Goal: Task Accomplishment & Management: Manage account settings

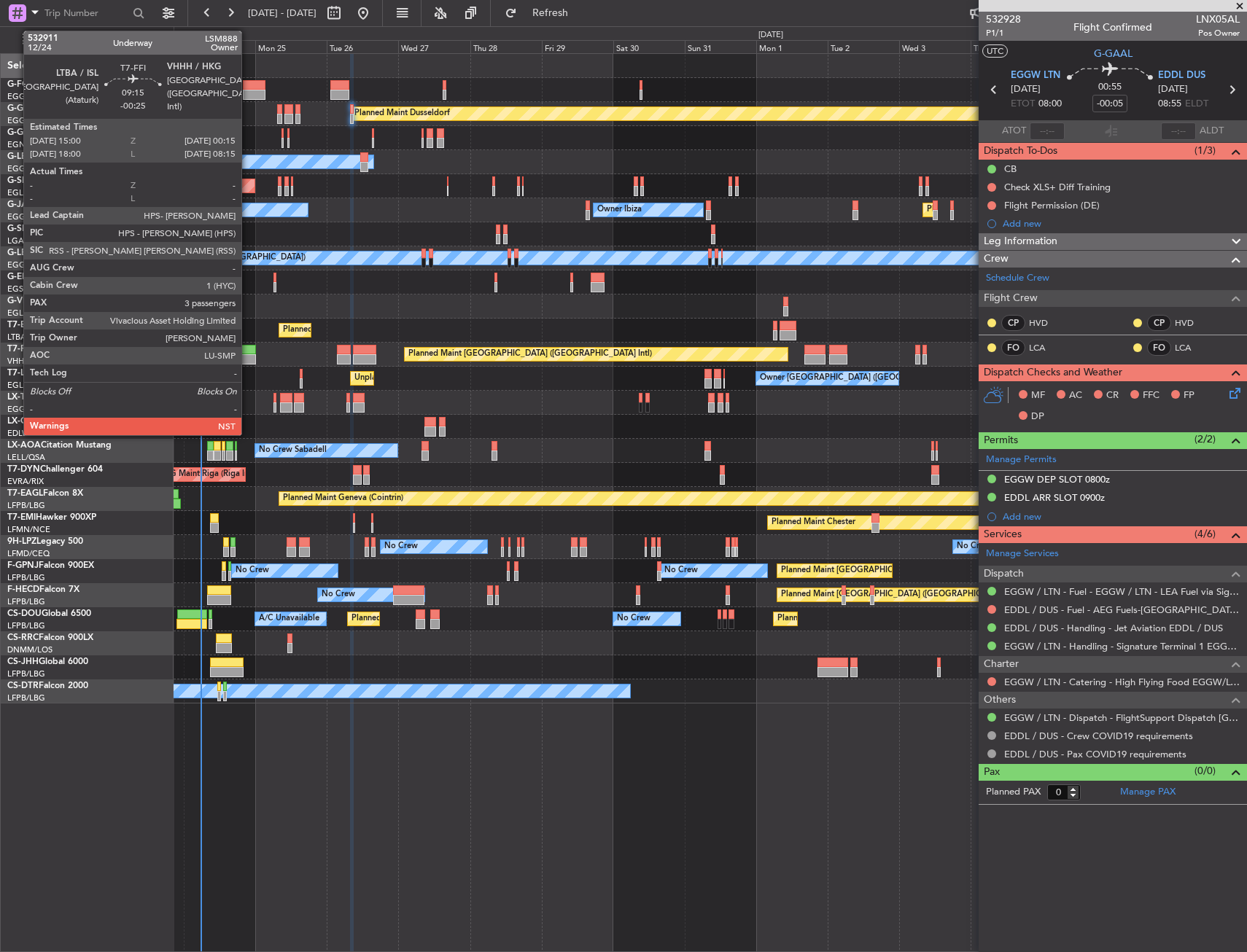
click at [248, 350] on div at bounding box center [241, 350] width 28 height 10
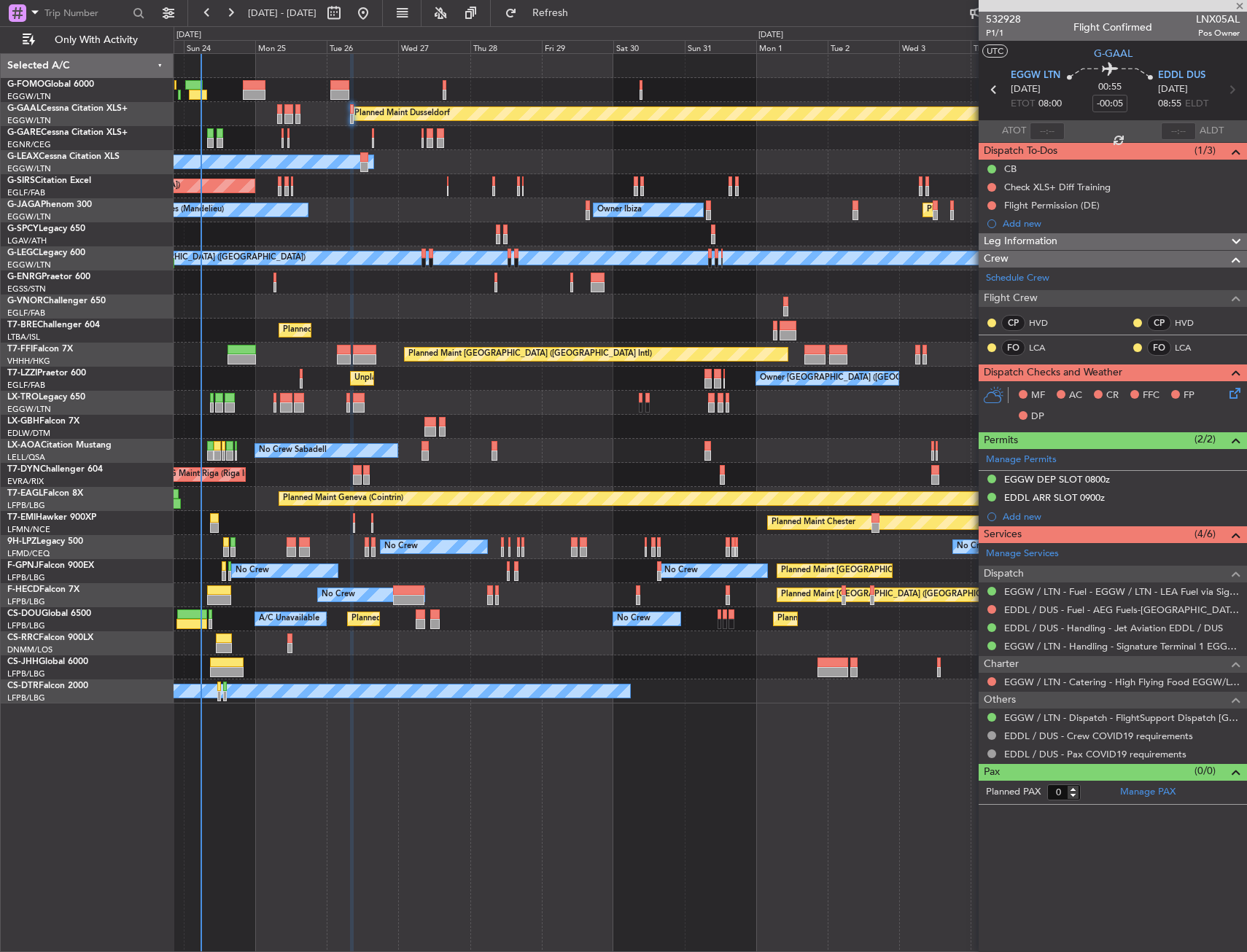
type input "-00:25"
type input "3"
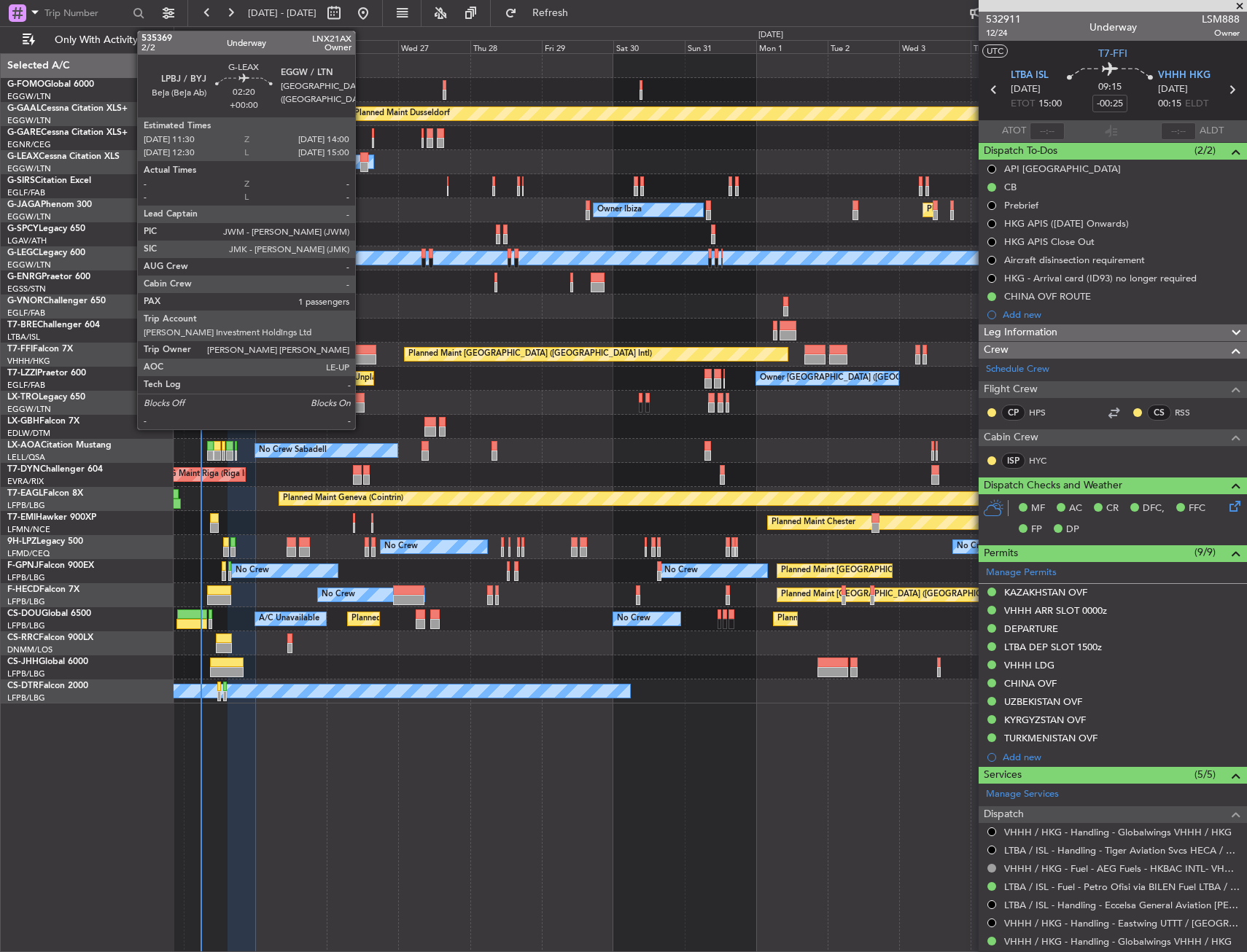
click at [362, 164] on div at bounding box center [364, 167] width 8 height 10
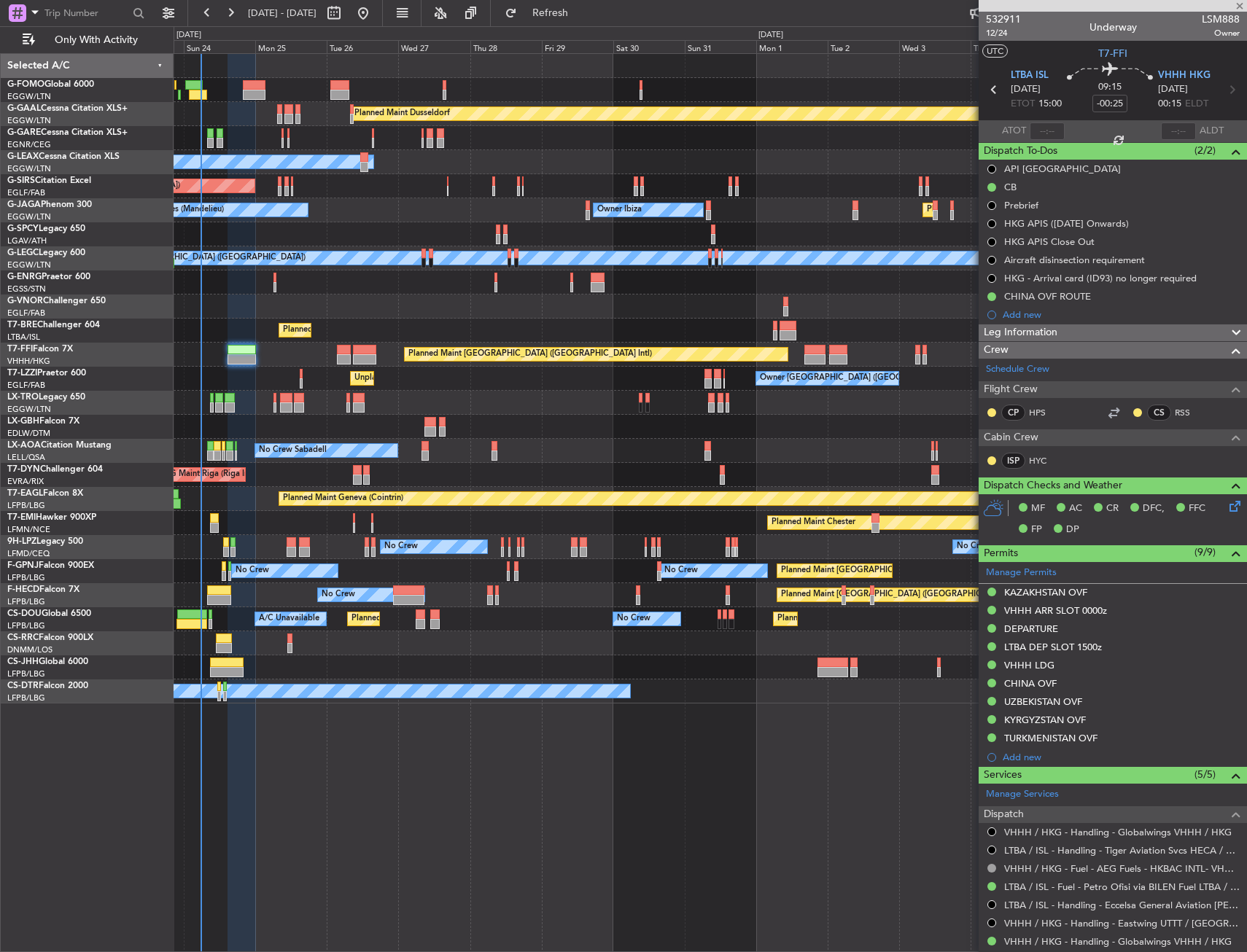
type input "1"
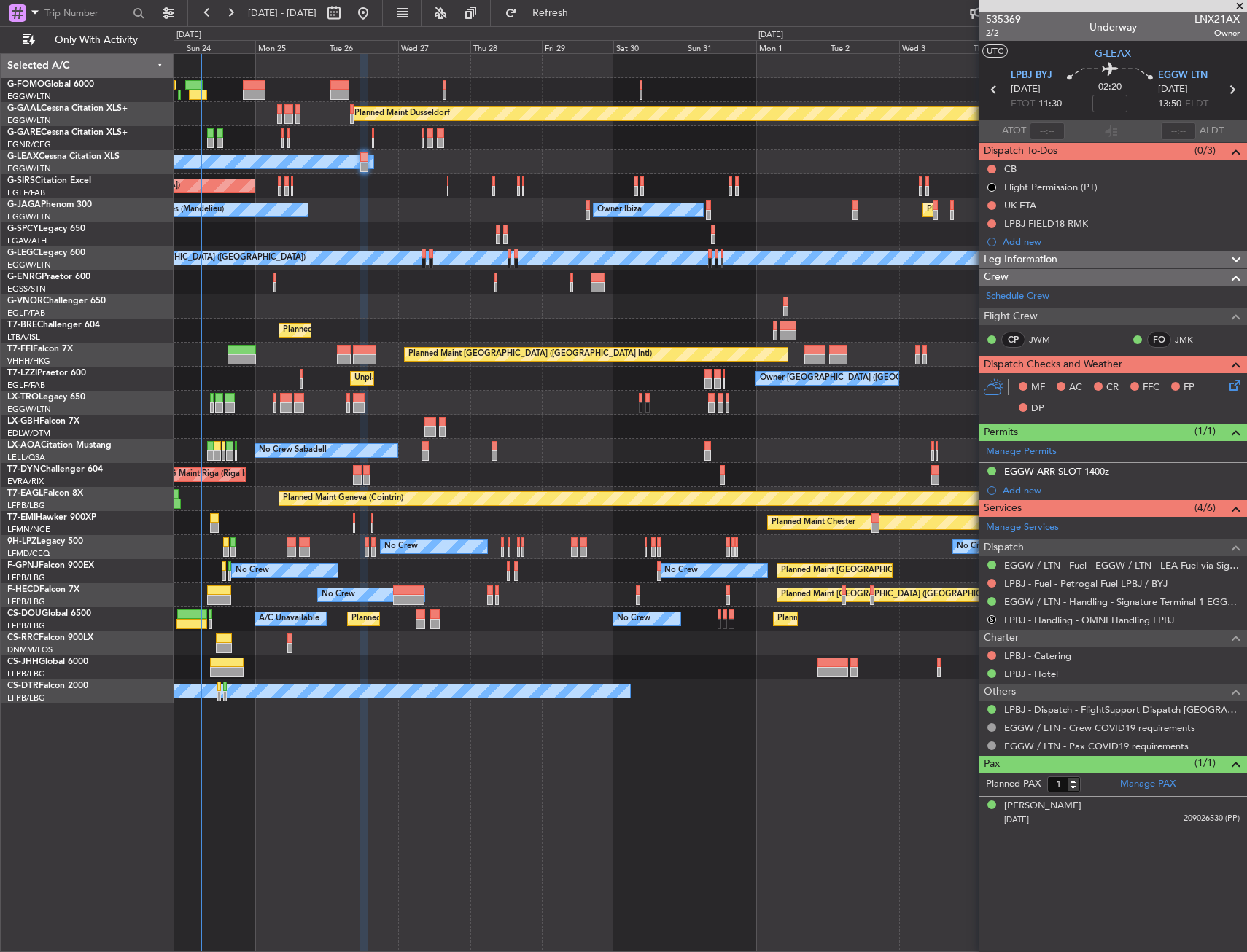
click at [1113, 50] on span "G-LEAX" at bounding box center [1112, 53] width 37 height 16
click at [1030, 78] on span "LPBJ BYJ" at bounding box center [1031, 76] width 42 height 15
click at [1037, 74] on span "LPBJ BYJ" at bounding box center [1031, 76] width 42 height 15
click at [988, 33] on mat-tooltip-component "Give feedback" at bounding box center [977, 43] width 80 height 38
click at [990, 31] on span "2/2" at bounding box center [1003, 33] width 35 height 12
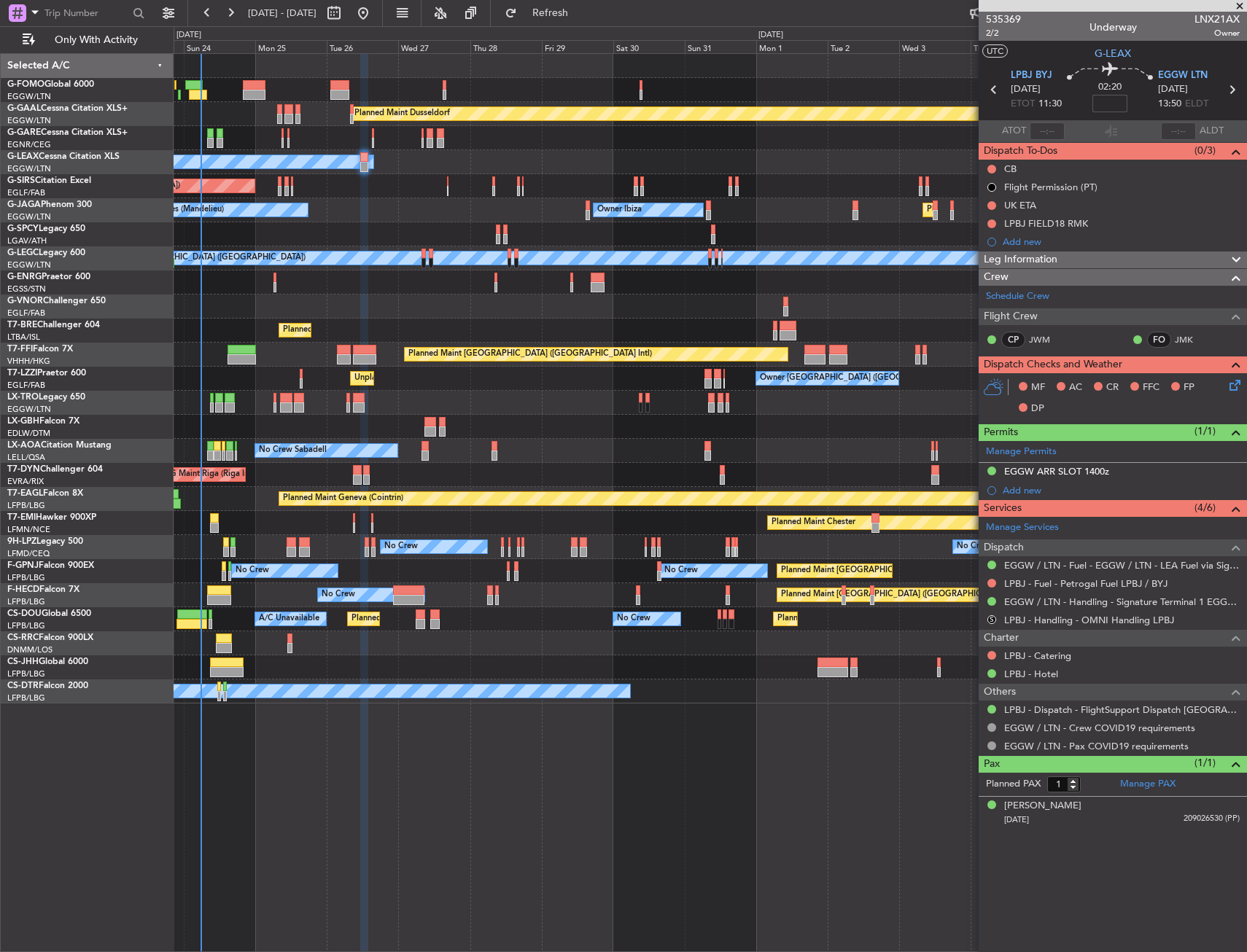
click at [1116, 104] on input at bounding box center [1110, 103] width 35 height 17
click at [1043, 51] on section "UTC G-LEAX" at bounding box center [1112, 51] width 268 height 22
click at [989, 166] on button at bounding box center [991, 169] width 9 height 9
click at [981, 234] on span "Completed" at bounding box center [998, 234] width 48 height 15
click at [1238, 377] on icon at bounding box center [1232, 382] width 11 height 11
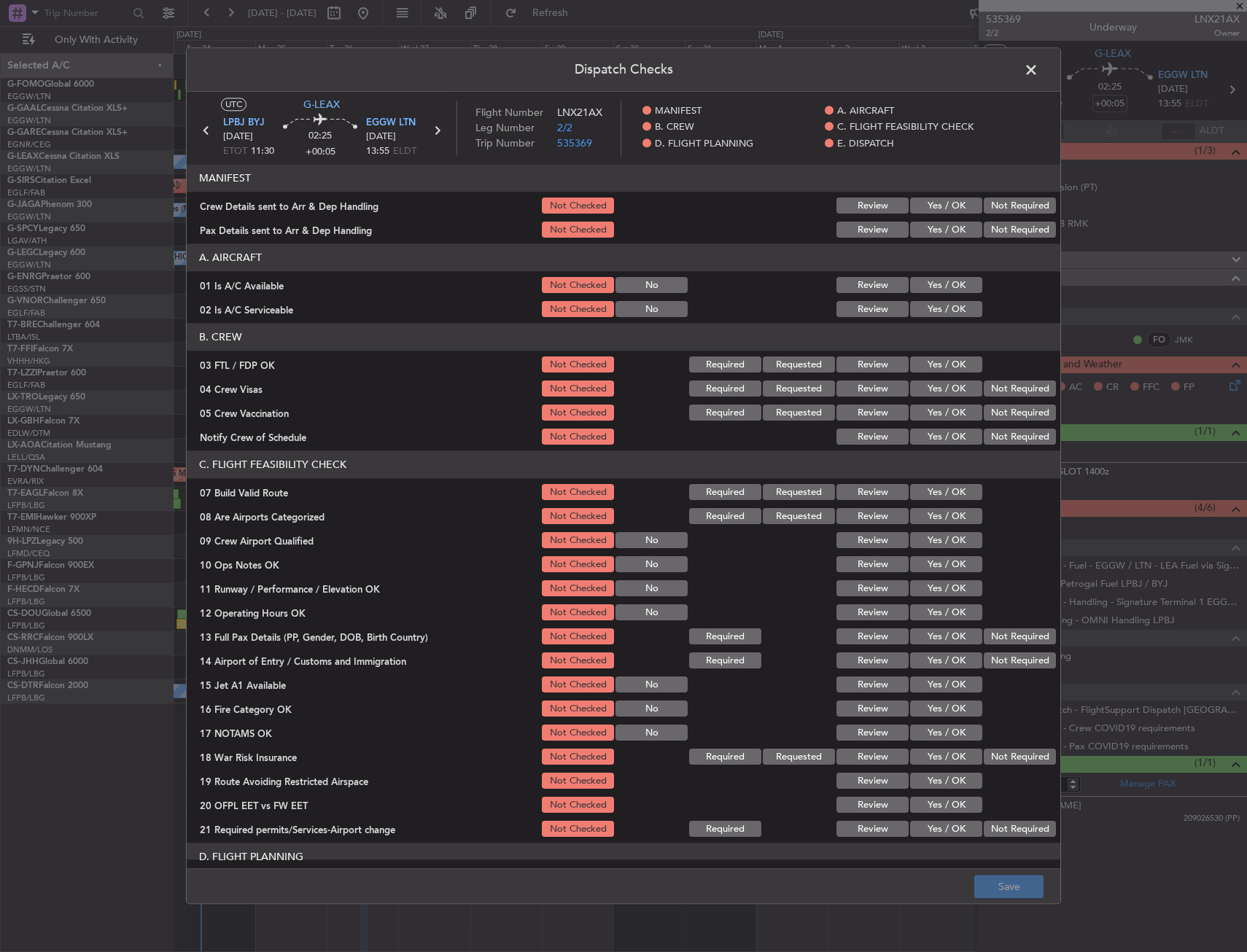
scroll to position [292, 0]
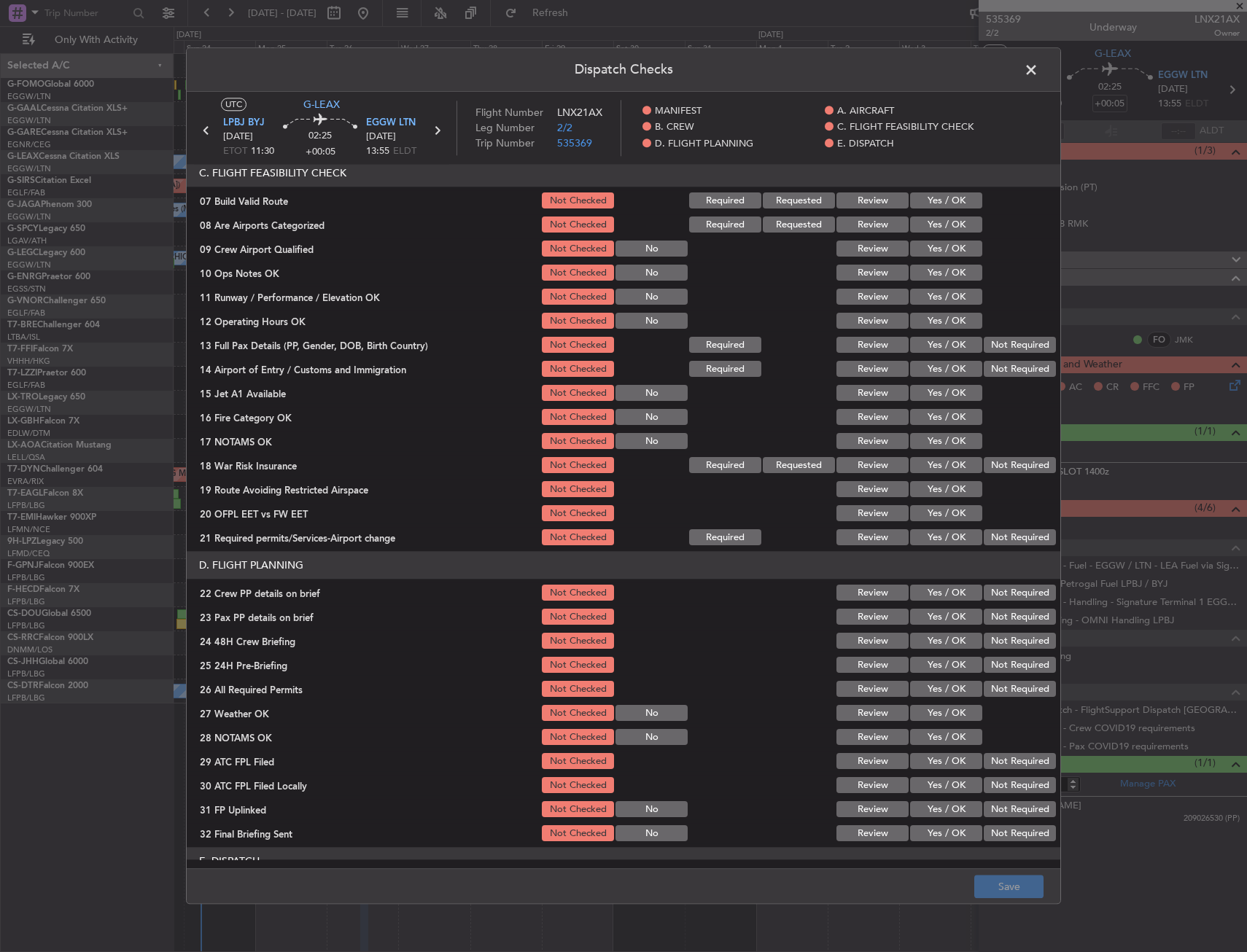
click at [931, 207] on button "Yes / OK" at bounding box center [946, 201] width 72 height 16
click at [931, 284] on section "C. FLIGHT FEASIBILITY CHECK 07 Build Valid Route Not Checked Required Requested…" at bounding box center [623, 354] width 874 height 389
click at [932, 276] on button "Yes / OK" at bounding box center [946, 274] width 72 height 16
click at [932, 294] on button "Yes / OK" at bounding box center [946, 297] width 72 height 16
click at [933, 316] on button "Yes / OK" at bounding box center [946, 322] width 72 height 16
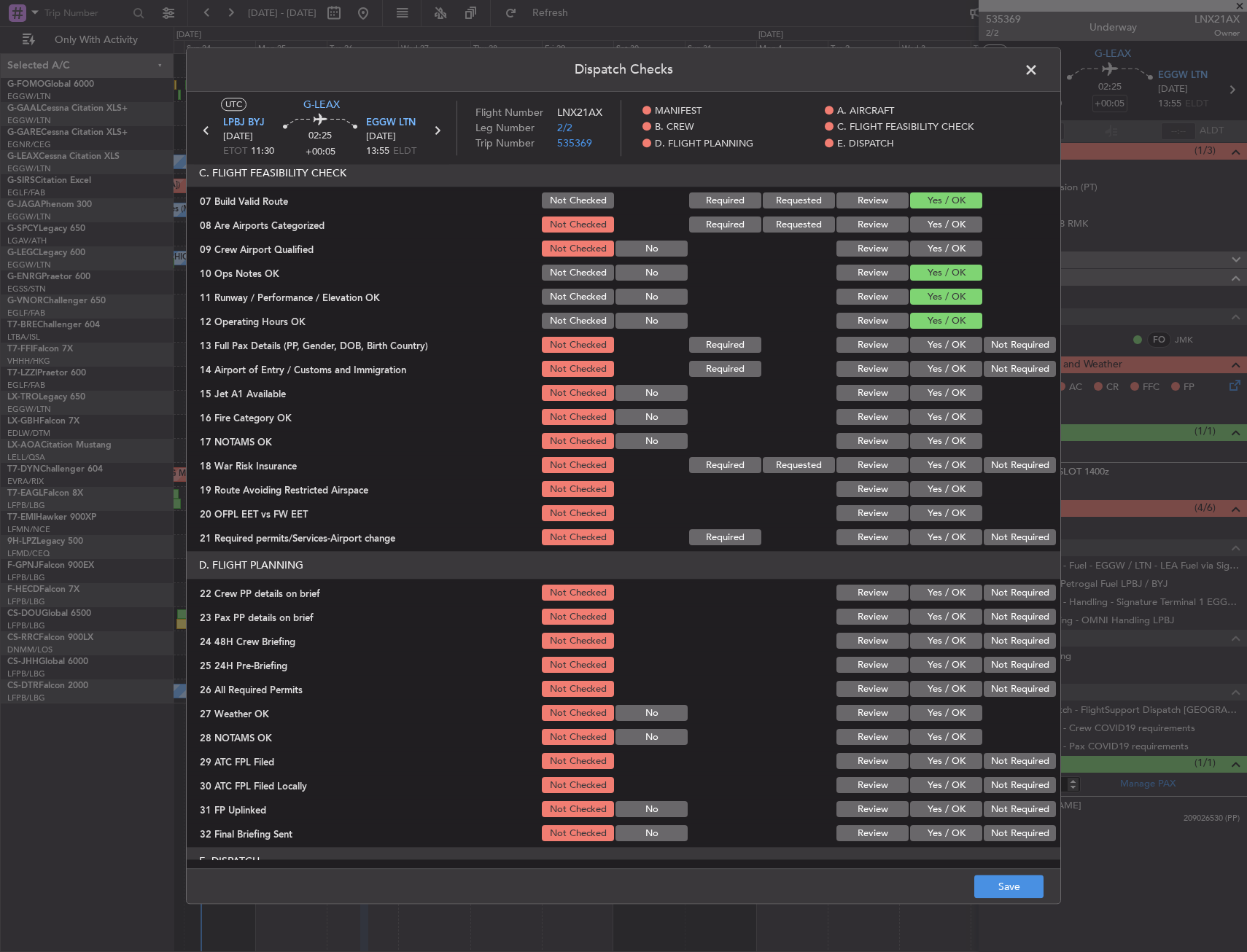
click at [932, 343] on button "Yes / OK" at bounding box center [946, 346] width 72 height 16
click at [927, 365] on button "Yes / OK" at bounding box center [946, 370] width 72 height 16
click at [925, 394] on button "Yes / OK" at bounding box center [946, 394] width 72 height 16
click at [925, 420] on button "Yes / OK" at bounding box center [946, 418] width 72 height 16
click at [924, 442] on button "Yes / OK" at bounding box center [946, 442] width 72 height 16
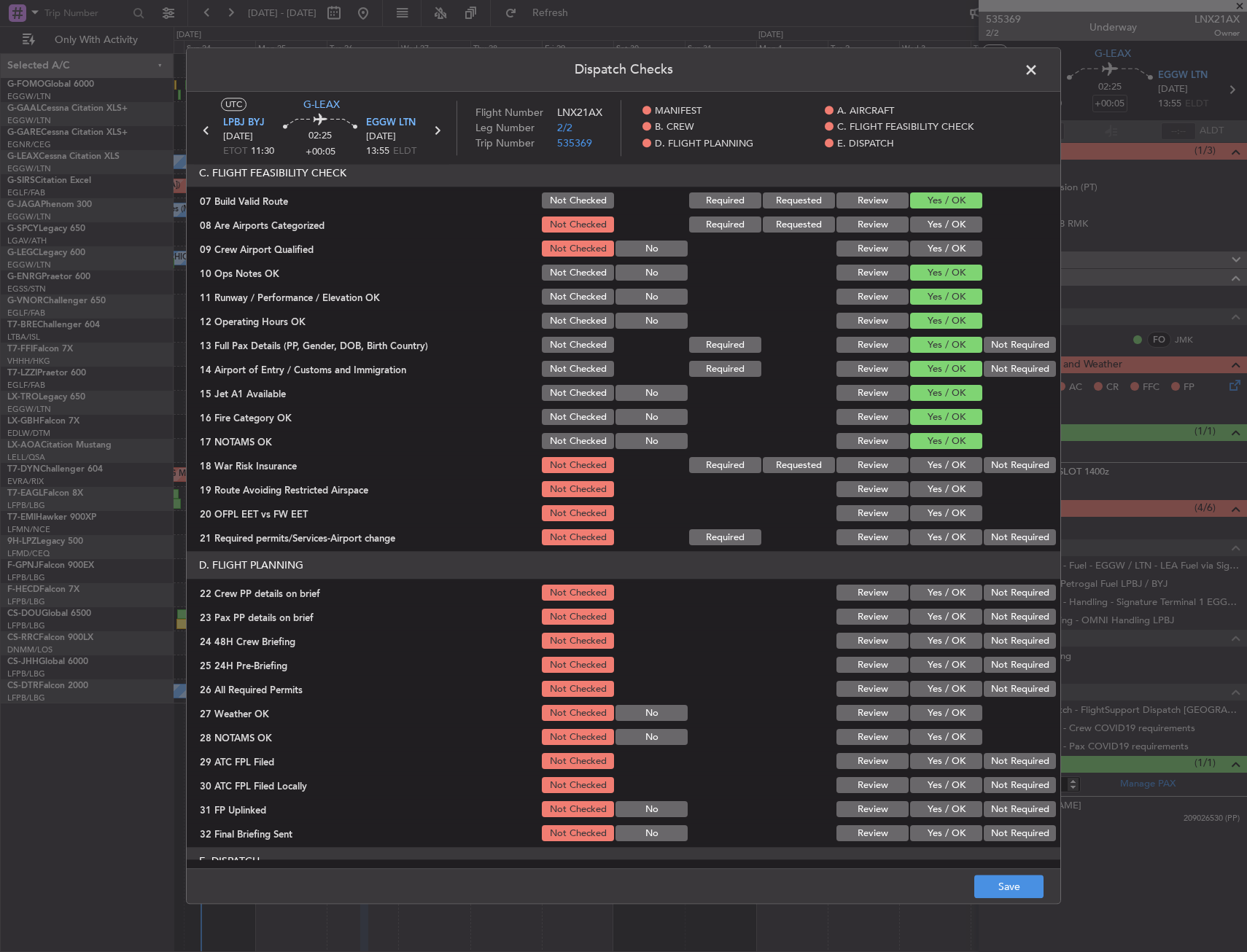
click at [923, 464] on button "Yes / OK" at bounding box center [946, 466] width 72 height 16
click at [924, 487] on button "Yes / OK" at bounding box center [946, 490] width 72 height 16
click at [931, 514] on button "Yes / OK" at bounding box center [946, 514] width 72 height 16
click at [926, 534] on button "Yes / OK" at bounding box center [946, 539] width 72 height 16
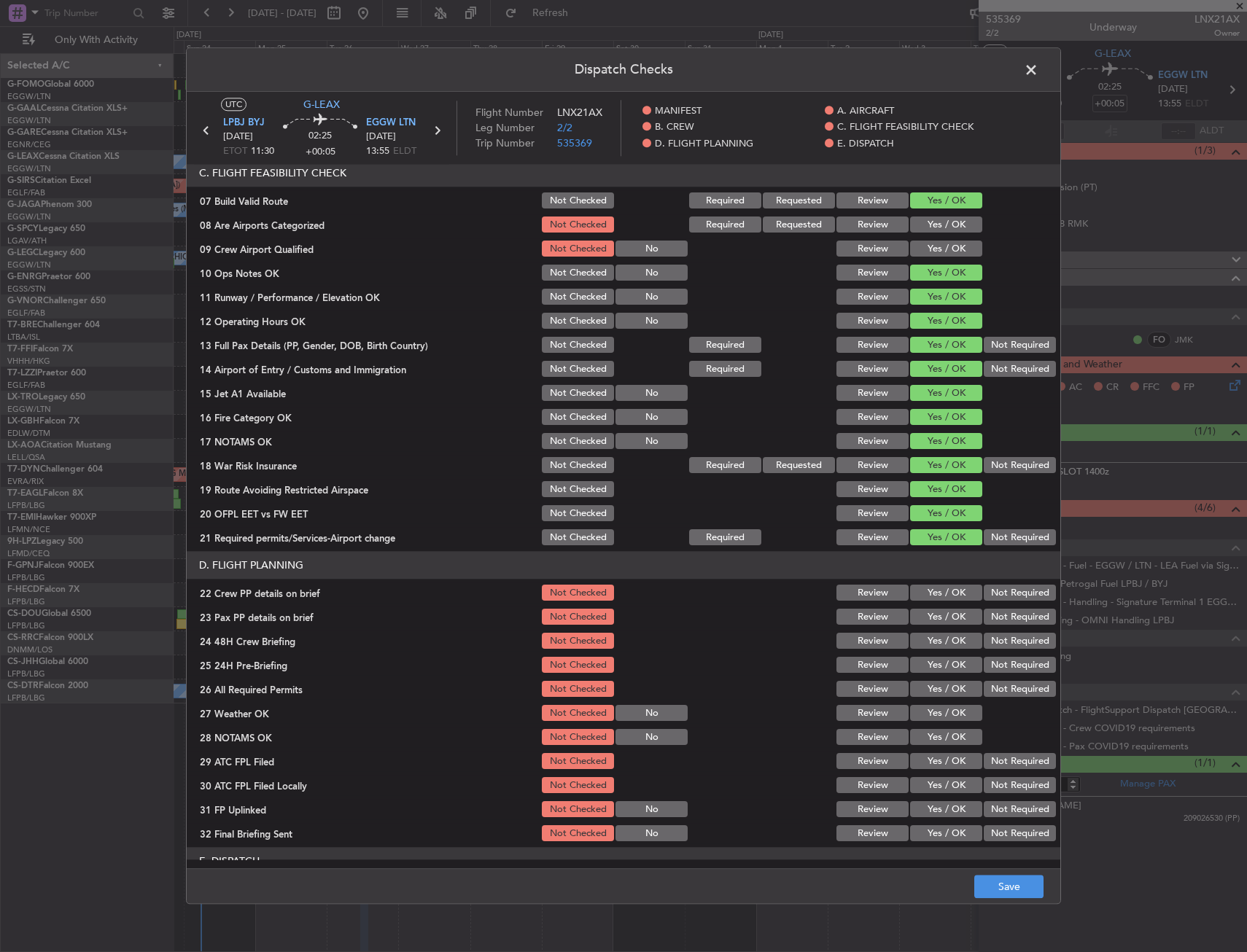
click at [926, 598] on button "Yes / OK" at bounding box center [946, 594] width 72 height 16
drag, startPoint x: 927, startPoint y: 618, endPoint x: 927, endPoint y: 639, distance: 21.0
click at [927, 618] on button "Yes / OK" at bounding box center [946, 618] width 72 height 16
click at [926, 646] on button "Yes / OK" at bounding box center [946, 641] width 72 height 16
click at [987, 877] on button "Save" at bounding box center [1008, 887] width 69 height 24
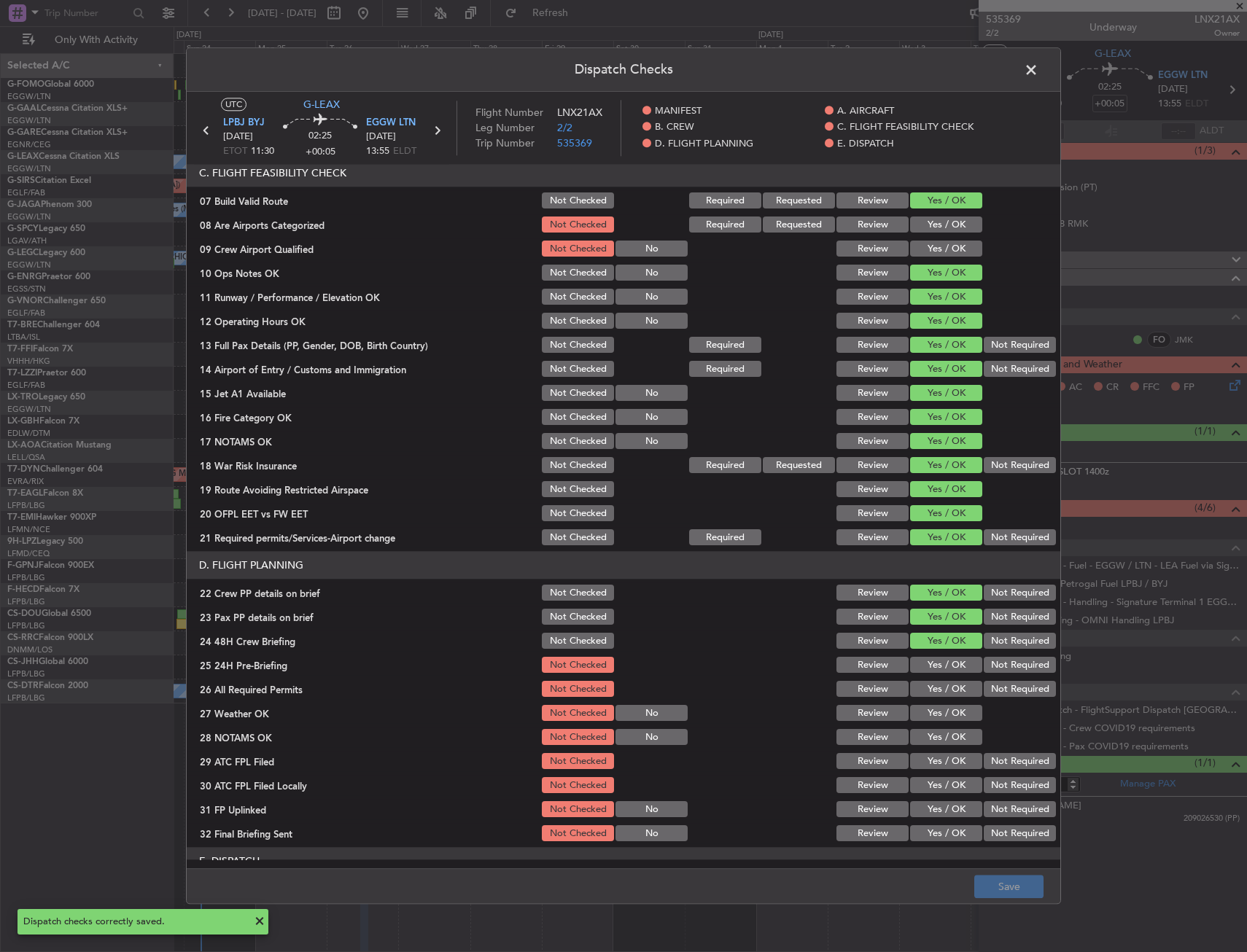
click at [1039, 69] on span at bounding box center [1039, 74] width 0 height 29
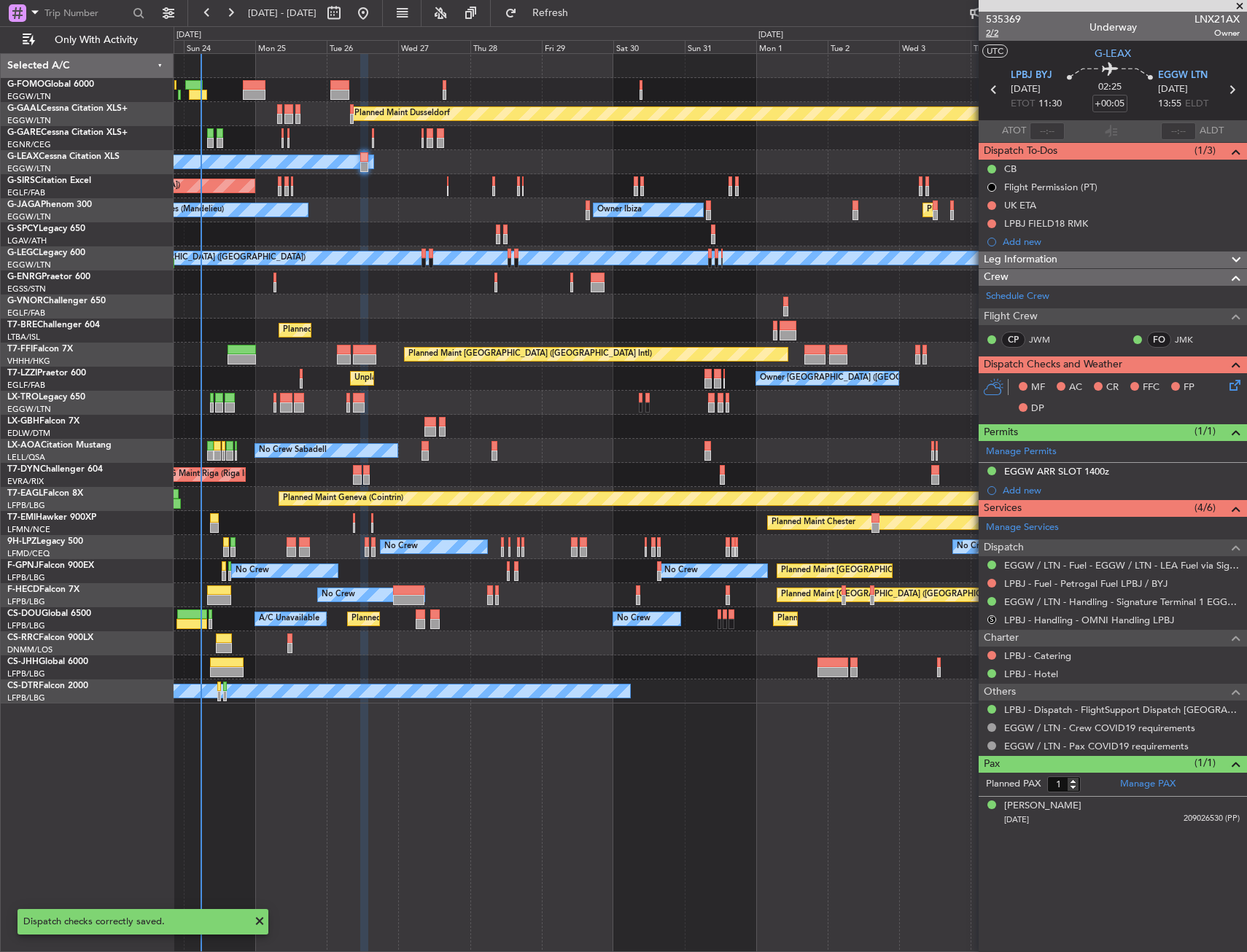
click at [998, 29] on span "2/2" at bounding box center [1003, 33] width 35 height 12
click at [992, 37] on span "2/2" at bounding box center [1003, 33] width 35 height 12
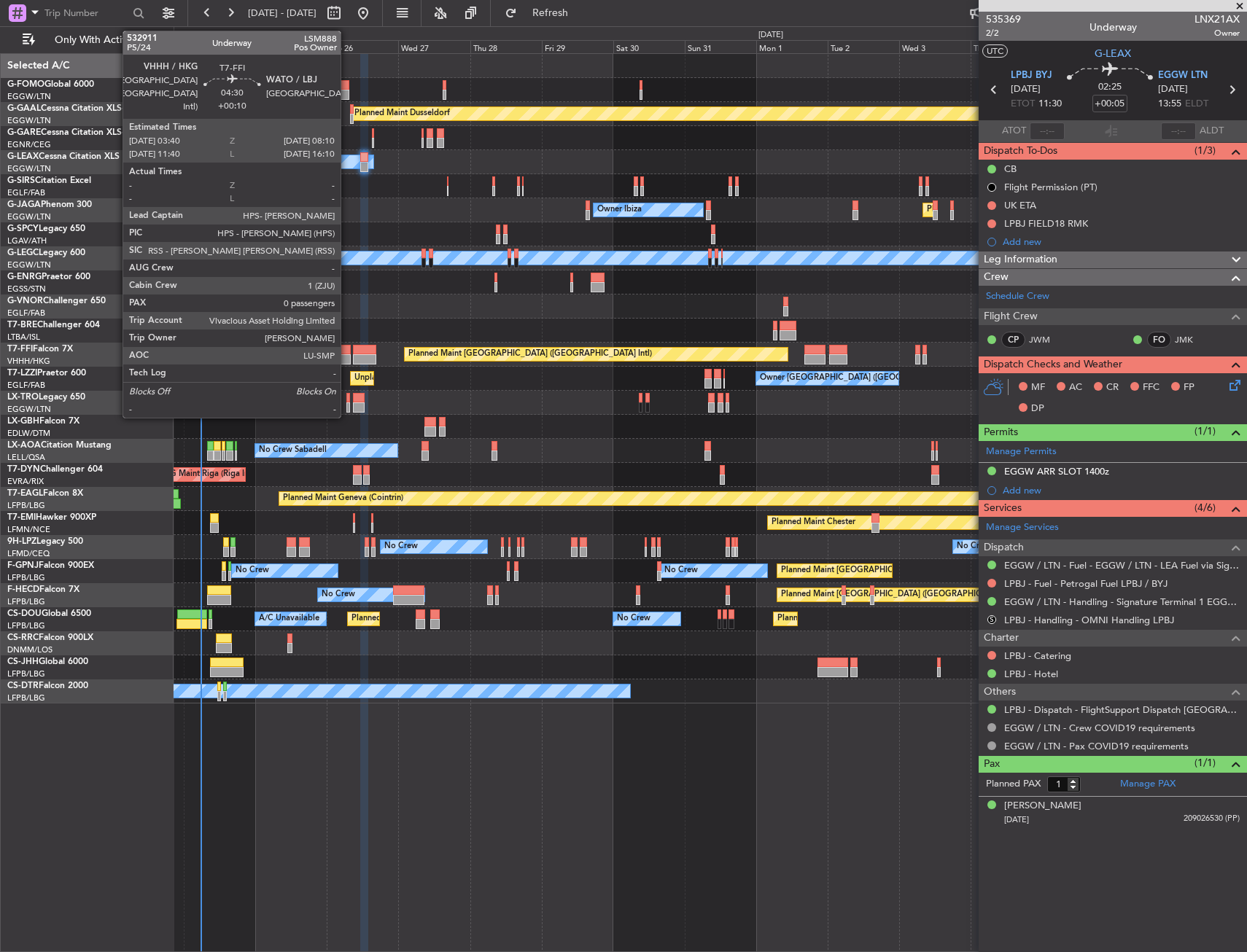
click at [347, 355] on div at bounding box center [343, 360] width 14 height 10
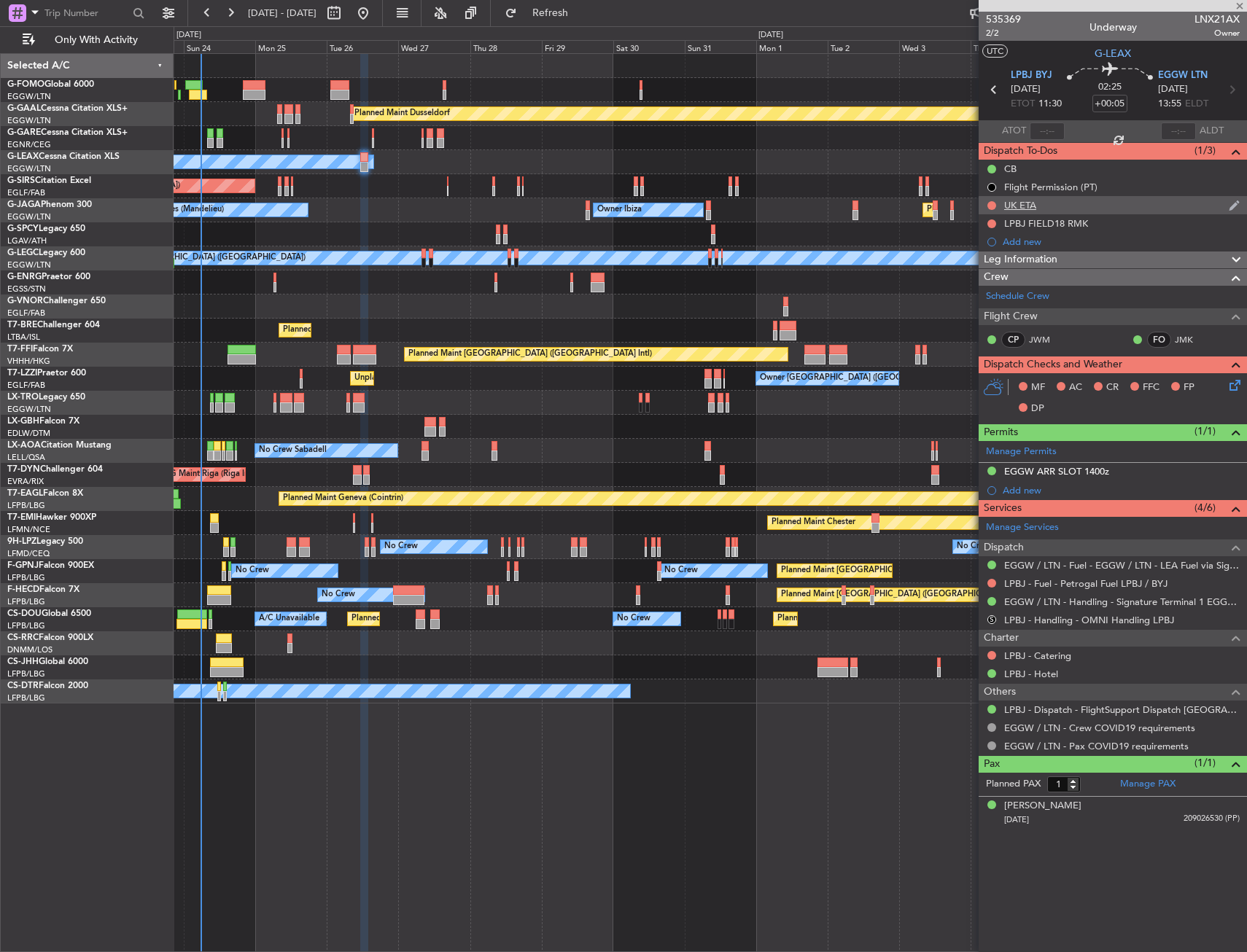
type input "+00:10"
type input "0"
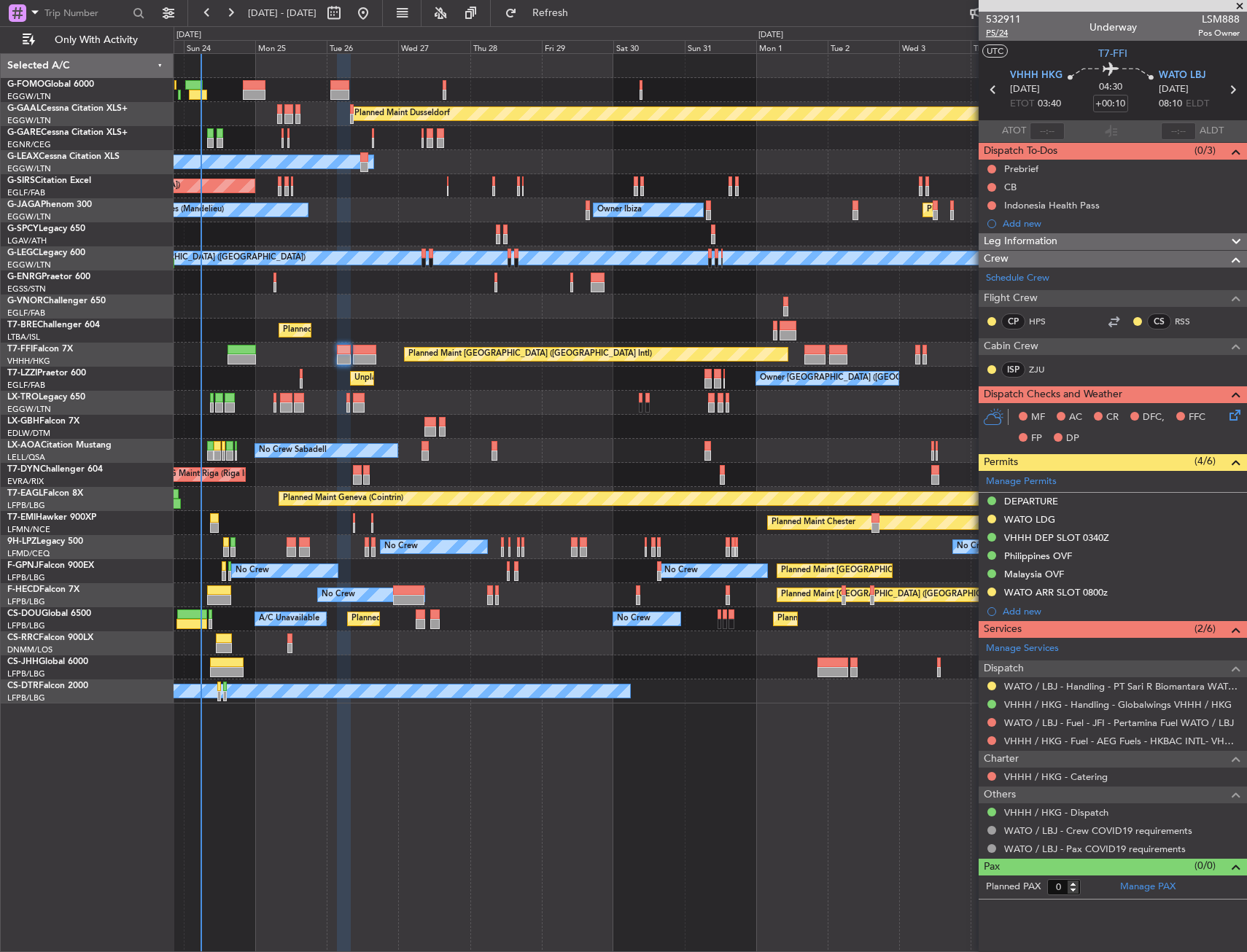
click at [989, 30] on span "P5/24" at bounding box center [1003, 33] width 35 height 12
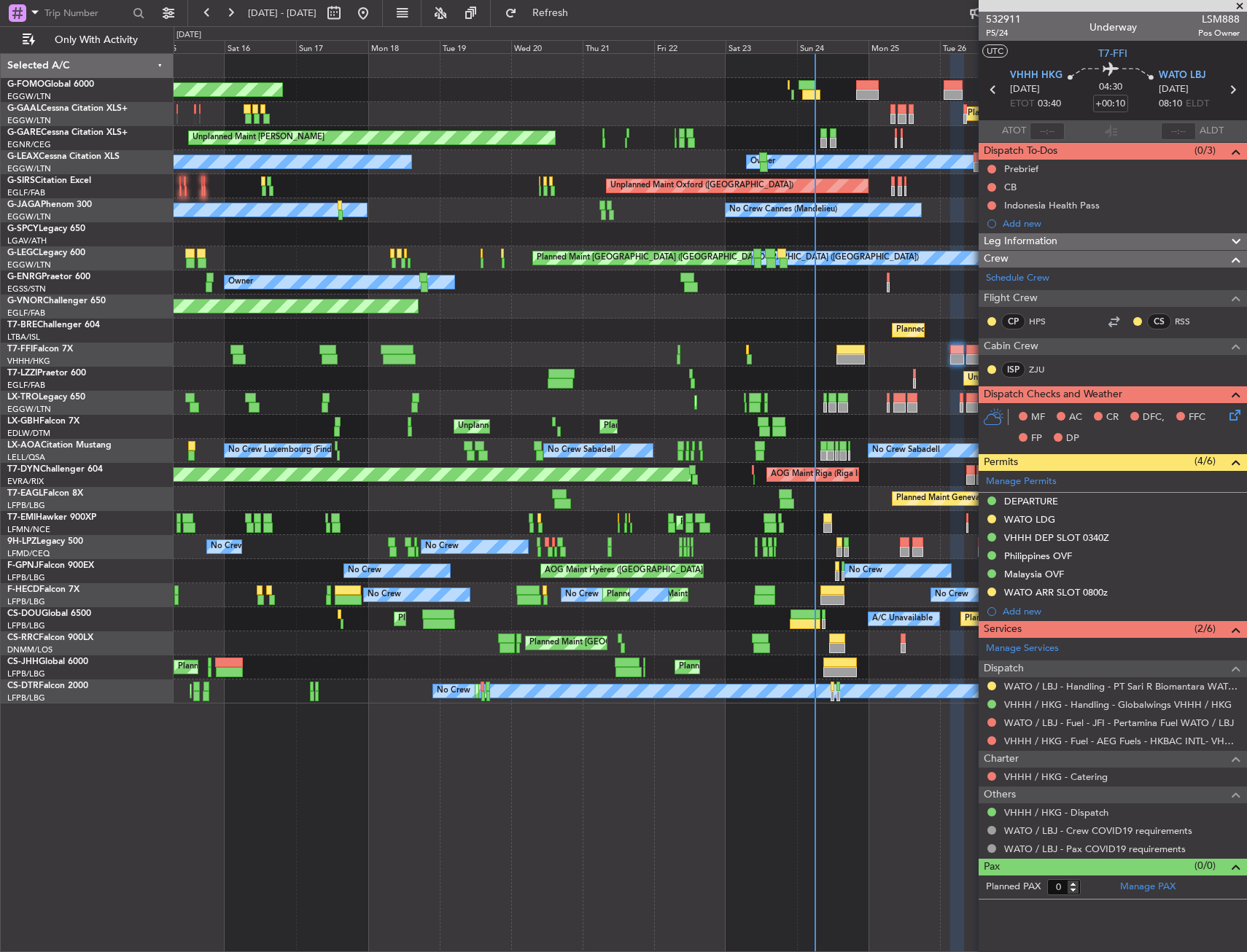
click at [864, 355] on div at bounding box center [850, 360] width 28 height 10
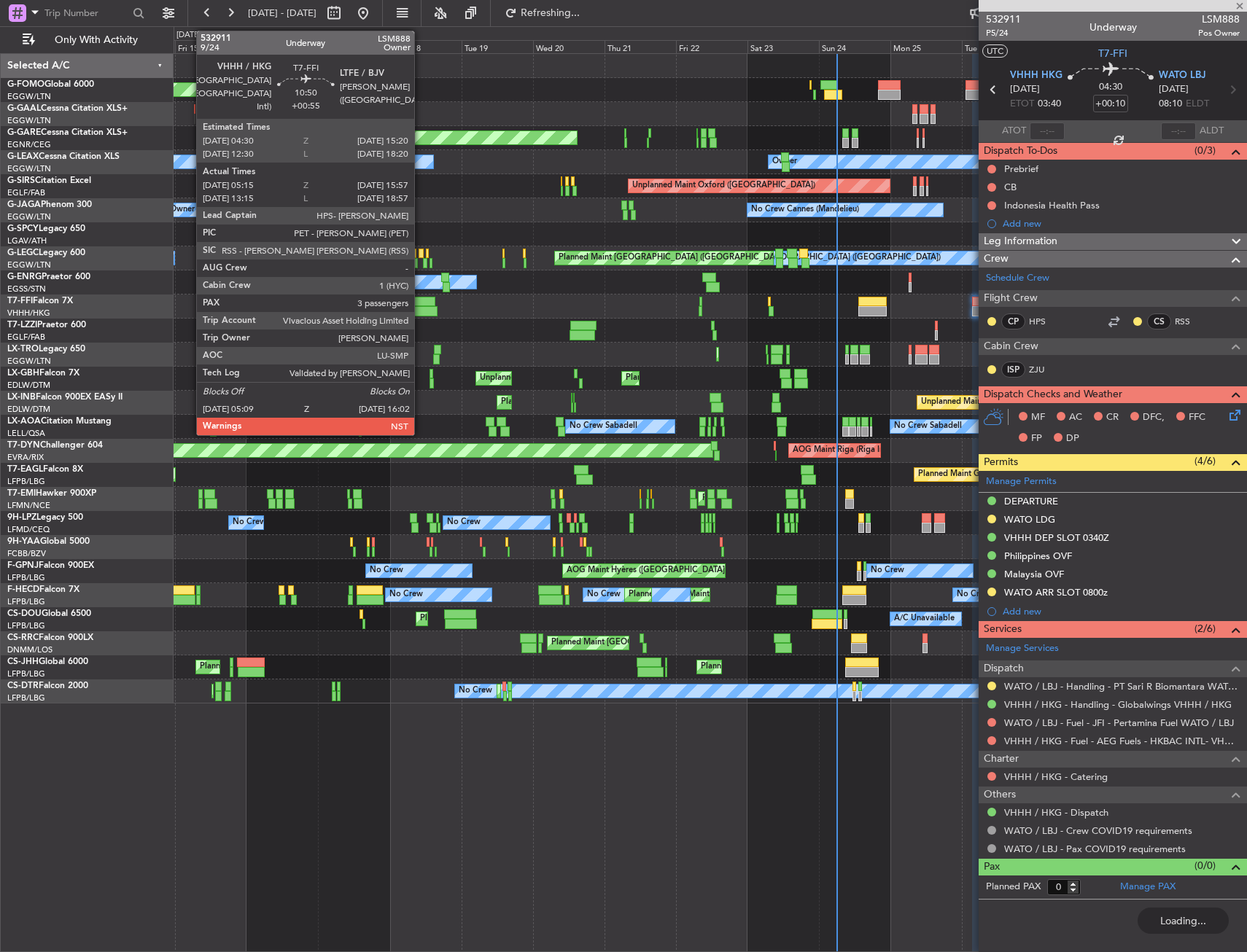
type input "-00:25"
type input "3"
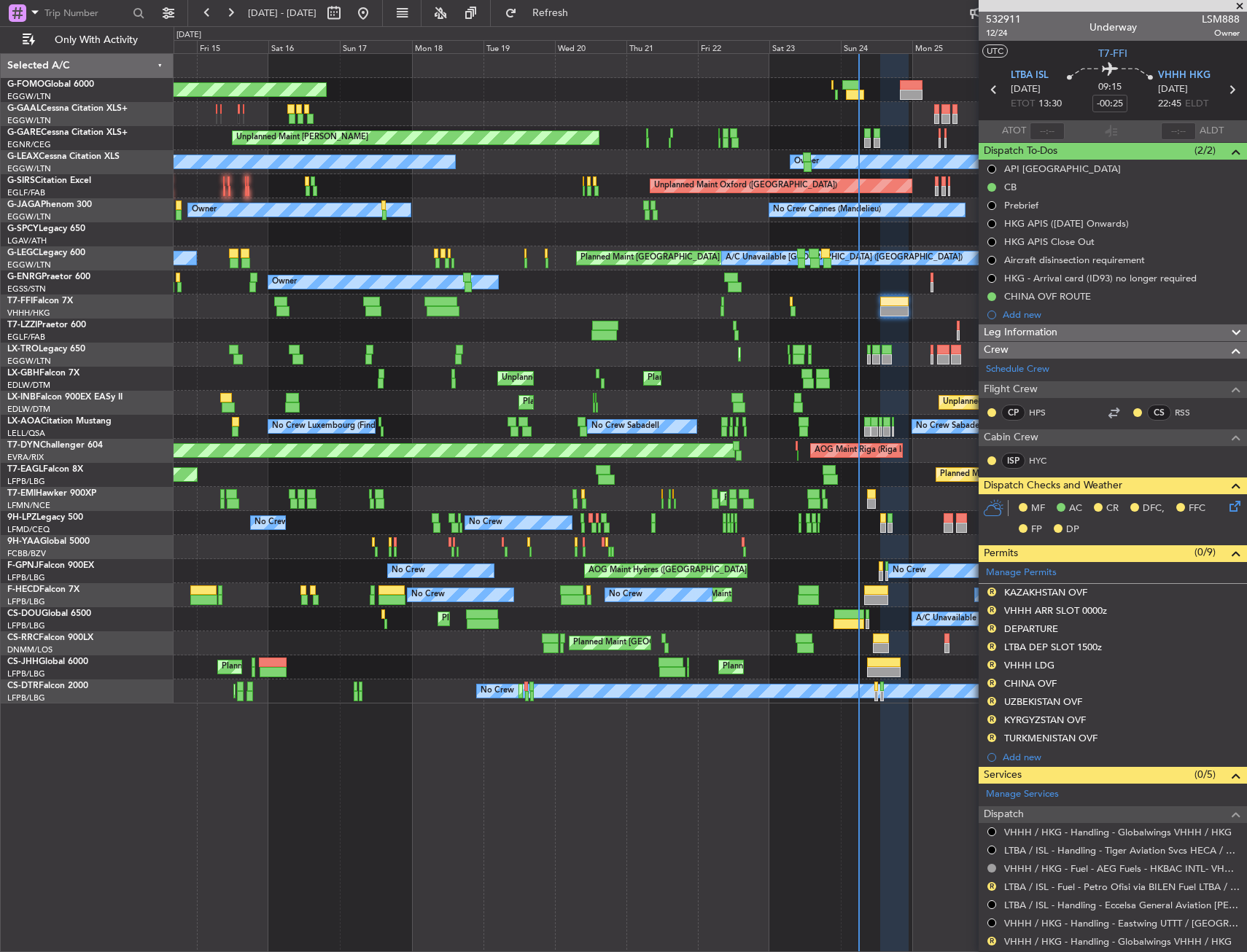
click at [436, 320] on div "Planned Maint Windsor Locks (Bradley Intl) Planned Maint Dusseldorf Planned Mai…" at bounding box center [709, 378] width 1073 height 650
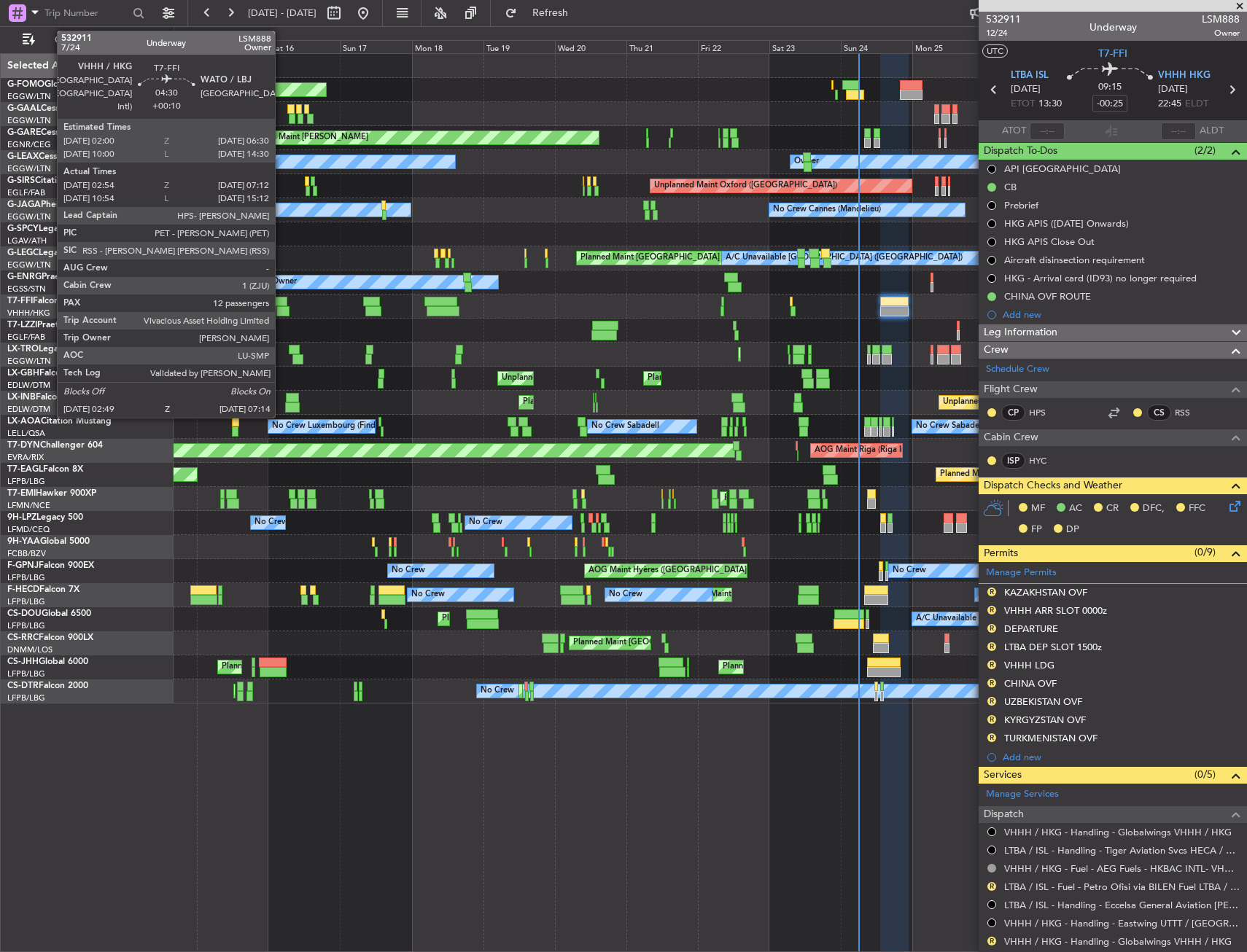
click at [281, 307] on div at bounding box center [283, 311] width 14 height 10
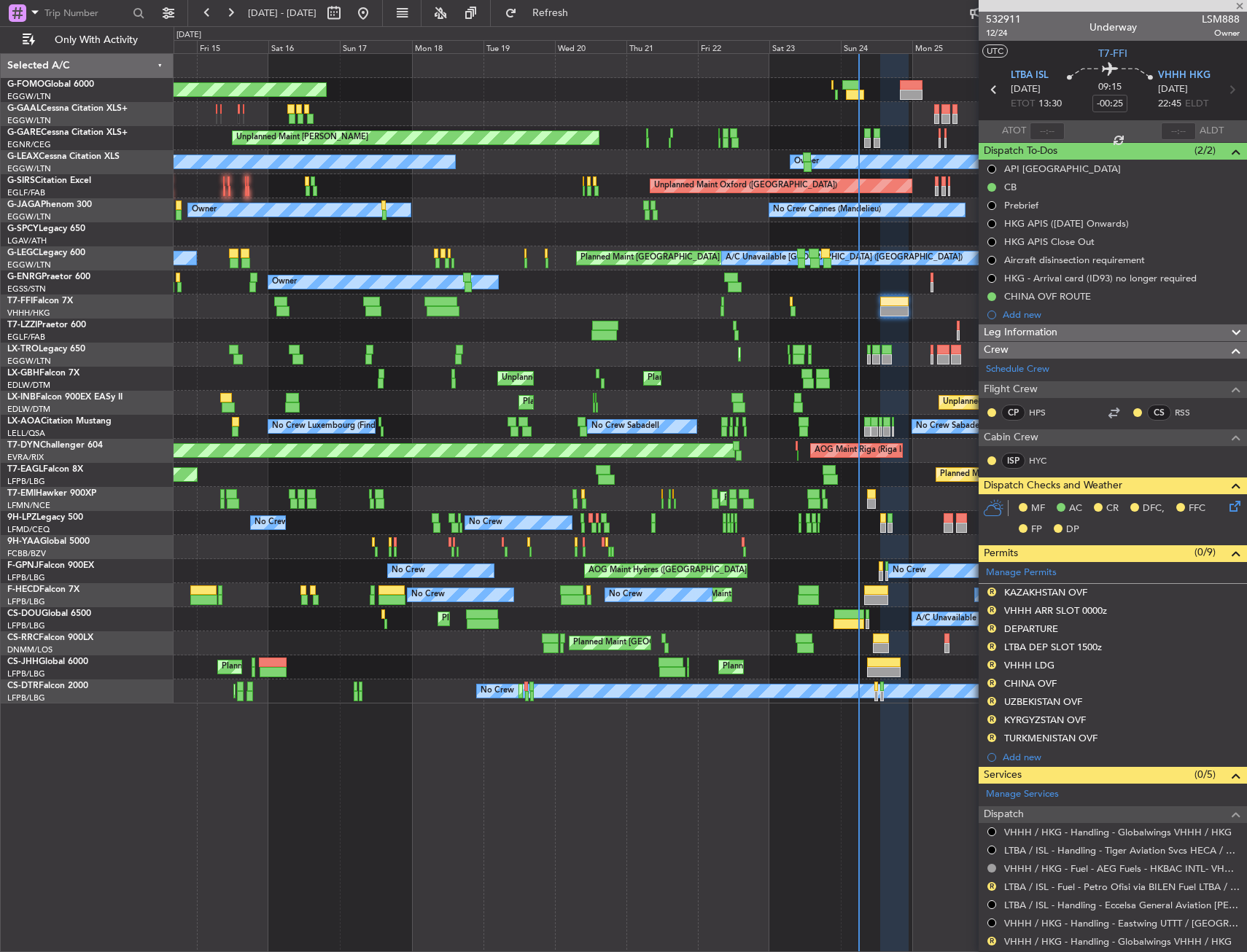
type input "+00:10"
type input "02:54"
type input "07:12"
type input "12"
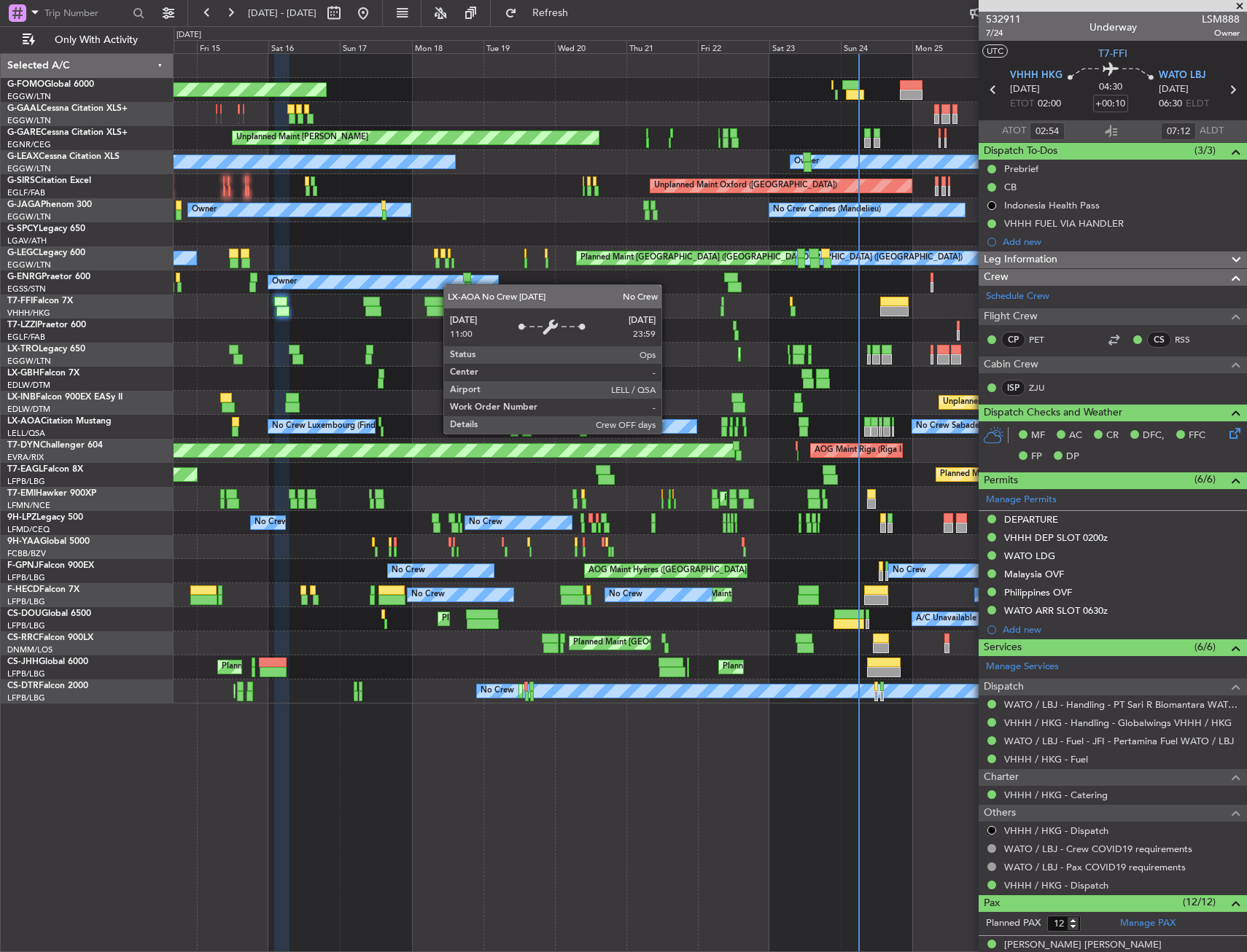
click at [210, 501] on div "Planned Maint Windsor Locks (Bradley Intl) Planned Maint Dusseldorf Planned Mai…" at bounding box center [709, 378] width 1073 height 650
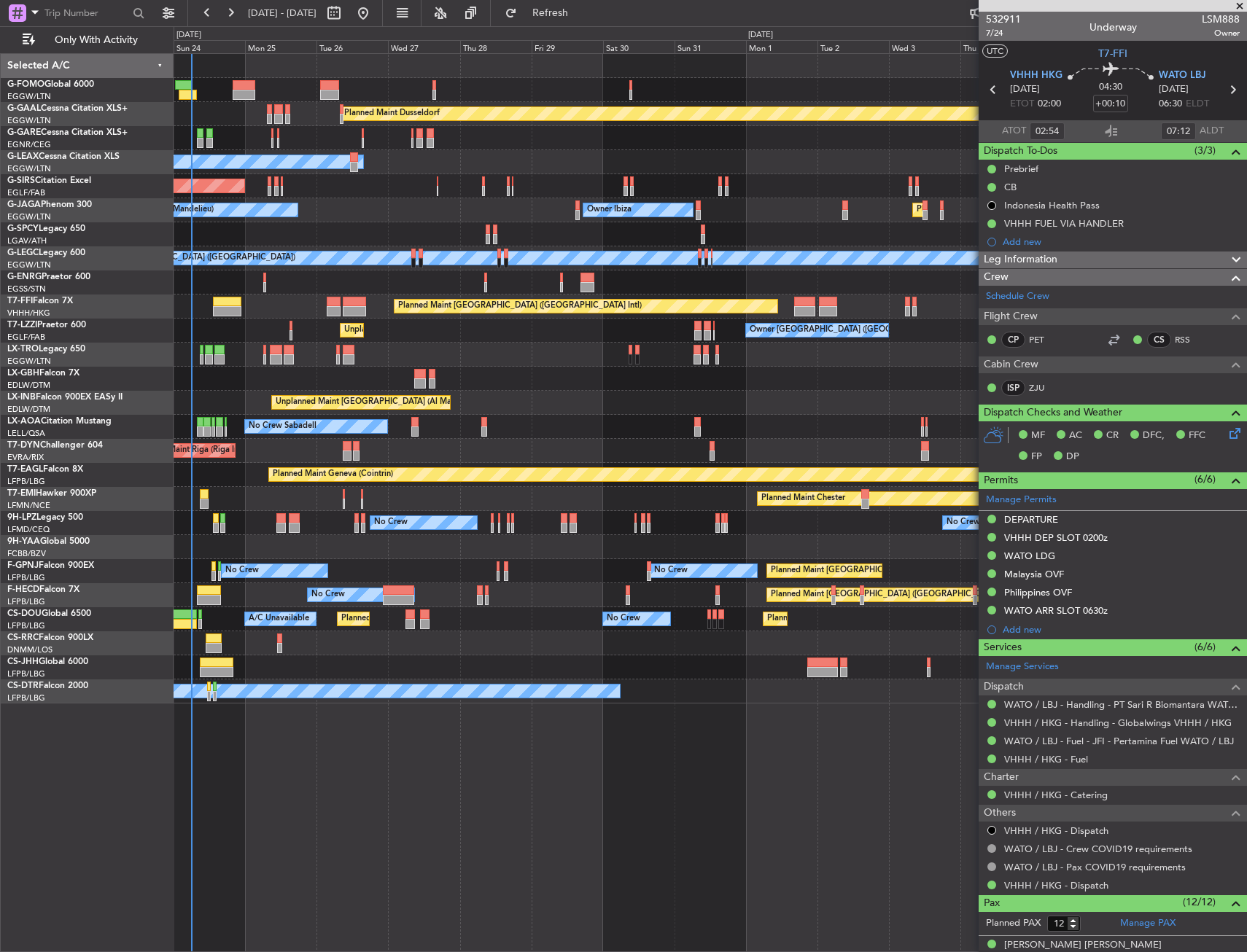
click at [247, 507] on div "Planned Maint Dusseldorf Unplanned Maint Chester Owner Unplanned Maint Oxford (…" at bounding box center [709, 378] width 1073 height 650
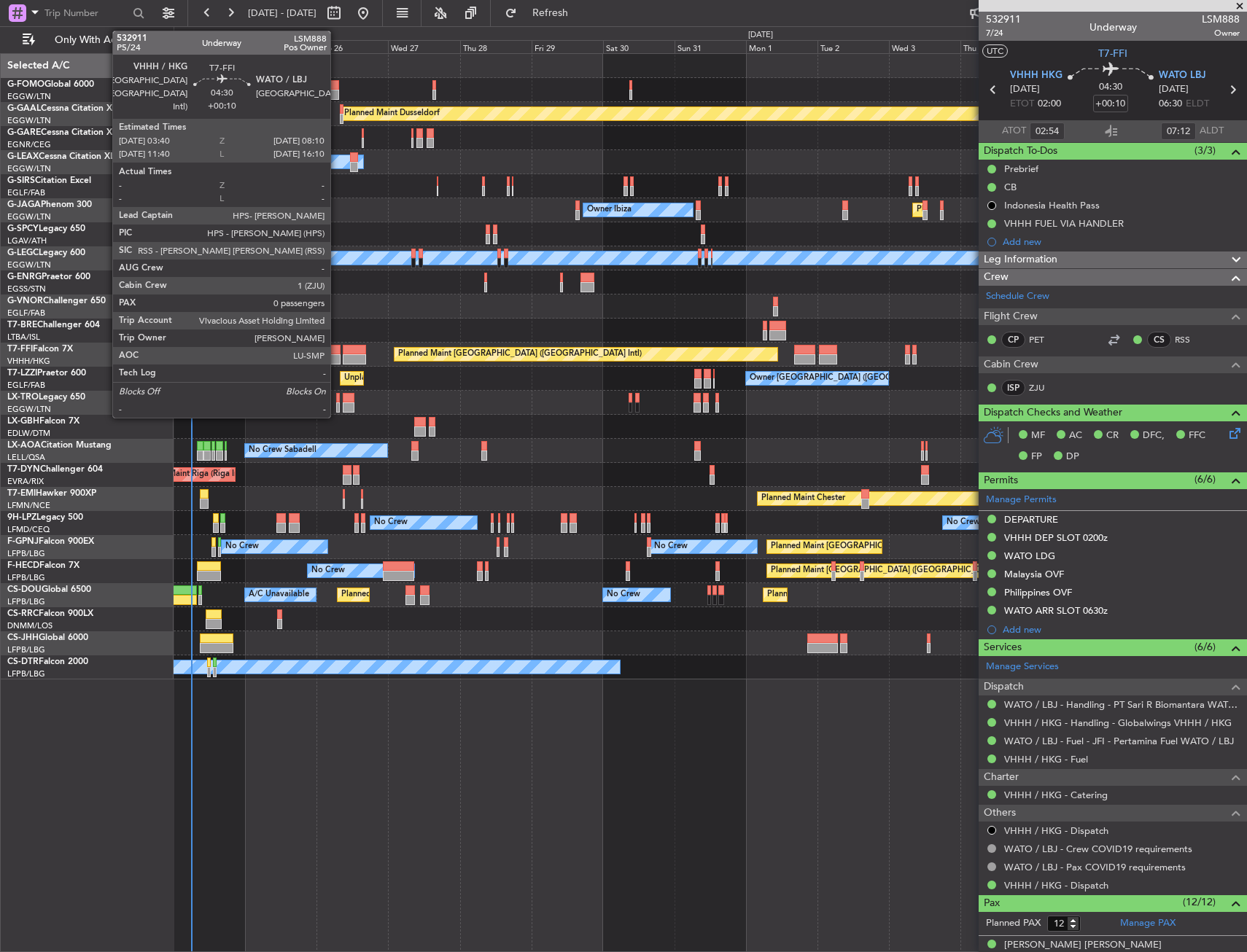
click at [337, 348] on div at bounding box center [333, 350] width 14 height 10
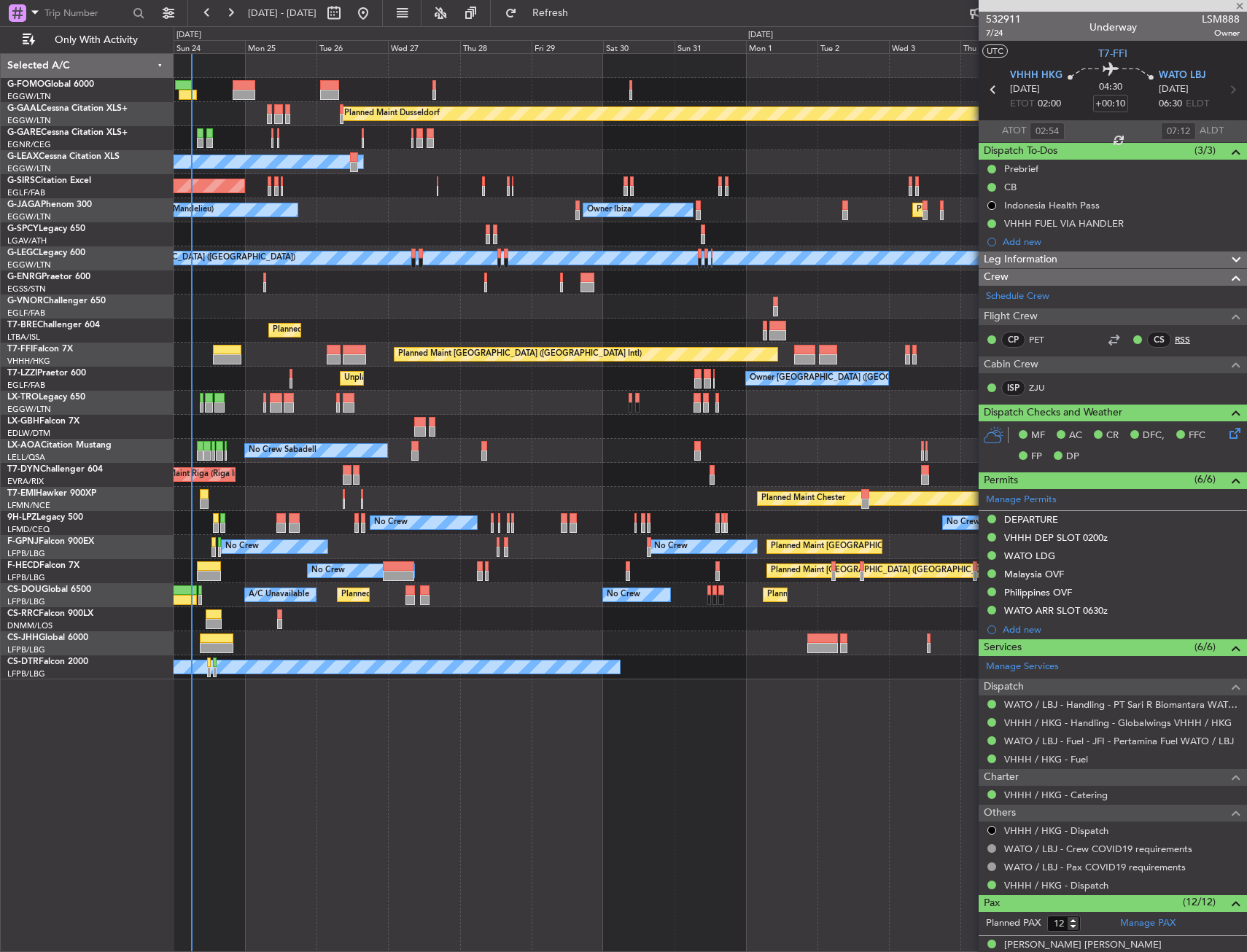
type input "0"
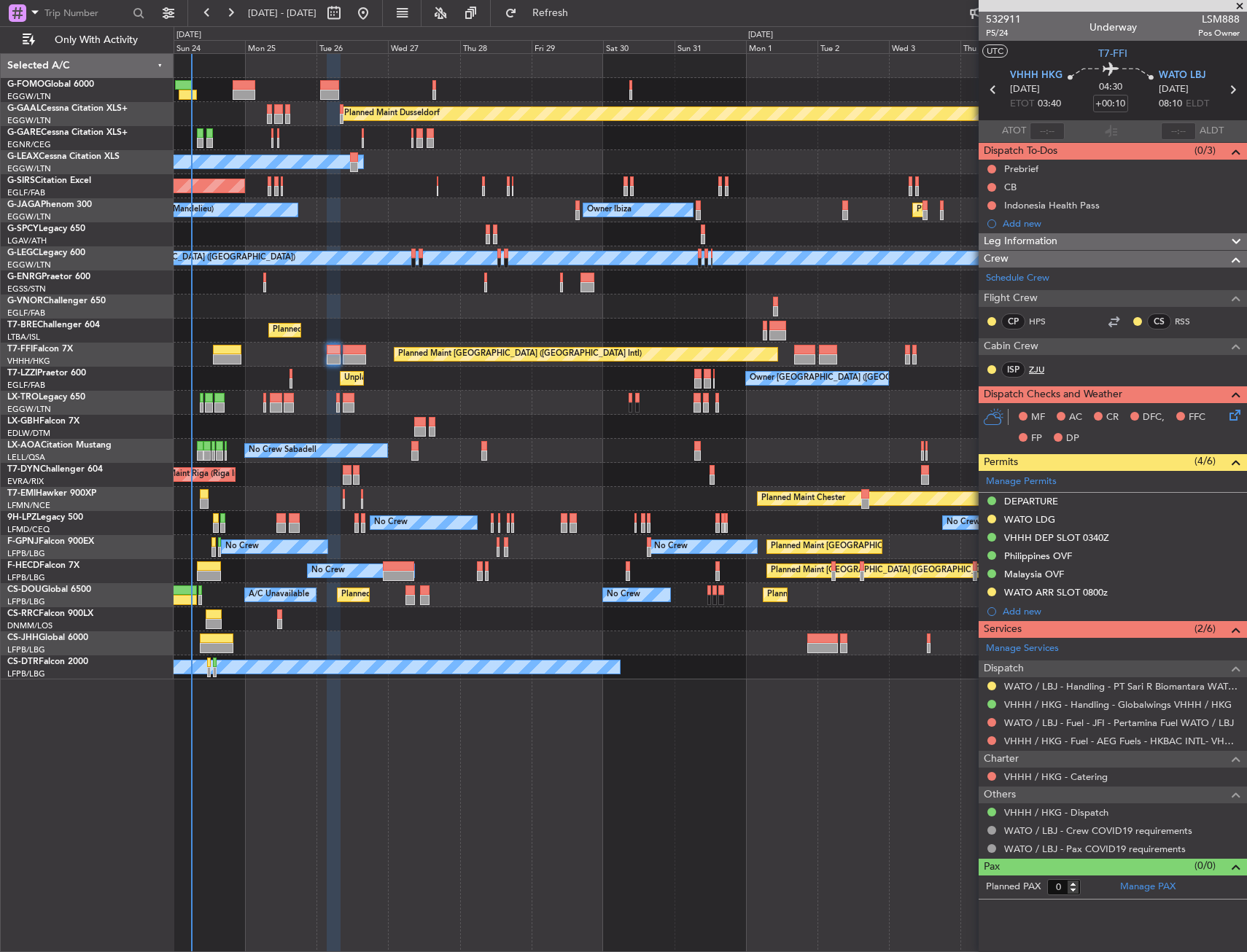
click at [1046, 374] on link "ZJU" at bounding box center [1045, 369] width 33 height 13
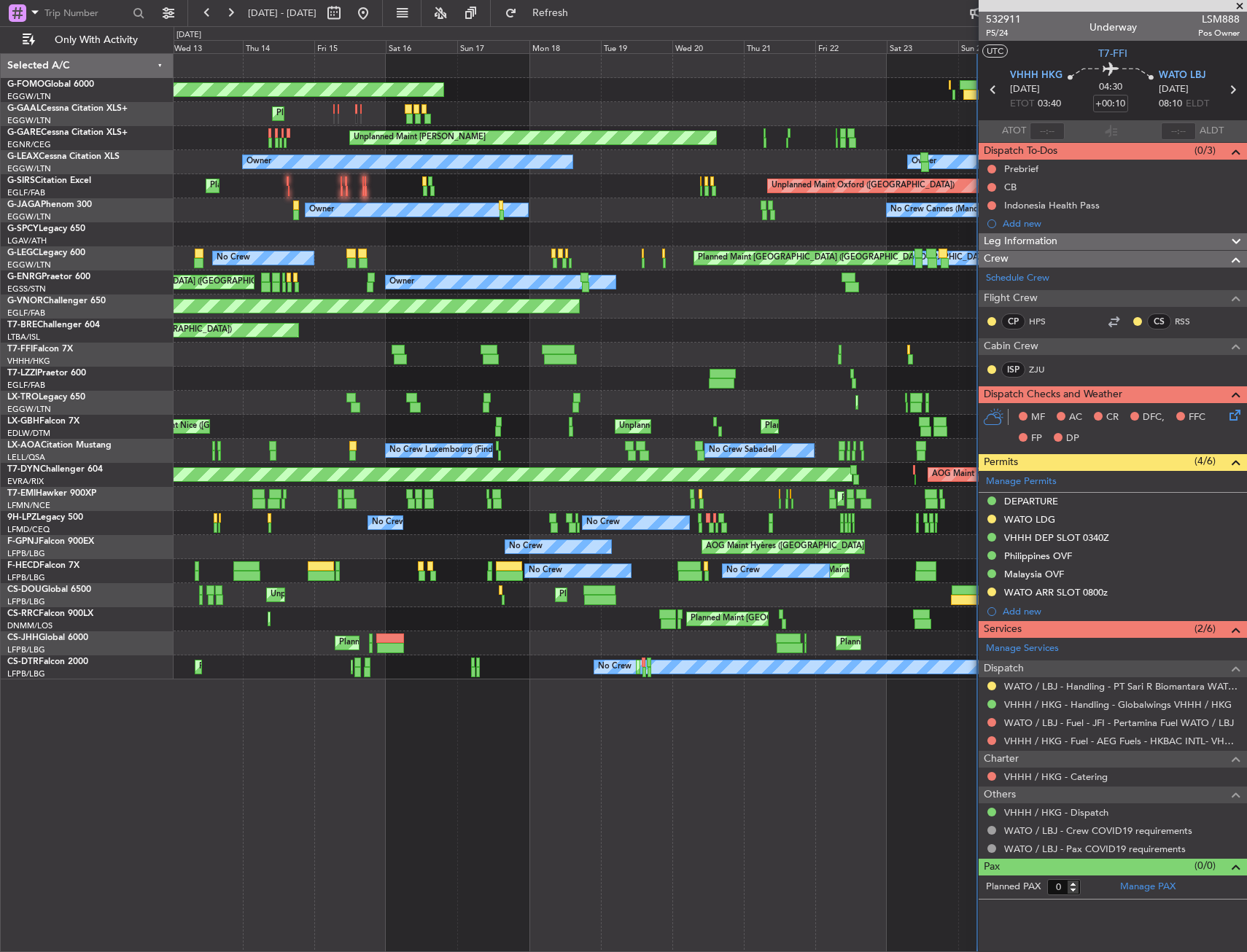
click at [1000, 352] on fb-app "24 Aug 2025 - 08 Sep 2025 Refresh Quick Links Only With Activity Planned Maint …" at bounding box center [624, 481] width 1247 height 941
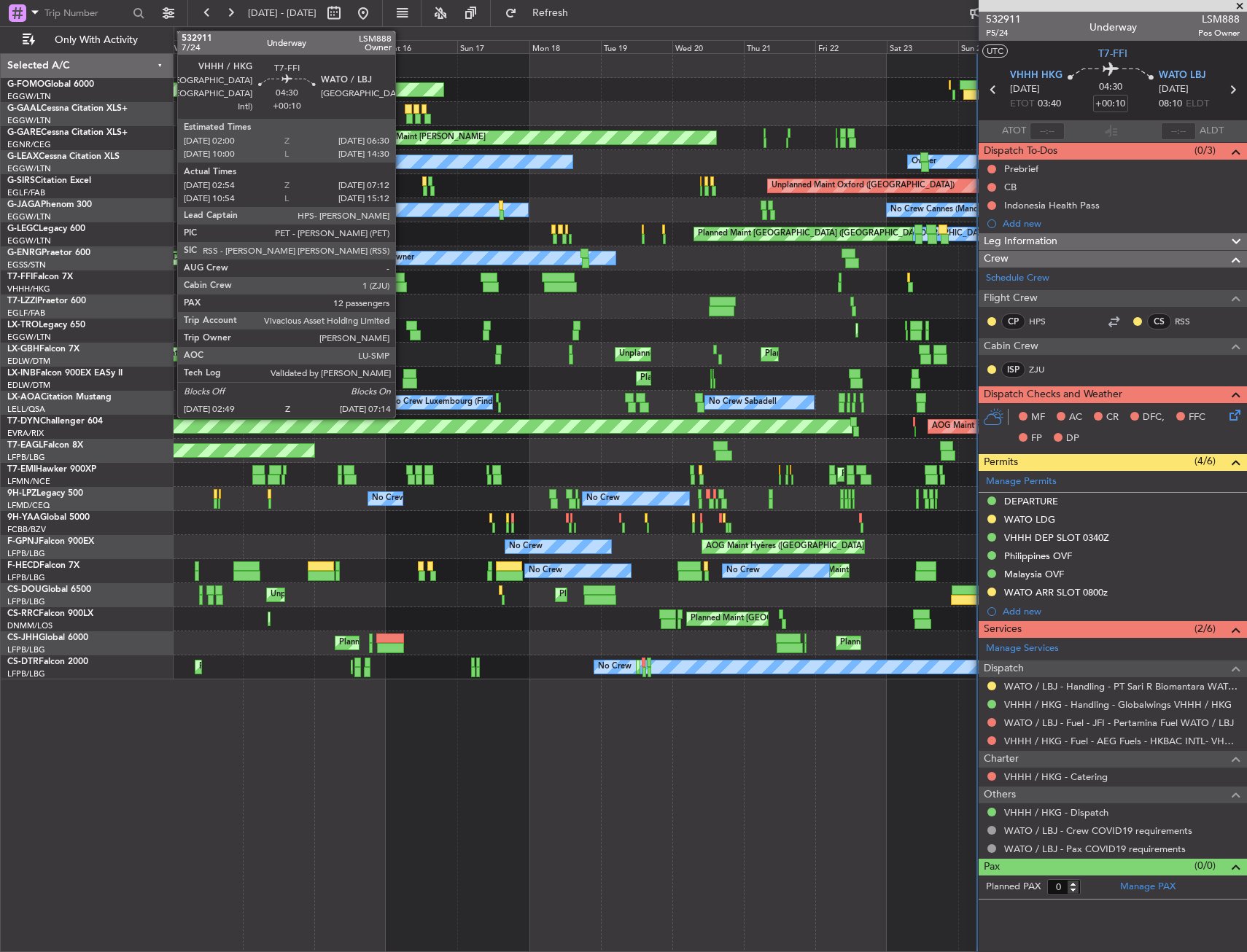
click at [402, 284] on div at bounding box center [400, 287] width 14 height 10
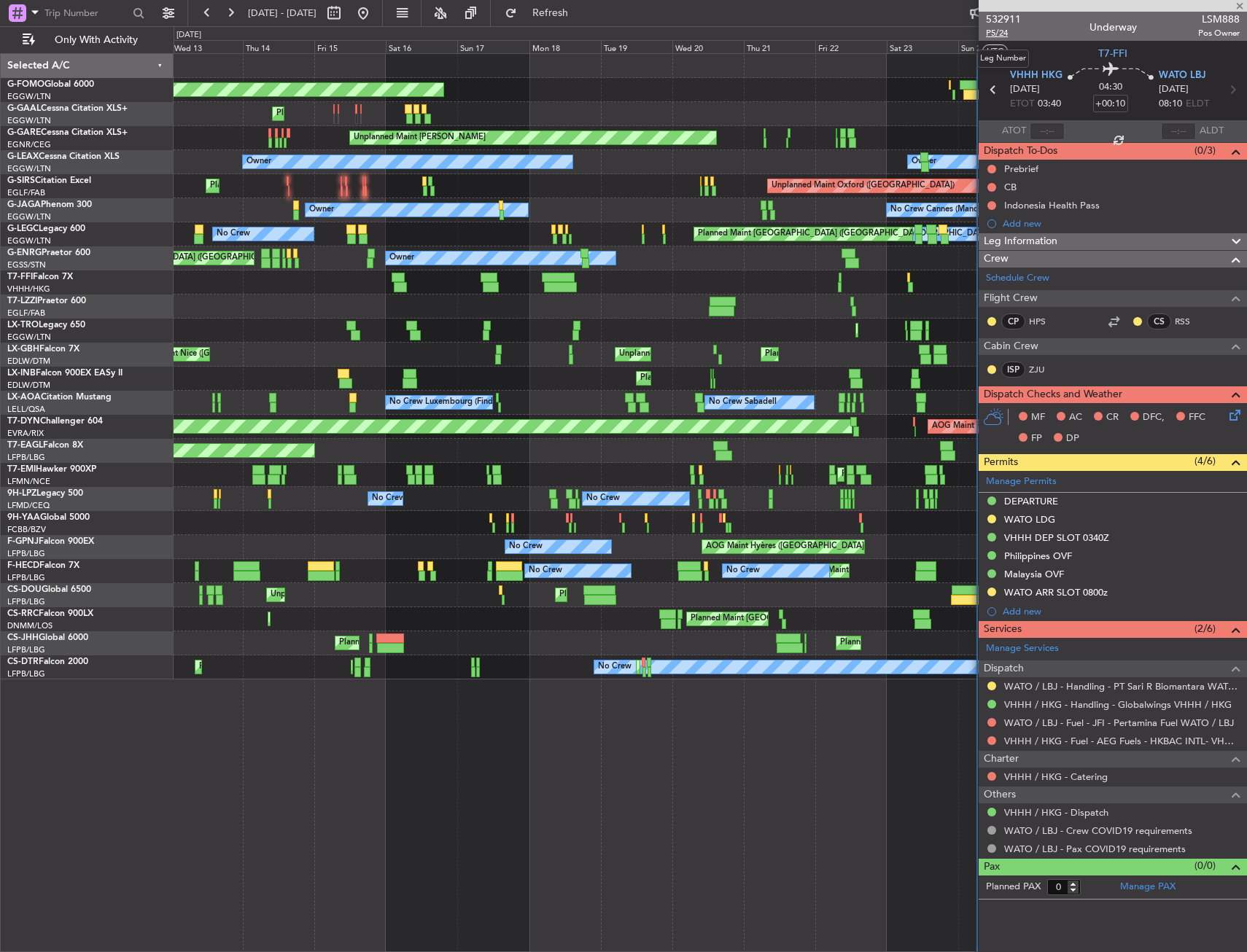
type input "02:54"
type input "07:12"
type input "12"
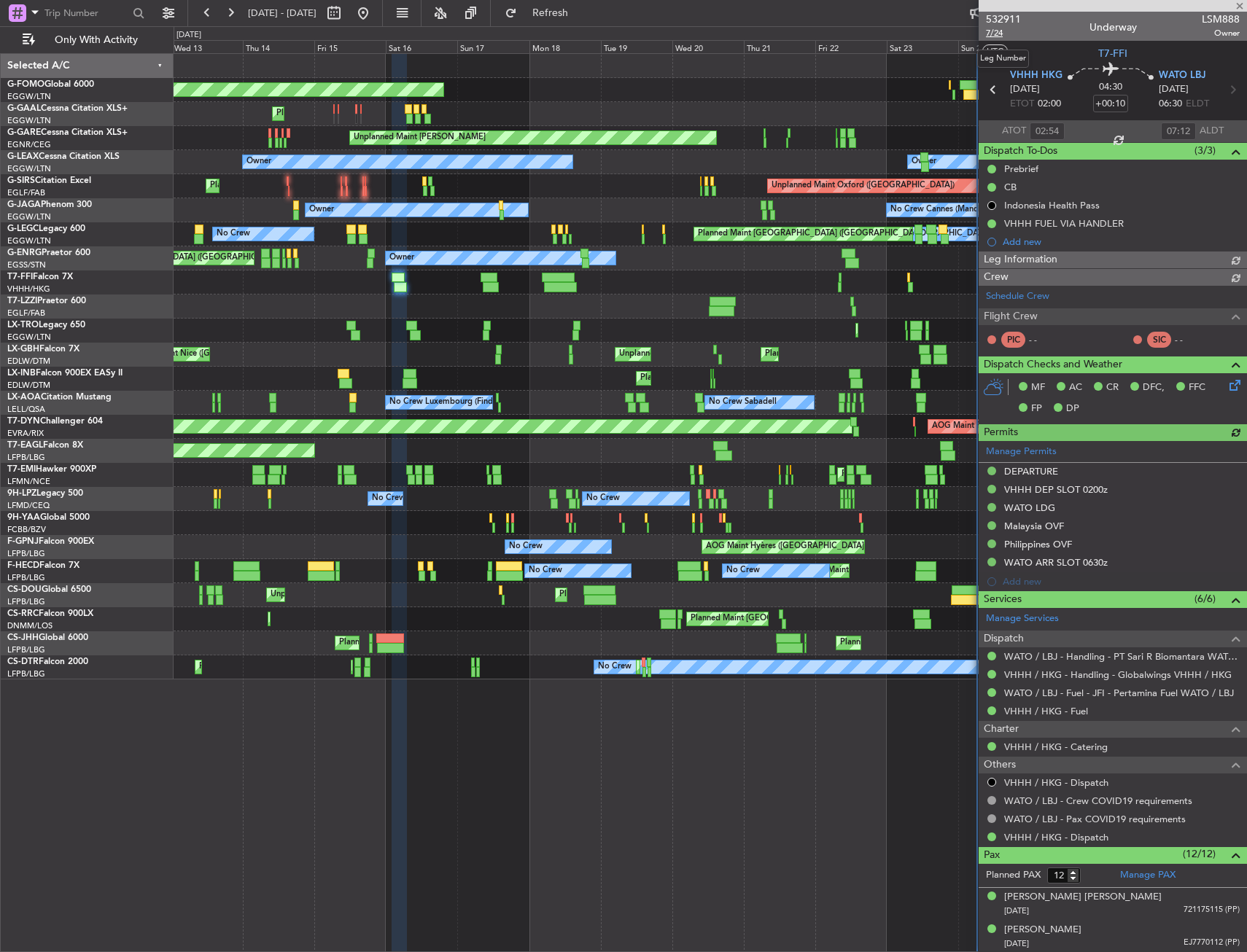
click at [992, 35] on span "7/24" at bounding box center [1003, 33] width 35 height 12
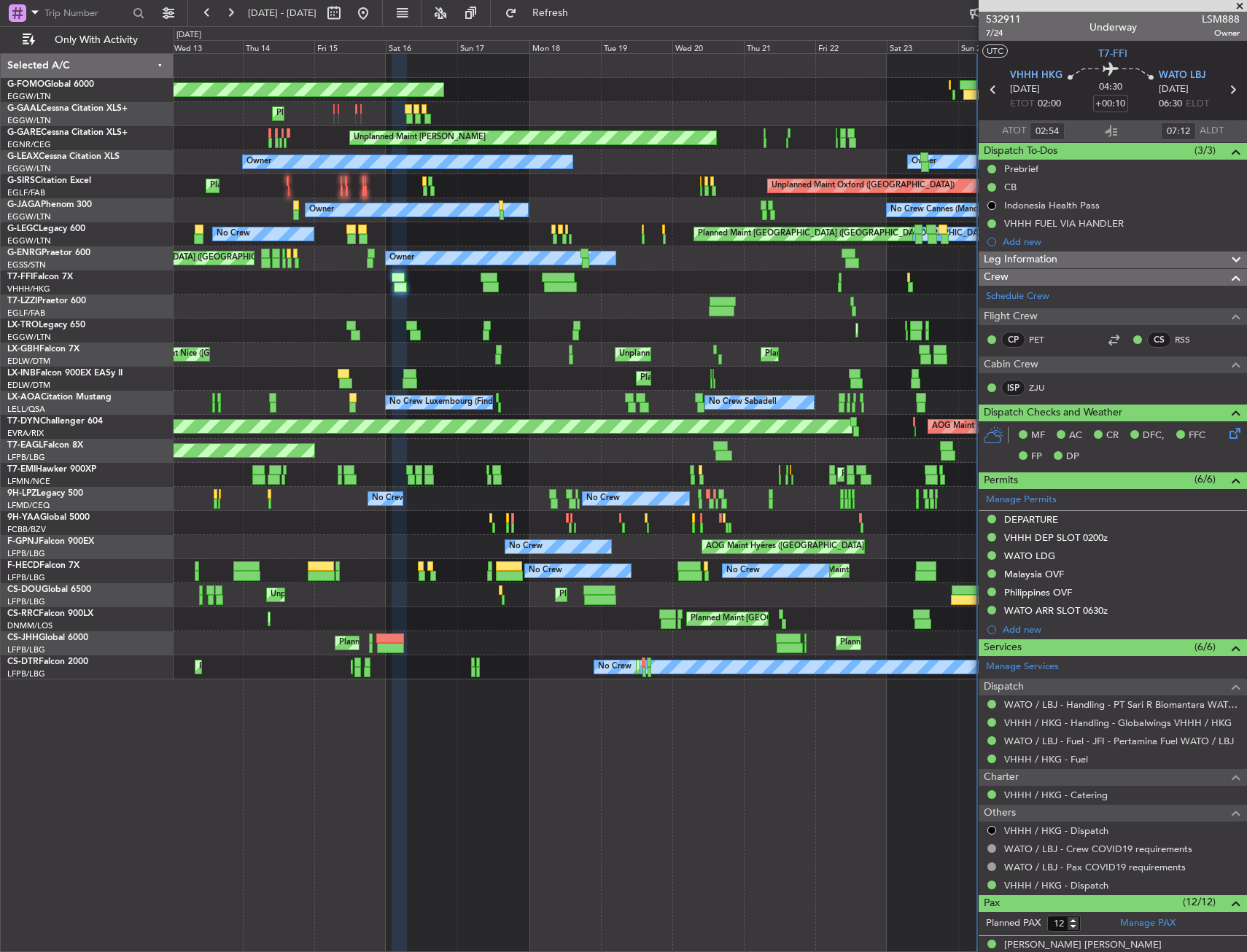
click at [173, 315] on div "Planned Maint Windsor Locks (Bradley Intl) Planned Maint Dusseldorf Planned Mai…" at bounding box center [624, 489] width 1247 height 926
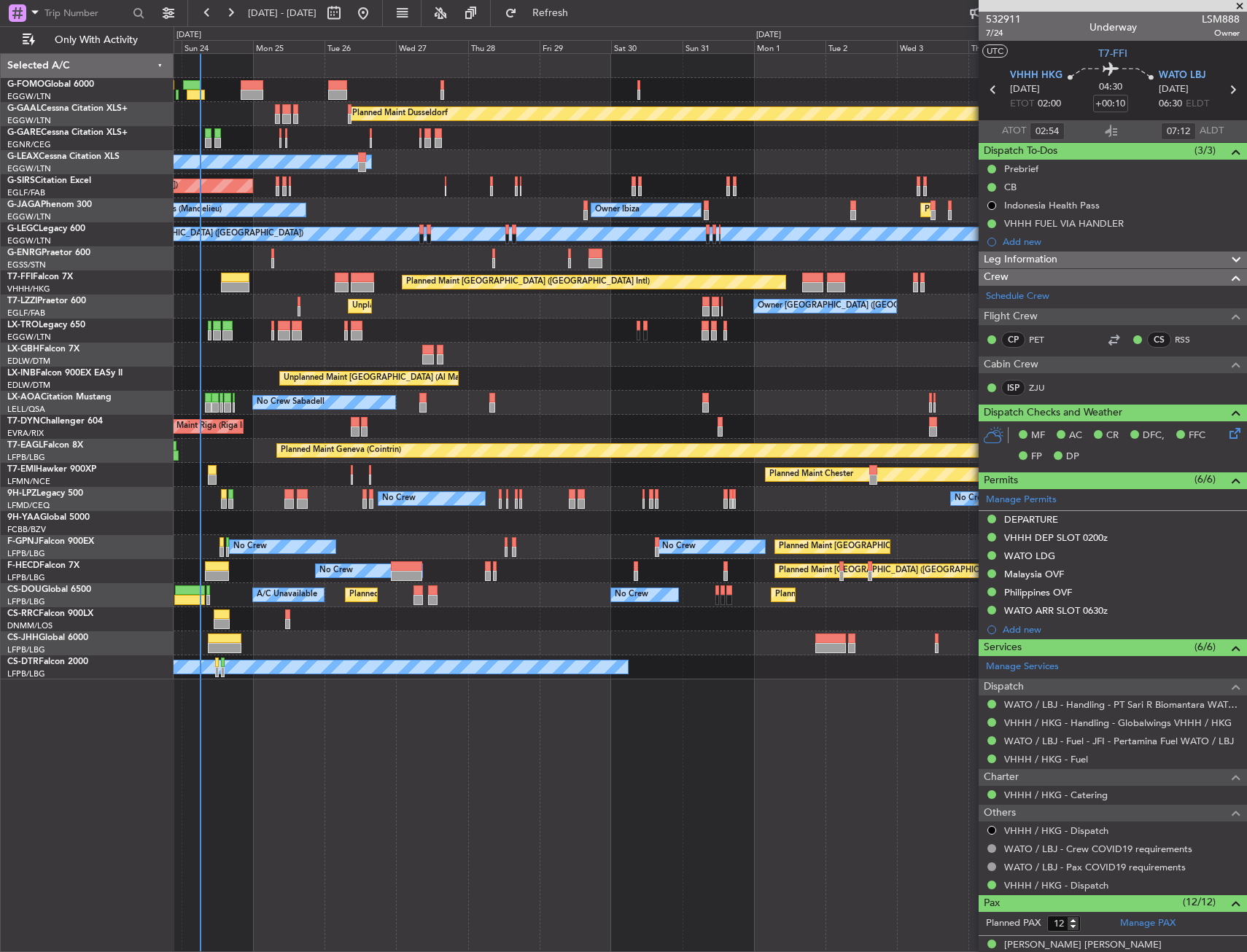
click at [212, 330] on div "Planned Maint Dusseldorf Unplanned Maint Chester Owner Unplanned Maint Oxford (…" at bounding box center [709, 367] width 1073 height 626
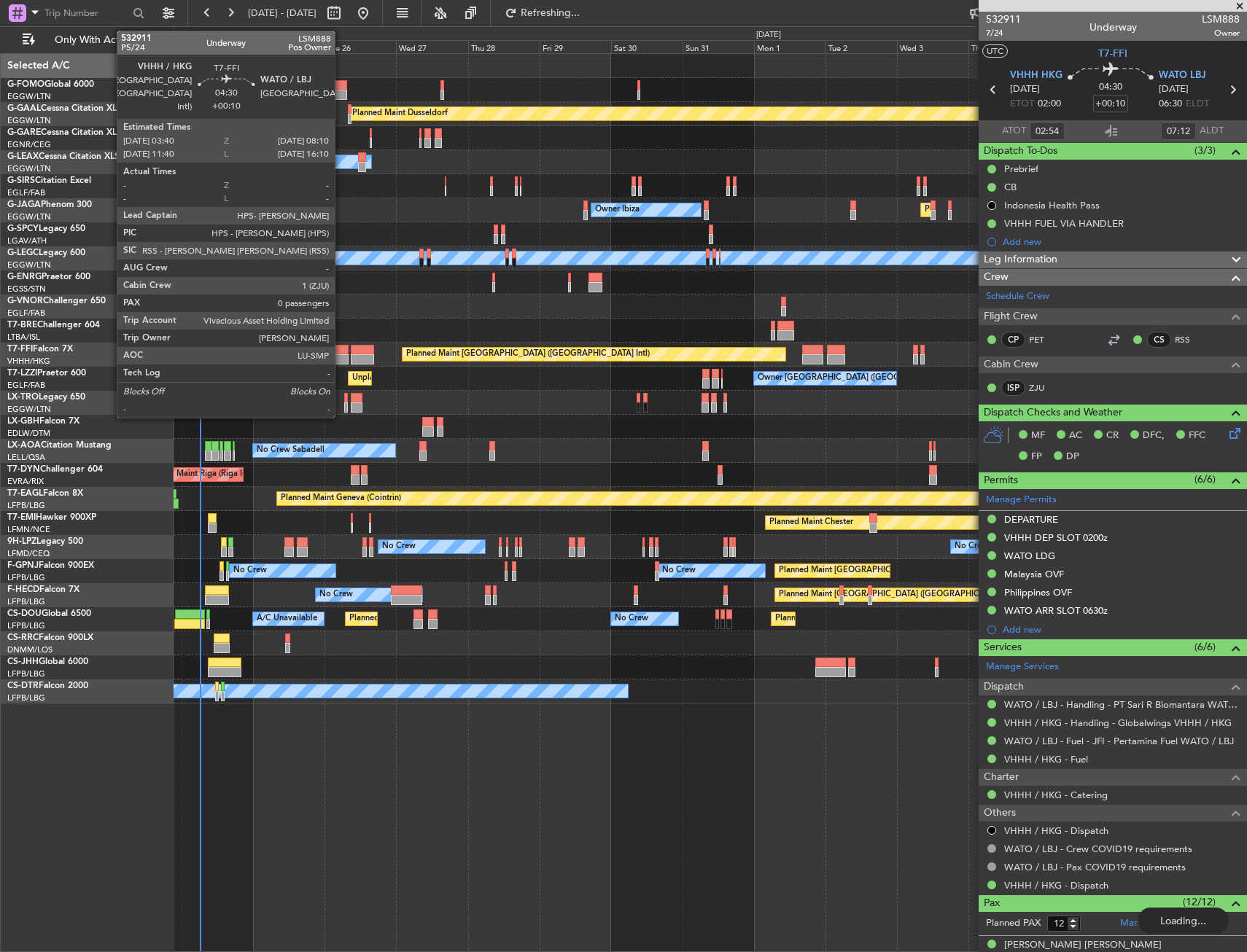
click at [342, 349] on div at bounding box center [342, 350] width 14 height 10
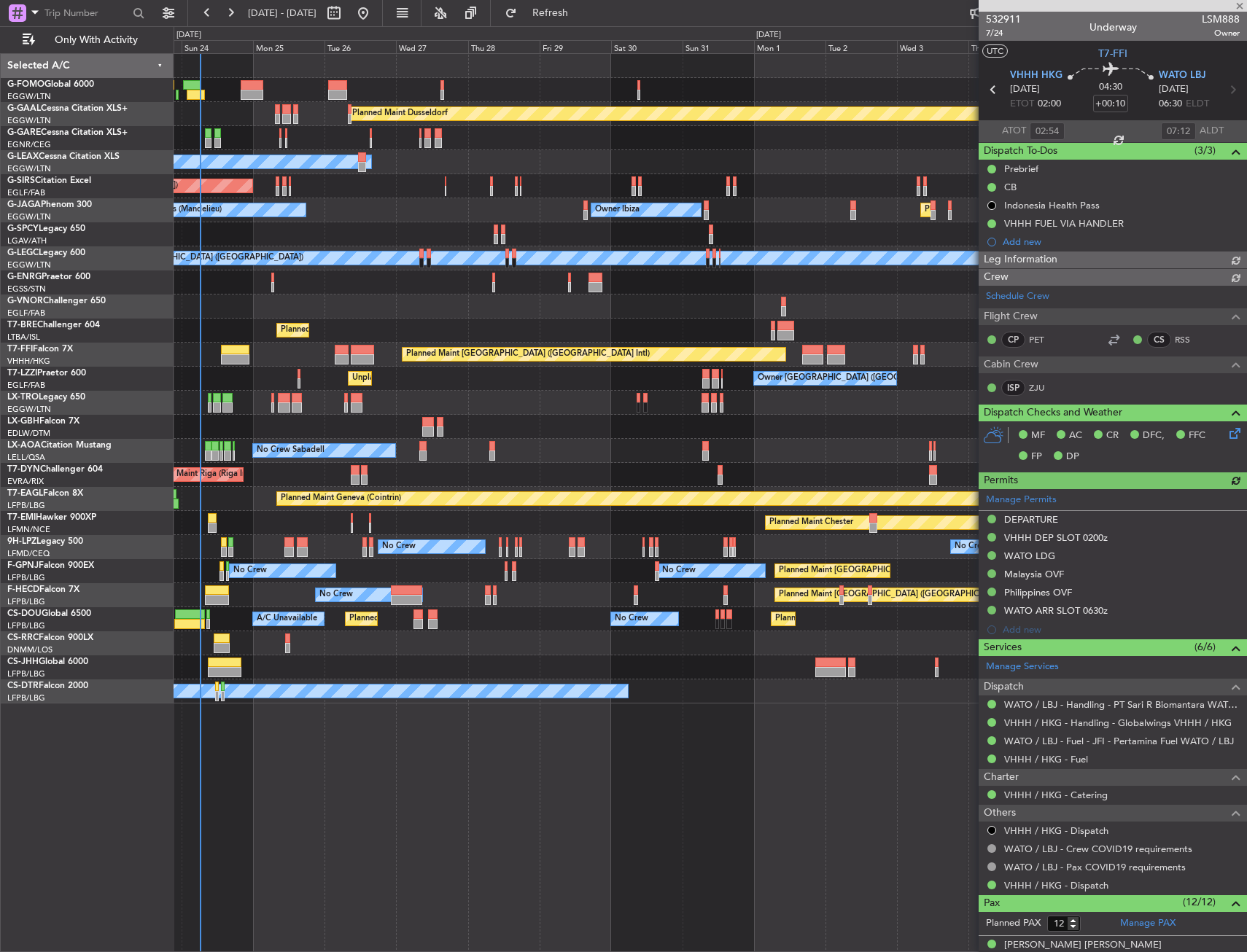
type input "0"
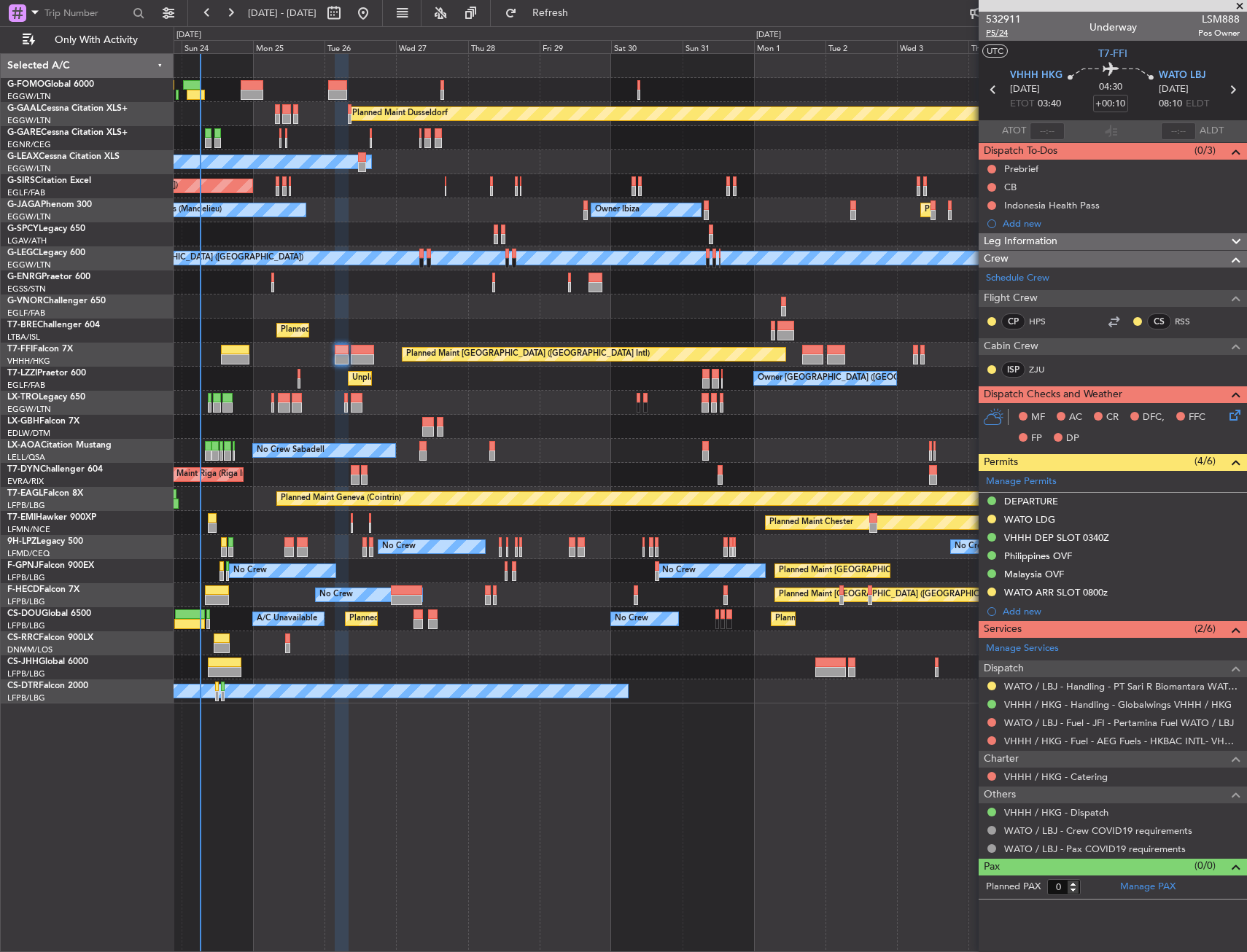
click at [992, 36] on span "P5/24" at bounding box center [1003, 33] width 35 height 12
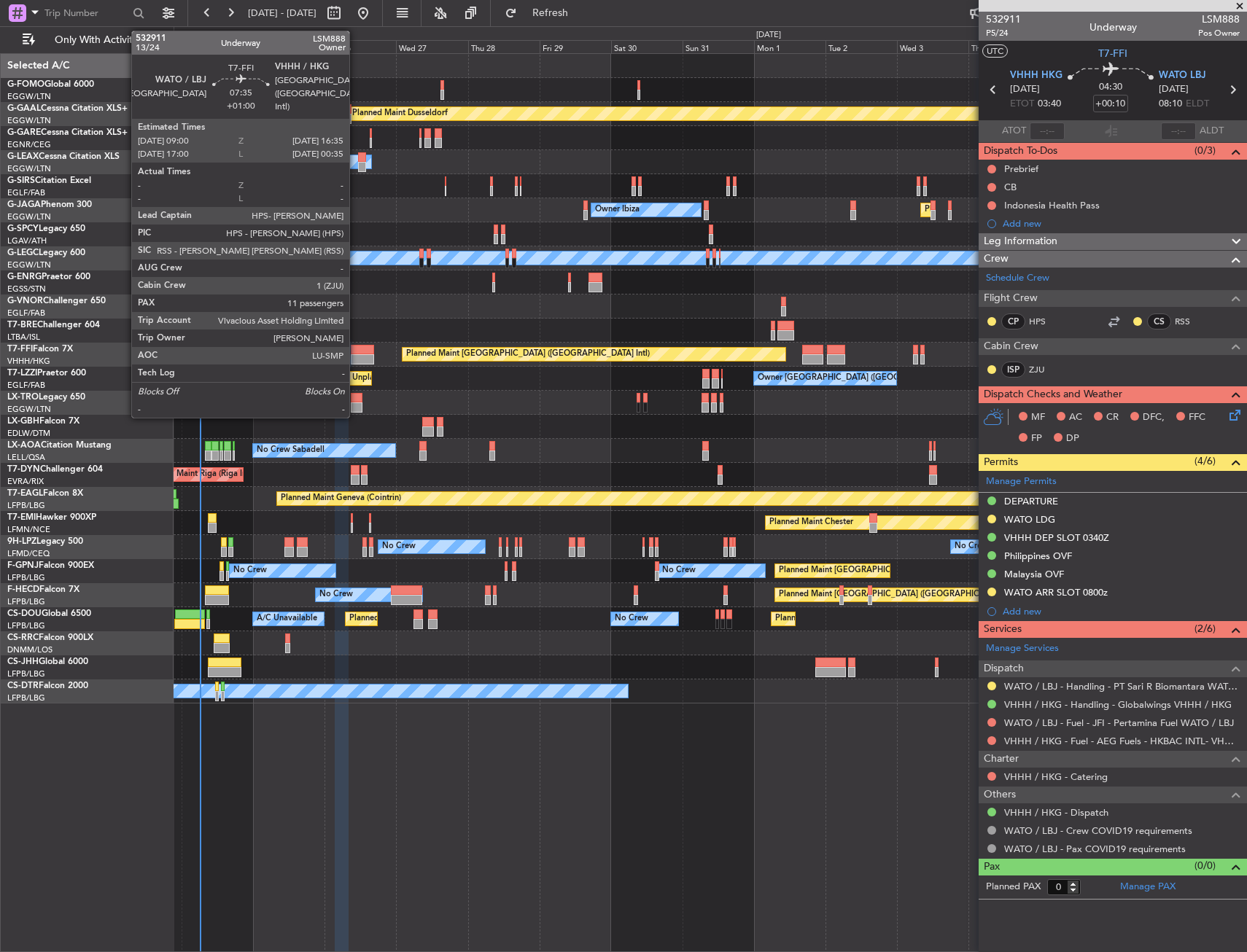
click at [355, 356] on div at bounding box center [362, 360] width 23 height 10
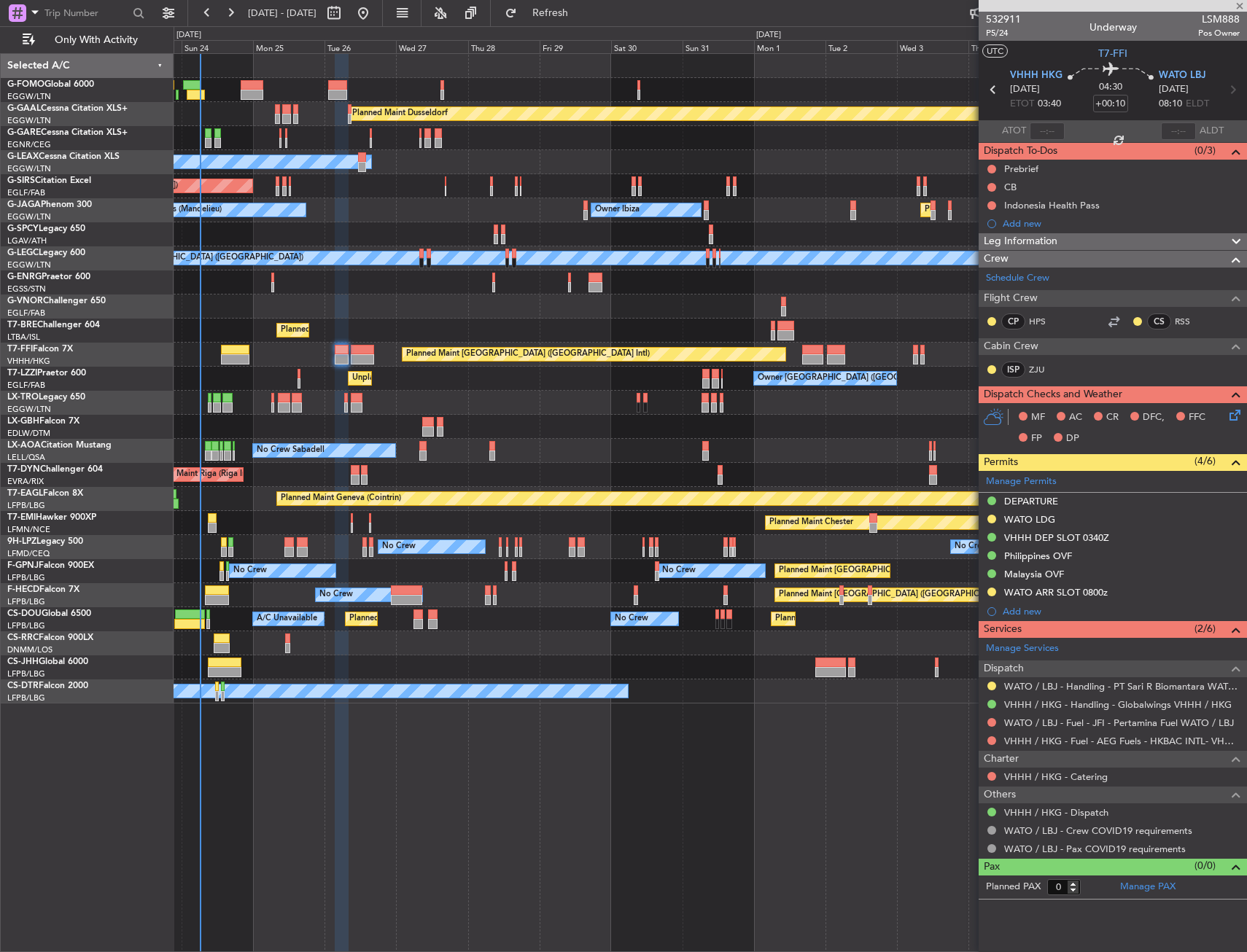
type input "+01:00"
type input "11"
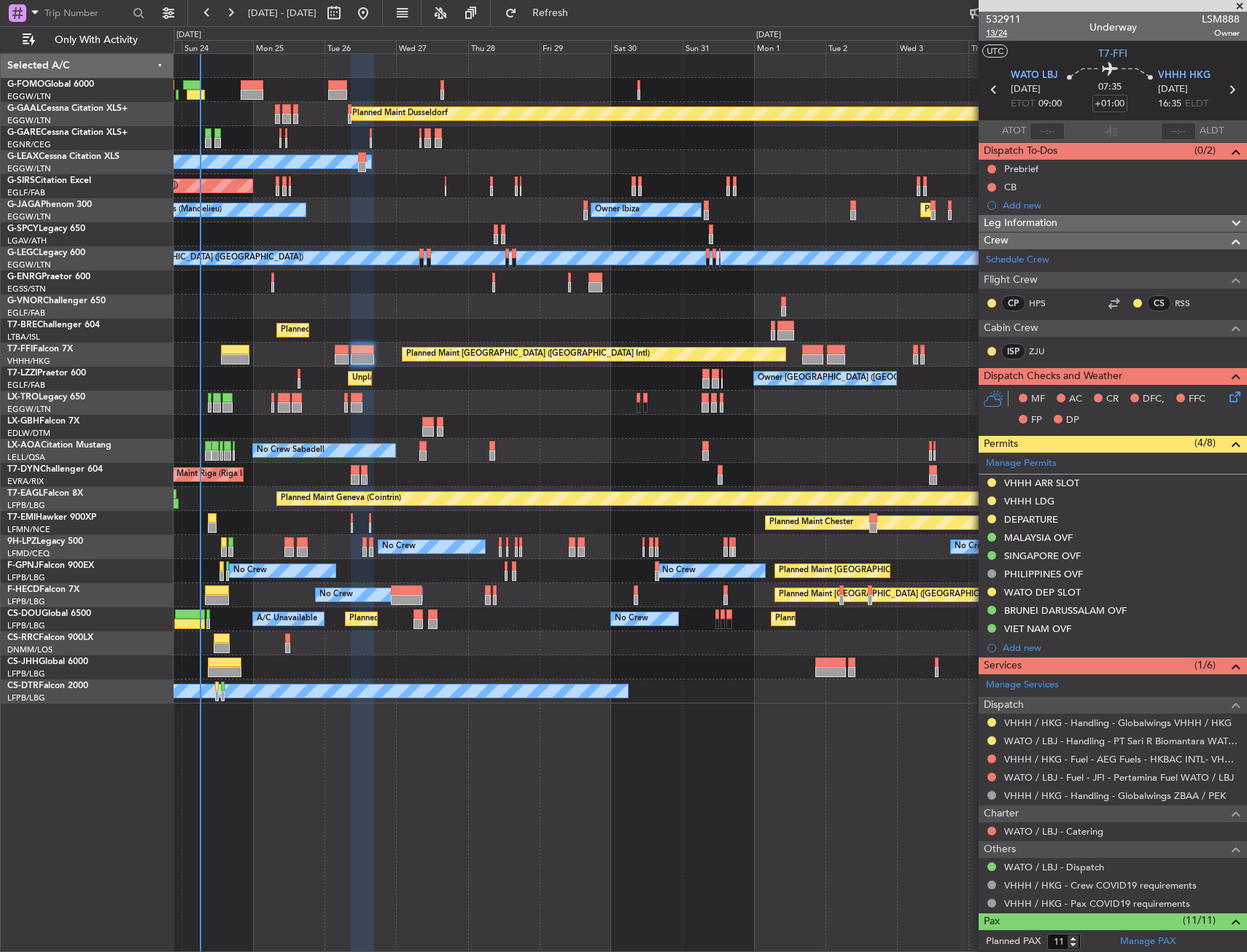
click at [1000, 34] on span "13/24" at bounding box center [1003, 33] width 35 height 12
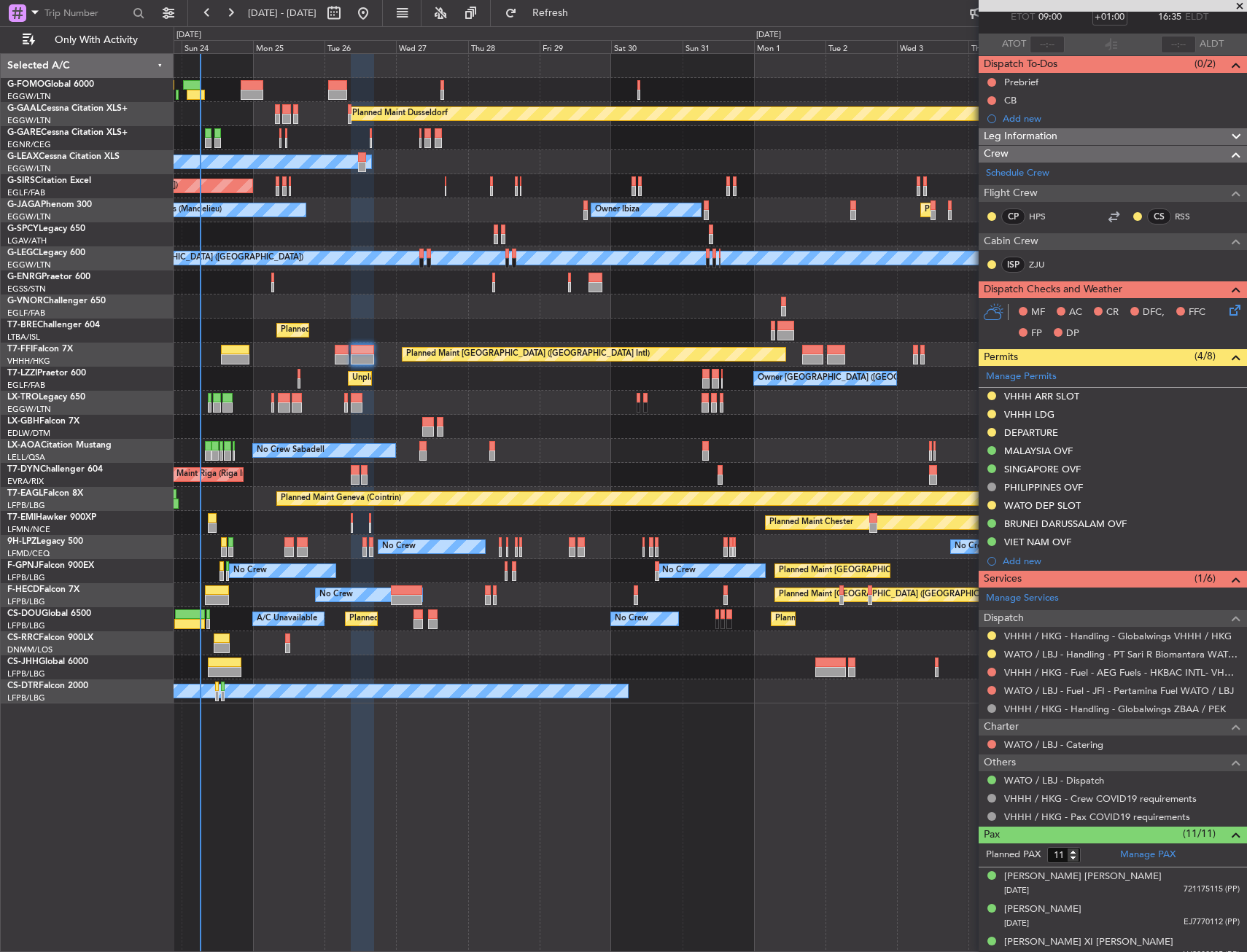
scroll to position [0, 0]
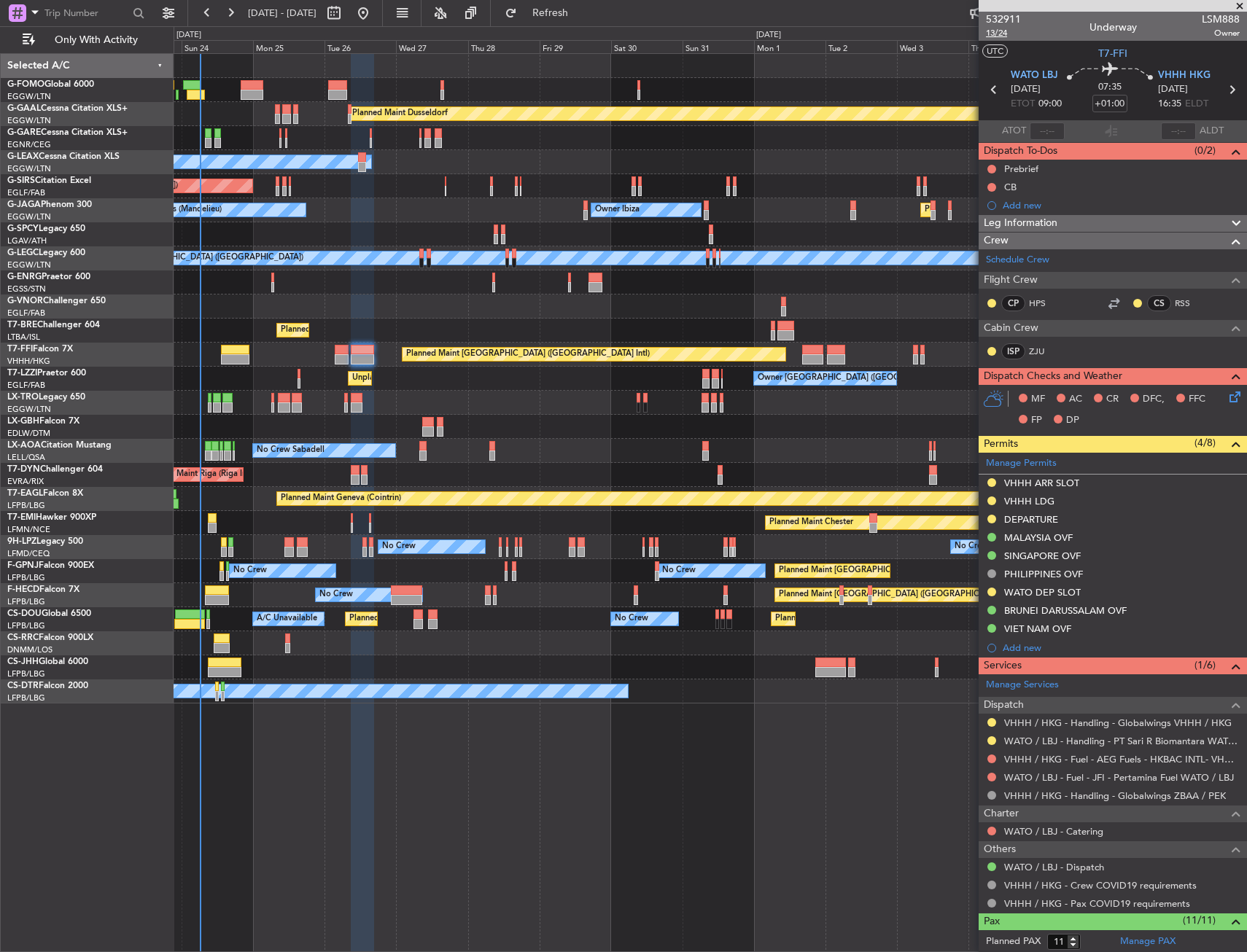
click at [1003, 38] on span "13/24" at bounding box center [1003, 33] width 35 height 12
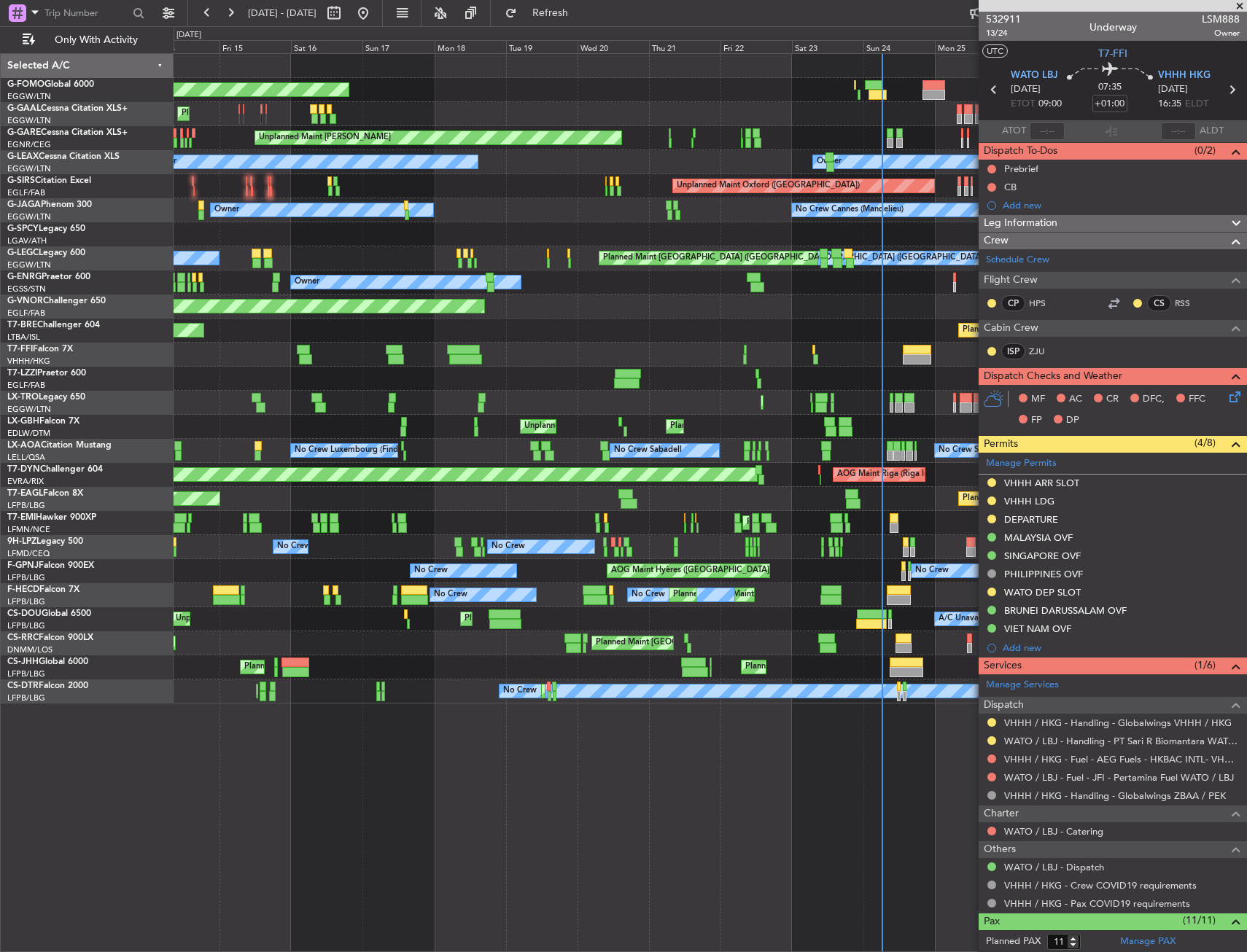
click at [971, 353] on div "Planned Maint Windsor Locks (Bradley Intl) Planned Maint Dusseldorf Planned Mai…" at bounding box center [709, 378] width 1073 height 650
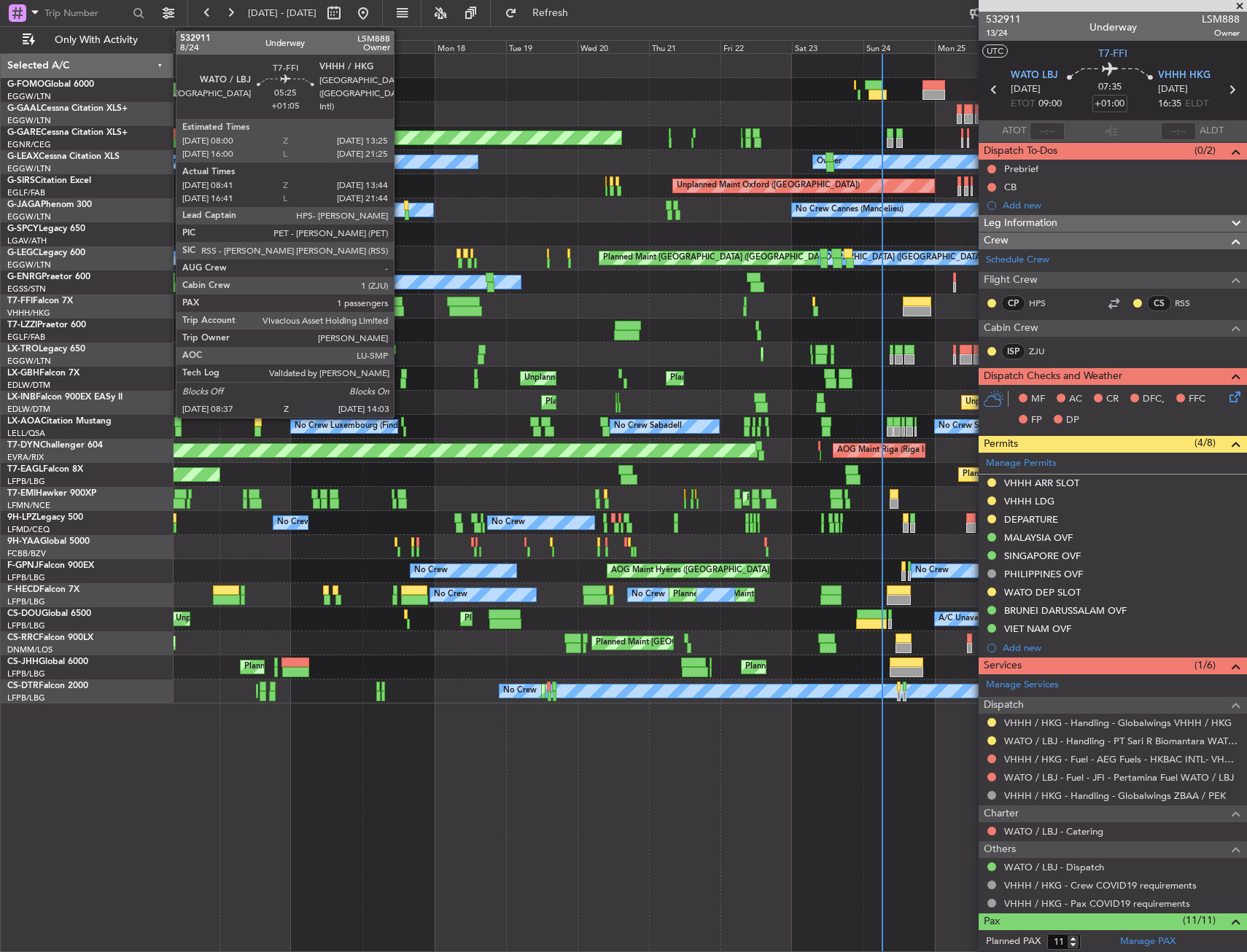
click at [400, 301] on div at bounding box center [394, 302] width 17 height 10
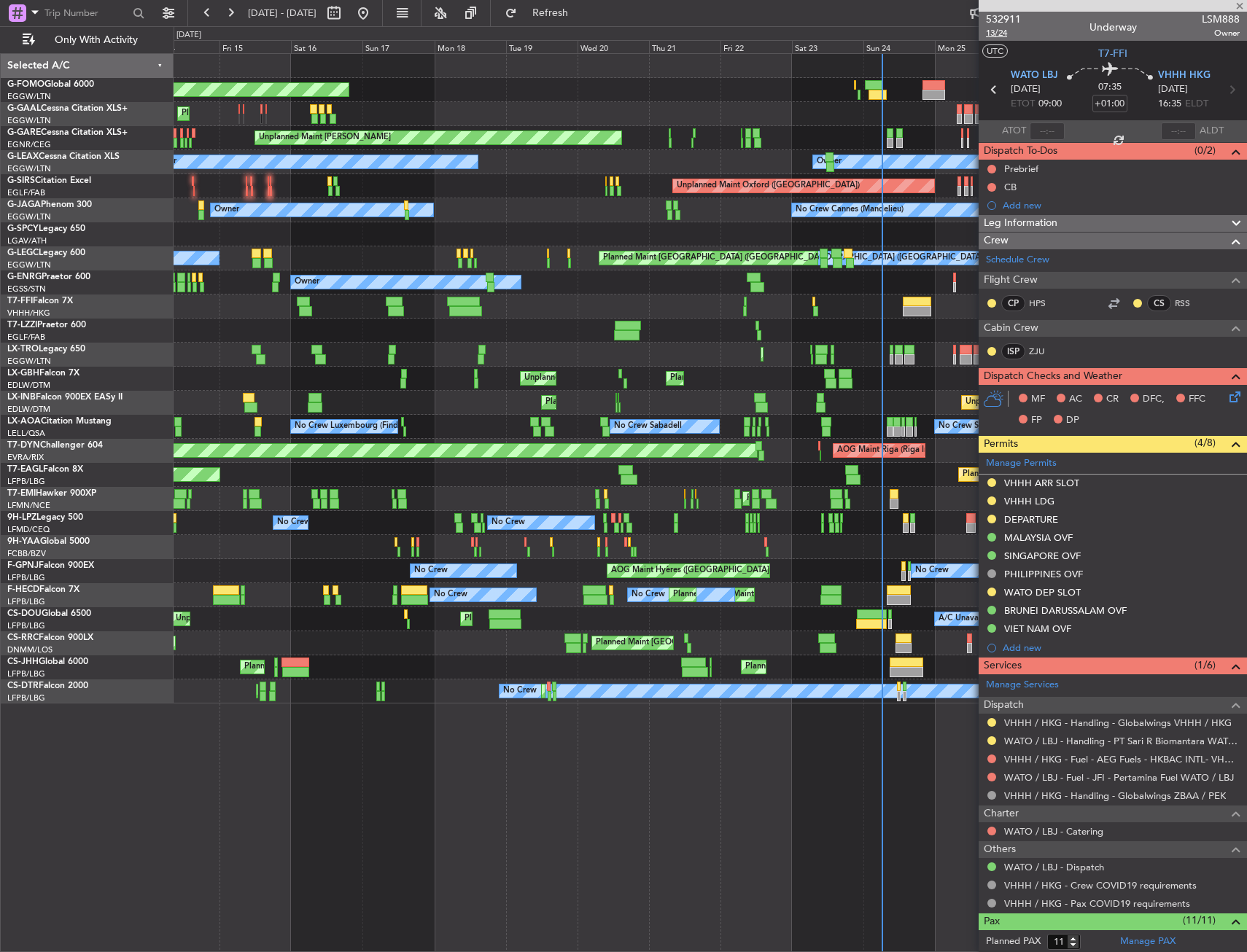
type input "+01:05"
type input "08:41"
type input "13:44"
type input "1"
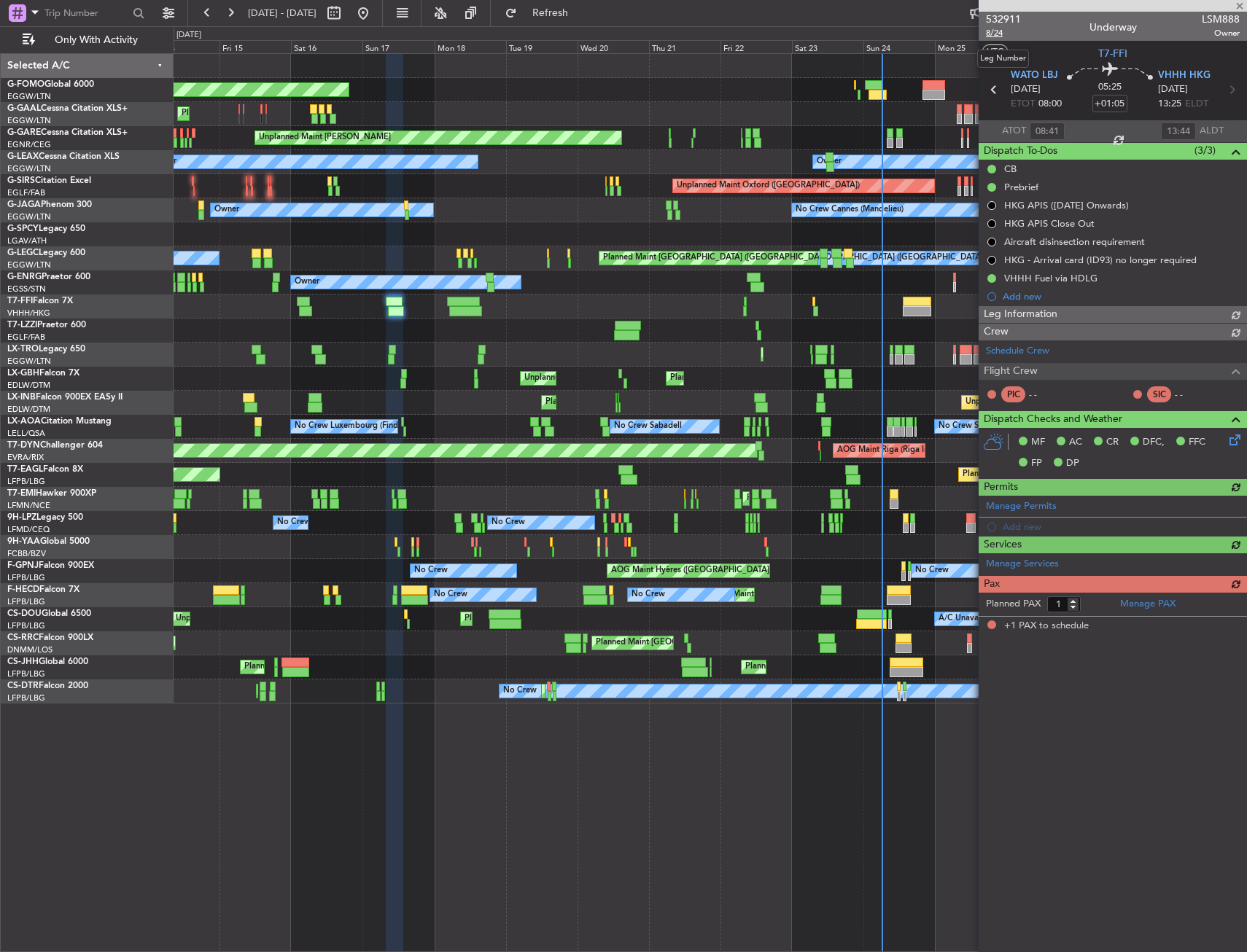
click at [986, 37] on span "8/24" at bounding box center [1003, 33] width 35 height 12
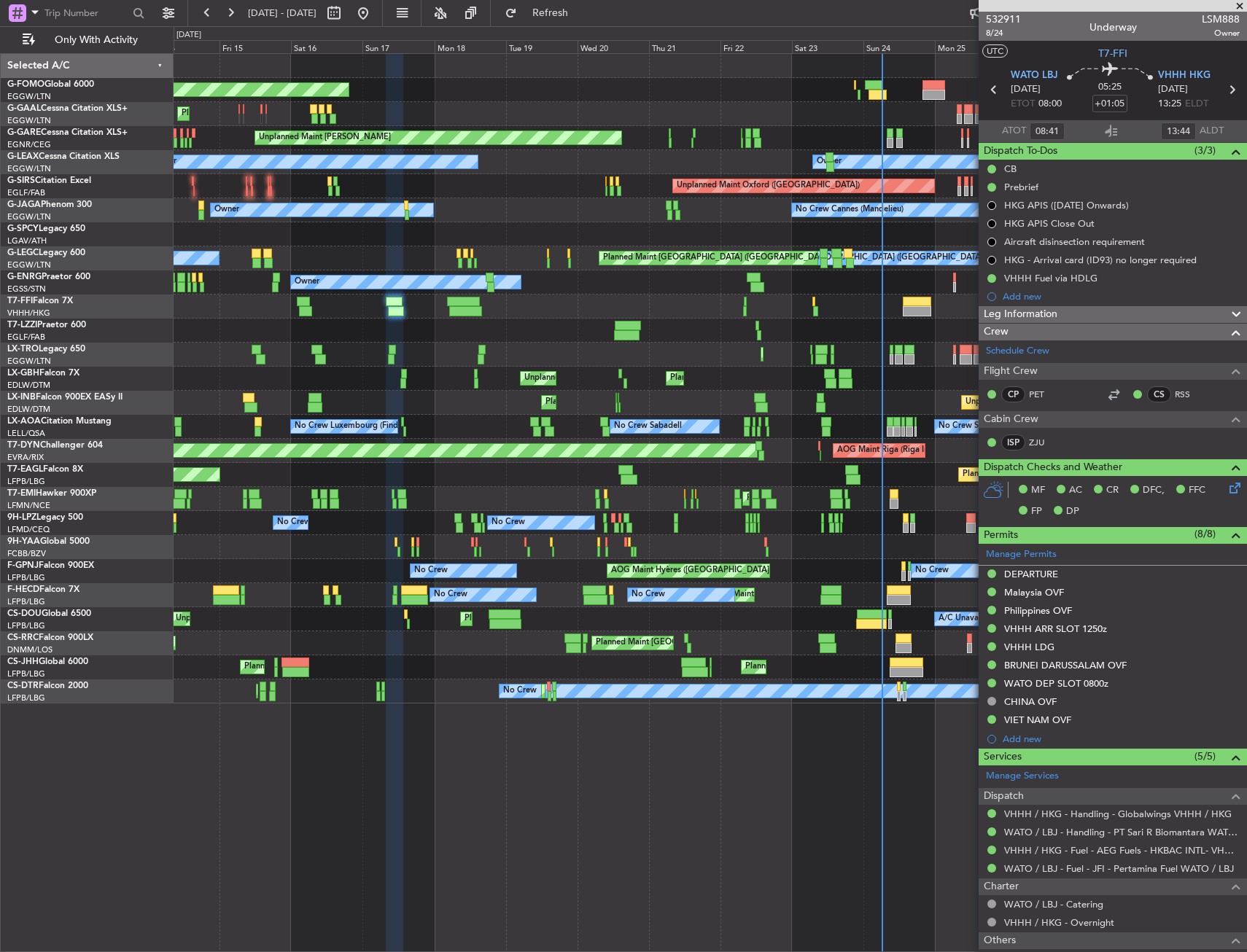
click at [302, 299] on div "Planned Maint Windsor Locks (Bradley Intl) Planned Maint Dusseldorf Planned Mai…" at bounding box center [709, 378] width 1073 height 650
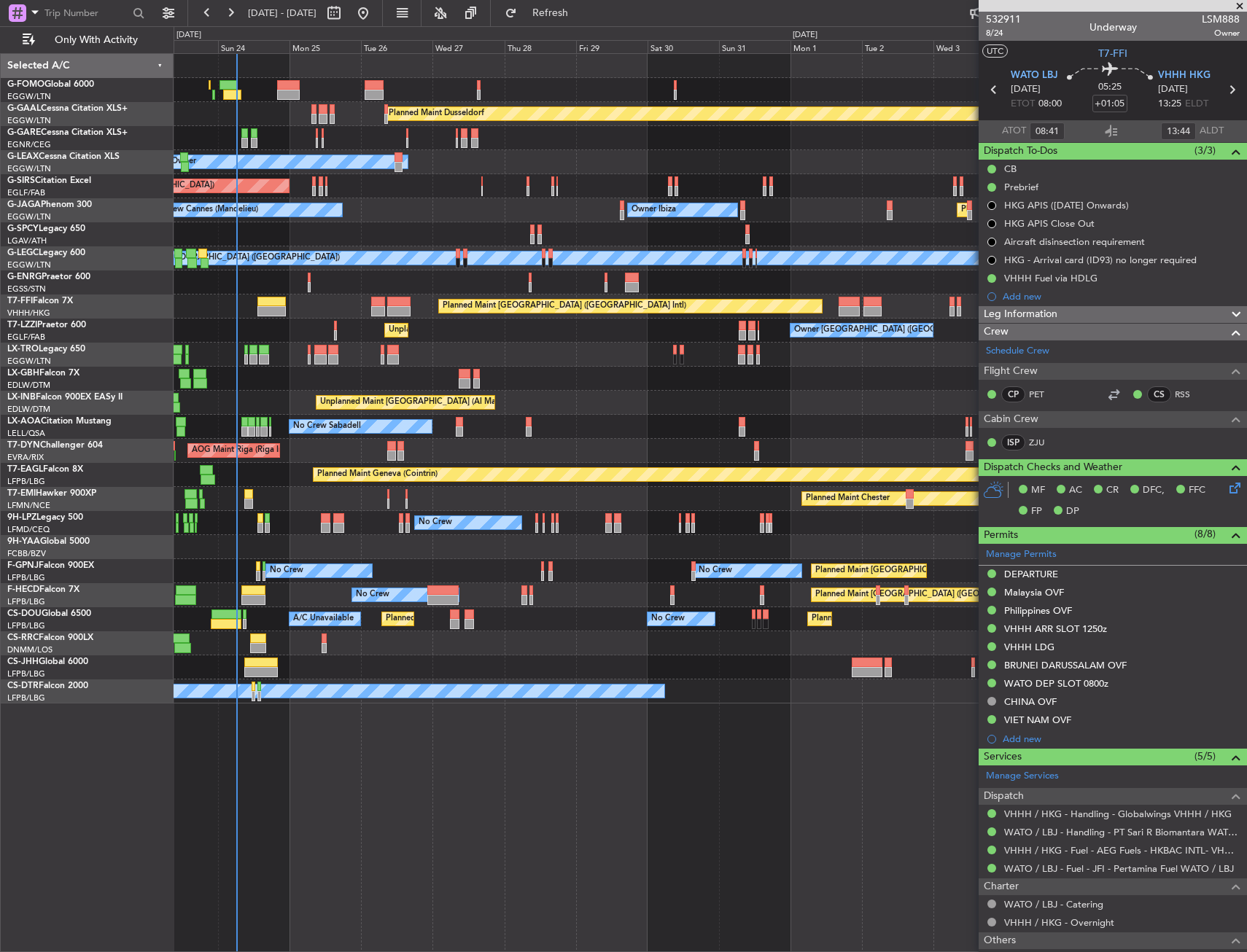
click at [325, 302] on div "Planned Maint Dusseldorf Unplanned Maint Chester Owner Unplanned Maint Oxford (…" at bounding box center [709, 378] width 1073 height 650
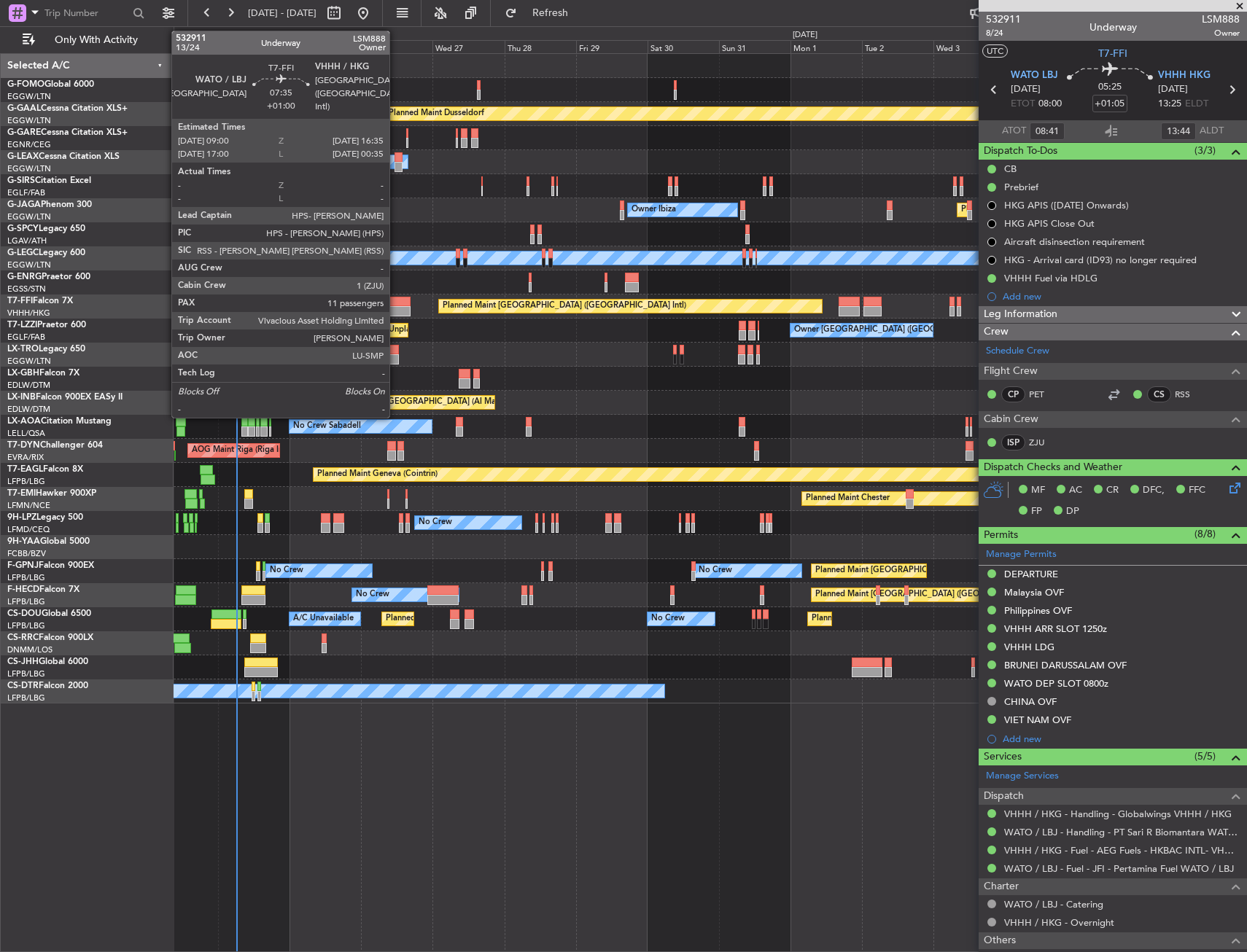
click at [396, 302] on div at bounding box center [399, 302] width 23 height 10
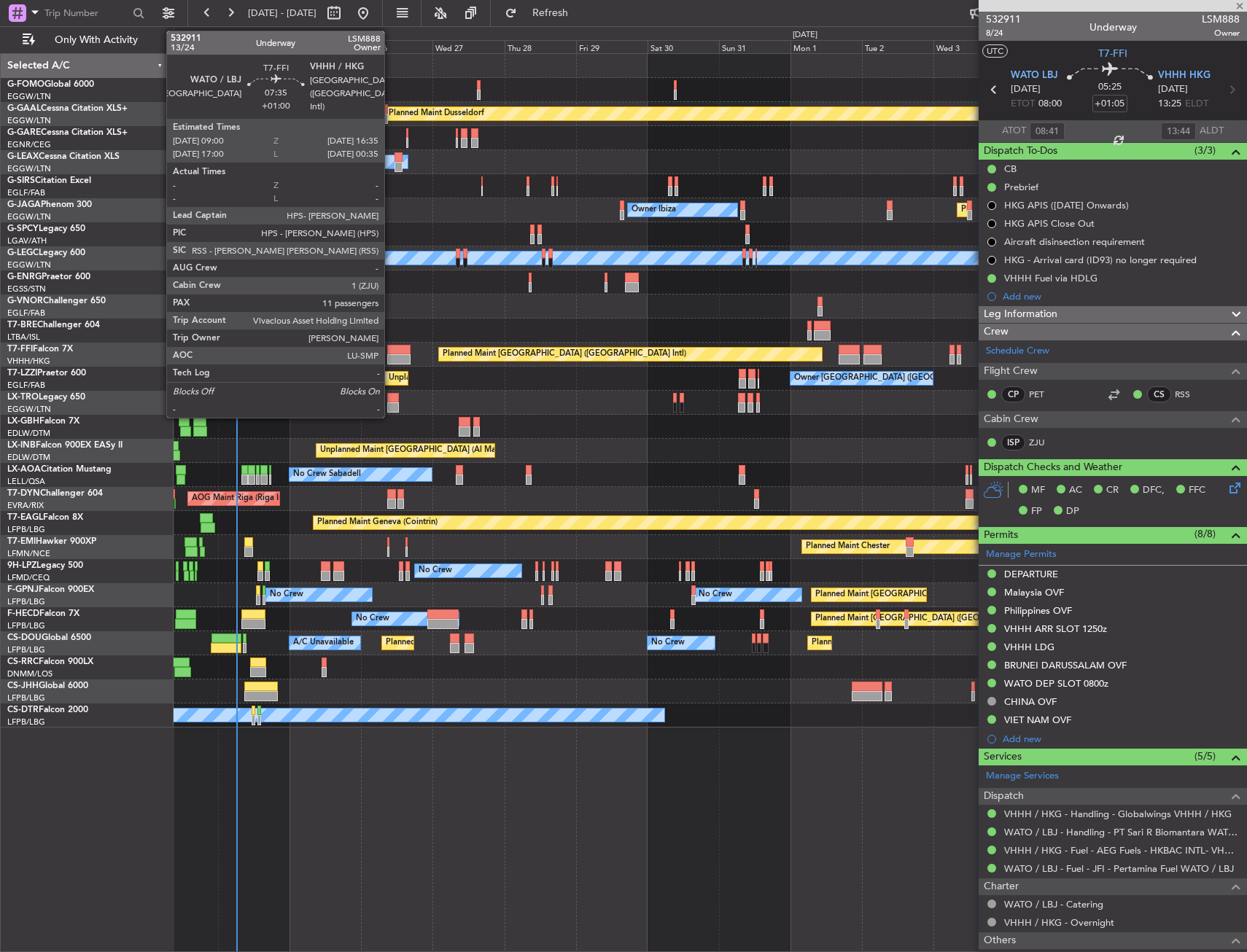
click at [391, 350] on div at bounding box center [399, 350] width 23 height 10
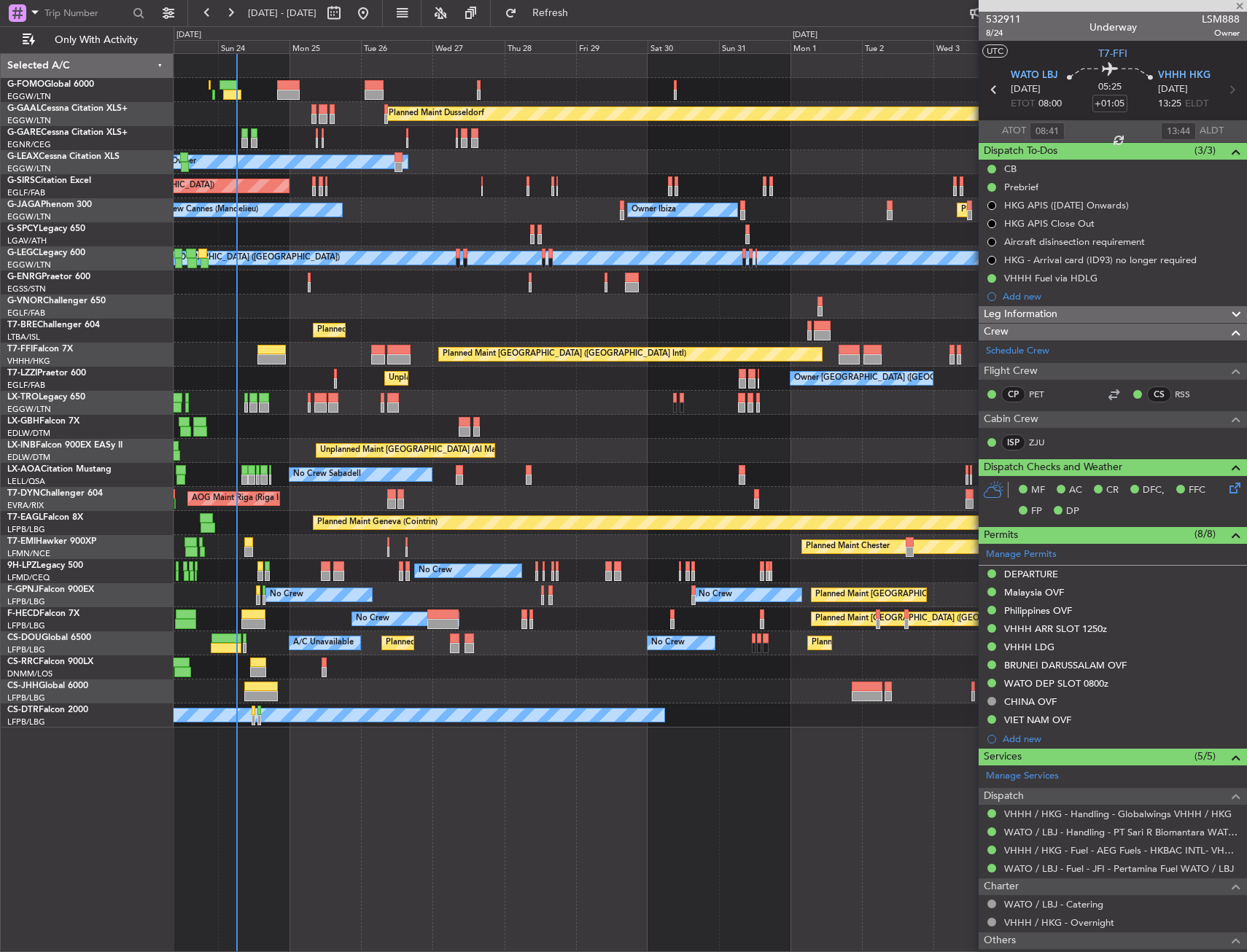
type input "+01:00"
type input "11"
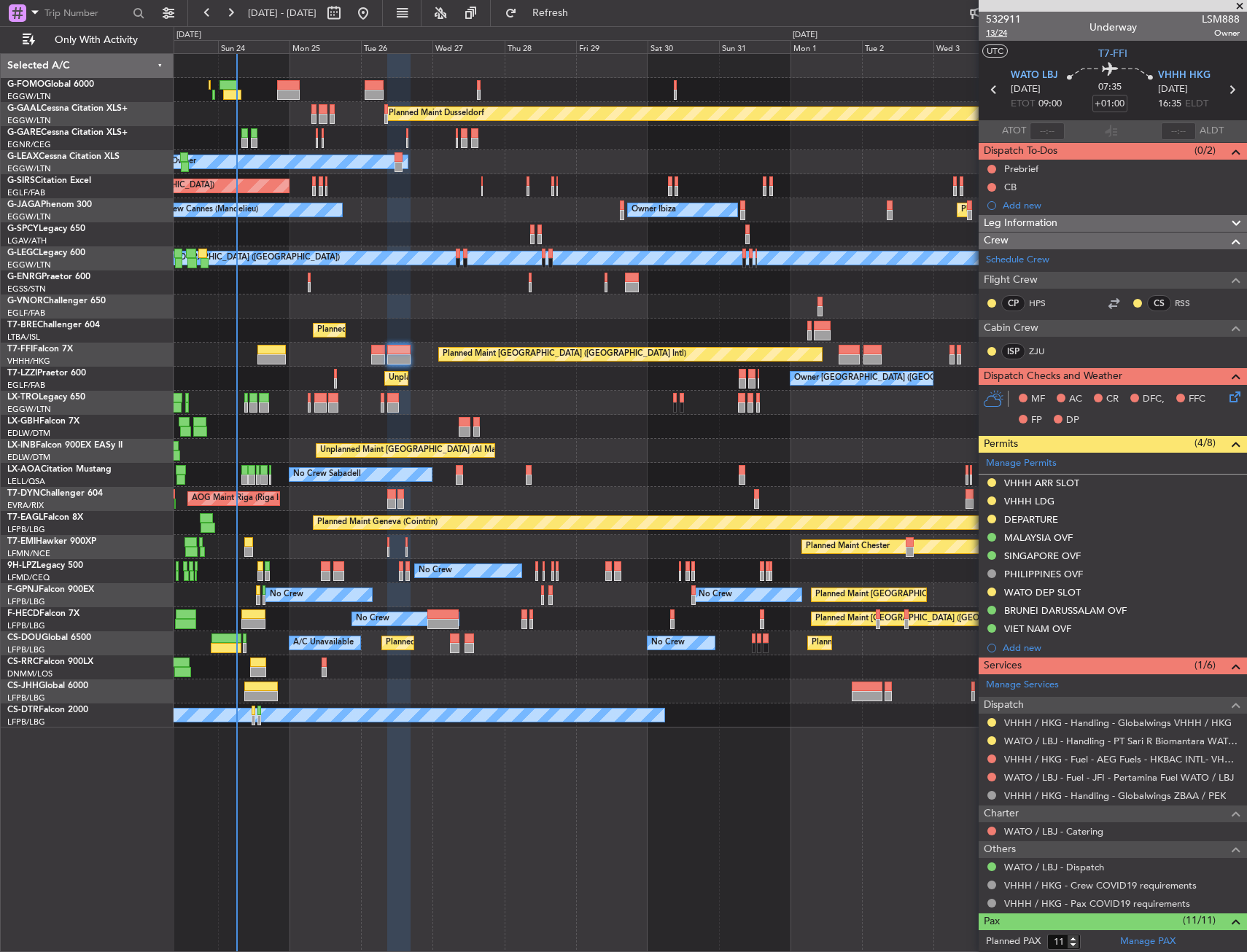
click at [995, 36] on span "13/24" at bounding box center [1003, 33] width 35 height 12
click at [1003, 35] on span "13/24" at bounding box center [1003, 33] width 35 height 12
click at [1004, 30] on span "13/24" at bounding box center [1003, 33] width 35 height 12
click at [1095, 101] on input "+01:00" at bounding box center [1110, 103] width 35 height 17
click at [1075, 47] on section "UTC T7-FFI" at bounding box center [1112, 51] width 268 height 22
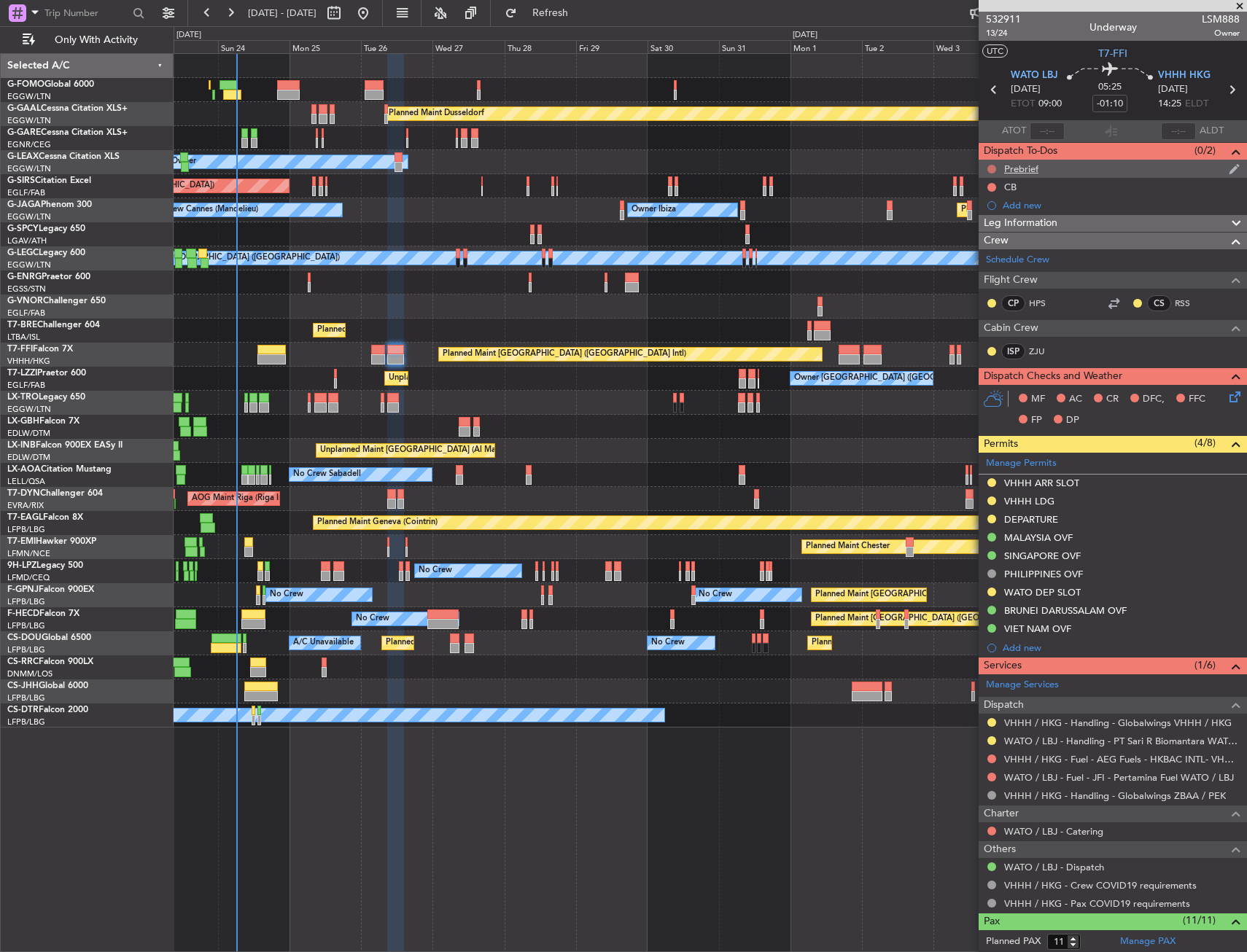
click at [993, 168] on button at bounding box center [991, 169] width 9 height 9
click at [986, 205] on span "In Progress" at bounding box center [999, 212] width 50 height 15
click at [994, 187] on button at bounding box center [991, 187] width 9 height 9
click at [982, 246] on span "Completed" at bounding box center [998, 252] width 48 height 15
click at [1227, 391] on icon at bounding box center [1232, 395] width 11 height 11
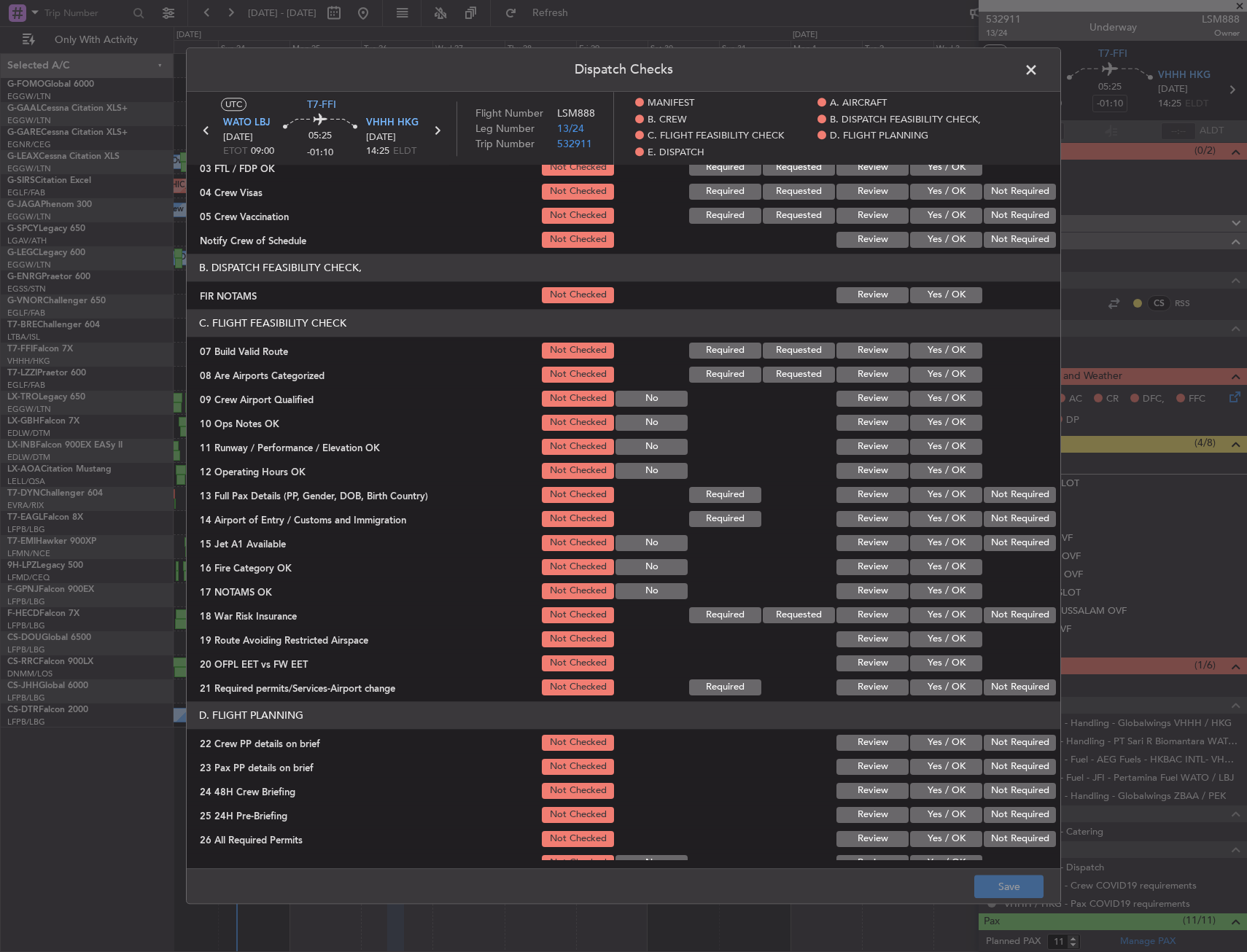
scroll to position [219, 0]
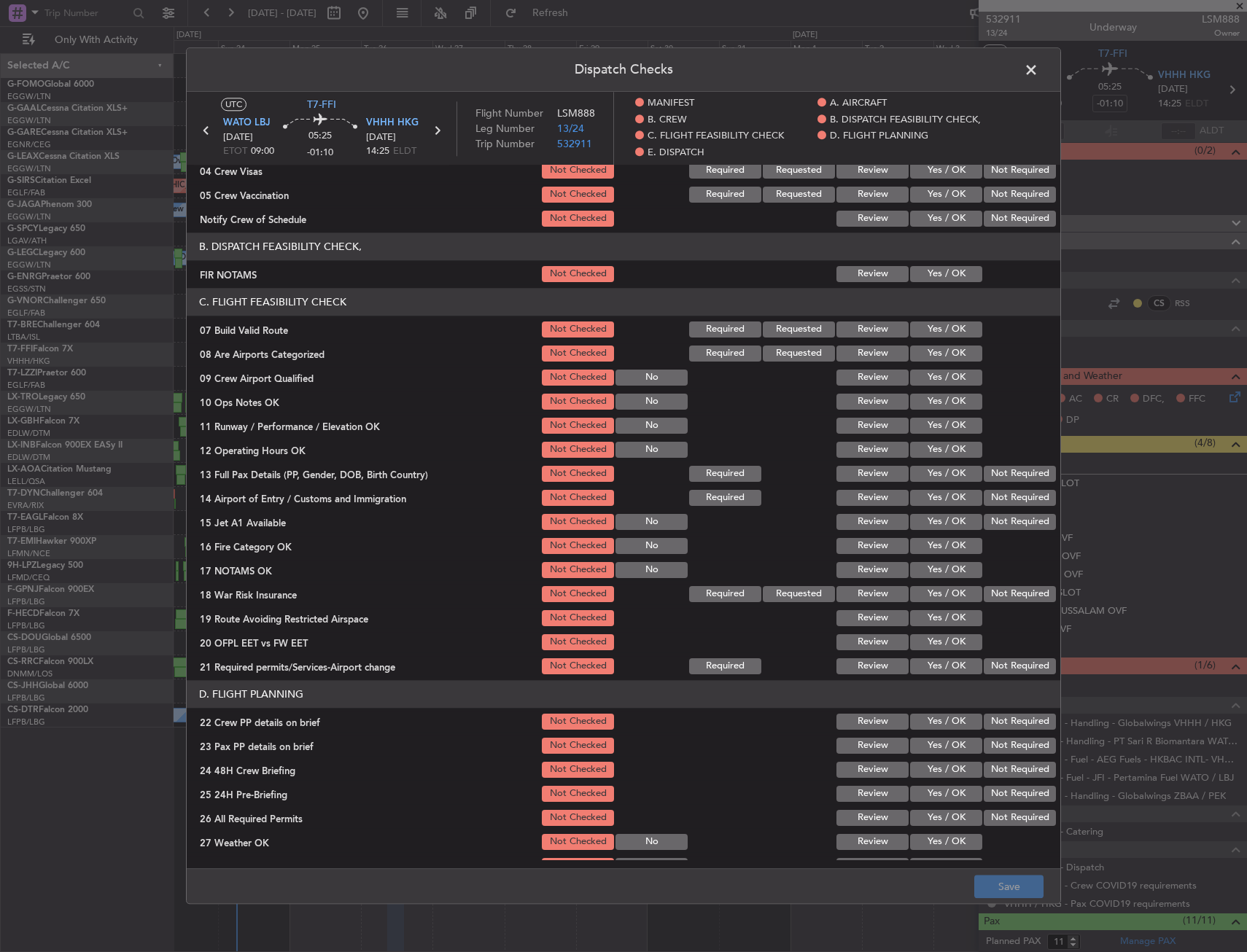
click at [932, 274] on button "Yes / OK" at bounding box center [946, 275] width 72 height 16
click at [932, 329] on button "Yes / OK" at bounding box center [946, 329] width 72 height 16
click at [941, 402] on button "Yes / OK" at bounding box center [946, 402] width 72 height 16
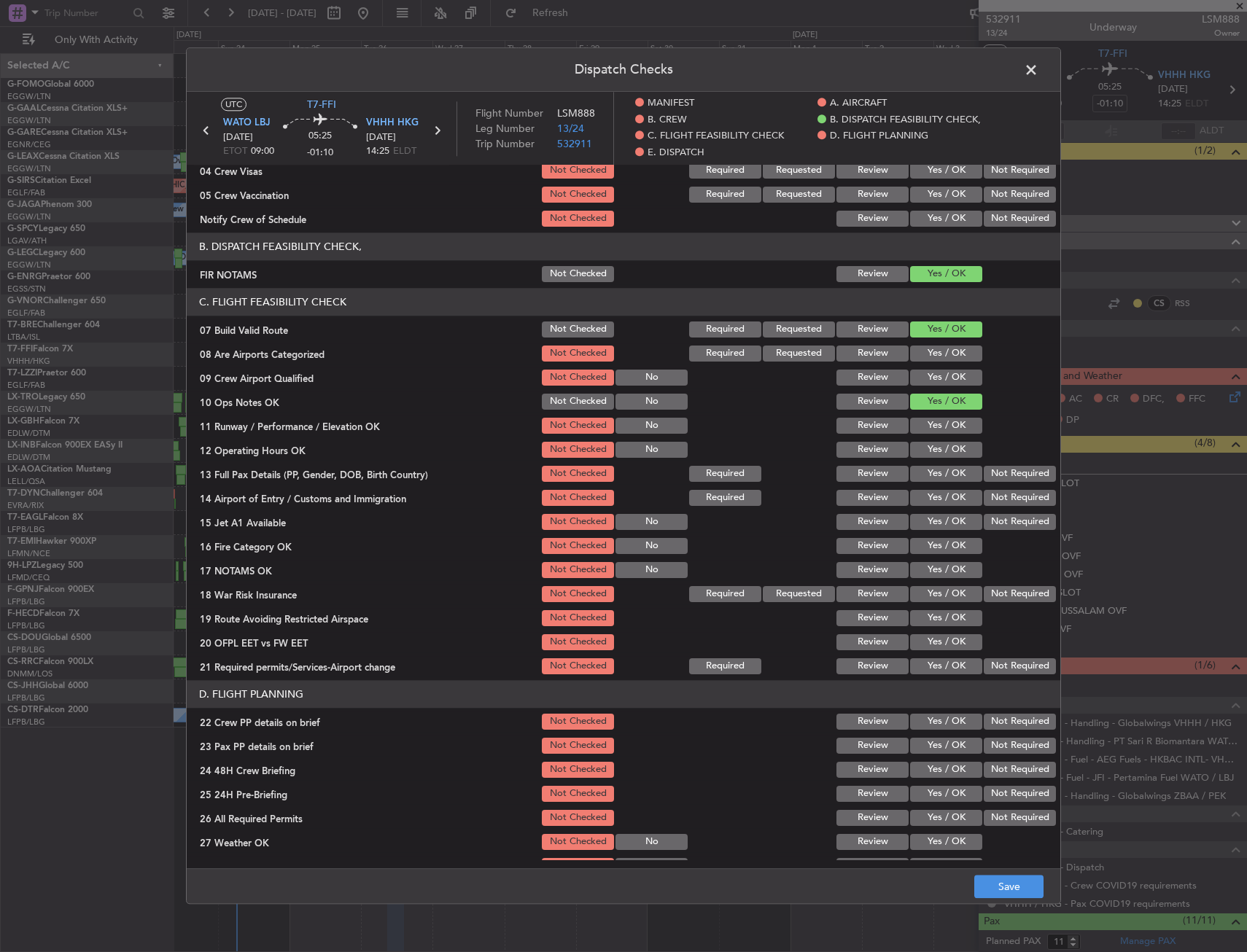
click at [940, 429] on button "Yes / OK" at bounding box center [946, 426] width 72 height 16
click at [940, 451] on button "Yes / OK" at bounding box center [946, 450] width 72 height 16
click at [939, 477] on button "Yes / OK" at bounding box center [946, 474] width 72 height 16
click at [934, 495] on button "Yes / OK" at bounding box center [946, 498] width 72 height 16
click at [945, 528] on button "Yes / OK" at bounding box center [946, 522] width 72 height 16
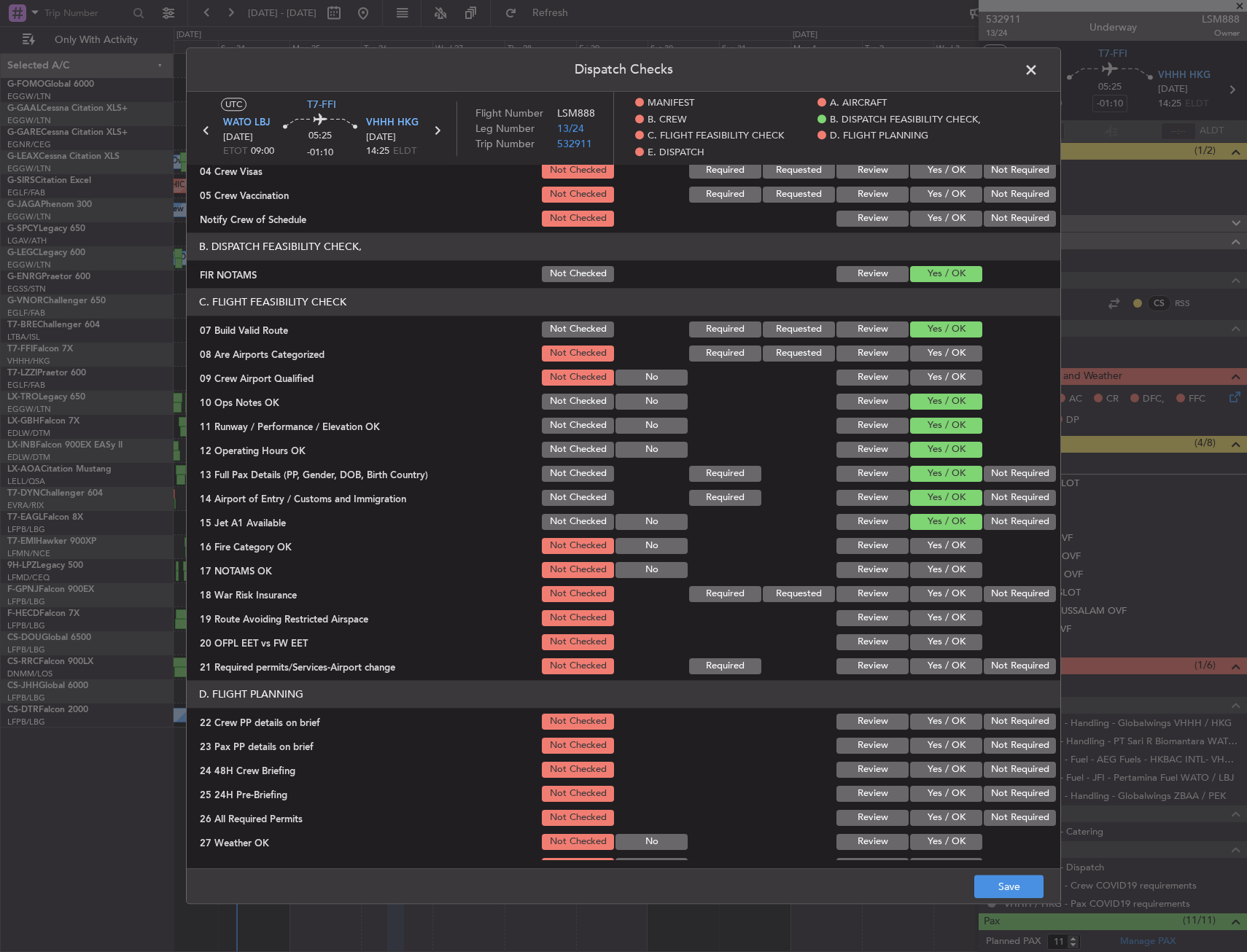
click at [941, 548] on button "Yes / OK" at bounding box center [946, 547] width 72 height 16
drag, startPoint x: 939, startPoint y: 570, endPoint x: 936, endPoint y: 586, distance: 16.3
click at [939, 572] on button "Yes / OK" at bounding box center [946, 570] width 72 height 16
click at [936, 597] on button "Yes / OK" at bounding box center [946, 594] width 72 height 16
click at [931, 623] on button "Yes / OK" at bounding box center [946, 619] width 72 height 16
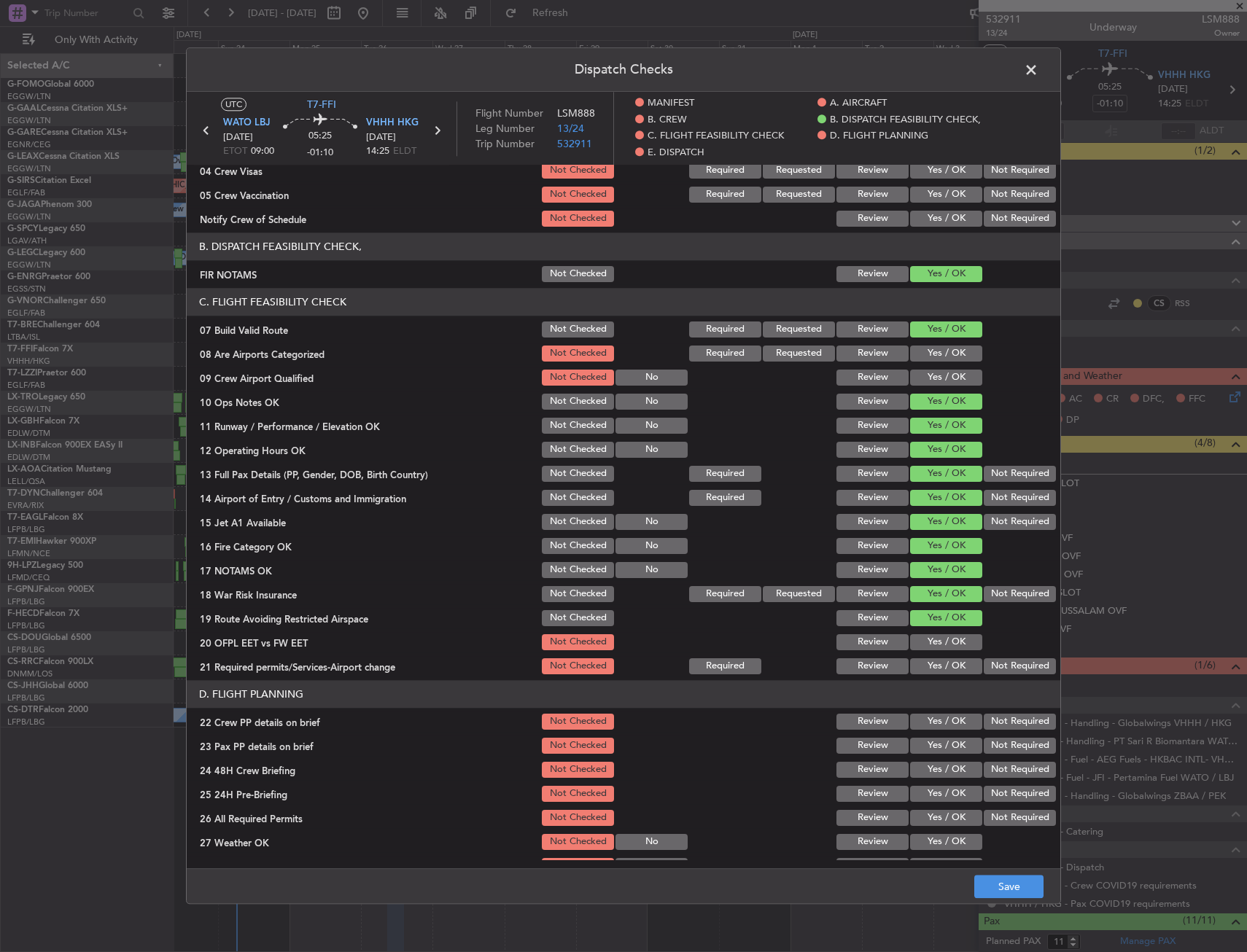
click at [931, 645] on button "Yes / OK" at bounding box center [946, 642] width 72 height 16
click at [921, 670] on button "Yes / OK" at bounding box center [946, 667] width 72 height 16
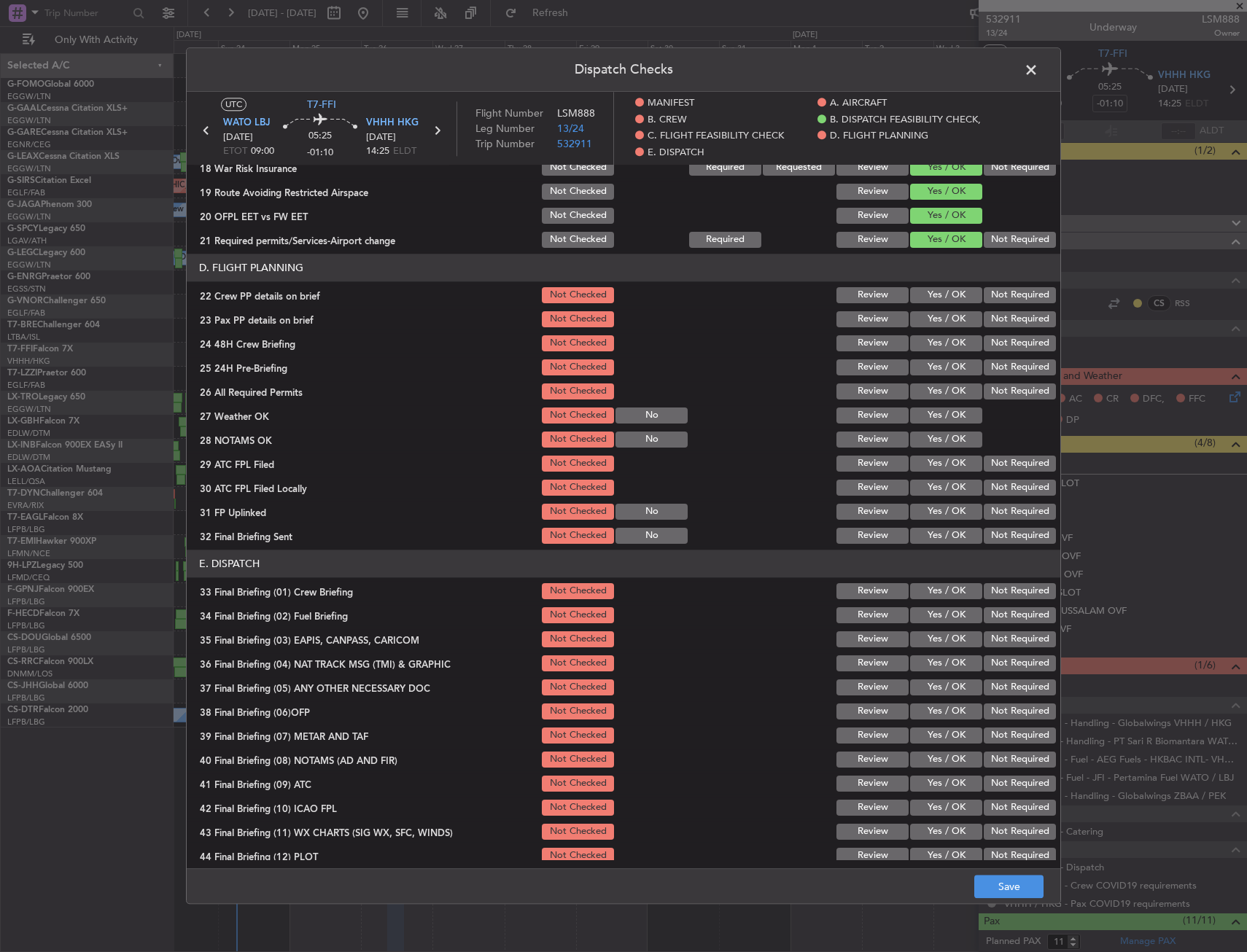
scroll to position [655, 0]
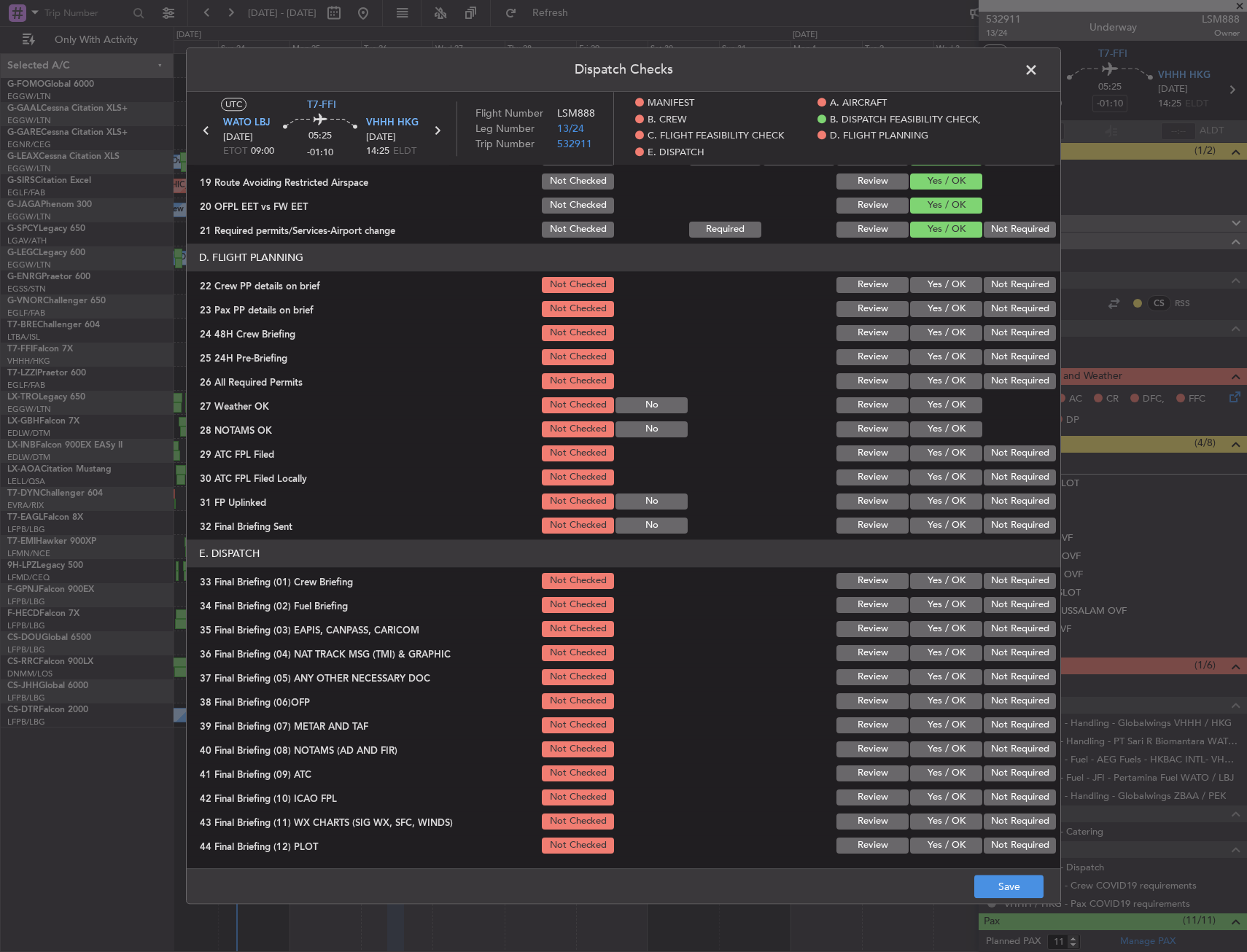
click at [932, 281] on button "Yes / OK" at bounding box center [946, 285] width 72 height 16
click at [934, 300] on div "Yes / OK" at bounding box center [945, 309] width 74 height 20
click at [934, 315] on button "Yes / OK" at bounding box center [946, 310] width 72 height 16
click at [937, 335] on button "Yes / OK" at bounding box center [946, 333] width 72 height 16
click at [938, 355] on button "Yes / OK" at bounding box center [946, 357] width 72 height 16
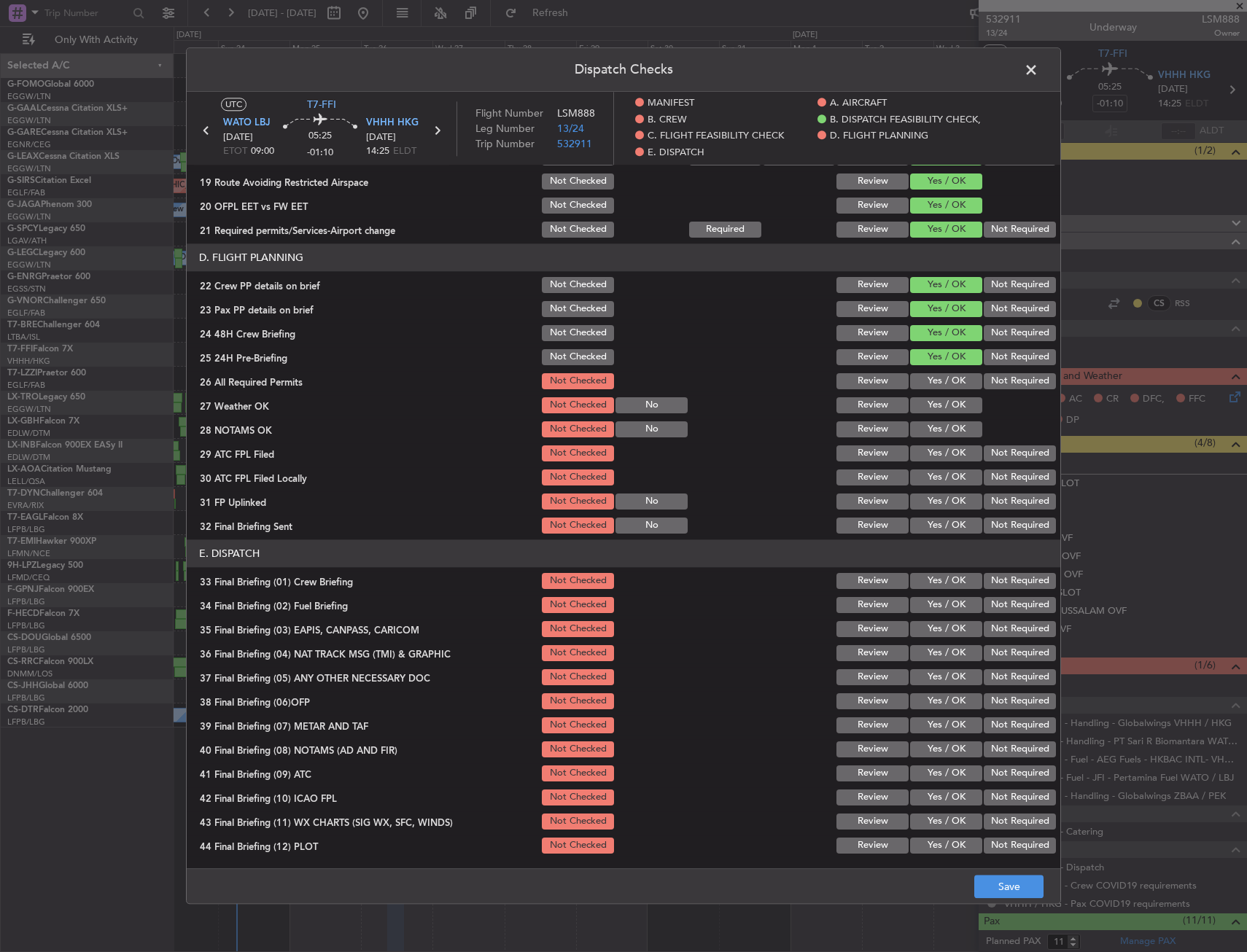
click at [937, 383] on button "Yes / OK" at bounding box center [946, 382] width 72 height 16
drag, startPoint x: 932, startPoint y: 403, endPoint x: 927, endPoint y: 427, distance: 24.5
click at [931, 403] on button "Yes / OK" at bounding box center [946, 405] width 72 height 16
click at [927, 430] on button "Yes / OK" at bounding box center [946, 430] width 72 height 16
drag, startPoint x: 928, startPoint y: 452, endPoint x: 928, endPoint y: 477, distance: 25.0
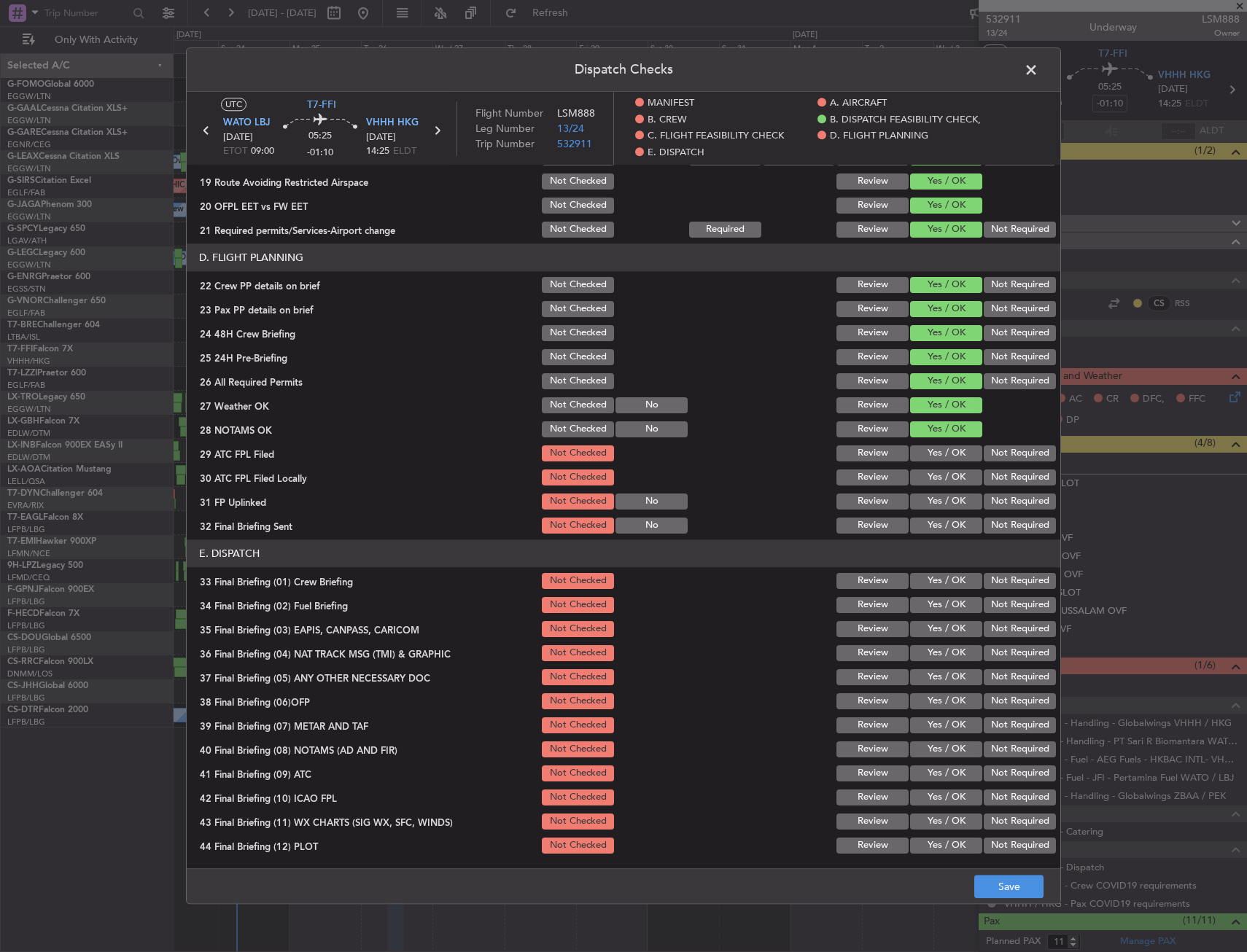
click at [928, 453] on button "Yes / OK" at bounding box center [946, 454] width 72 height 16
click at [928, 480] on button "Yes / OK" at bounding box center [946, 478] width 72 height 16
drag, startPoint x: 926, startPoint y: 503, endPoint x: 924, endPoint y: 524, distance: 21.1
click at [926, 504] on button "Yes / OK" at bounding box center [946, 502] width 72 height 16
click at [924, 528] on button "Yes / OK" at bounding box center [946, 526] width 72 height 16
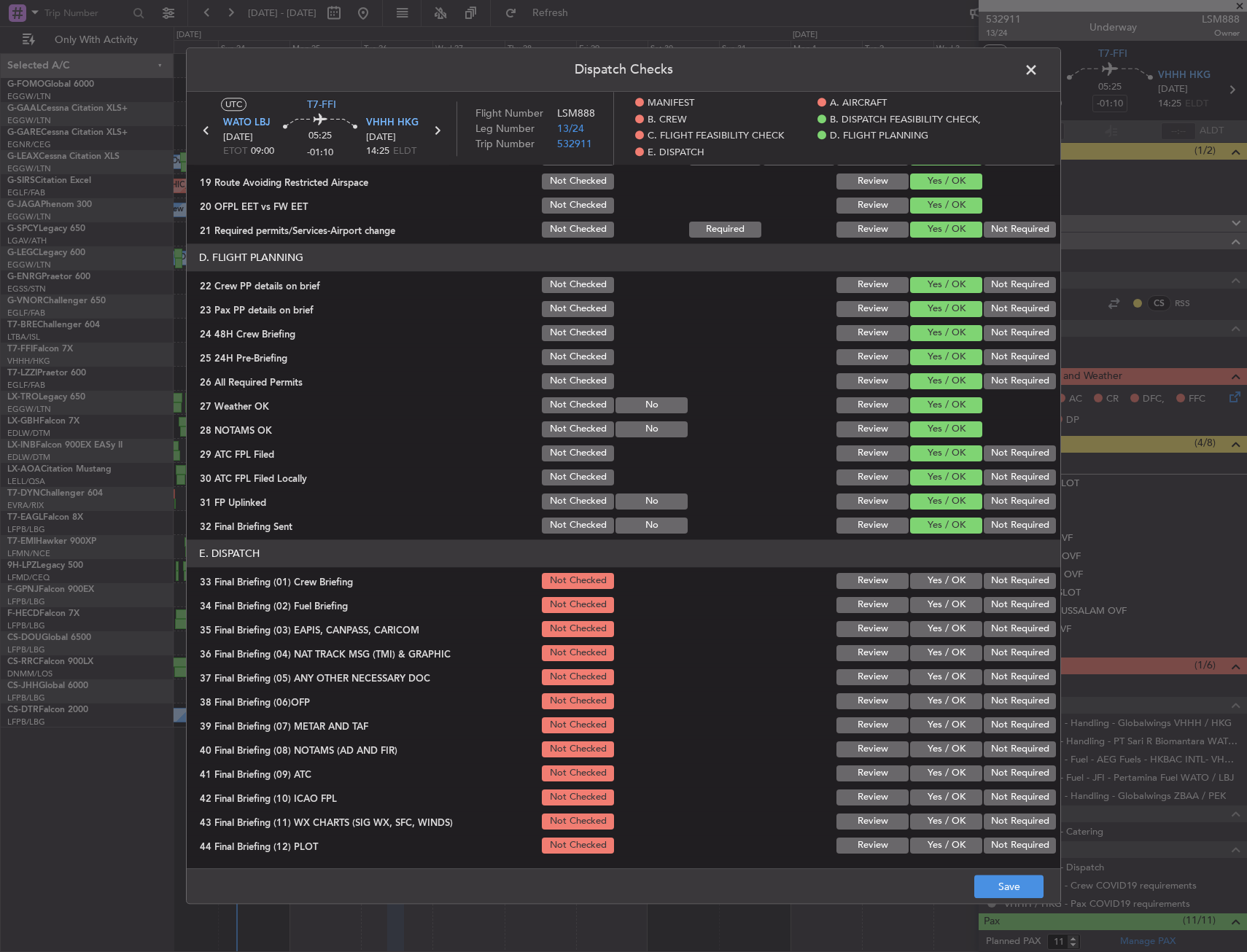
click at [545, 358] on button "Not Checked" at bounding box center [578, 357] width 72 height 16
click at [558, 378] on button "Not Checked" at bounding box center [578, 382] width 72 height 16
click at [561, 405] on button "Not Checked" at bounding box center [578, 405] width 72 height 16
click at [559, 430] on button "Not Checked" at bounding box center [578, 430] width 72 height 16
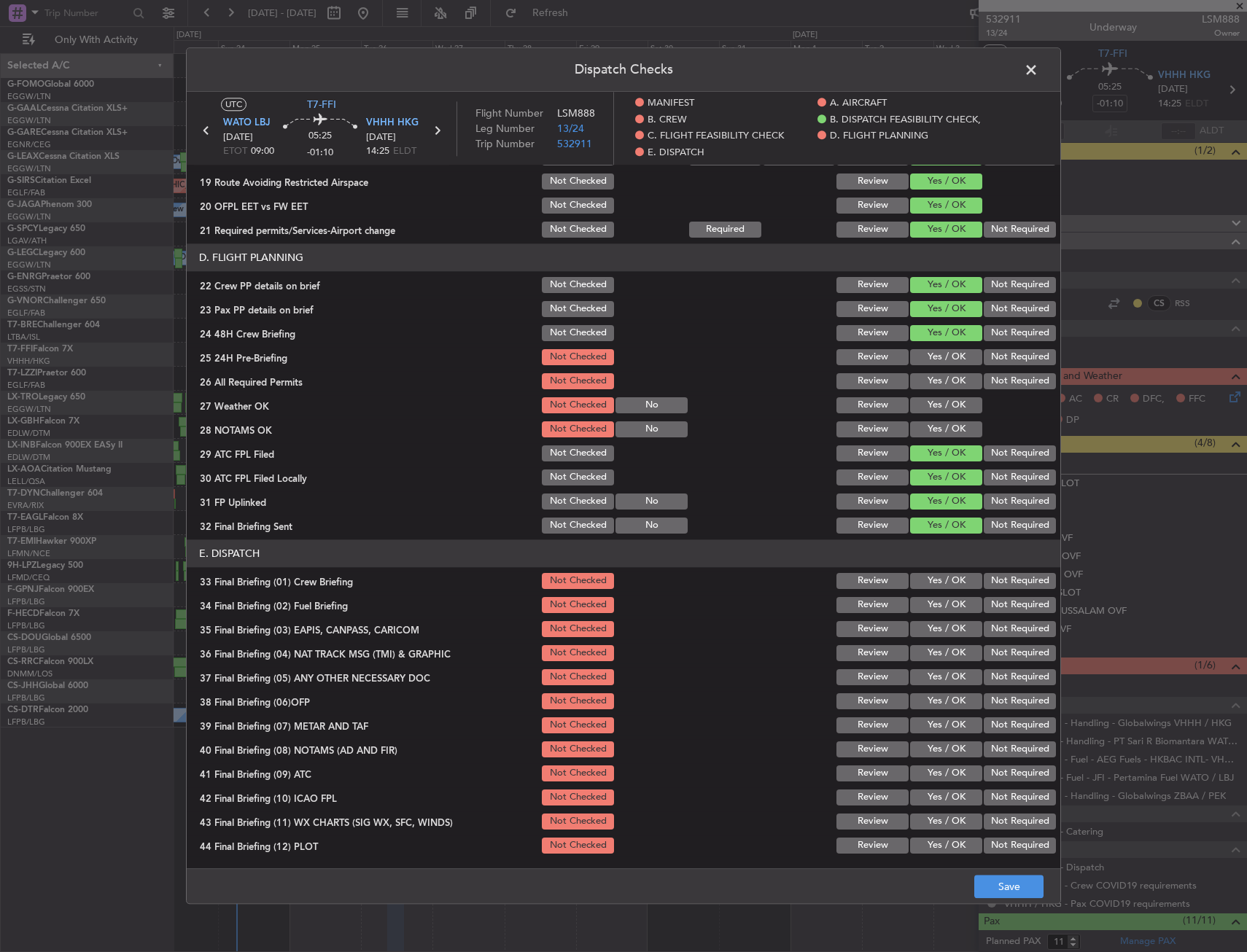
click at [558, 459] on button "Not Checked" at bounding box center [578, 454] width 72 height 16
click at [559, 486] on div "Not Checked" at bounding box center [576, 477] width 74 height 20
click at [559, 475] on button "Not Checked" at bounding box center [578, 478] width 72 height 16
drag, startPoint x: 558, startPoint y: 503, endPoint x: 558, endPoint y: 518, distance: 15.0
click at [558, 503] on button "Not Checked" at bounding box center [578, 502] width 72 height 16
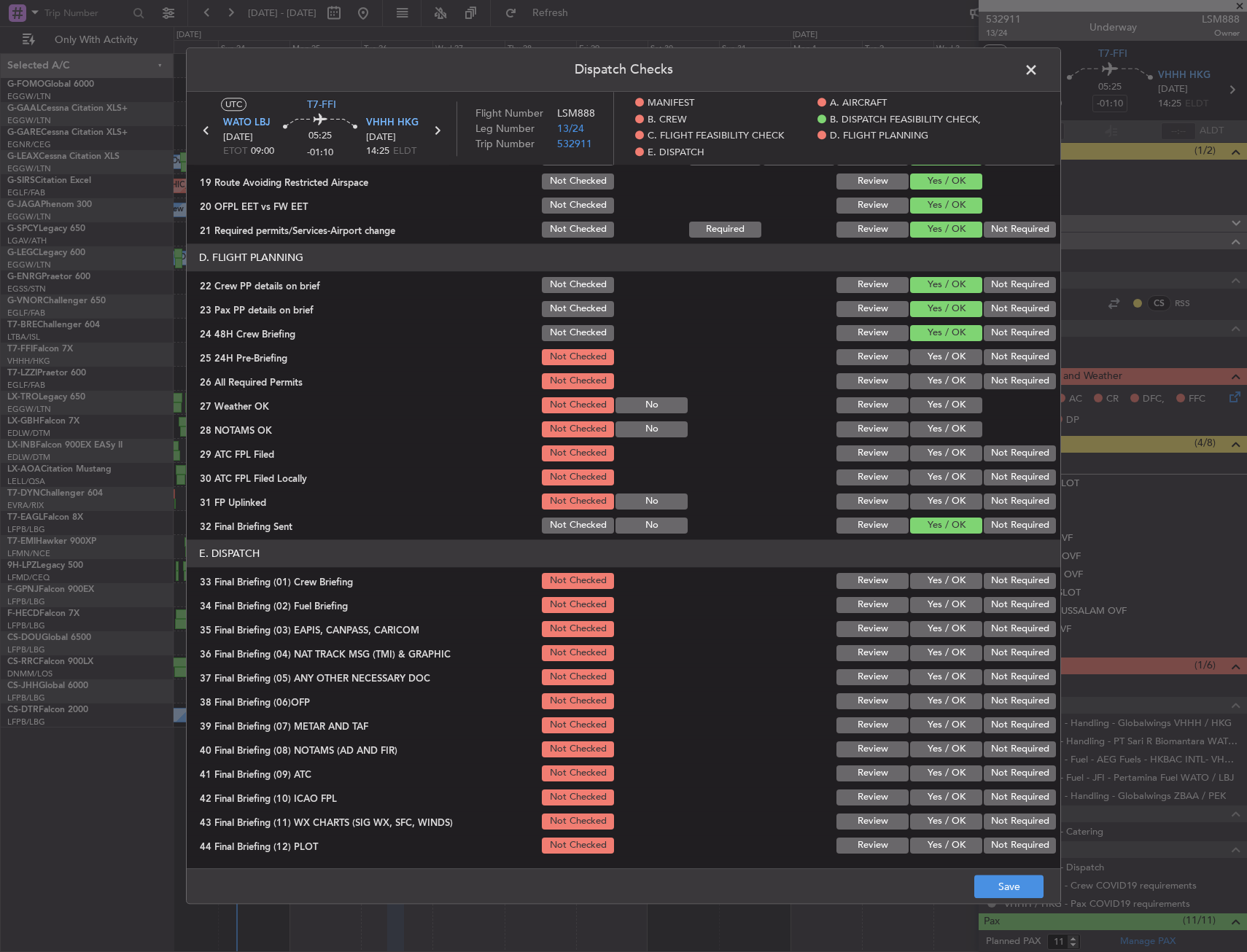
click at [558, 520] on button "Not Checked" at bounding box center [578, 526] width 72 height 16
click at [992, 896] on button "Save" at bounding box center [1008, 887] width 69 height 24
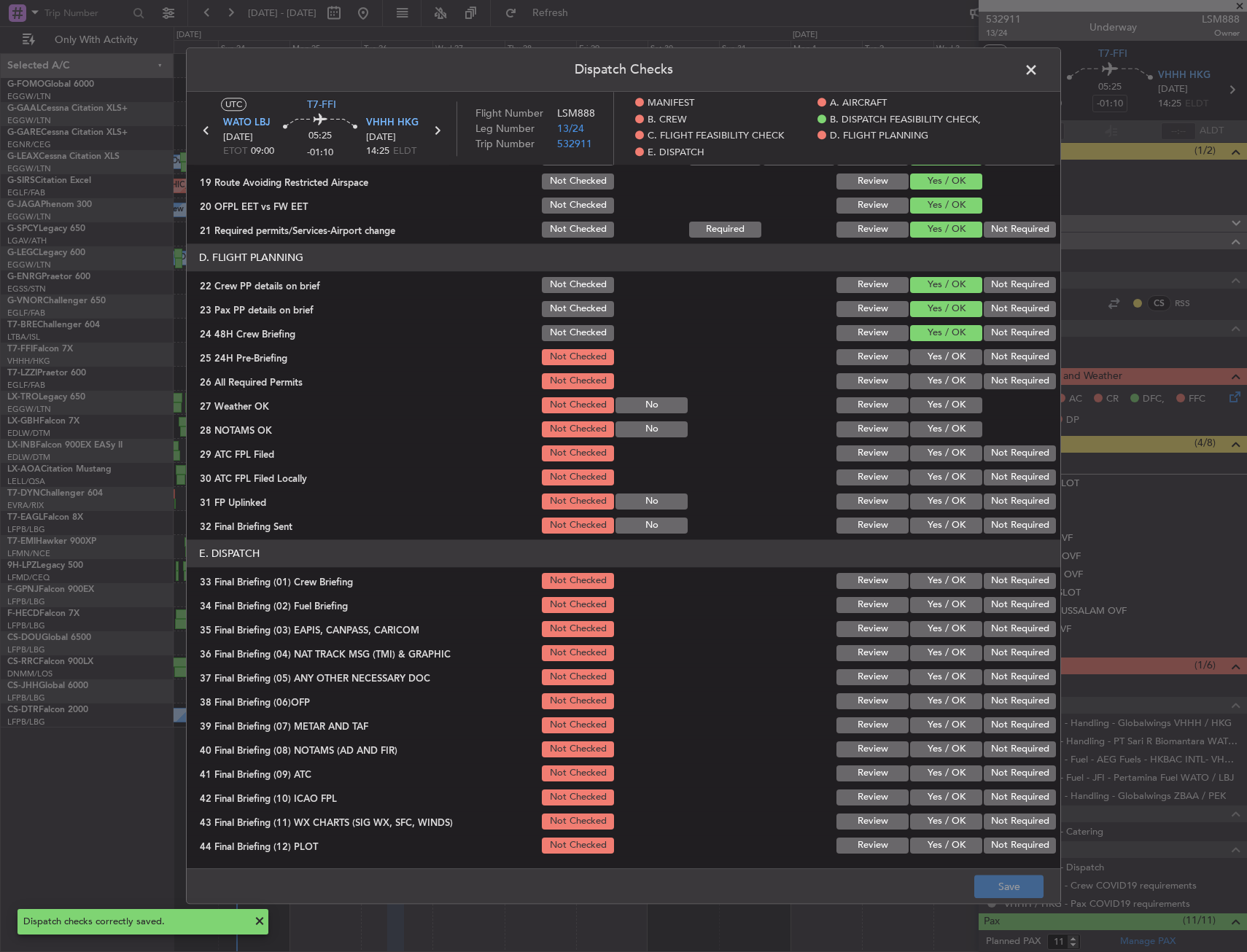
click at [1039, 70] on span at bounding box center [1039, 74] width 0 height 29
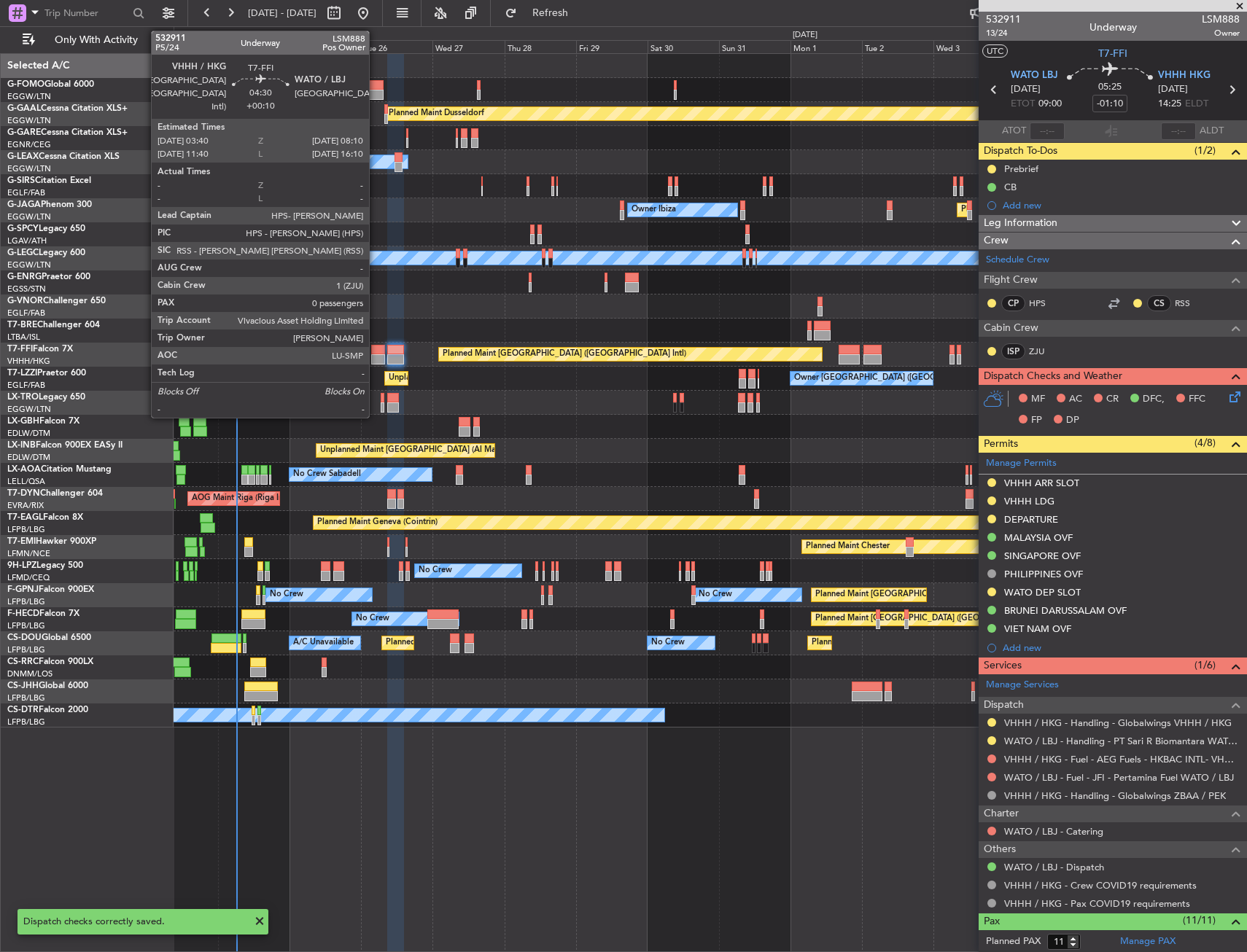
click at [376, 354] on div at bounding box center [378, 350] width 14 height 10
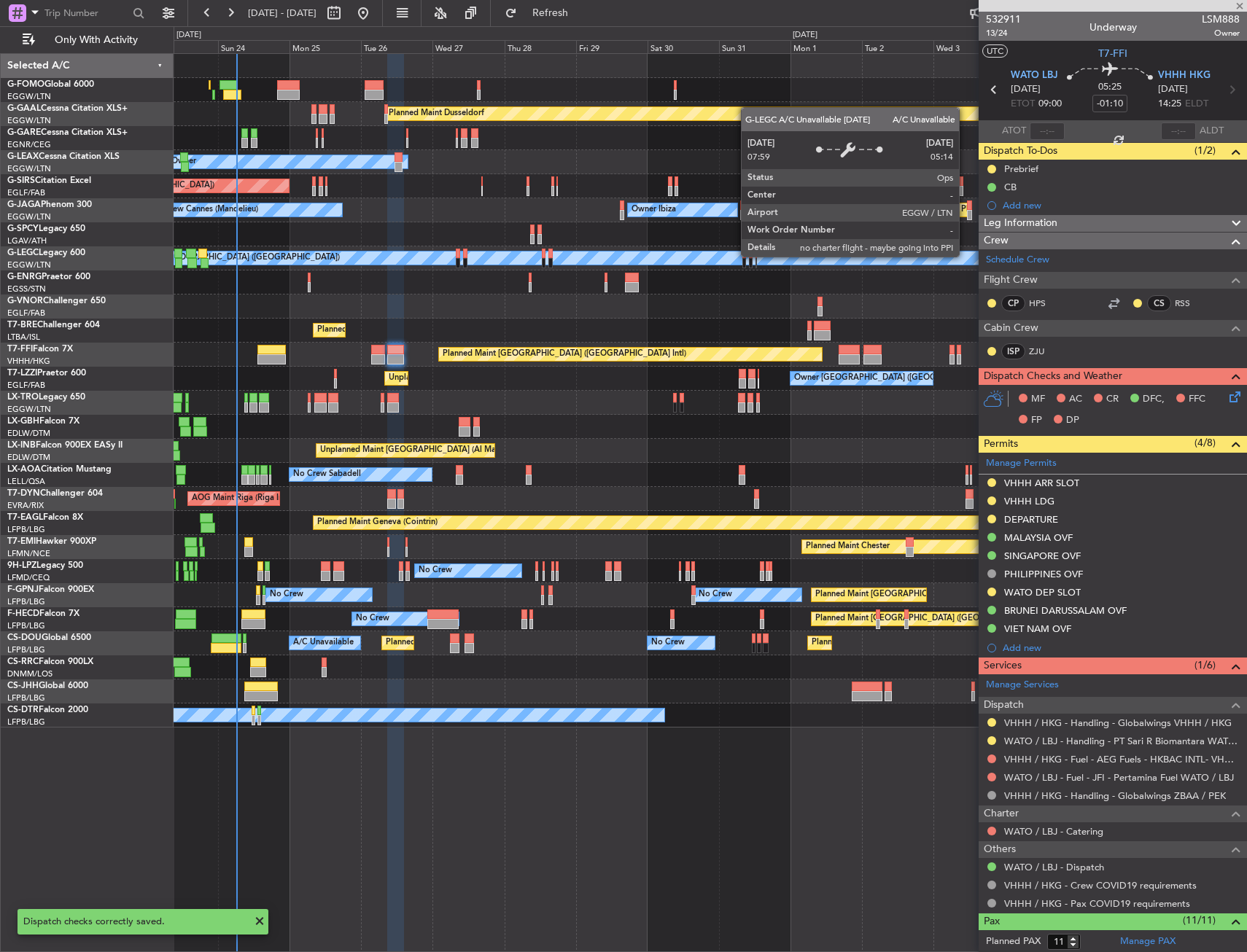
type input "+00:10"
type input "0"
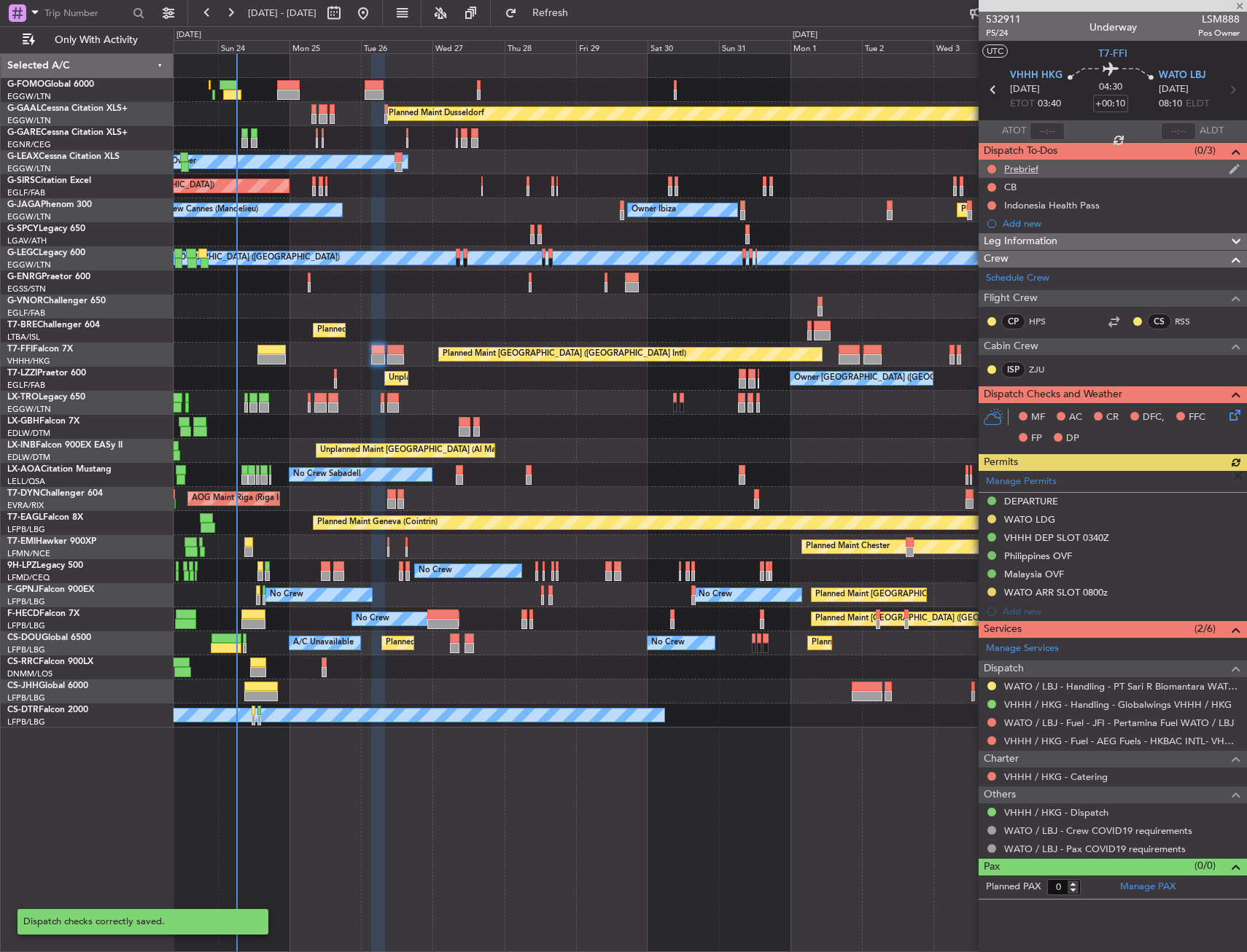
click at [996, 166] on div at bounding box center [991, 169] width 11 height 11
click at [988, 165] on button at bounding box center [991, 169] width 9 height 9
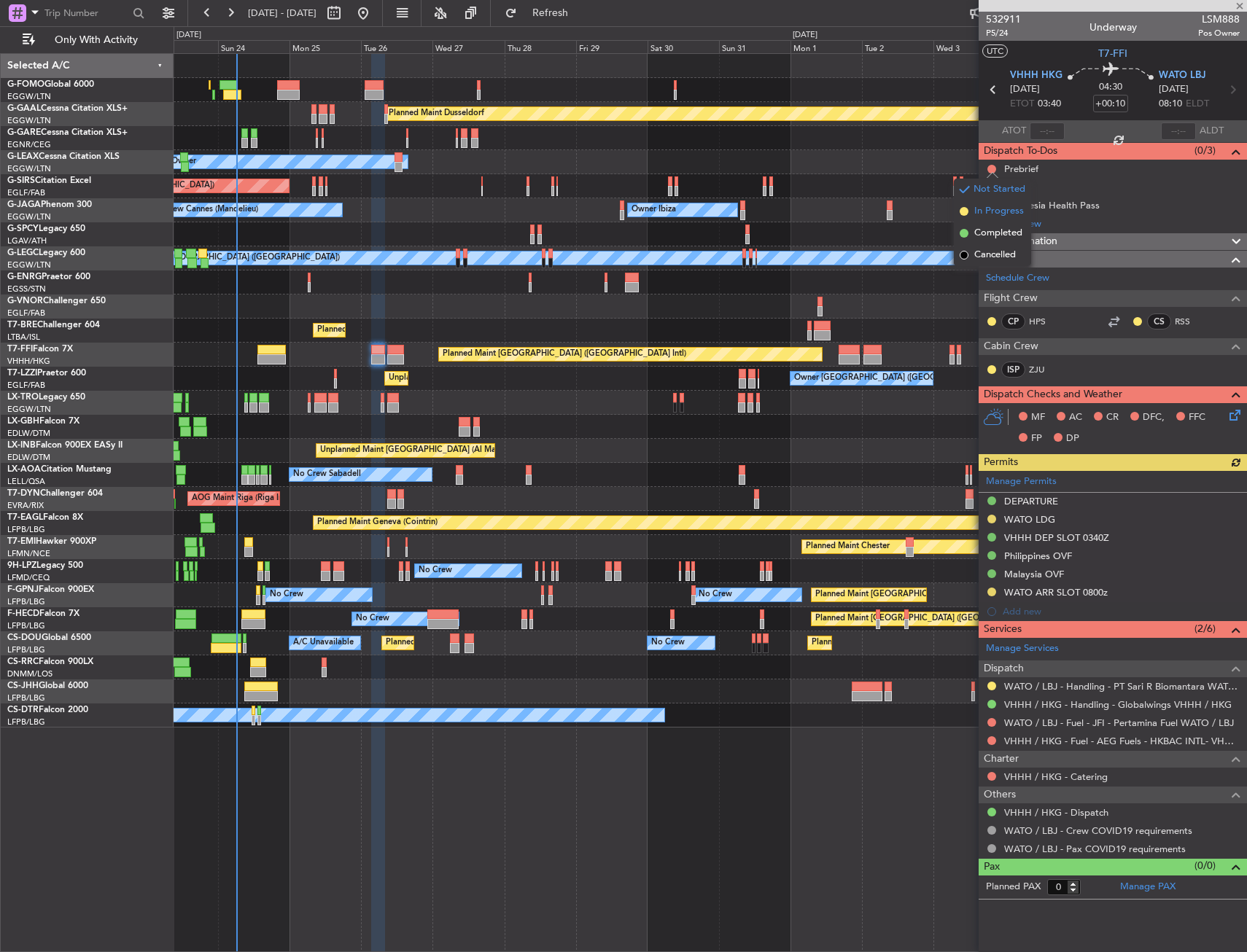
click at [974, 217] on span "In Progress" at bounding box center [999, 212] width 50 height 15
click at [990, 185] on button at bounding box center [991, 187] width 9 height 9
click at [979, 247] on span "Completed" at bounding box center [998, 252] width 48 height 15
click at [1236, 418] on icon at bounding box center [1232, 413] width 11 height 11
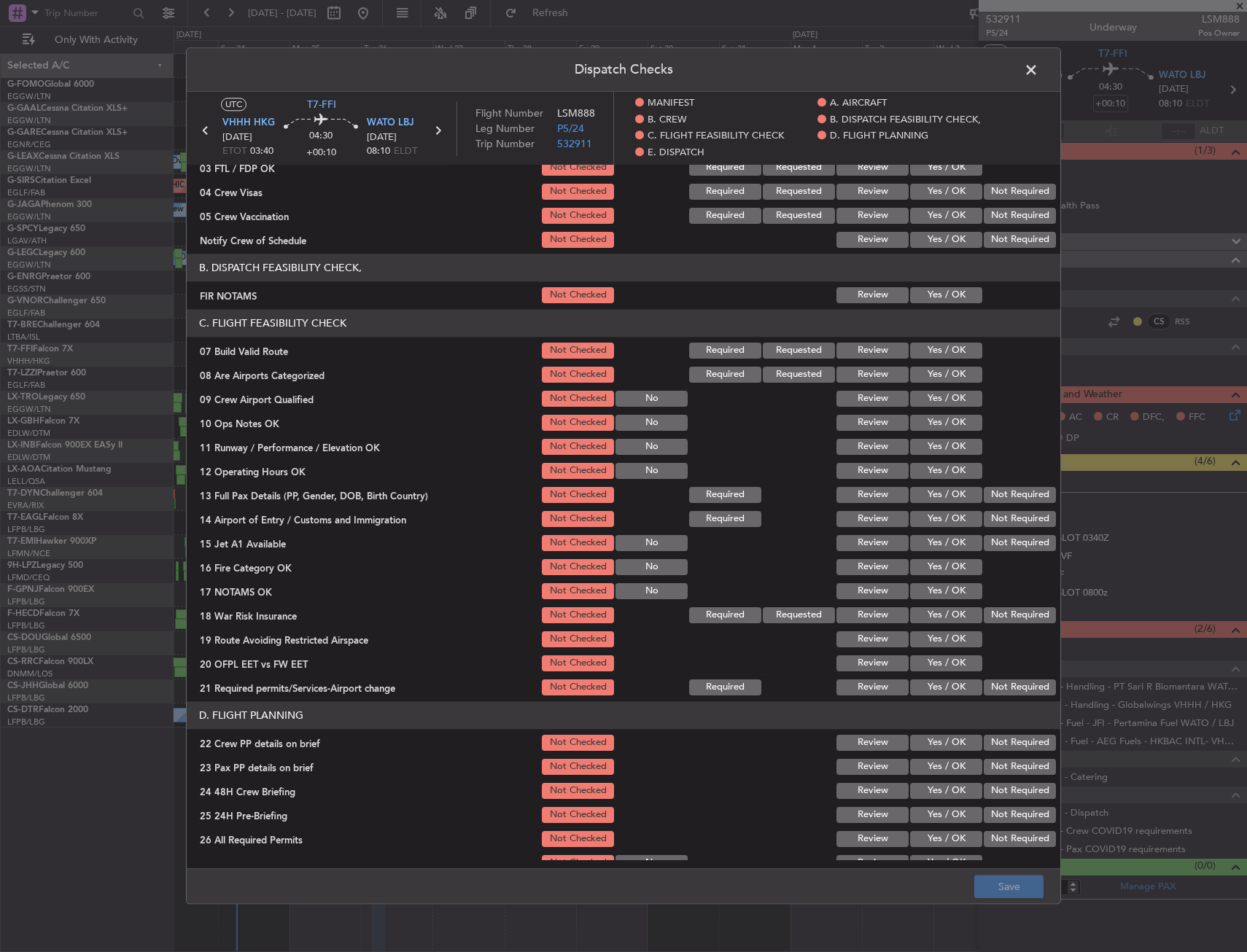
scroll to position [219, 0]
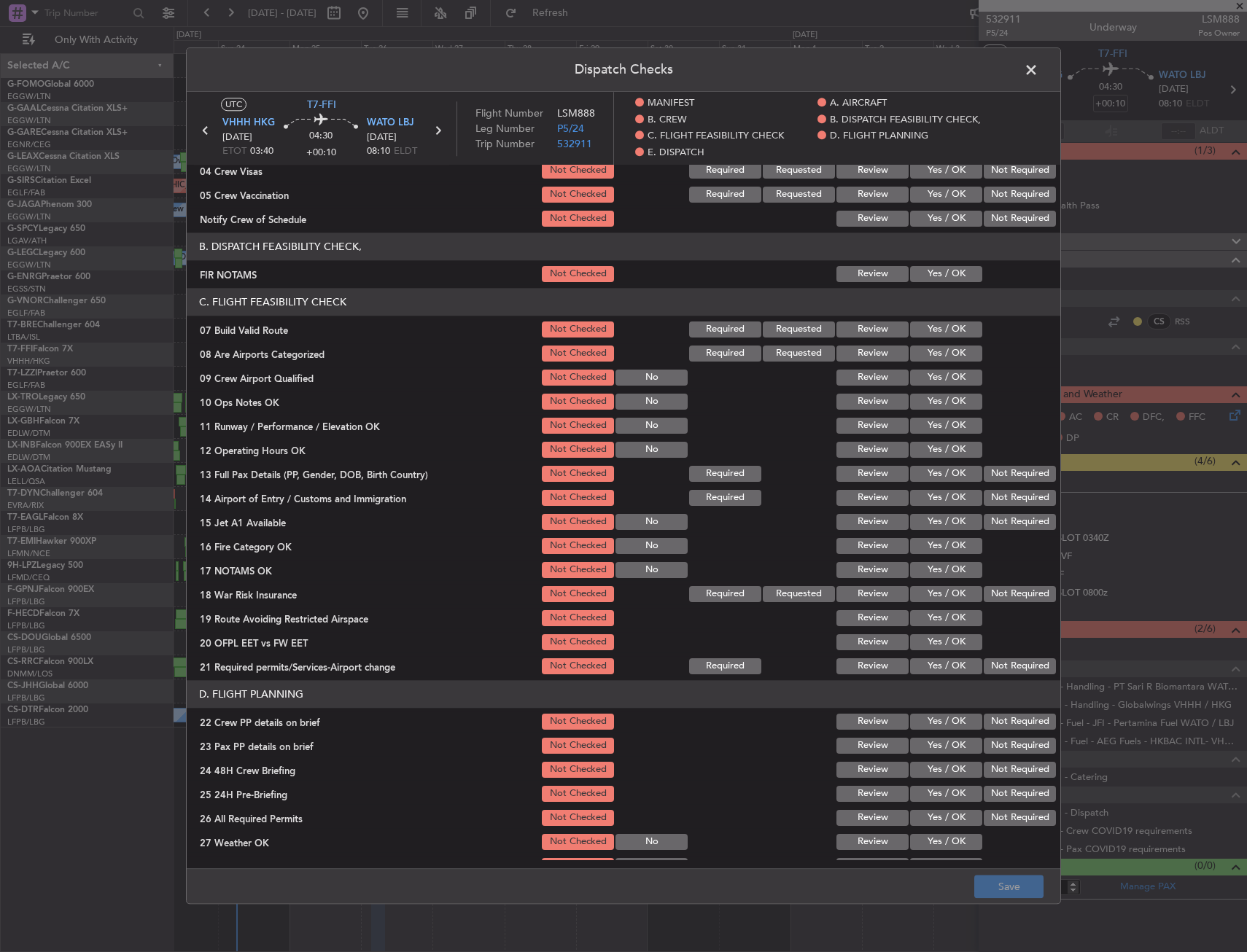
click at [935, 275] on button "Yes / OK" at bounding box center [946, 275] width 72 height 16
click at [932, 329] on button "Yes / OK" at bounding box center [946, 329] width 72 height 16
click at [932, 403] on button "Yes / OK" at bounding box center [946, 402] width 72 height 16
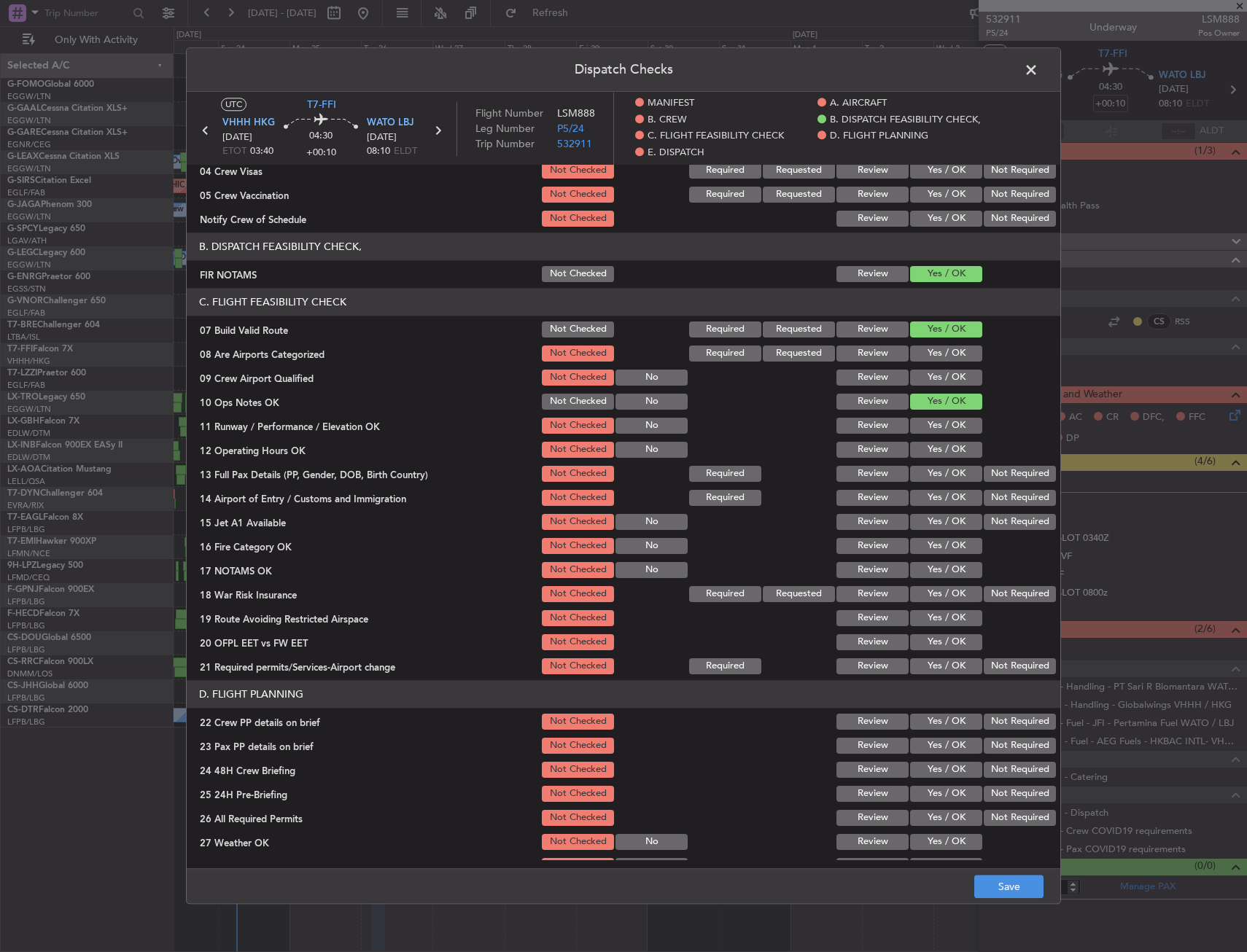
click at [934, 423] on button "Yes / OK" at bounding box center [946, 426] width 72 height 16
click at [934, 451] on button "Yes / OK" at bounding box center [946, 450] width 72 height 16
click at [932, 471] on button "Yes / OK" at bounding box center [946, 474] width 72 height 16
click at [927, 492] on button "Yes / OK" at bounding box center [946, 498] width 72 height 16
click at [924, 527] on button "Yes / OK" at bounding box center [946, 522] width 72 height 16
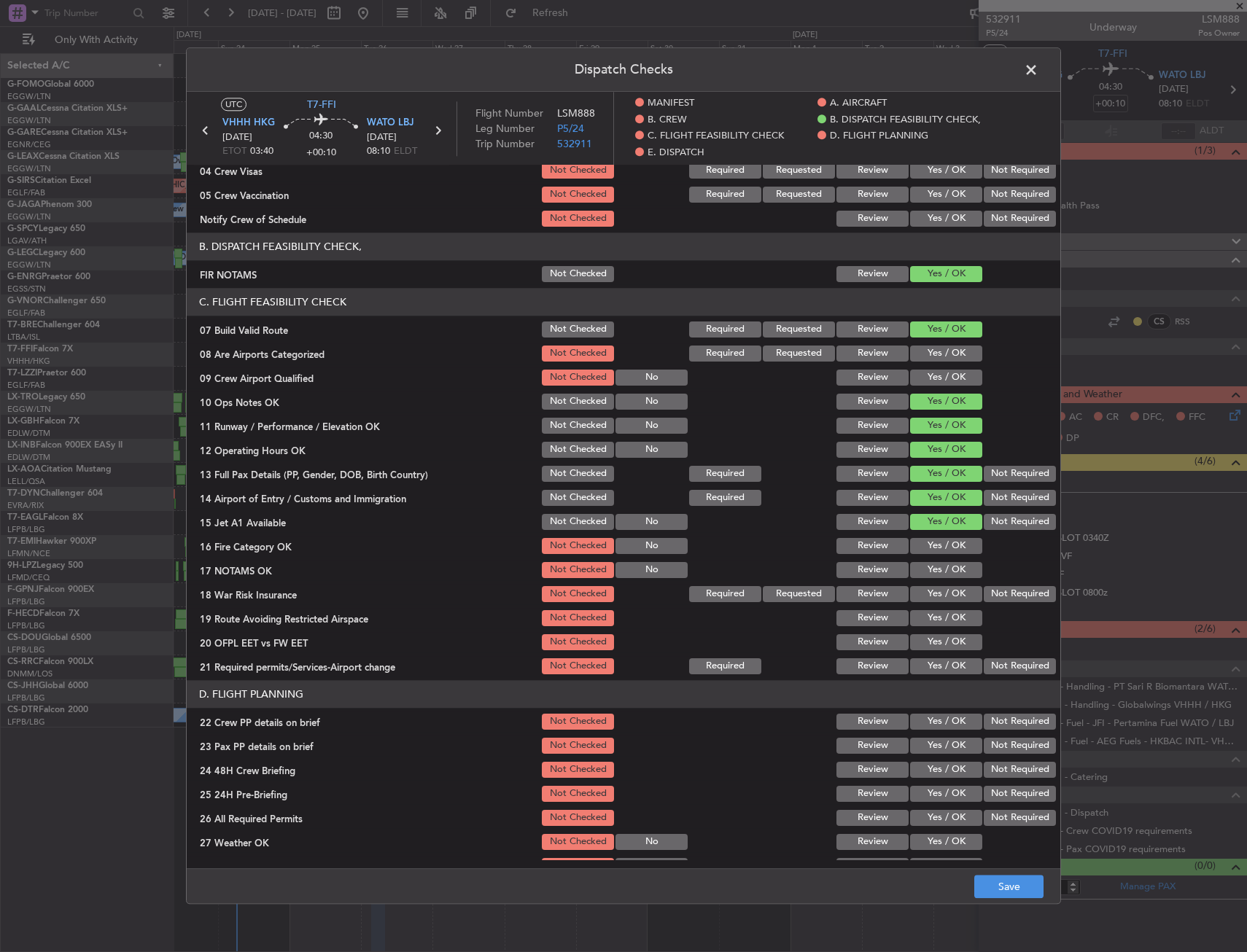
click at [924, 548] on button "Yes / OK" at bounding box center [946, 547] width 72 height 16
click at [924, 572] on button "Yes / OK" at bounding box center [946, 570] width 72 height 16
drag, startPoint x: 921, startPoint y: 591, endPoint x: 923, endPoint y: 599, distance: 8.2
click at [923, 592] on button "Yes / OK" at bounding box center [946, 594] width 72 height 16
click at [923, 614] on button "Yes / OK" at bounding box center [946, 619] width 72 height 16
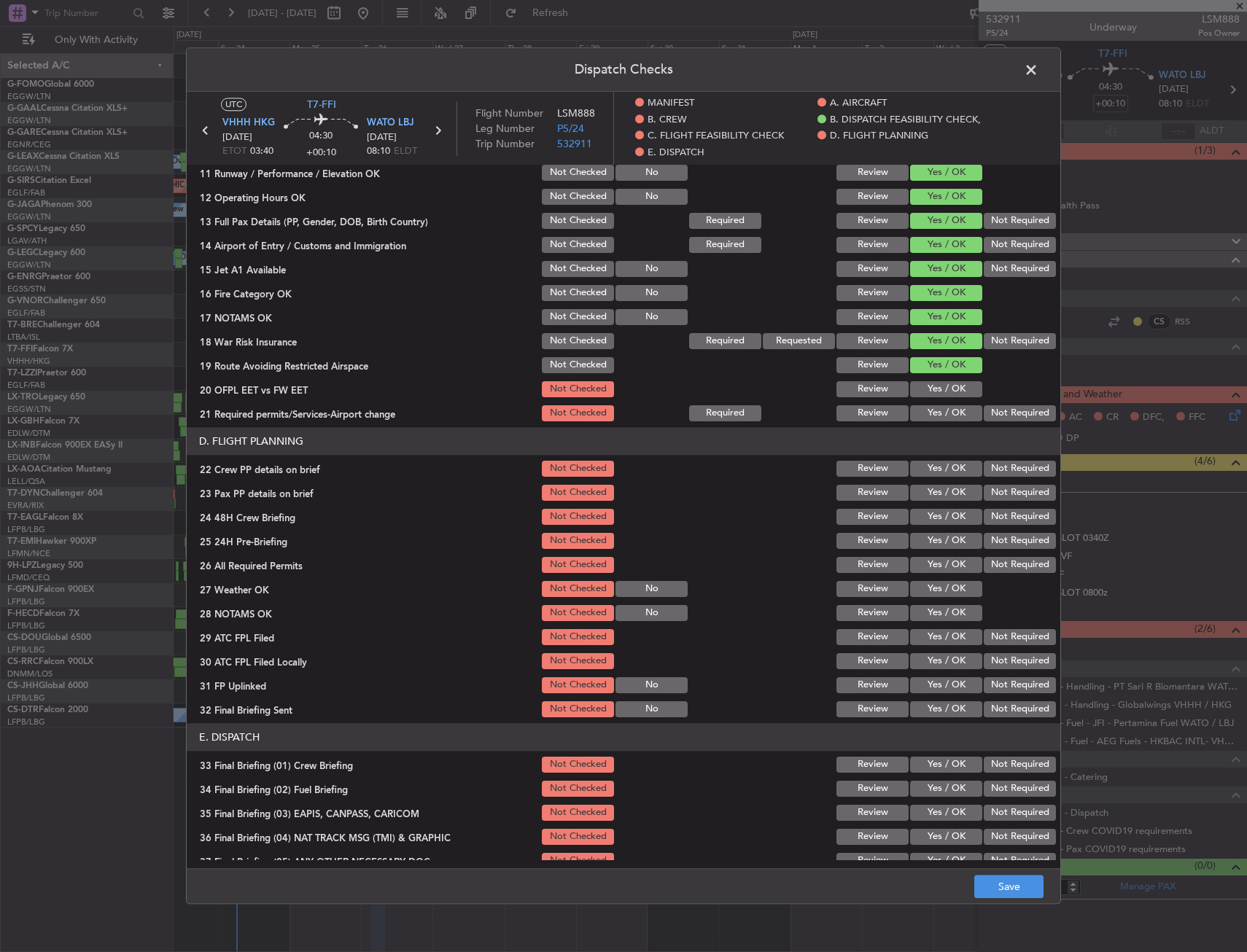
scroll to position [511, 0]
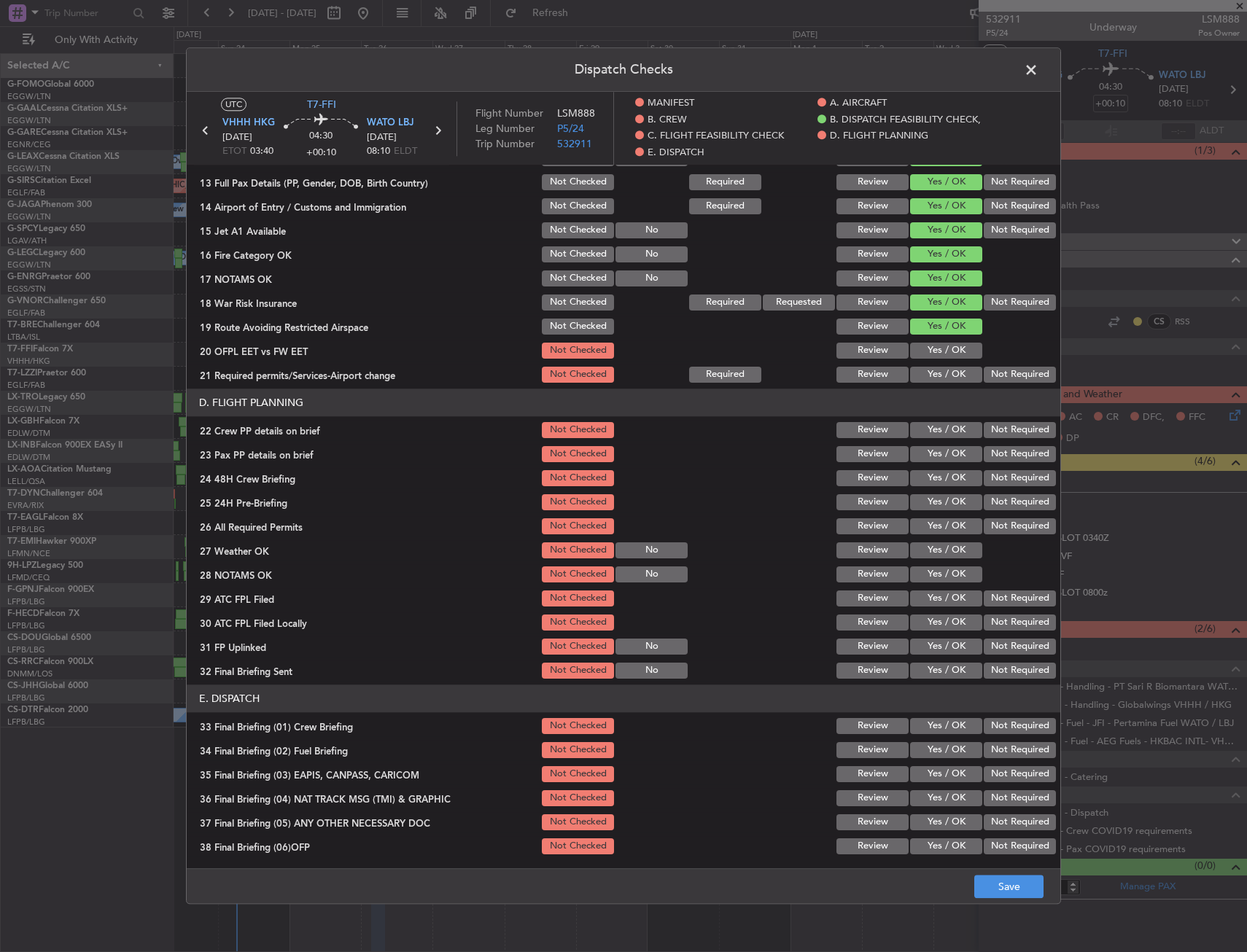
click at [939, 342] on div "Yes / OK" at bounding box center [945, 351] width 74 height 20
click at [939, 350] on button "Yes / OK" at bounding box center [946, 351] width 72 height 16
click at [937, 373] on button "Yes / OK" at bounding box center [946, 375] width 72 height 16
click at [934, 429] on button "Yes / OK" at bounding box center [946, 431] width 72 height 16
click at [933, 457] on button "Yes / OK" at bounding box center [946, 454] width 72 height 16
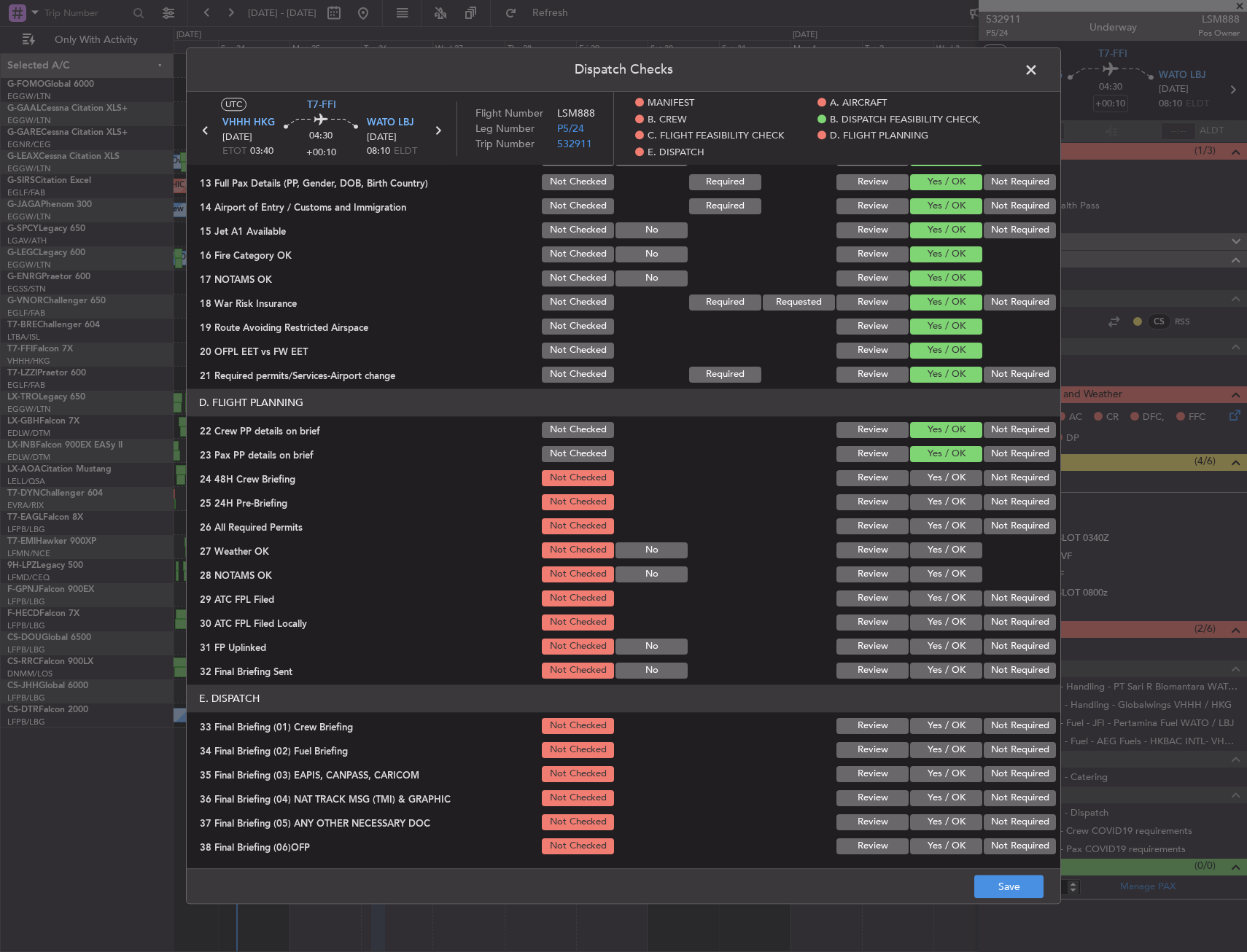
click at [929, 480] on button "Yes / OK" at bounding box center [946, 479] width 72 height 16
click at [981, 887] on footer "Save" at bounding box center [623, 887] width 874 height 35
click at [982, 878] on button "Save" at bounding box center [1008, 887] width 69 height 24
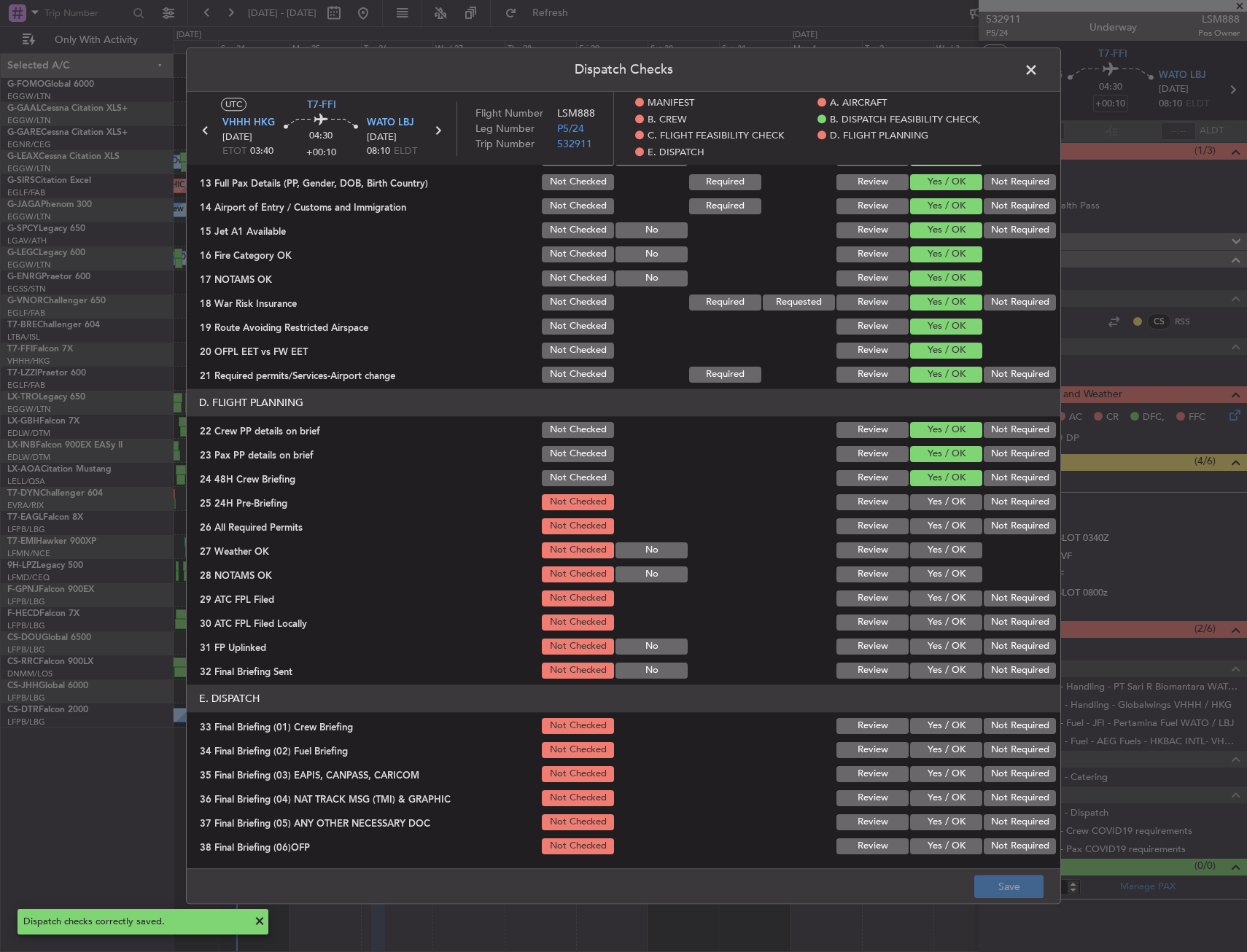
click at [1039, 74] on span at bounding box center [1039, 74] width 0 height 29
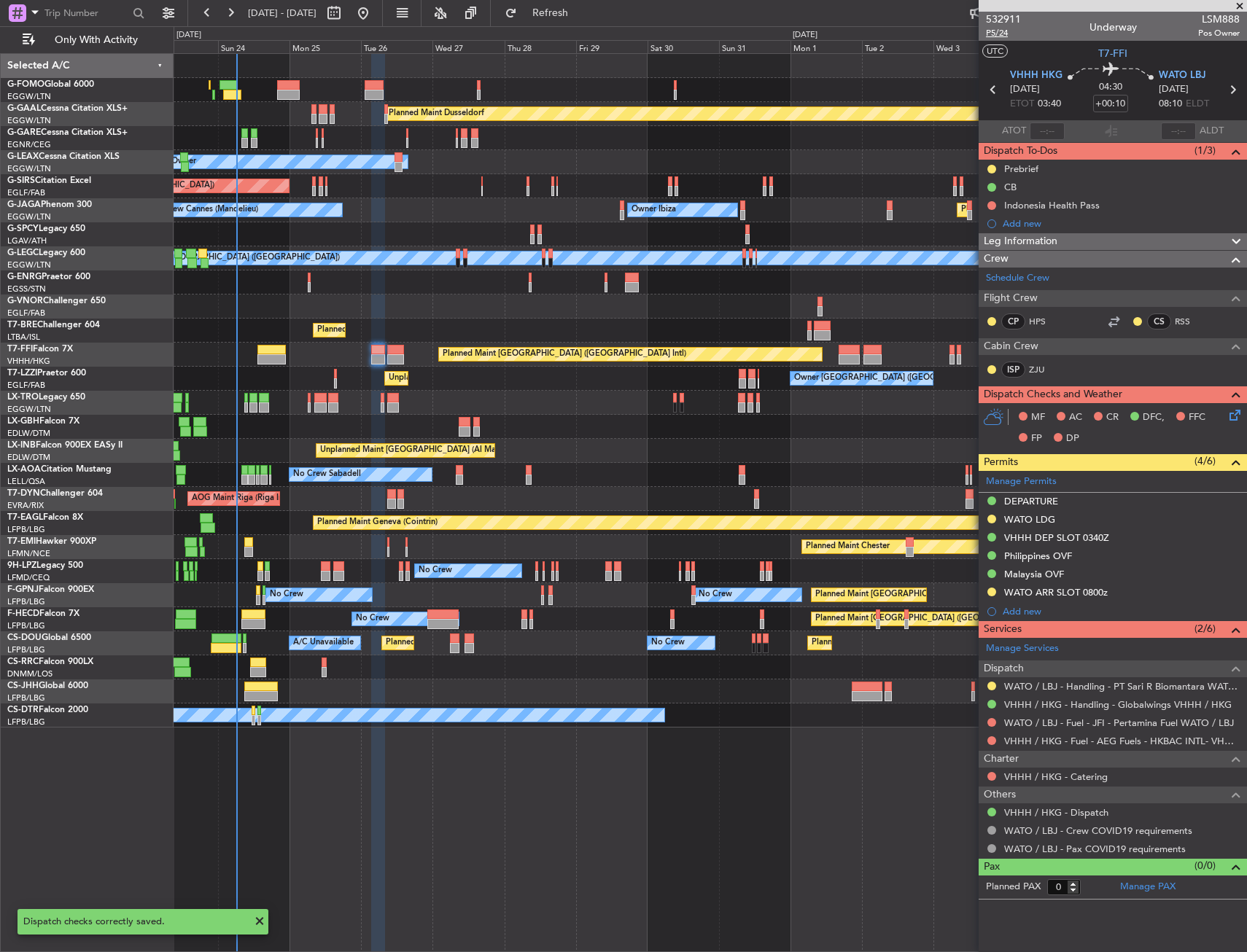
click at [1002, 36] on span "P5/24" at bounding box center [1003, 33] width 35 height 12
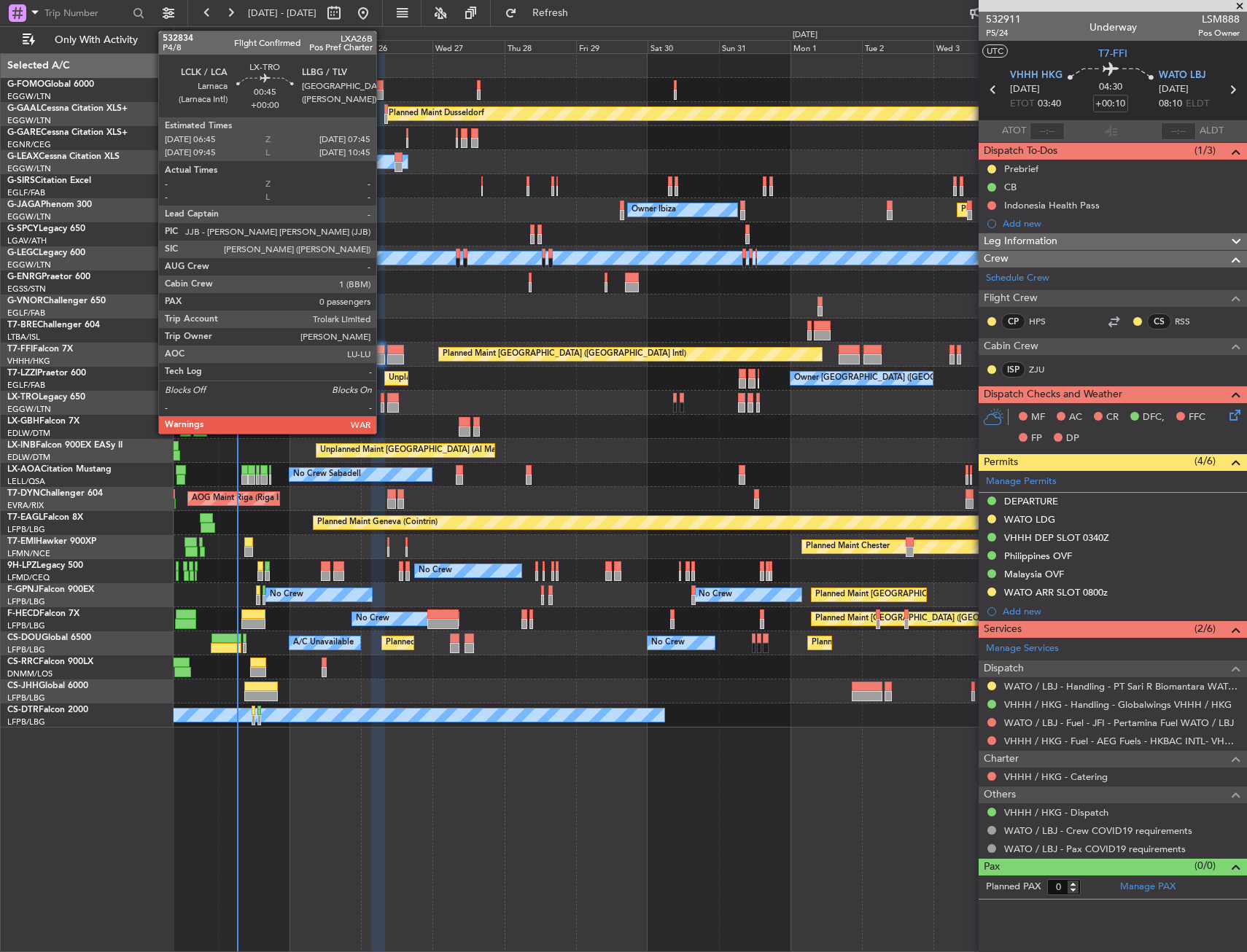
click at [382, 400] on div at bounding box center [382, 398] width 3 height 10
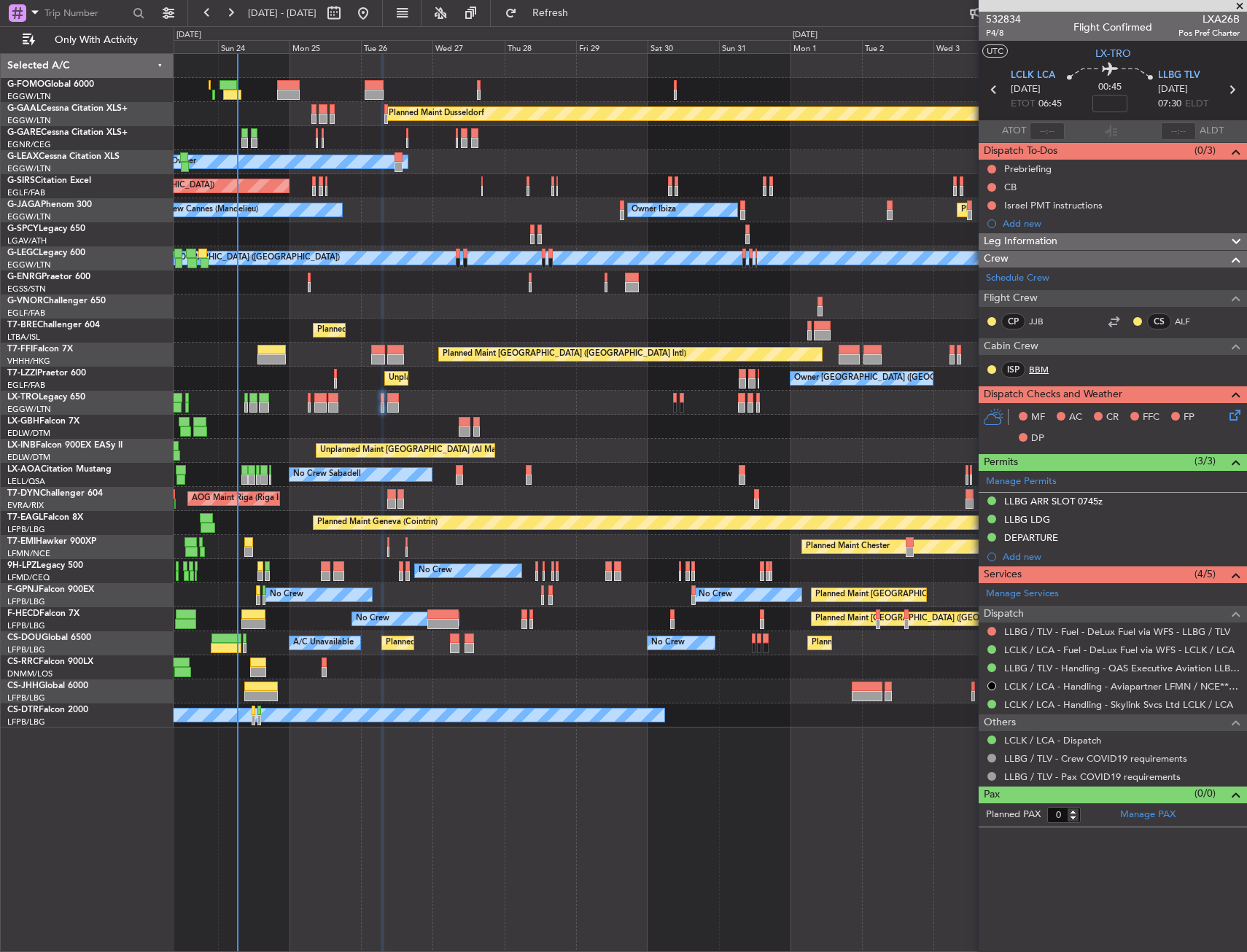
click at [1038, 363] on link "BBM" at bounding box center [1045, 369] width 33 height 13
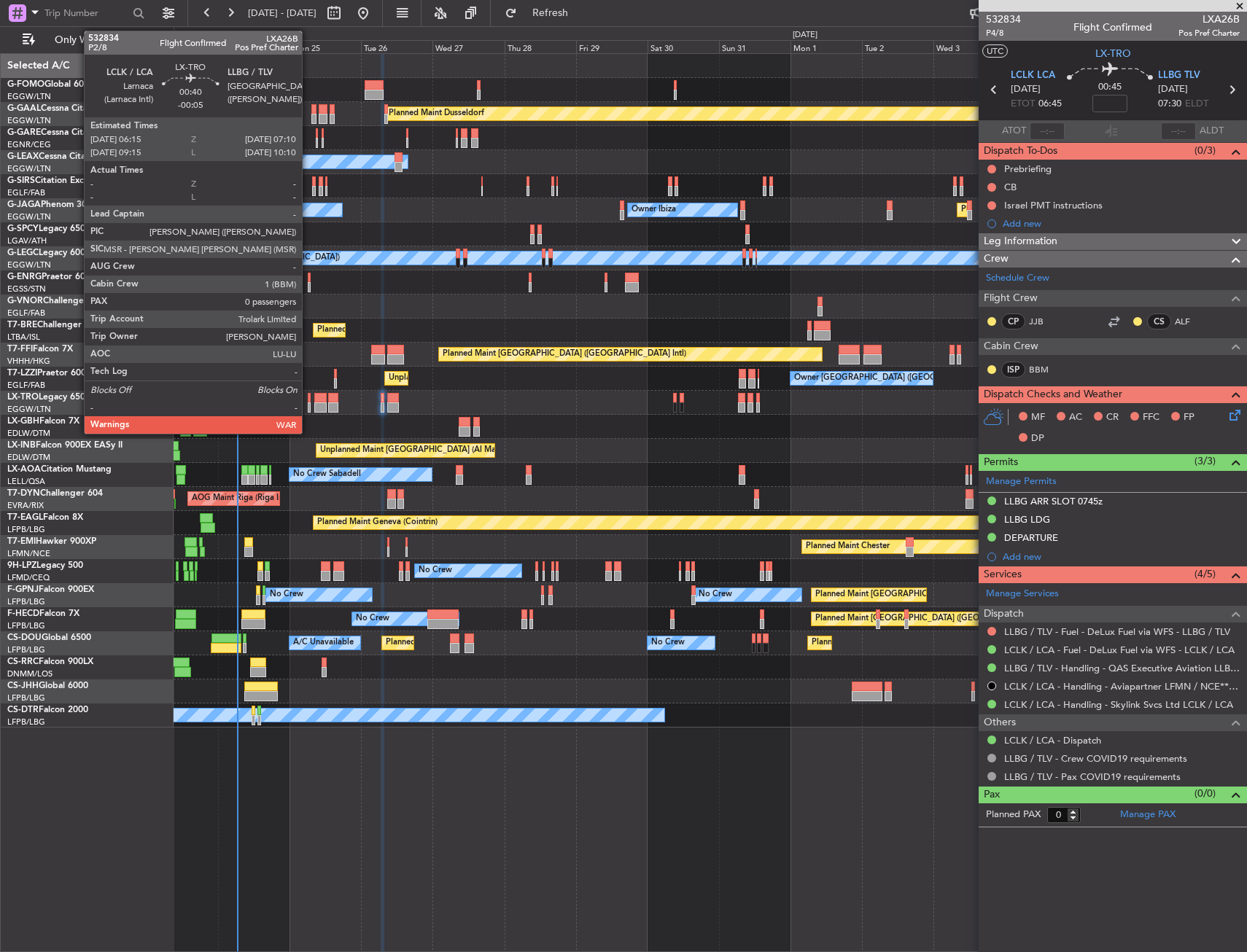
click at [308, 402] on div at bounding box center [310, 398] width 3 height 10
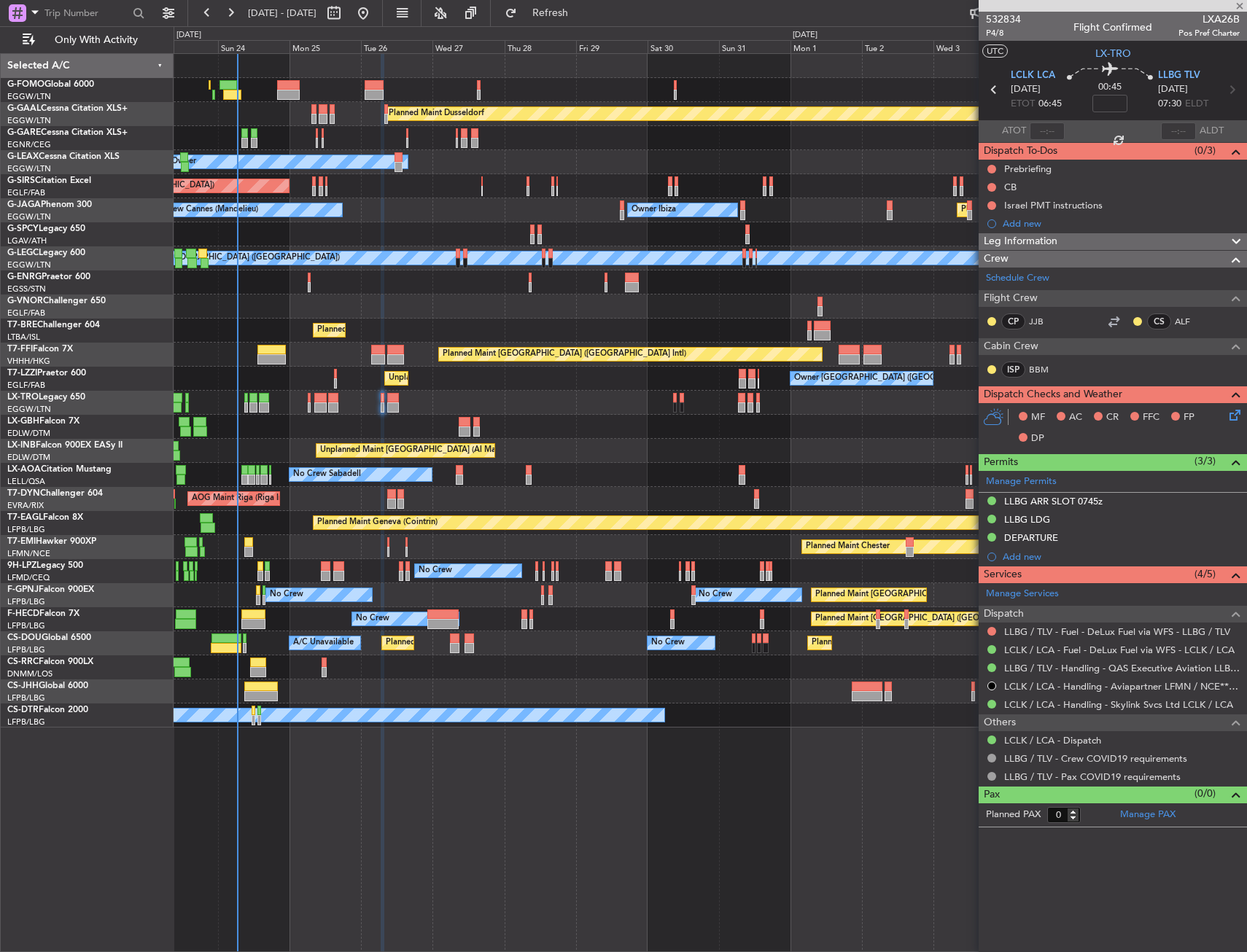
type input "-00:05"
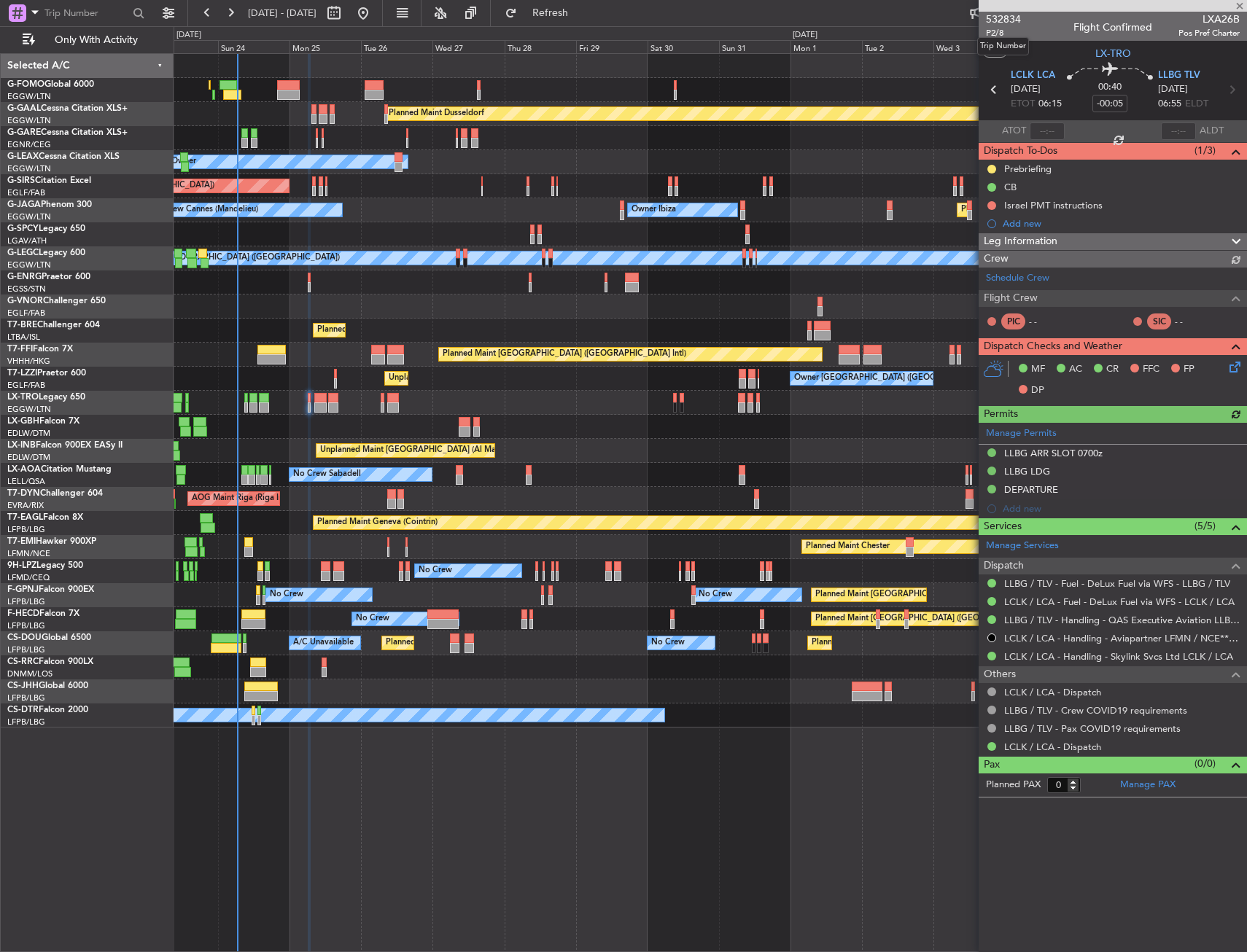
click at [993, 33] on mat-tooltip-component "Trip Number" at bounding box center [1003, 46] width 72 height 38
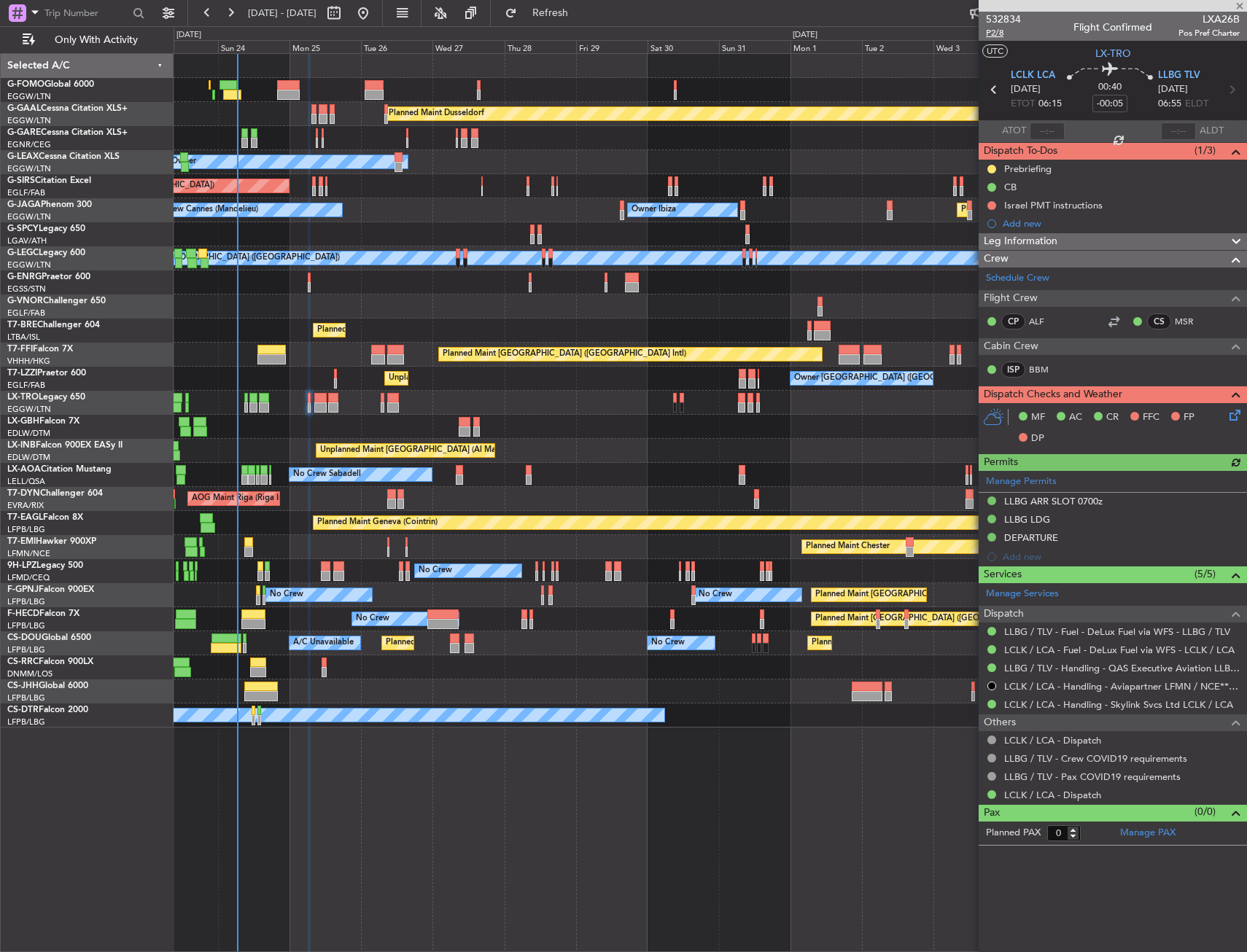
click at [1002, 34] on span "P2/8" at bounding box center [1003, 33] width 35 height 12
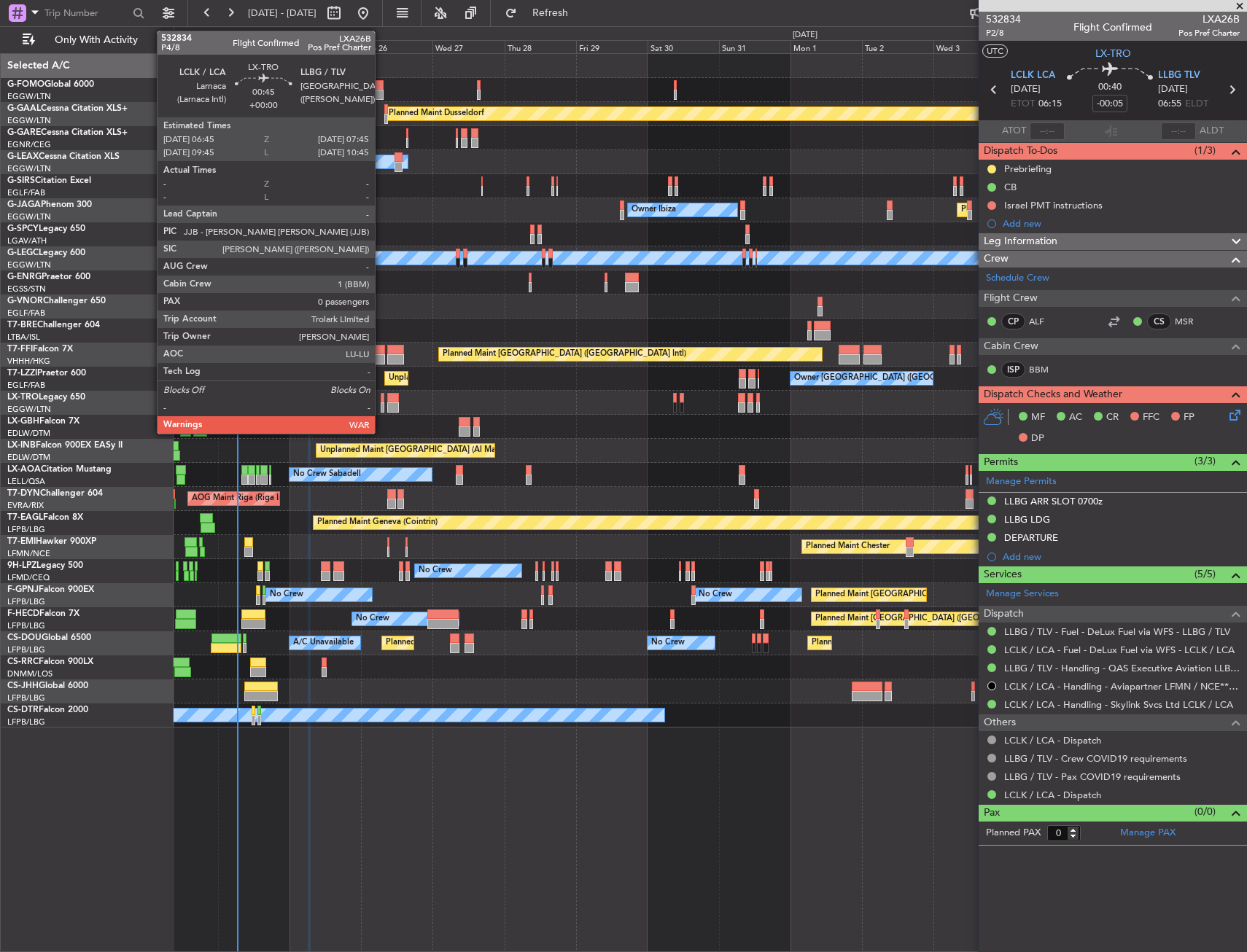
click at [382, 400] on div at bounding box center [382, 398] width 3 height 10
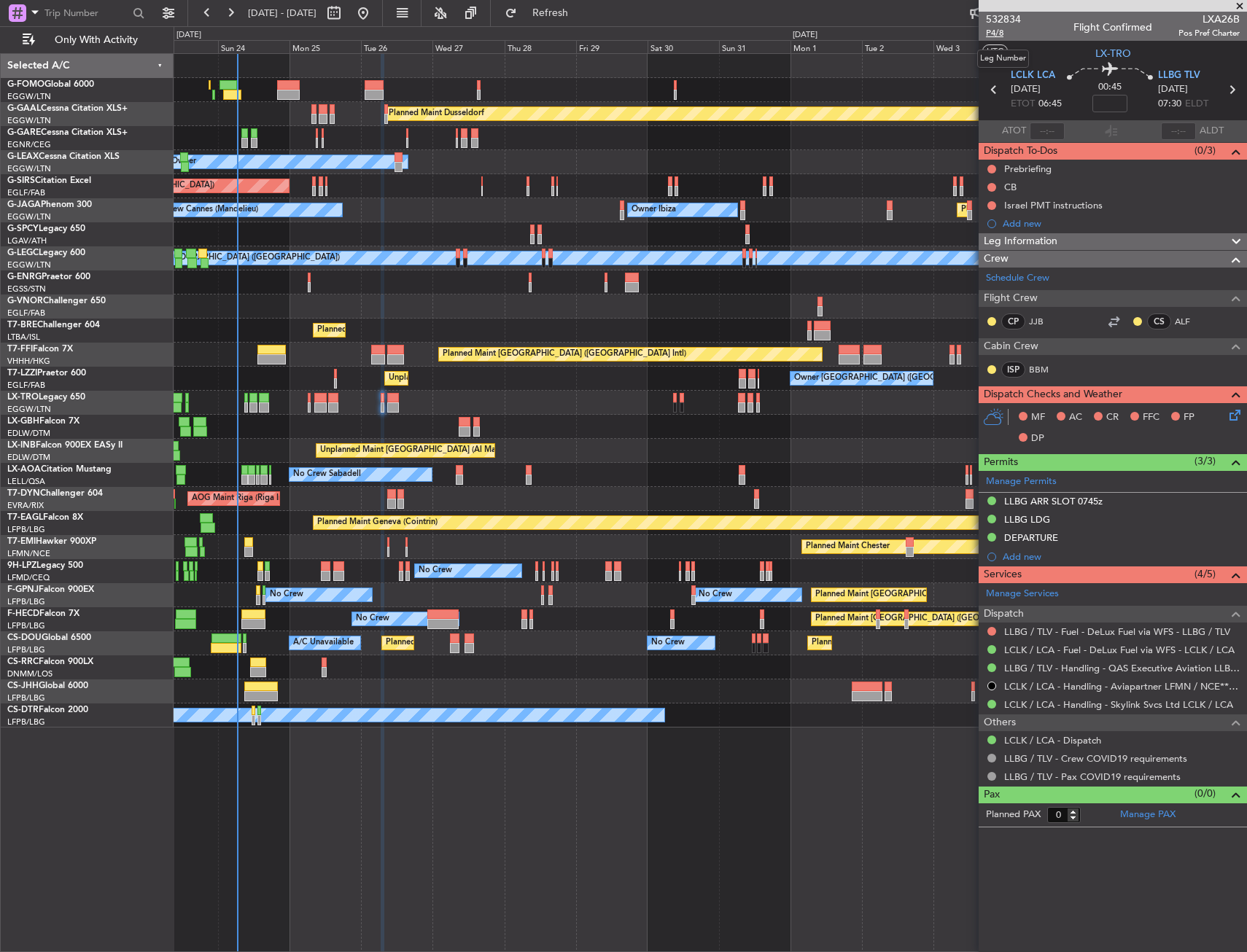
click at [993, 36] on span "P4/8" at bounding box center [1003, 33] width 35 height 12
click at [990, 167] on button at bounding box center [991, 169] width 9 height 9
click at [977, 219] on li "In Progress" at bounding box center [992, 211] width 78 height 22
click at [987, 186] on button at bounding box center [991, 187] width 9 height 9
click at [978, 251] on span "Completed" at bounding box center [998, 252] width 48 height 15
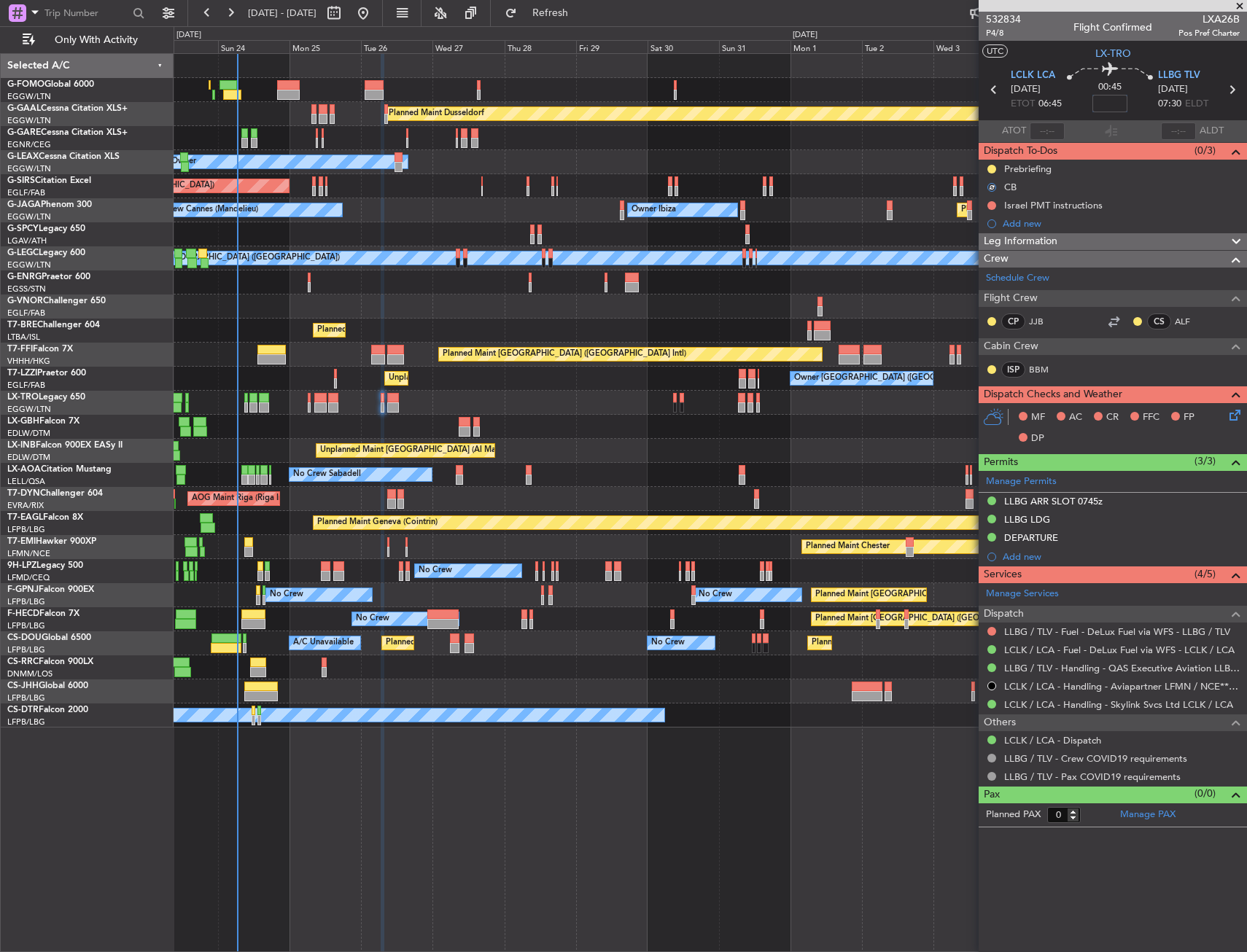
click at [1100, 97] on input at bounding box center [1110, 103] width 35 height 17
click at [1066, 49] on section "UTC LX-TRO" at bounding box center [1112, 51] width 268 height 22
type input "-00:05"
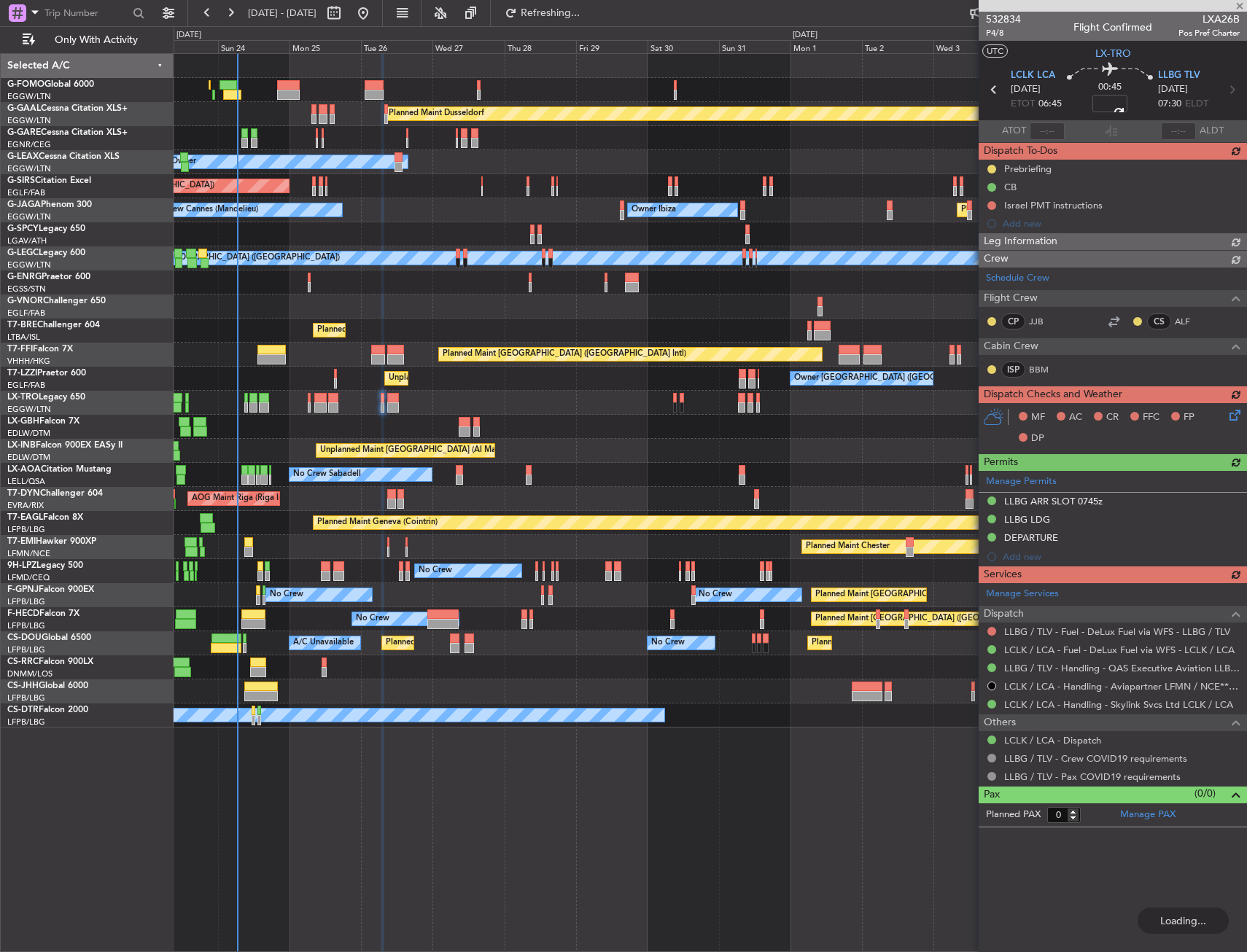
click at [1236, 415] on div "MF AC CR FFC FP DP" at bounding box center [1112, 428] width 268 height 51
click at [1236, 416] on icon at bounding box center [1232, 413] width 11 height 11
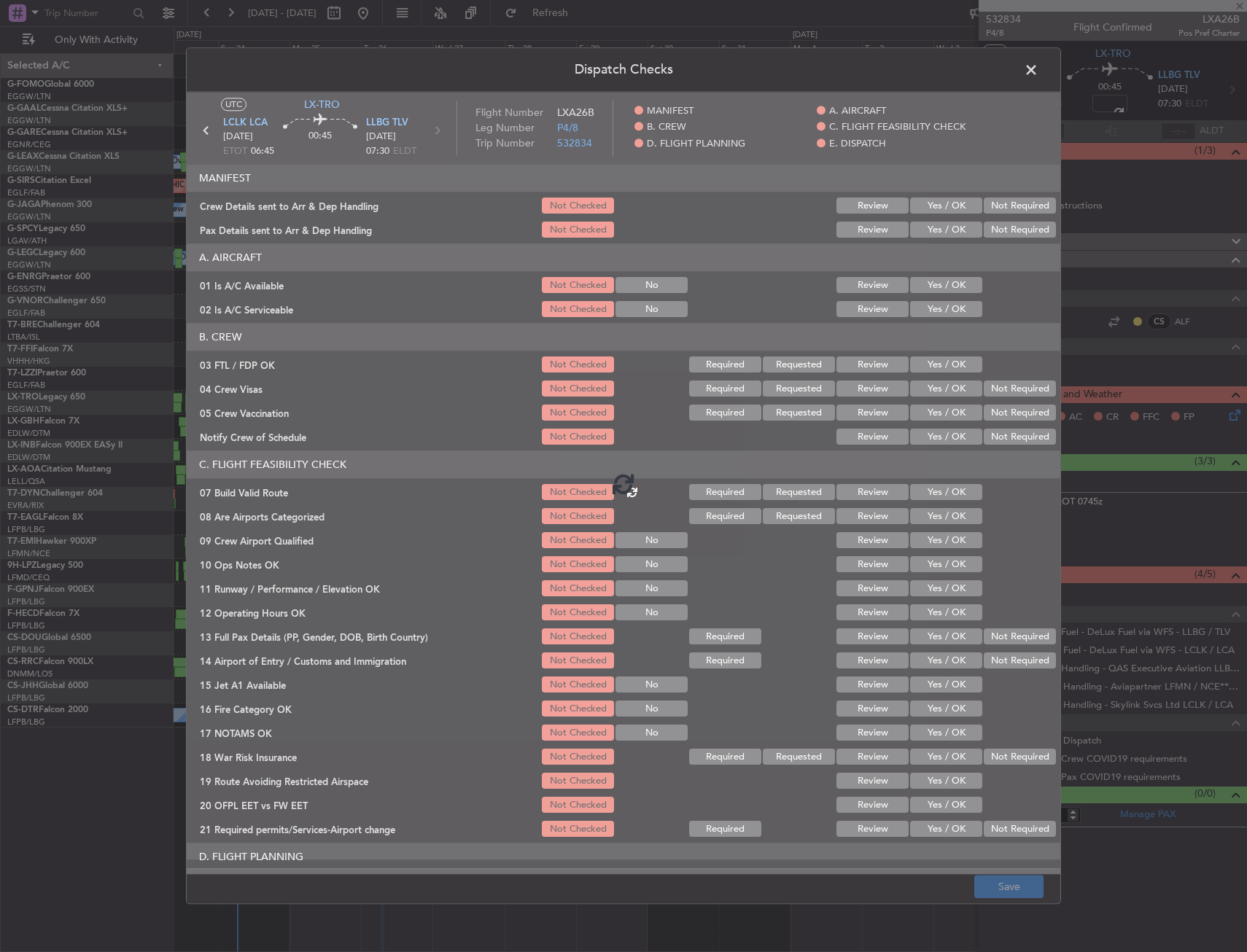
click at [1039, 68] on span at bounding box center [1039, 74] width 0 height 29
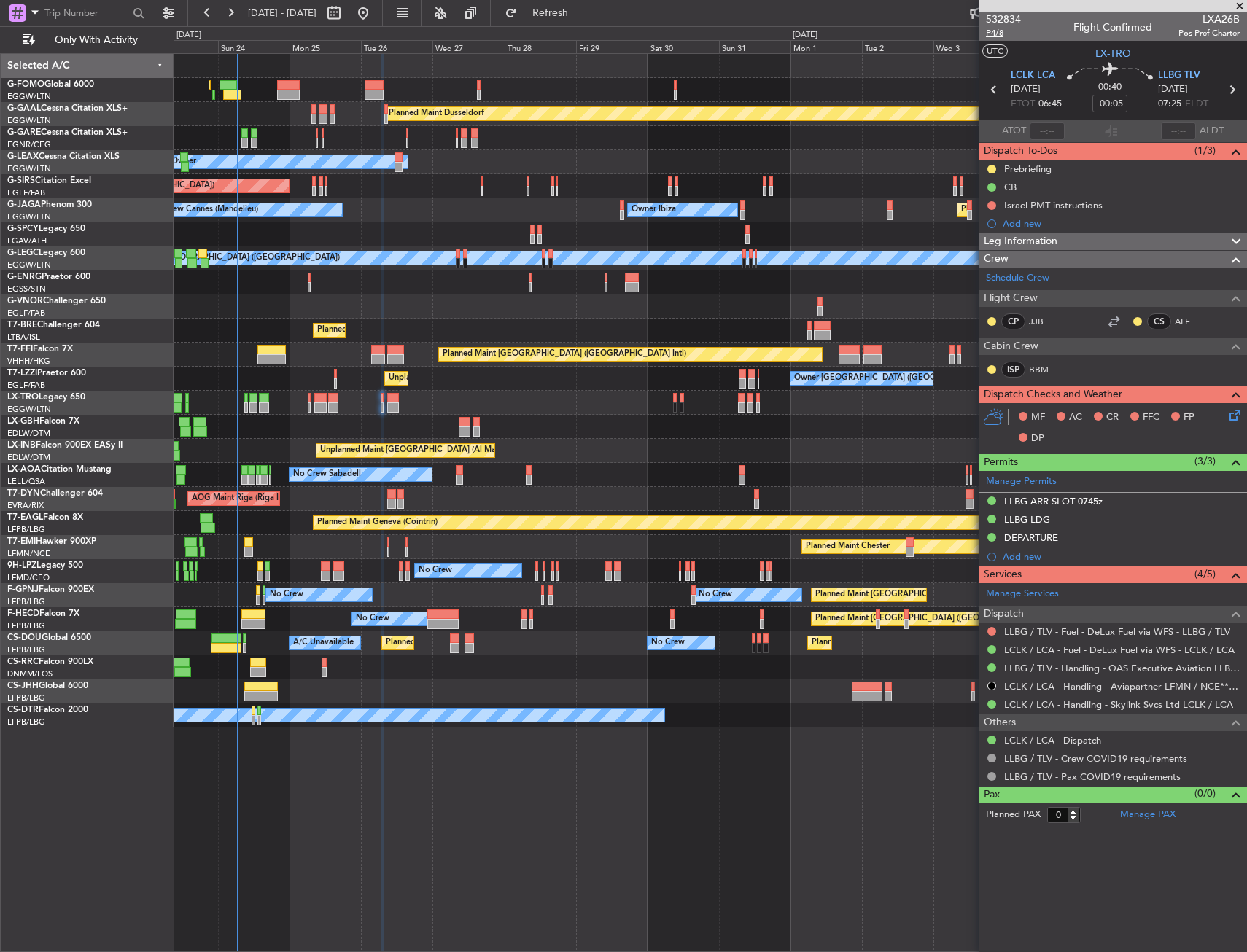
click at [988, 34] on span "P4/8" at bounding box center [1003, 33] width 35 height 12
click at [1230, 418] on icon at bounding box center [1232, 413] width 11 height 11
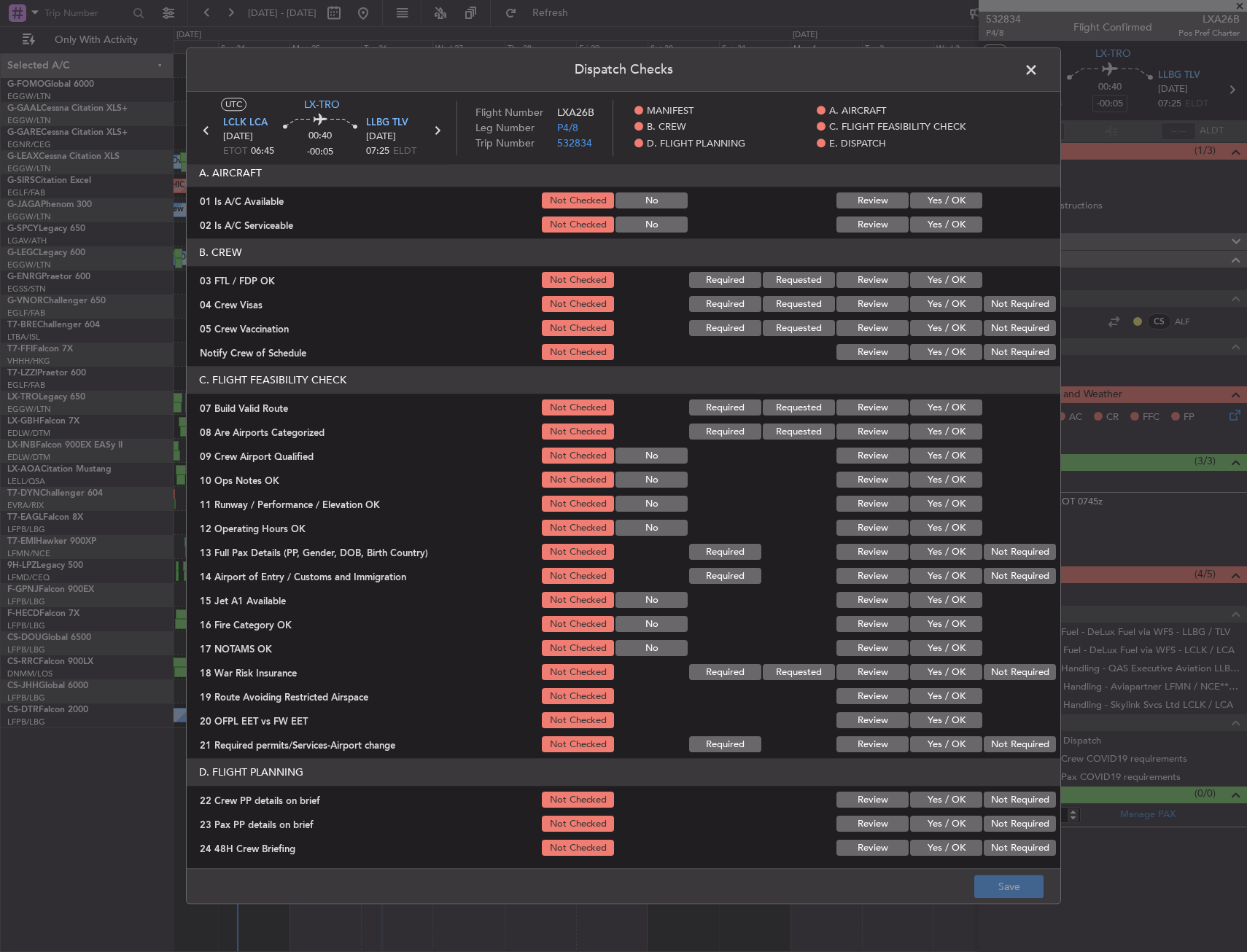
scroll to position [219, 0]
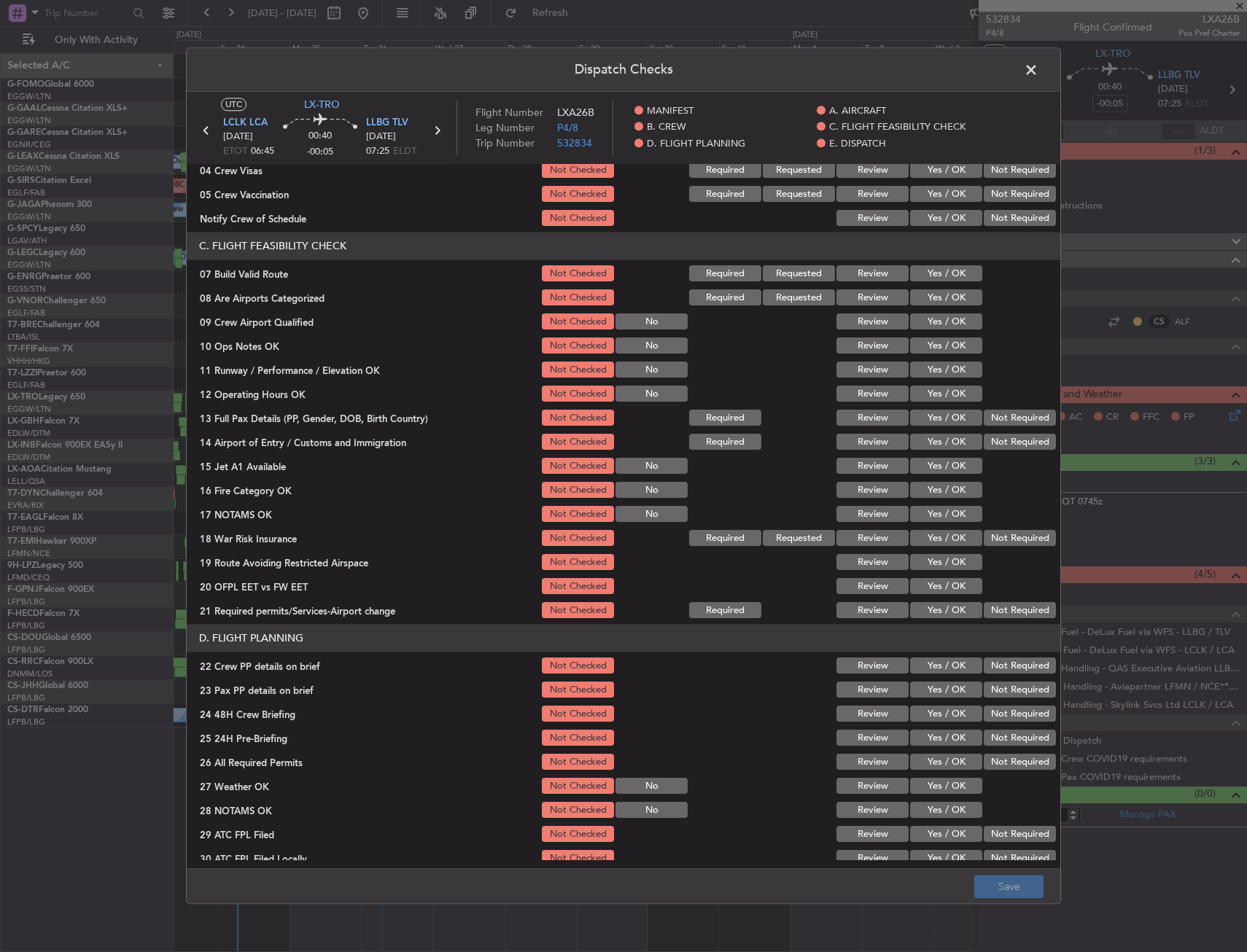
click at [959, 276] on button "Yes / OK" at bounding box center [946, 275] width 72 height 16
drag, startPoint x: 947, startPoint y: 343, endPoint x: 942, endPoint y: 373, distance: 30.4
click at [947, 344] on button "Yes / OK" at bounding box center [946, 346] width 72 height 16
click at [943, 375] on button "Yes / OK" at bounding box center [946, 370] width 72 height 16
drag, startPoint x: 943, startPoint y: 391, endPoint x: 942, endPoint y: 408, distance: 17.0
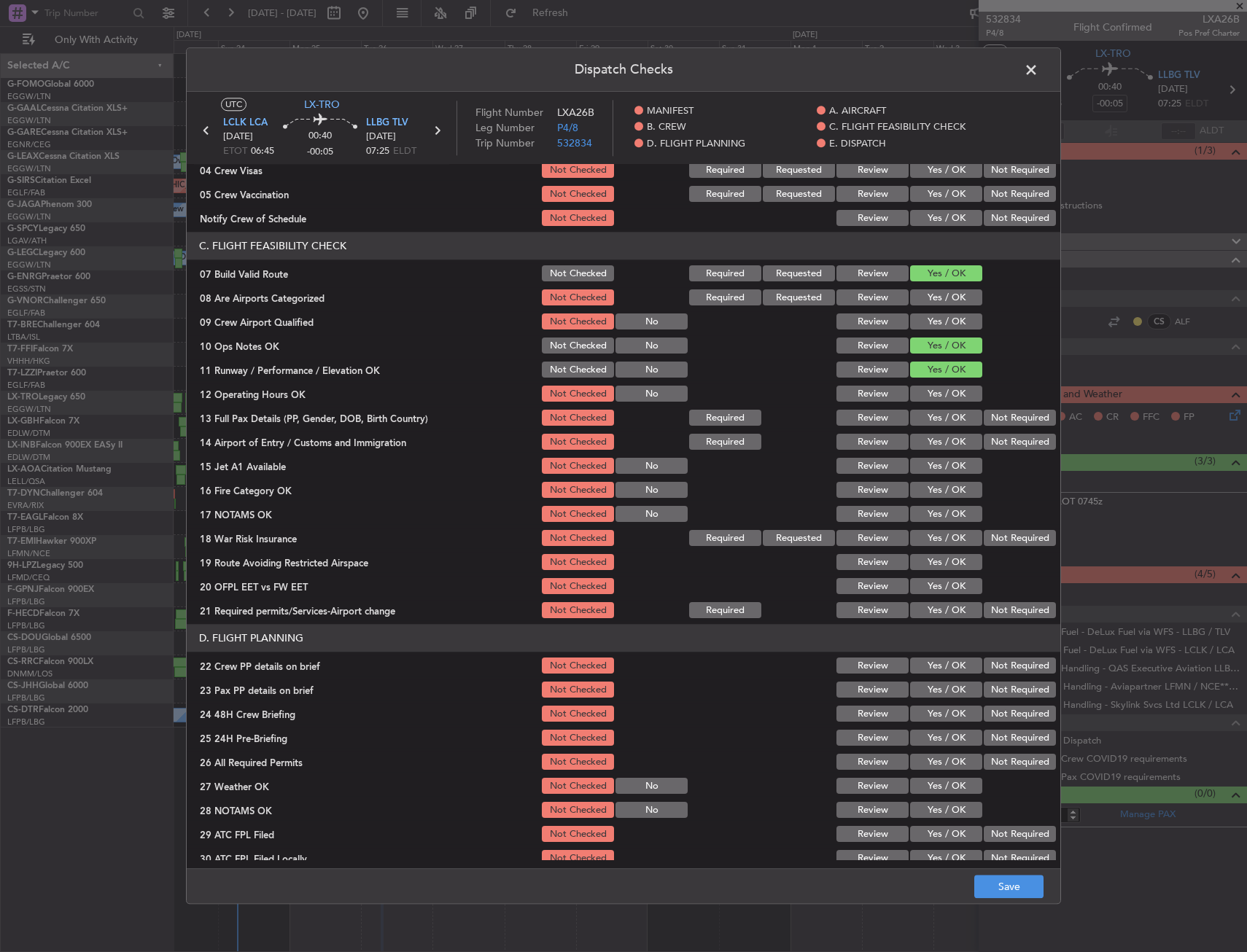
click at [943, 392] on button "Yes / OK" at bounding box center [946, 395] width 72 height 16
click at [942, 409] on div "Yes / OK" at bounding box center [945, 418] width 74 height 20
click at [942, 423] on button "Yes / OK" at bounding box center [946, 418] width 72 height 16
drag, startPoint x: 939, startPoint y: 447, endPoint x: 936, endPoint y: 457, distance: 10.4
click at [939, 448] on button "Yes / OK" at bounding box center [946, 443] width 72 height 16
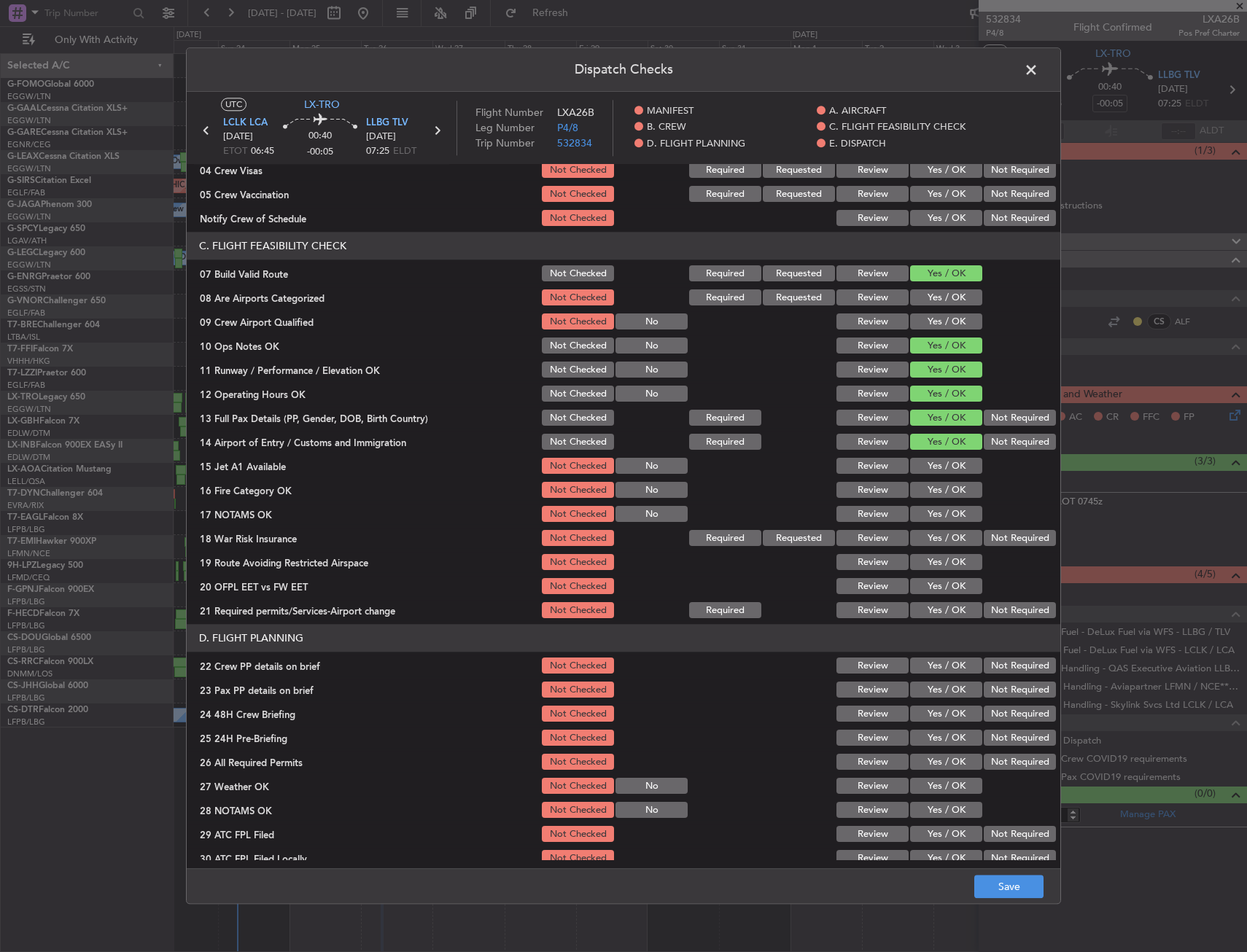
click at [936, 470] on button "Yes / OK" at bounding box center [946, 467] width 72 height 16
click at [936, 498] on button "Yes / OK" at bounding box center [946, 491] width 72 height 16
click at [943, 522] on button "Yes / OK" at bounding box center [946, 515] width 72 height 16
click at [946, 539] on button "Yes / OK" at bounding box center [946, 539] width 72 height 16
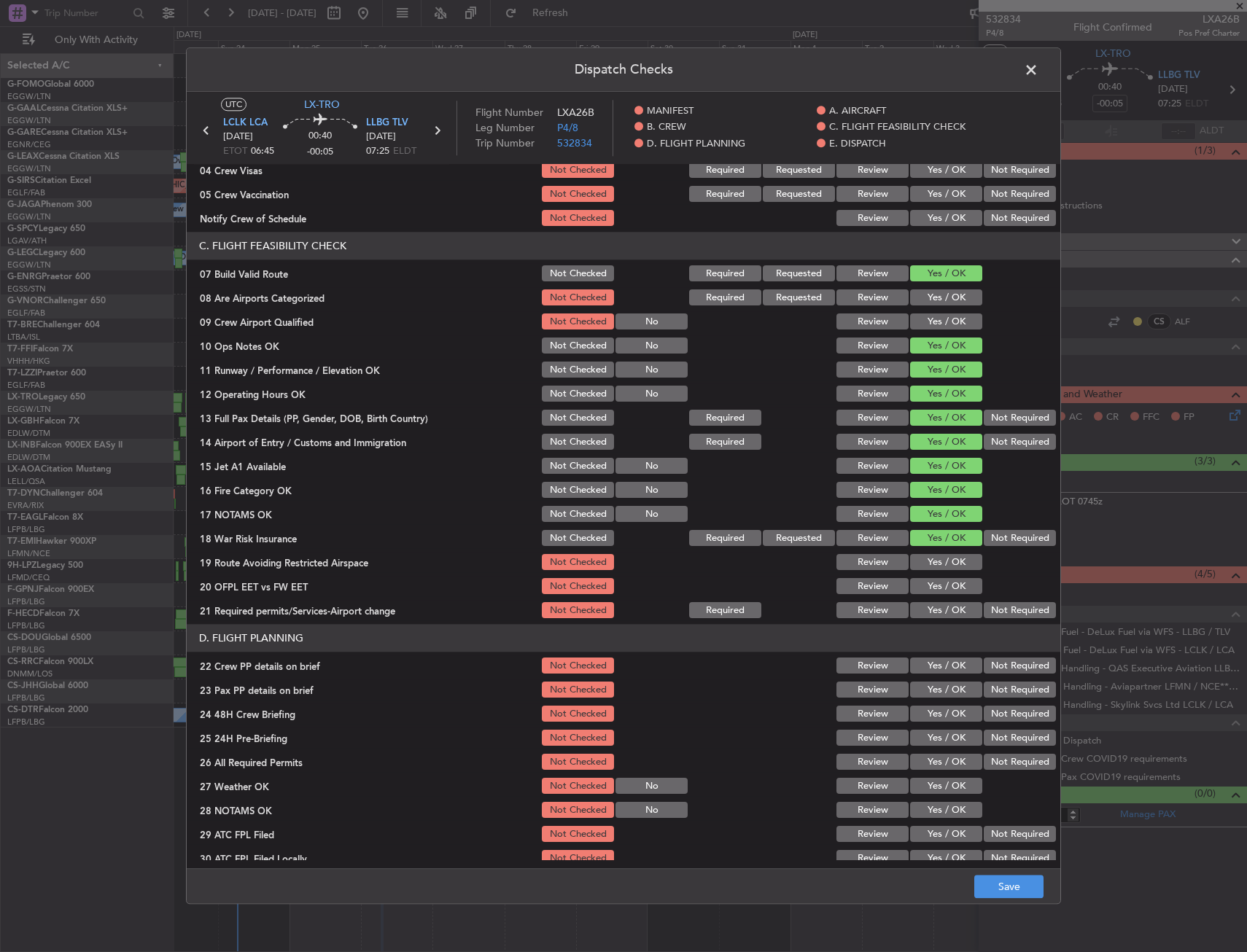
drag, startPoint x: 946, startPoint y: 558, endPoint x: 946, endPoint y: 572, distance: 14.0
click at [946, 560] on button "Yes / OK" at bounding box center [946, 563] width 72 height 16
drag, startPoint x: 946, startPoint y: 586, endPoint x: 941, endPoint y: 606, distance: 20.6
click at [946, 589] on button "Yes / OK" at bounding box center [946, 587] width 72 height 16
click at [937, 615] on button "Yes / OK" at bounding box center [946, 611] width 72 height 16
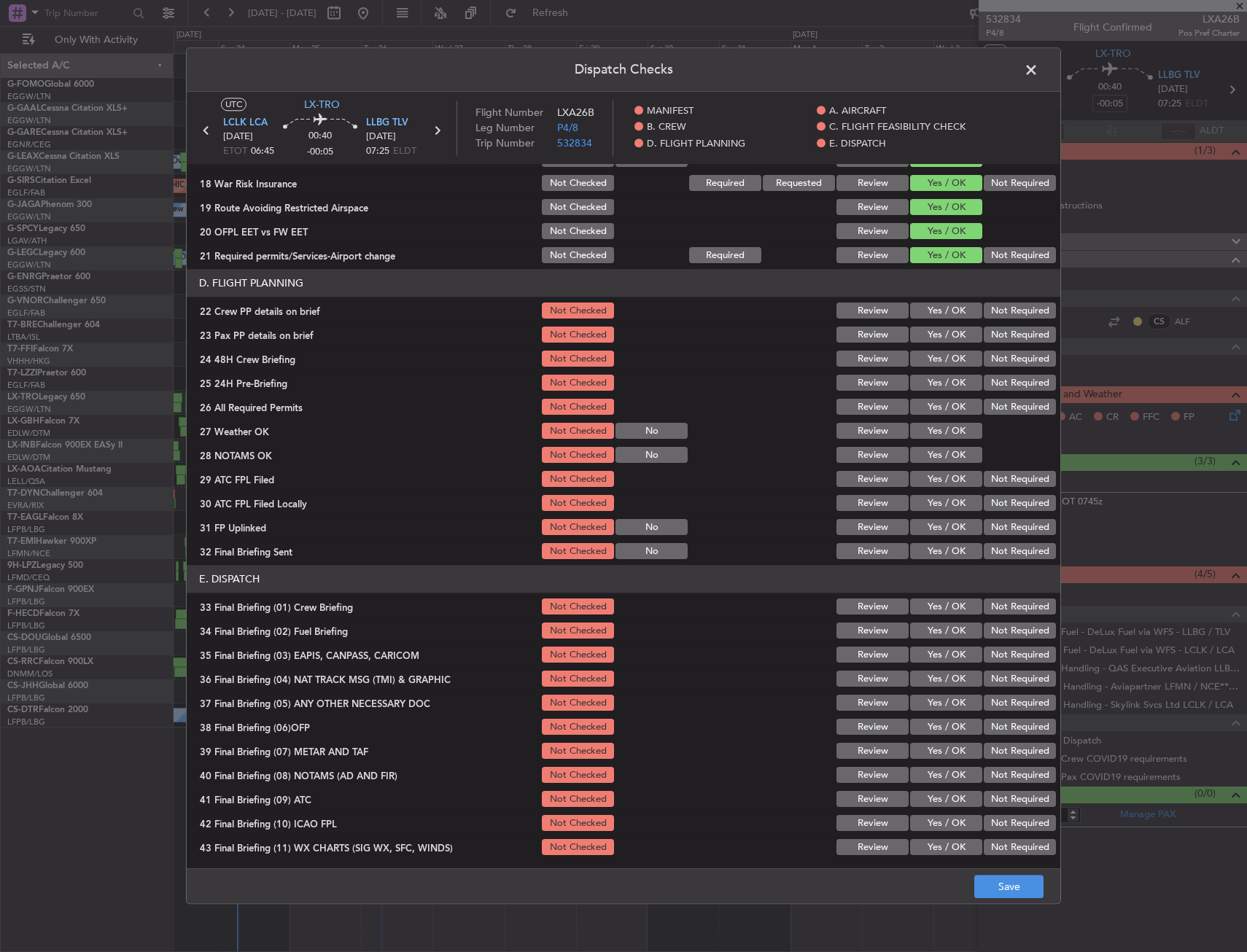
scroll to position [583, 0]
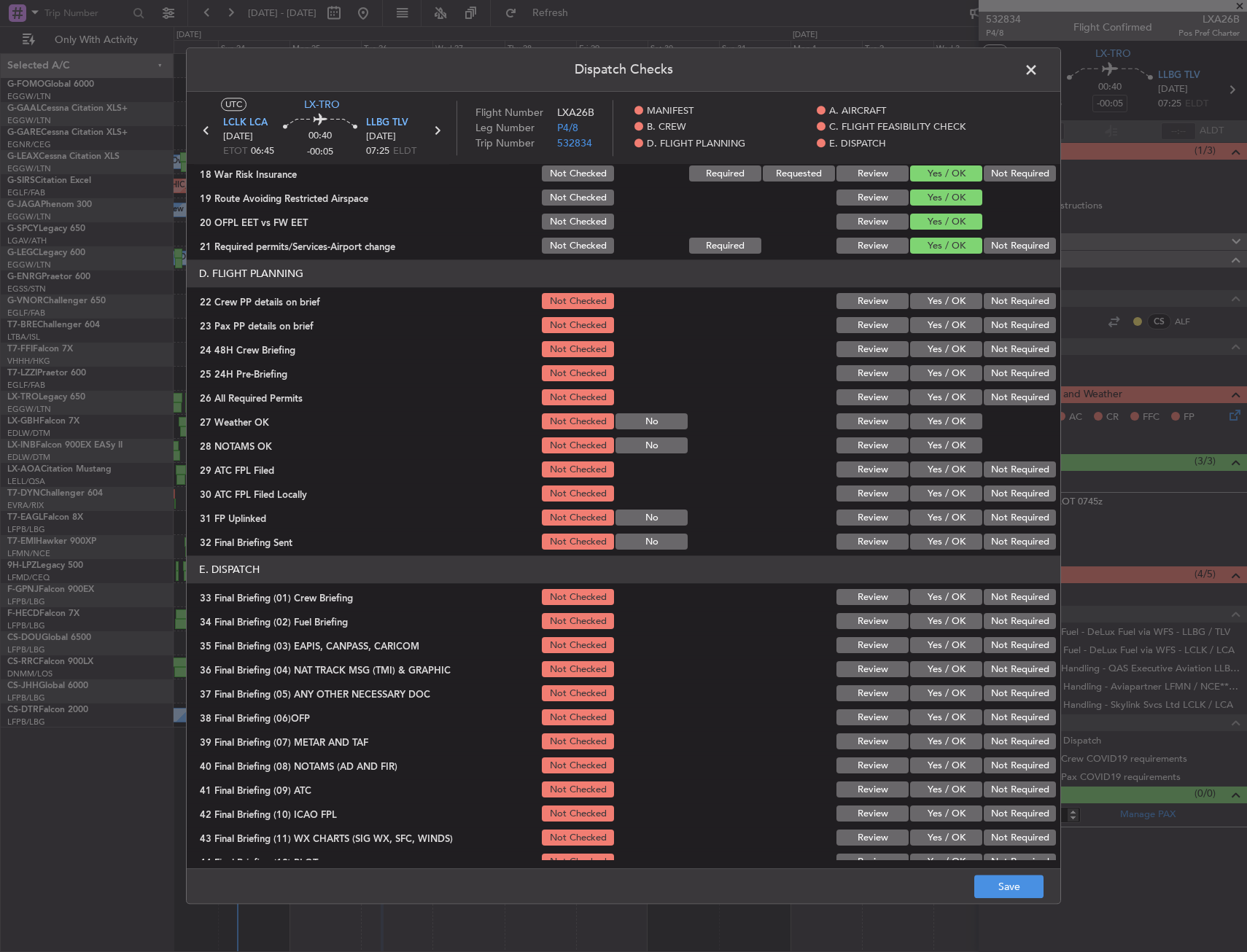
click at [937, 298] on button "Yes / OK" at bounding box center [946, 302] width 72 height 16
click at [938, 323] on button "Yes / OK" at bounding box center [946, 326] width 72 height 16
click at [940, 347] on button "Yes / OK" at bounding box center [946, 350] width 72 height 16
click at [999, 881] on button "Save" at bounding box center [1008, 887] width 69 height 24
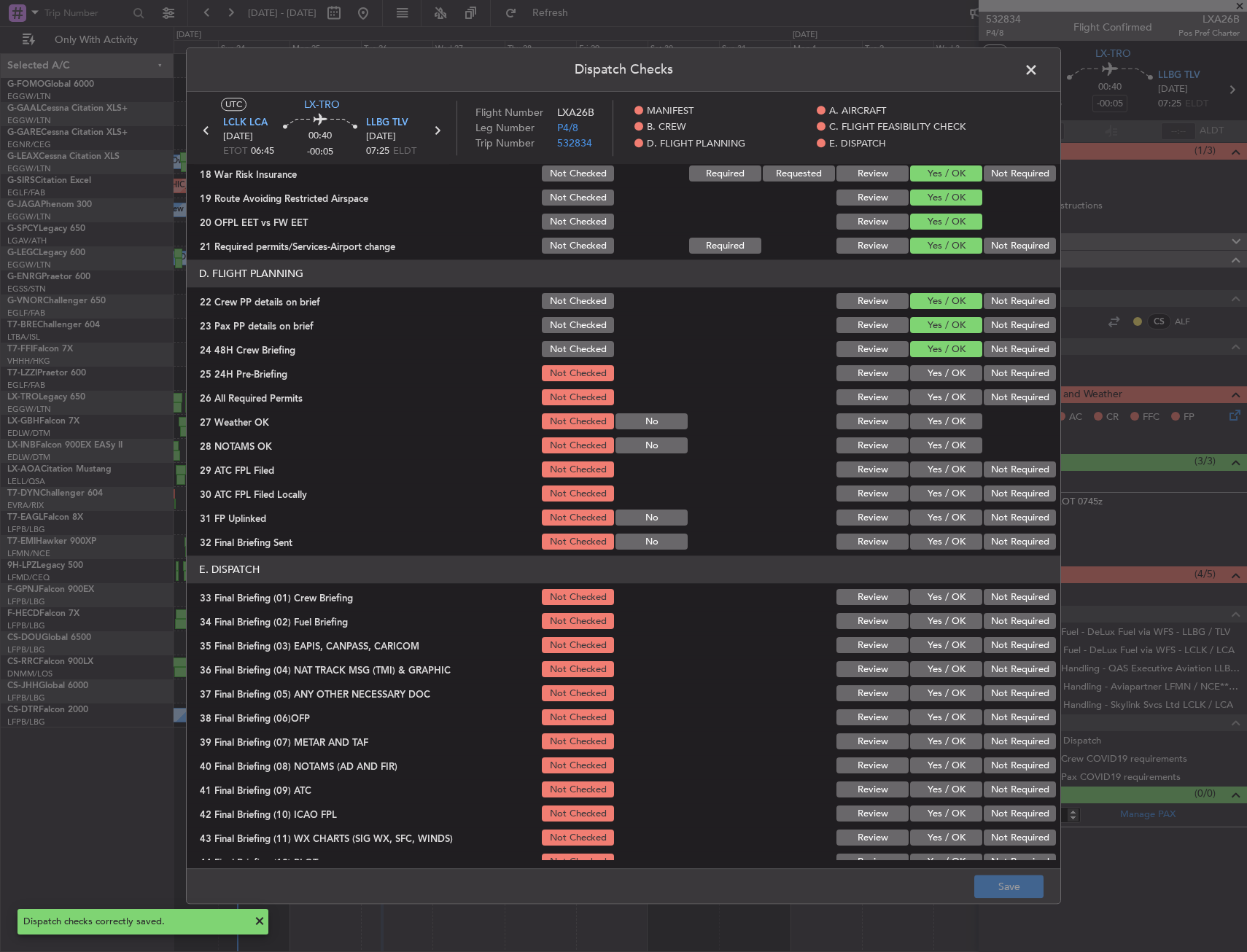
click at [1039, 70] on span at bounding box center [1039, 74] width 0 height 29
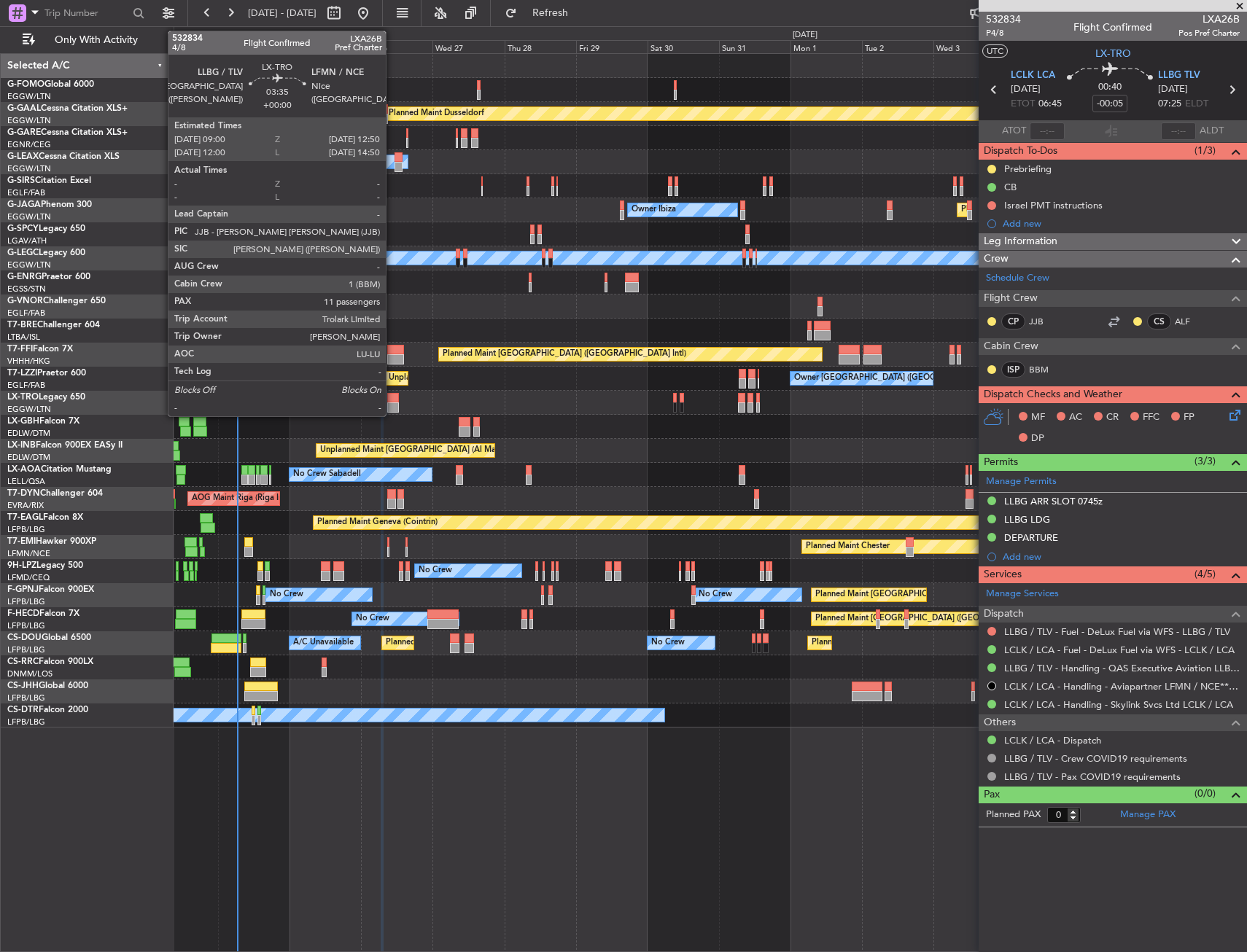
click at [392, 399] on div at bounding box center [393, 398] width 11 height 10
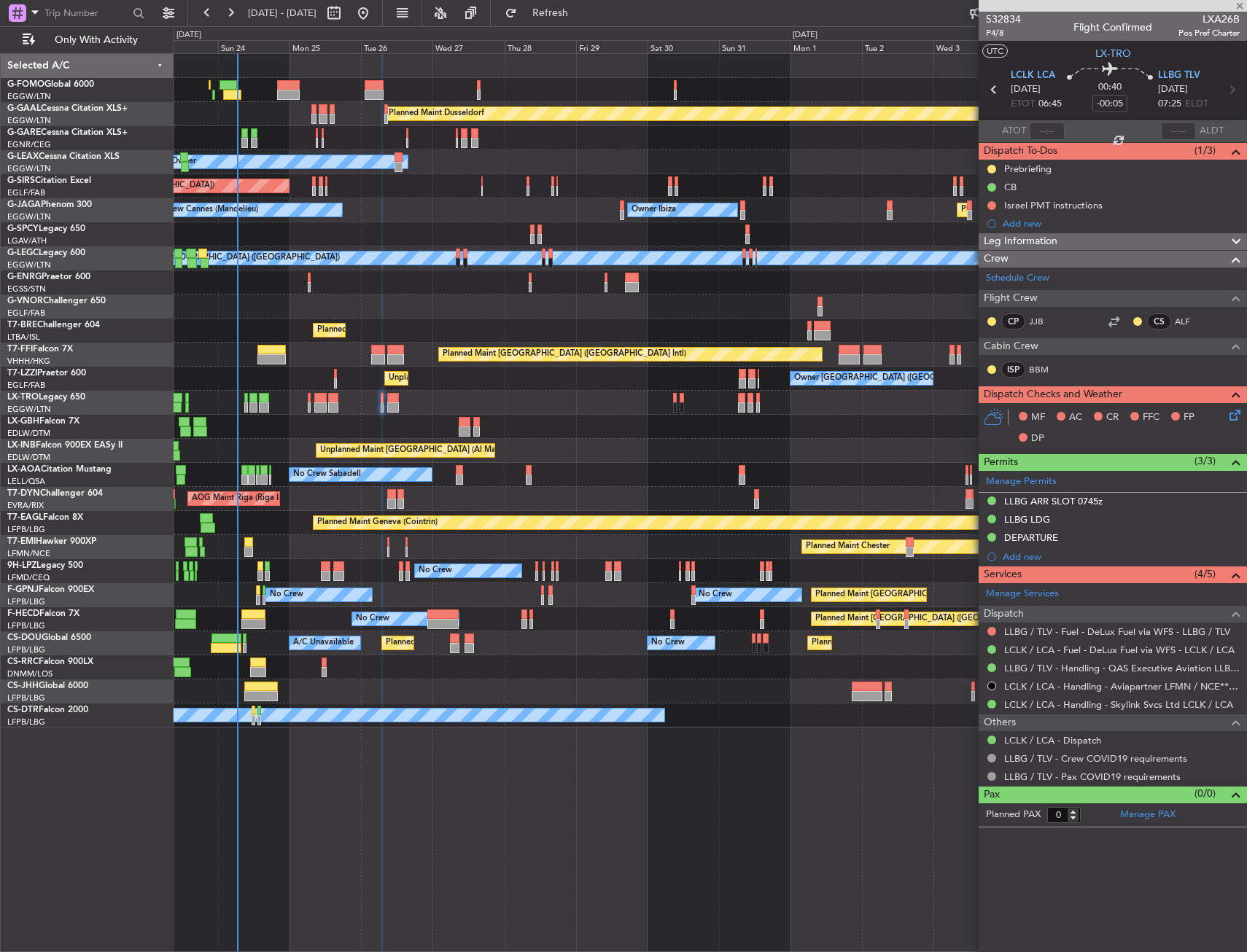
type input "11"
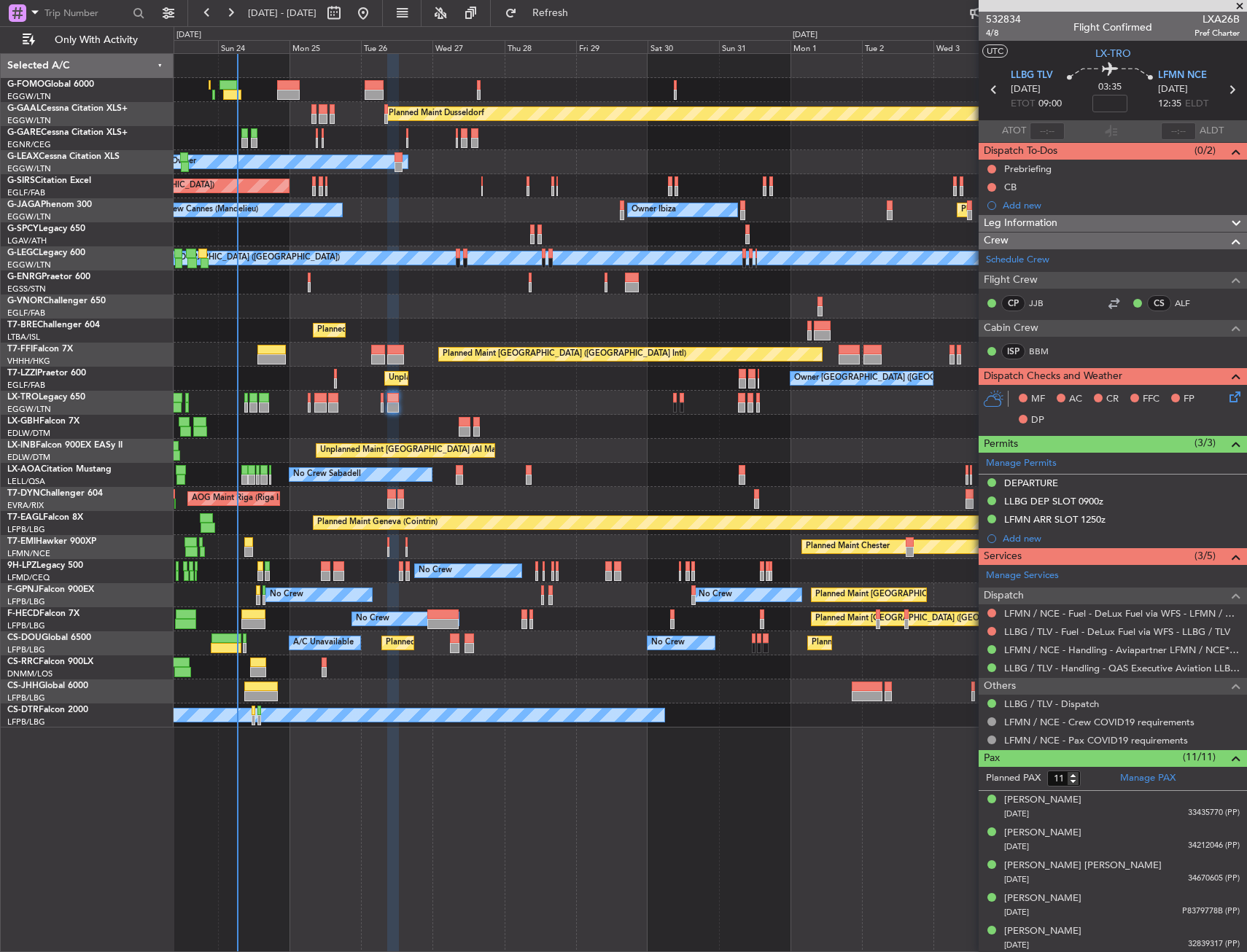
click at [1111, 52] on mat-tooltip-component "Trip Stage" at bounding box center [1107, 54] width 64 height 38
click at [1127, 50] on section "UTC LX-TRO" at bounding box center [1112, 51] width 268 height 22
click at [1115, 52] on span "LX-TRO" at bounding box center [1113, 53] width 36 height 16
click at [990, 36] on span "4/8" at bounding box center [1003, 33] width 35 height 12
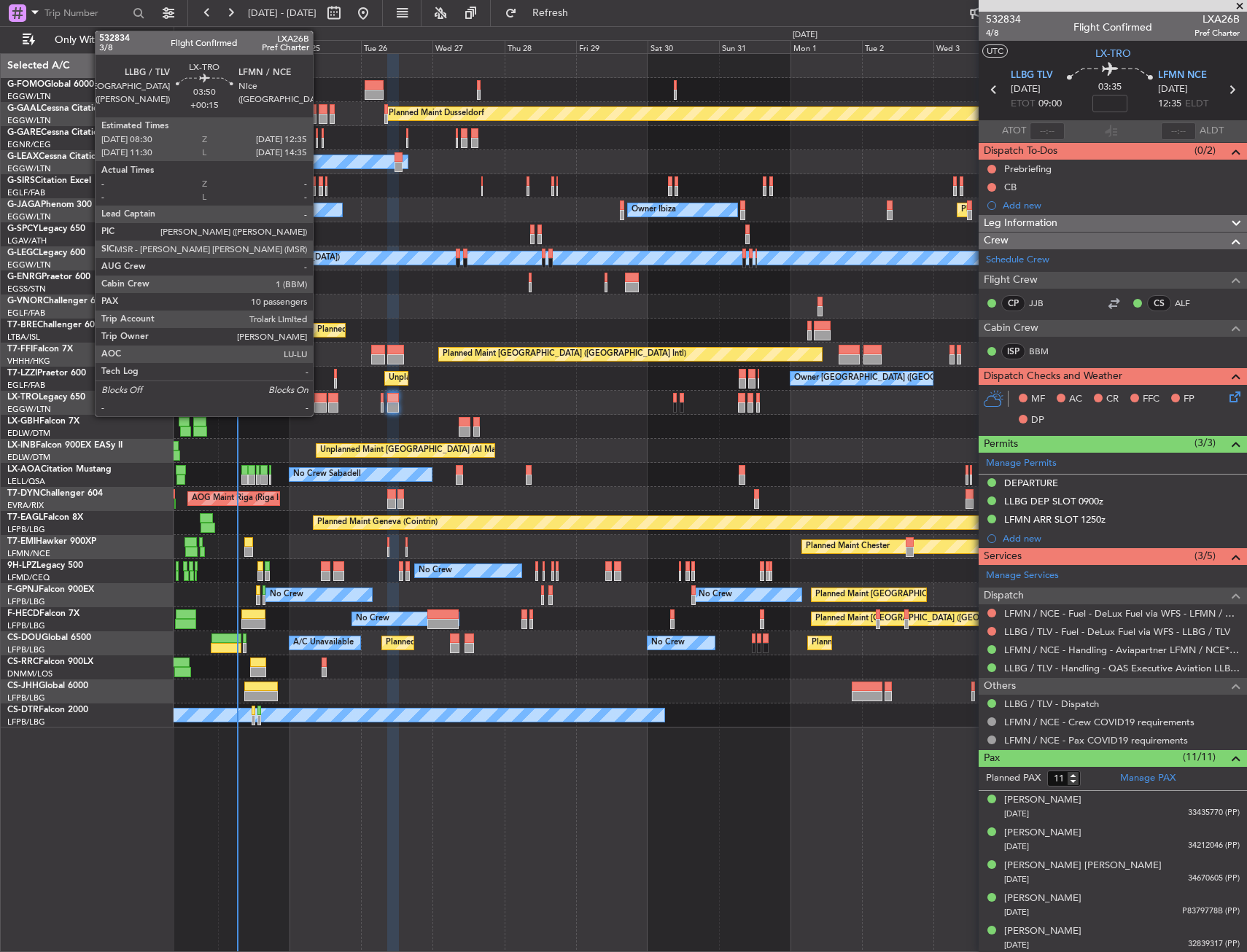
click at [320, 404] on div at bounding box center [320, 408] width 12 height 10
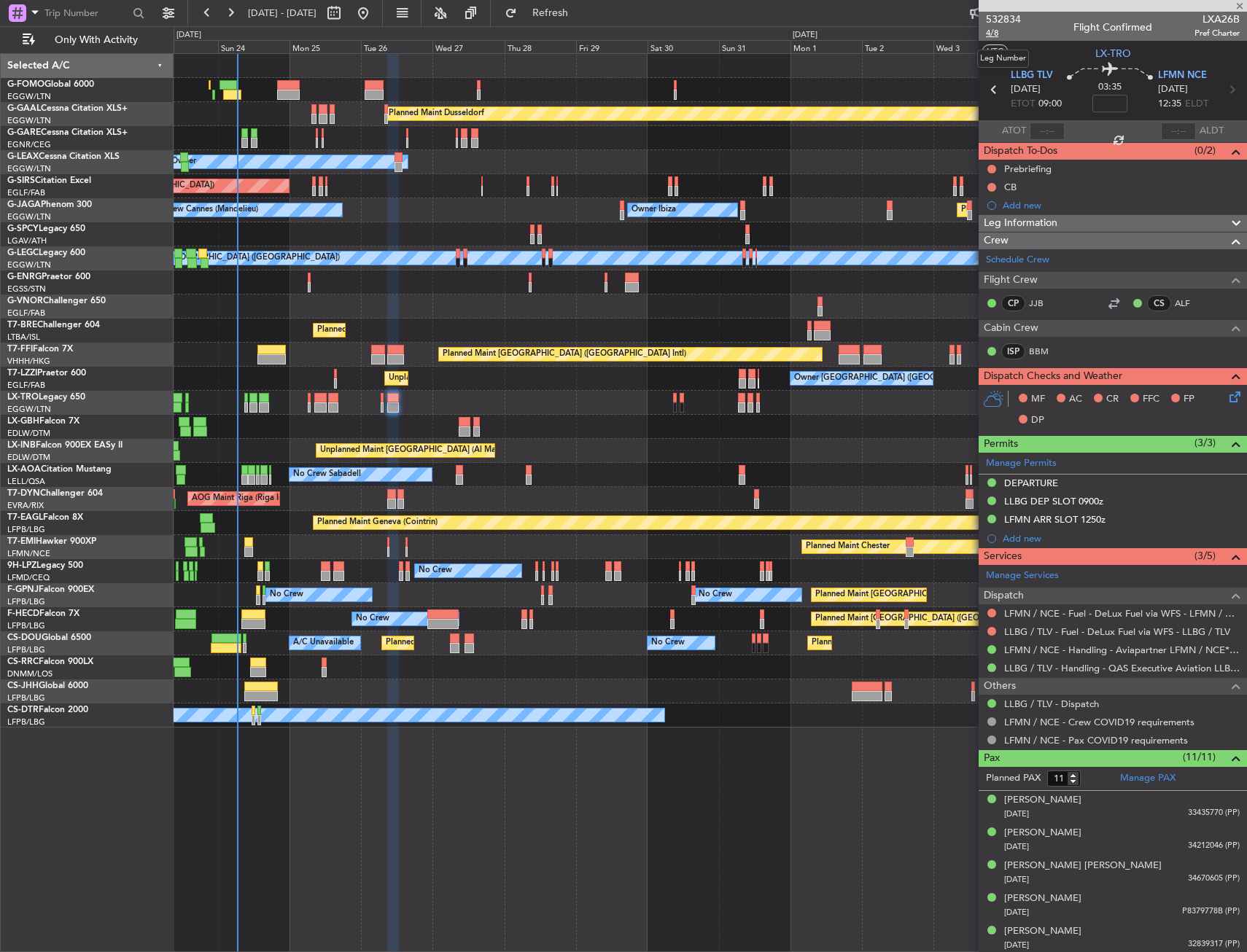
type input "+00:15"
type input "10"
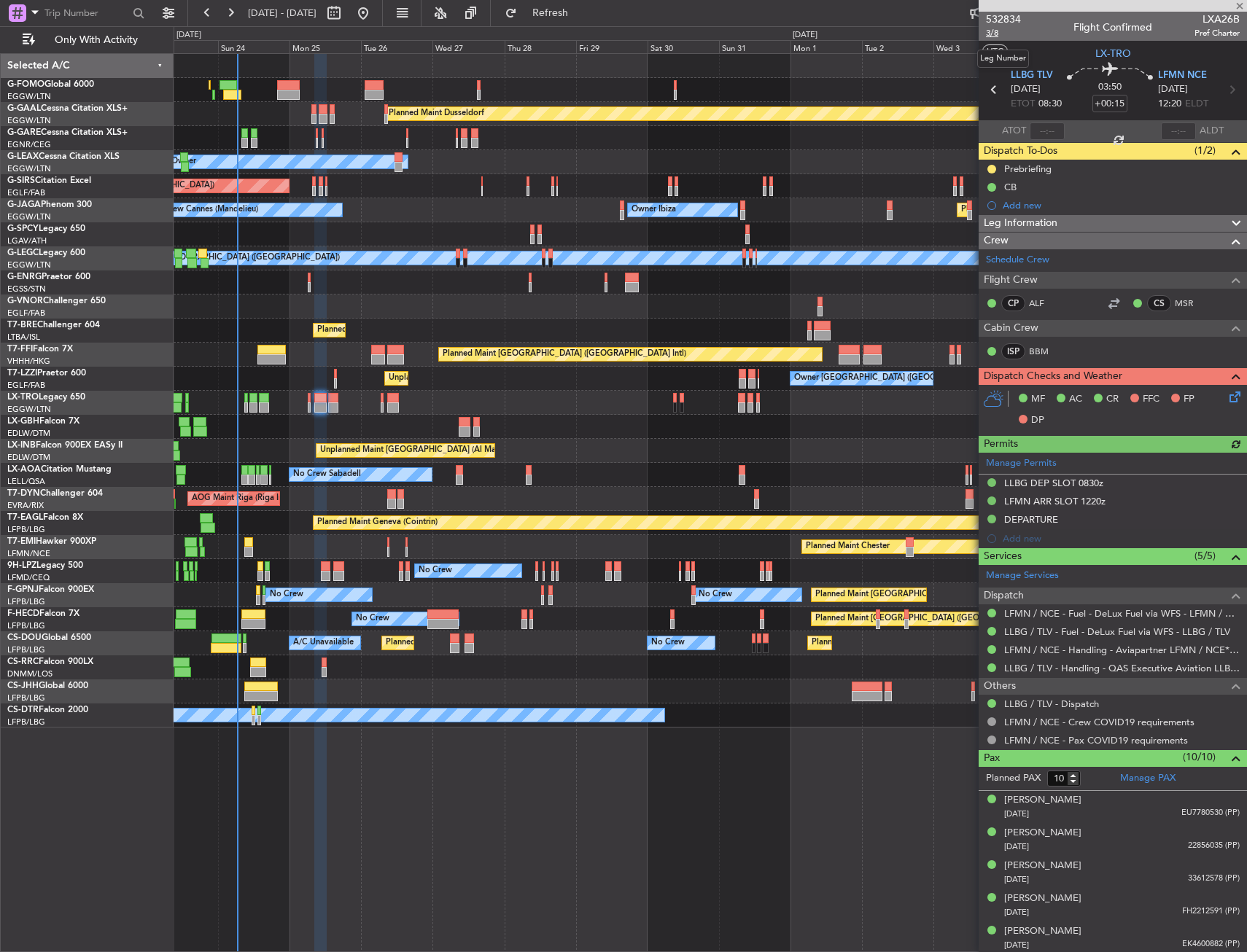
click at [997, 34] on span "3/8" at bounding box center [1003, 33] width 35 height 12
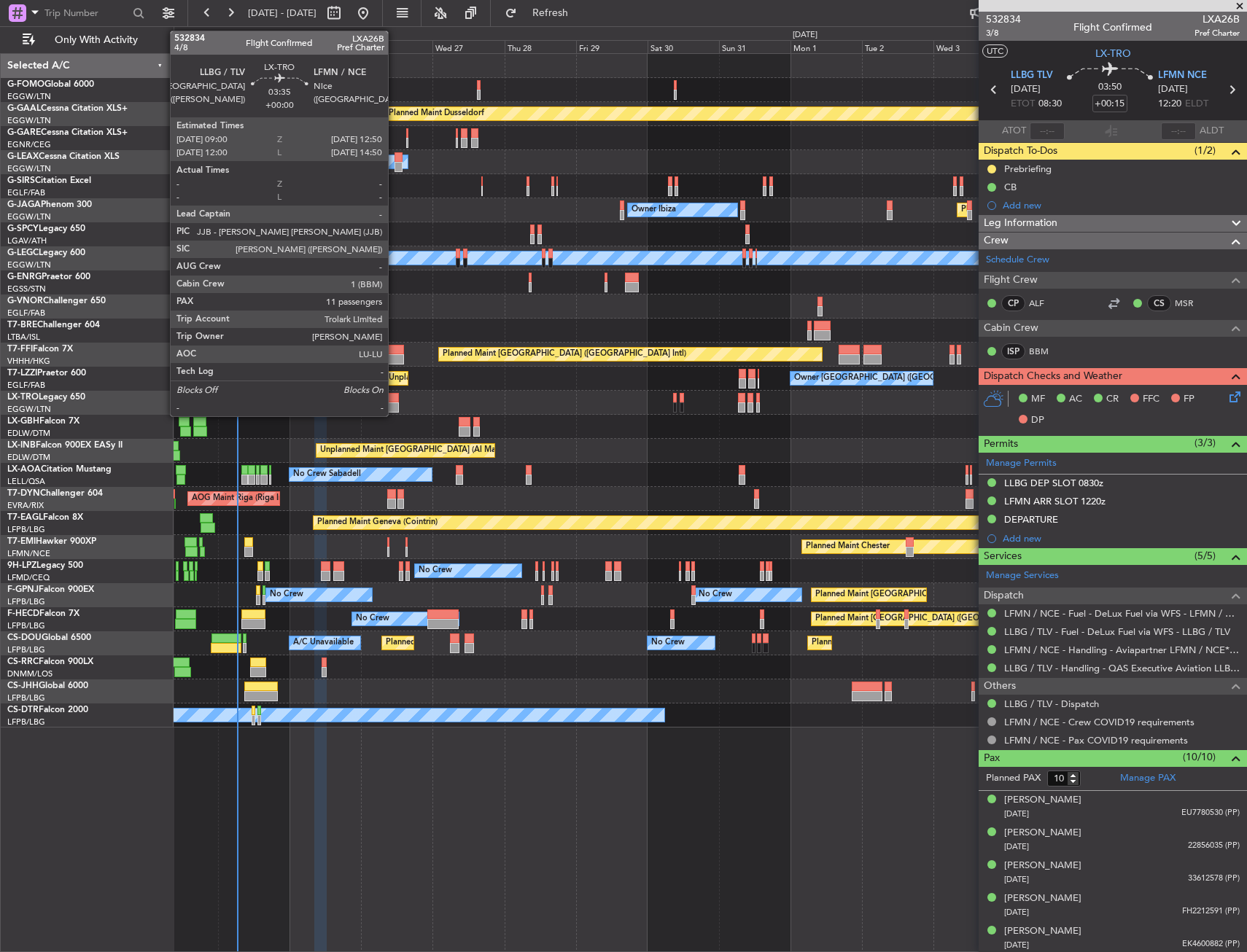
click at [395, 396] on div at bounding box center [393, 398] width 11 height 10
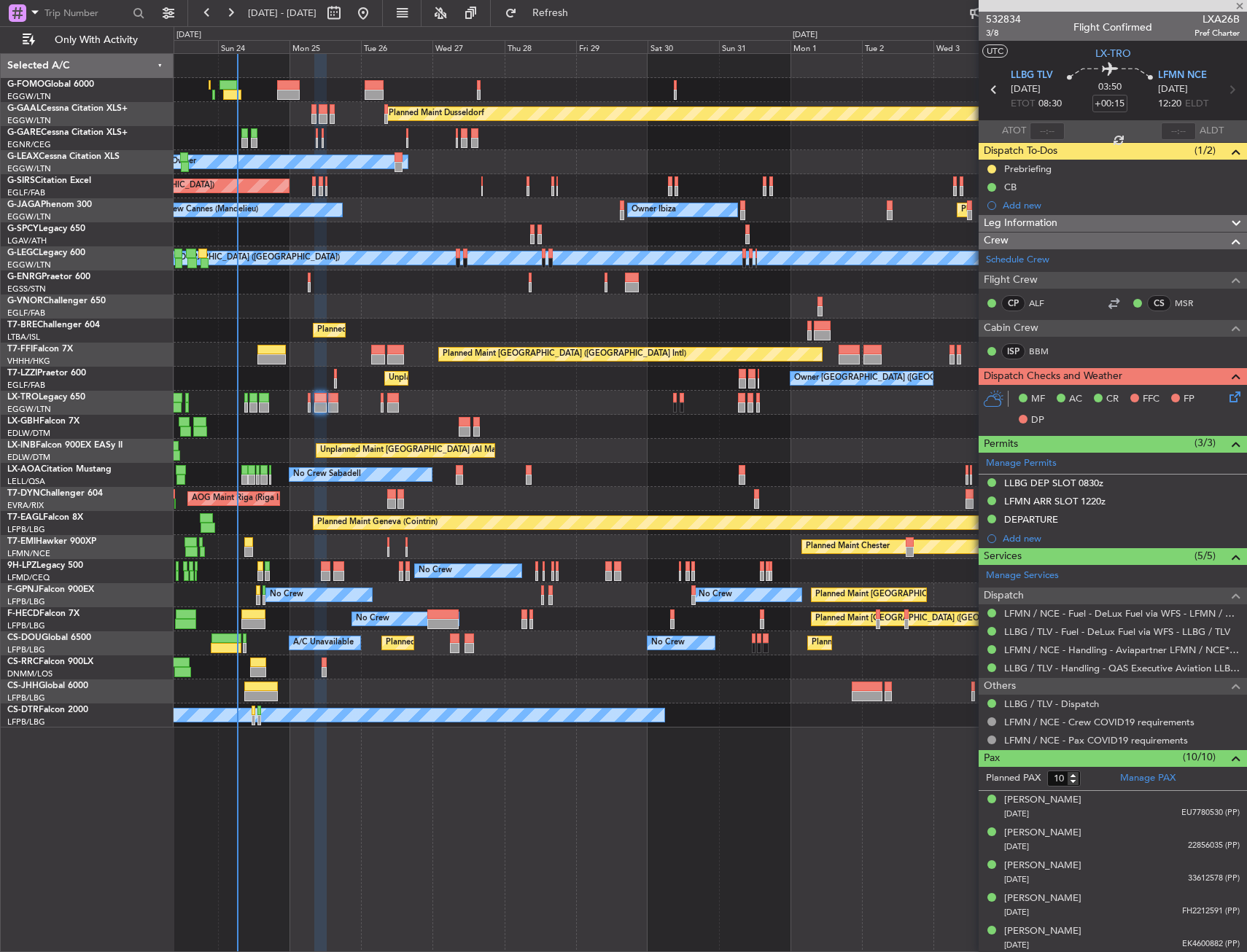
type input "11"
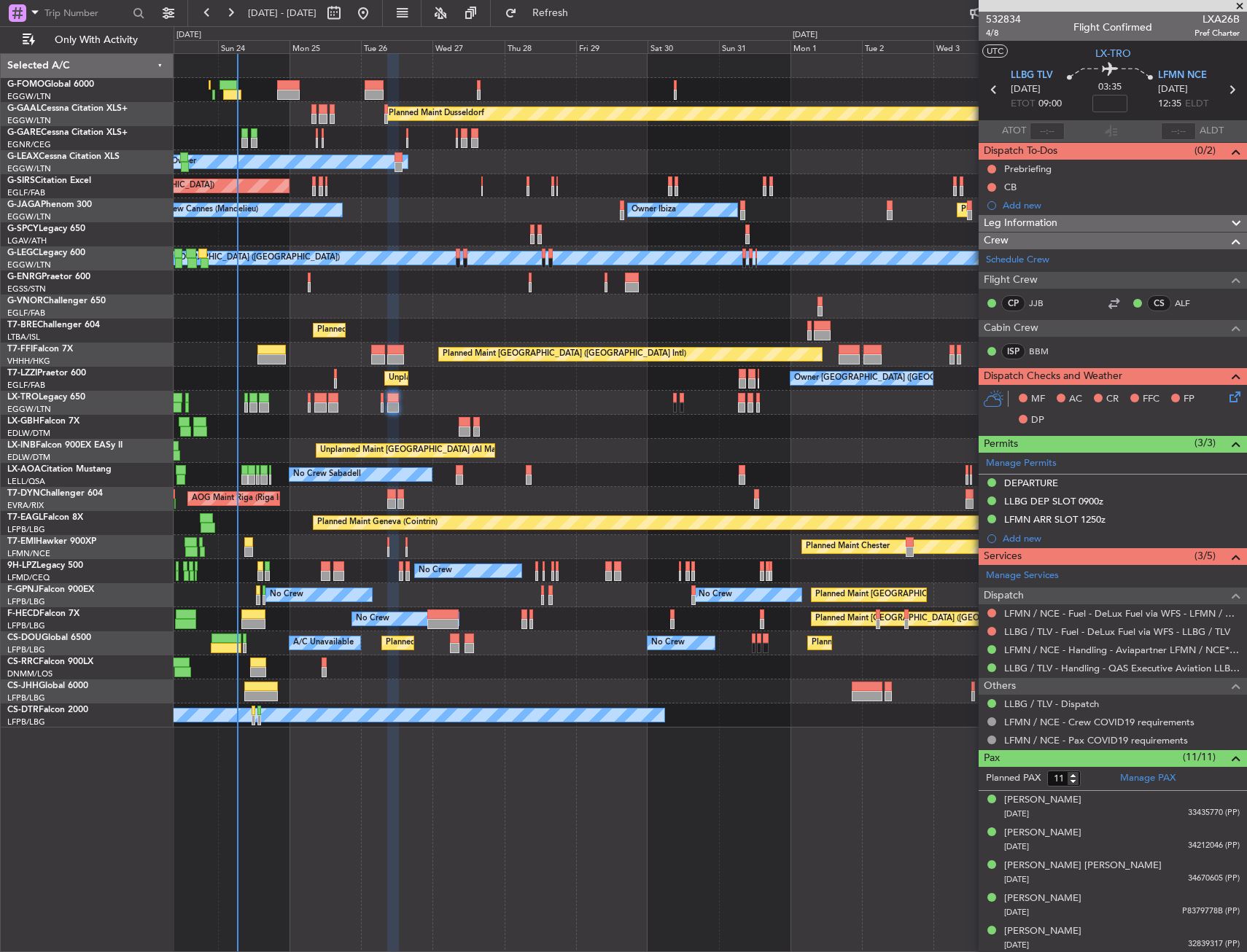
click at [985, 34] on div "532834 4/8 Flight Confirmed LXA26B Pref Charter" at bounding box center [1112, 26] width 268 height 29
click at [989, 32] on span "4/8" at bounding box center [1003, 33] width 35 height 12
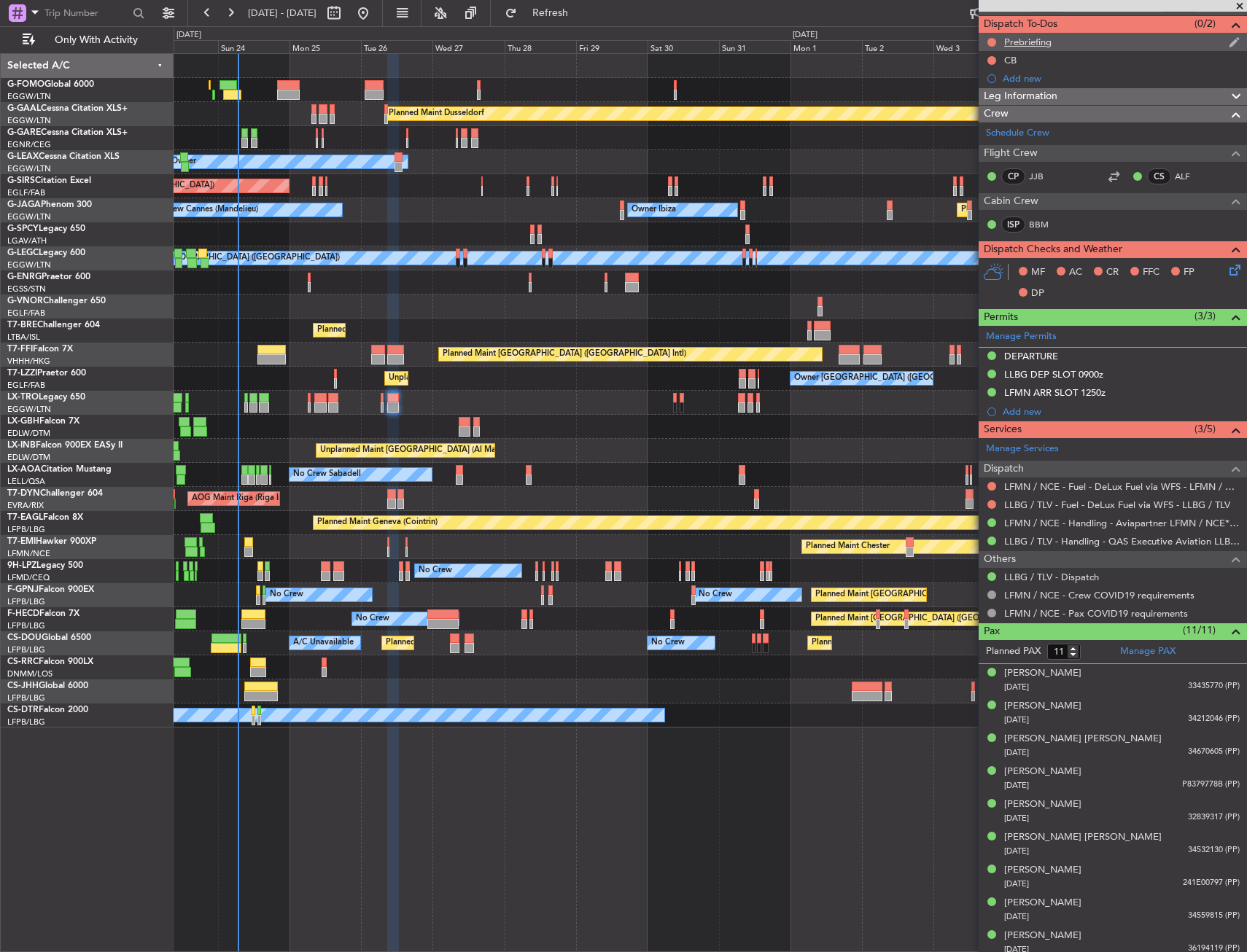
scroll to position [0, 0]
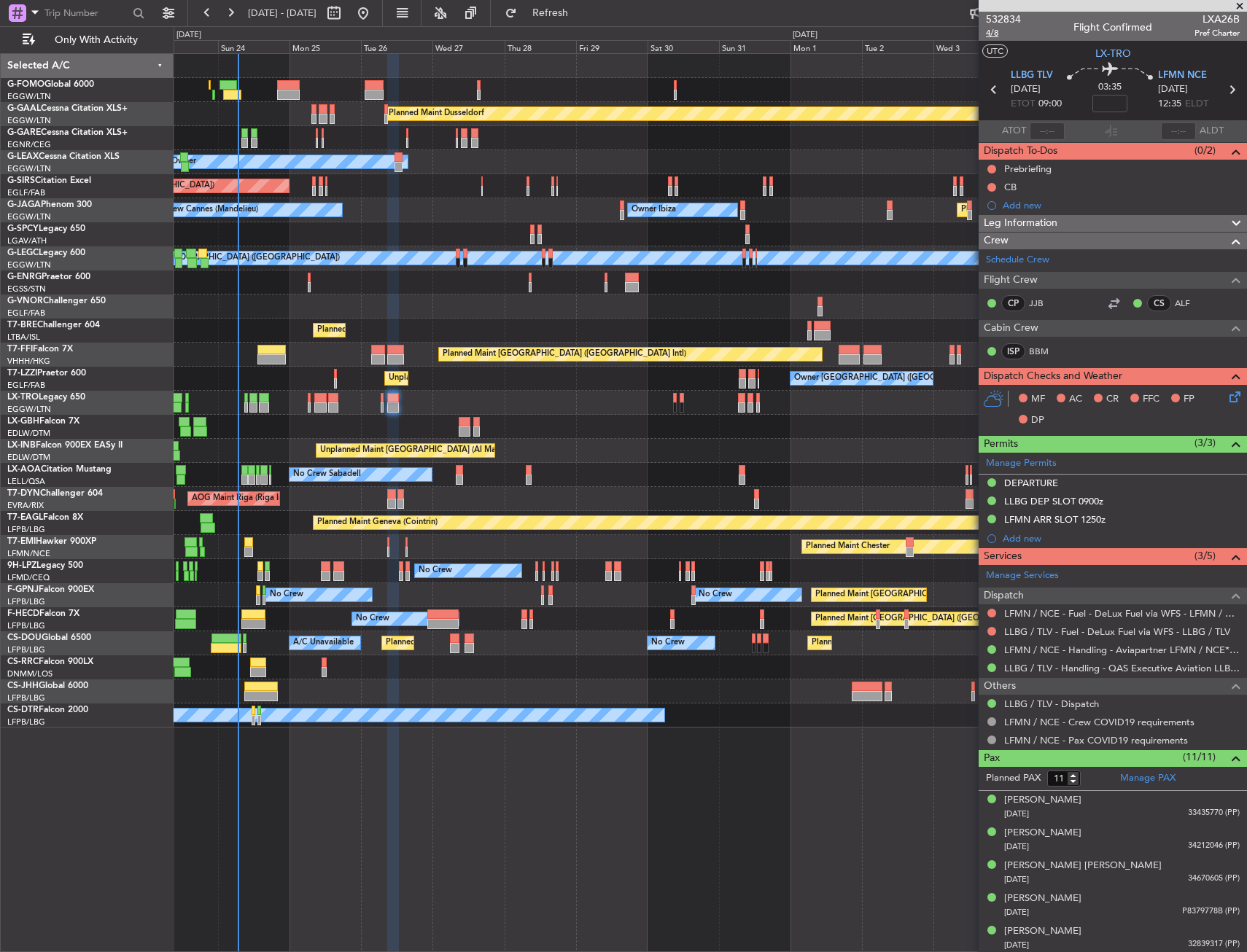
click at [997, 38] on span "4/8" at bounding box center [1003, 33] width 35 height 12
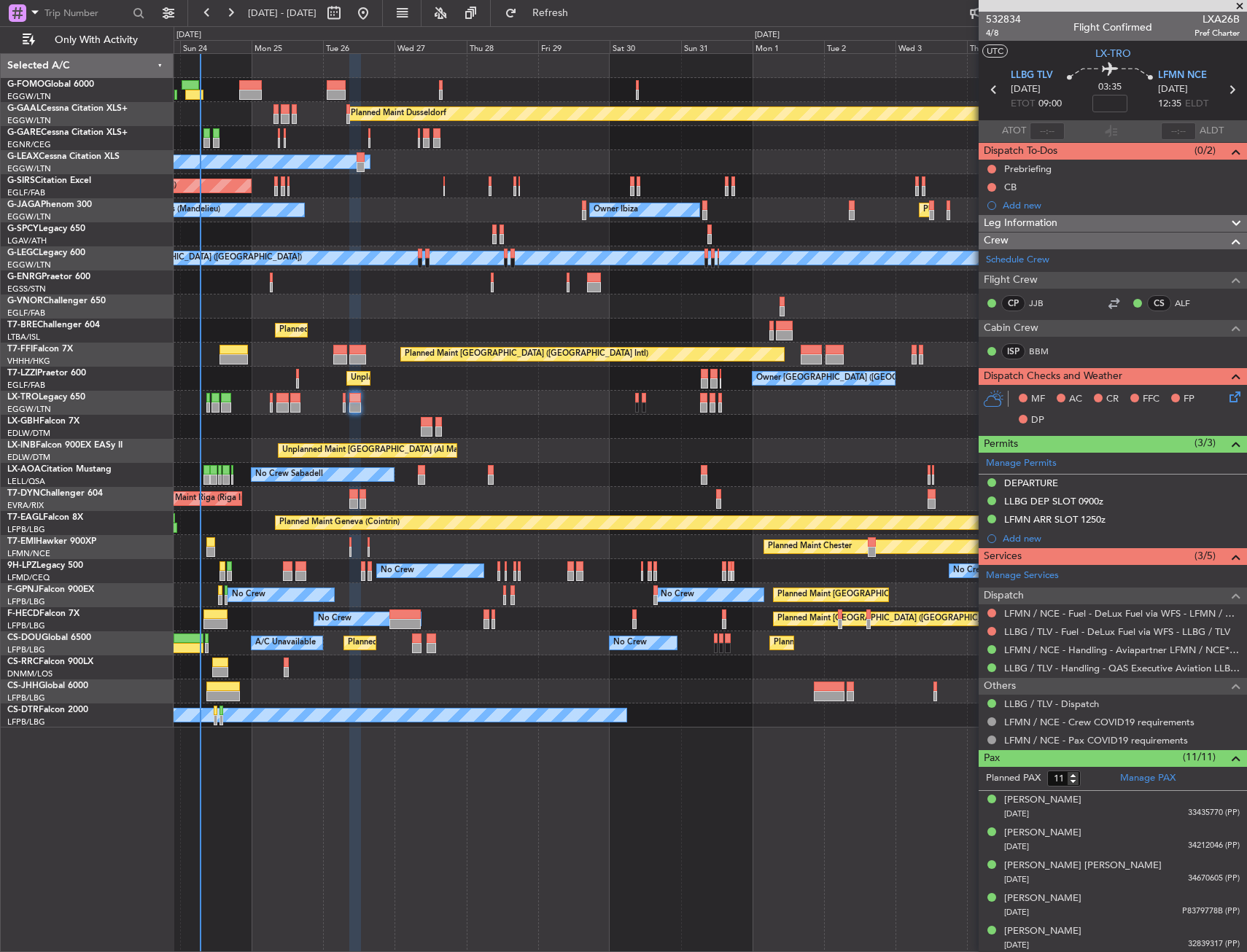
click at [677, 376] on div "Owner London (Farnborough) Unplanned Maint London (Farnborough) Owner Owner" at bounding box center [709, 378] width 1073 height 24
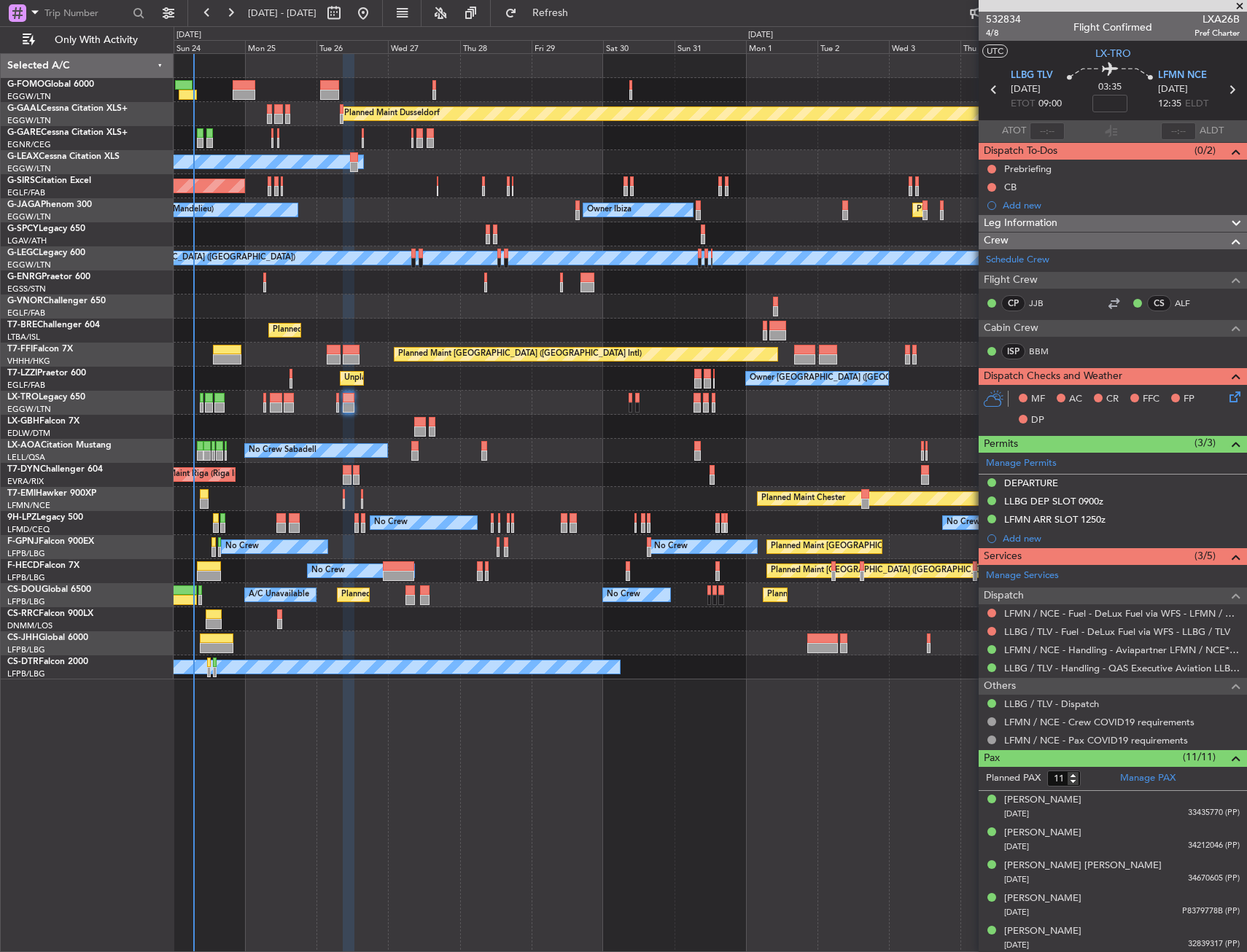
click at [1099, 93] on span "03:35" at bounding box center [1110, 87] width 24 height 15
click at [1106, 105] on div "Flight Time" at bounding box center [1106, 105] width 0 height 0
click at [1106, 105] on input at bounding box center [1110, 103] width 35 height 17
drag, startPoint x: 1040, startPoint y: 53, endPoint x: 1048, endPoint y: 65, distance: 14.4
click at [1046, 53] on section "UTC LX-TRO" at bounding box center [1112, 51] width 268 height 22
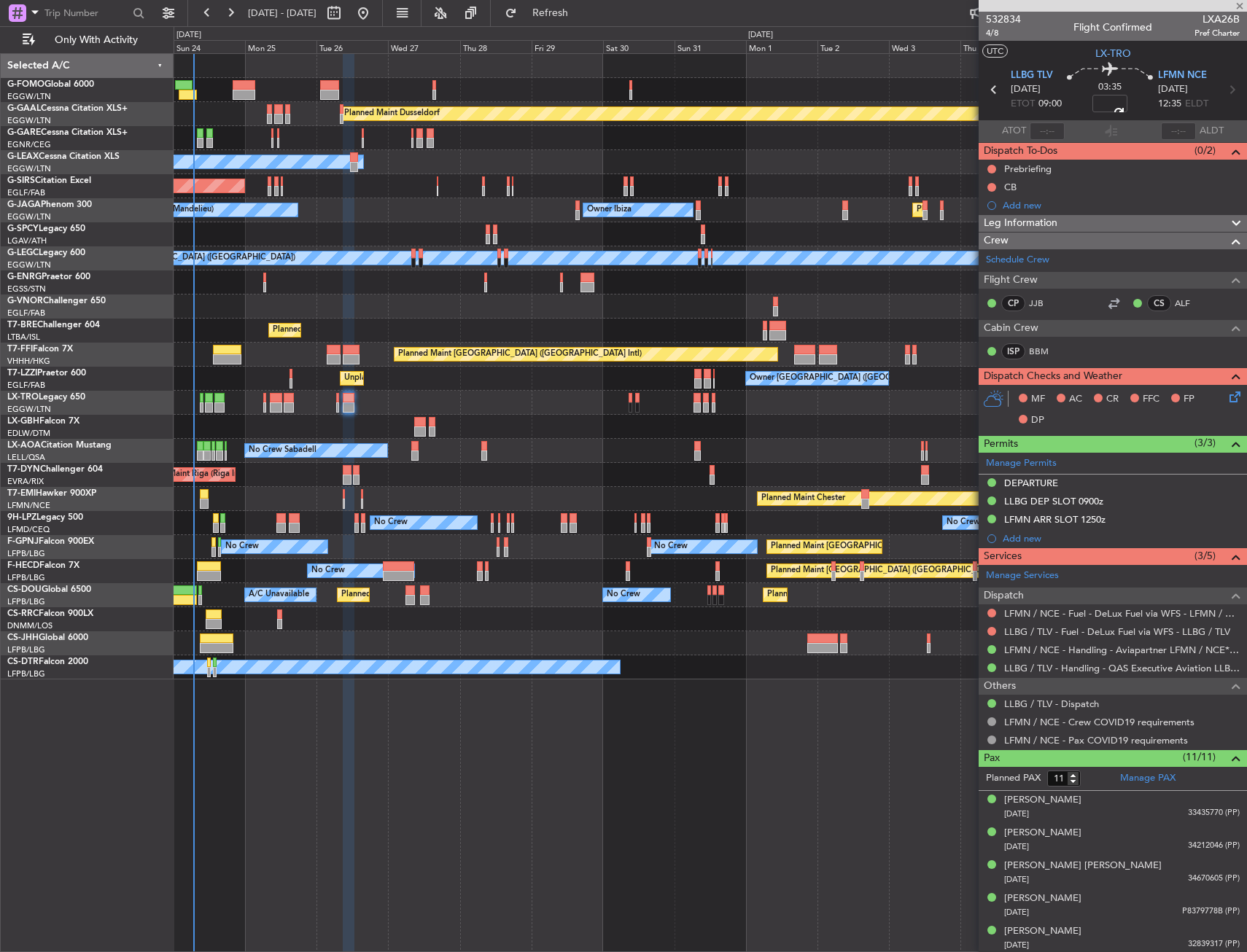
type input "+00:10"
click at [992, 169] on button at bounding box center [991, 169] width 9 height 9
click at [992, 208] on mat-tooltip-component "Not Started" at bounding box center [992, 191] width 70 height 38
click at [981, 212] on span "In Progress" at bounding box center [999, 212] width 50 height 15
click at [988, 185] on button at bounding box center [991, 187] width 9 height 9
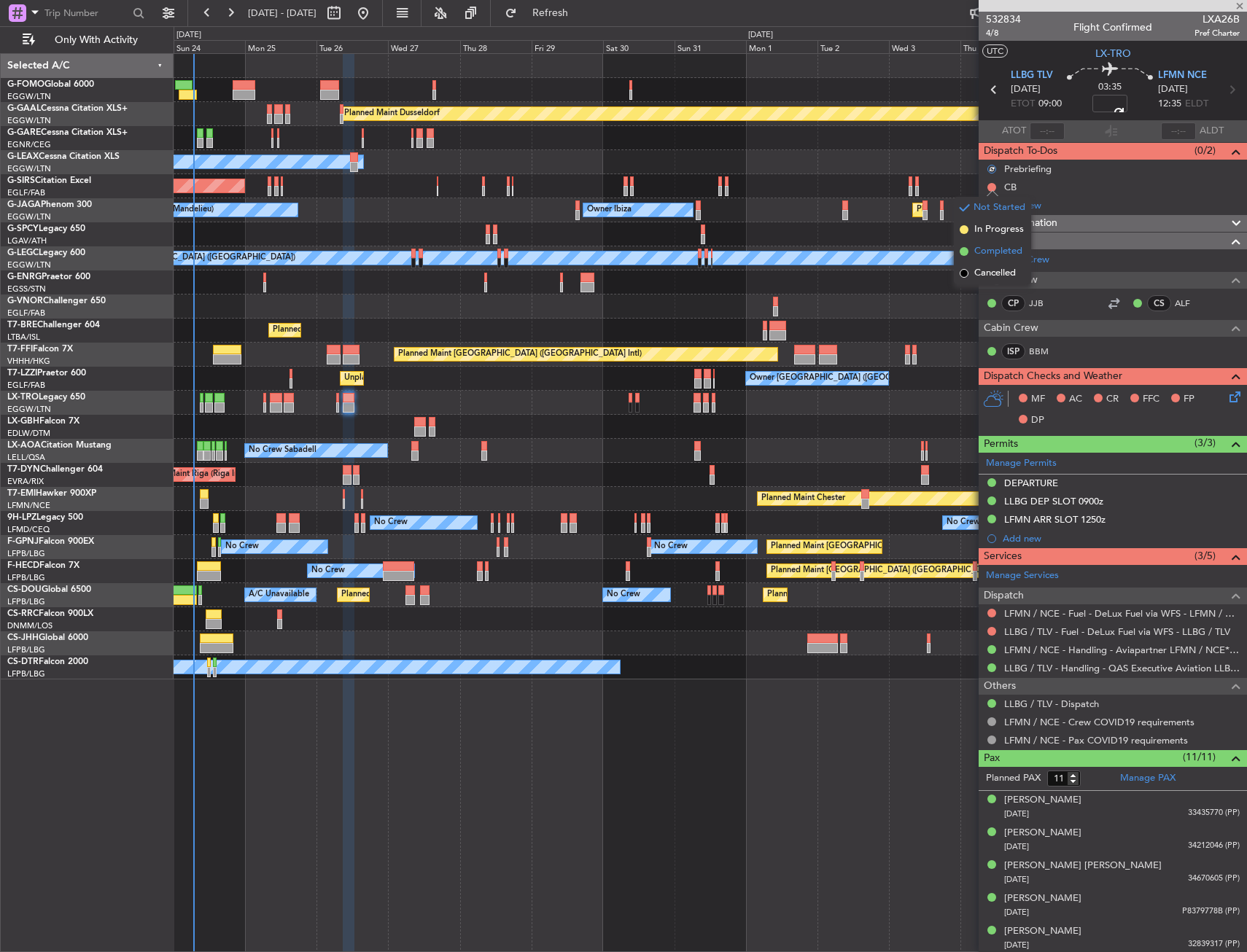
click at [992, 248] on span "Completed" at bounding box center [998, 252] width 48 height 15
click at [1227, 396] on icon at bounding box center [1232, 395] width 11 height 11
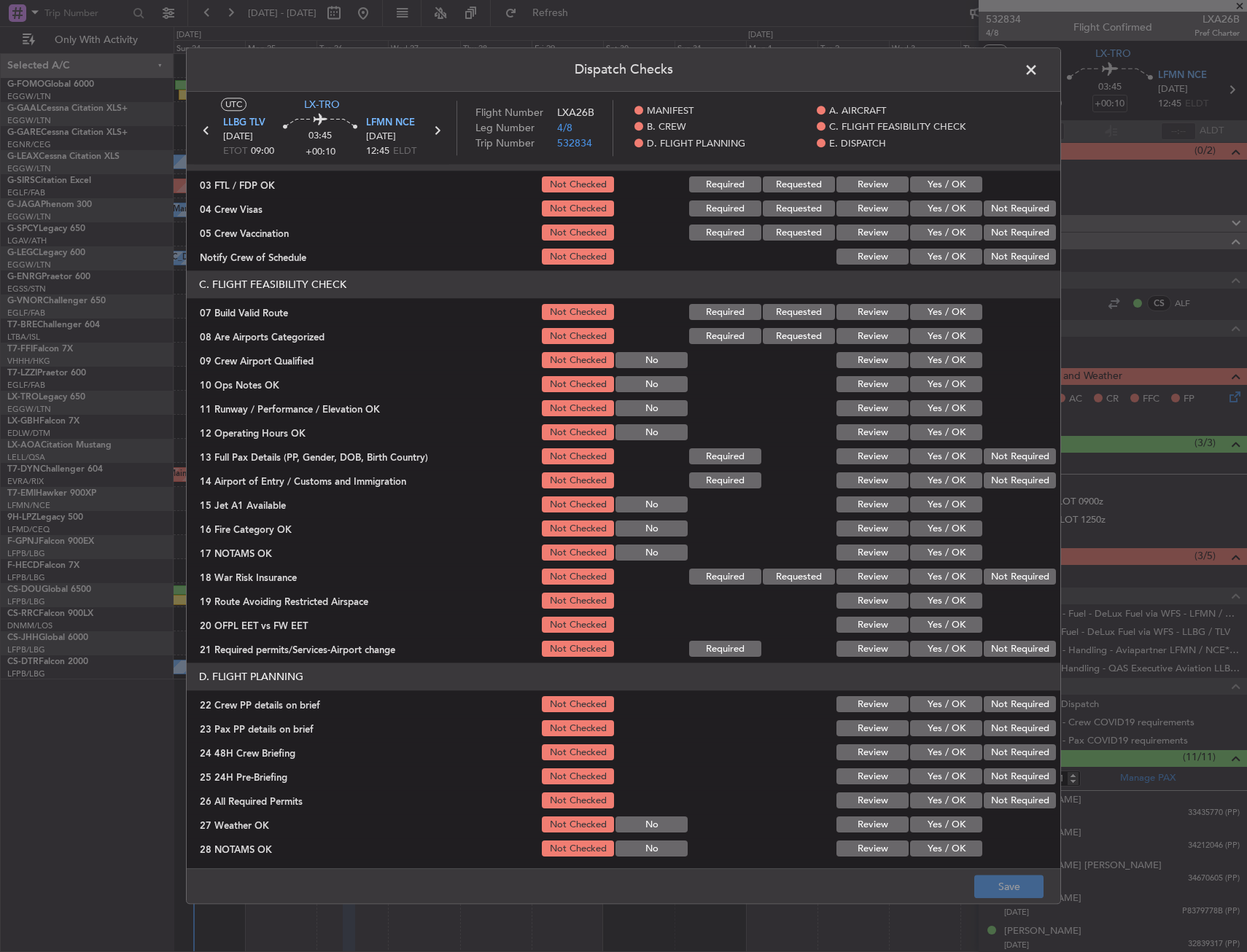
scroll to position [219, 0]
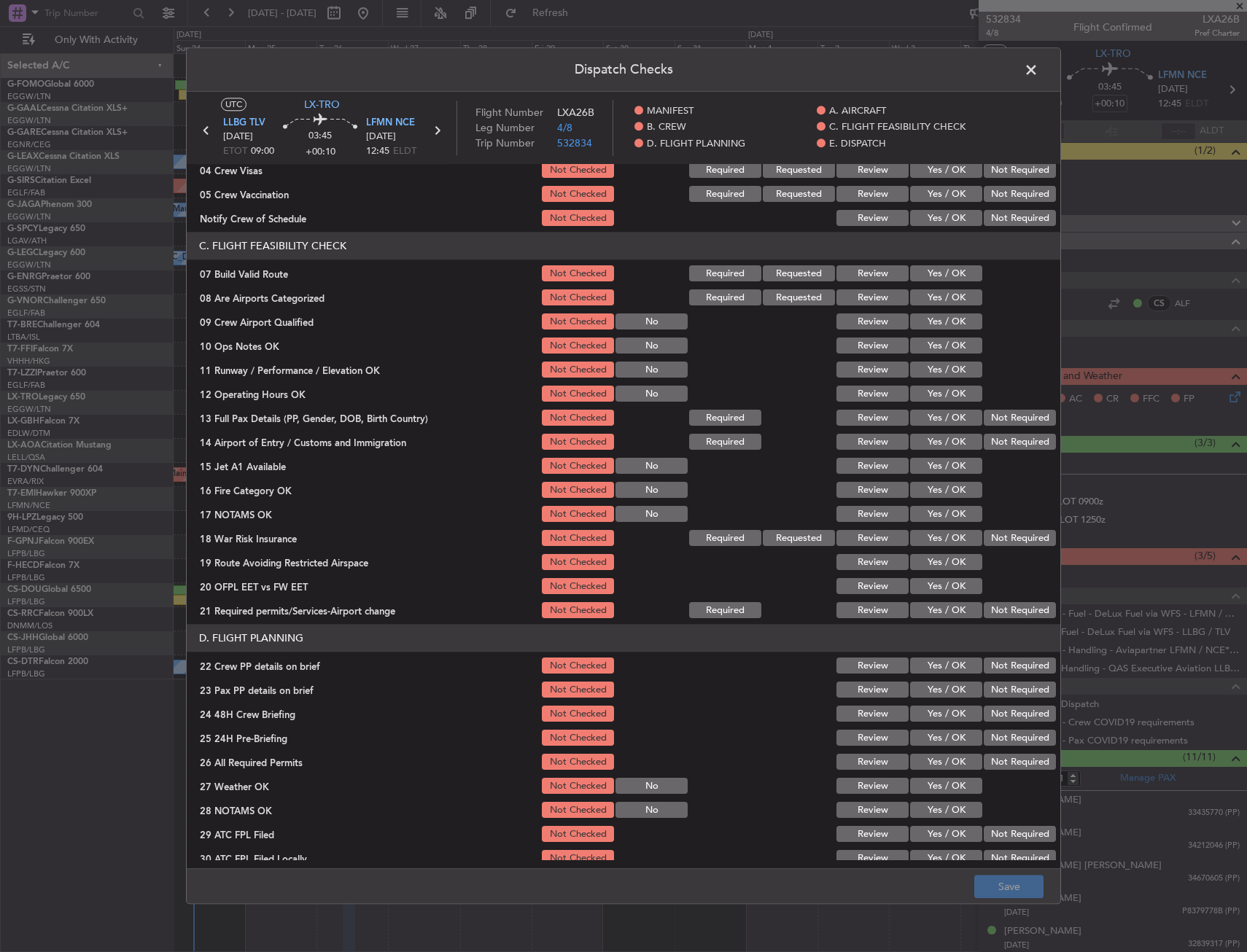
click at [921, 272] on button "Yes / OK" at bounding box center [946, 275] width 72 height 16
click at [923, 351] on button "Yes / OK" at bounding box center [946, 346] width 72 height 16
click at [926, 378] on button "Yes / OK" at bounding box center [946, 370] width 72 height 16
click at [926, 387] on button "Yes / OK" at bounding box center [946, 395] width 72 height 16
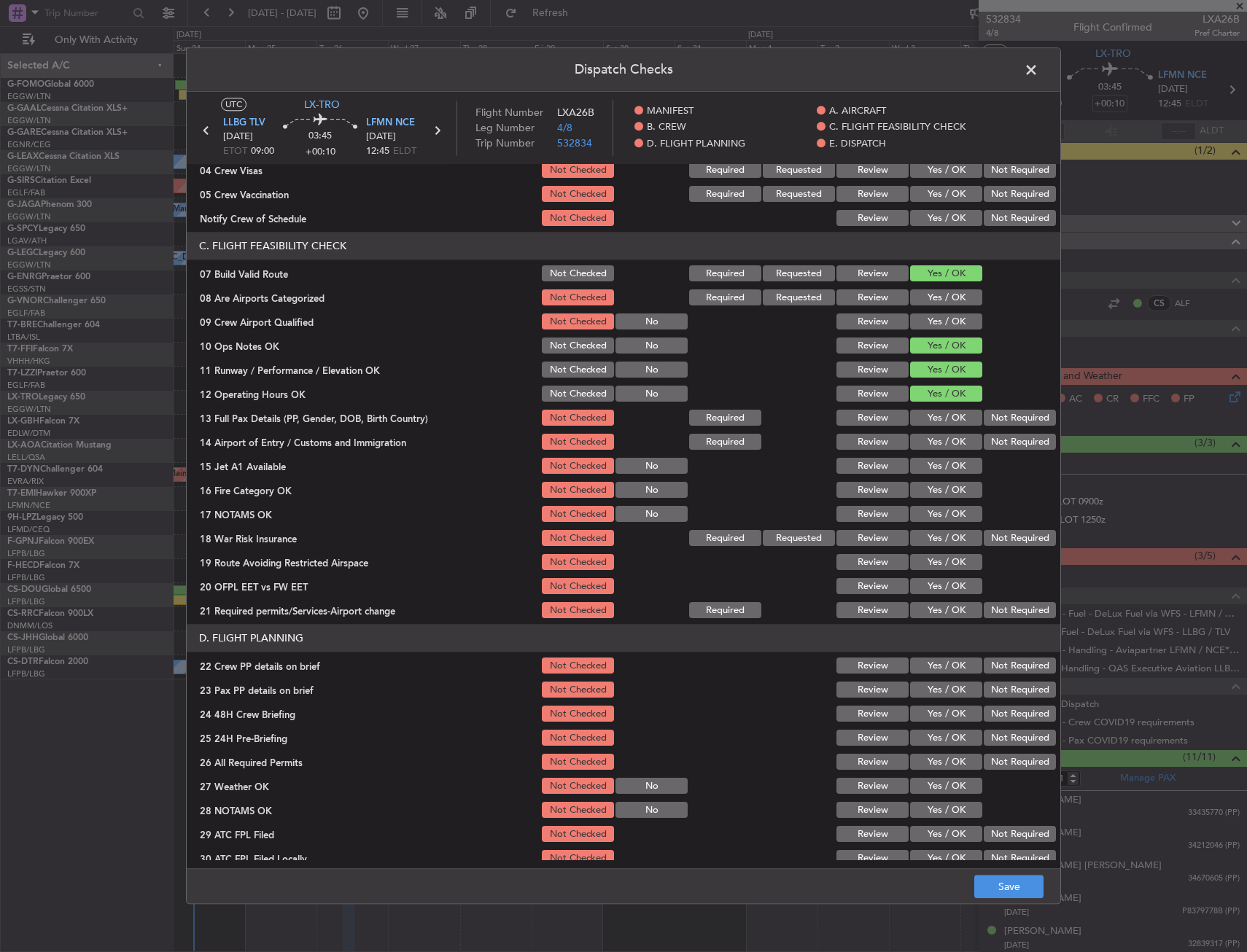
click at [931, 417] on button "Yes / OK" at bounding box center [946, 418] width 72 height 16
click at [934, 439] on button "Yes / OK" at bounding box center [946, 443] width 72 height 16
click at [939, 476] on div "Yes / OK" at bounding box center [945, 467] width 74 height 20
click at [939, 471] on button "Yes / OK" at bounding box center [946, 467] width 72 height 16
click at [940, 493] on button "Yes / OK" at bounding box center [946, 491] width 72 height 16
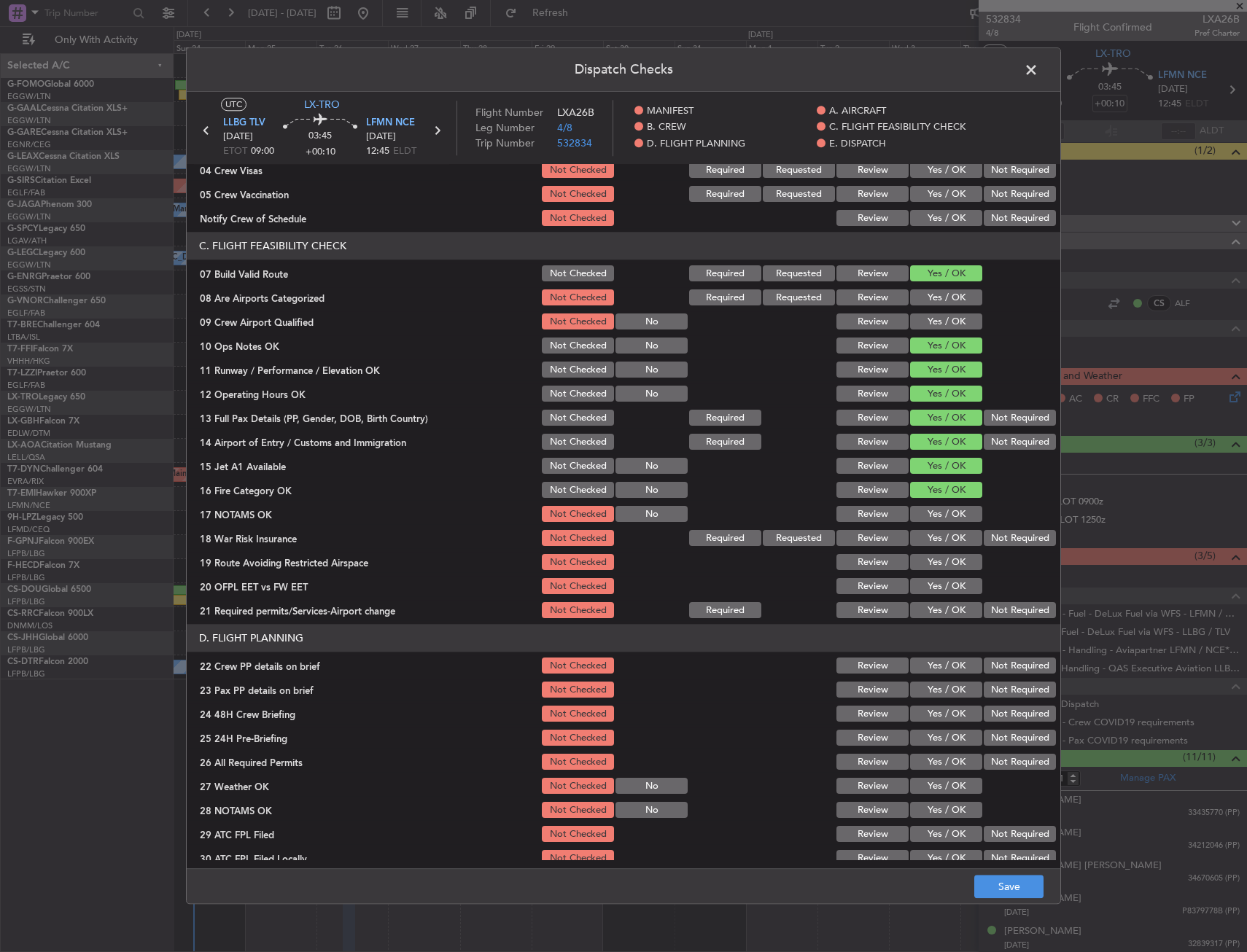
click at [939, 512] on button "Yes / OK" at bounding box center [946, 515] width 72 height 16
click at [942, 540] on button "Yes / OK" at bounding box center [946, 539] width 72 height 16
click at [938, 567] on button "Yes / OK" at bounding box center [946, 563] width 72 height 16
click at [935, 588] on button "Yes / OK" at bounding box center [946, 587] width 72 height 16
click at [935, 606] on button "Yes / OK" at bounding box center [946, 611] width 72 height 16
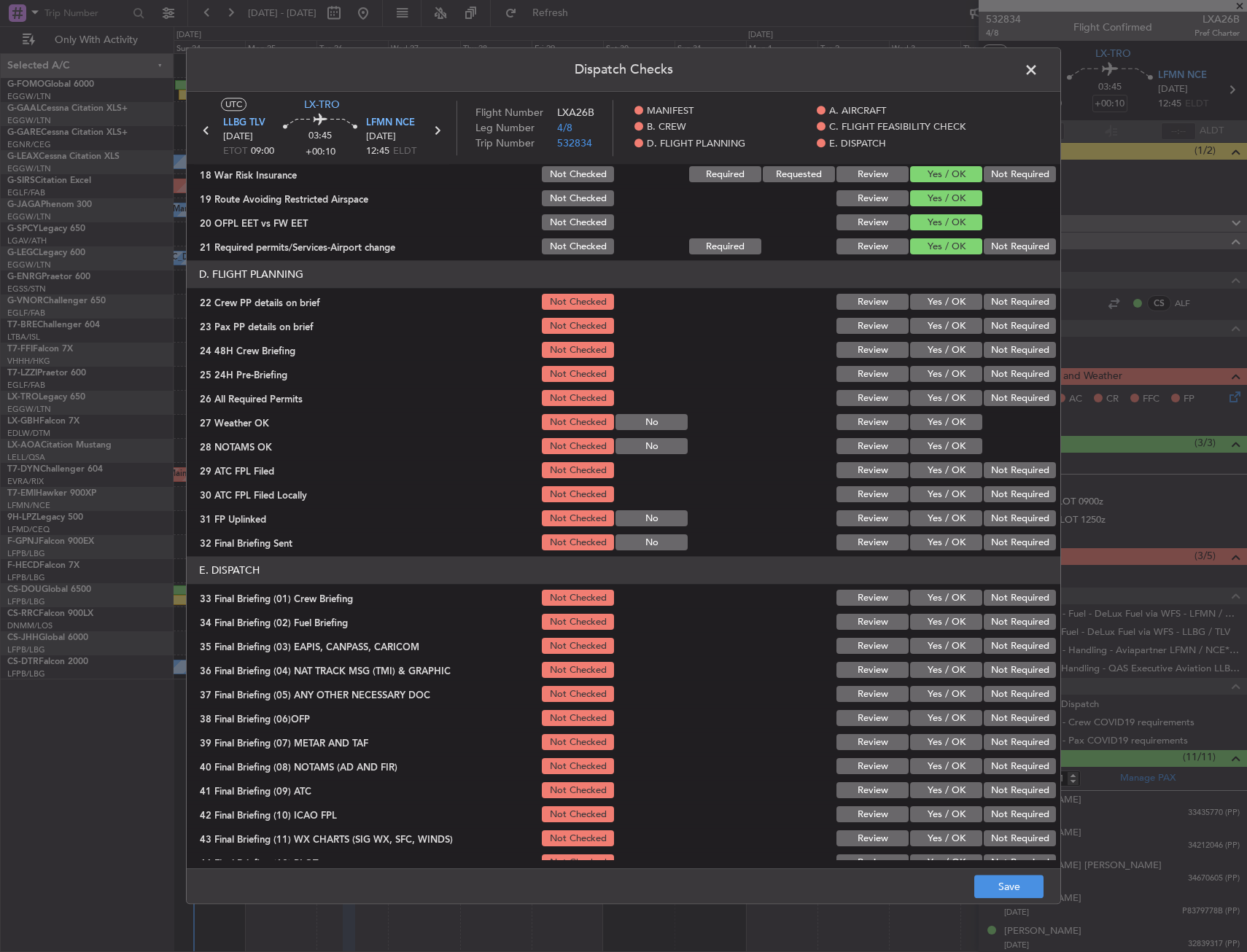
scroll to position [583, 0]
click at [917, 302] on button "Yes / OK" at bounding box center [946, 302] width 72 height 16
click at [921, 324] on button "Yes / OK" at bounding box center [946, 326] width 72 height 16
click at [923, 355] on button "Yes / OK" at bounding box center [946, 350] width 72 height 16
click at [1008, 882] on button "Save" at bounding box center [1008, 887] width 69 height 24
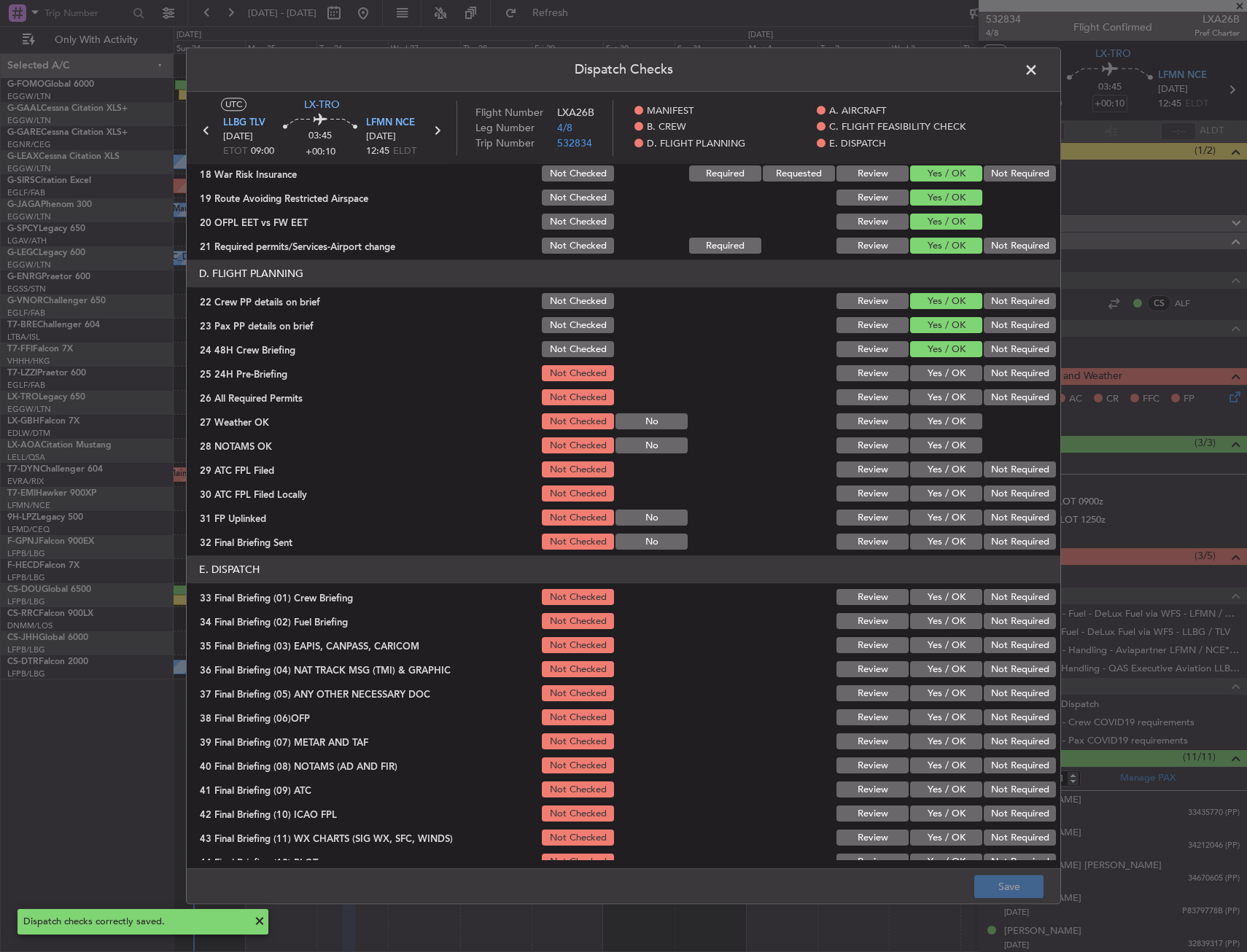
click at [1039, 62] on span at bounding box center [1039, 74] width 0 height 29
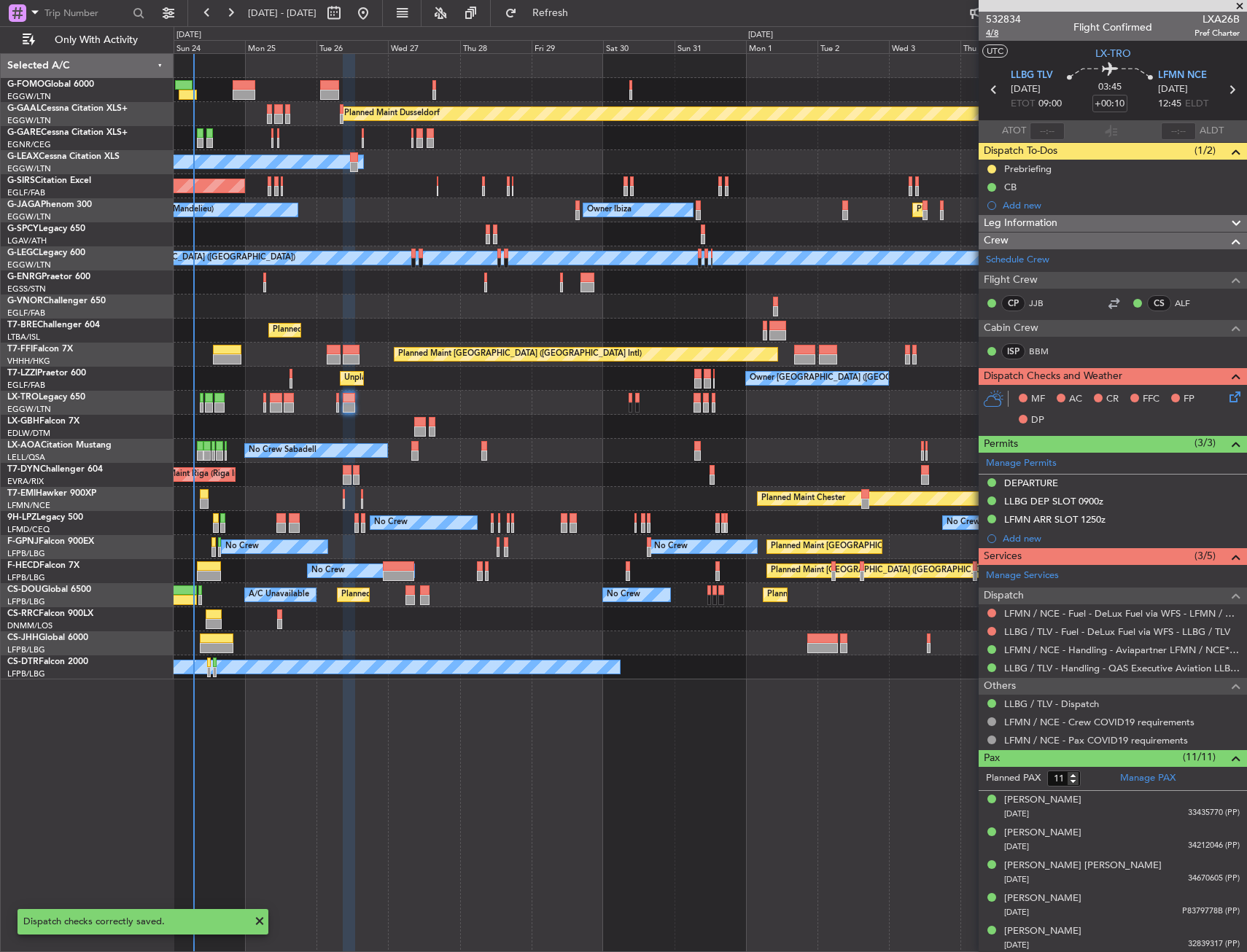
click at [990, 32] on span "4/8" at bounding box center [1003, 33] width 35 height 12
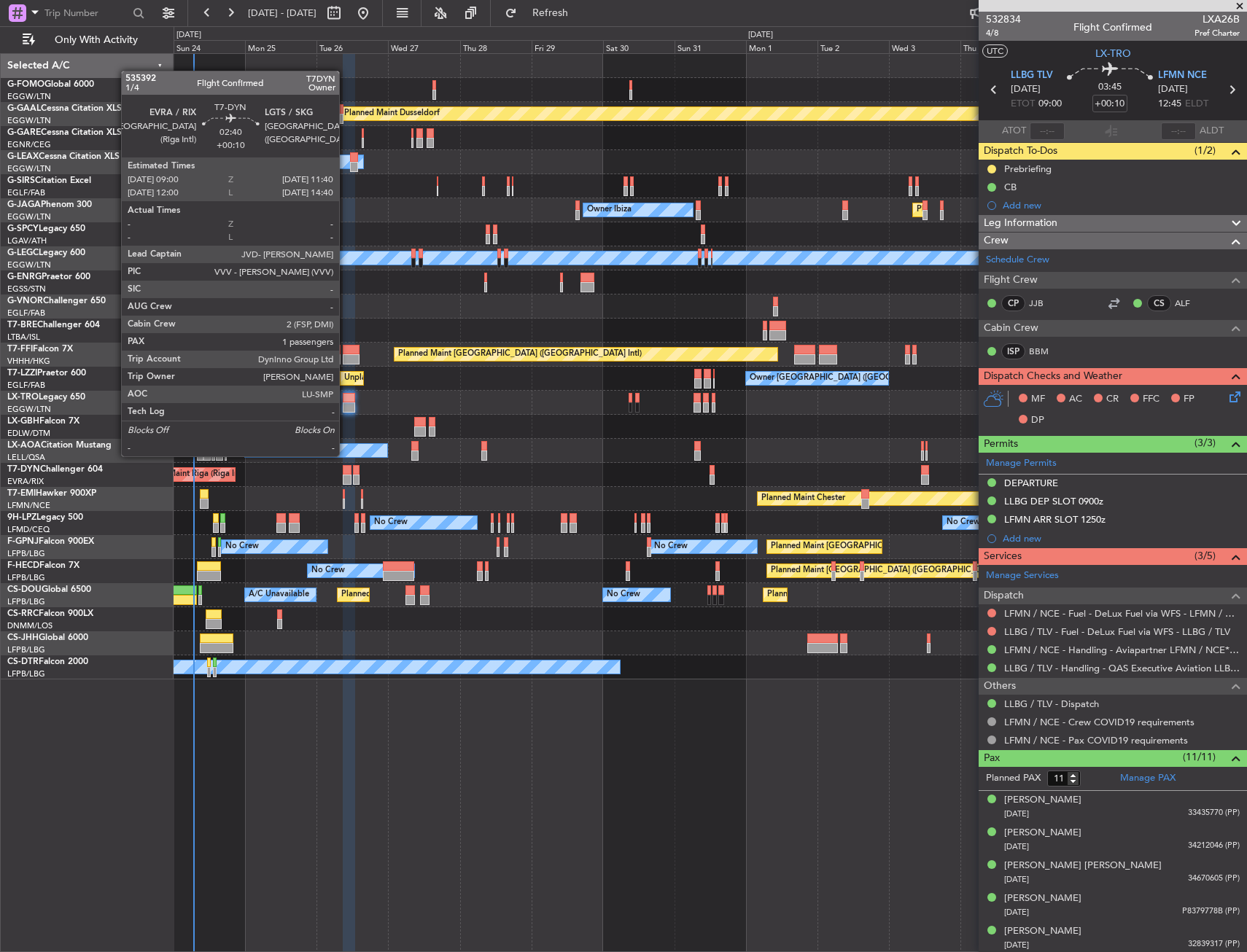
click at [346, 468] on div at bounding box center [346, 470] width 8 height 10
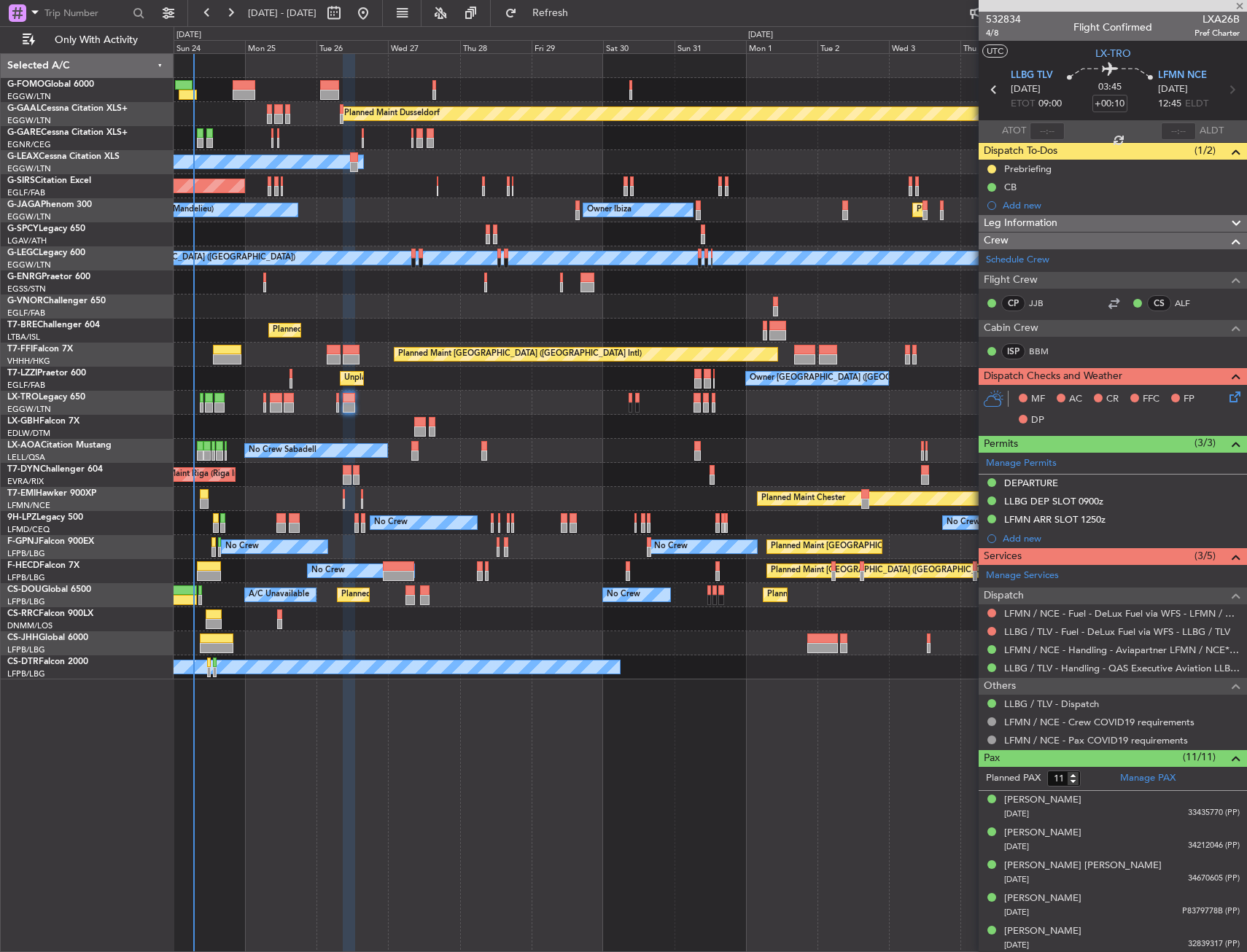
type input "1"
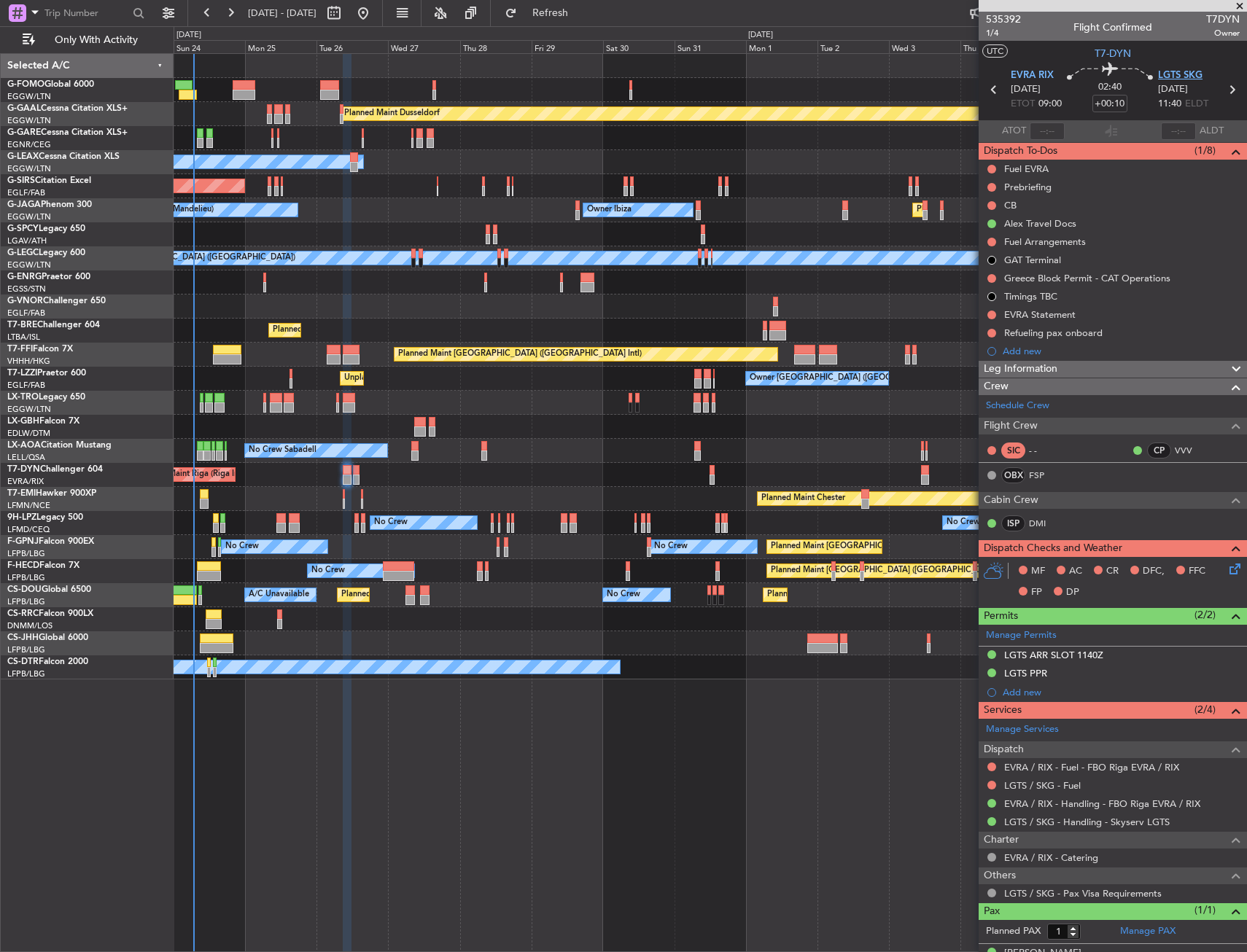
click at [1174, 78] on span "LGTS SKG" at bounding box center [1180, 76] width 44 height 15
click at [1162, 78] on span "LGTS SKG" at bounding box center [1180, 76] width 44 height 15
click at [1032, 471] on link "FSP" at bounding box center [1045, 476] width 33 height 13
click at [1046, 471] on link "FSP" at bounding box center [1045, 476] width 33 height 13
click at [1051, 71] on div "EVRA [PERSON_NAME] [DATE] ETOT 09:00" at bounding box center [1036, 90] width 51 height 43
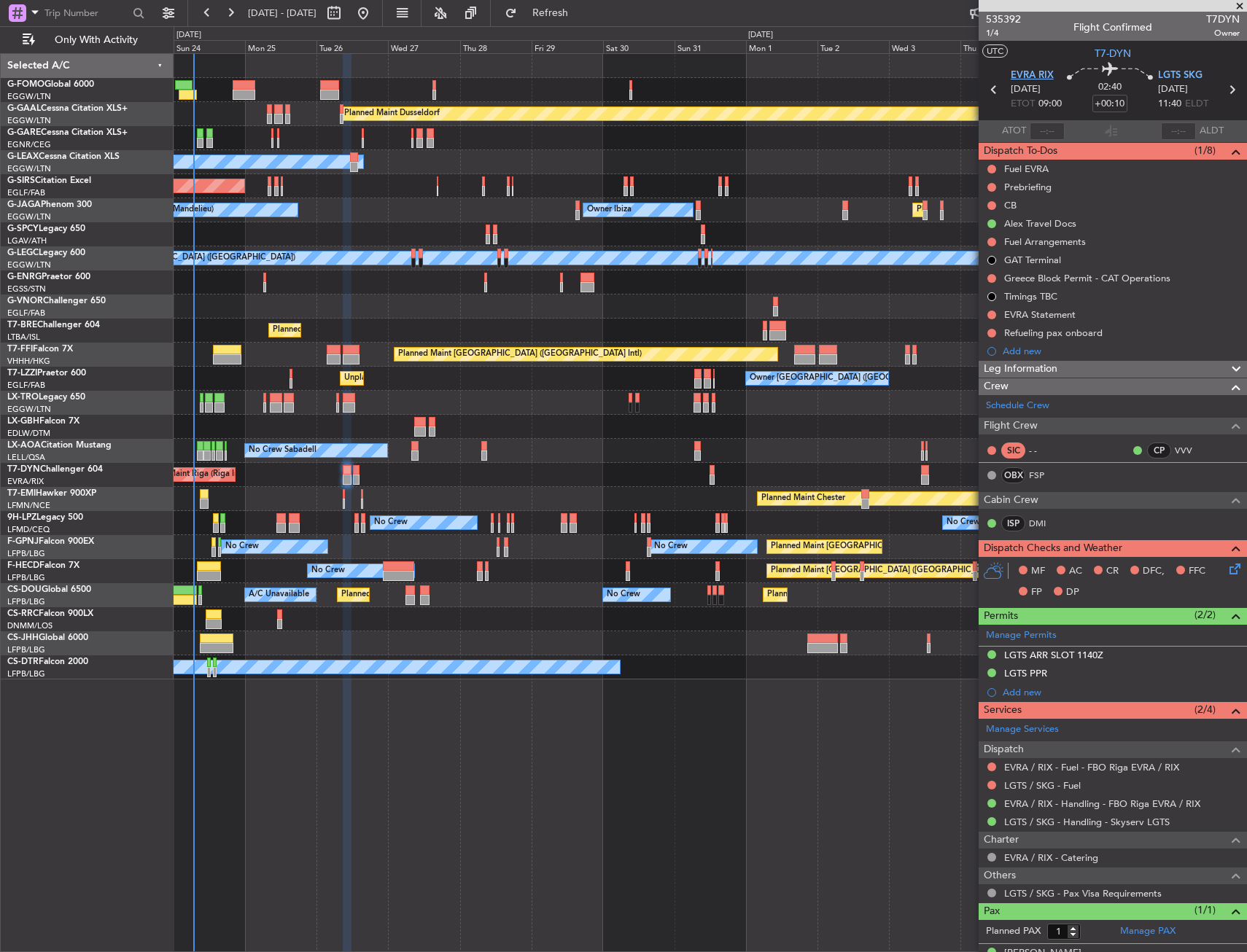
click at [1039, 78] on span "EVRA RIX" at bounding box center [1032, 76] width 43 height 15
click at [1110, 53] on div "Trip Stage" at bounding box center [1107, 54] width 43 height 18
click at [1120, 45] on section "UTC T7-DYN" at bounding box center [1112, 51] width 268 height 22
click at [1112, 52] on span "T7-DYN" at bounding box center [1112, 53] width 37 height 16
click at [999, 33] on span "1/4" at bounding box center [1003, 33] width 35 height 12
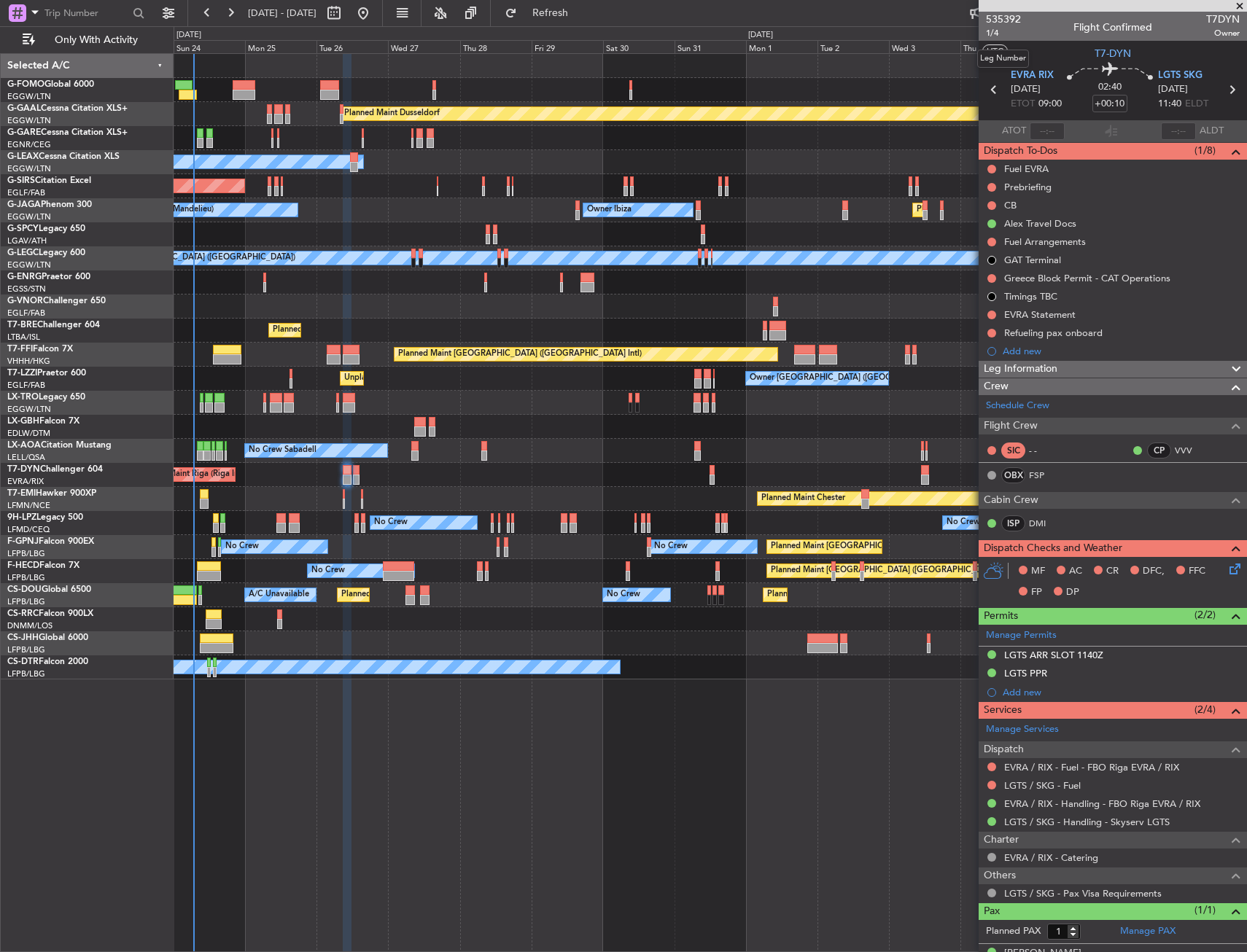
click at [999, 39] on mat-tooltip-component "Leg Number" at bounding box center [1003, 58] width 72 height 38
click at [992, 34] on span "1/4" at bounding box center [1003, 33] width 35 height 12
click at [1111, 101] on input "+00:10" at bounding box center [1110, 103] width 35 height 17
click at [1074, 55] on section "UTC T7-DYN" at bounding box center [1112, 51] width 268 height 22
click at [990, 187] on button at bounding box center [991, 187] width 9 height 9
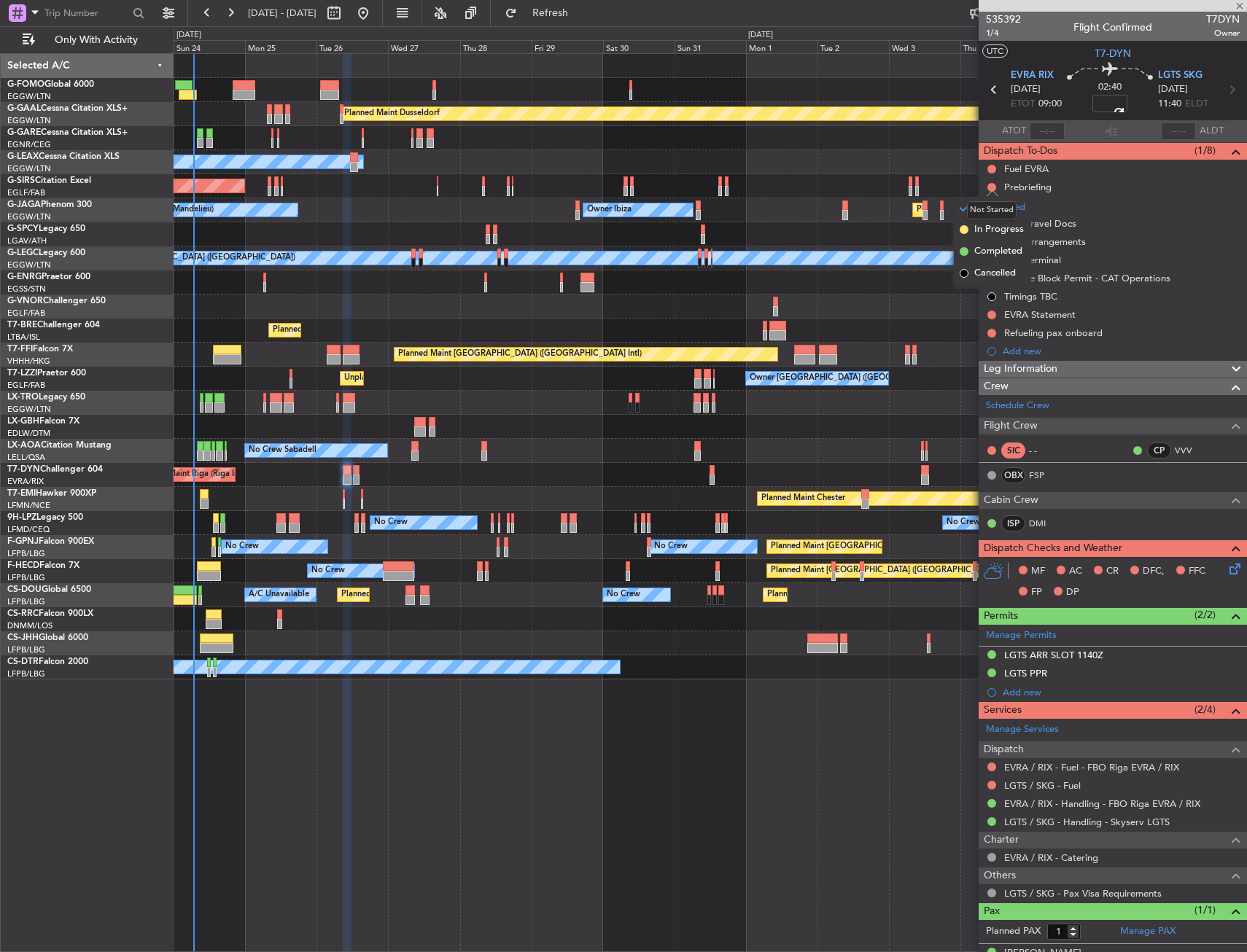
click at [979, 222] on mat-tooltip-component "Not Started" at bounding box center [992, 210] width 70 height 38
click at [979, 226] on span "In Progress" at bounding box center [999, 230] width 50 height 15
click at [990, 207] on button at bounding box center [991, 205] width 9 height 9
click at [972, 274] on li "Completed" at bounding box center [992, 270] width 78 height 22
click at [1229, 572] on icon at bounding box center [1232, 566] width 11 height 11
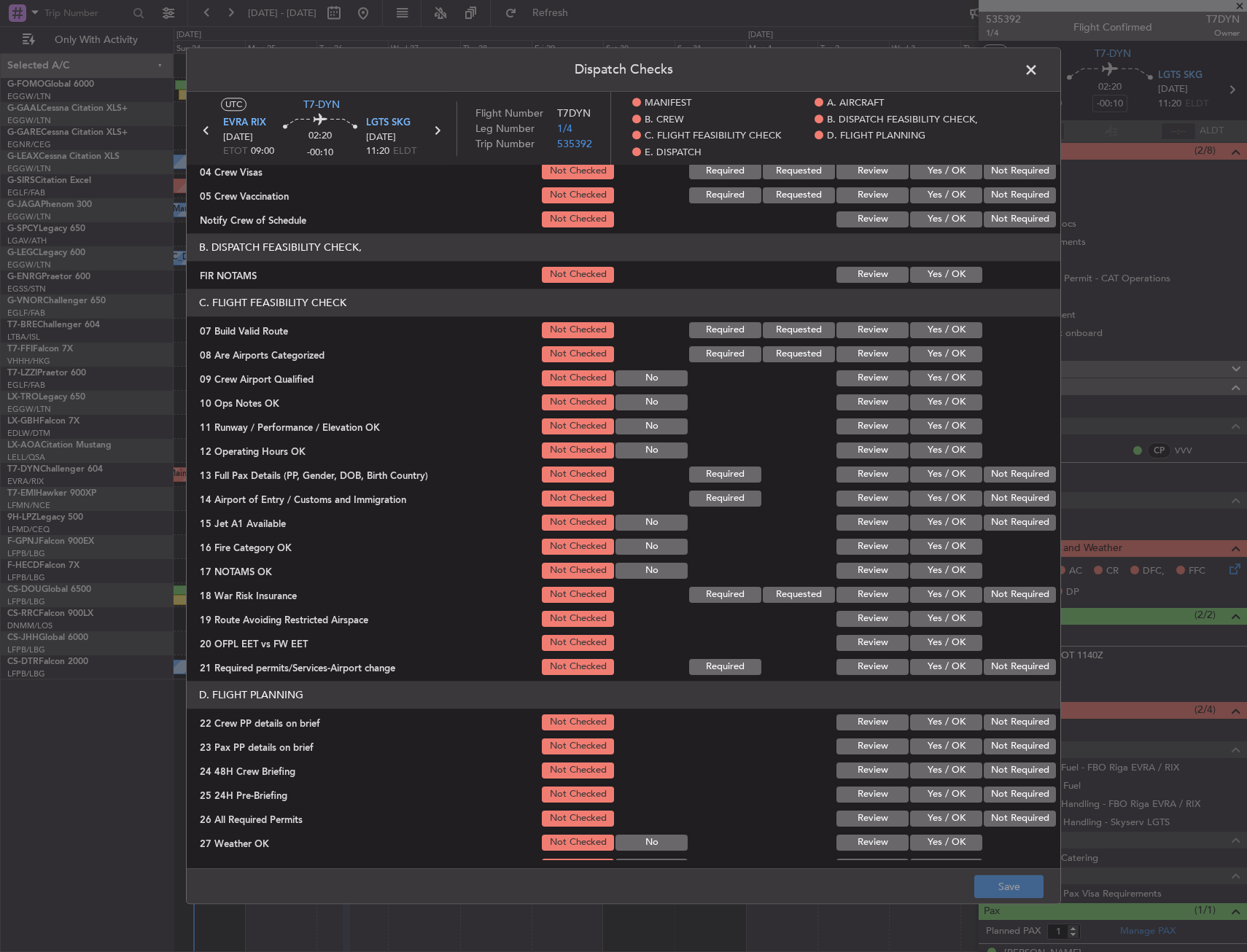
scroll to position [219, 0]
click at [937, 277] on button "Yes / OK" at bounding box center [946, 275] width 72 height 16
click at [937, 335] on button "Yes / OK" at bounding box center [946, 329] width 72 height 16
click at [937, 396] on button "Yes / OK" at bounding box center [946, 402] width 72 height 16
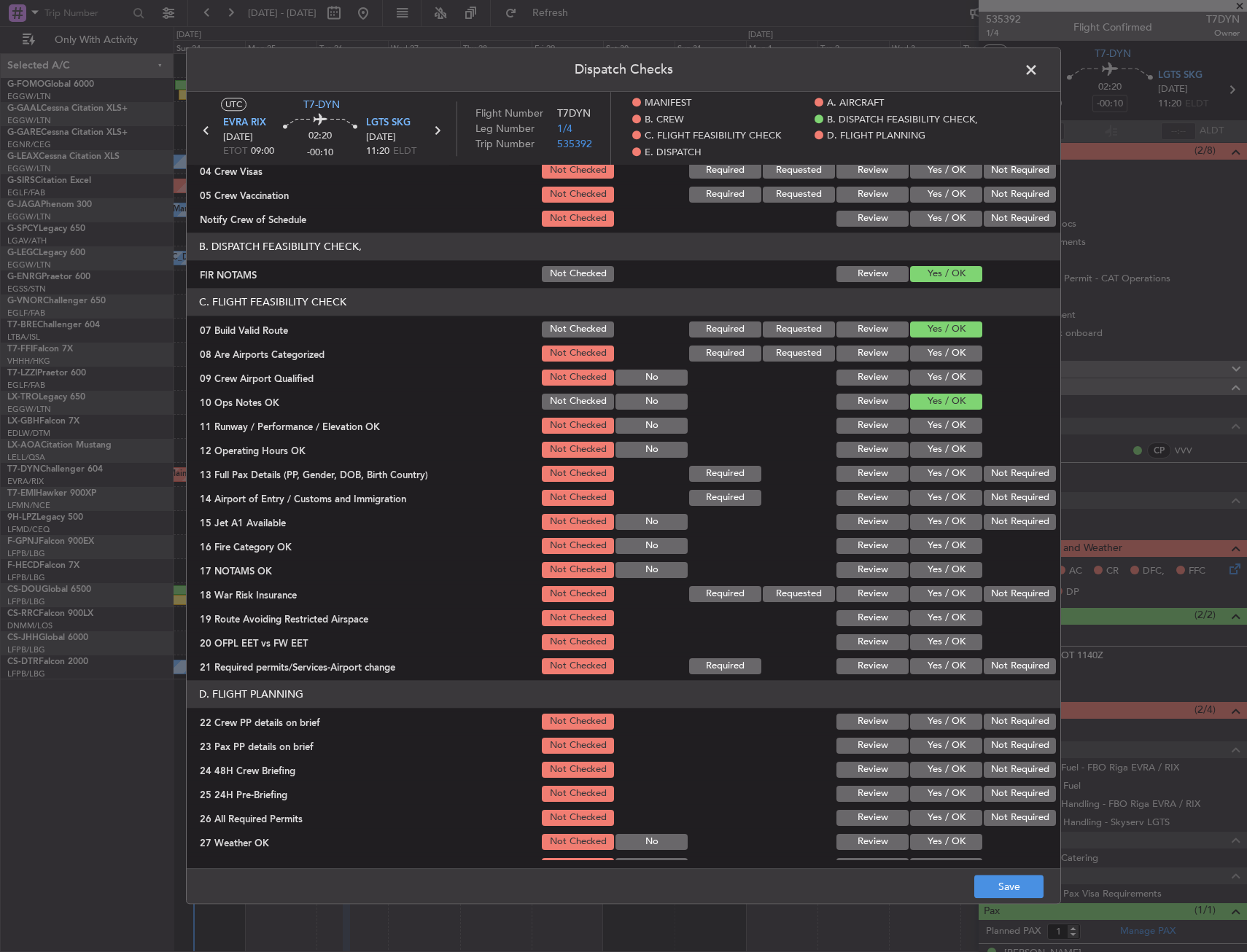
click at [938, 423] on button "Yes / OK" at bounding box center [946, 426] width 72 height 16
click at [937, 443] on button "Yes / OK" at bounding box center [946, 450] width 72 height 16
click at [936, 477] on button "Yes / OK" at bounding box center [946, 474] width 72 height 16
click at [934, 498] on button "Yes / OK" at bounding box center [946, 498] width 72 height 16
click at [933, 525] on button "Yes / OK" at bounding box center [946, 522] width 72 height 16
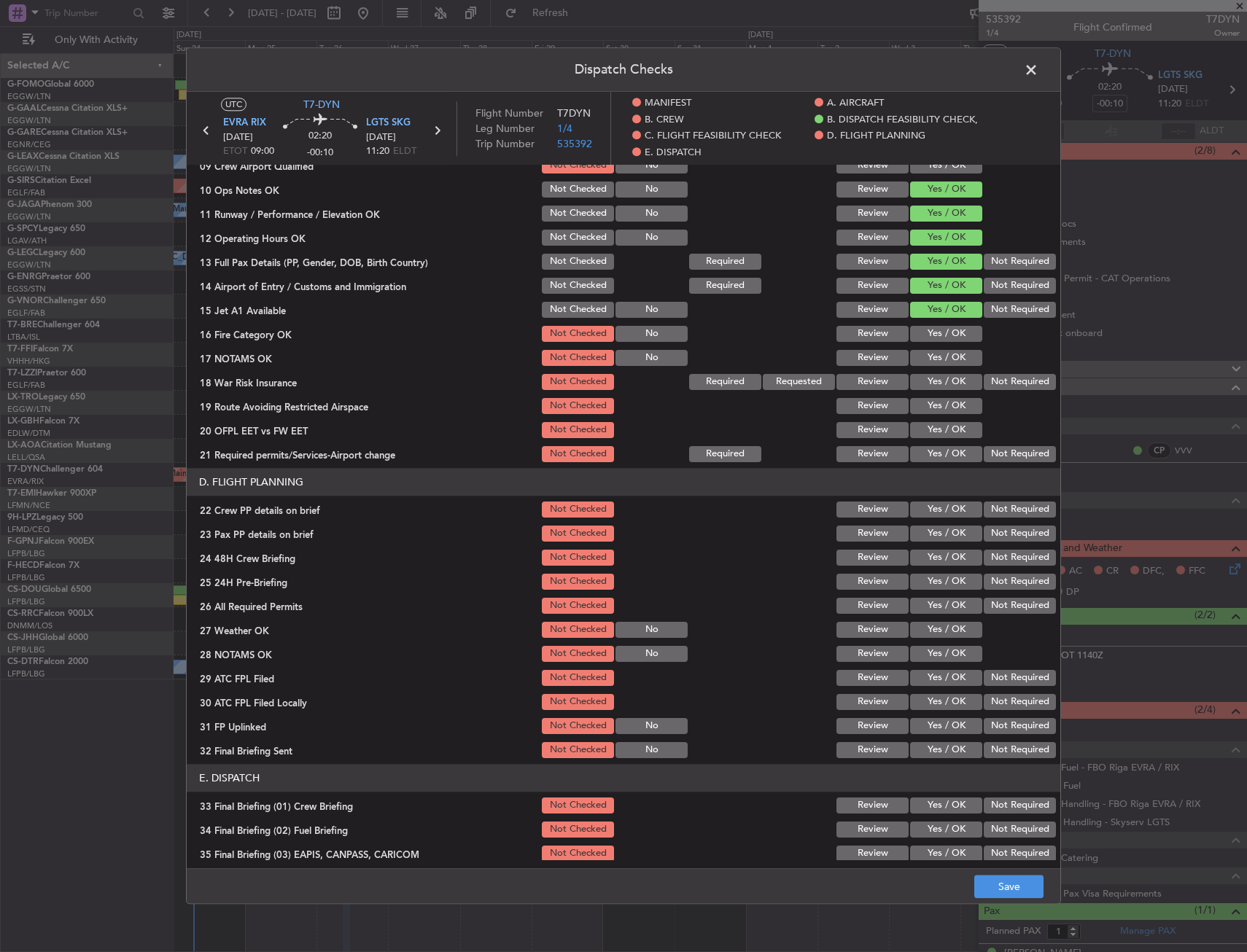
scroll to position [437, 0]
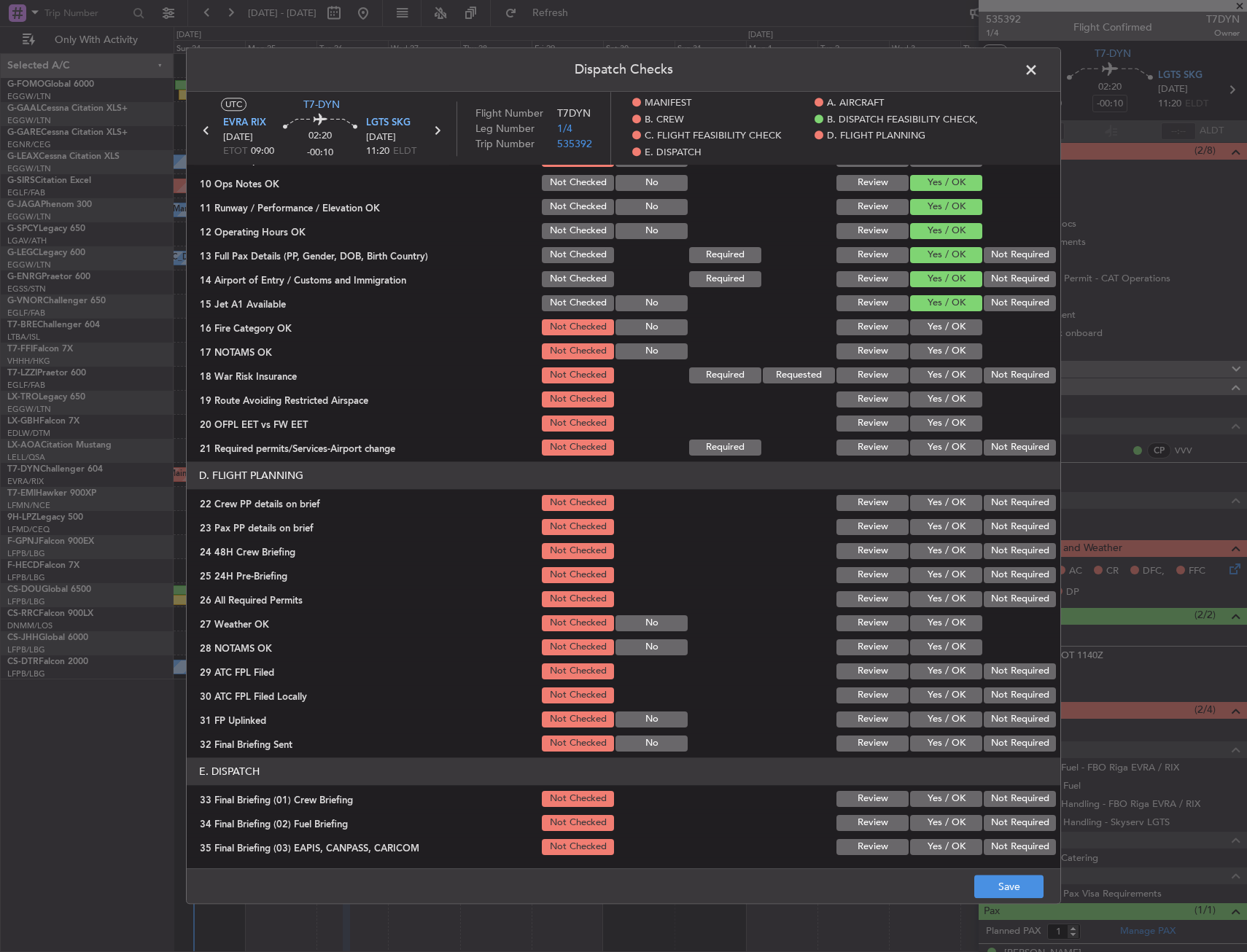
drag, startPoint x: 930, startPoint y: 326, endPoint x: 931, endPoint y: 340, distance: 14.0
click at [931, 326] on button "Yes / OK" at bounding box center [946, 328] width 72 height 16
click at [933, 350] on button "Yes / OK" at bounding box center [946, 351] width 72 height 16
click at [936, 370] on button "Yes / OK" at bounding box center [946, 376] width 72 height 16
click at [936, 409] on div "Yes / OK" at bounding box center [945, 399] width 74 height 20
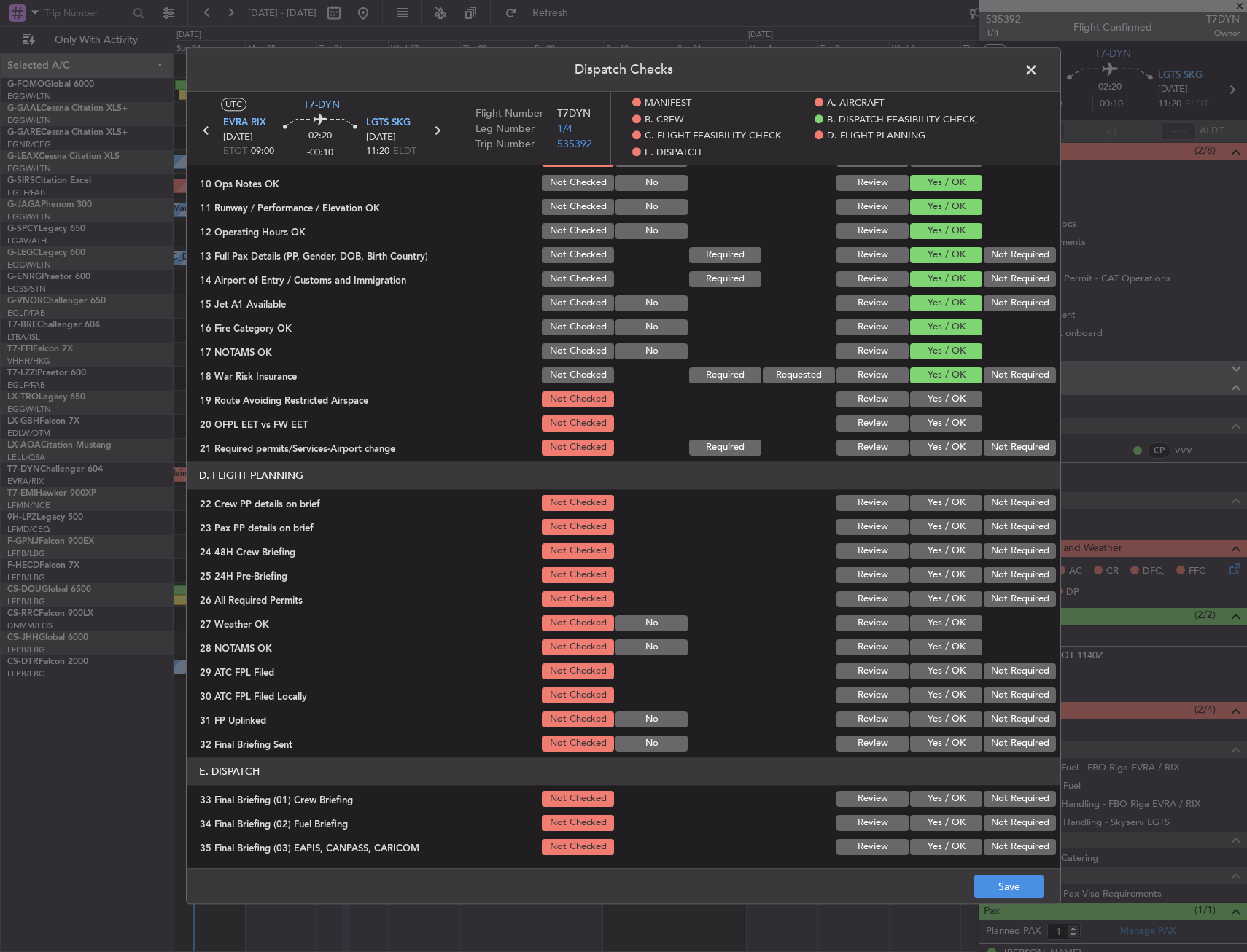
click at [936, 404] on button "Yes / OK" at bounding box center [946, 400] width 72 height 16
click at [935, 423] on button "Yes / OK" at bounding box center [946, 424] width 72 height 16
drag, startPoint x: 935, startPoint y: 442, endPoint x: 932, endPoint y: 471, distance: 29.2
click at [934, 443] on button "Yes / OK" at bounding box center [946, 448] width 72 height 16
click at [932, 500] on button "Yes / OK" at bounding box center [946, 503] width 72 height 16
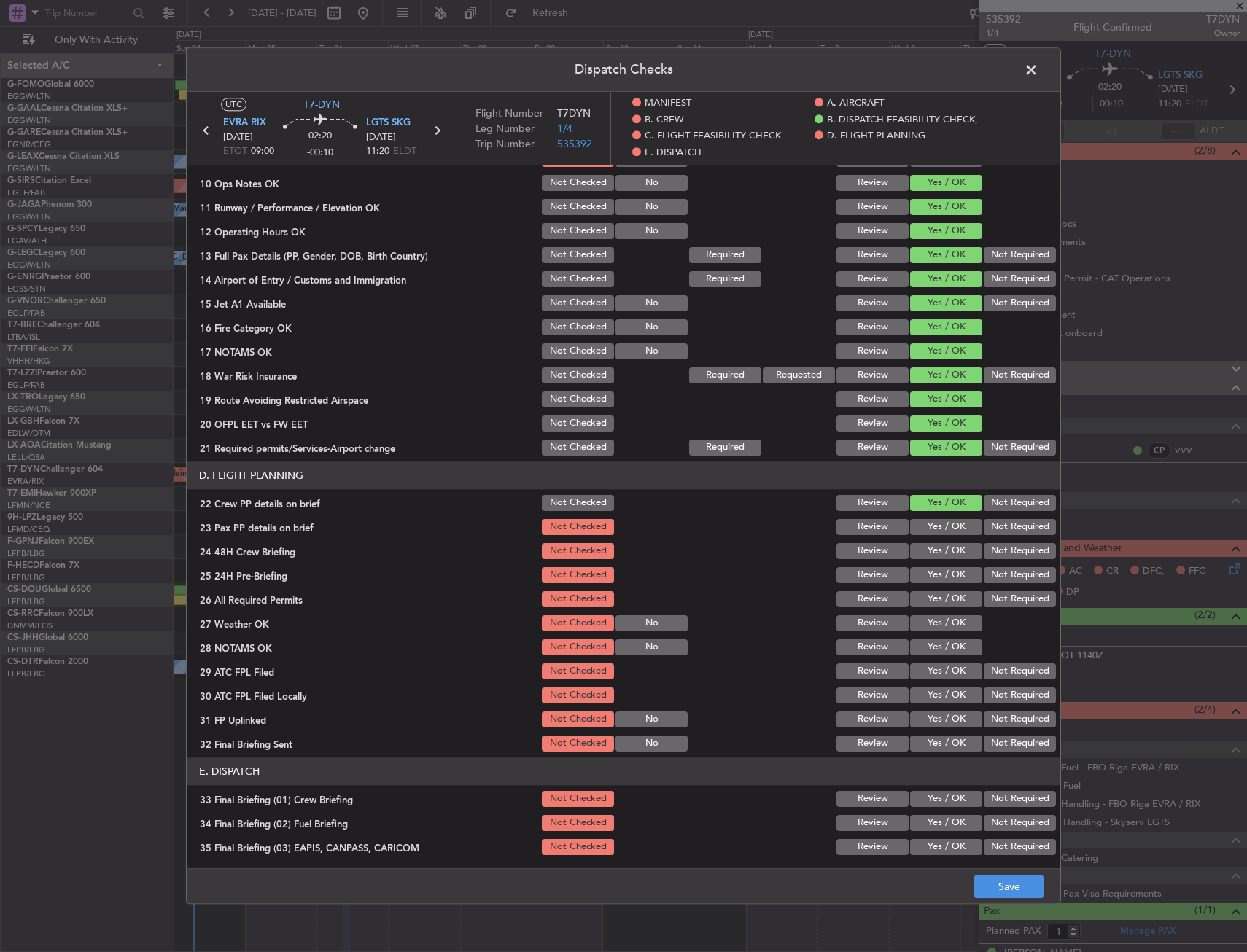
click at [935, 525] on button "Yes / OK" at bounding box center [946, 527] width 72 height 16
click at [929, 549] on button "Yes / OK" at bounding box center [946, 552] width 72 height 16
click at [987, 877] on button "Save" at bounding box center [1008, 887] width 69 height 24
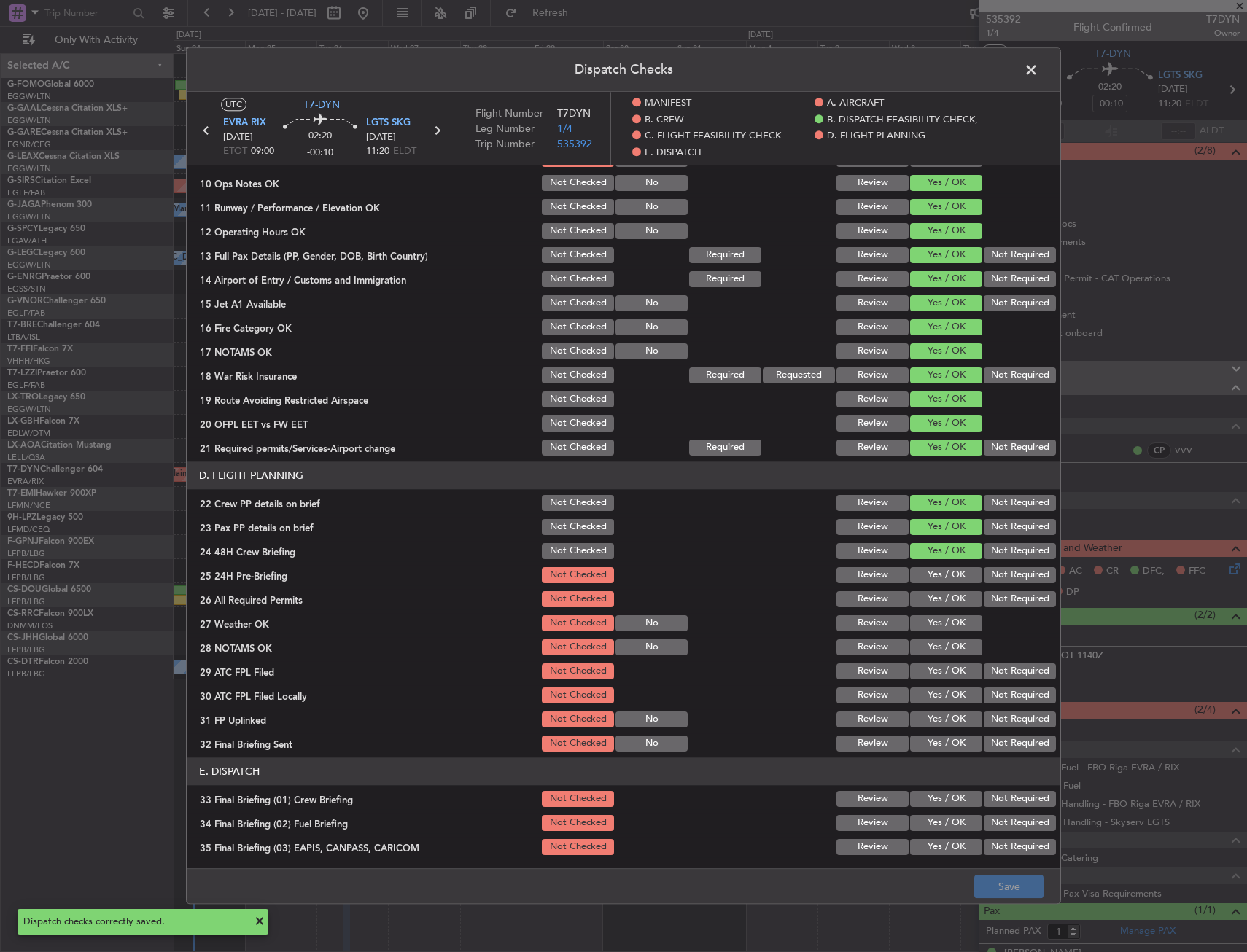
click at [1039, 69] on span at bounding box center [1039, 74] width 0 height 29
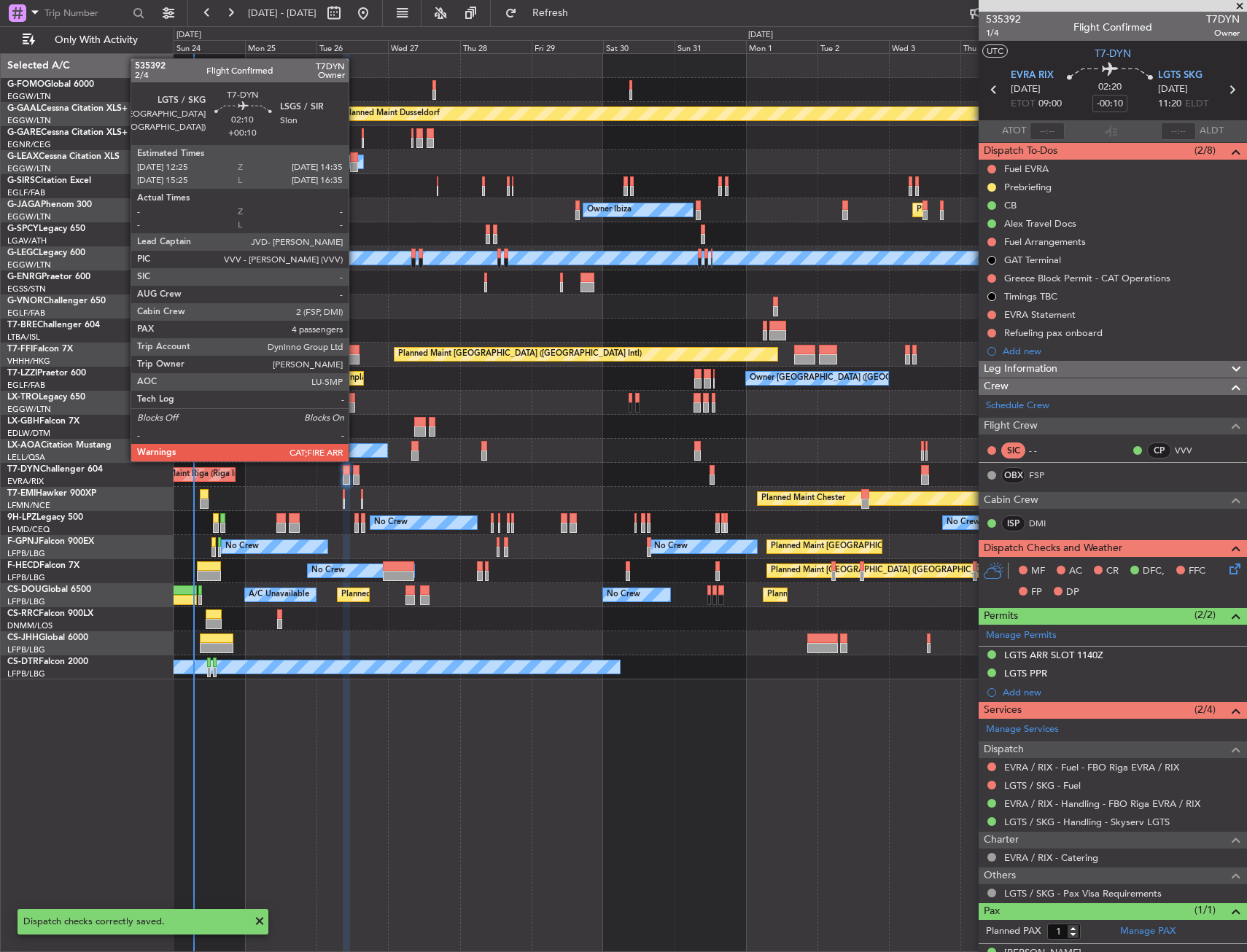
click at [355, 473] on div at bounding box center [356, 470] width 7 height 10
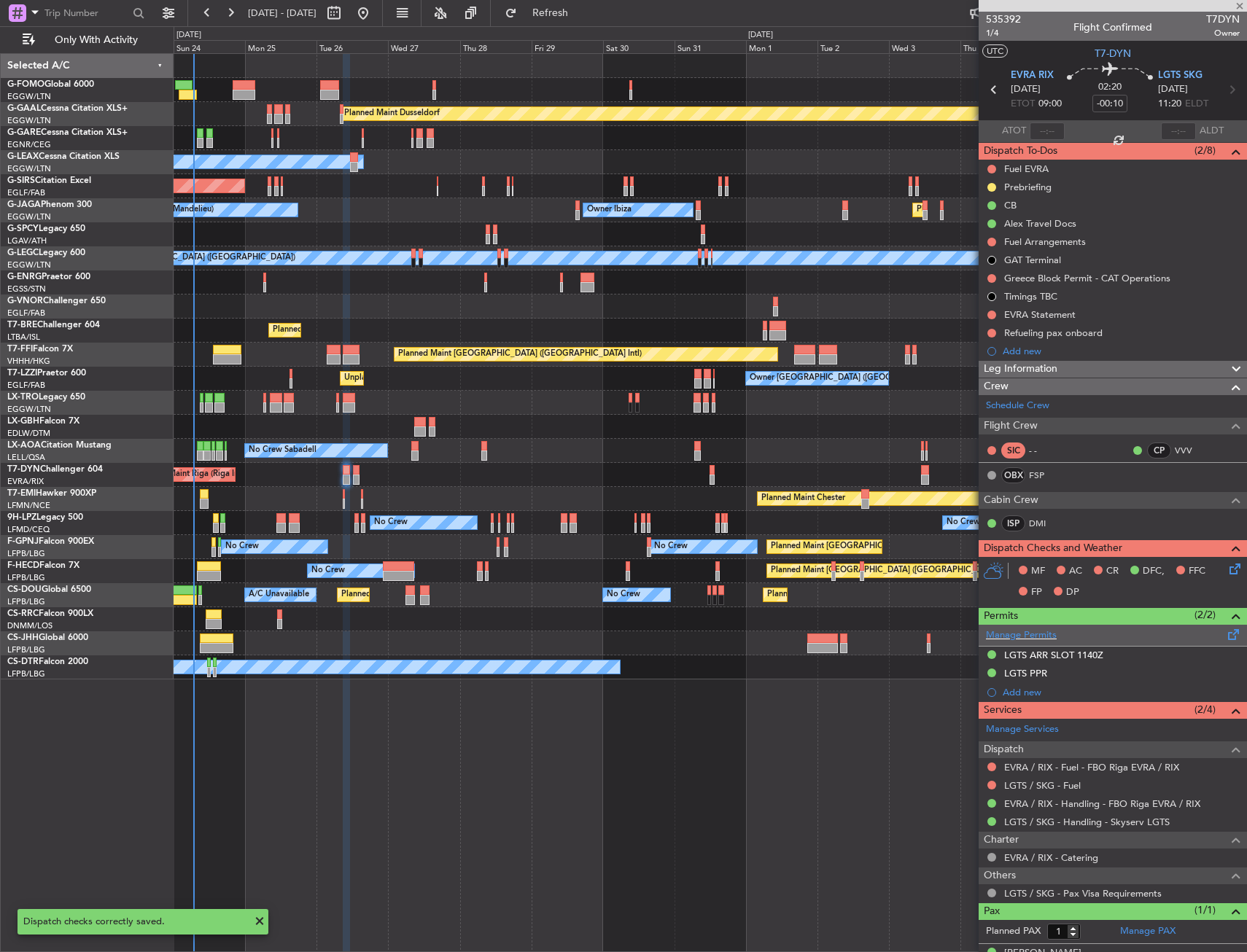
type input "+00:10"
type input "4"
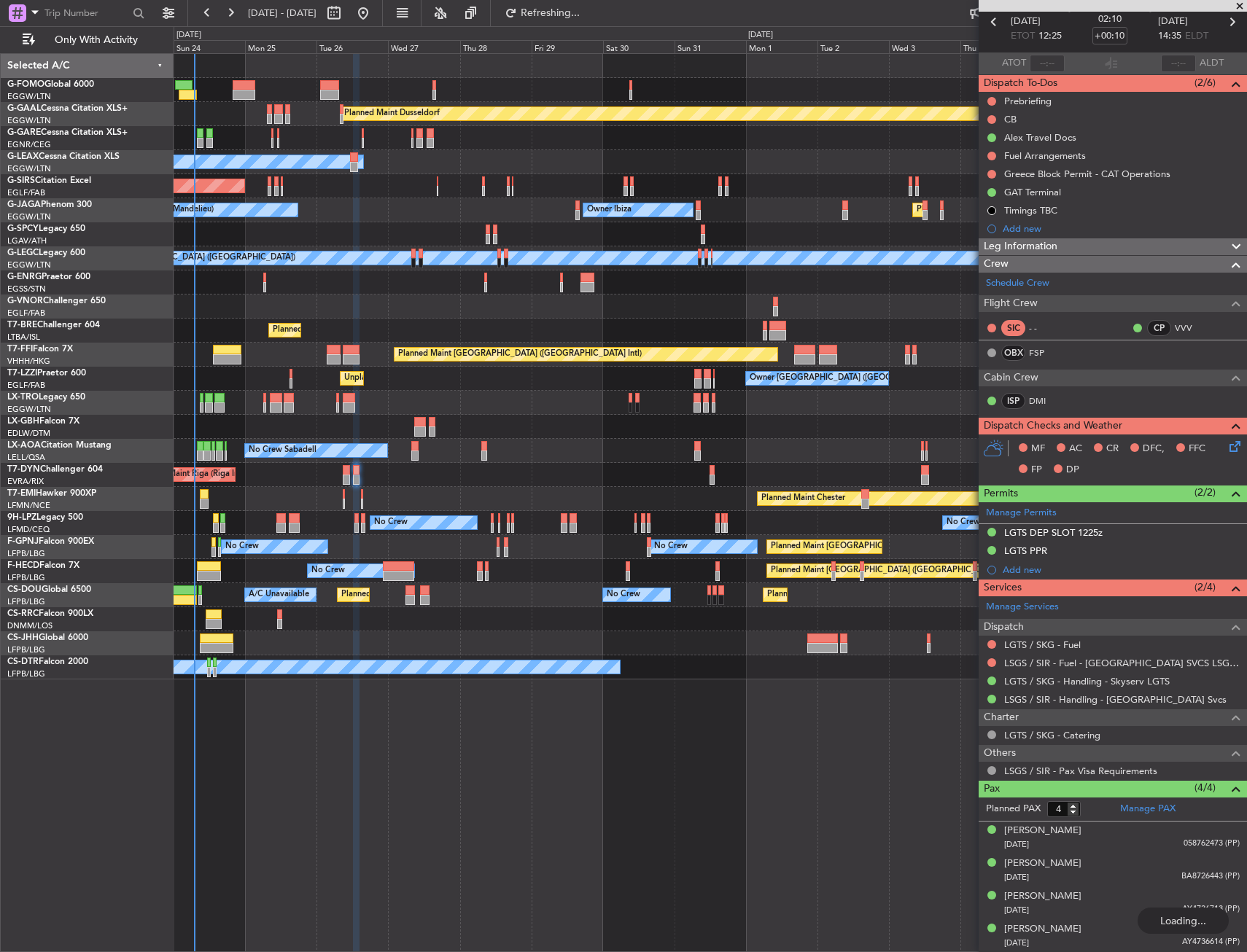
scroll to position [0, 0]
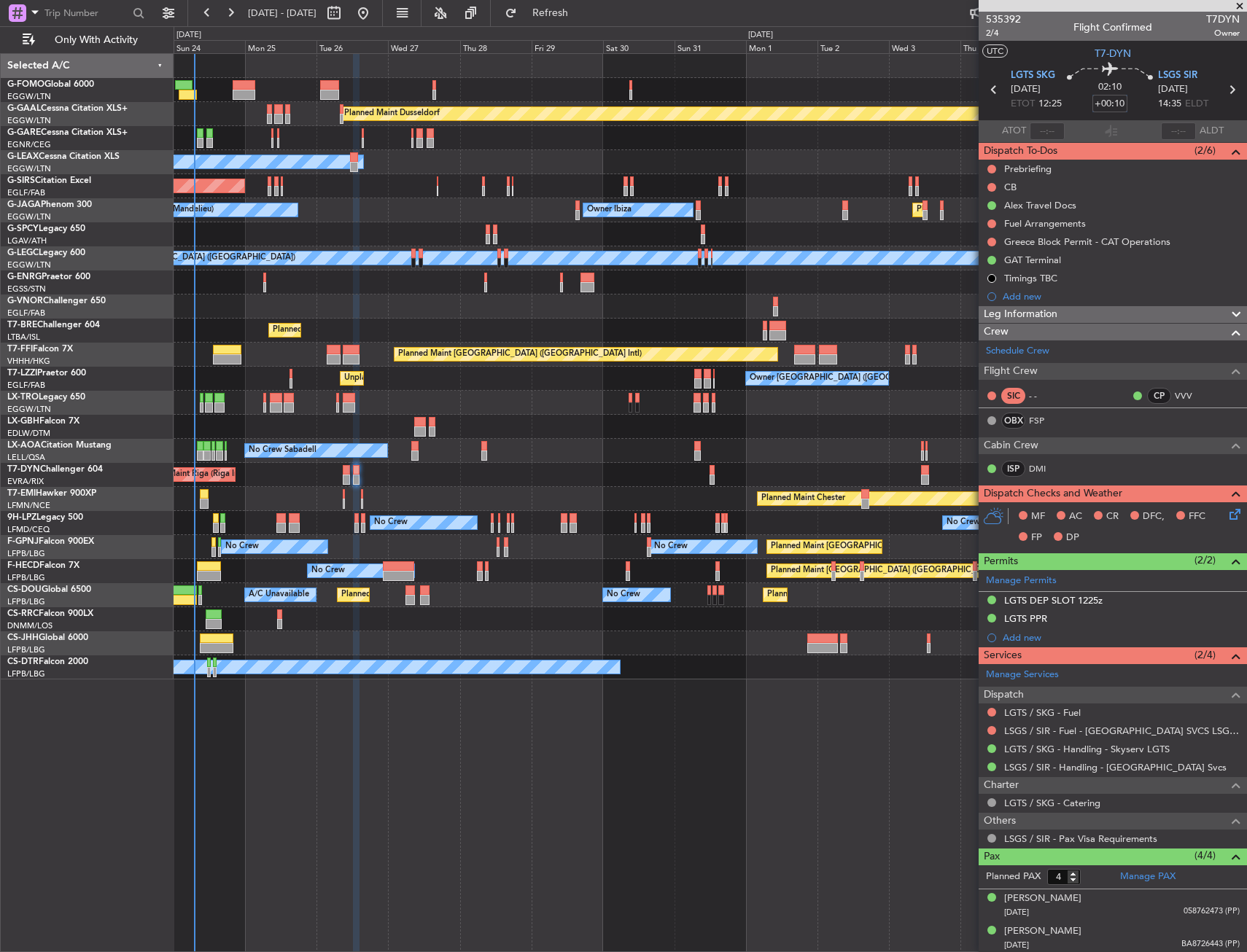
click at [1109, 101] on input "+00:10" at bounding box center [1110, 103] width 35 height 17
click at [990, 34] on span "2/4" at bounding box center [1003, 33] width 35 height 12
click at [1103, 105] on input "+00:10" at bounding box center [1110, 103] width 35 height 17
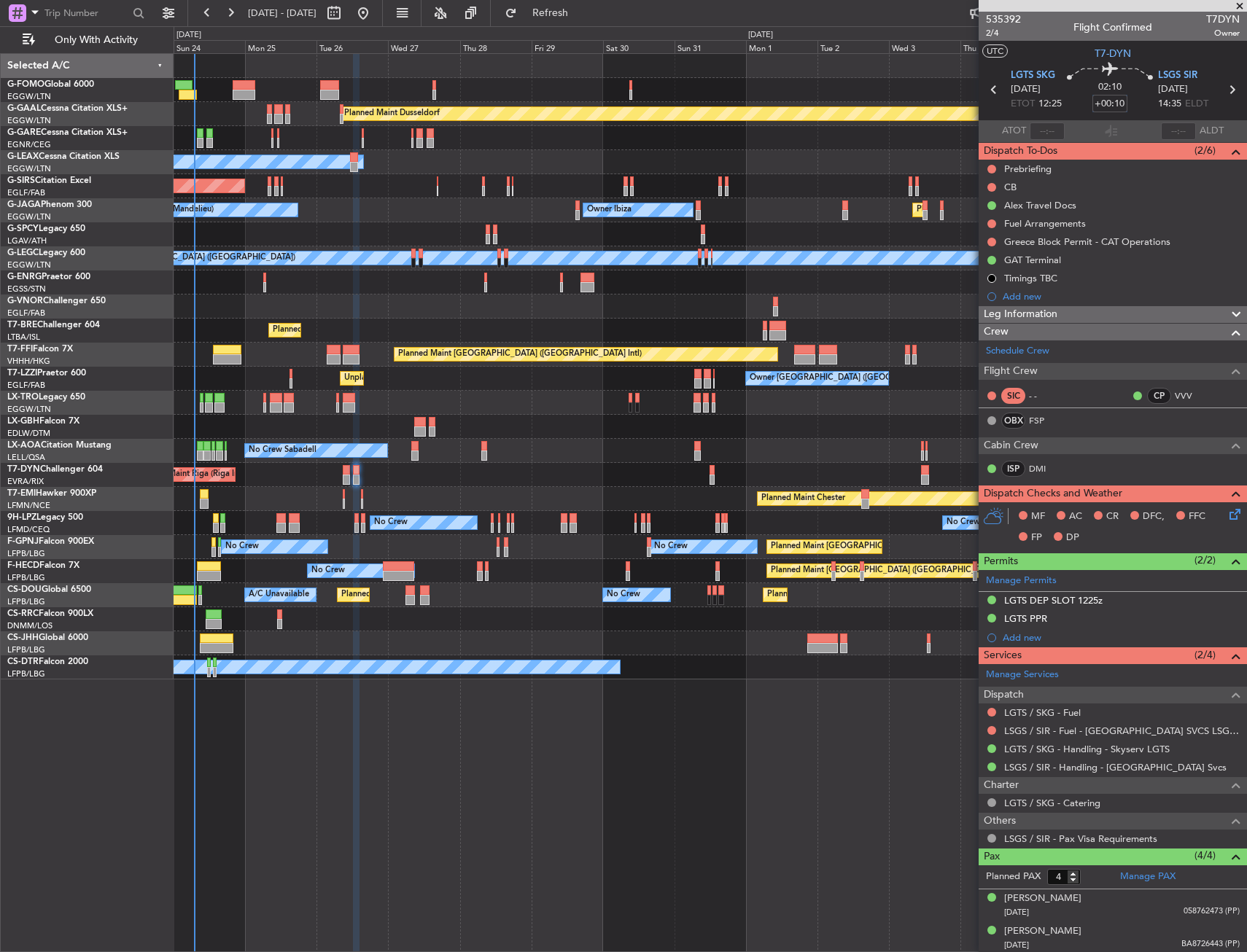
click at [1103, 105] on input "+00:10" at bounding box center [1110, 103] width 35 height 17
click at [1069, 64] on icon at bounding box center [1109, 71] width 86 height 17
type input "+00:00"
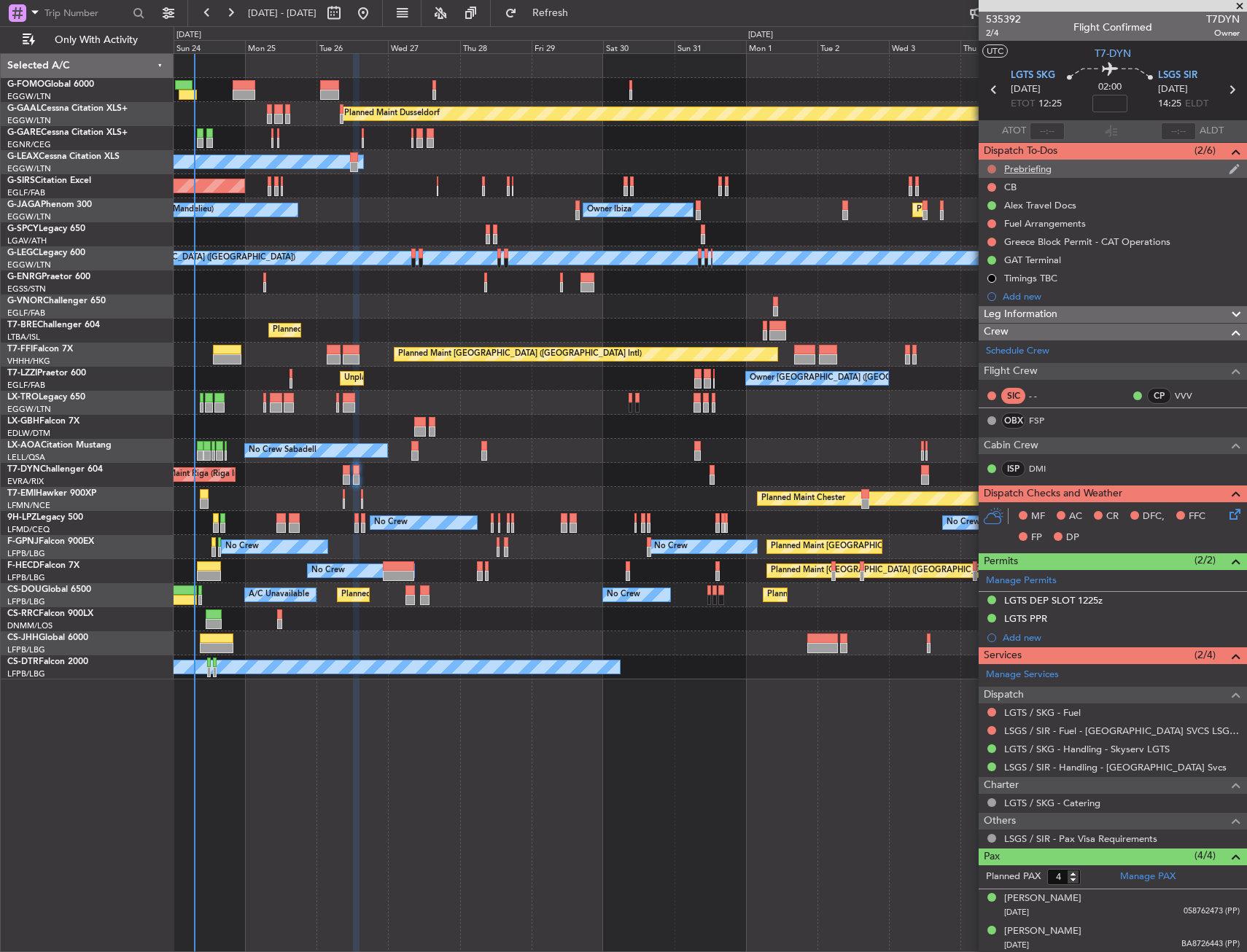
click at [990, 167] on button at bounding box center [991, 169] width 9 height 9
click at [984, 209] on mat-tooltip-component "Not Started" at bounding box center [992, 191] width 70 height 38
click at [982, 212] on span "In Progress" at bounding box center [999, 212] width 50 height 15
click at [992, 184] on button at bounding box center [991, 187] width 9 height 9
click at [981, 252] on span "Completed" at bounding box center [998, 252] width 48 height 15
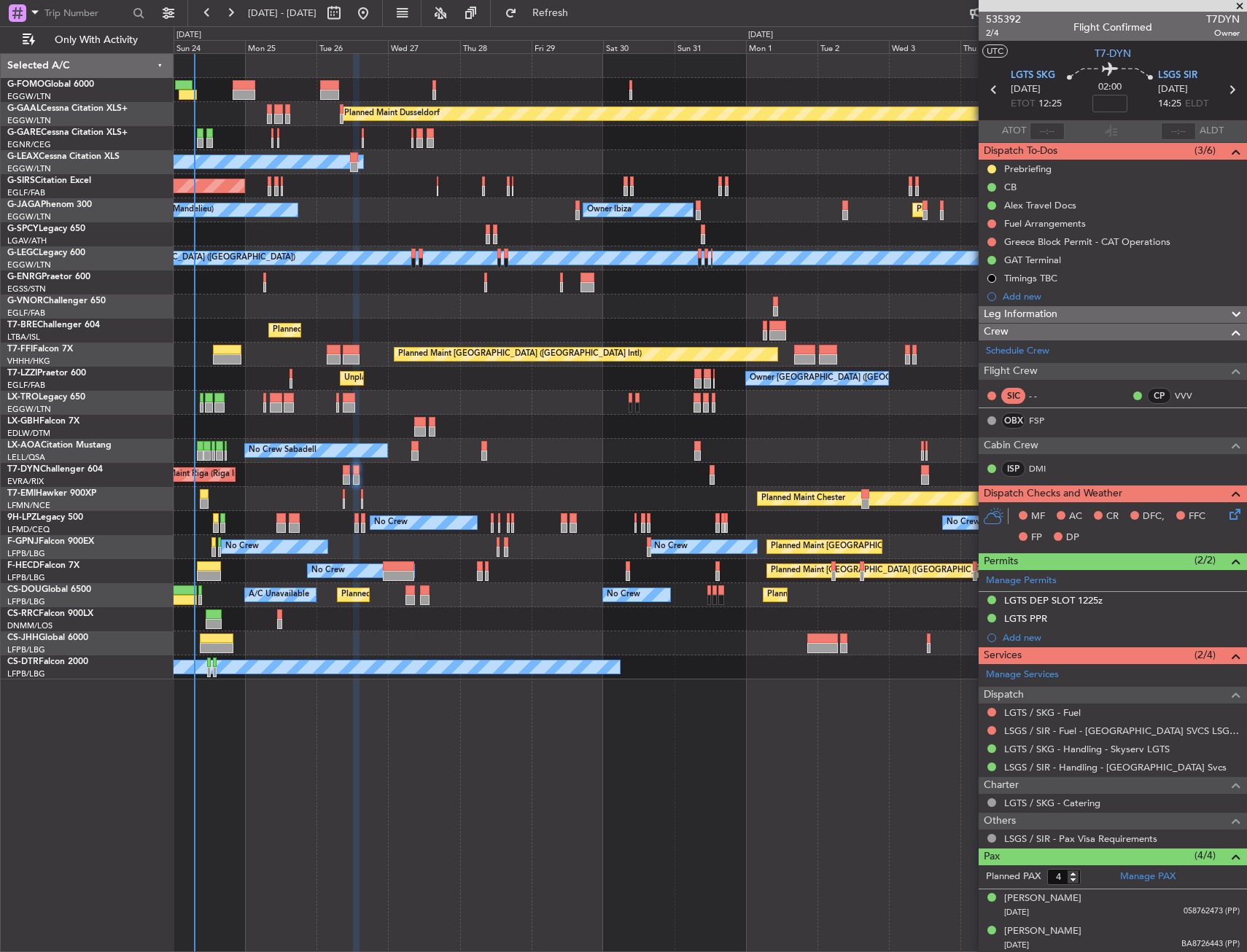
click at [1227, 517] on icon at bounding box center [1232, 512] width 11 height 11
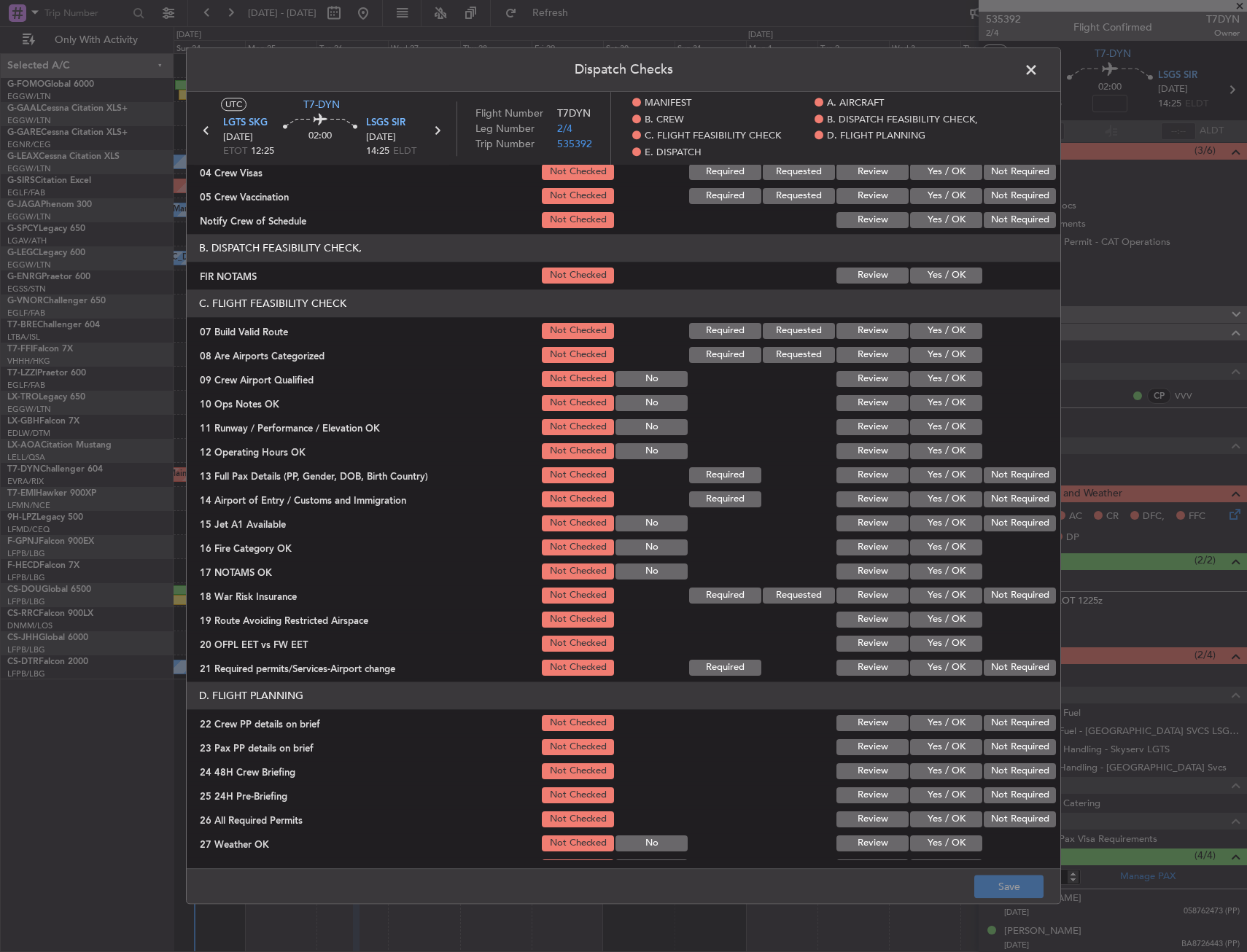
scroll to position [219, 0]
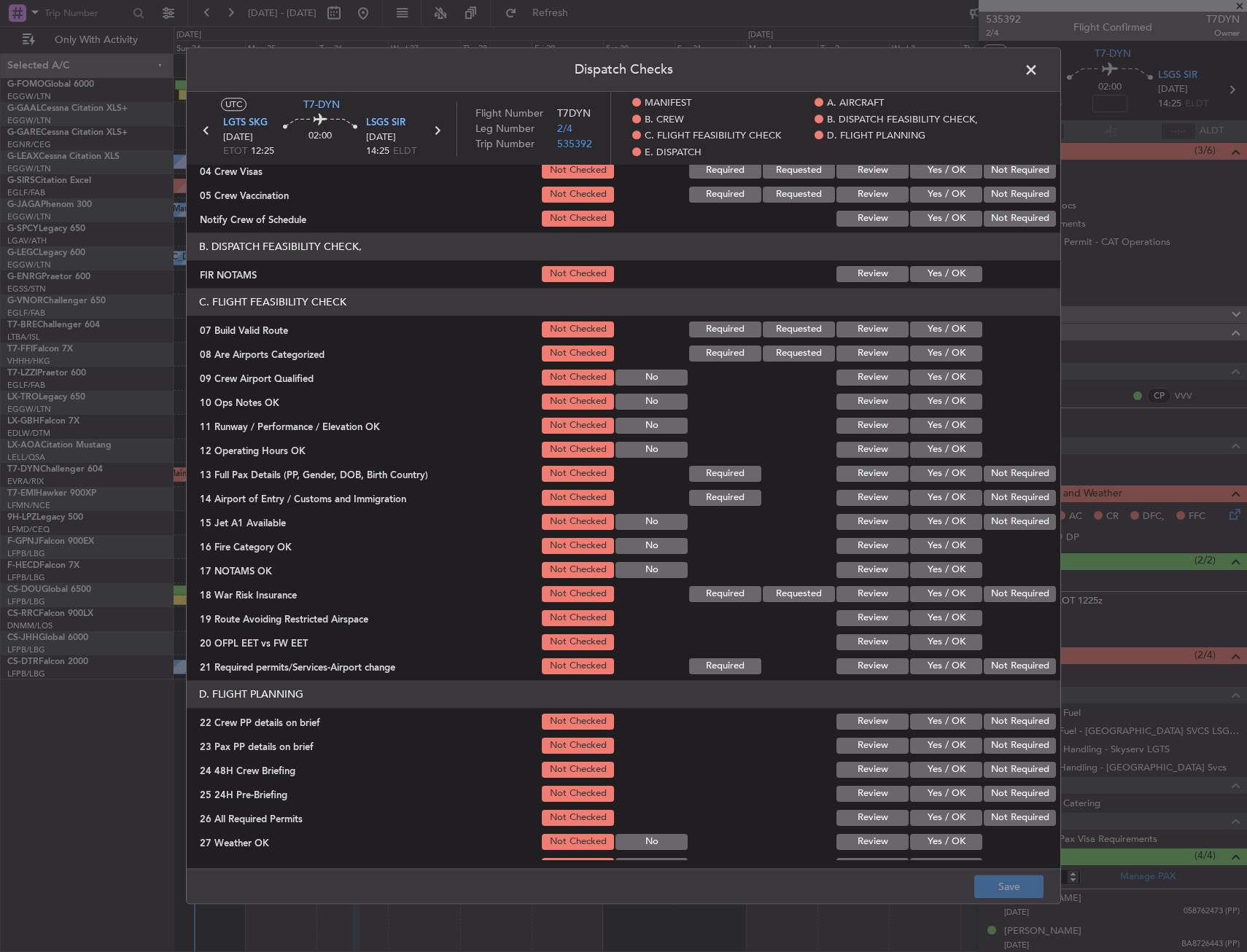
click at [931, 270] on button "Yes / OK" at bounding box center [946, 275] width 72 height 16
click at [931, 337] on button "Yes / OK" at bounding box center [946, 329] width 72 height 16
click at [931, 407] on button "Yes / OK" at bounding box center [946, 402] width 72 height 16
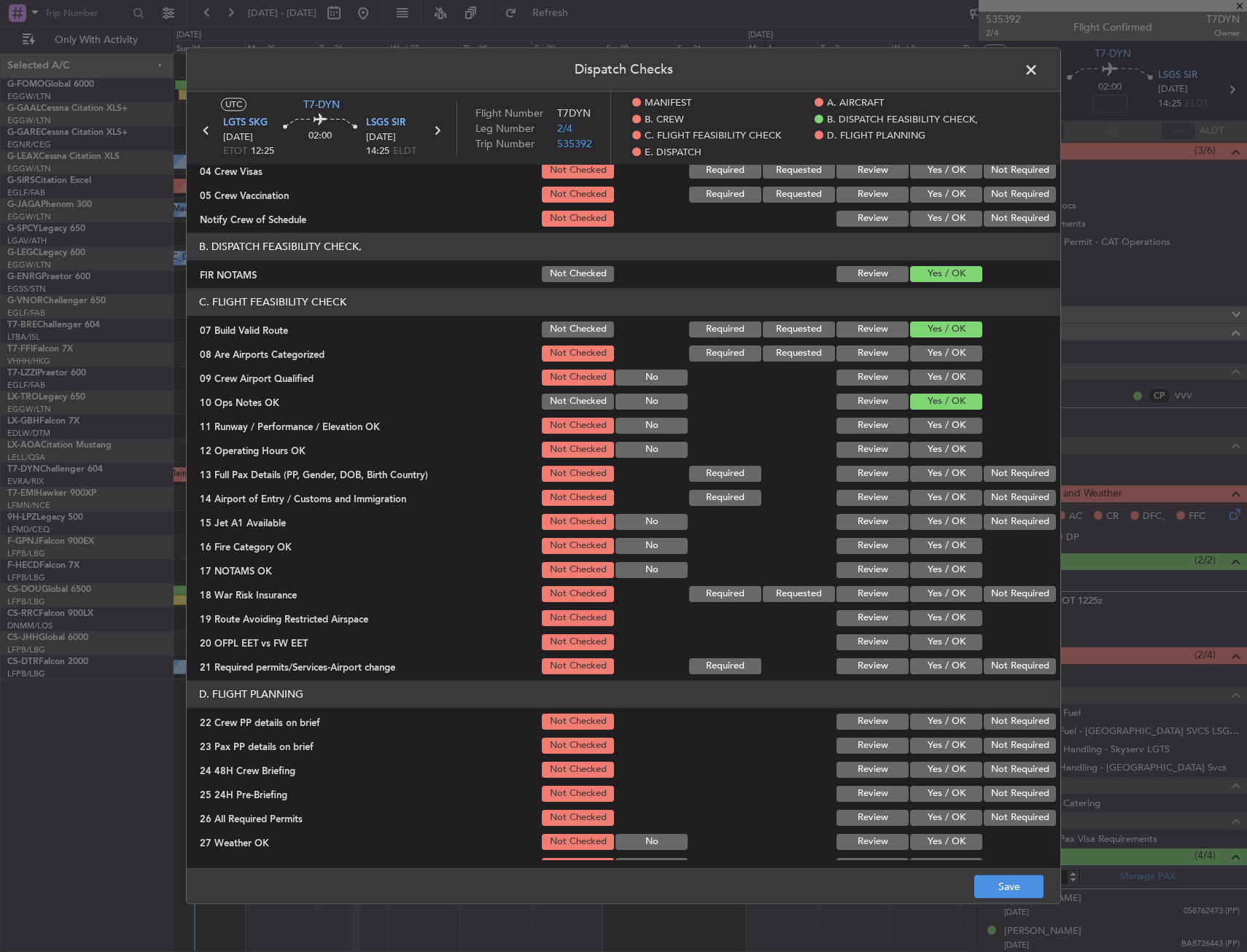
click at [931, 430] on button "Yes / OK" at bounding box center [946, 426] width 72 height 16
click at [929, 446] on button "Yes / OK" at bounding box center [946, 450] width 72 height 16
drag, startPoint x: 927, startPoint y: 467, endPoint x: 927, endPoint y: 487, distance: 20.0
click at [927, 468] on button "Yes / OK" at bounding box center [946, 474] width 72 height 16
click at [927, 496] on button "Yes / OK" at bounding box center [946, 498] width 72 height 16
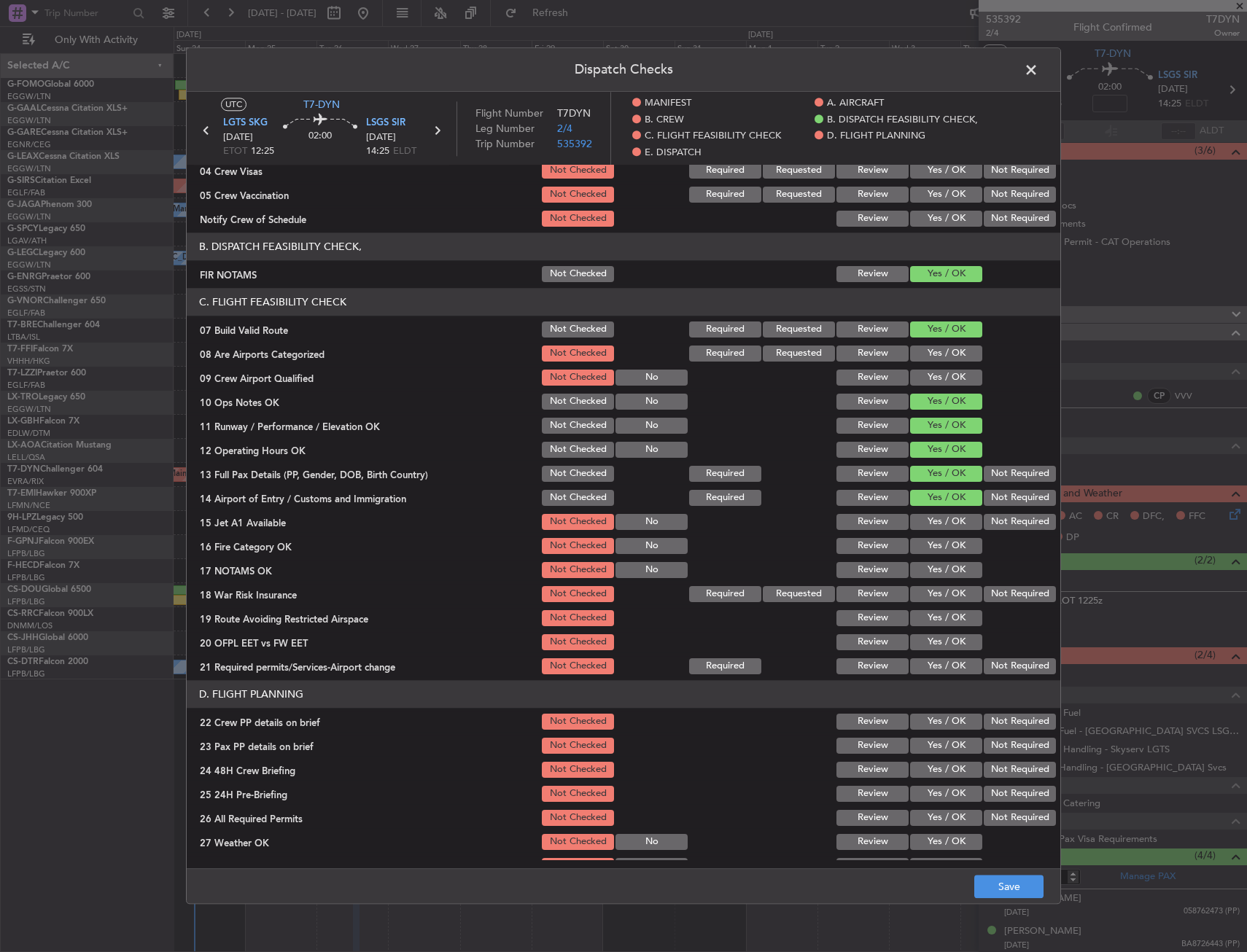
click at [928, 521] on button "Yes / OK" at bounding box center [946, 522] width 72 height 16
click at [927, 545] on button "Yes / OK" at bounding box center [946, 547] width 72 height 16
click at [928, 565] on button "Yes / OK" at bounding box center [946, 570] width 72 height 16
click at [927, 594] on button "Yes / OK" at bounding box center [946, 594] width 72 height 16
drag, startPoint x: 924, startPoint y: 616, endPoint x: 921, endPoint y: 624, distance: 8.5
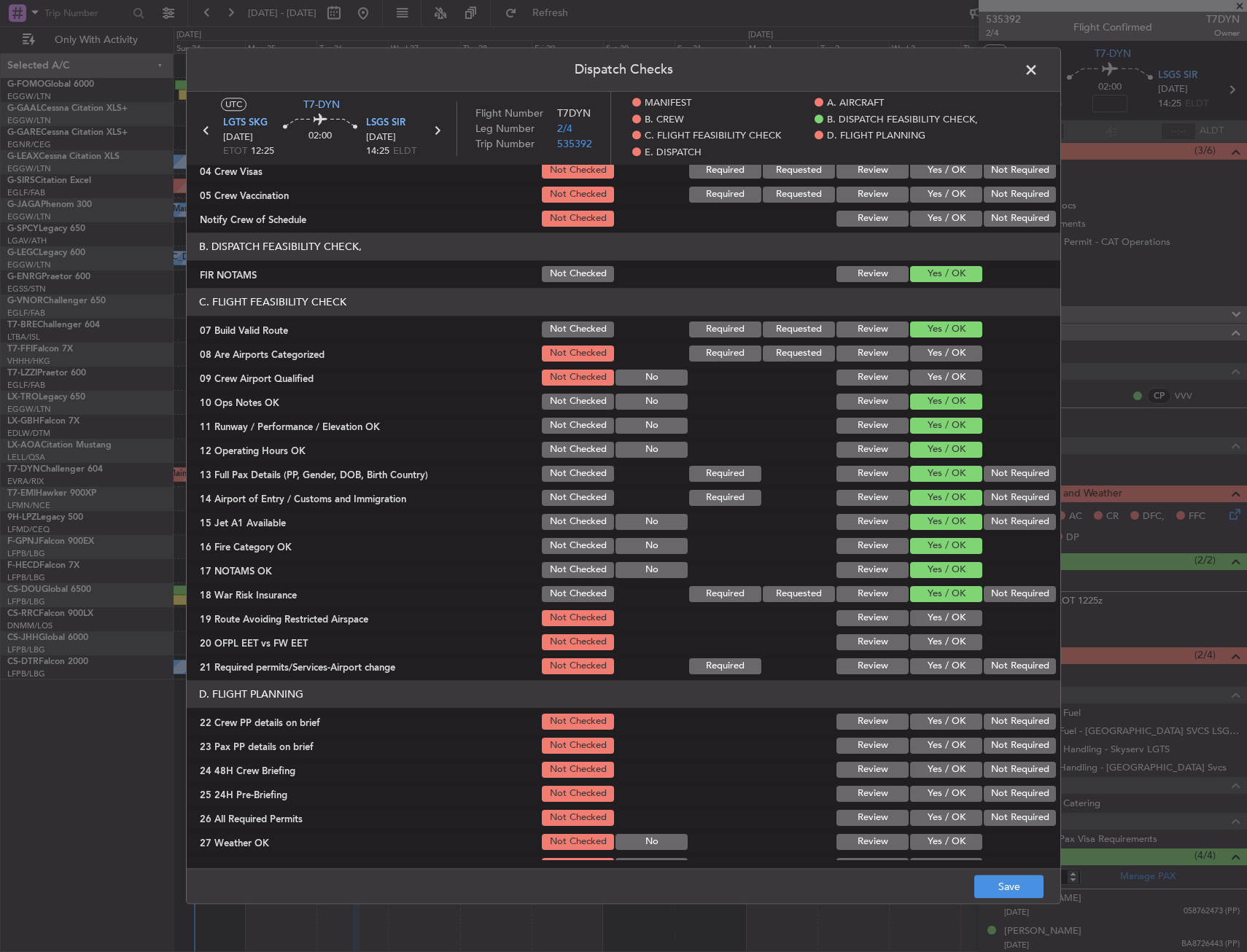
click at [923, 617] on button "Yes / OK" at bounding box center [946, 619] width 72 height 16
drag, startPoint x: 918, startPoint y: 634, endPoint x: 920, endPoint y: 650, distance: 16.1
click at [918, 636] on button "Yes / OK" at bounding box center [946, 642] width 72 height 16
click at [922, 664] on button "Yes / OK" at bounding box center [946, 667] width 72 height 16
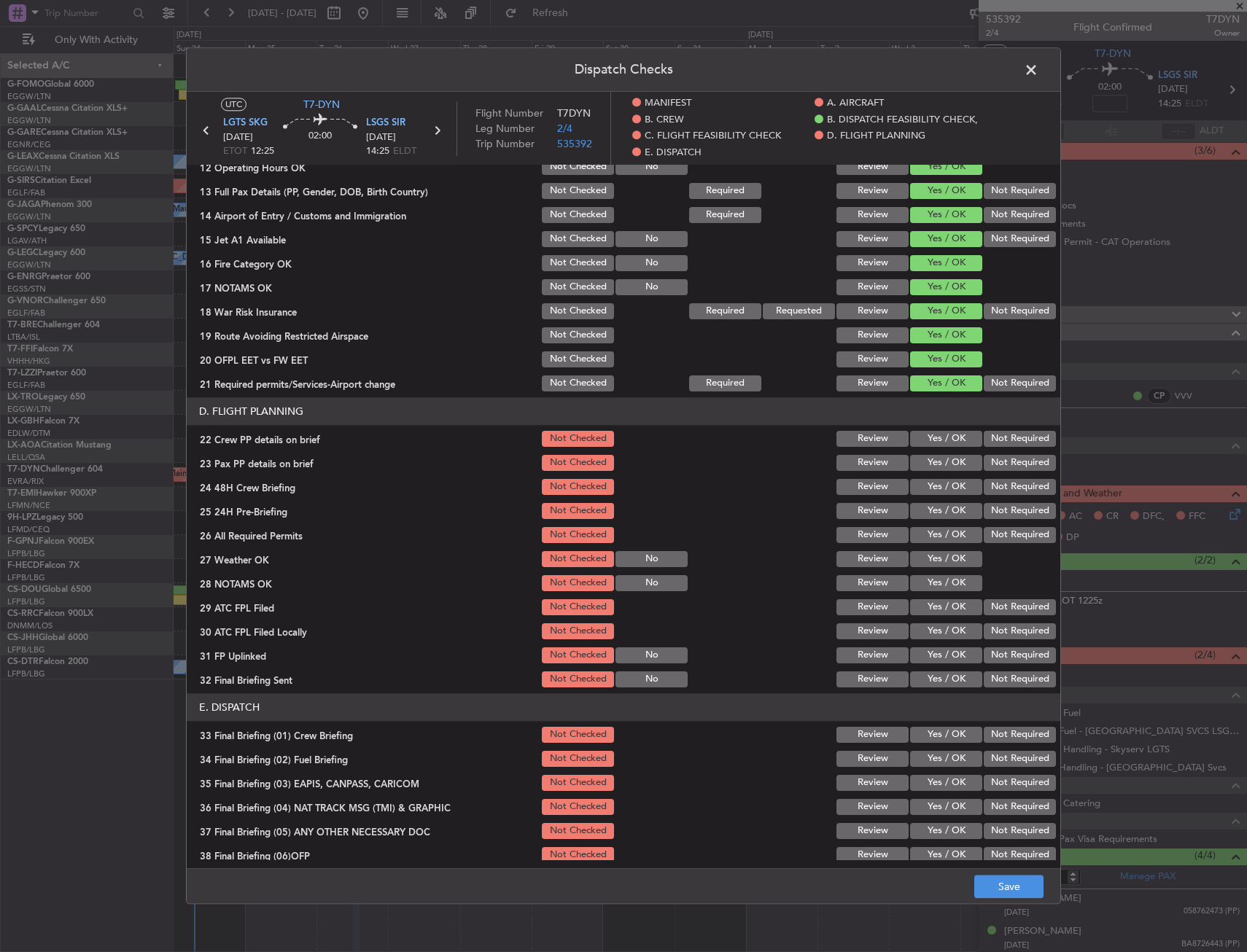
scroll to position [511, 0]
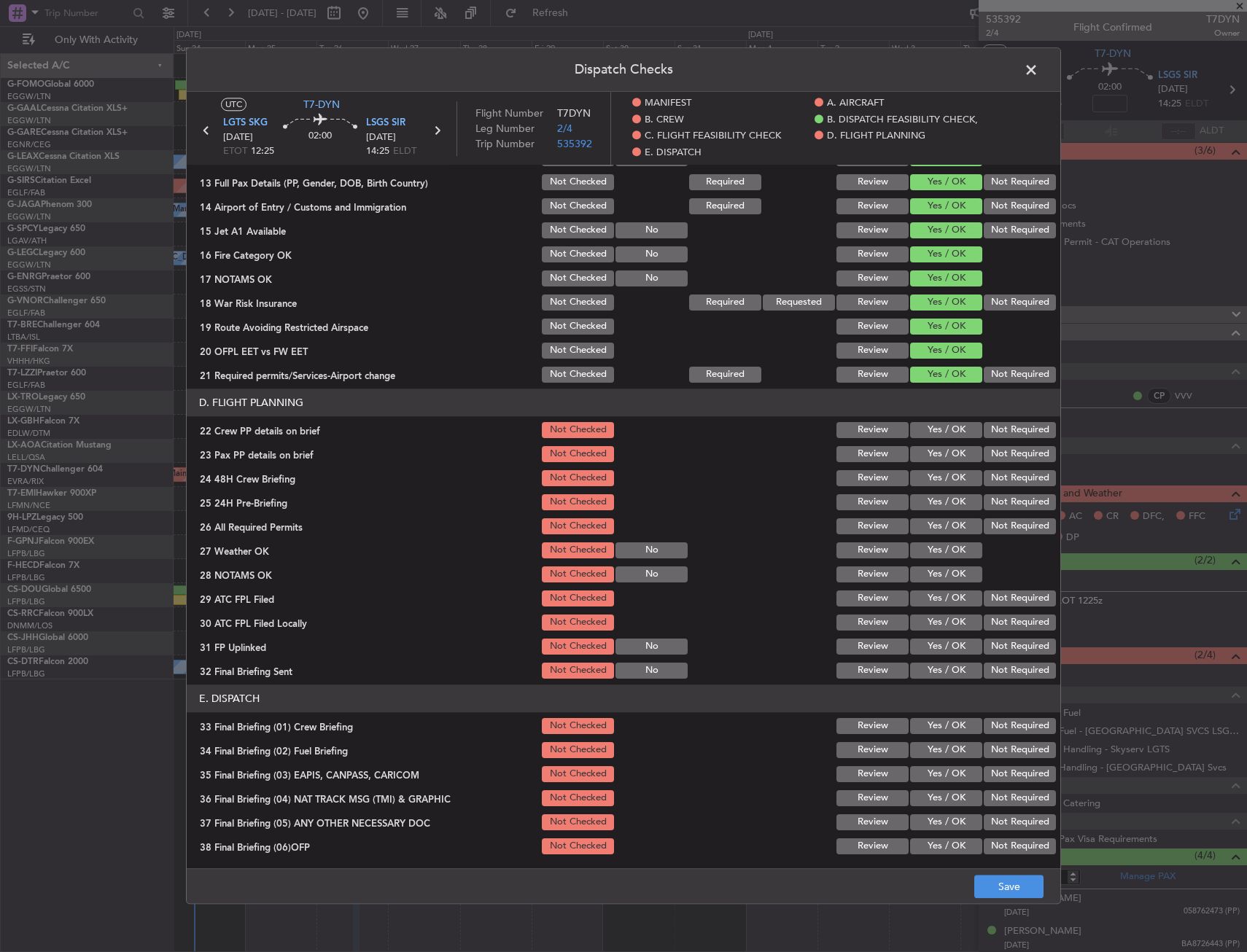
click at [932, 423] on button "Yes / OK" at bounding box center [946, 431] width 72 height 16
click at [934, 454] on button "Yes / OK" at bounding box center [946, 454] width 72 height 16
click at [938, 484] on button "Yes / OK" at bounding box center [946, 479] width 72 height 16
click at [997, 878] on button "Save" at bounding box center [1008, 887] width 69 height 24
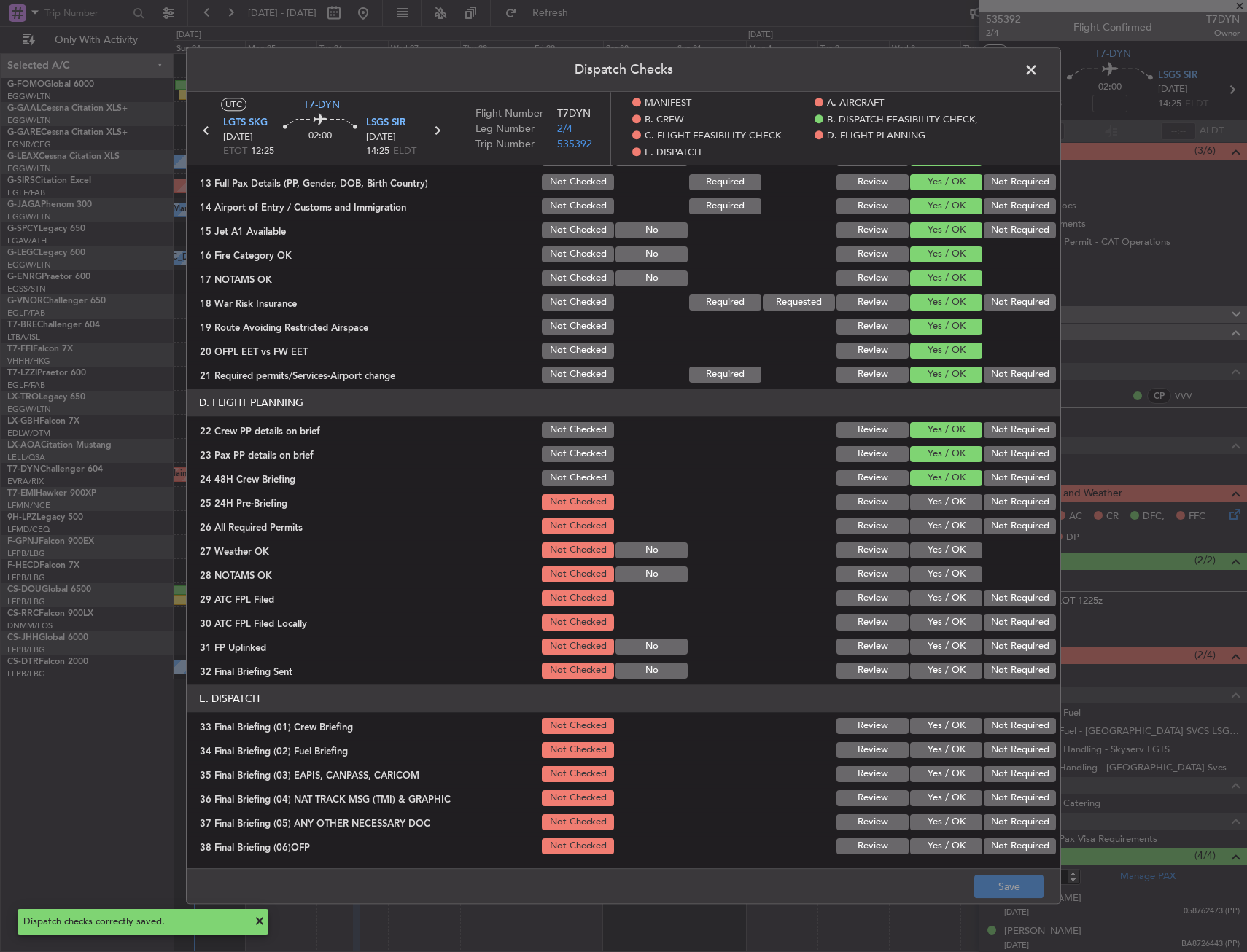
click at [1039, 69] on span at bounding box center [1039, 74] width 0 height 29
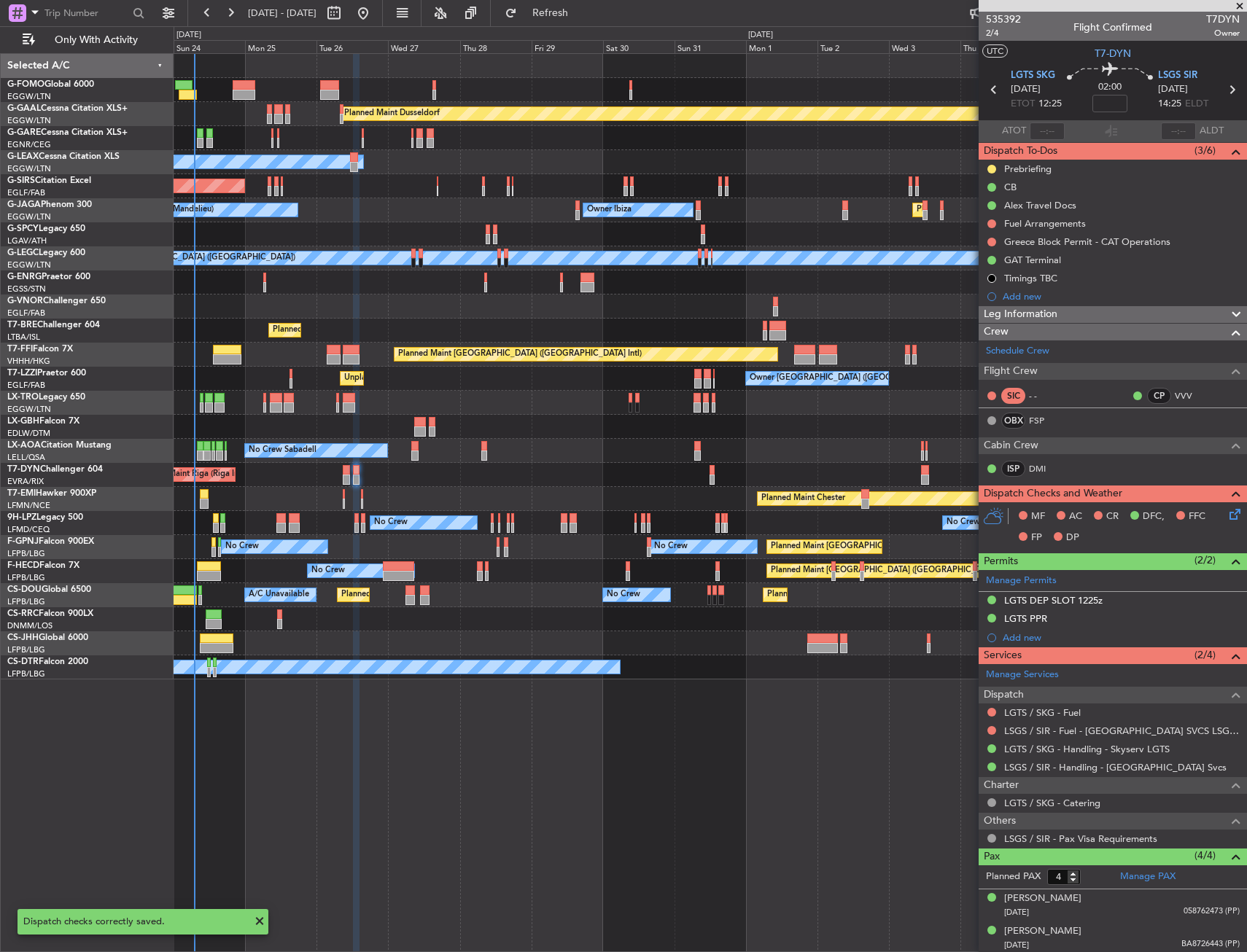
click at [348, 475] on div "AOG Maint Riga (Riga Intl) Planned Maint Basel-Mulhouse" at bounding box center [709, 475] width 1073 height 24
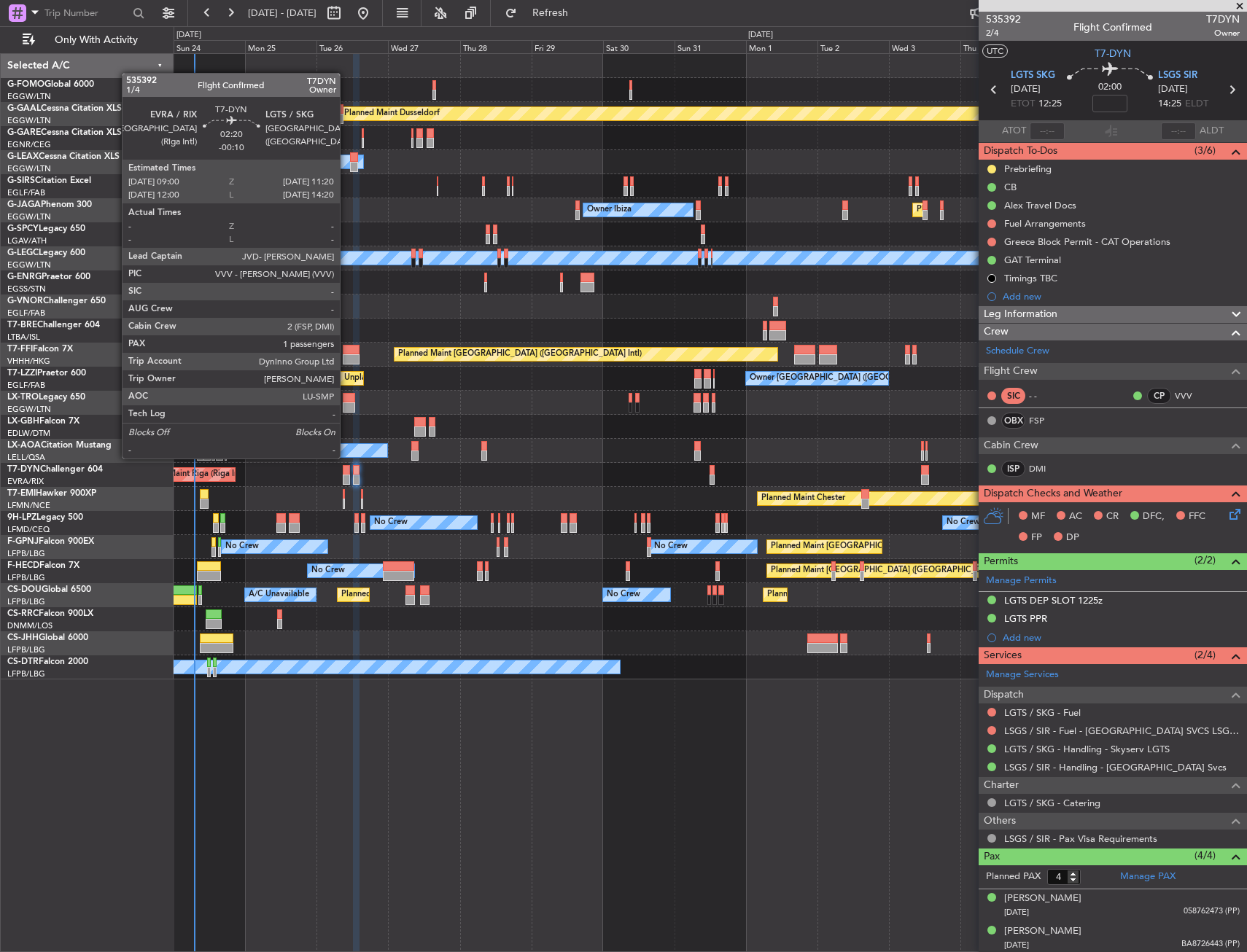
click at [346, 471] on div at bounding box center [346, 470] width 7 height 10
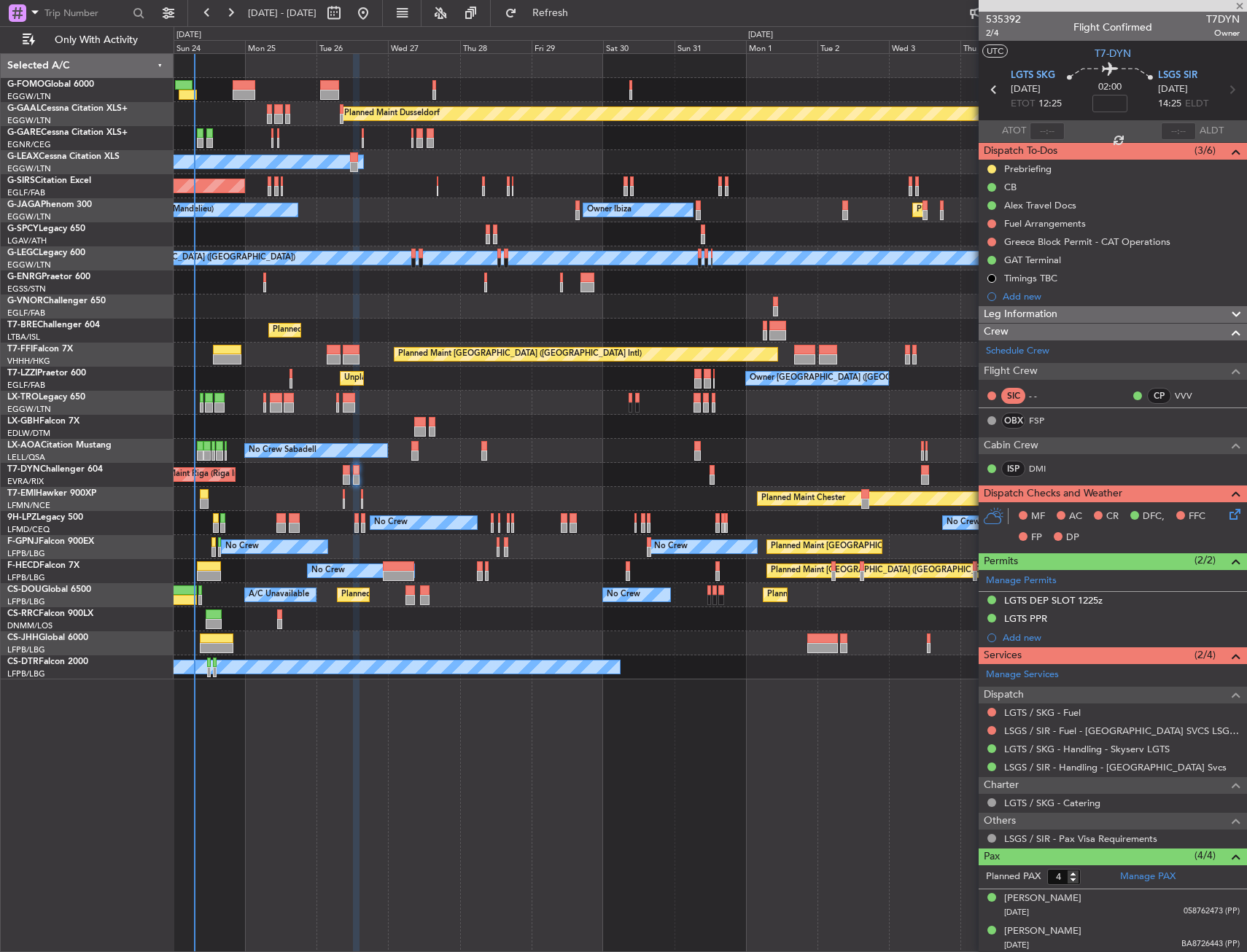
type input "-00:10"
type input "1"
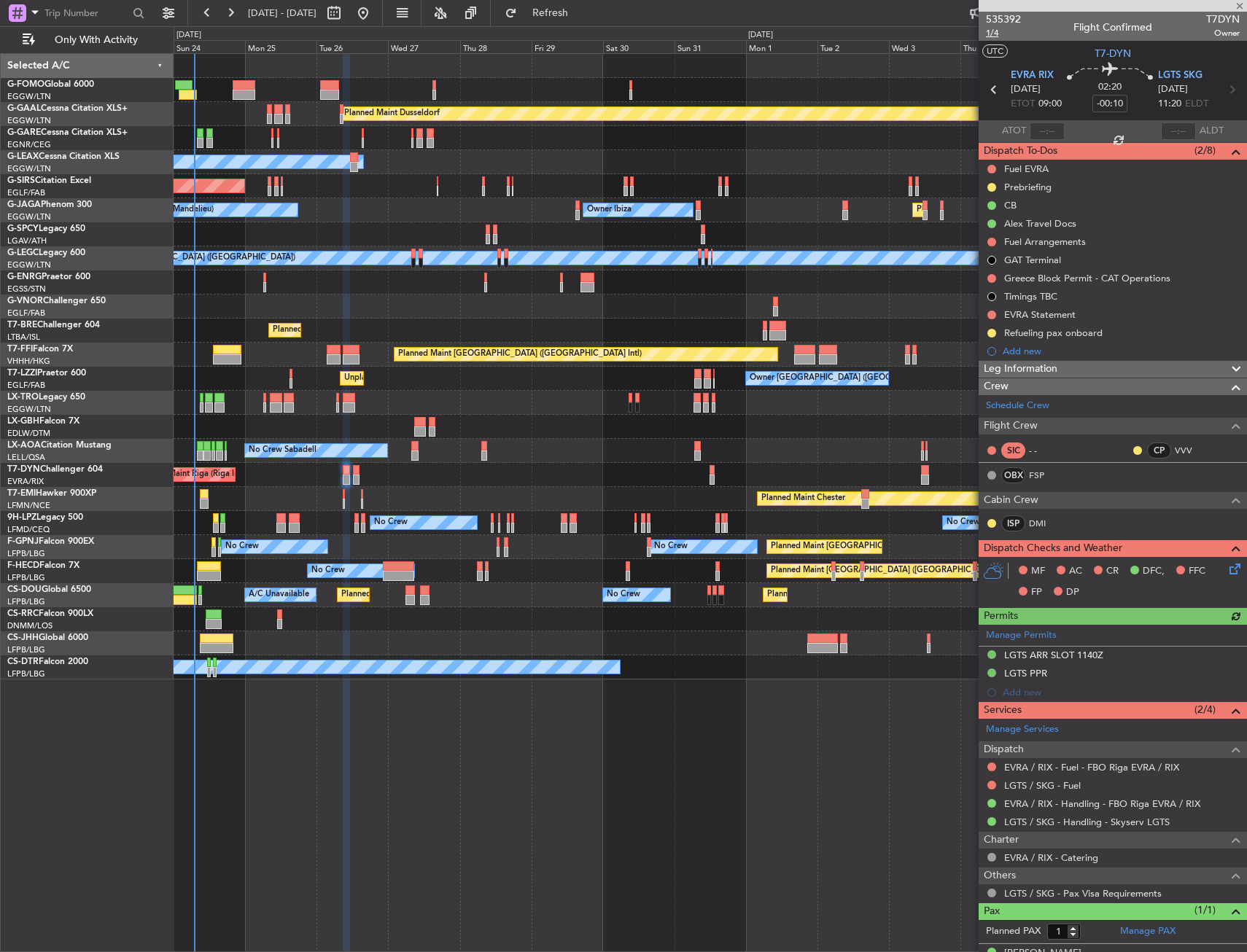
click at [991, 38] on span "1/4" at bounding box center [1003, 33] width 35 height 12
click at [999, 30] on span "1/4" at bounding box center [1003, 33] width 35 height 12
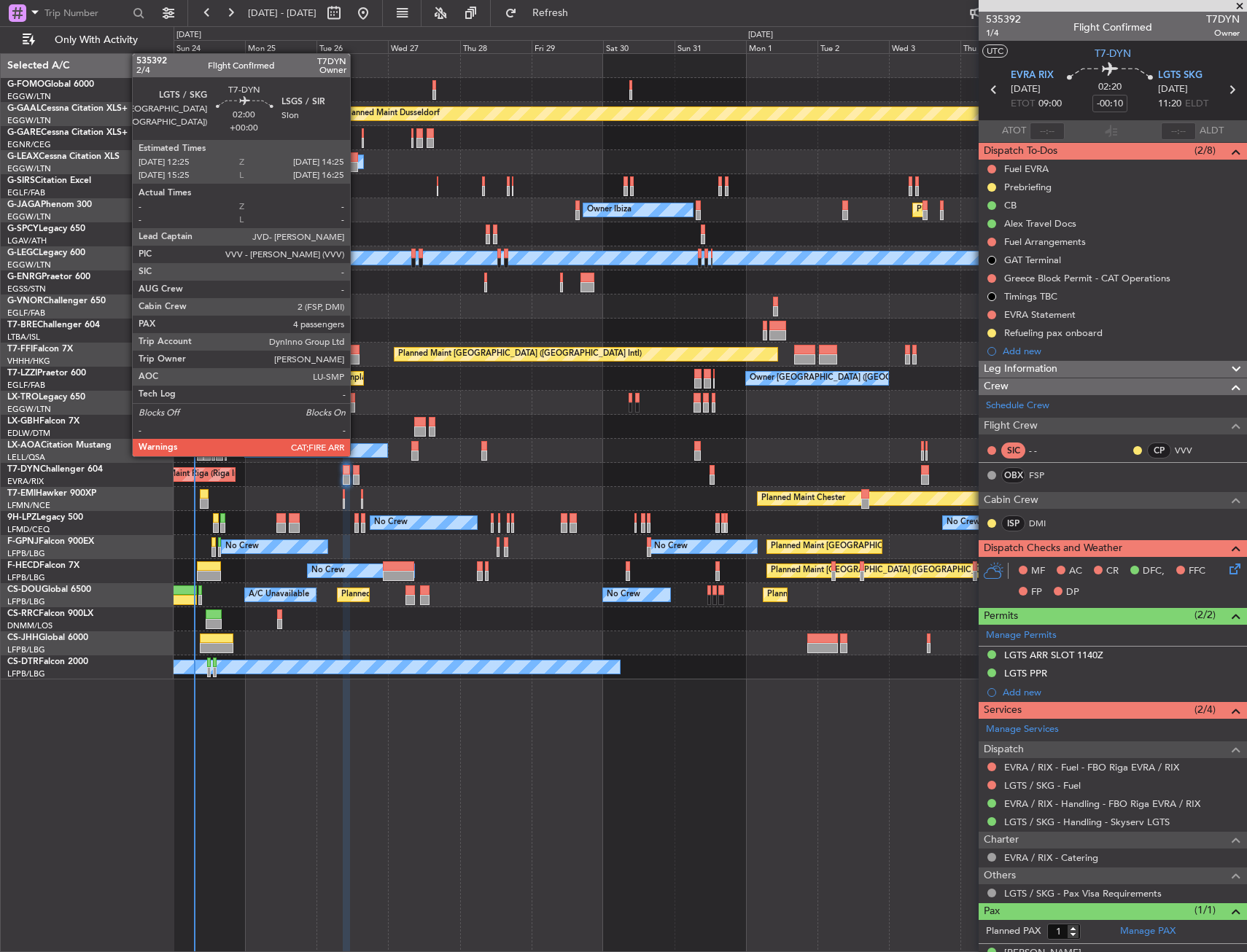
click at [356, 468] on div at bounding box center [356, 470] width 7 height 10
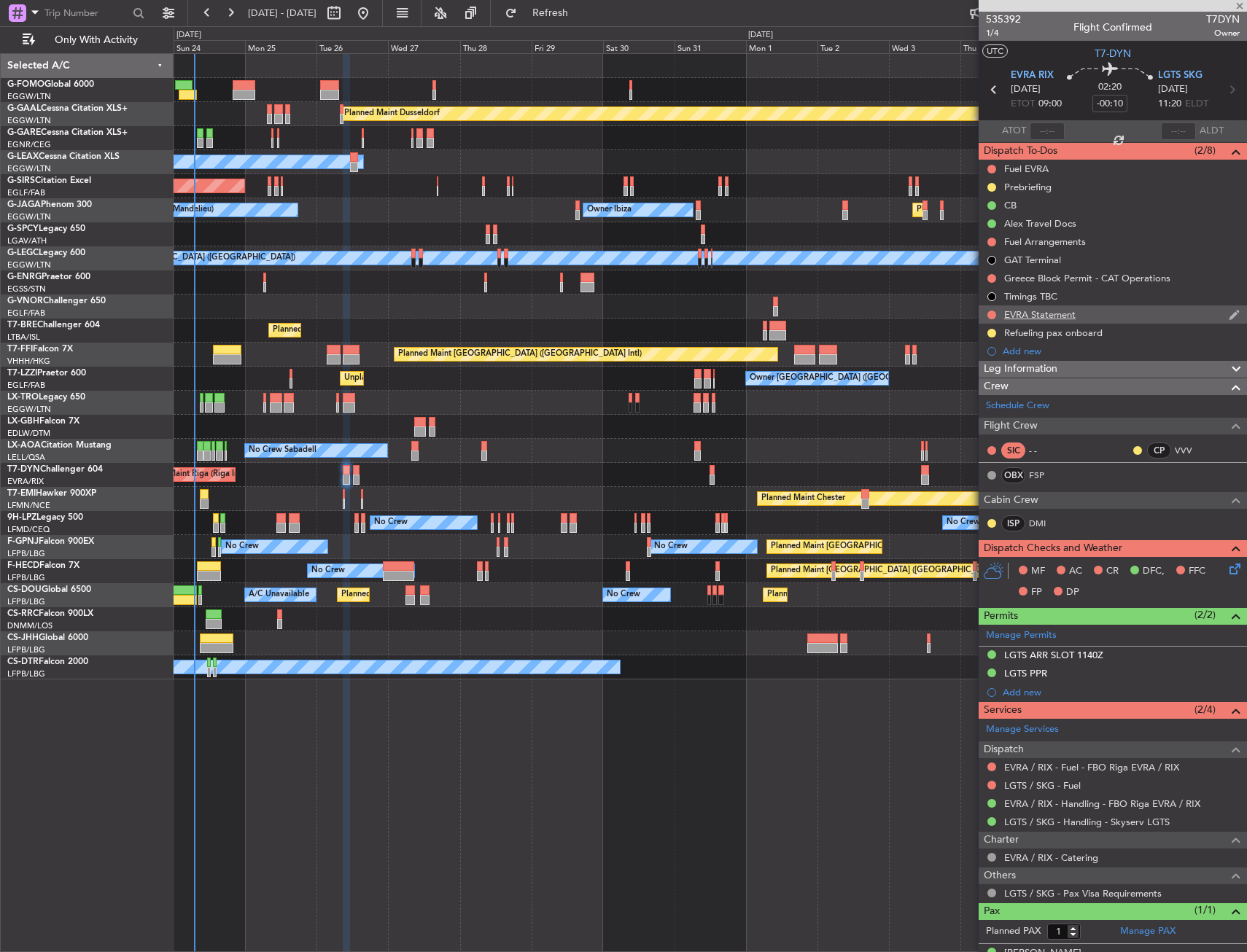
type input "4"
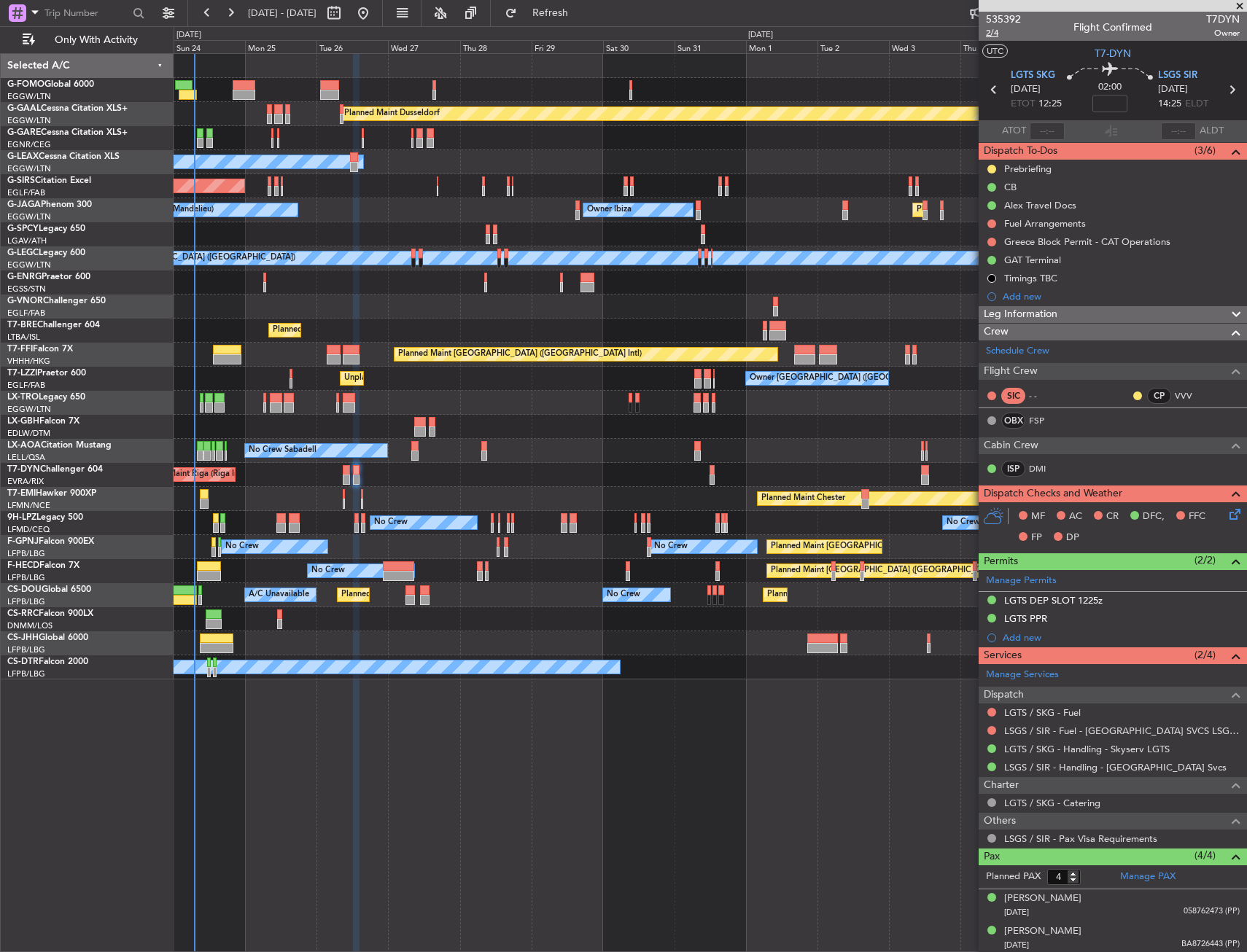
click at [995, 29] on span "2/4" at bounding box center [1003, 33] width 35 height 12
click at [1116, 102] on input at bounding box center [1110, 103] width 35 height 17
click at [1057, 49] on section "UTC T7-DYN" at bounding box center [1112, 51] width 268 height 22
type input "+00:05"
click at [996, 33] on span "2/4" at bounding box center [1003, 33] width 35 height 12
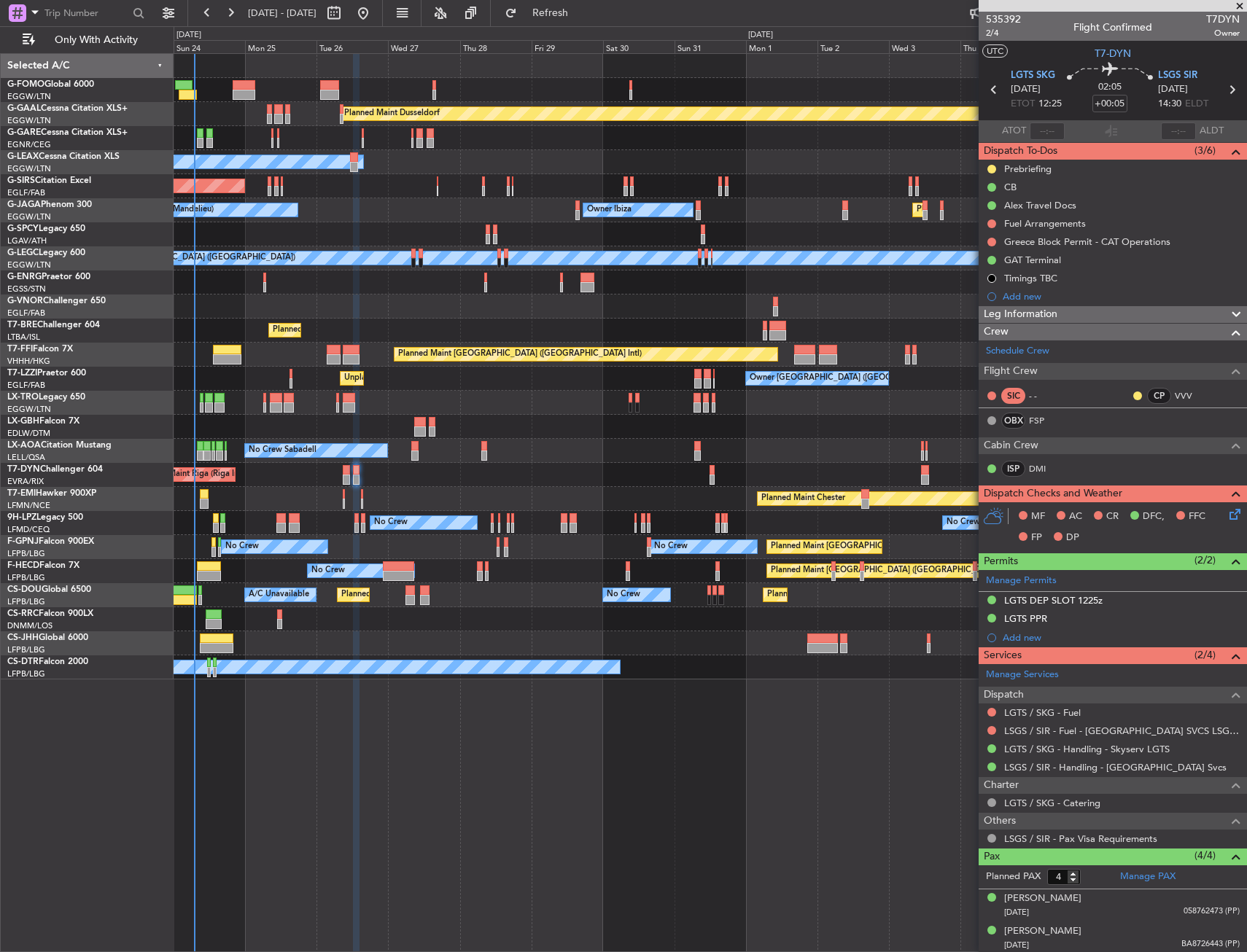
click at [1227, 515] on icon at bounding box center [1232, 512] width 11 height 11
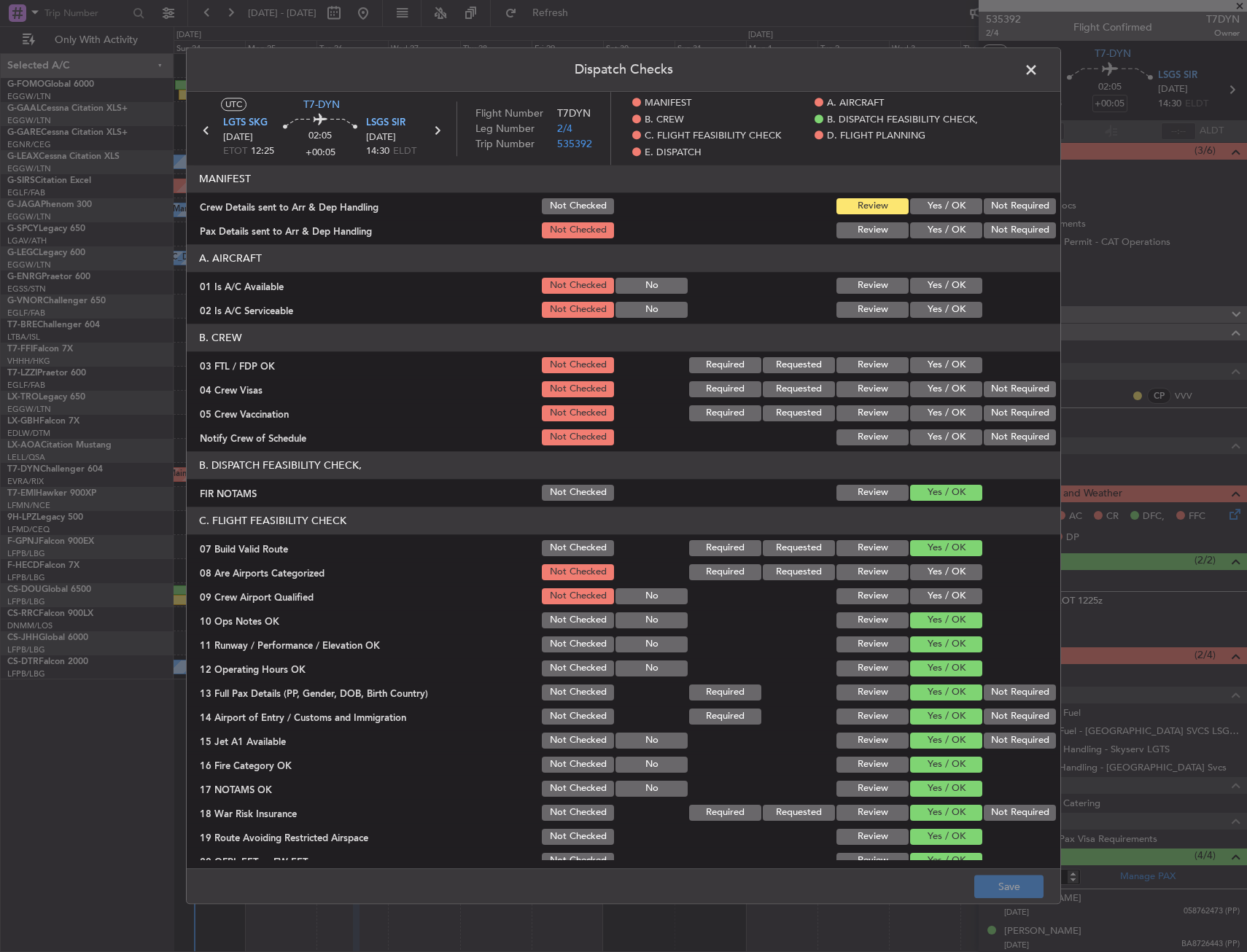
click at [1039, 68] on span at bounding box center [1039, 74] width 0 height 29
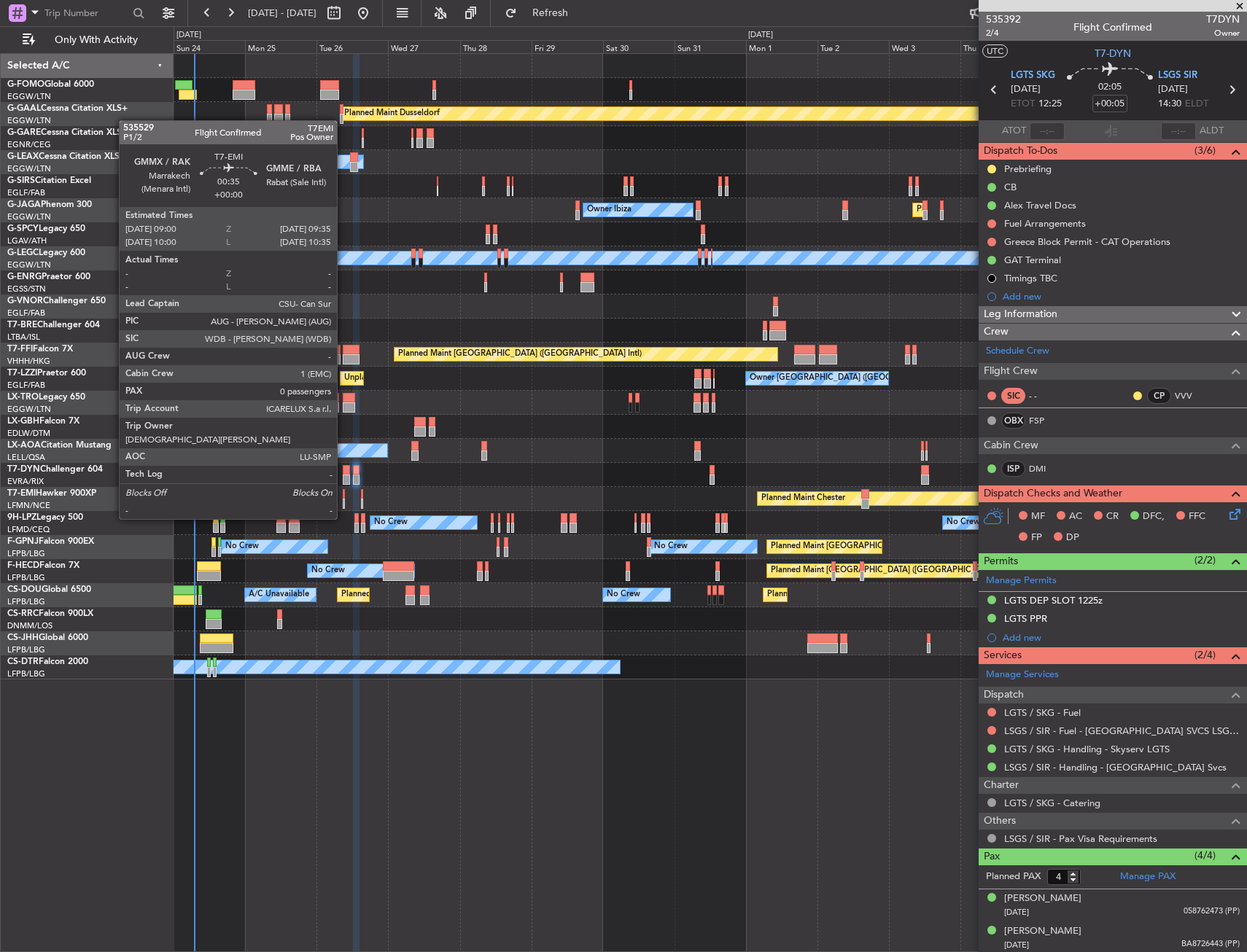
click at [343, 504] on div at bounding box center [343, 503] width 2 height 10
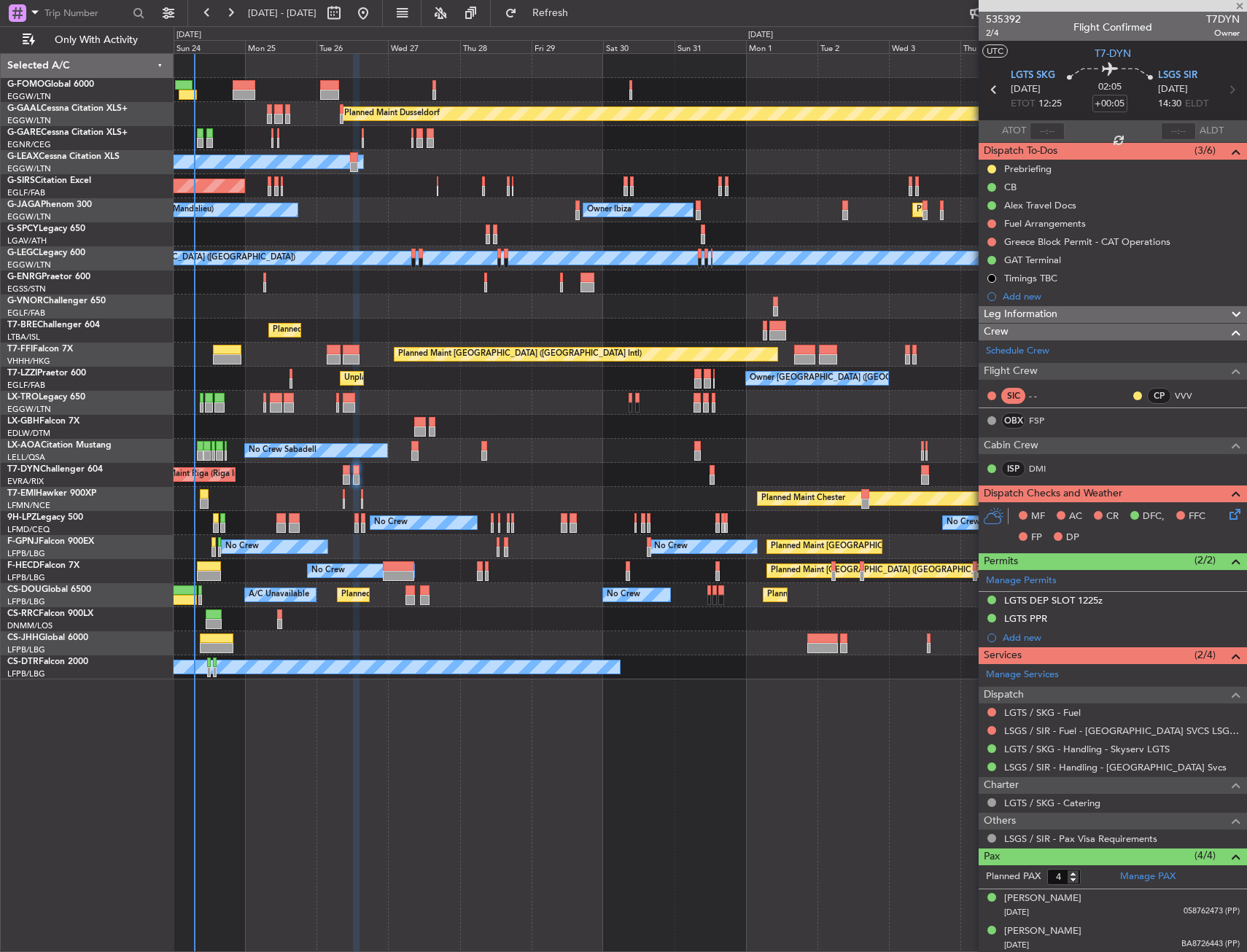
type input "0"
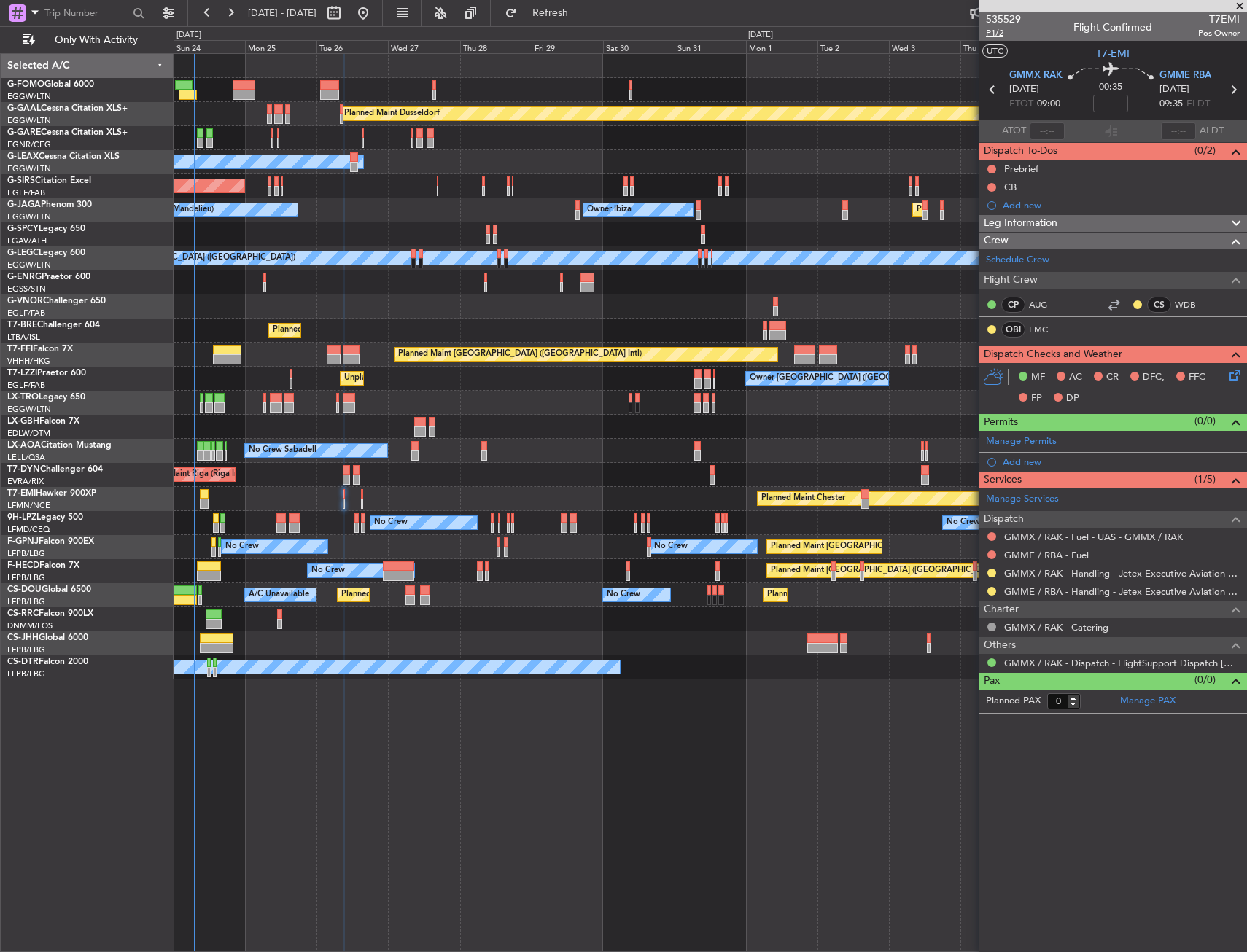
click at [1000, 34] on span "P1/2" at bounding box center [1003, 33] width 35 height 12
click at [994, 28] on span "P1/2" at bounding box center [1003, 33] width 35 height 12
click at [991, 172] on mat-tooltip-component "Not Started" at bounding box center [992, 191] width 70 height 38
click at [991, 169] on button at bounding box center [991, 169] width 9 height 9
click at [988, 211] on span "In Progress" at bounding box center [999, 212] width 50 height 15
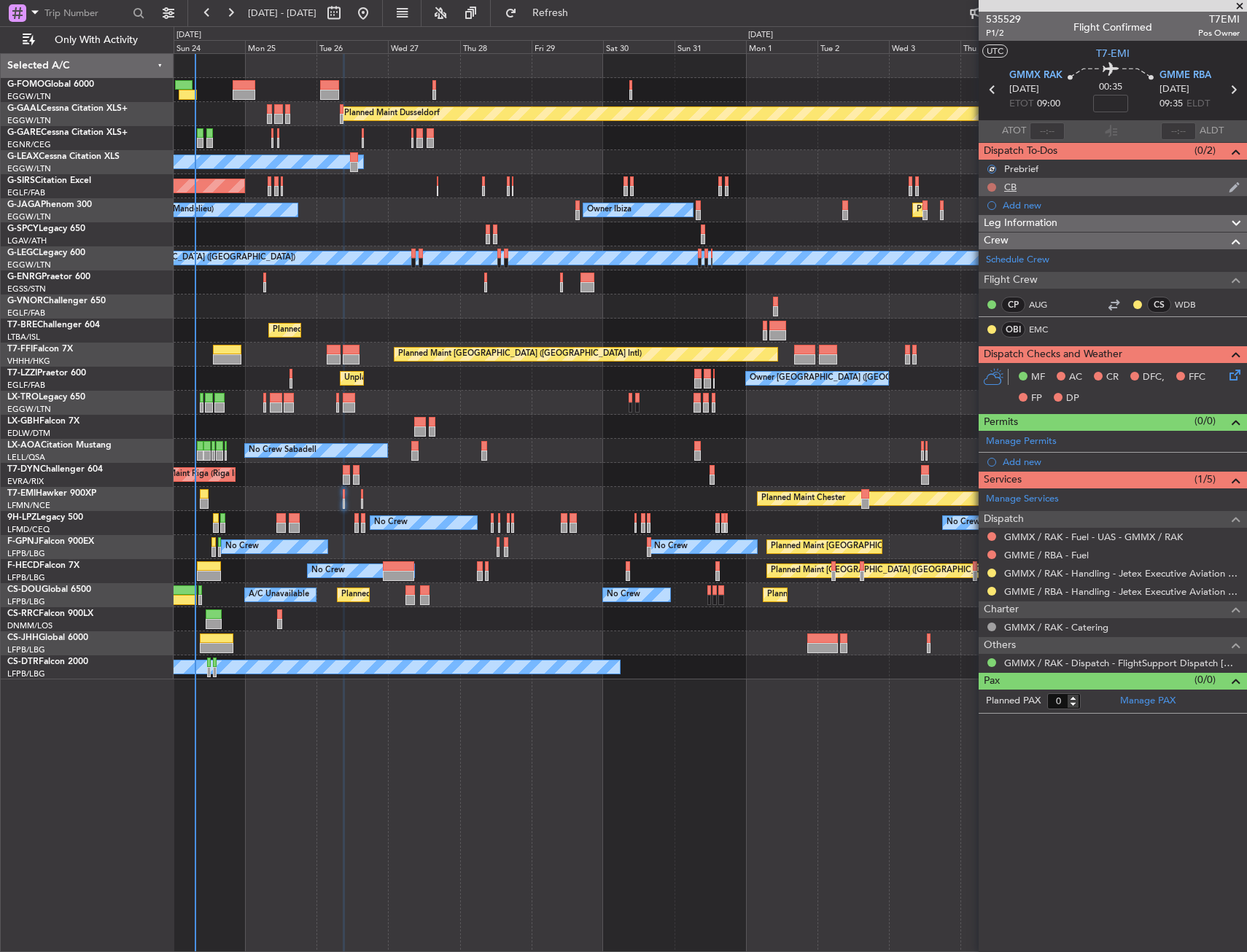
click at [992, 185] on button at bounding box center [991, 187] width 9 height 9
click at [986, 247] on span "Completed" at bounding box center [998, 252] width 48 height 15
click at [1229, 370] on icon at bounding box center [1232, 373] width 11 height 11
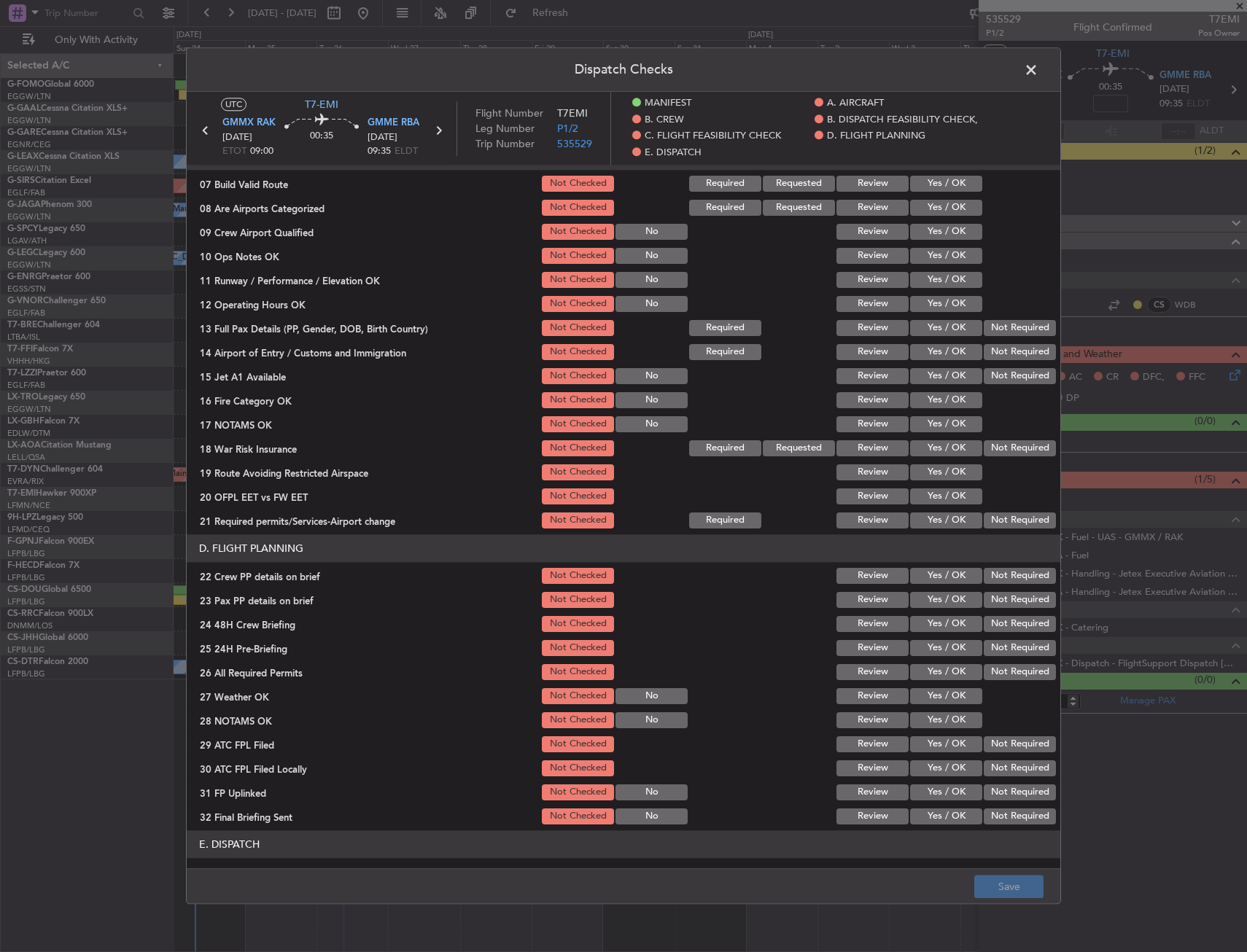
scroll to position [219, 0]
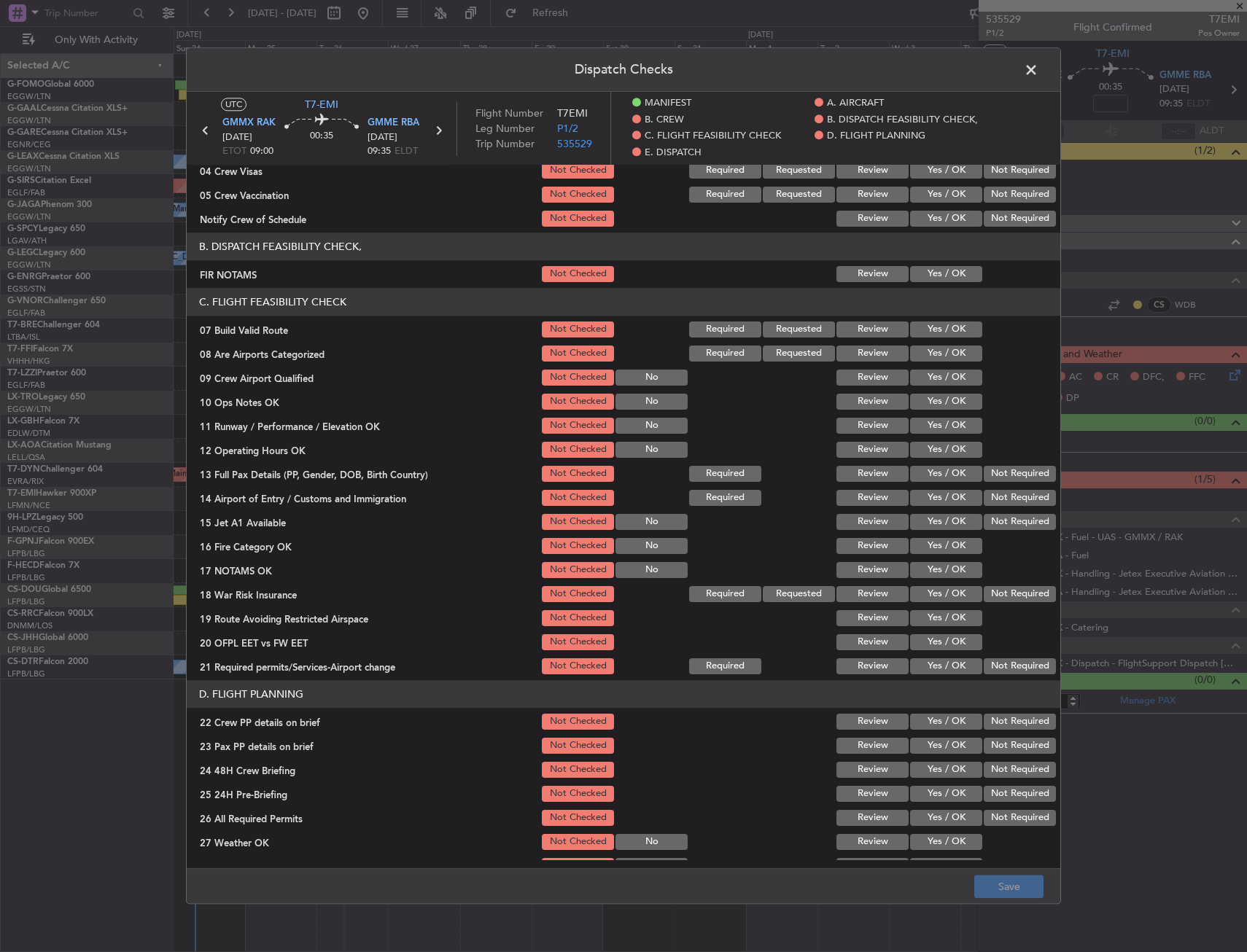
click at [921, 273] on button "Yes / OK" at bounding box center [946, 275] width 72 height 16
click at [931, 324] on button "Yes / OK" at bounding box center [946, 329] width 72 height 16
click at [937, 401] on button "Yes / OK" at bounding box center [946, 402] width 72 height 16
click at [936, 424] on button "Yes / OK" at bounding box center [946, 426] width 72 height 16
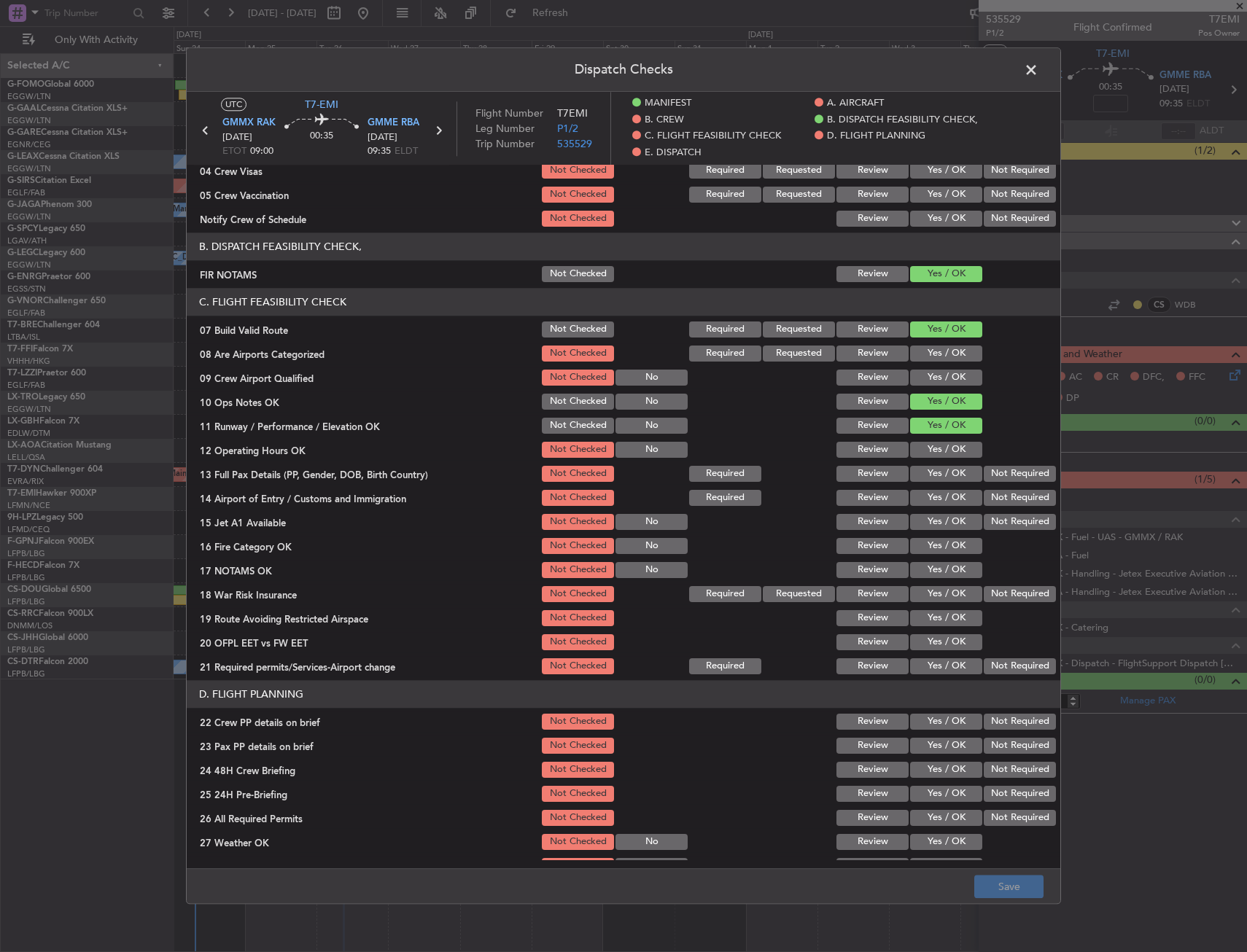
click at [936, 454] on button "Yes / OK" at bounding box center [946, 450] width 72 height 16
click at [940, 479] on button "Yes / OK" at bounding box center [946, 474] width 72 height 16
click at [939, 496] on button "Yes / OK" at bounding box center [946, 498] width 72 height 16
click at [937, 518] on button "Yes / OK" at bounding box center [946, 522] width 72 height 16
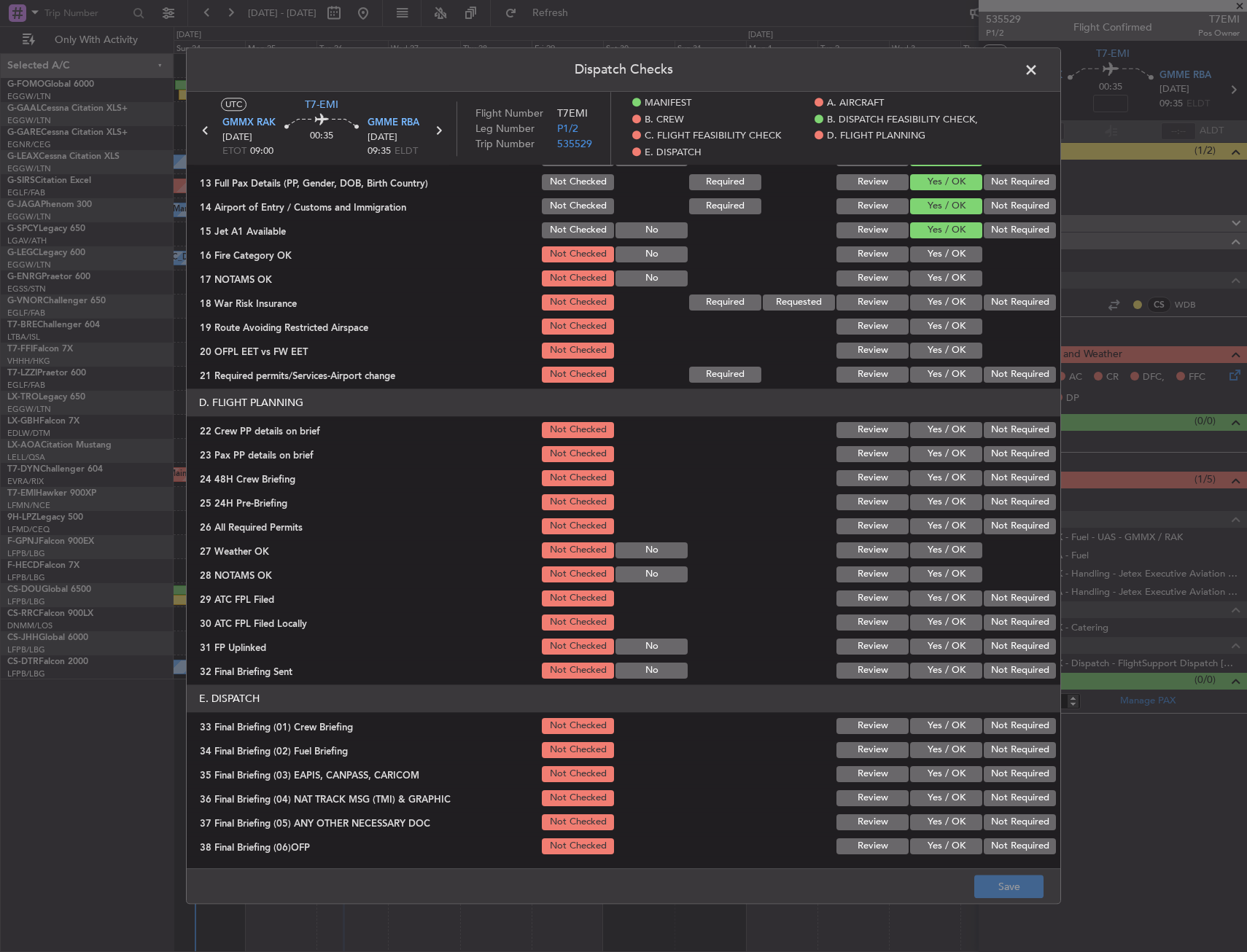
click at [929, 254] on button "Yes / OK" at bounding box center [946, 255] width 72 height 16
drag, startPoint x: 936, startPoint y: 276, endPoint x: 936, endPoint y: 306, distance: 30.0
click at [936, 277] on button "Yes / OK" at bounding box center [946, 279] width 72 height 16
click at [936, 306] on button "Yes / OK" at bounding box center [946, 302] width 72 height 16
click at [935, 324] on button "Yes / OK" at bounding box center [946, 327] width 72 height 16
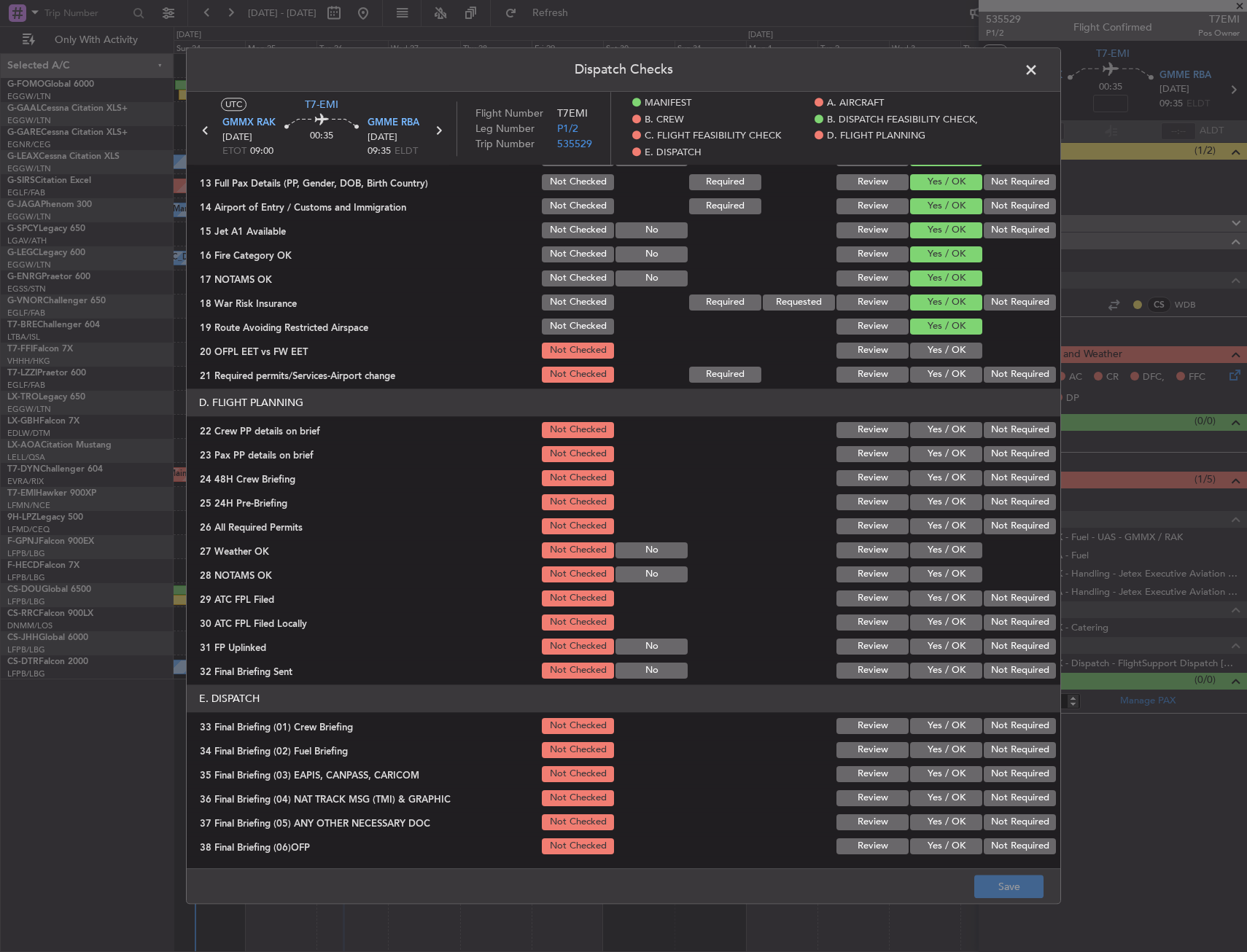
drag, startPoint x: 933, startPoint y: 342, endPoint x: 933, endPoint y: 356, distance: 14.0
click at [933, 343] on button "Yes / OK" at bounding box center [946, 351] width 72 height 16
click at [936, 368] on button "Yes / OK" at bounding box center [946, 375] width 72 height 16
drag, startPoint x: 932, startPoint y: 428, endPoint x: 927, endPoint y: 456, distance: 28.4
click at [932, 430] on button "Yes / OK" at bounding box center [946, 431] width 72 height 16
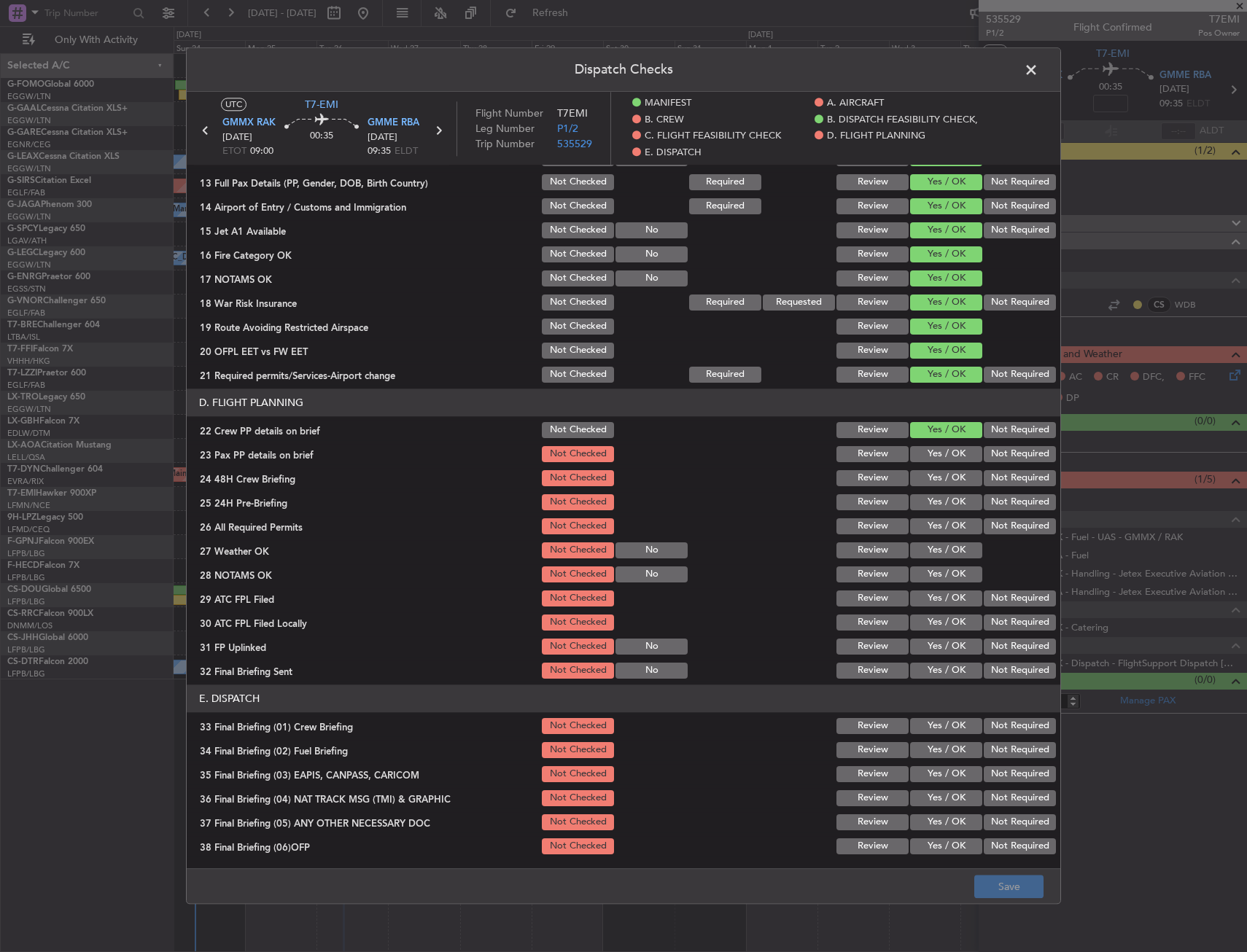
click at [928, 458] on button "Yes / OK" at bounding box center [946, 454] width 72 height 16
drag, startPoint x: 928, startPoint y: 480, endPoint x: 951, endPoint y: 468, distance: 25.9
click at [928, 480] on button "Yes / OK" at bounding box center [946, 479] width 72 height 16
click at [1039, 69] on span at bounding box center [1039, 74] width 0 height 29
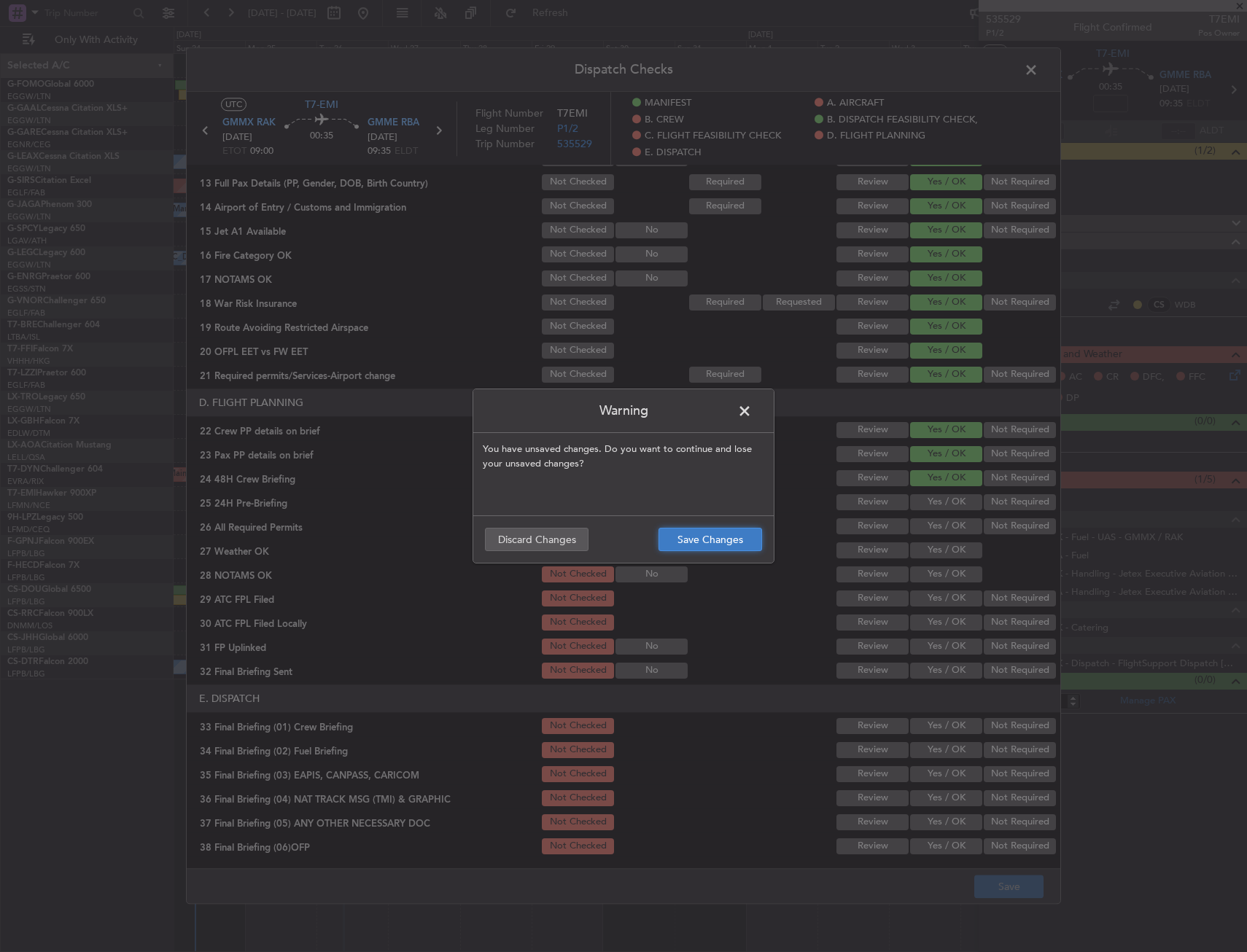
click at [728, 545] on button "Save Changes" at bounding box center [710, 539] width 104 height 24
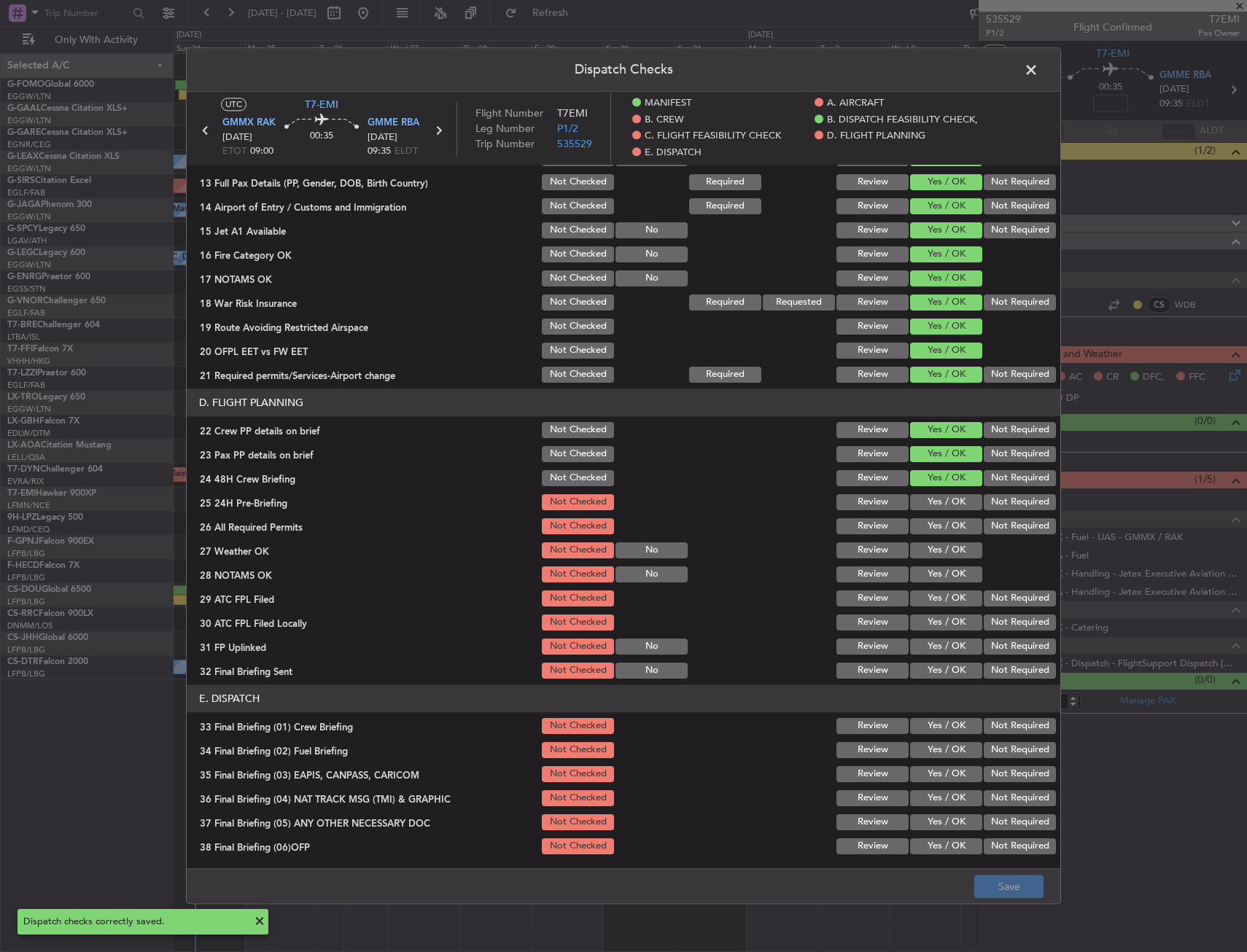
click at [1039, 67] on span at bounding box center [1039, 74] width 0 height 29
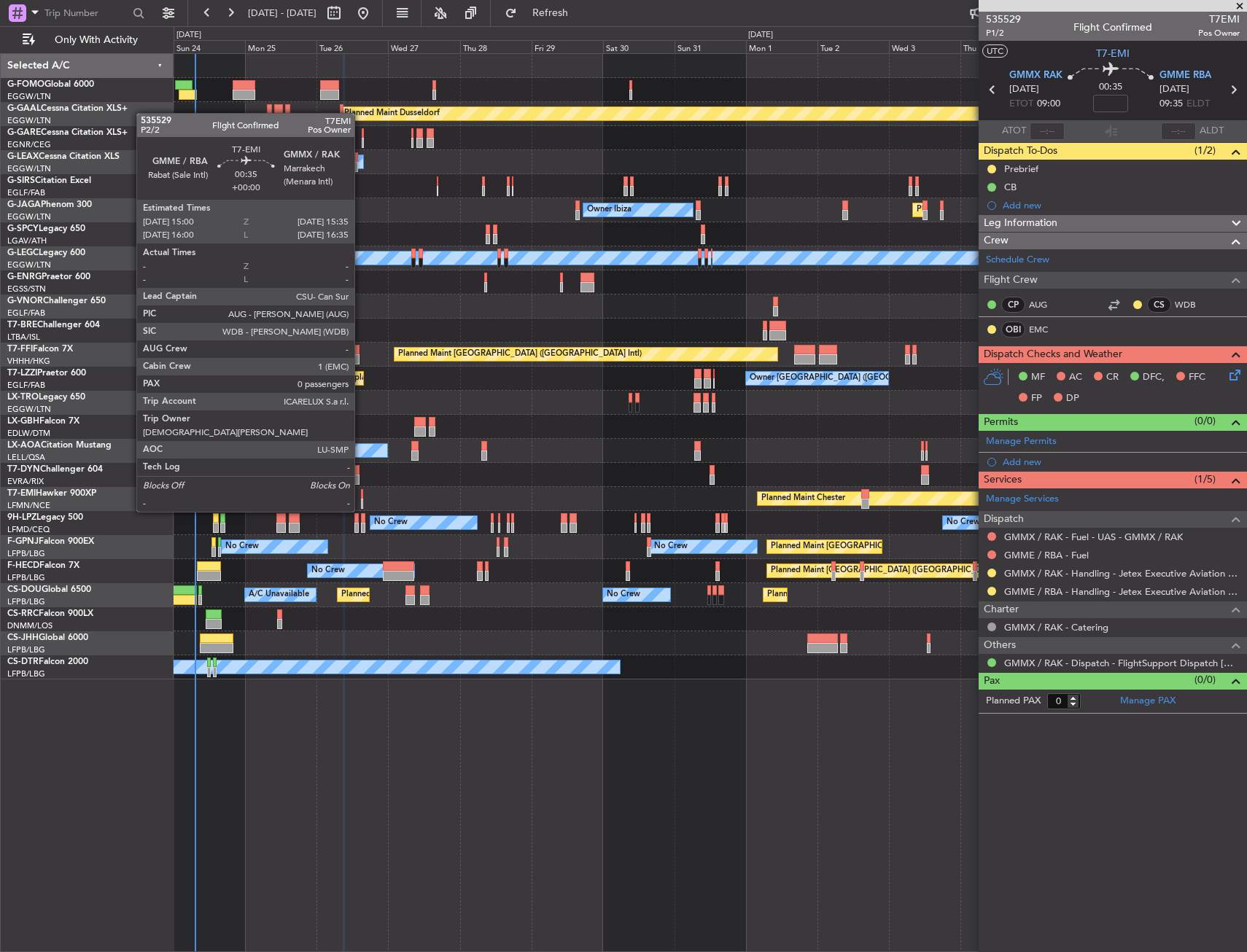
click at [363, 498] on div "Planned Maint Chester Planned Maint Chester" at bounding box center [709, 498] width 1073 height 24
click at [362, 498] on div at bounding box center [362, 503] width 2 height 10
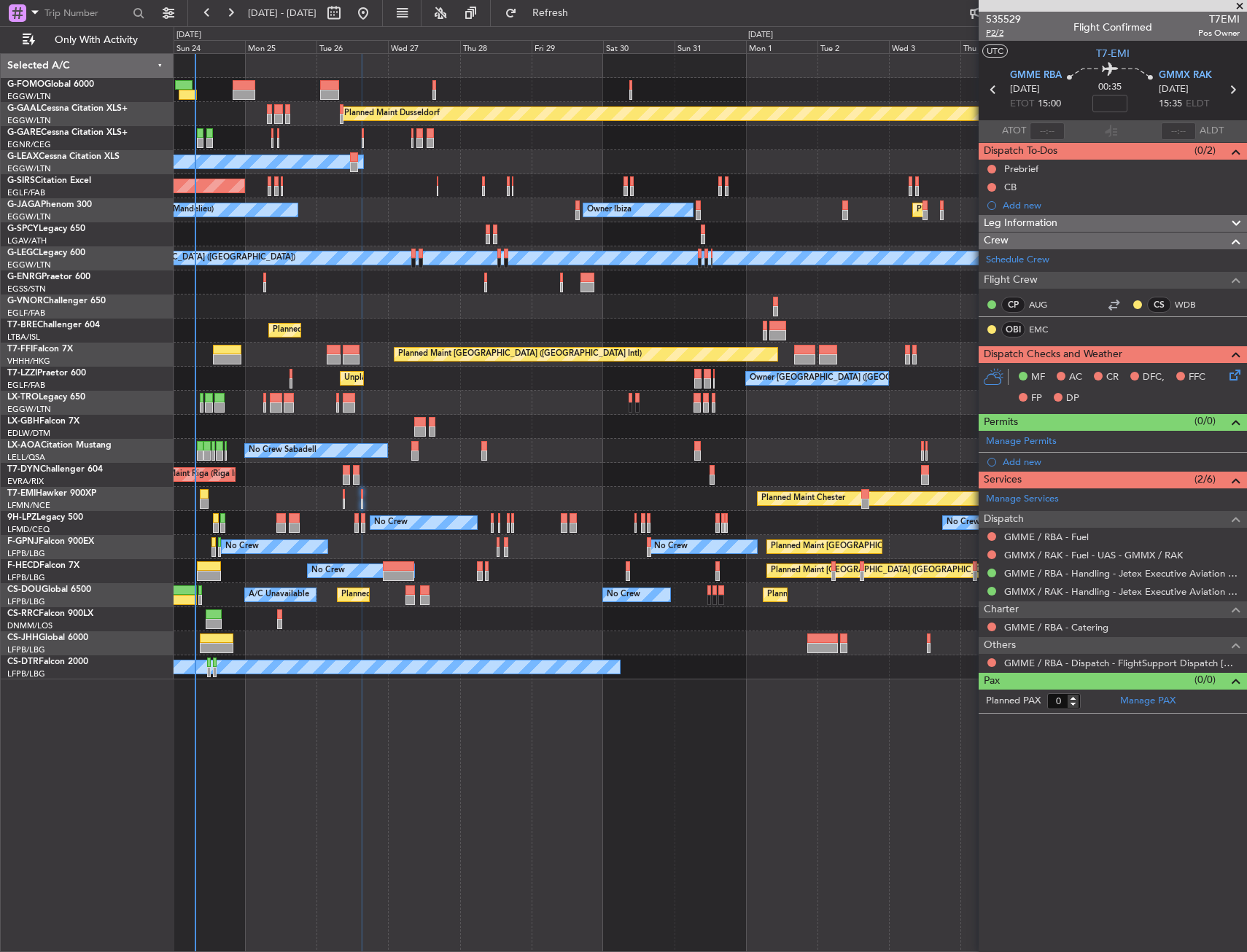
click at [991, 29] on span "P2/2" at bounding box center [1003, 33] width 35 height 12
click at [1106, 111] on input at bounding box center [1110, 103] width 35 height 17
click at [1049, 52] on section "UTC T7-EMI" at bounding box center [1112, 51] width 268 height 22
type input "+00:05"
click at [992, 169] on button at bounding box center [991, 169] width 9 height 9
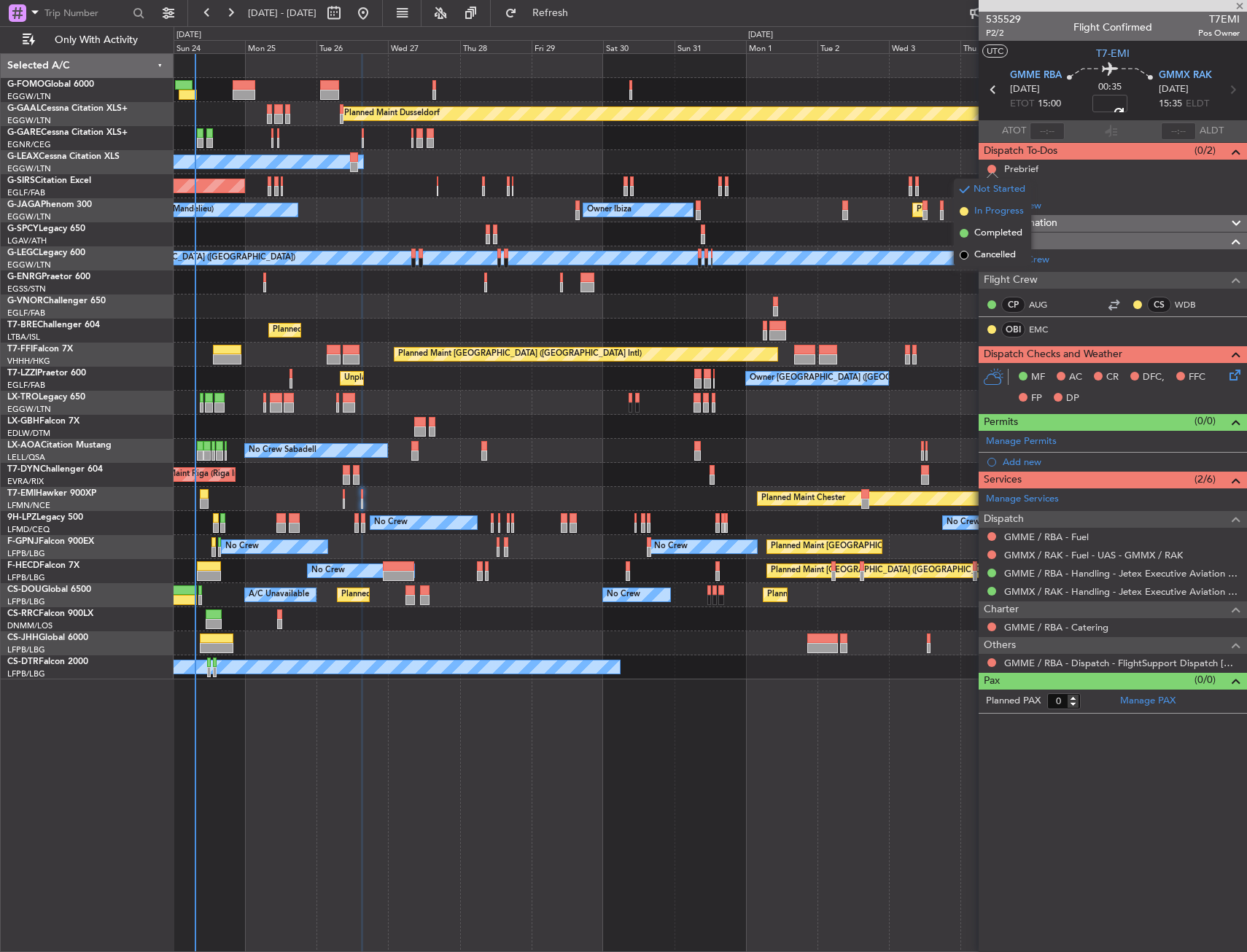
click at [980, 212] on span "In Progress" at bounding box center [999, 212] width 50 height 15
click at [991, 186] on button at bounding box center [991, 187] width 9 height 9
click at [986, 249] on span "Completed" at bounding box center [998, 252] width 48 height 15
click at [1229, 369] on icon at bounding box center [1232, 373] width 11 height 11
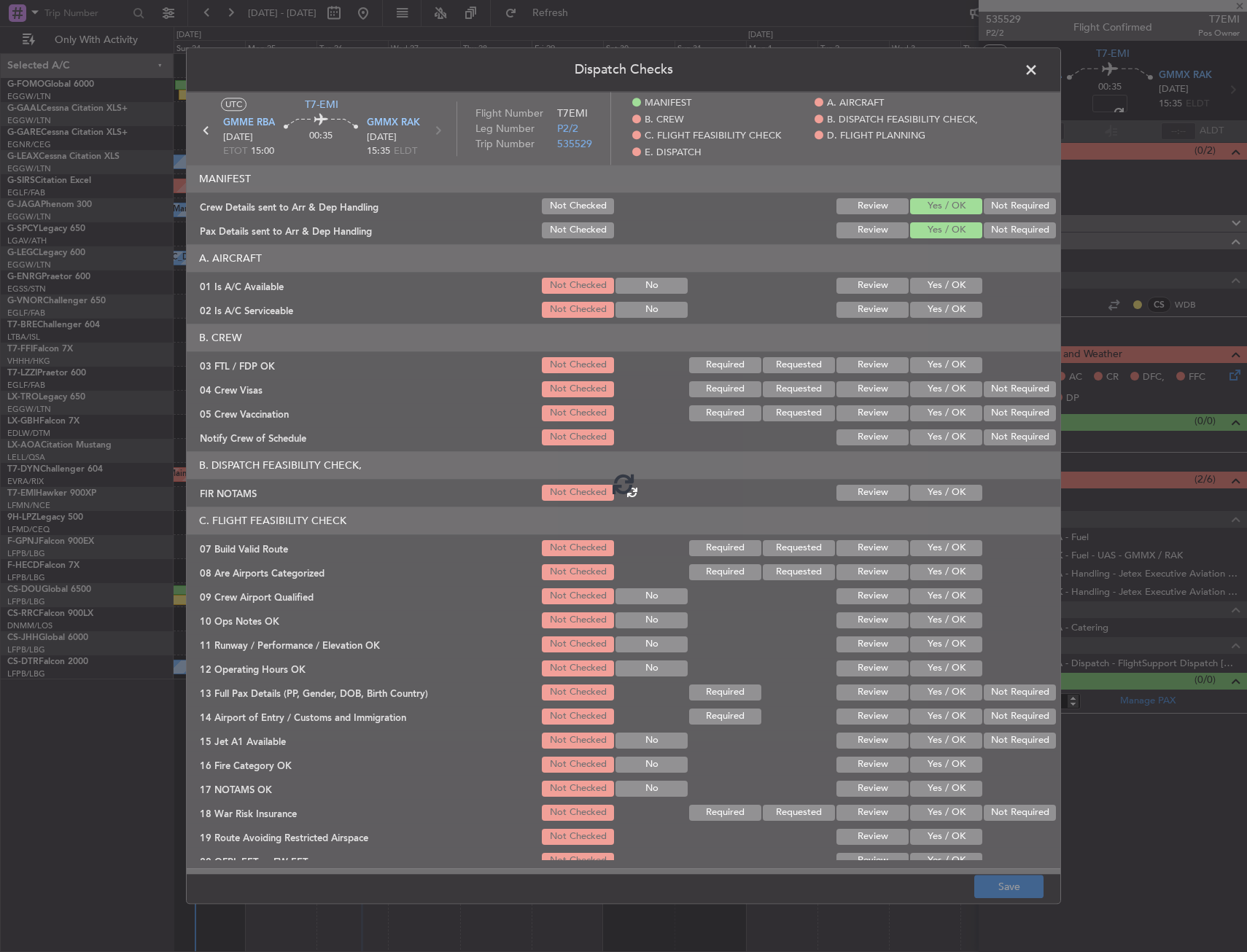
type input "+00:05"
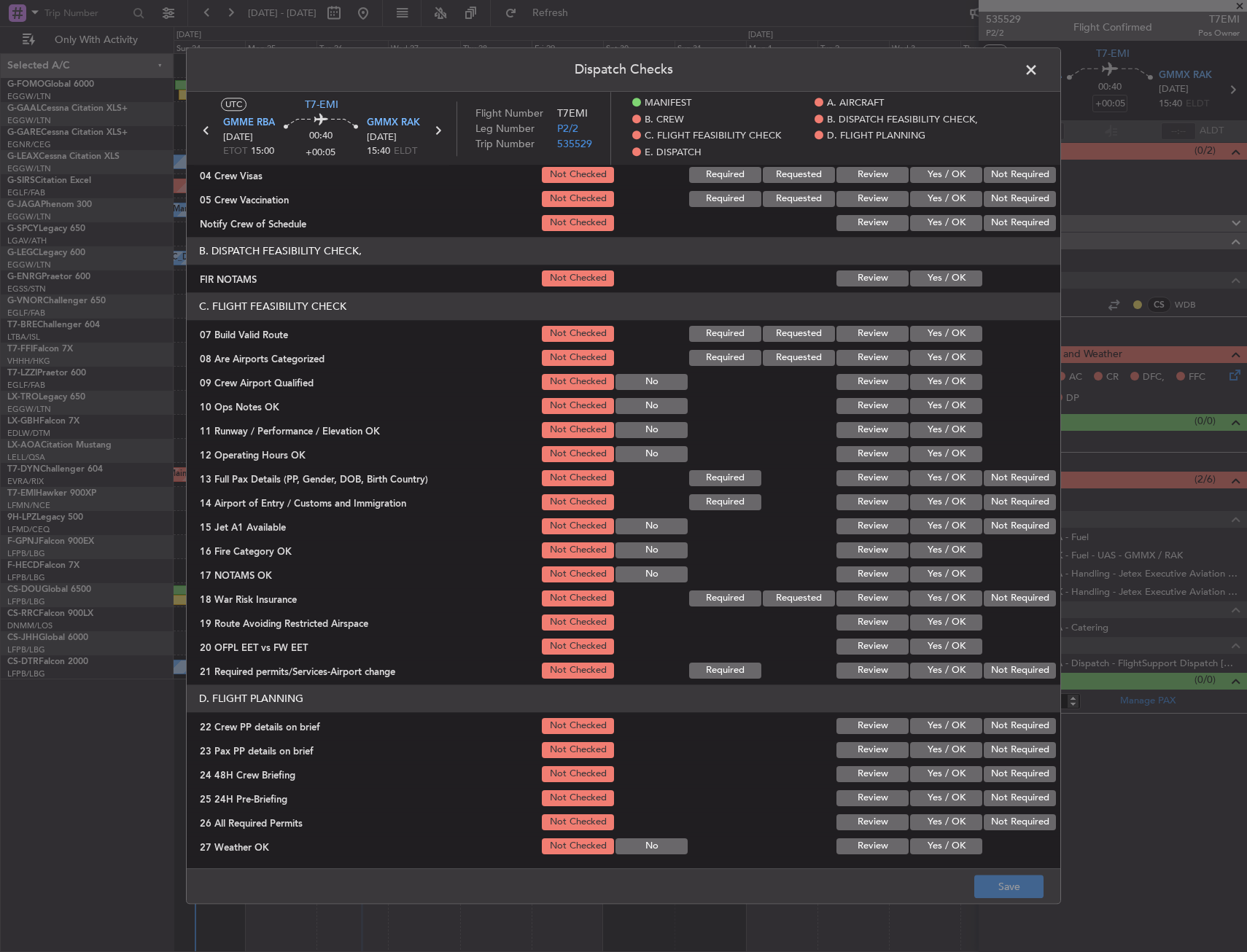
scroll to position [219, 0]
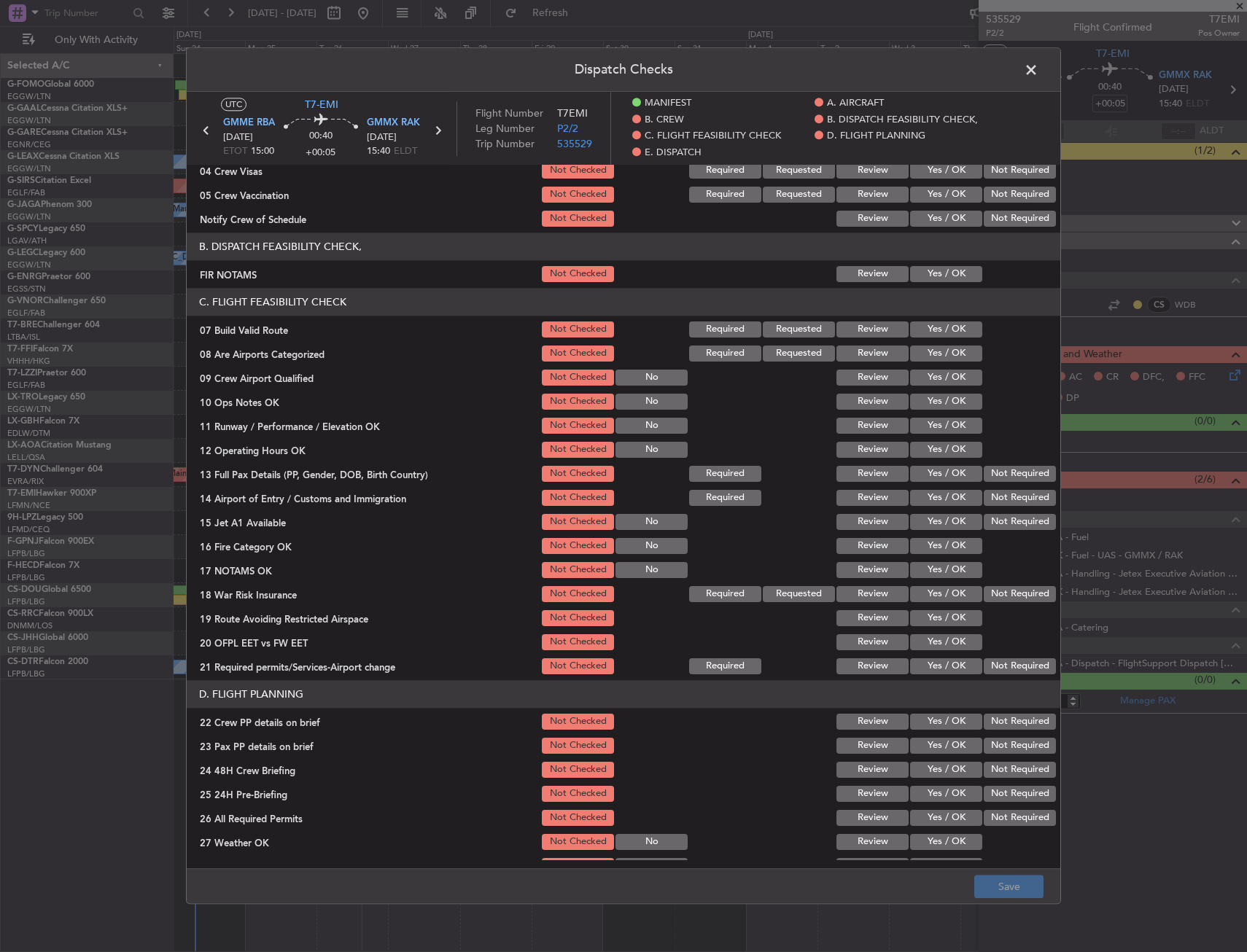
click at [910, 281] on button "Yes / OK" at bounding box center [946, 275] width 72 height 16
click at [913, 329] on button "Yes / OK" at bounding box center [946, 329] width 72 height 16
click at [919, 399] on button "Yes / OK" at bounding box center [946, 402] width 72 height 16
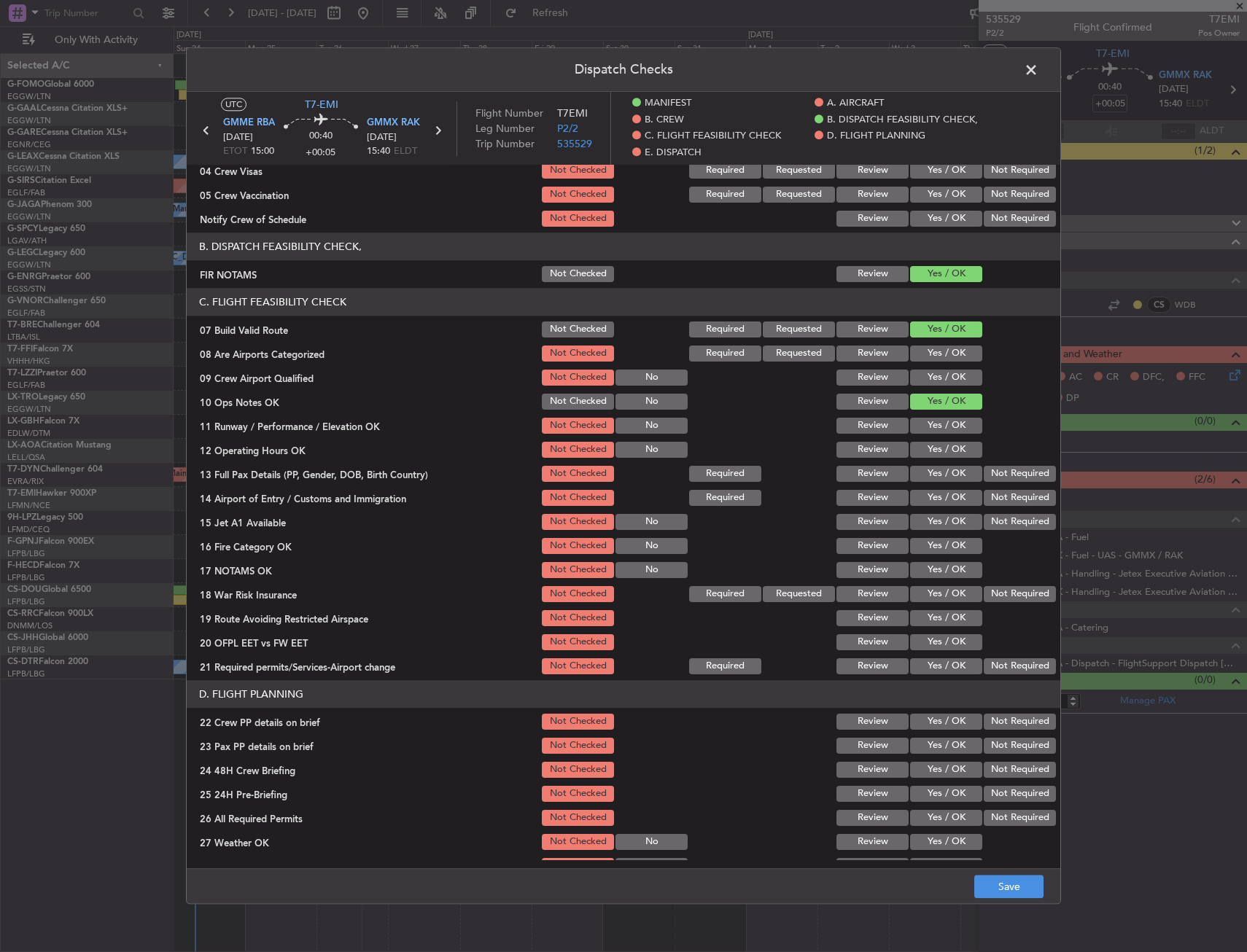
click at [923, 427] on button "Yes / OK" at bounding box center [946, 426] width 72 height 16
click at [926, 447] on button "Yes / OK" at bounding box center [946, 450] width 72 height 16
click at [929, 471] on button "Yes / OK" at bounding box center [946, 474] width 72 height 16
drag, startPoint x: 933, startPoint y: 489, endPoint x: 932, endPoint y: 502, distance: 13.0
click at [933, 489] on div "Yes / OK" at bounding box center [945, 498] width 74 height 20
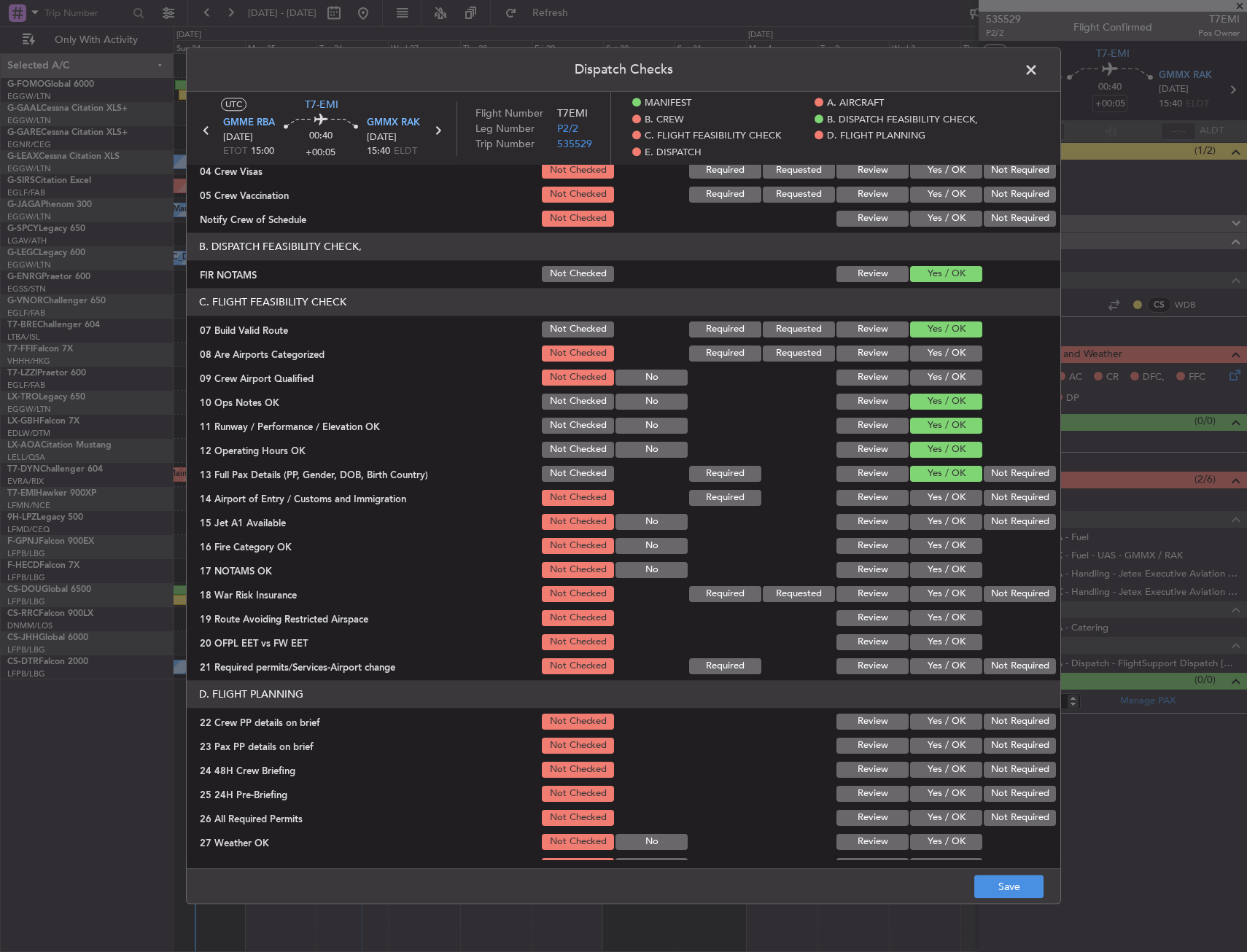
click at [932, 502] on button "Yes / OK" at bounding box center [946, 498] width 72 height 16
click at [931, 517] on button "Yes / OK" at bounding box center [946, 522] width 72 height 16
click at [927, 546] on button "Yes / OK" at bounding box center [946, 547] width 72 height 16
click at [926, 566] on button "Yes / OK" at bounding box center [946, 570] width 72 height 16
click at [927, 587] on button "Yes / OK" at bounding box center [946, 594] width 72 height 16
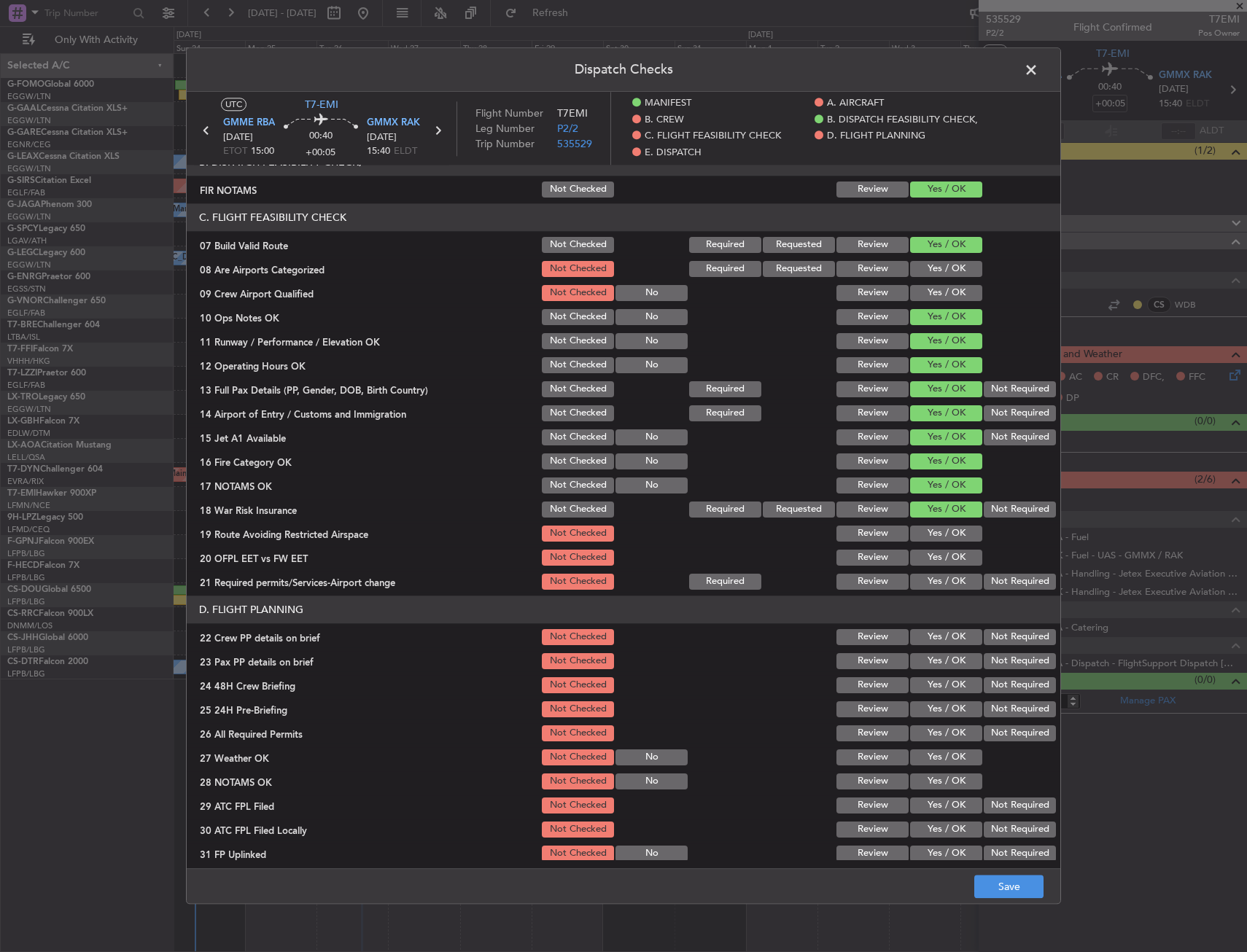
scroll to position [511, 0]
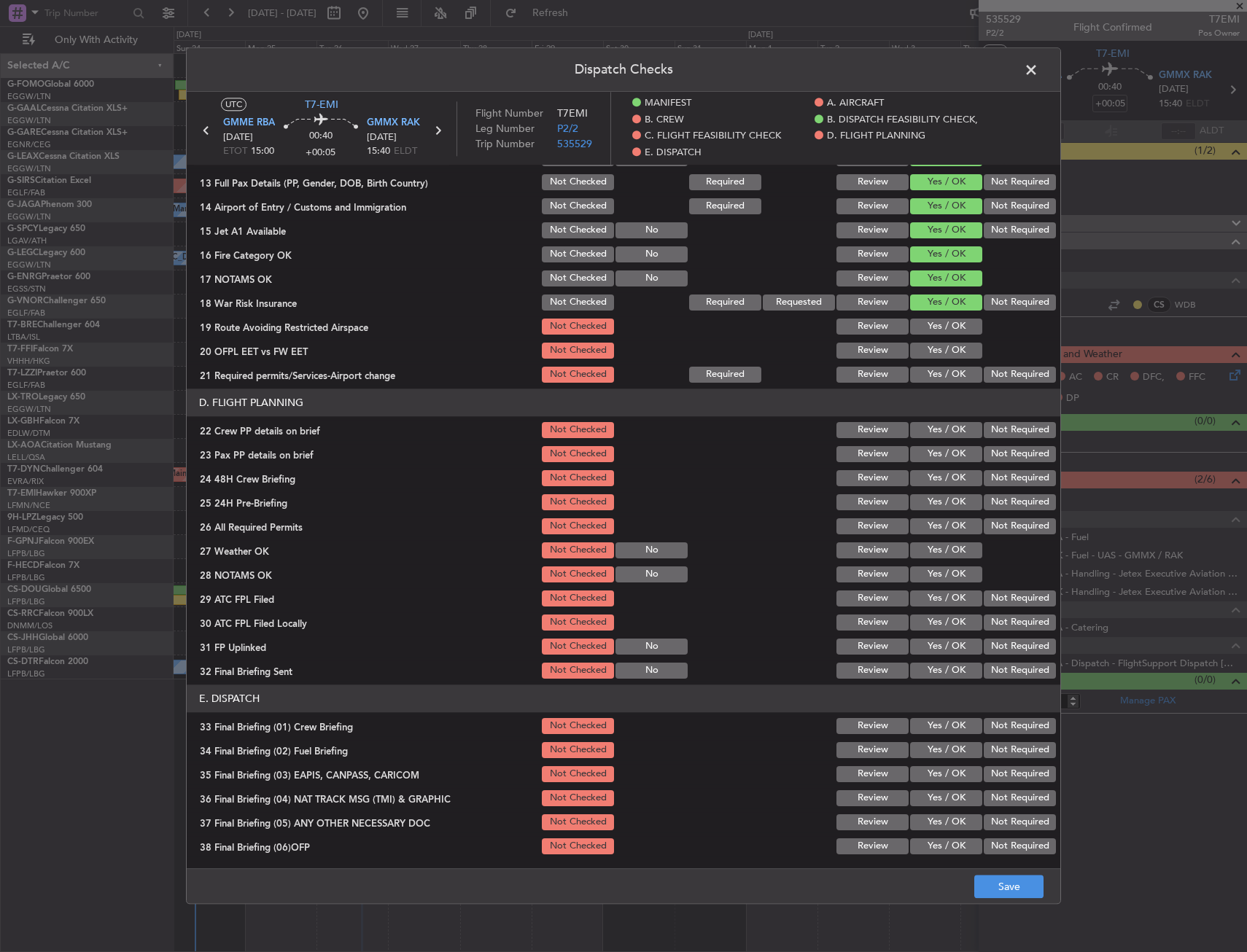
click at [933, 329] on button "Yes / OK" at bounding box center [946, 327] width 72 height 16
click at [933, 353] on button "Yes / OK" at bounding box center [946, 351] width 72 height 16
drag, startPoint x: 935, startPoint y: 369, endPoint x: 926, endPoint y: 427, distance: 58.7
click at [935, 370] on button "Yes / OK" at bounding box center [946, 375] width 72 height 16
click at [927, 431] on button "Yes / OK" at bounding box center [946, 431] width 72 height 16
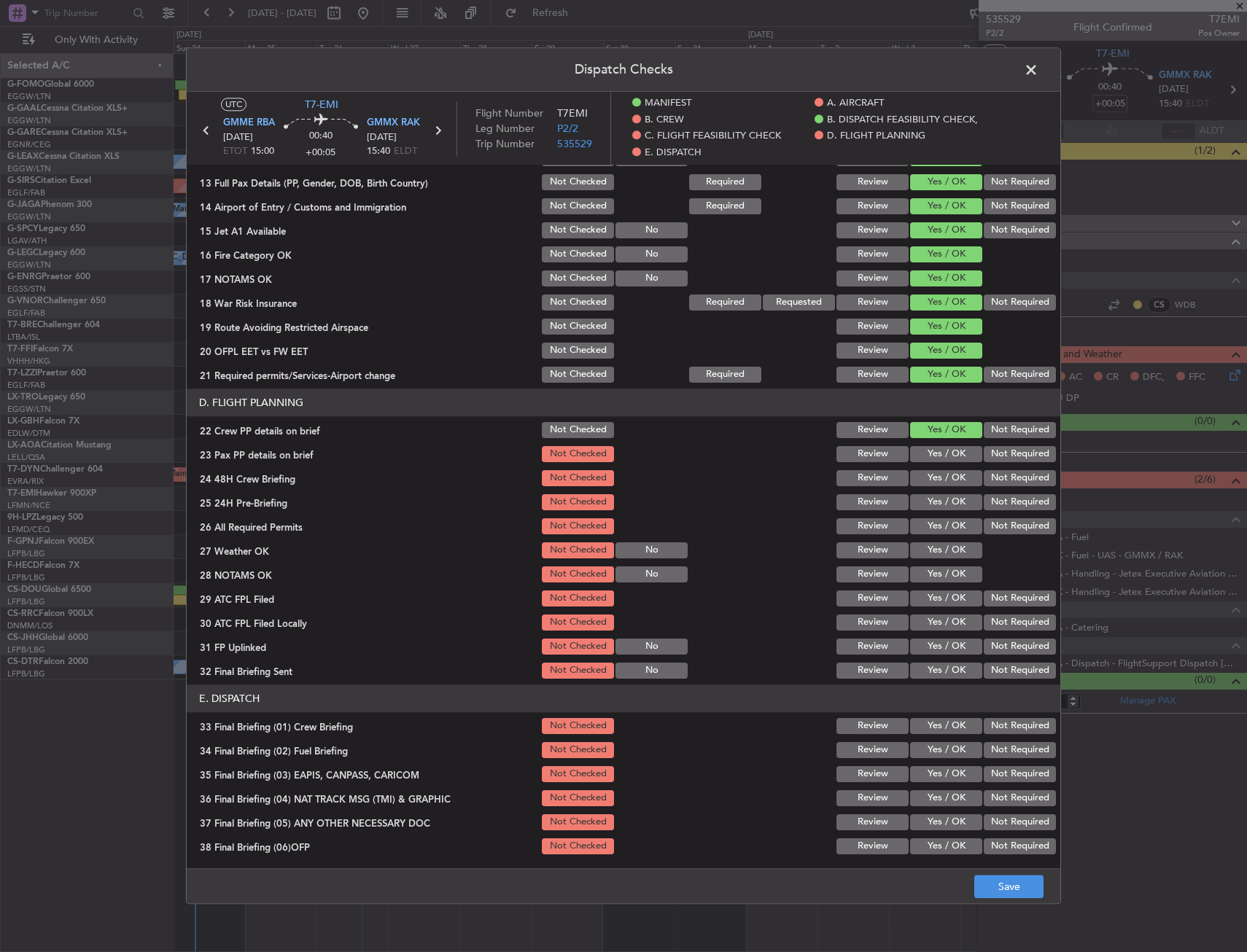
click at [928, 454] on button "Yes / OK" at bounding box center [946, 454] width 72 height 16
click at [927, 473] on button "Yes / OK" at bounding box center [946, 479] width 72 height 16
click at [1003, 883] on button "Save" at bounding box center [1008, 887] width 69 height 24
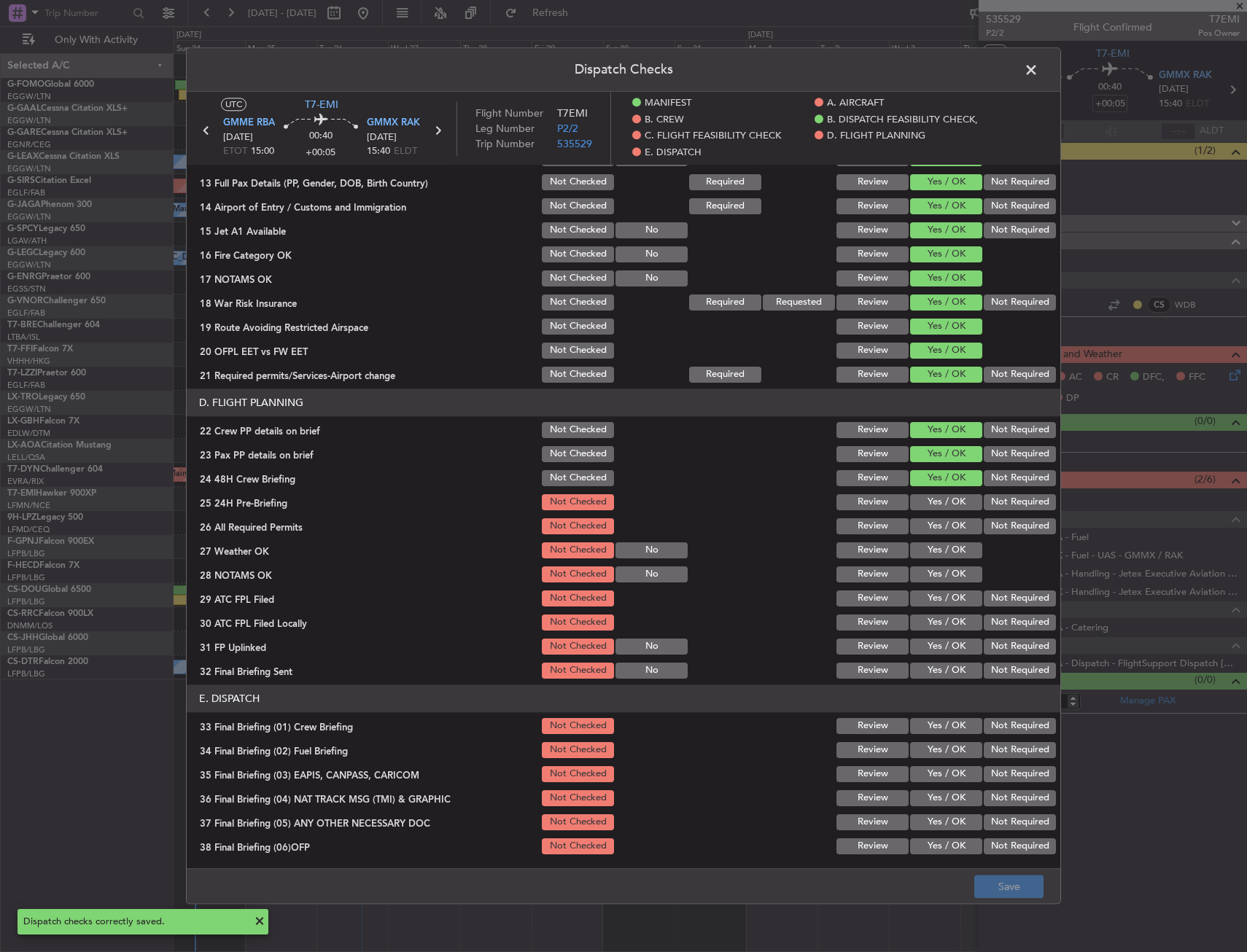
click at [1039, 71] on span at bounding box center [1039, 74] width 0 height 29
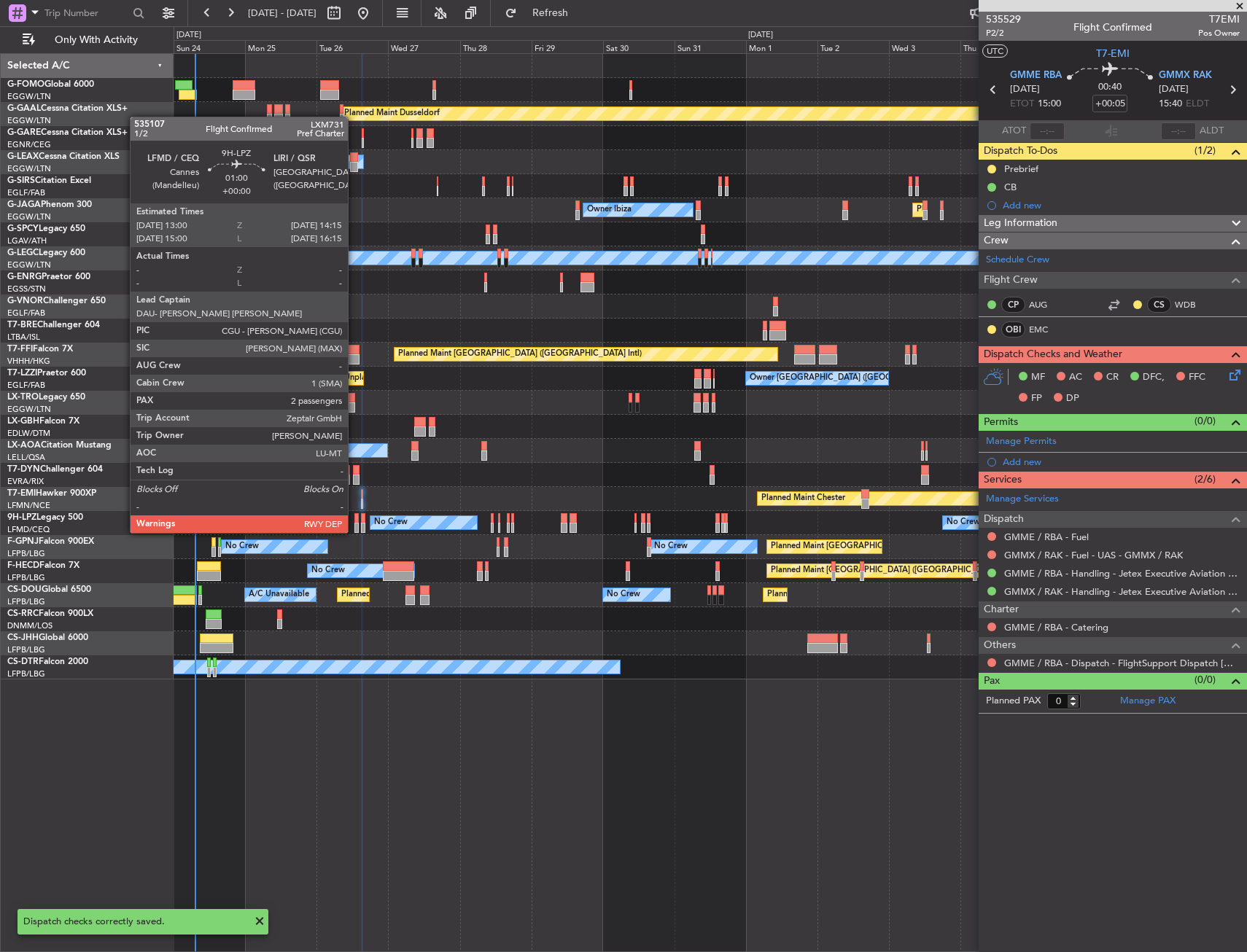
click at [355, 521] on div at bounding box center [356, 518] width 4 height 10
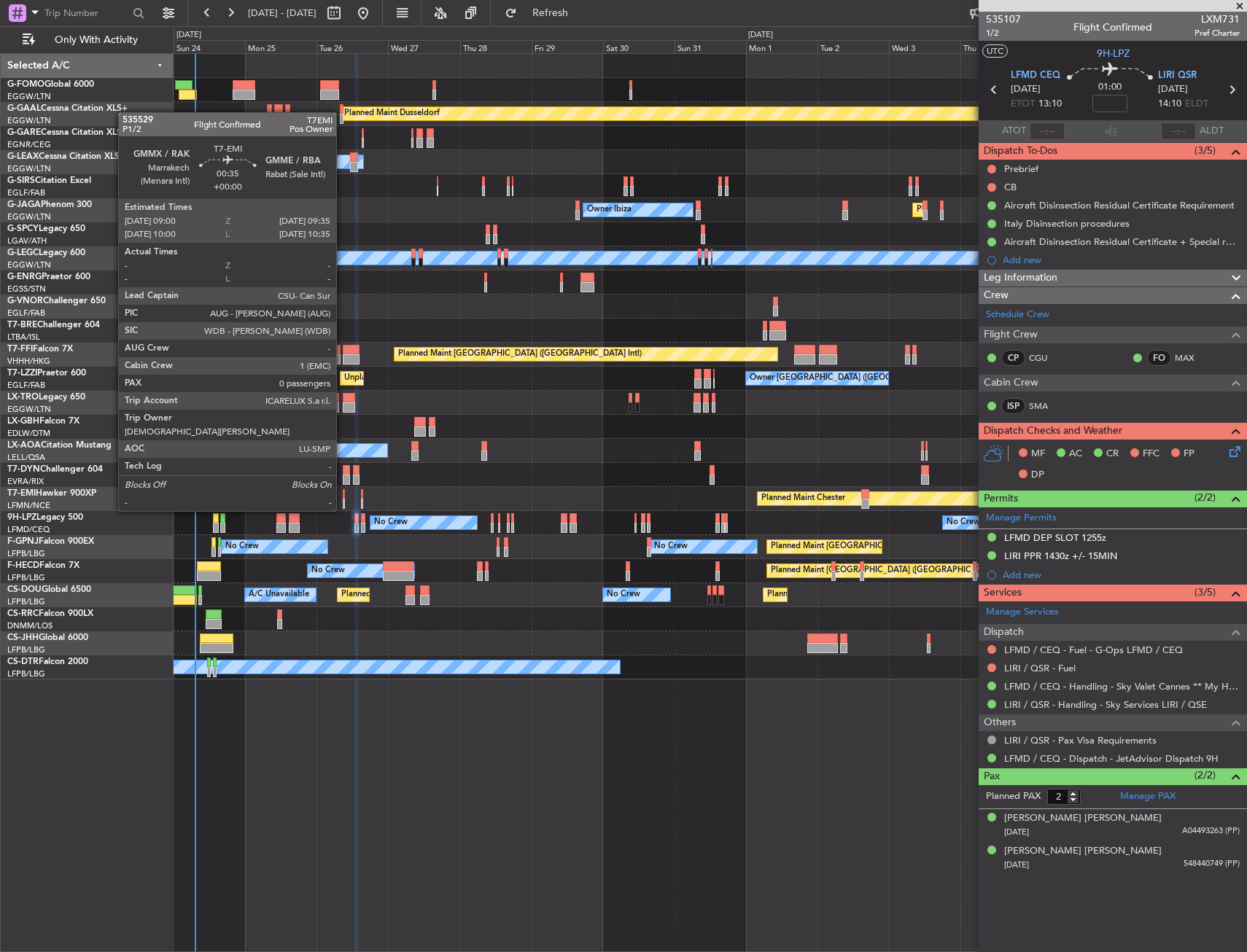
click at [342, 497] on div at bounding box center [343, 494] width 2 height 10
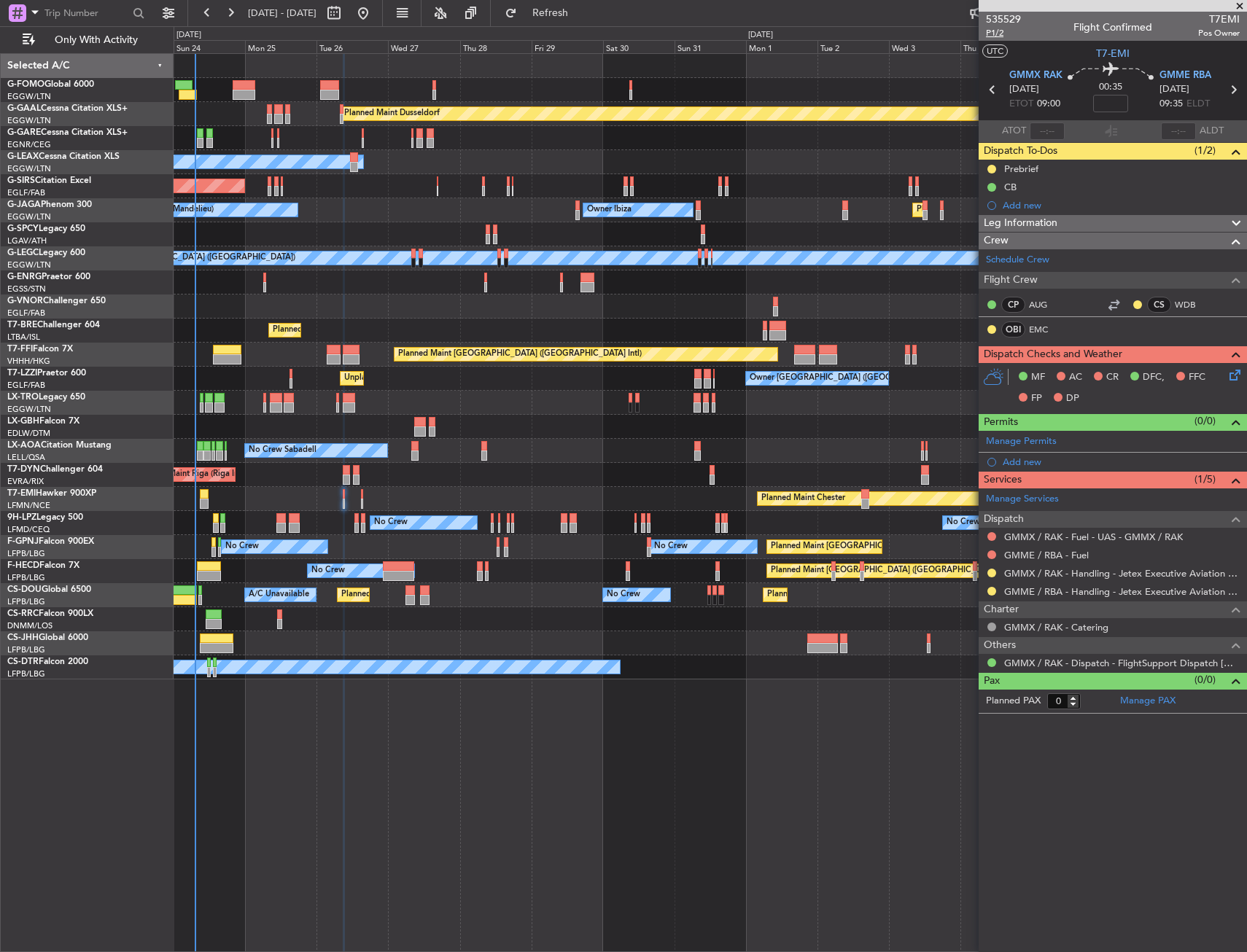
click at [1002, 33] on span "P1/2" at bounding box center [1003, 33] width 35 height 12
click at [1048, 325] on link "EMC" at bounding box center [1045, 329] width 33 height 13
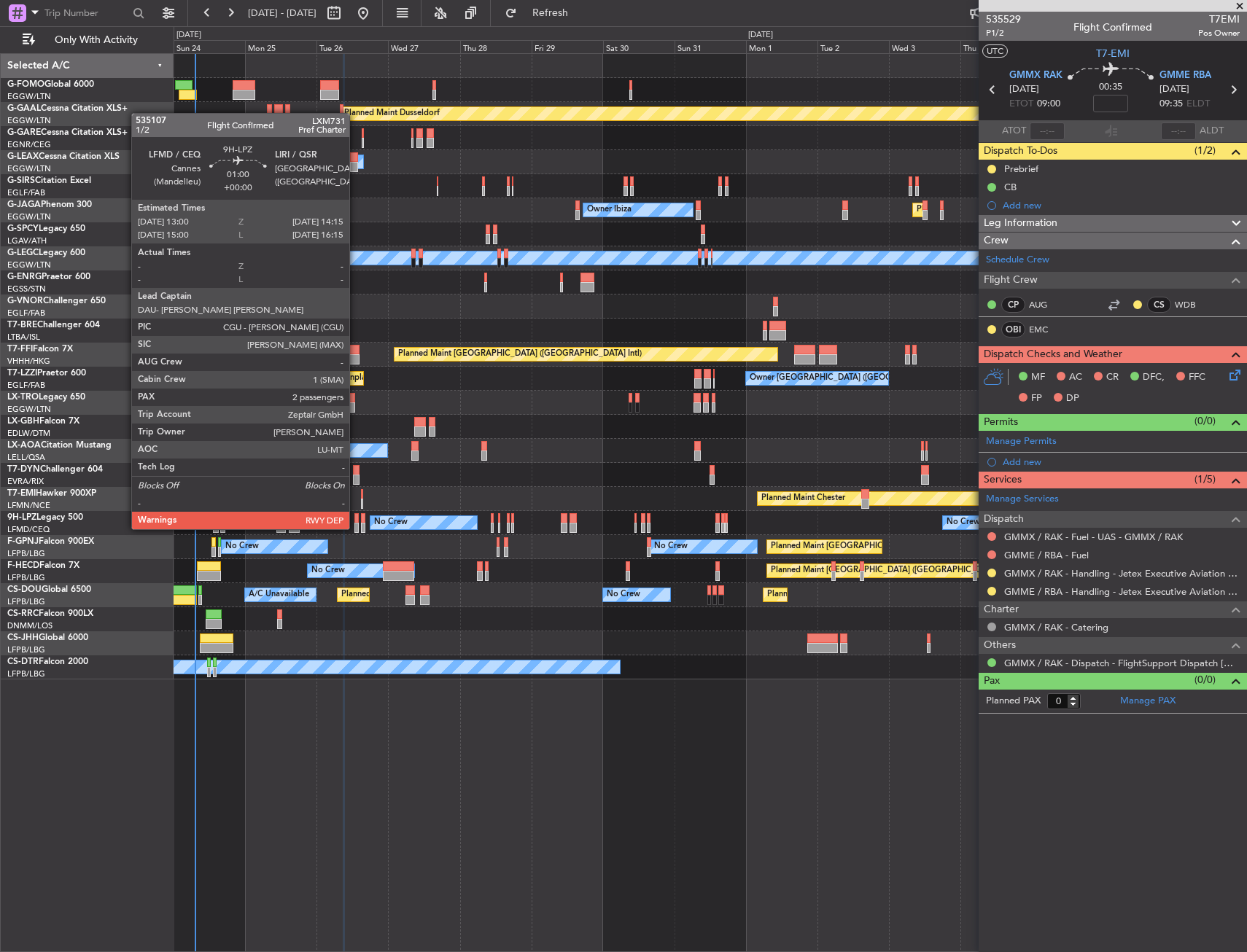
click at [355, 515] on div at bounding box center [356, 518] width 4 height 10
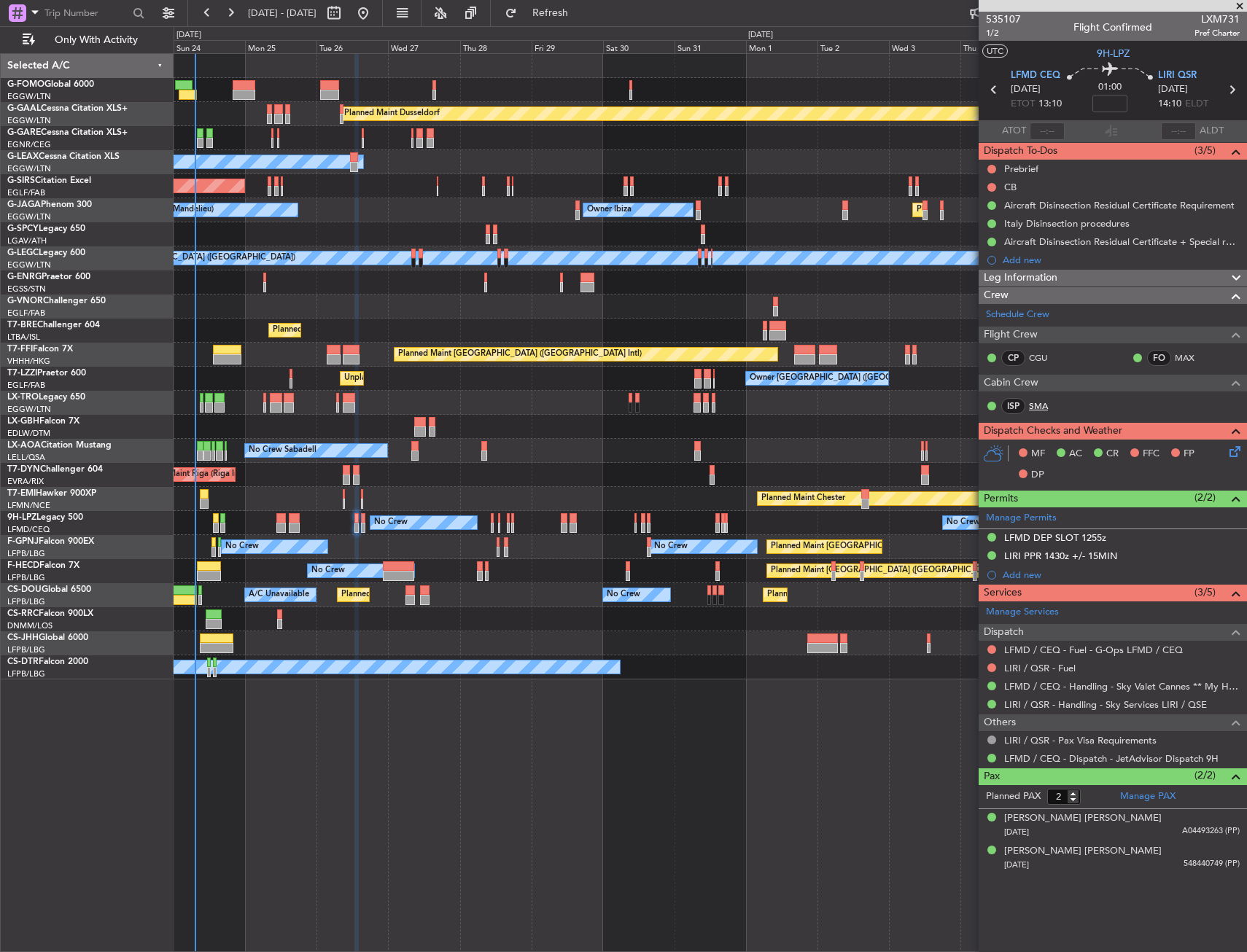
click at [1040, 405] on link "SMA" at bounding box center [1045, 406] width 33 height 13
click at [990, 34] on span "1/2" at bounding box center [1003, 33] width 35 height 12
click at [989, 166] on button at bounding box center [991, 169] width 9 height 9
click at [977, 211] on span "In Progress" at bounding box center [999, 212] width 50 height 15
click at [988, 185] on button at bounding box center [991, 187] width 9 height 9
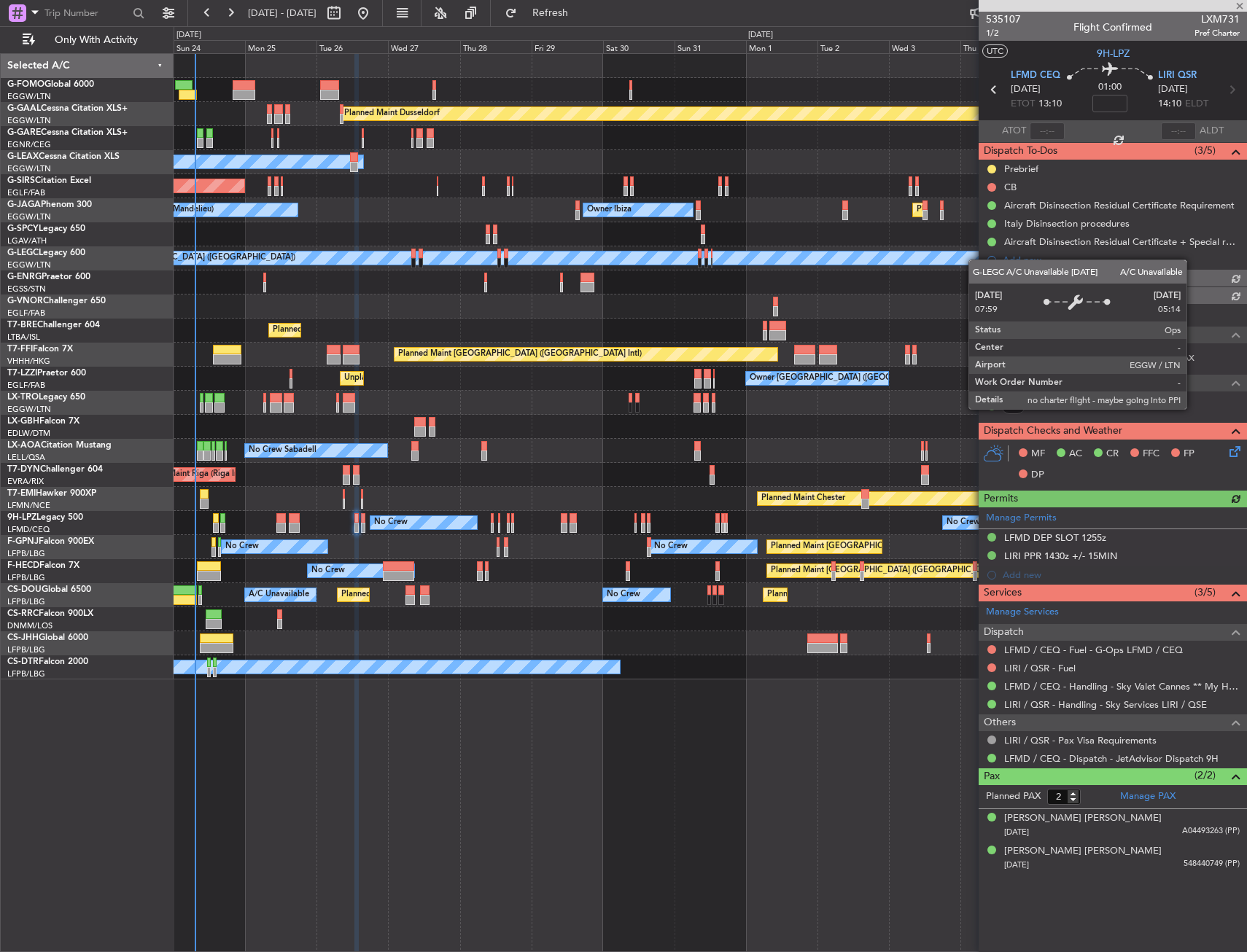
click at [976, 260] on div "A/C Unavailable [GEOGRAPHIC_DATA] ([GEOGRAPHIC_DATA])" at bounding box center [1187, 258] width 2264 height 13
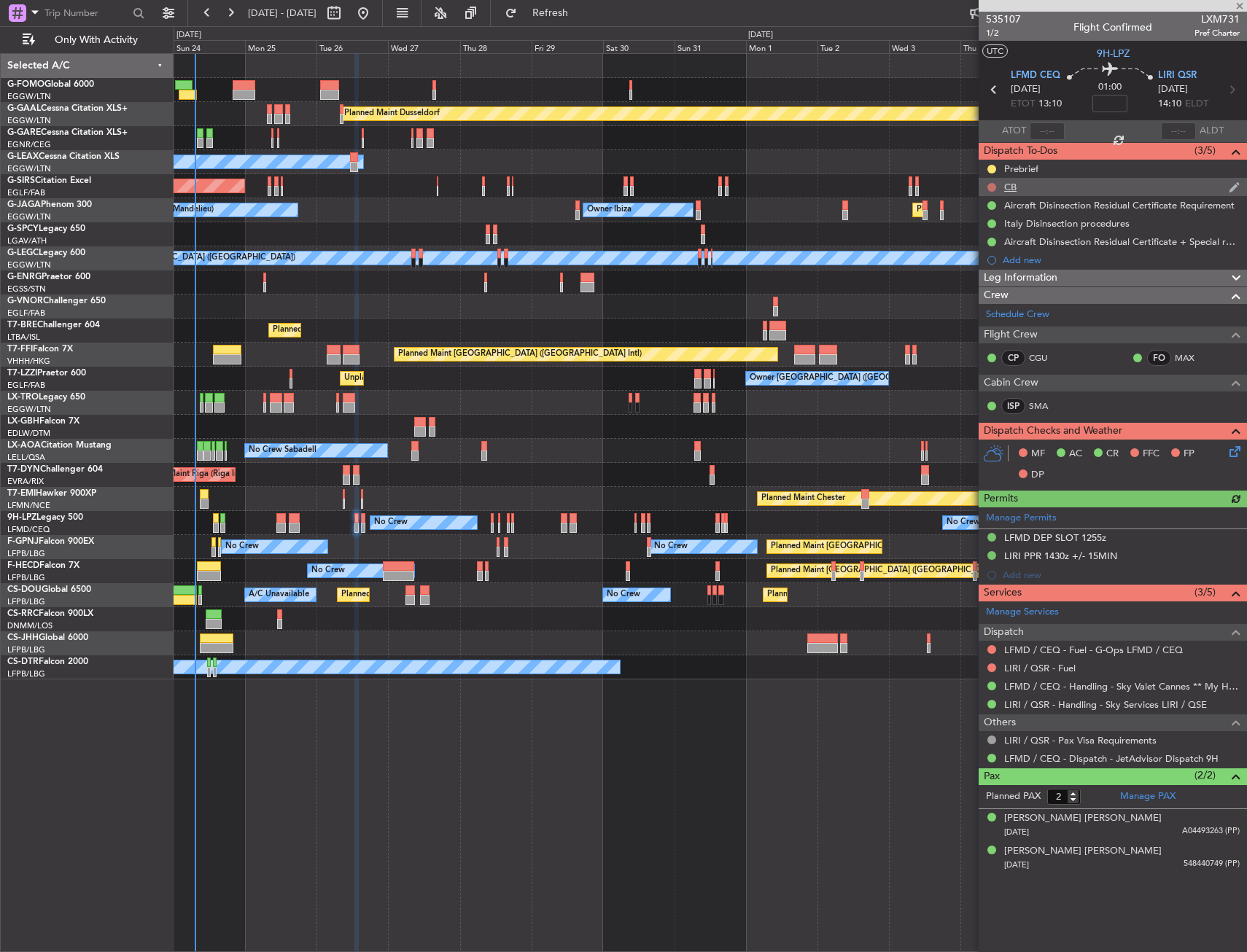
click at [990, 184] on button at bounding box center [991, 187] width 9 height 9
click at [978, 252] on span "Completed" at bounding box center [998, 252] width 48 height 15
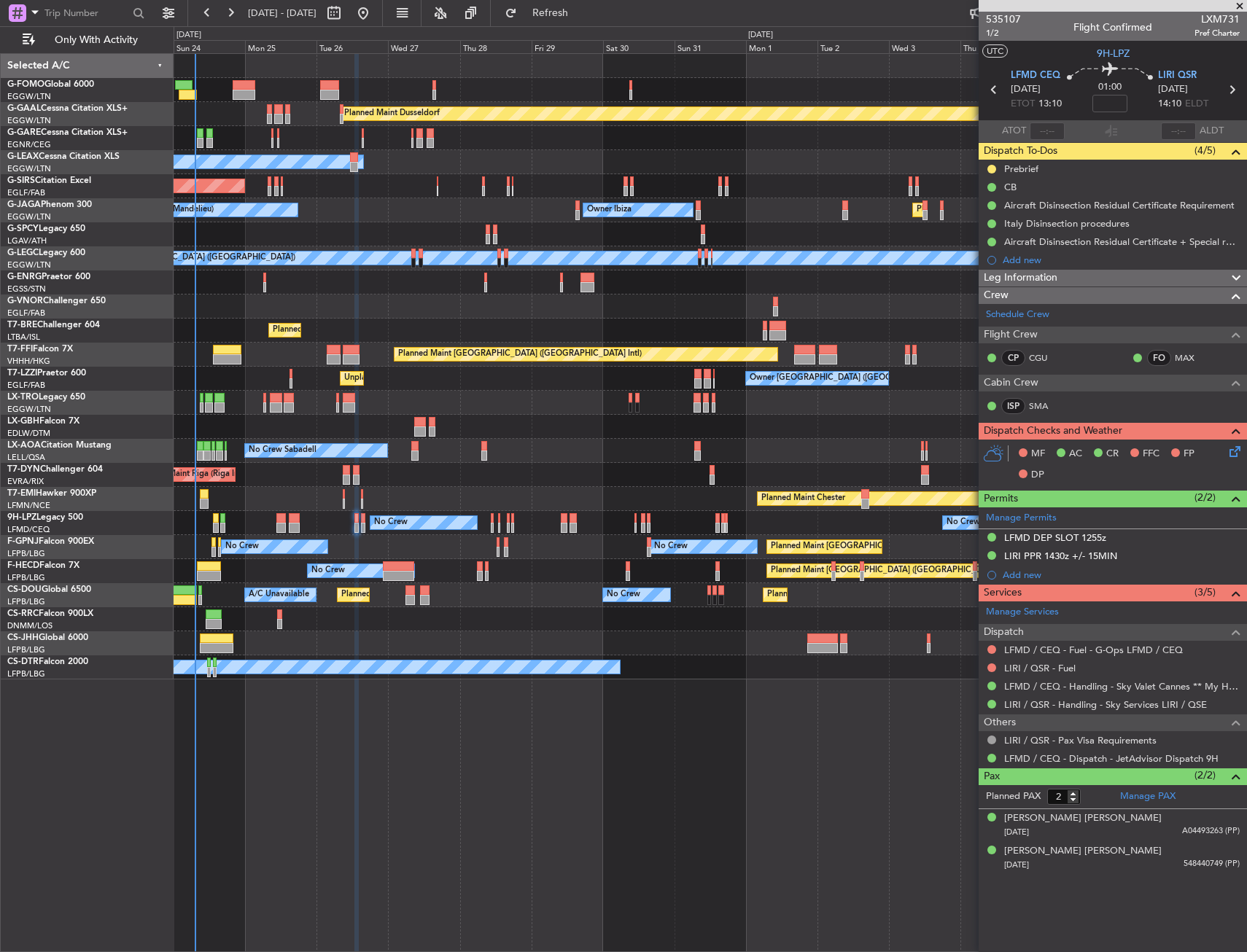
click at [1236, 452] on icon at bounding box center [1232, 449] width 11 height 11
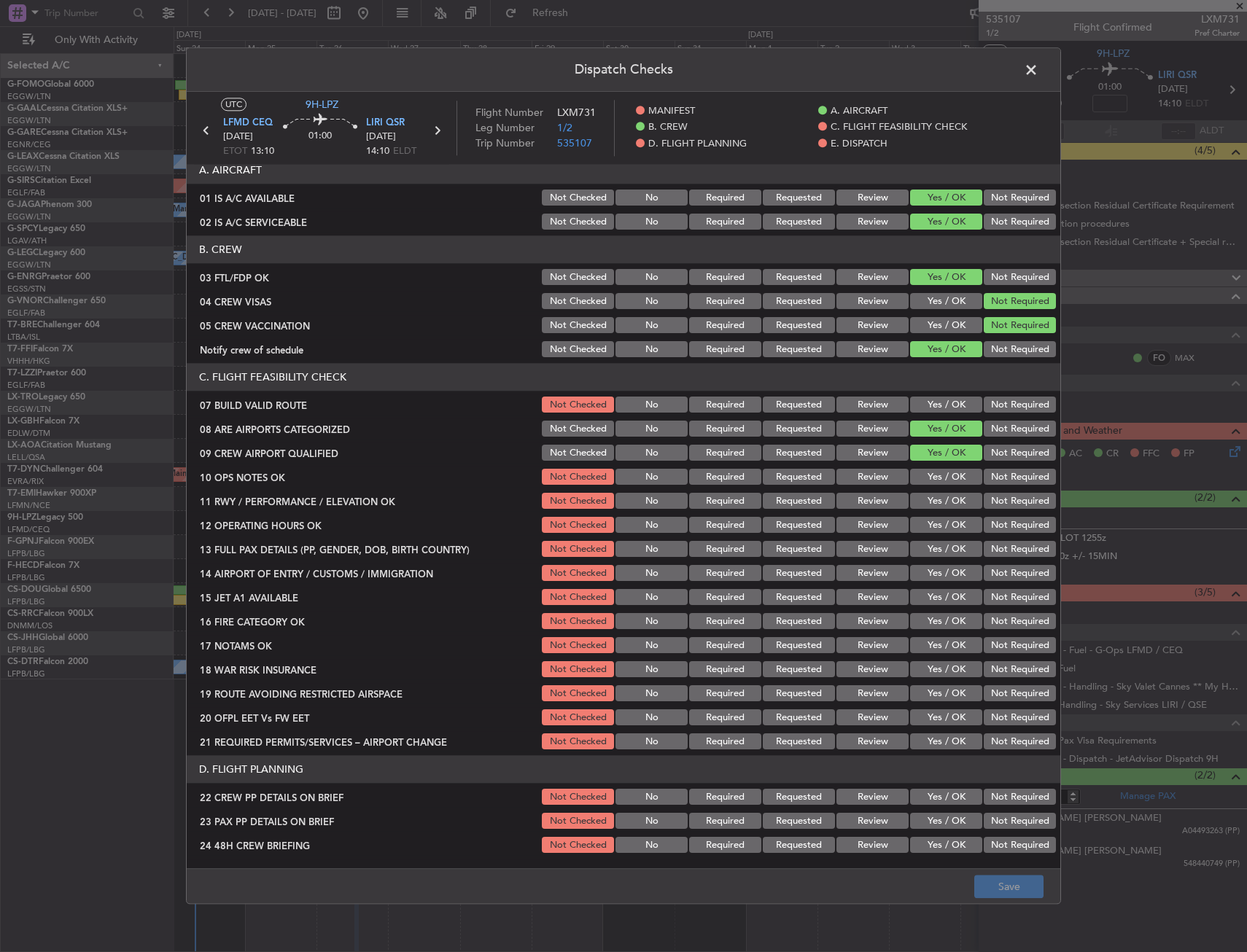
scroll to position [219, 0]
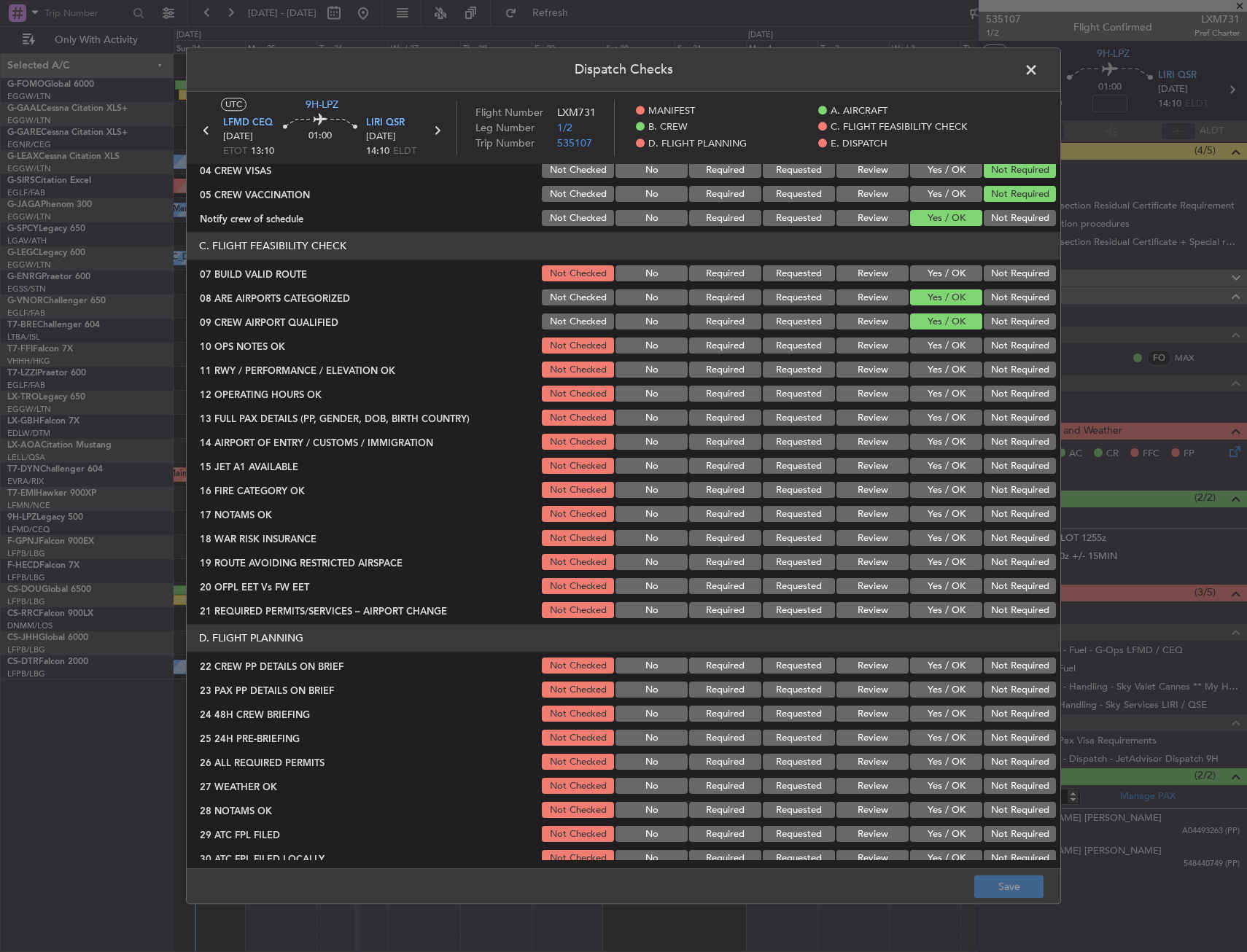
click at [933, 262] on section "C. FLIGHT FEASIBILITY CHECK 07 BUILD VALID ROUTE Not Checked No Required Reques…" at bounding box center [623, 427] width 874 height 389
click at [932, 271] on button "Yes / OK" at bounding box center [946, 275] width 72 height 16
click at [931, 349] on button "Yes / OK" at bounding box center [946, 346] width 72 height 16
drag, startPoint x: 929, startPoint y: 371, endPoint x: 927, endPoint y: 391, distance: 20.1
click at [929, 373] on button "Yes / OK" at bounding box center [946, 370] width 72 height 16
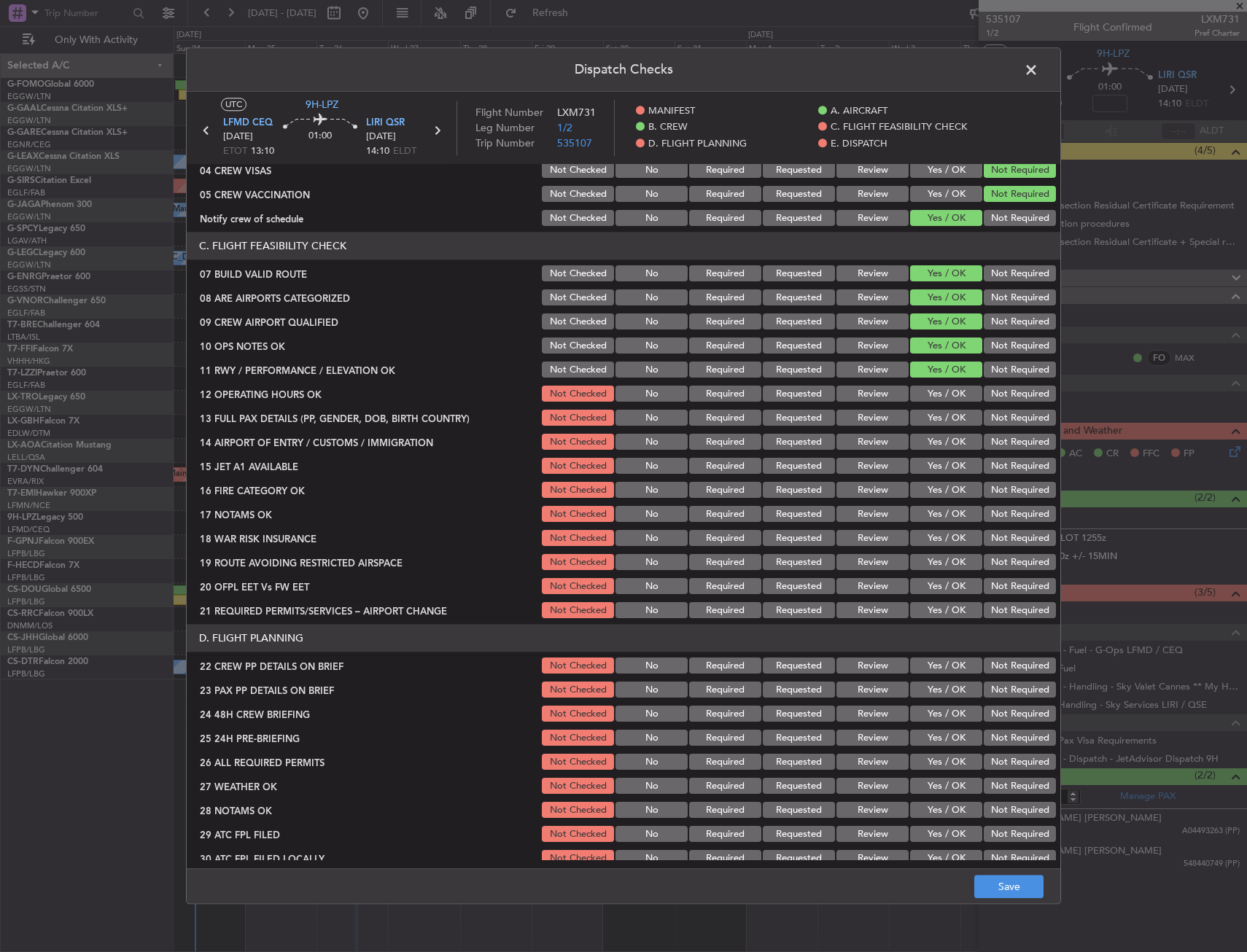
click at [927, 395] on button "Yes / OK" at bounding box center [946, 395] width 72 height 16
click at [927, 413] on button "Yes / OK" at bounding box center [946, 418] width 72 height 16
click at [927, 437] on button "Yes / OK" at bounding box center [946, 443] width 72 height 16
click at [925, 462] on button "Yes / OK" at bounding box center [946, 467] width 72 height 16
click at [924, 498] on div "Yes / OK" at bounding box center [945, 490] width 74 height 20
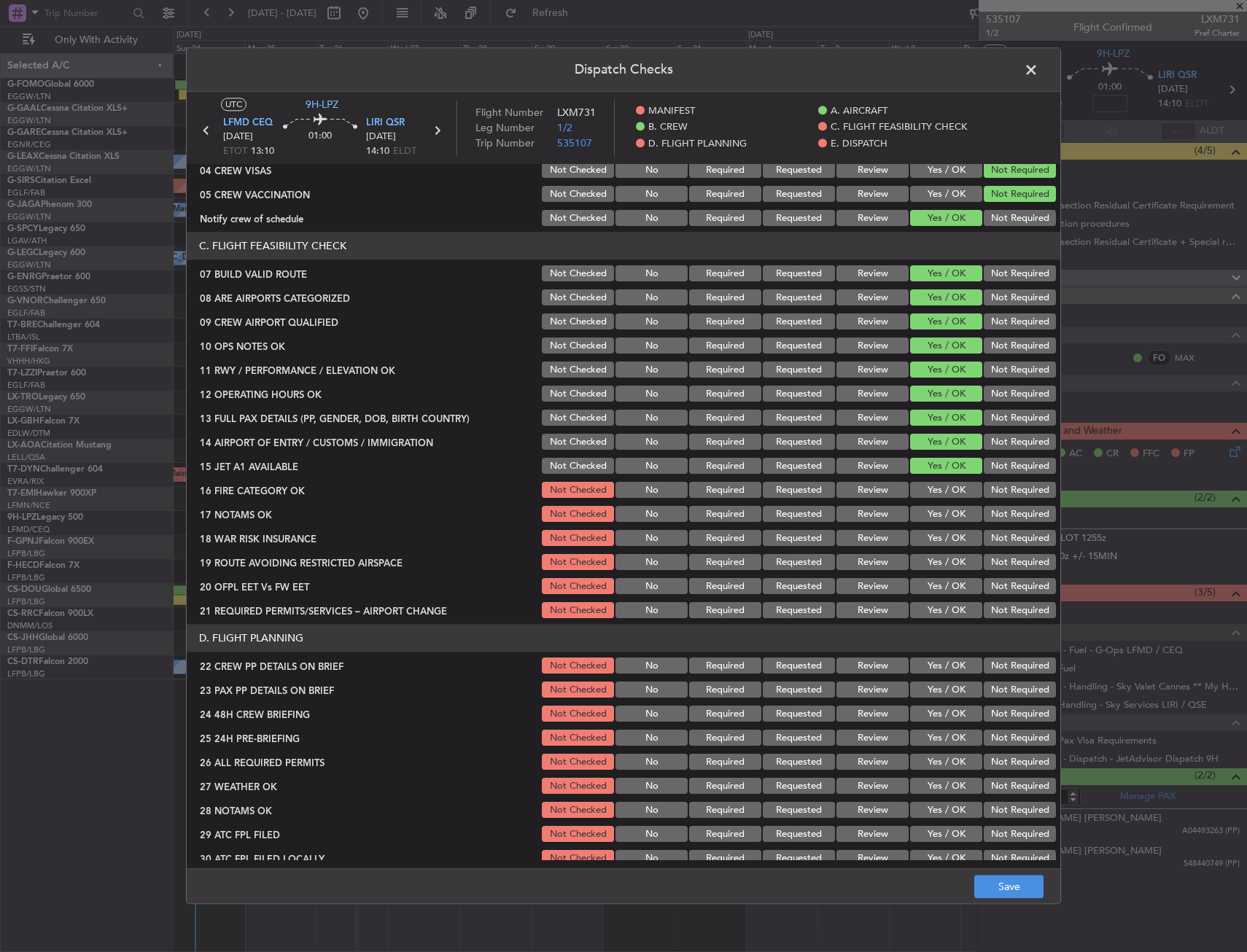
click at [936, 478] on section "C. FLIGHT FEASIBILITY CHECK 07 BUILD VALID ROUTE Not Checked No Required Reques…" at bounding box center [623, 427] width 874 height 389
click at [932, 489] on button "Yes / OK" at bounding box center [946, 491] width 72 height 16
drag, startPoint x: 936, startPoint y: 508, endPoint x: 933, endPoint y: 529, distance: 21.2
click at [936, 511] on button "Yes / OK" at bounding box center [946, 515] width 72 height 16
click at [933, 529] on div "Yes / OK" at bounding box center [945, 539] width 74 height 20
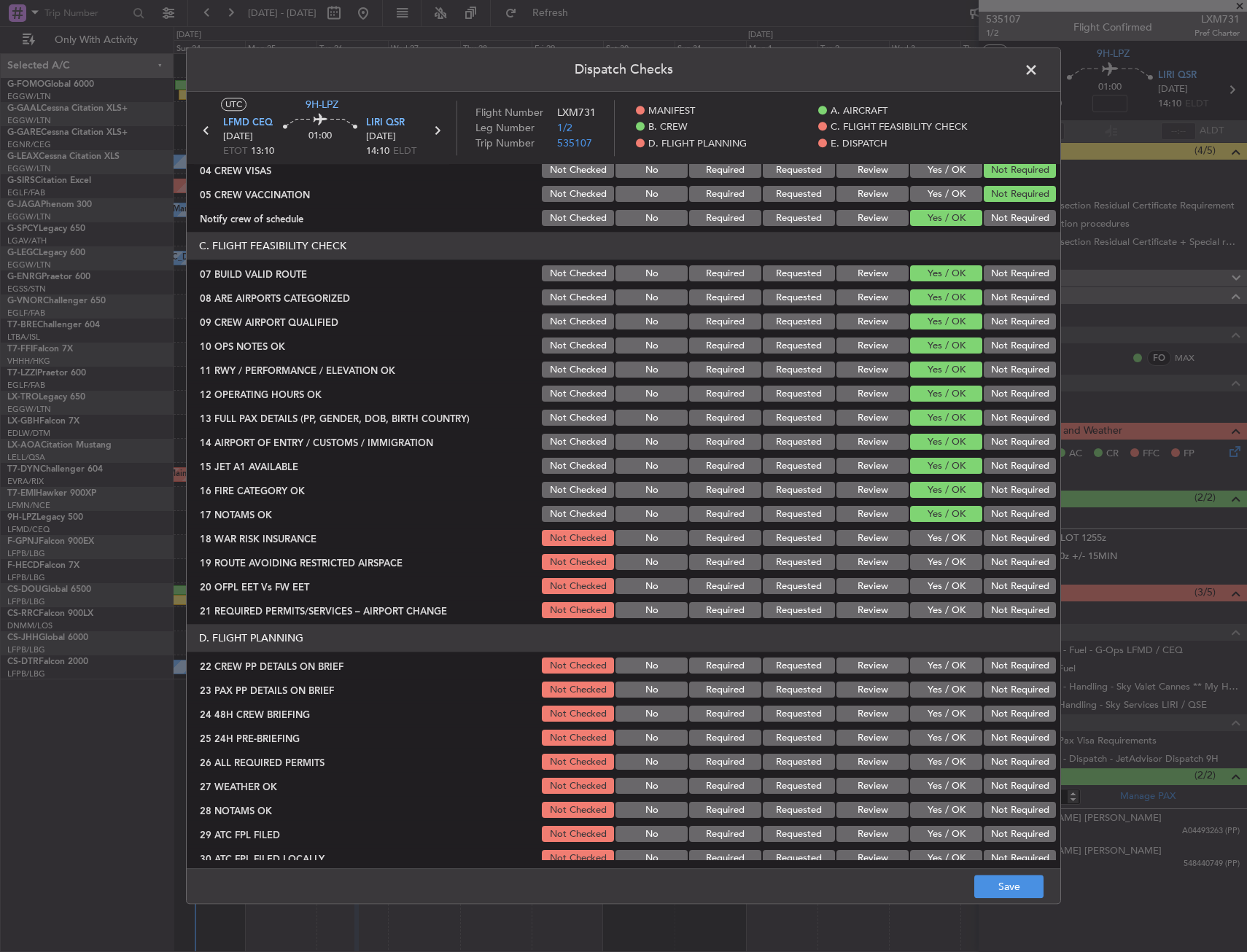
click at [933, 542] on button "Yes / OK" at bounding box center [946, 539] width 72 height 16
click at [935, 562] on button "Yes / OK" at bounding box center [946, 563] width 72 height 16
click at [935, 587] on button "Yes / OK" at bounding box center [946, 587] width 72 height 16
click at [927, 609] on button "Yes / OK" at bounding box center [946, 611] width 72 height 16
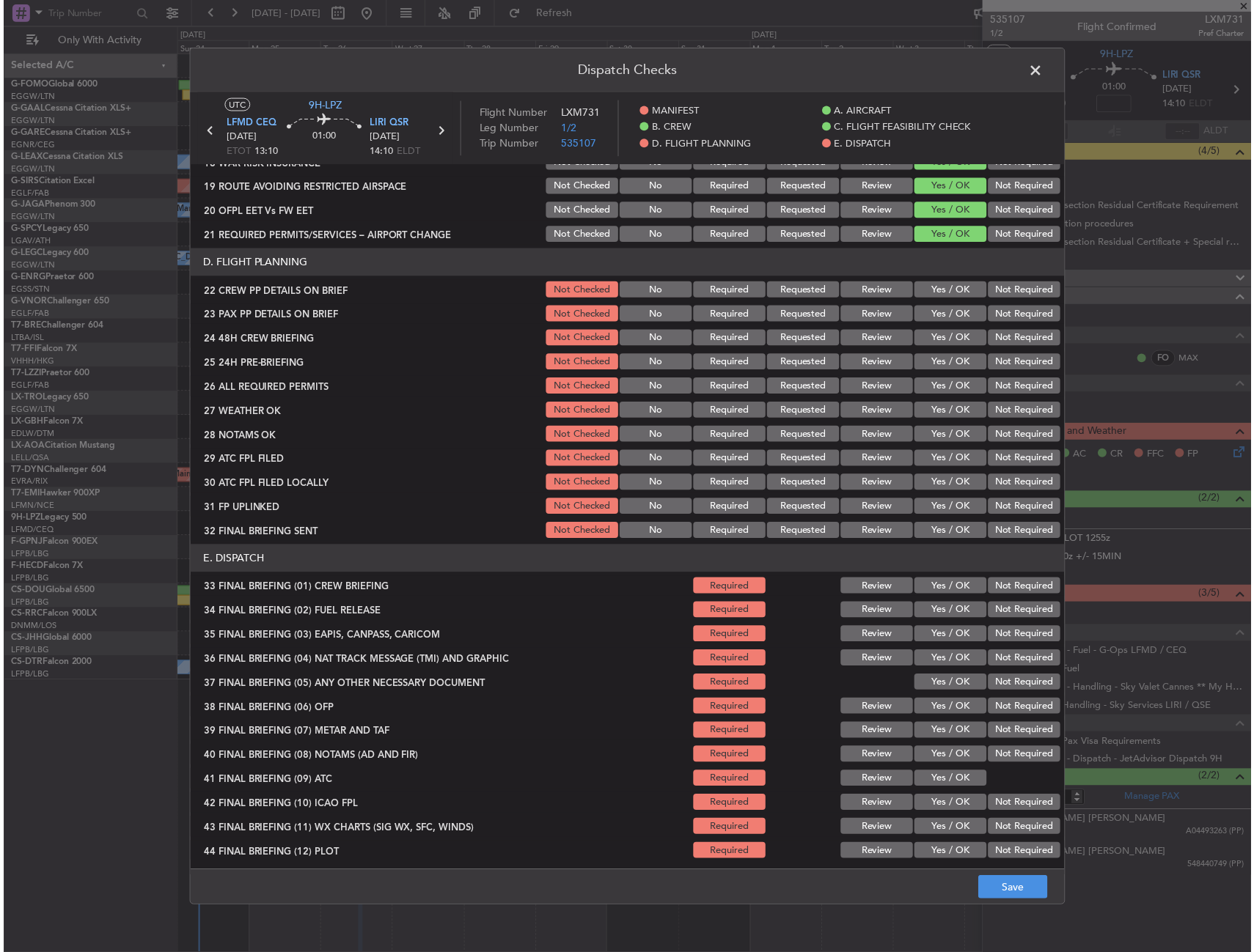
scroll to position [602, 0]
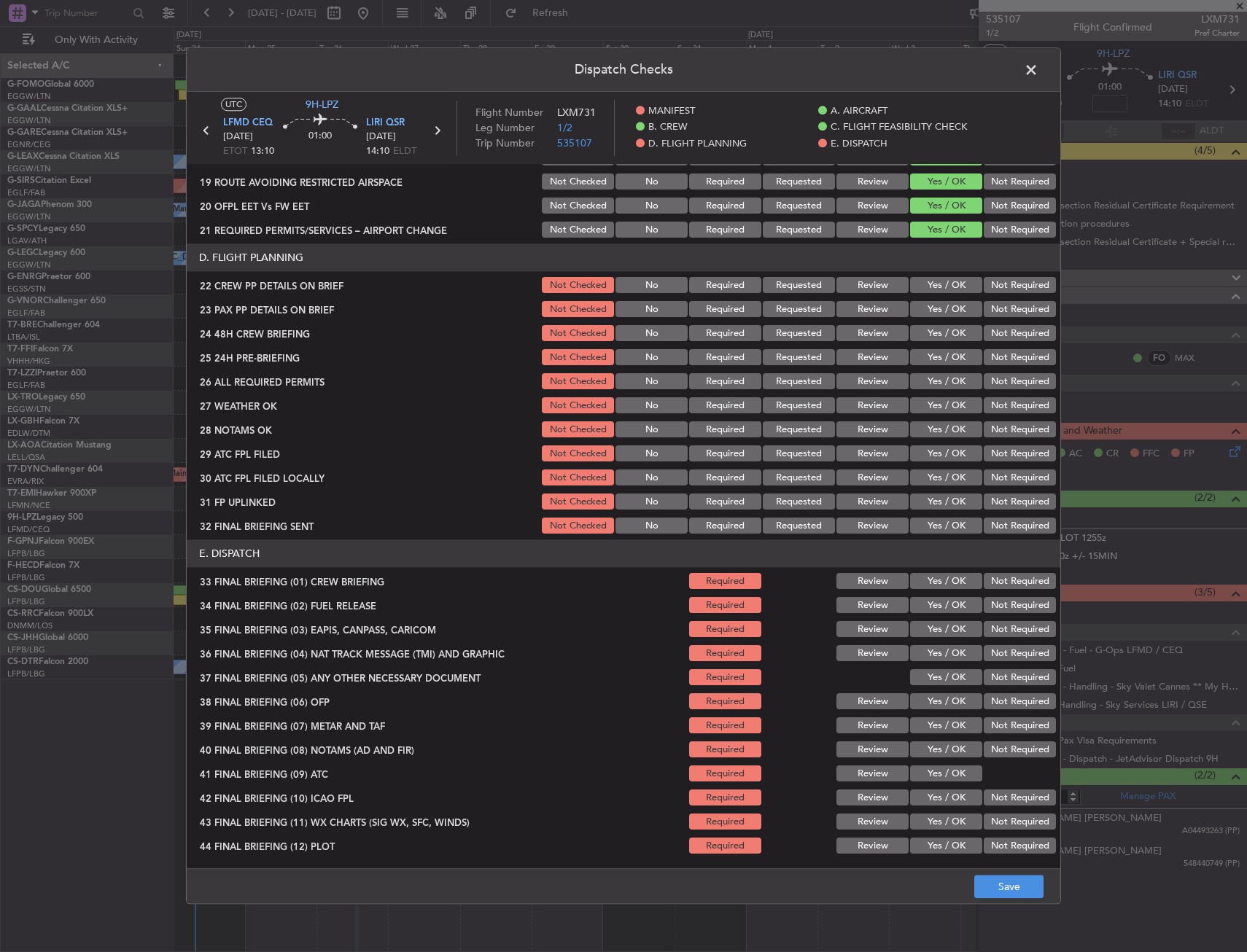
drag, startPoint x: 936, startPoint y: 286, endPoint x: 936, endPoint y: 307, distance: 21.0
click at [936, 291] on button "Yes / OK" at bounding box center [946, 286] width 72 height 16
click at [936, 308] on button "Yes / OK" at bounding box center [946, 310] width 72 height 16
click at [937, 339] on button "Yes / OK" at bounding box center [946, 334] width 72 height 16
click at [998, 877] on footer "Save" at bounding box center [623, 887] width 874 height 35
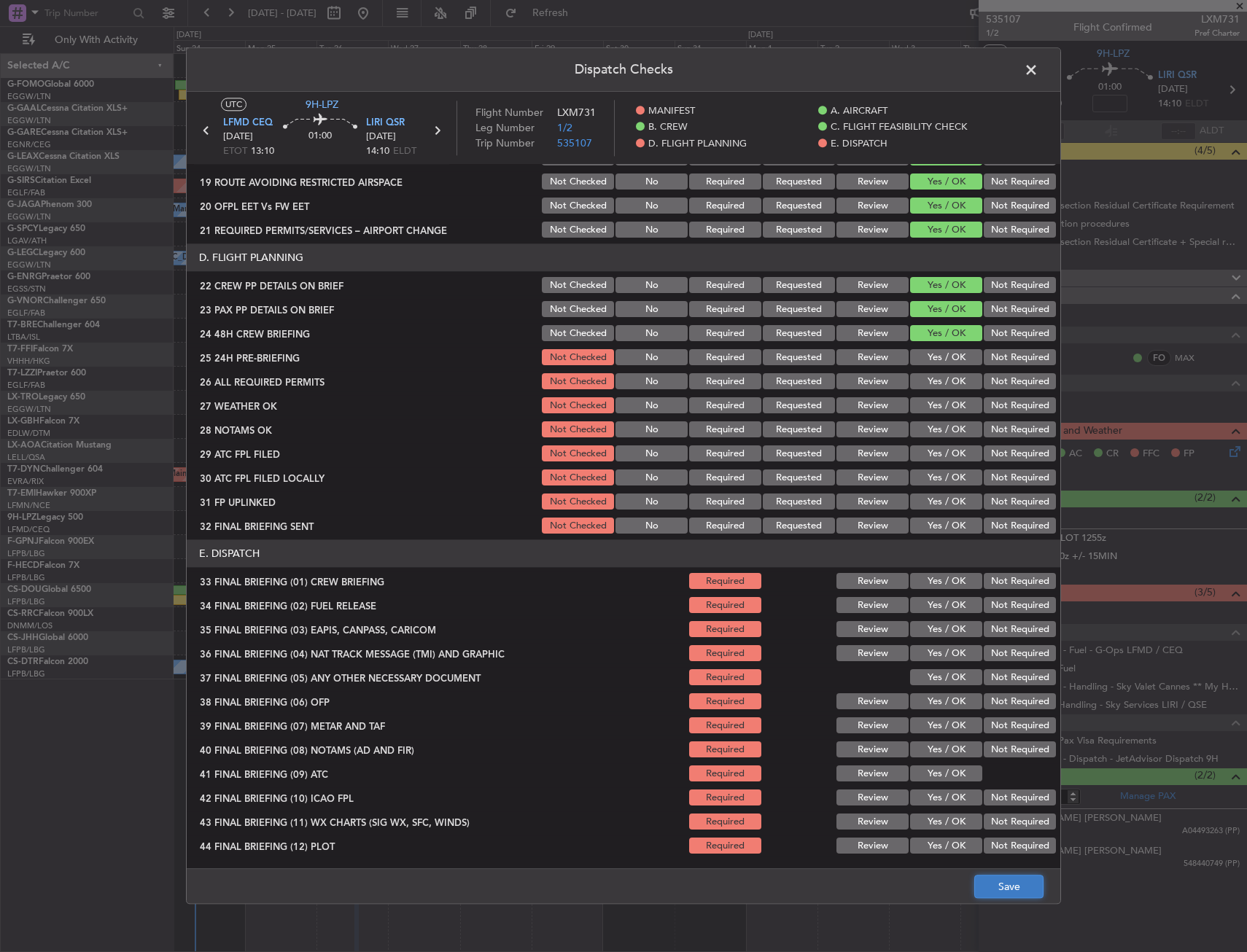
click at [999, 877] on button "Save" at bounding box center [1008, 887] width 69 height 24
click at [1039, 69] on span at bounding box center [1039, 74] width 0 height 29
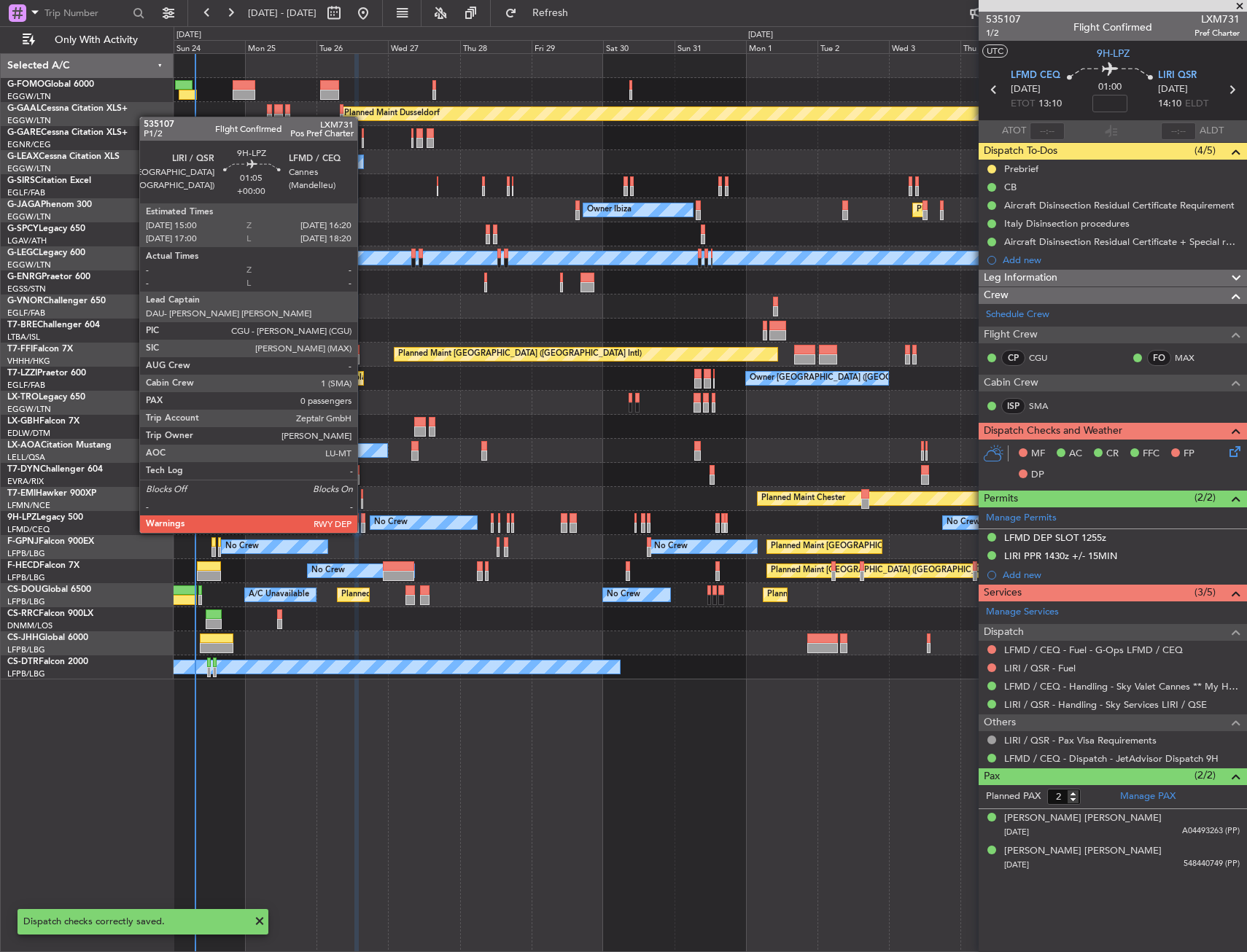
click at [364, 518] on div at bounding box center [363, 518] width 4 height 10
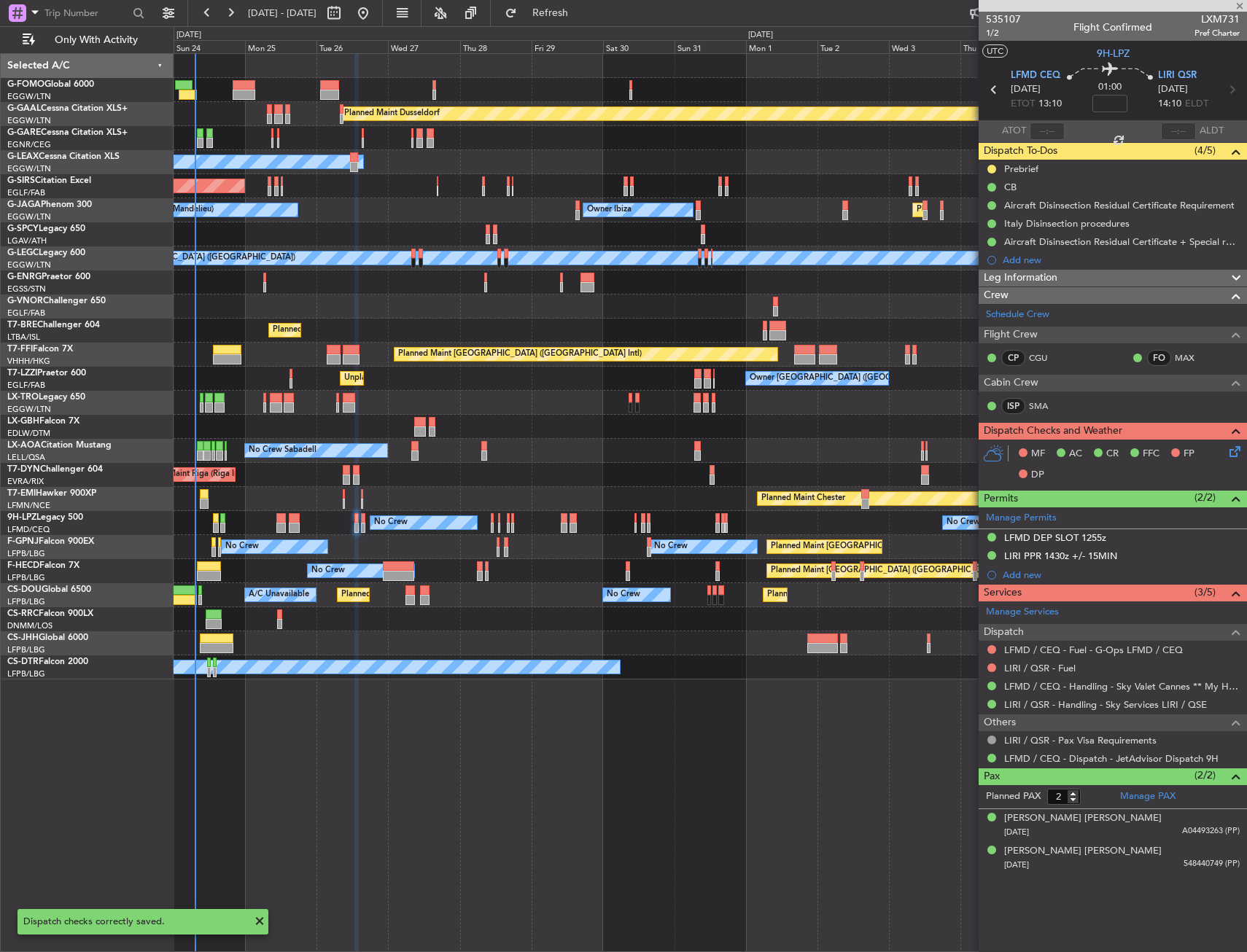
type input "0"
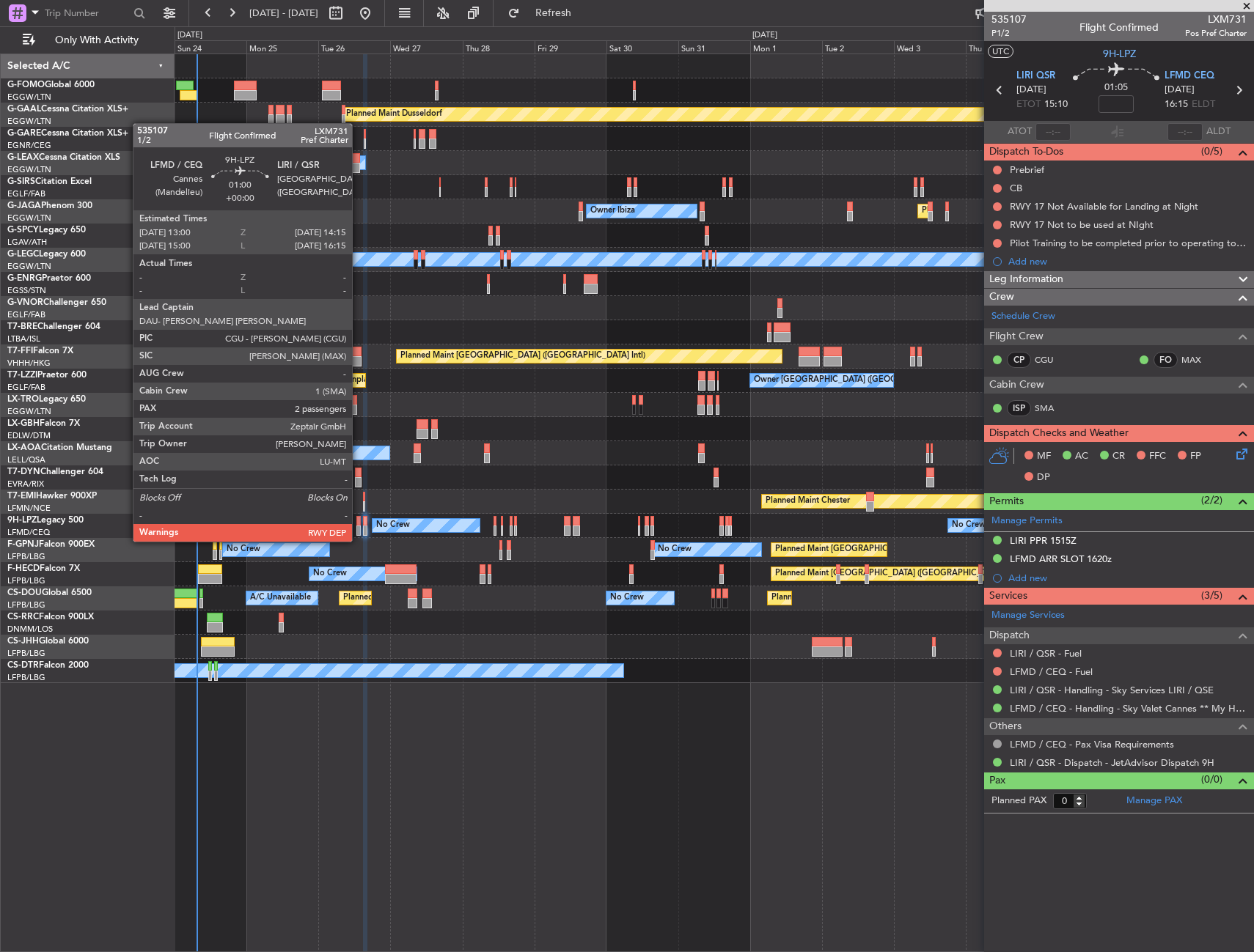
click at [358, 527] on div at bounding box center [358, 531] width 4 height 10
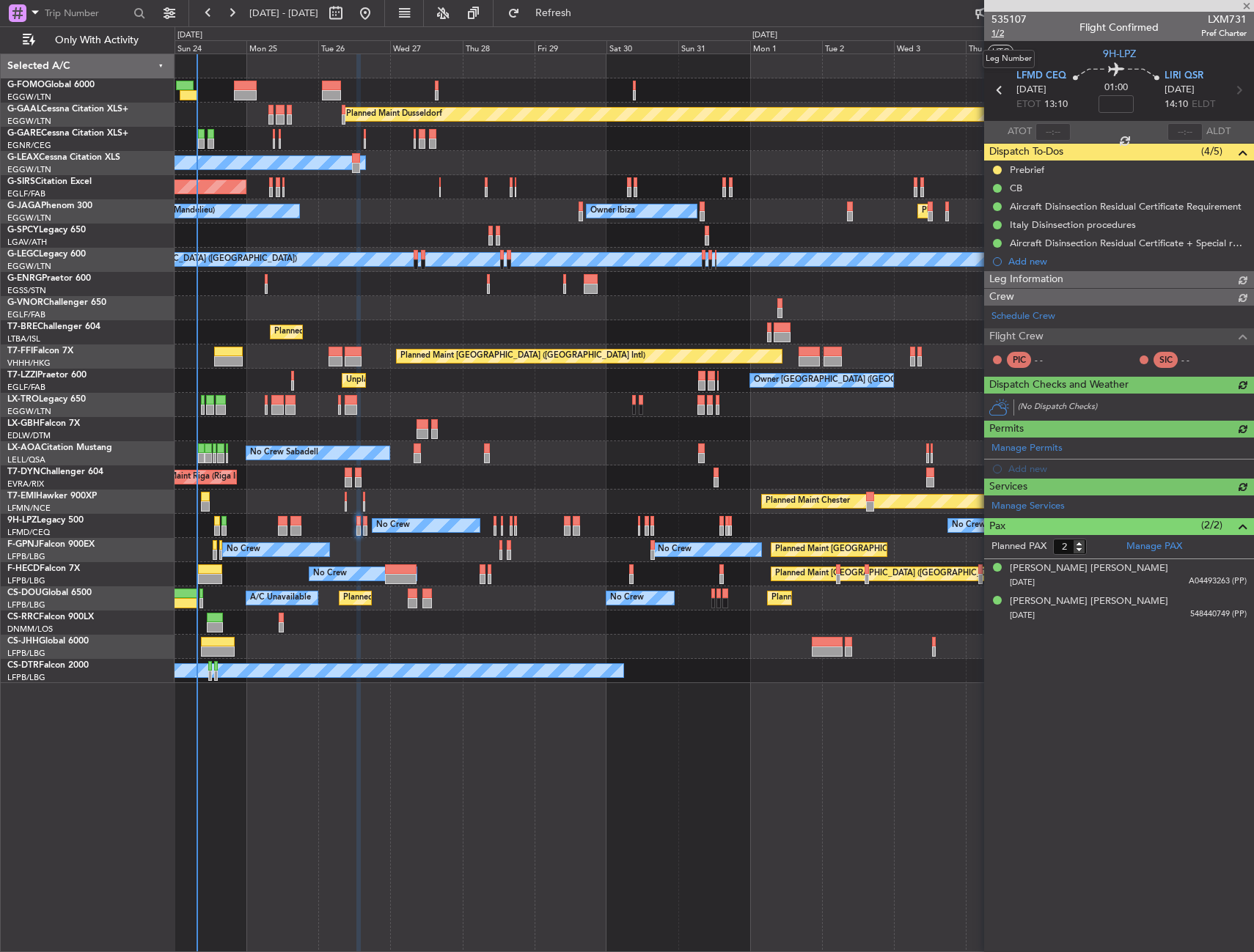
click at [1004, 34] on span "1/2" at bounding box center [1008, 33] width 35 height 12
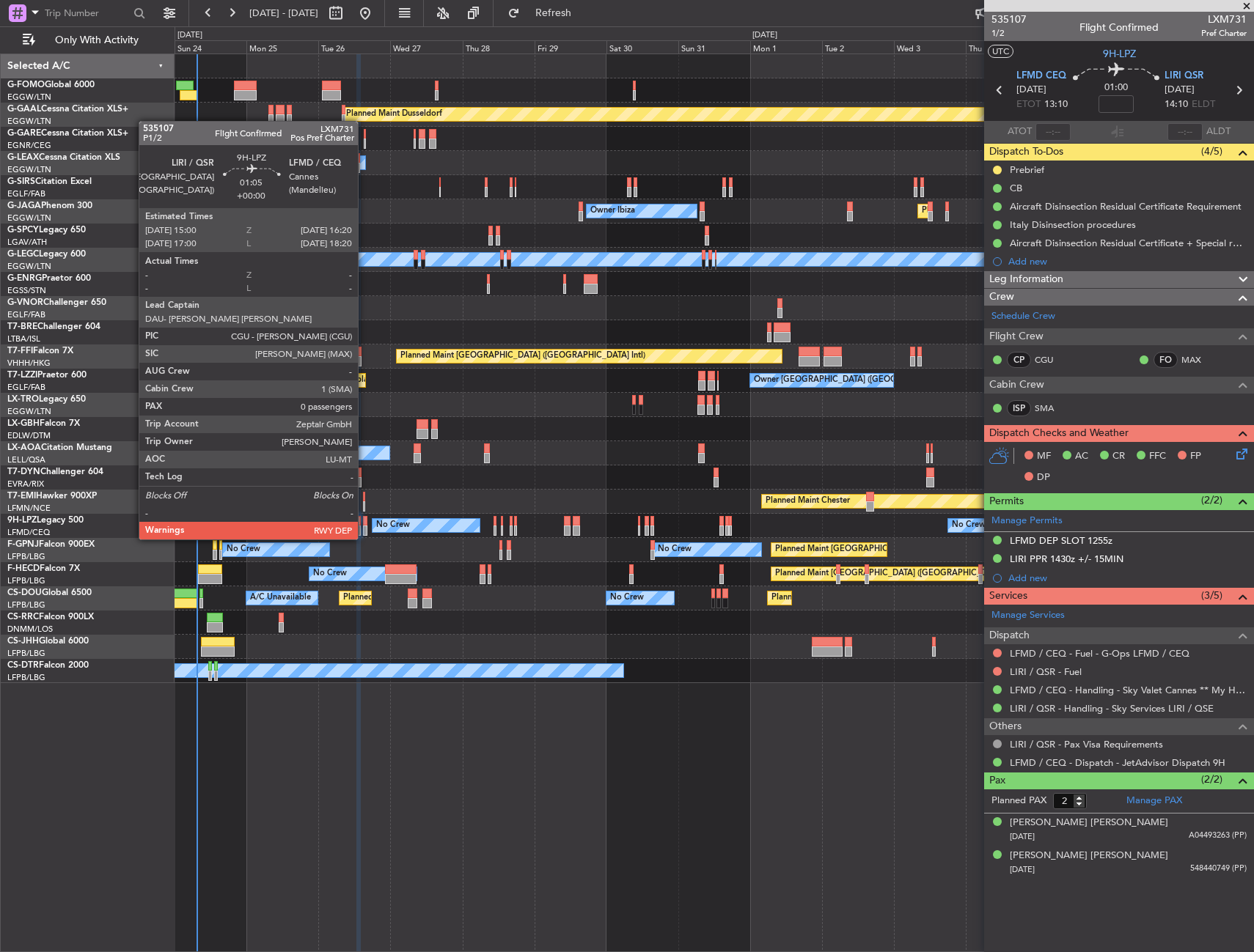
click at [364, 525] on div at bounding box center [365, 521] width 4 height 10
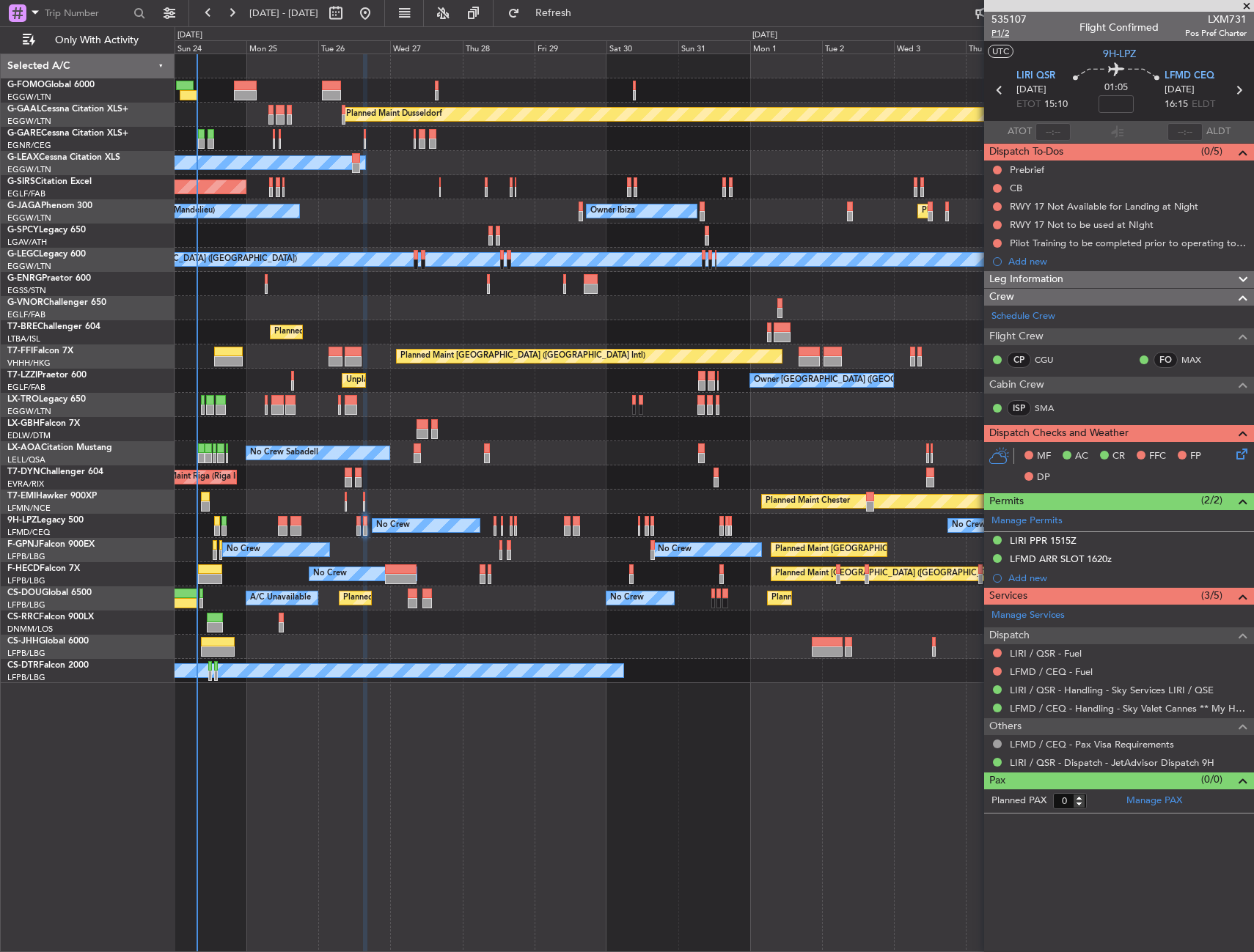
click at [1008, 31] on span "P1/2" at bounding box center [1008, 33] width 35 height 12
click at [998, 166] on button at bounding box center [997, 170] width 9 height 9
click at [992, 214] on span "In Progress" at bounding box center [1004, 213] width 50 height 15
click at [996, 185] on button at bounding box center [997, 188] width 9 height 9
click at [990, 251] on span "Completed" at bounding box center [1003, 253] width 48 height 15
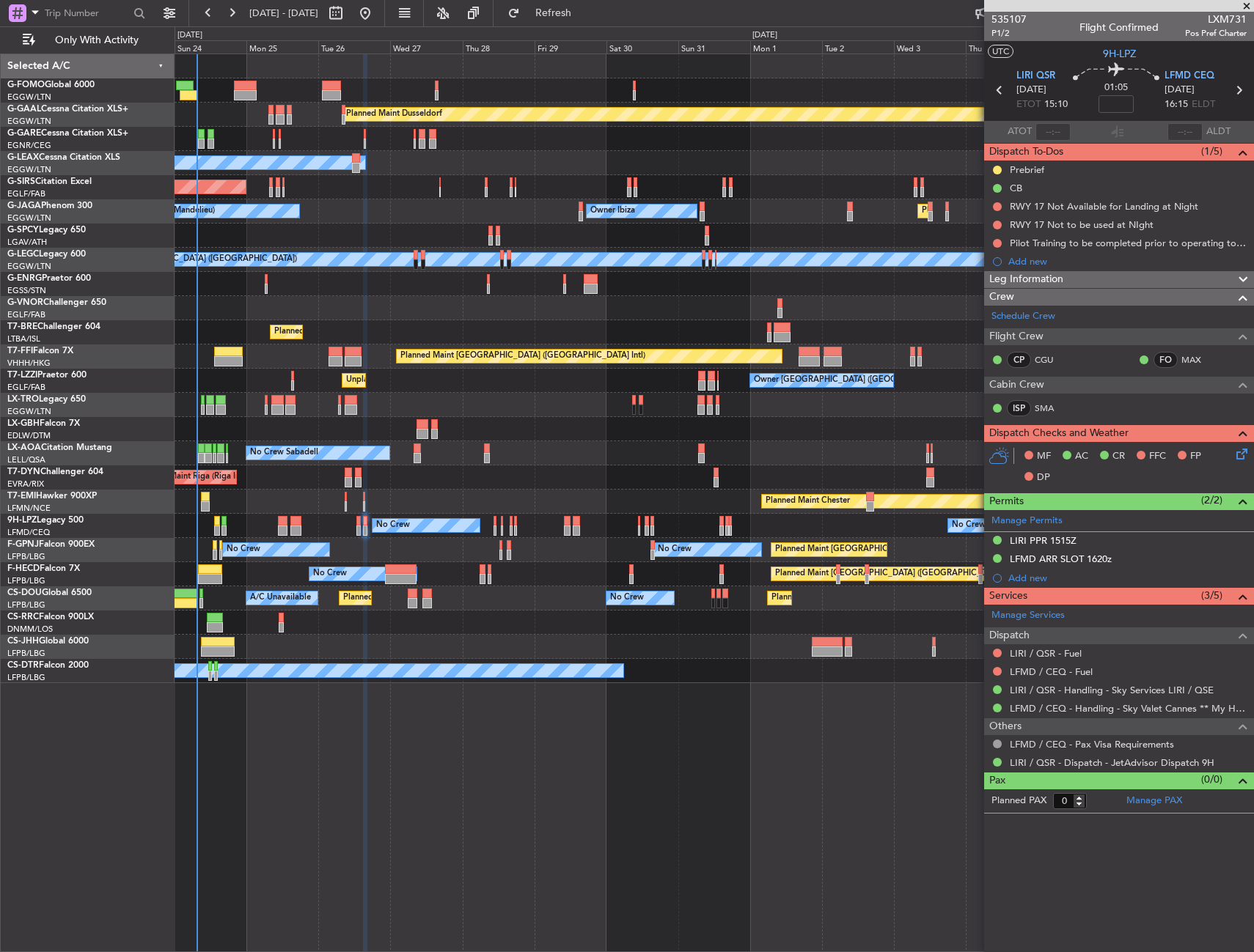
click at [1242, 446] on icon at bounding box center [1239, 452] width 12 height 11
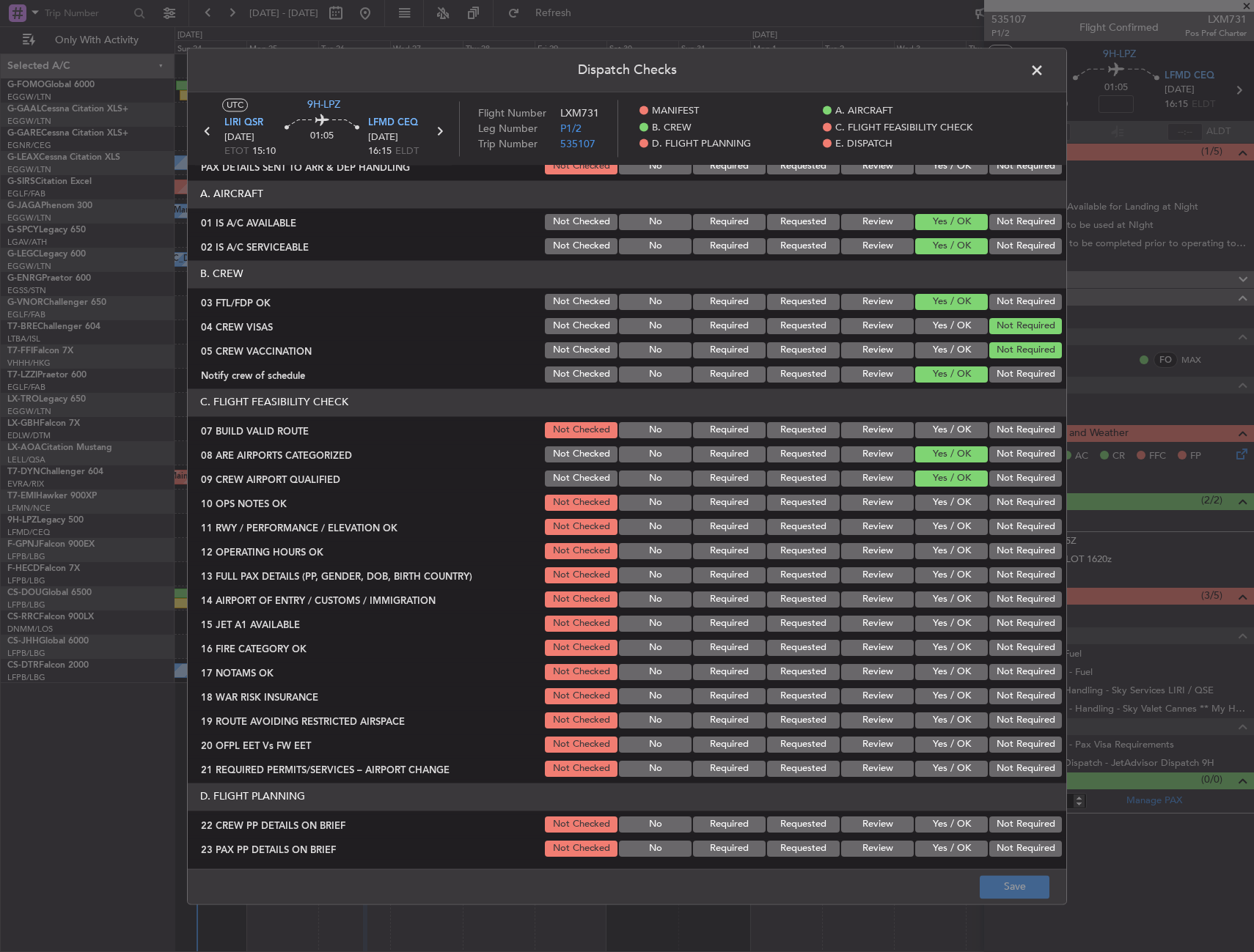
scroll to position [220, 0]
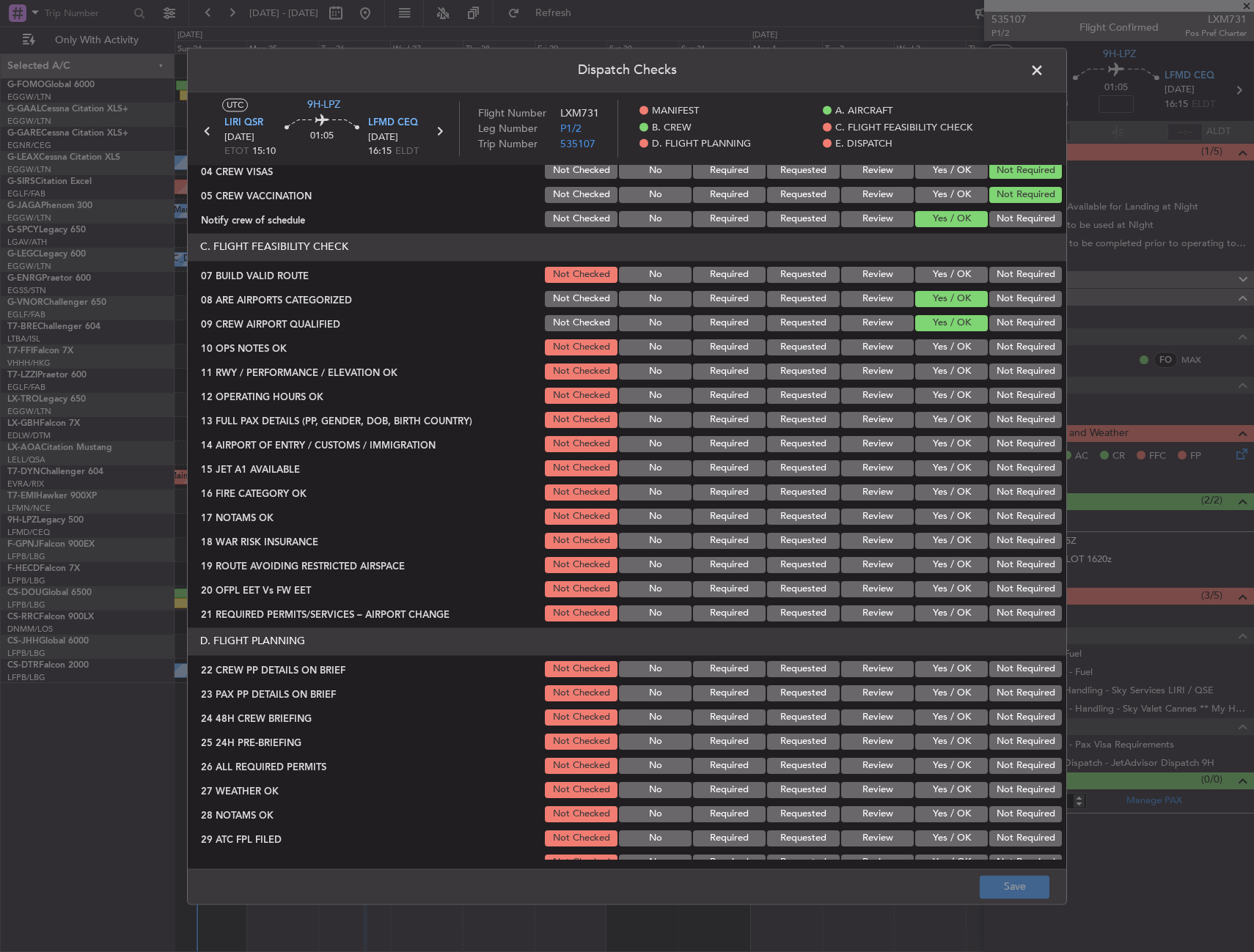
click at [936, 262] on section "C. FLIGHT FEASIBILITY CHECK 07 BUILD VALID ROUTE Not Checked No Required Reques…" at bounding box center [626, 429] width 878 height 391
click at [938, 270] on button "Yes / OK" at bounding box center [952, 275] width 72 height 16
drag, startPoint x: 941, startPoint y: 343, endPoint x: 940, endPoint y: 360, distance: 17.0
click at [941, 344] on button "Yes / OK" at bounding box center [952, 347] width 72 height 16
click at [941, 374] on button "Yes / OK" at bounding box center [952, 372] width 72 height 16
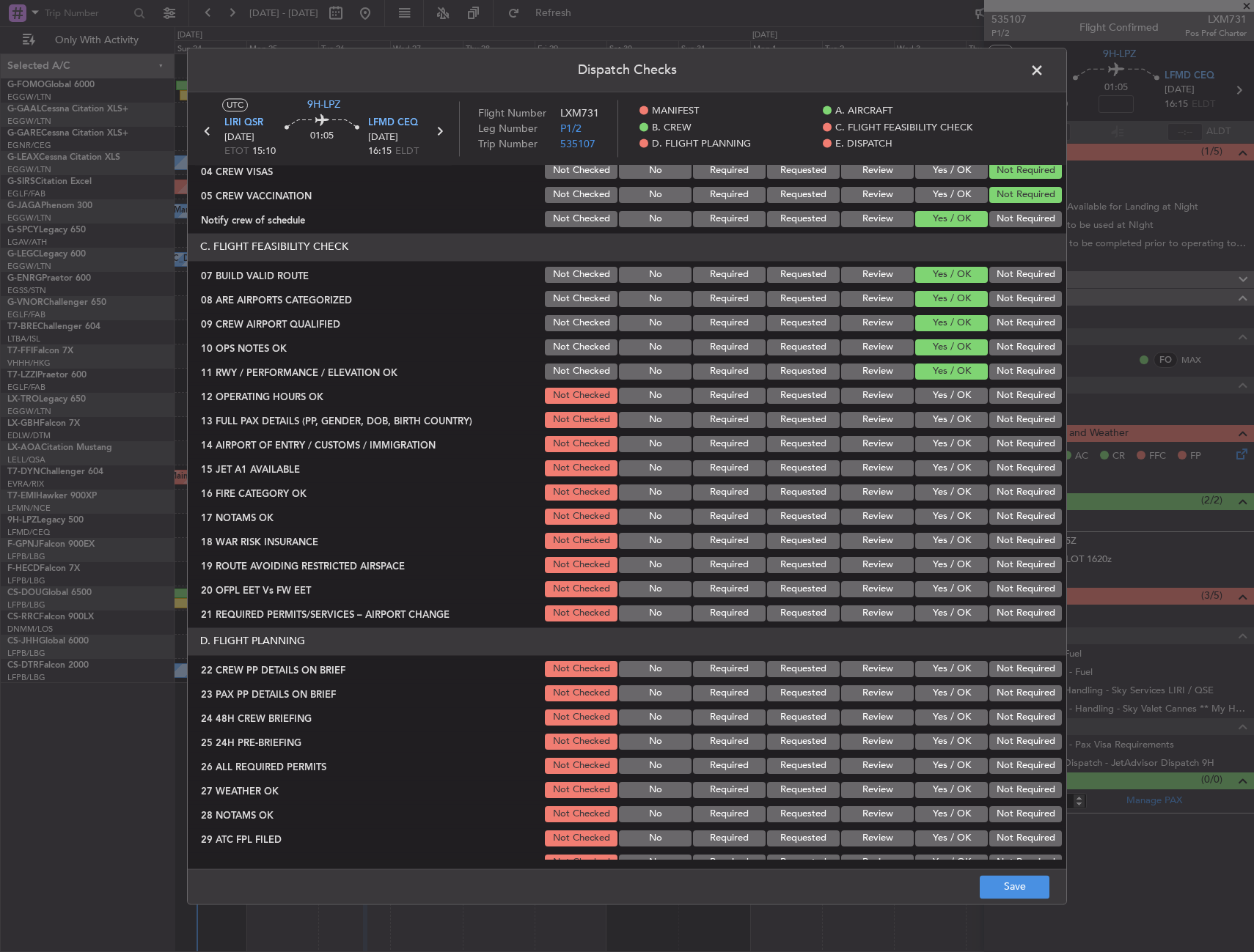
click at [943, 398] on button "Yes / OK" at bounding box center [952, 396] width 72 height 16
click at [943, 423] on button "Yes / OK" at bounding box center [952, 420] width 72 height 16
click at [942, 446] on button "Yes / OK" at bounding box center [952, 444] width 72 height 16
click at [943, 462] on button "Yes / OK" at bounding box center [952, 468] width 72 height 16
click at [943, 490] on button "Yes / OK" at bounding box center [952, 493] width 72 height 16
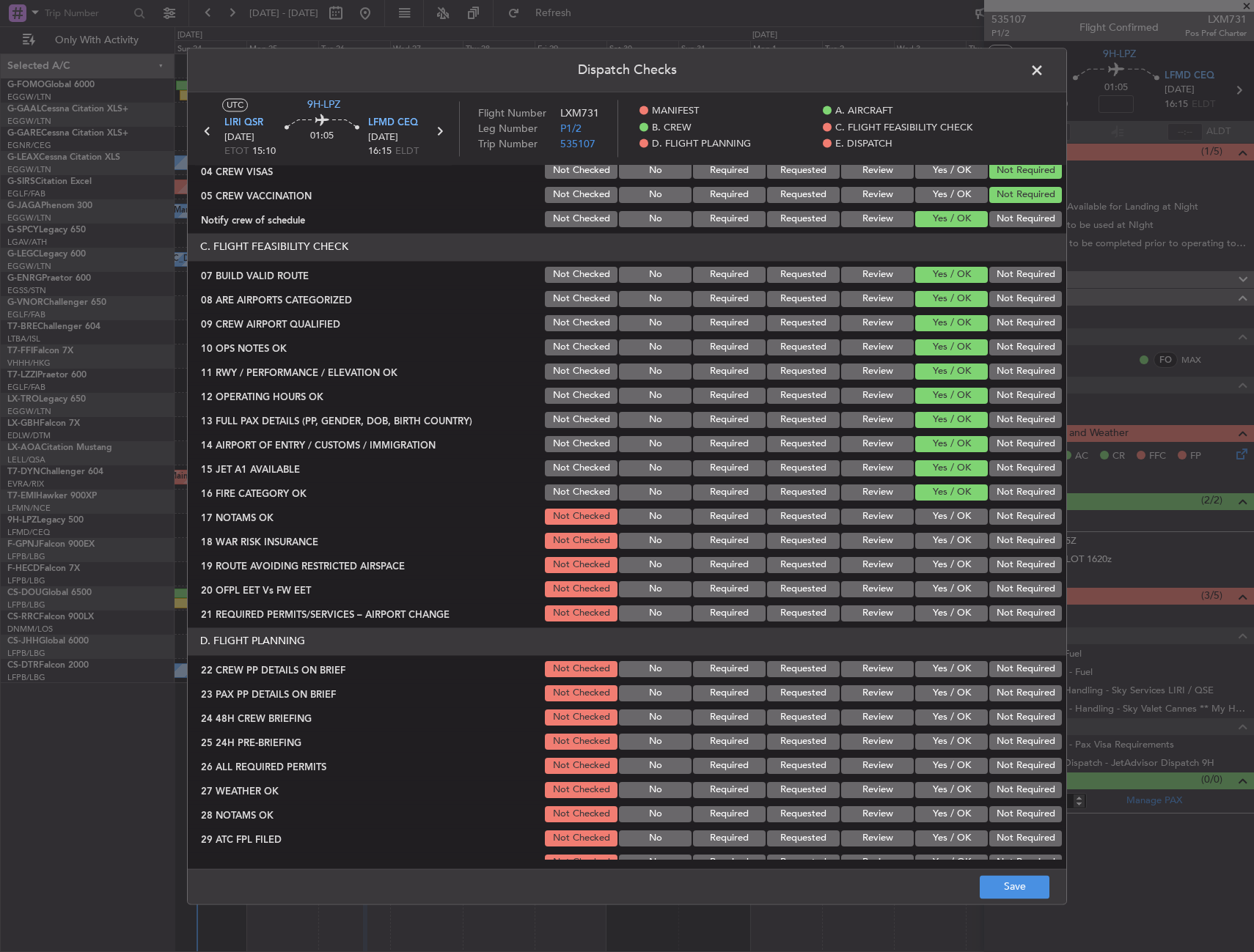
click at [941, 511] on button "Yes / OK" at bounding box center [952, 517] width 72 height 16
click at [934, 551] on div "Yes / OK" at bounding box center [950, 540] width 74 height 21
click at [934, 546] on button "Yes / OK" at bounding box center [952, 541] width 72 height 16
click at [932, 566] on button "Yes / OK" at bounding box center [952, 565] width 72 height 16
click at [930, 589] on button "Yes / OK" at bounding box center [952, 590] width 72 height 16
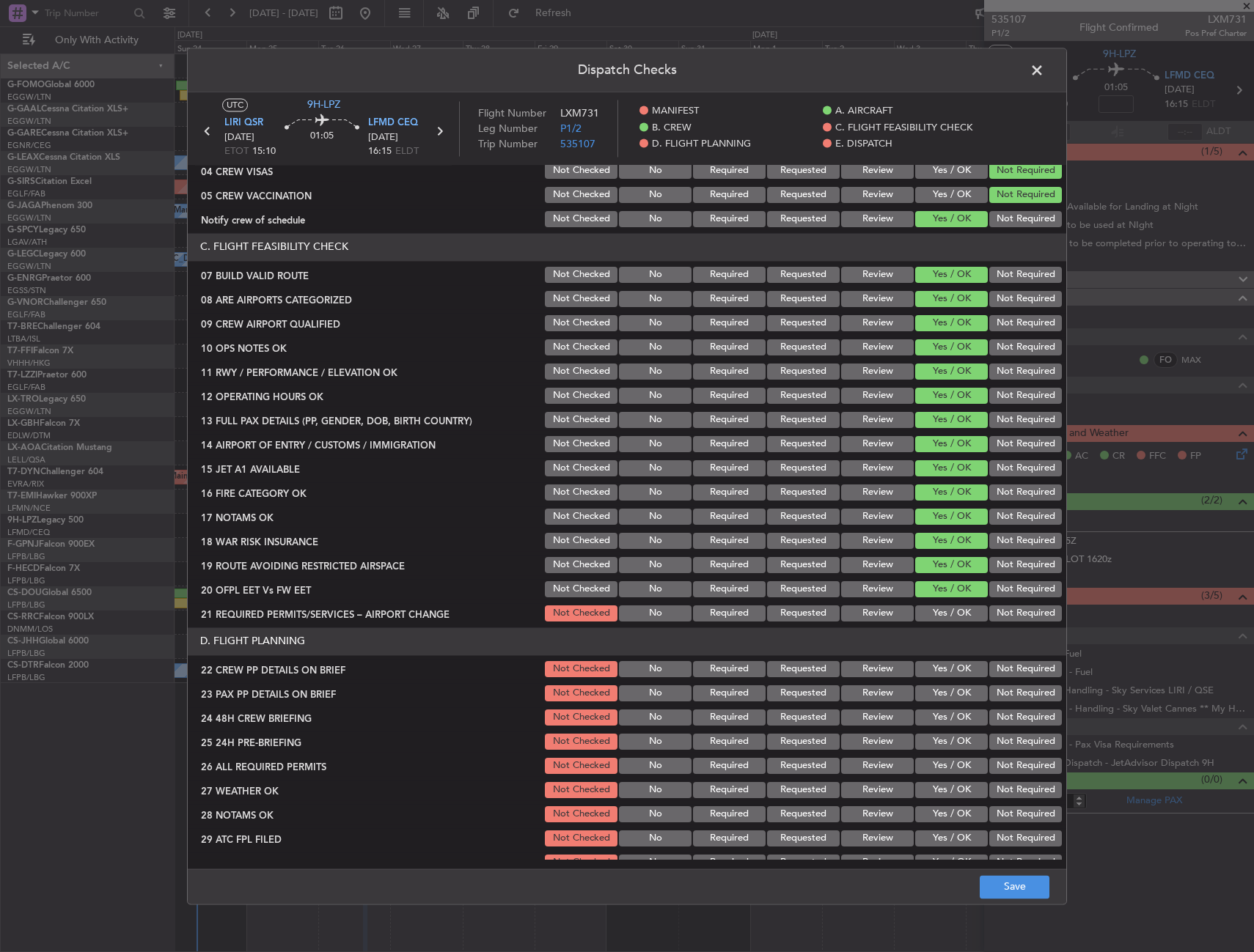
click at [929, 612] on button "Yes / OK" at bounding box center [952, 614] width 72 height 16
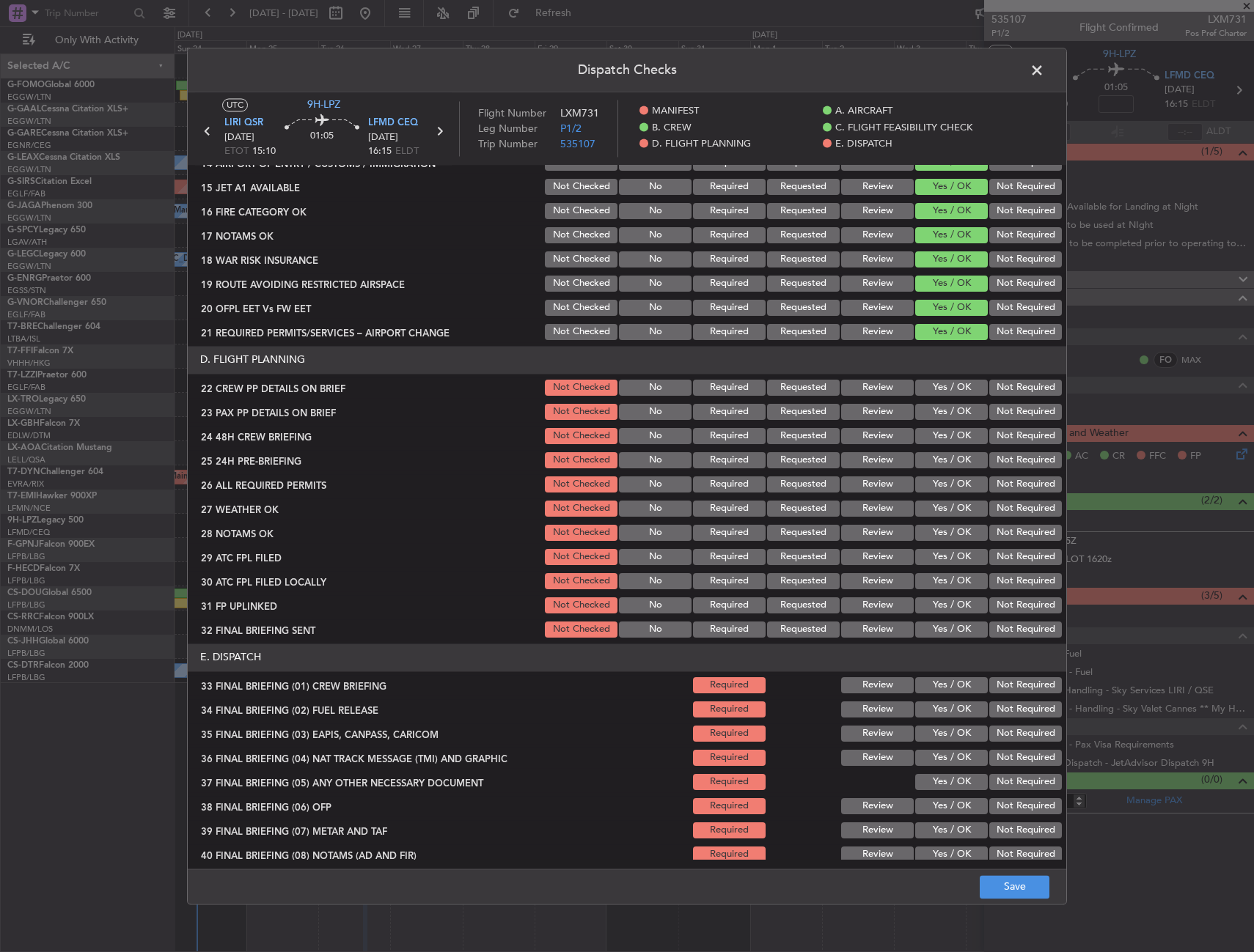
scroll to position [513, 0]
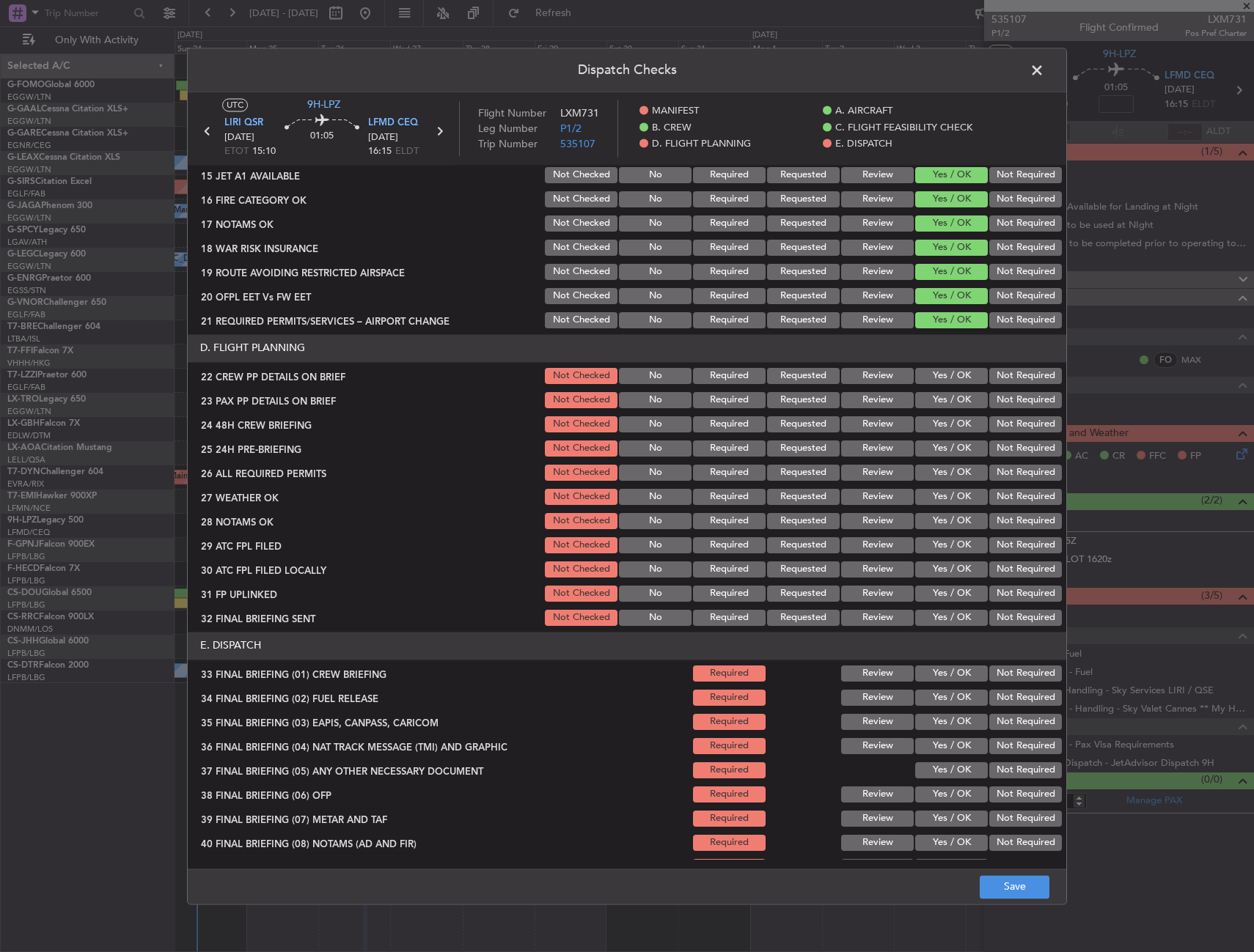
click at [929, 377] on button "Yes / OK" at bounding box center [952, 376] width 72 height 16
click at [932, 401] on button "Yes / OK" at bounding box center [952, 400] width 72 height 16
click at [934, 421] on button "Yes / OK" at bounding box center [952, 425] width 72 height 16
click at [995, 881] on button "Save" at bounding box center [1014, 886] width 70 height 24
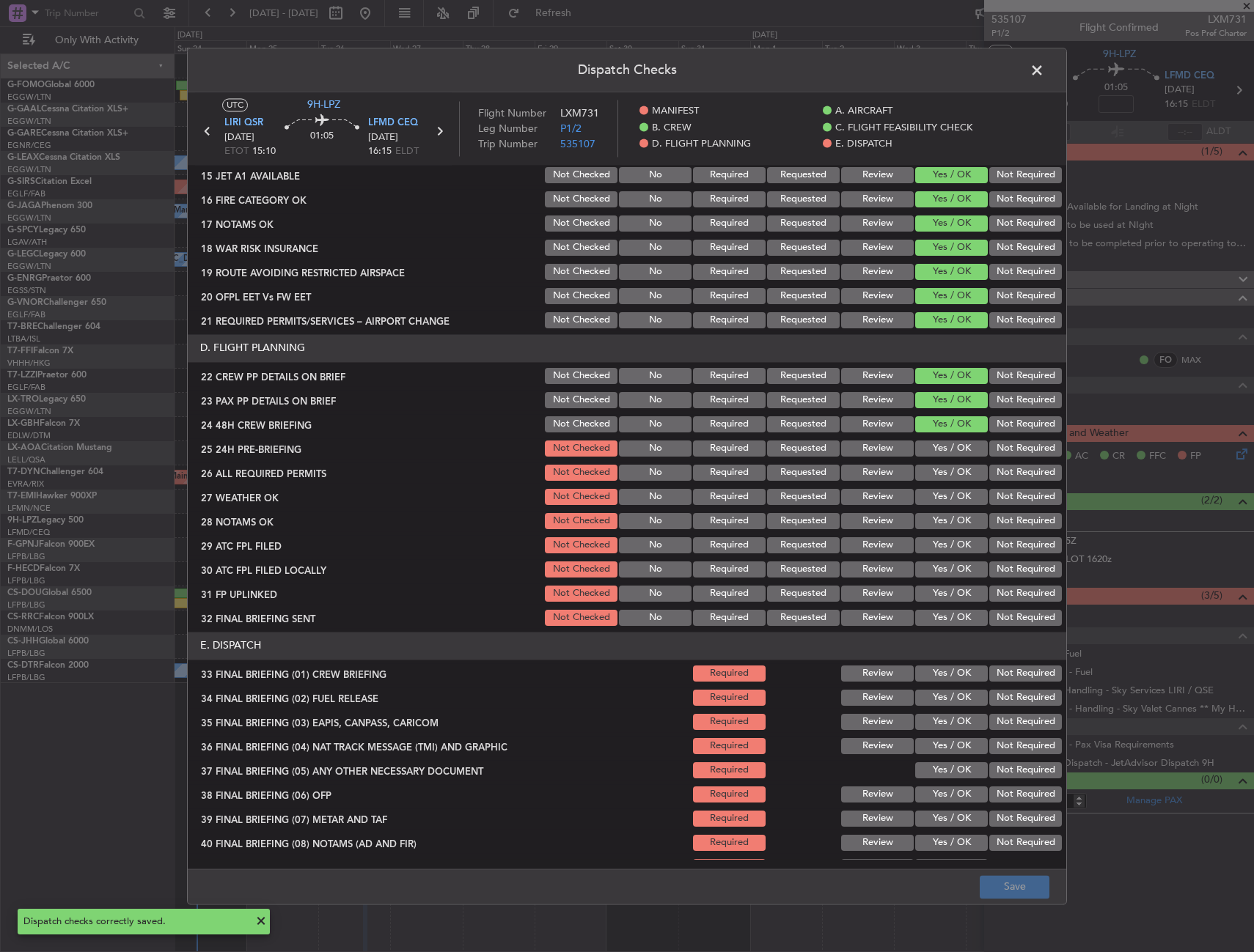
click at [1044, 71] on span at bounding box center [1044, 74] width 0 height 30
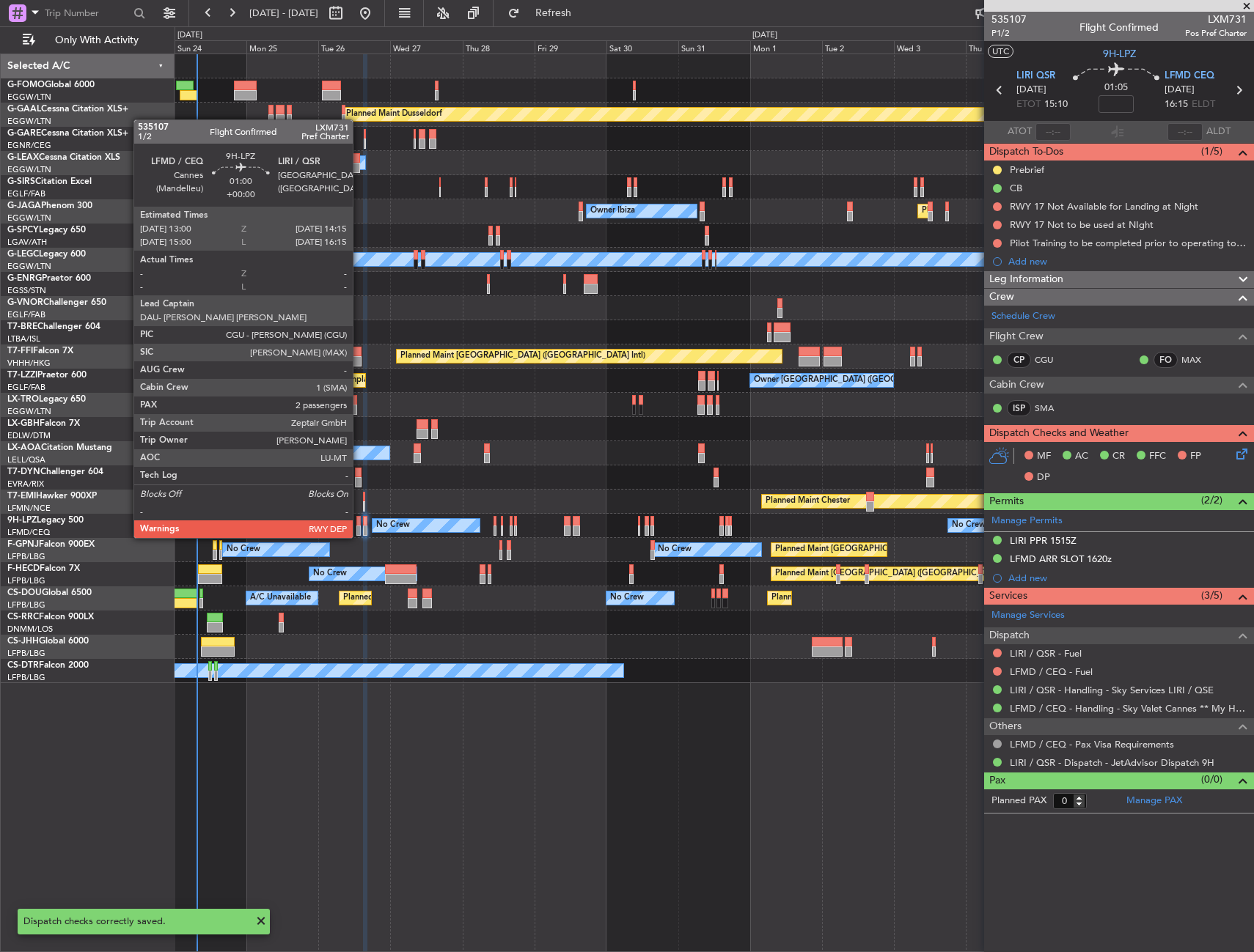
click at [359, 523] on div at bounding box center [358, 521] width 4 height 10
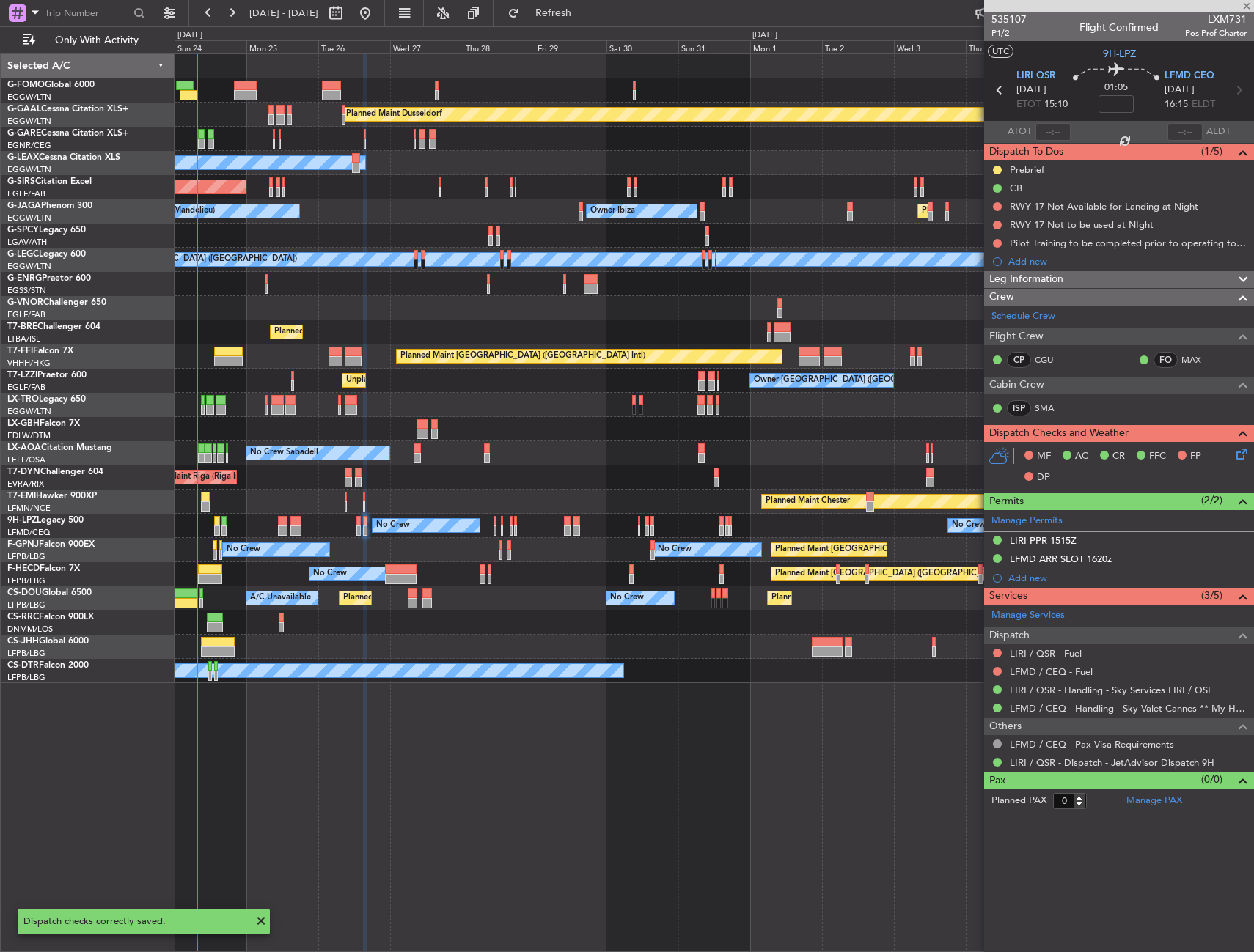
type input "2"
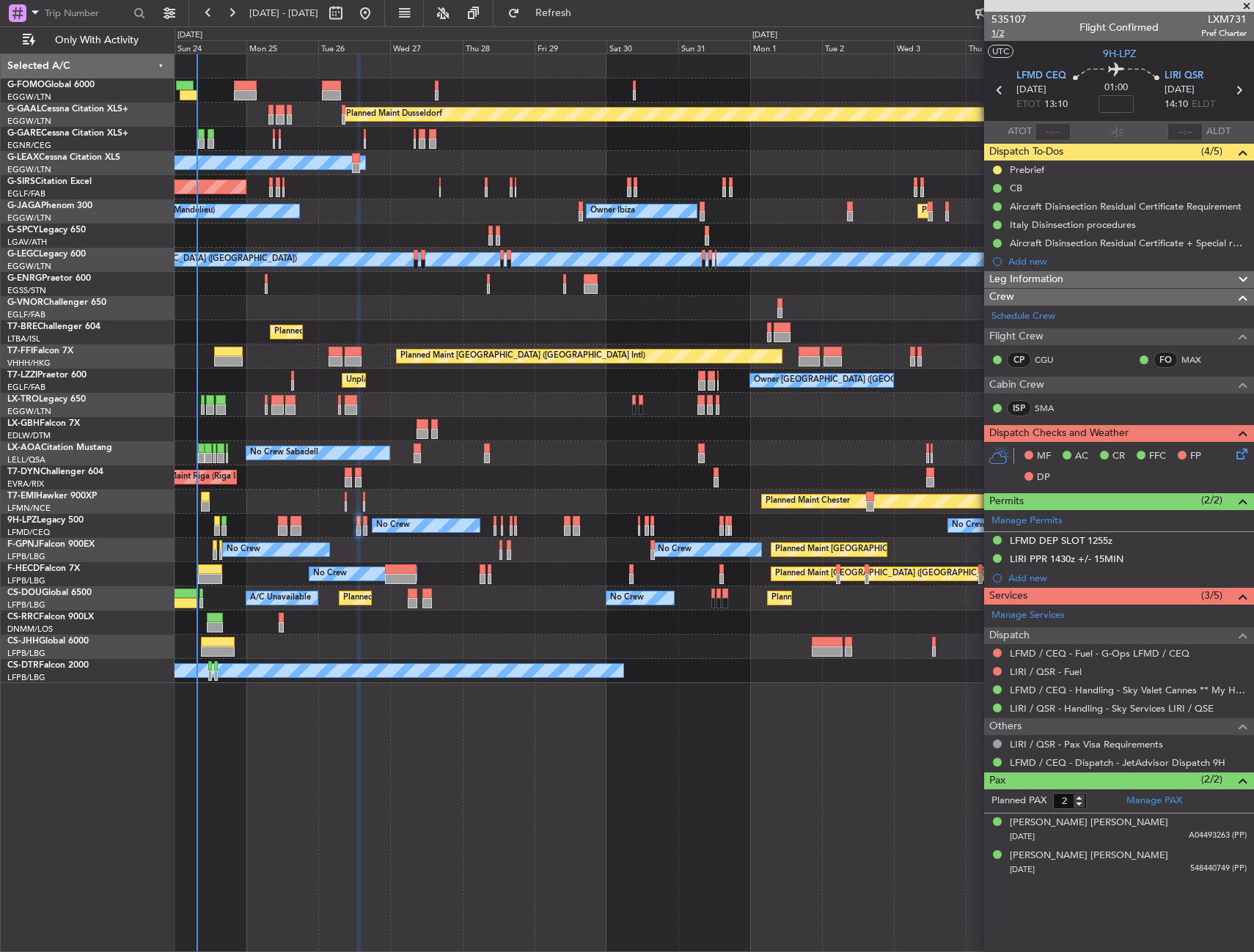
click at [995, 34] on span "1/2" at bounding box center [1008, 33] width 35 height 12
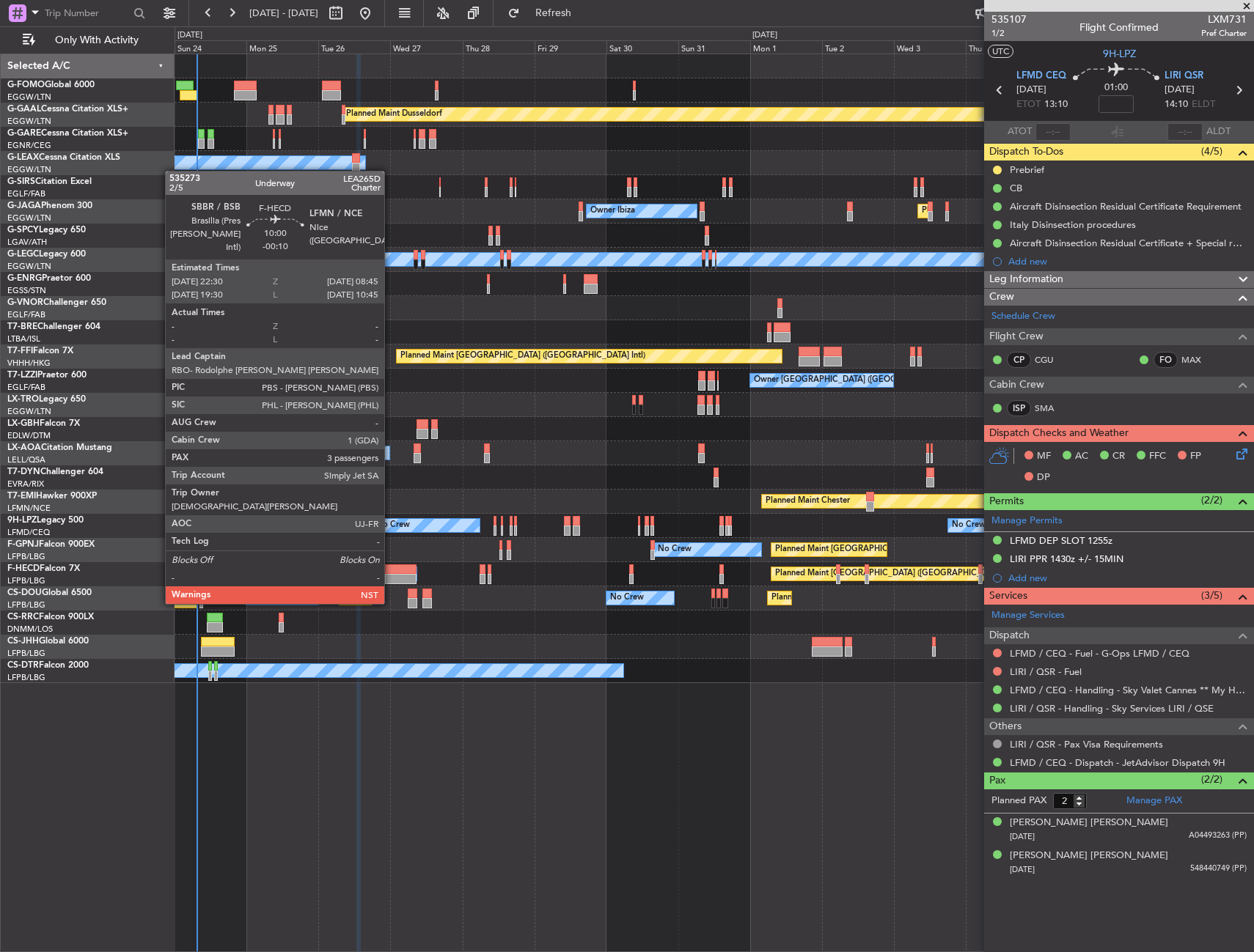
click at [401, 576] on div at bounding box center [399, 579] width 30 height 10
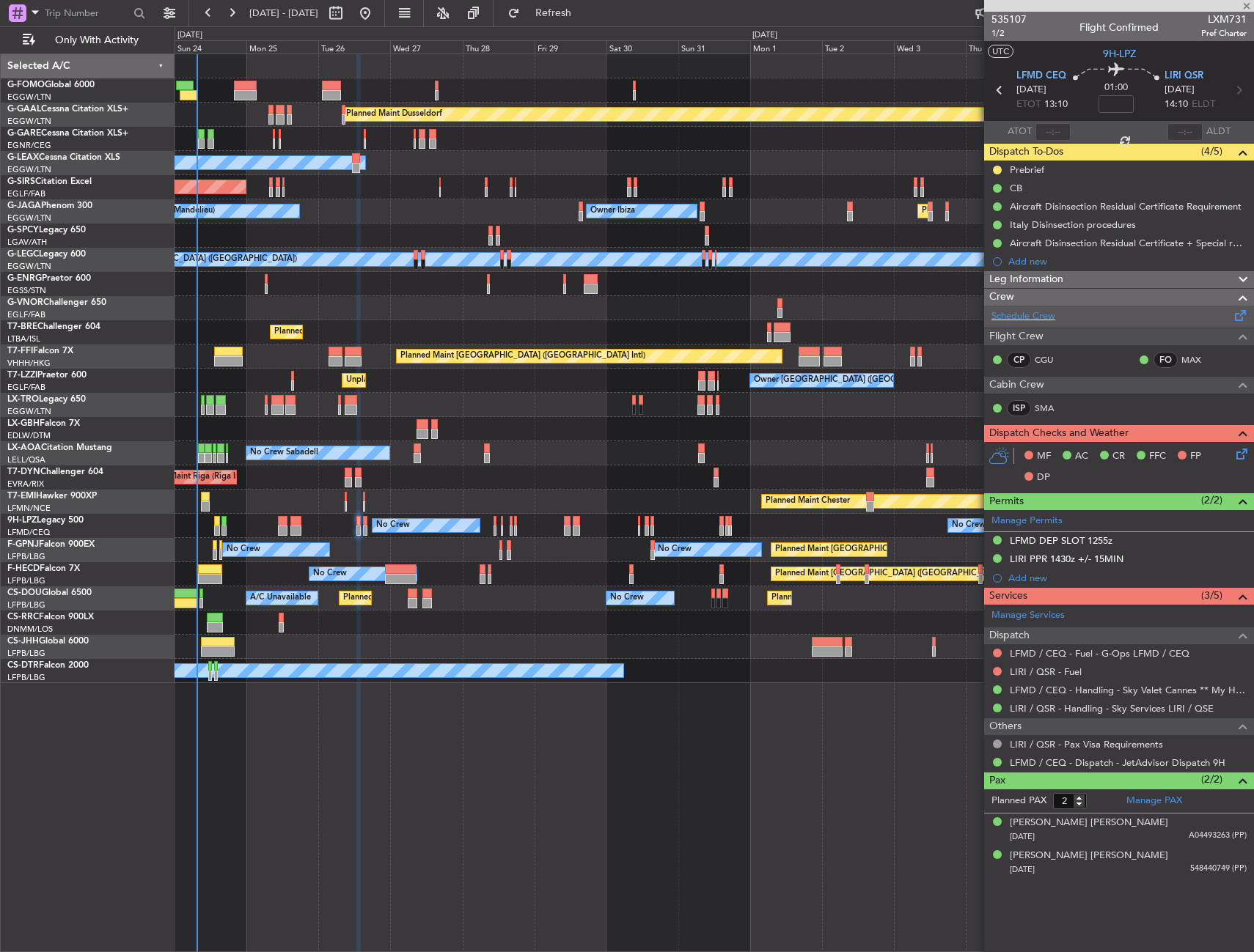
type input "-00:10"
type input "3"
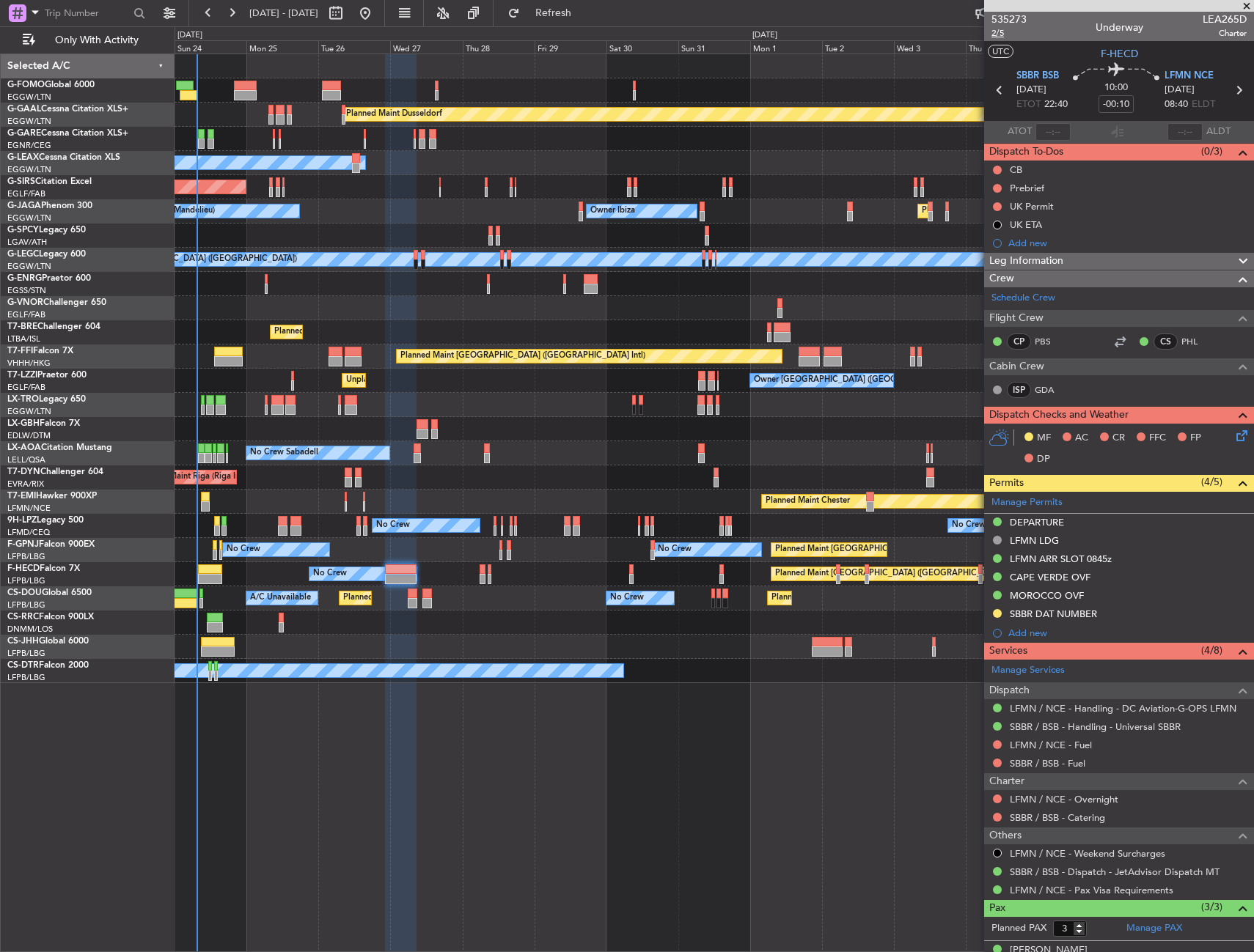
click at [994, 32] on span "2/5" at bounding box center [1008, 33] width 35 height 12
click at [1048, 388] on link "GDA" at bounding box center [1051, 390] width 33 height 13
click at [1134, 51] on section "UTC F-HECD" at bounding box center [1118, 52] width 270 height 22
click at [1123, 54] on span "F-HECD" at bounding box center [1119, 53] width 38 height 16
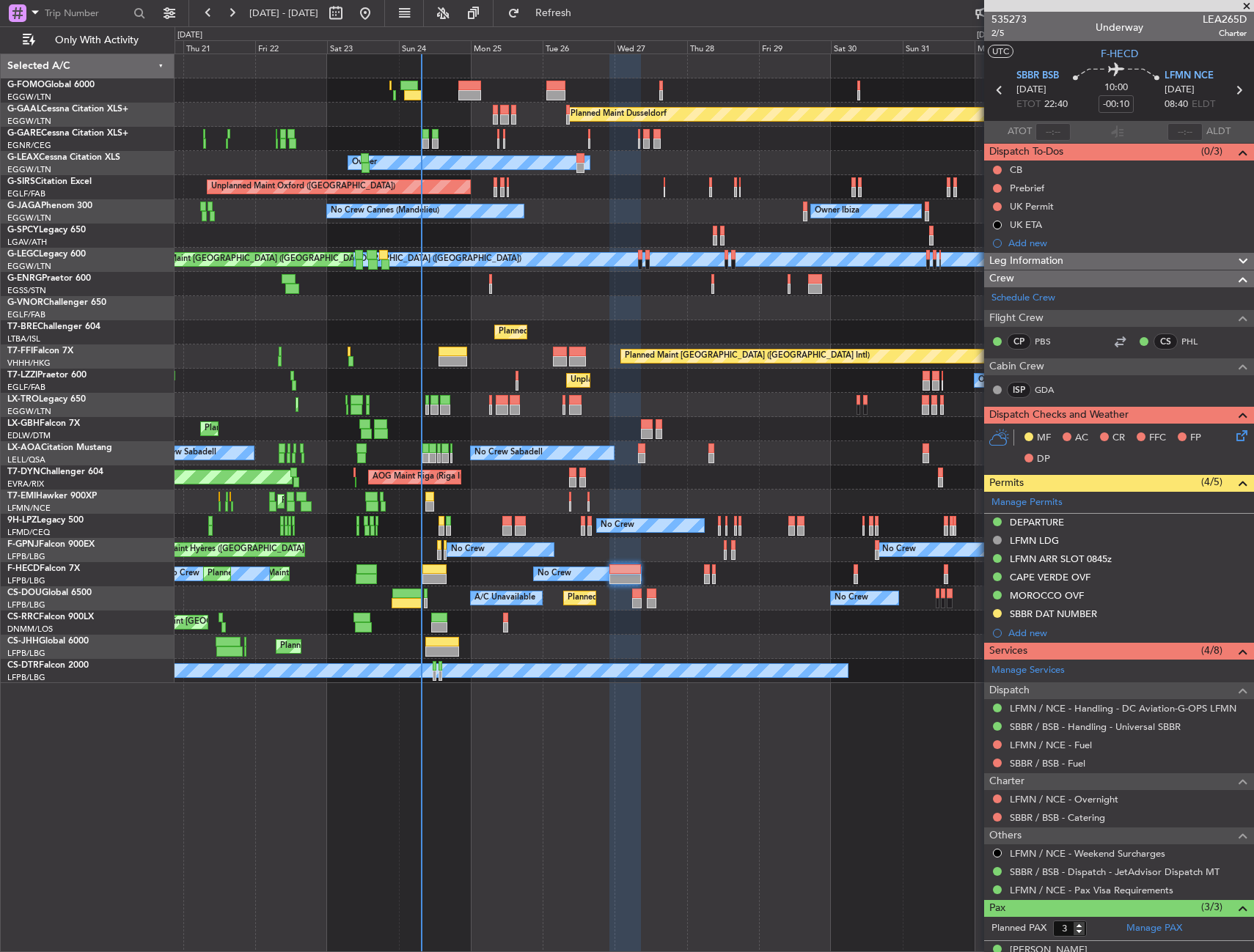
click at [580, 552] on div "Planned Maint Paris (Le Bourget) No Crew No Crew AOG Maint Hyères (Toulon-Hyère…" at bounding box center [713, 550] width 1079 height 24
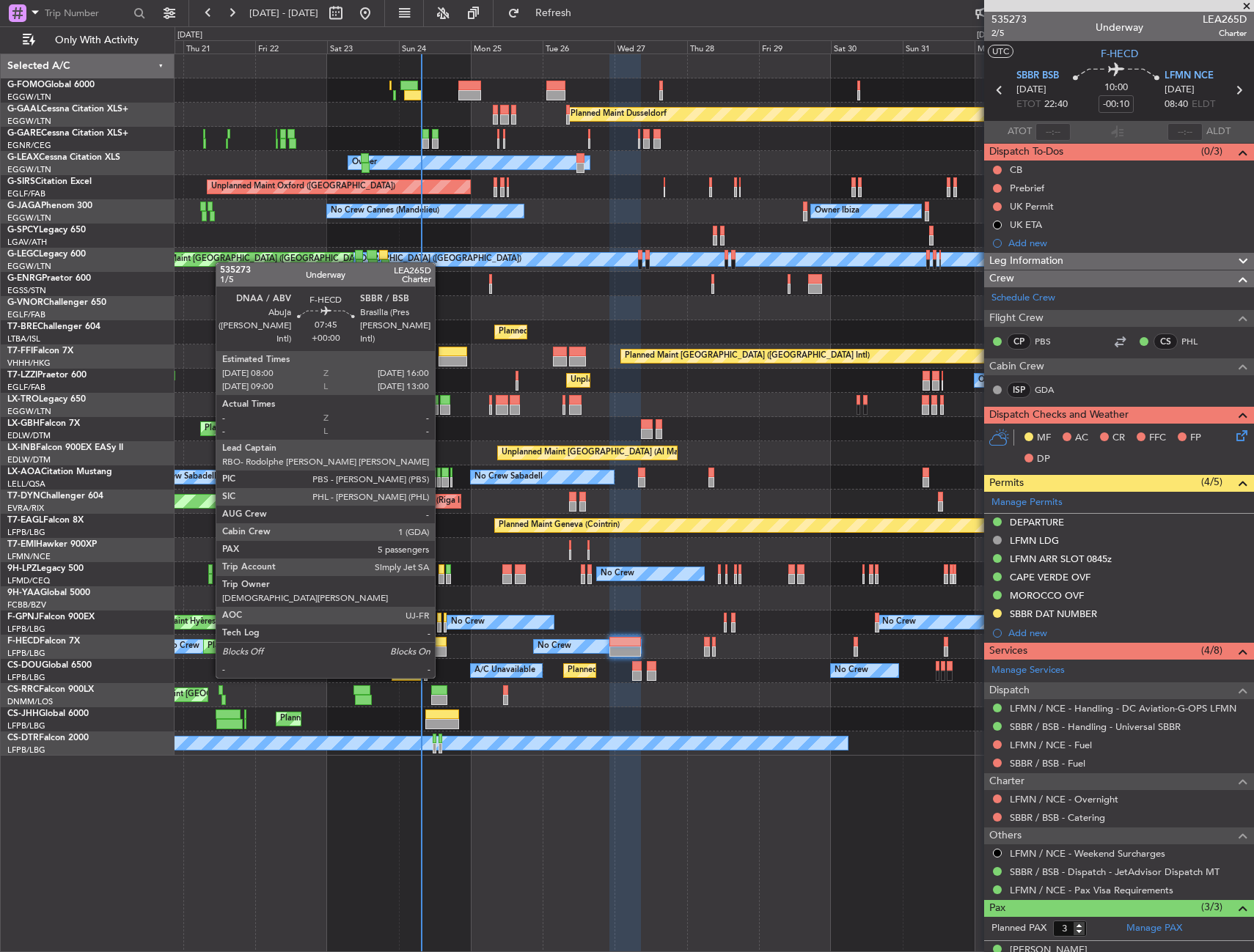
click at [441, 650] on div at bounding box center [434, 651] width 24 height 10
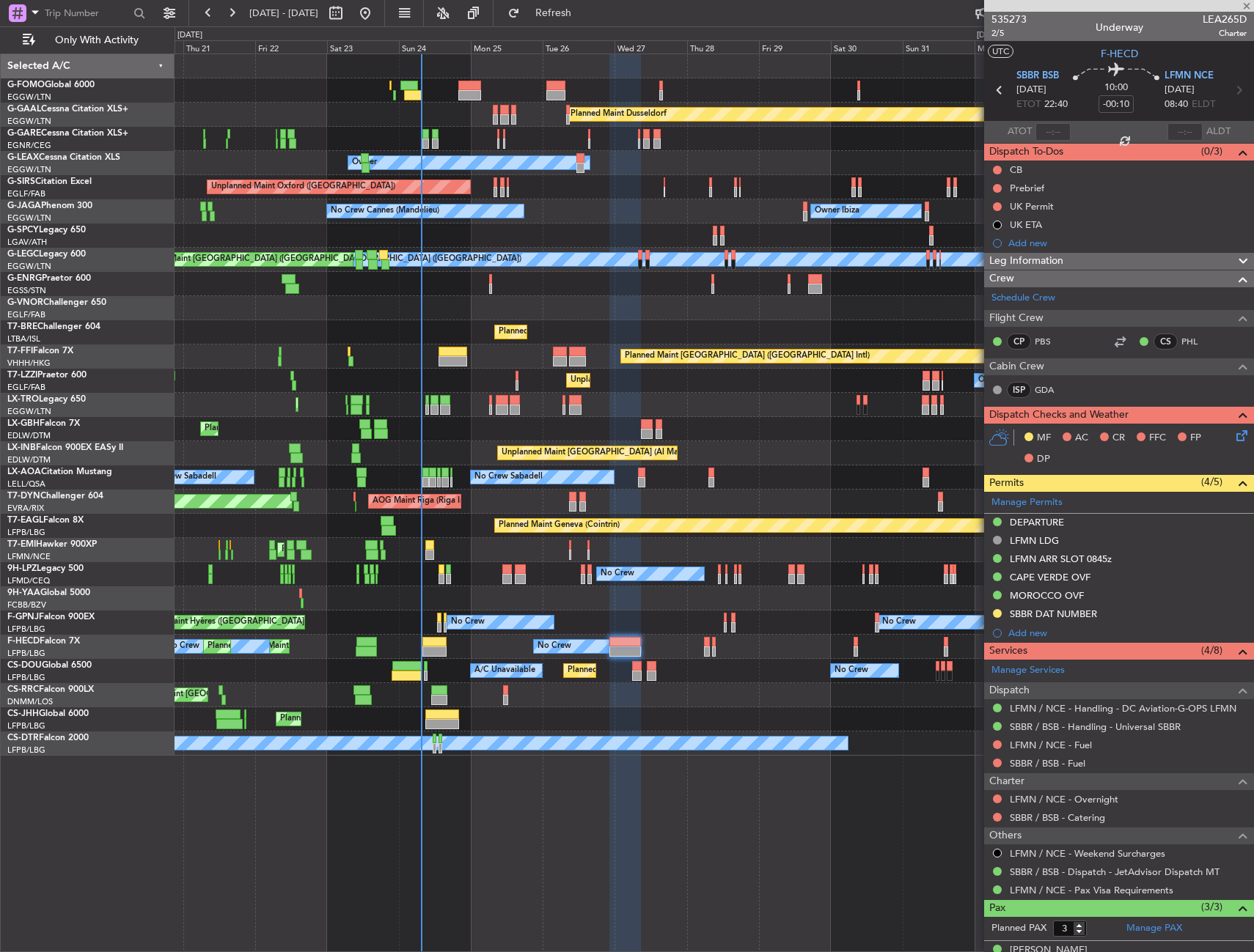
type input "5"
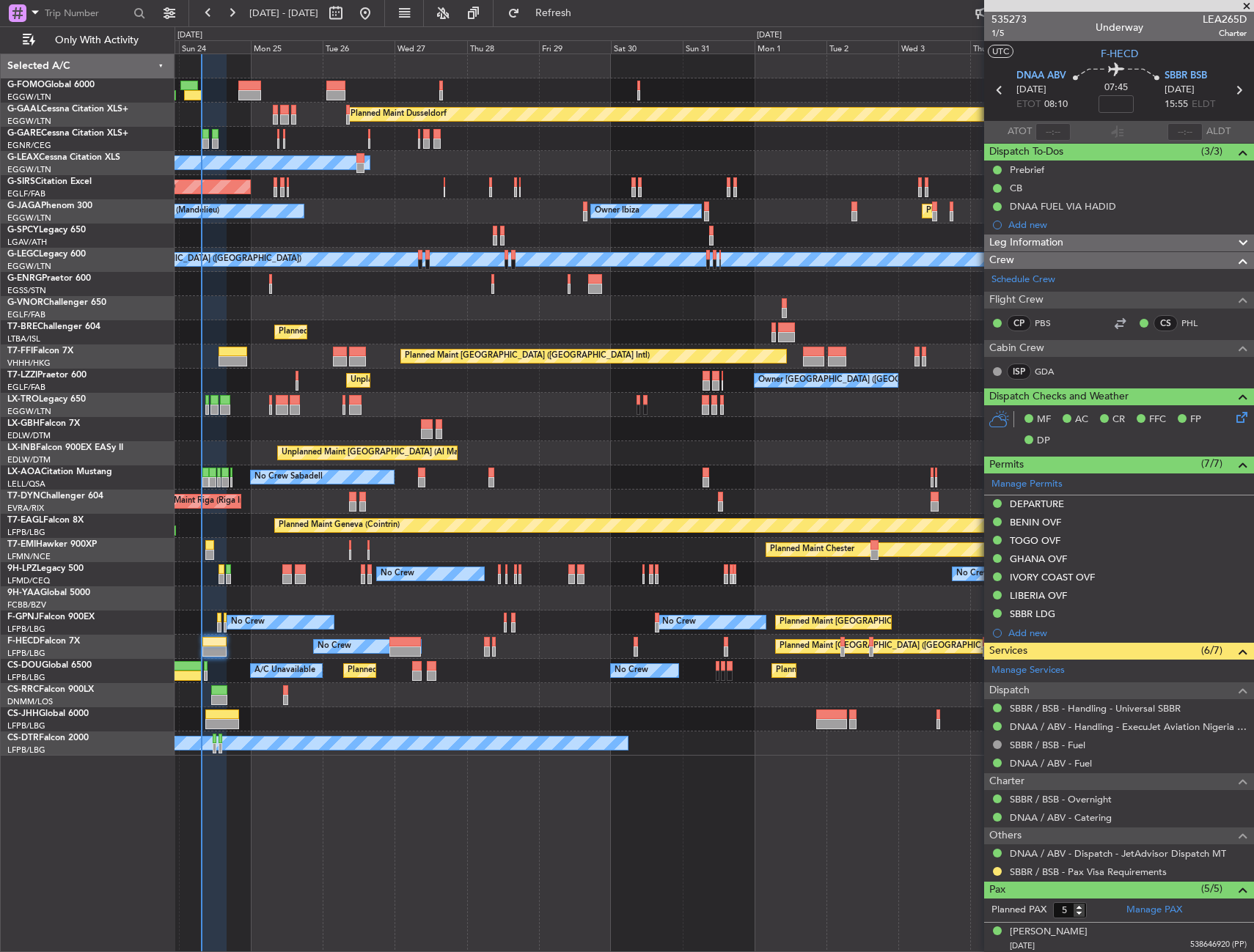
click at [534, 826] on div "Planned Maint Dusseldorf Unplanned Maint Chester Owner Unplanned Maint Oxford (…" at bounding box center [713, 503] width 1079 height 899
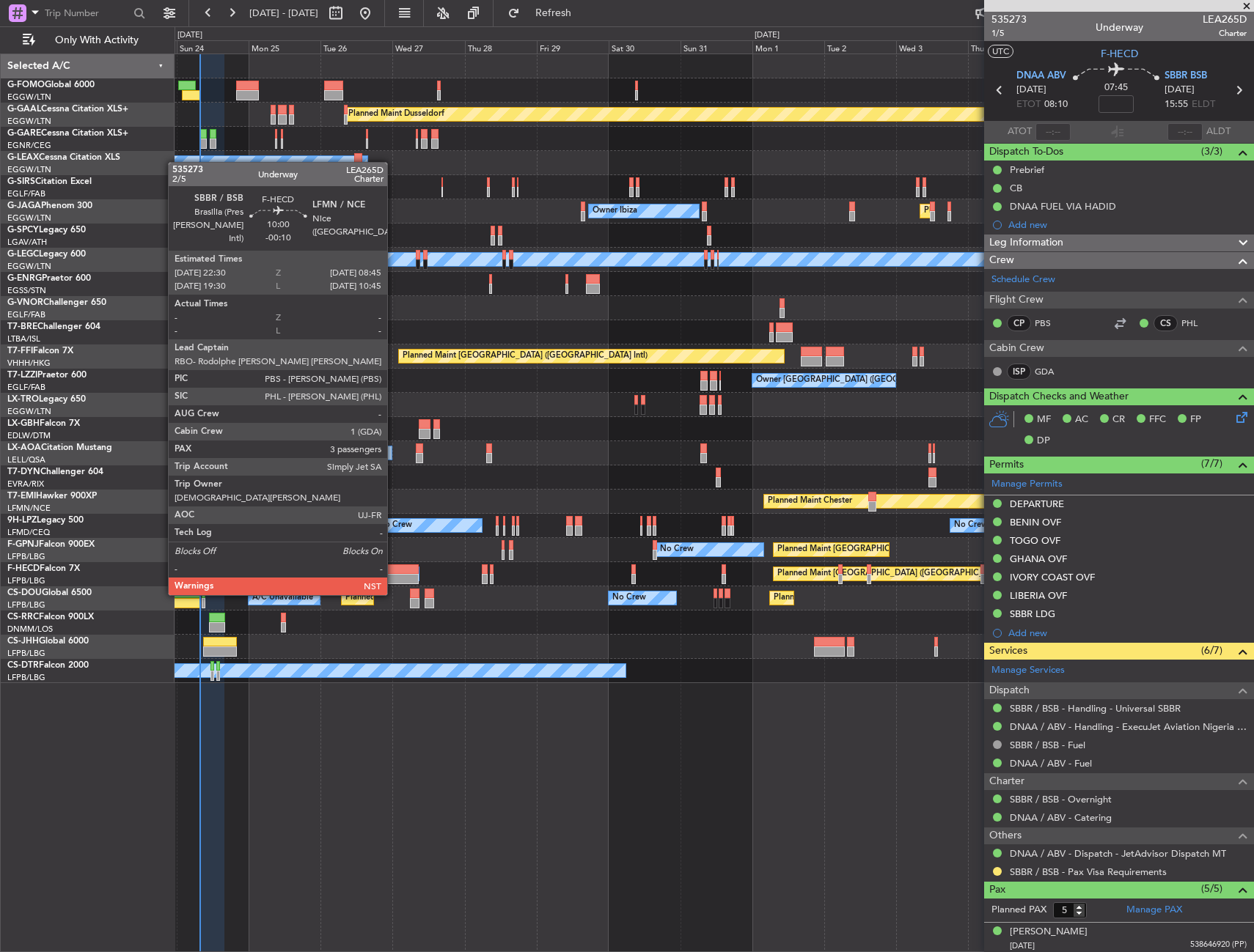
click at [394, 568] on div at bounding box center [402, 569] width 30 height 10
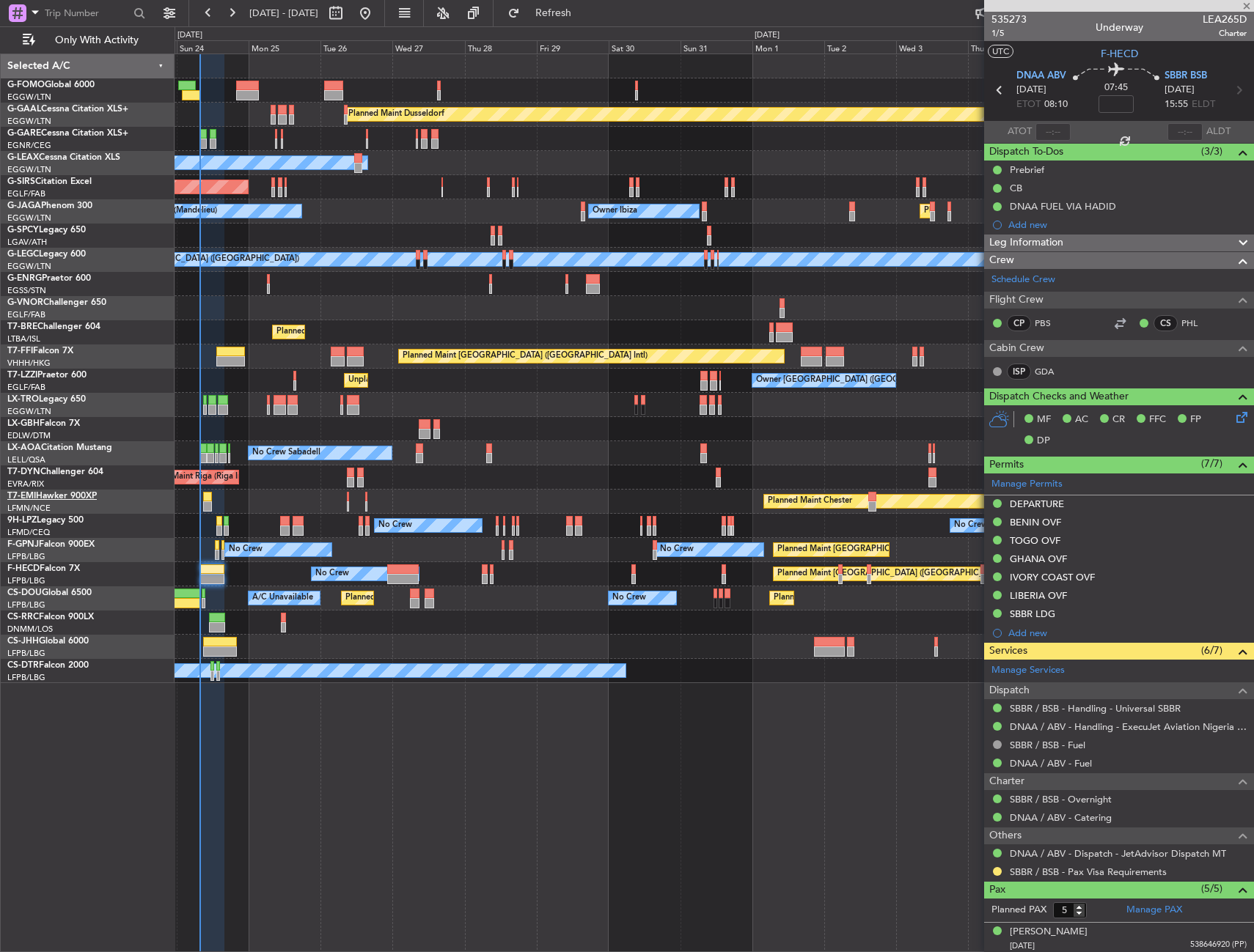
type input "-00:10"
type input "3"
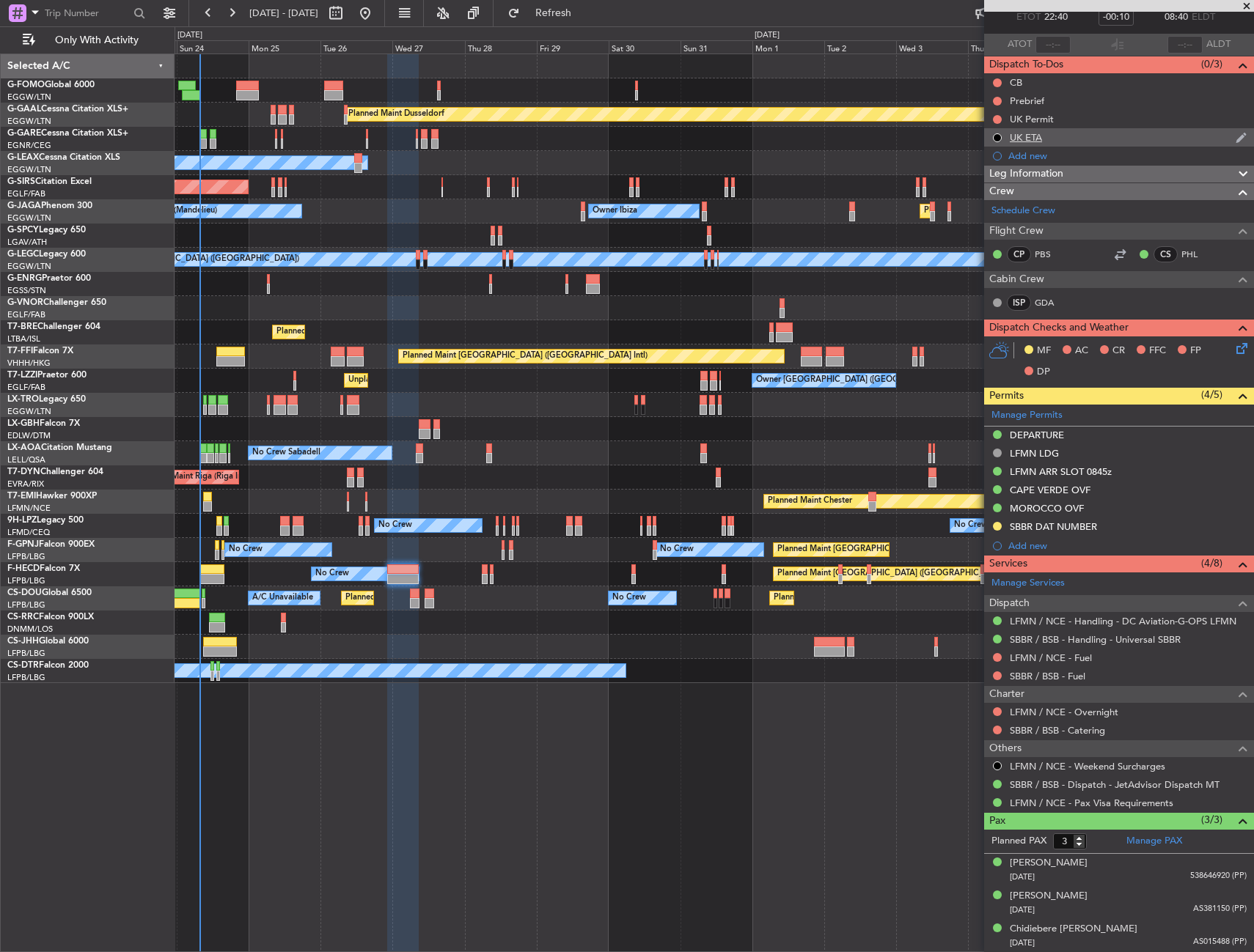
scroll to position [0, 0]
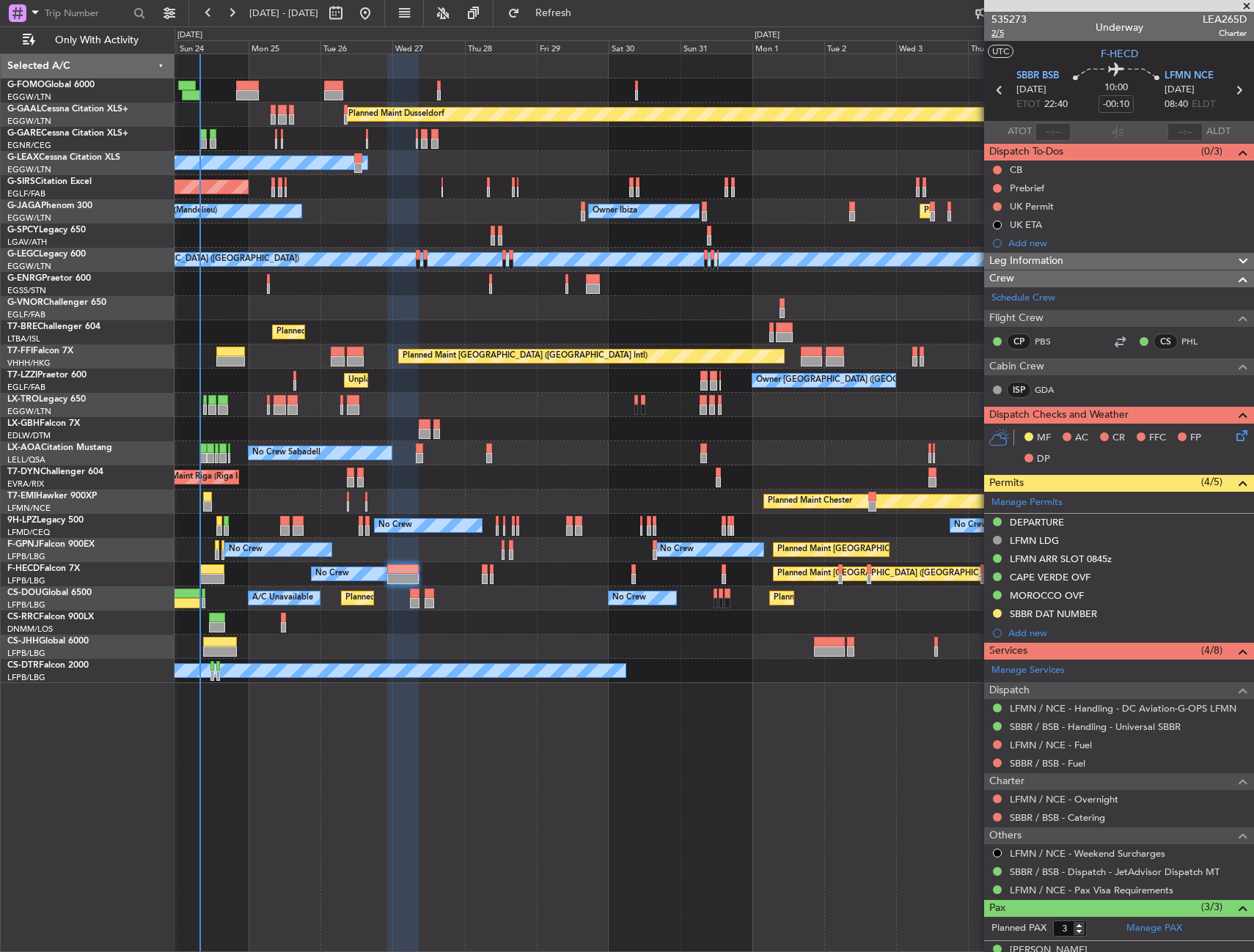
click at [997, 32] on span "2/5" at bounding box center [1008, 33] width 35 height 12
click at [998, 36] on span "2/5" at bounding box center [1008, 33] width 35 height 12
click at [1111, 98] on input "-00:10" at bounding box center [1116, 103] width 35 height 17
click at [1070, 53] on section "UTC F-HECD" at bounding box center [1118, 52] width 270 height 22
type input "+00:00"
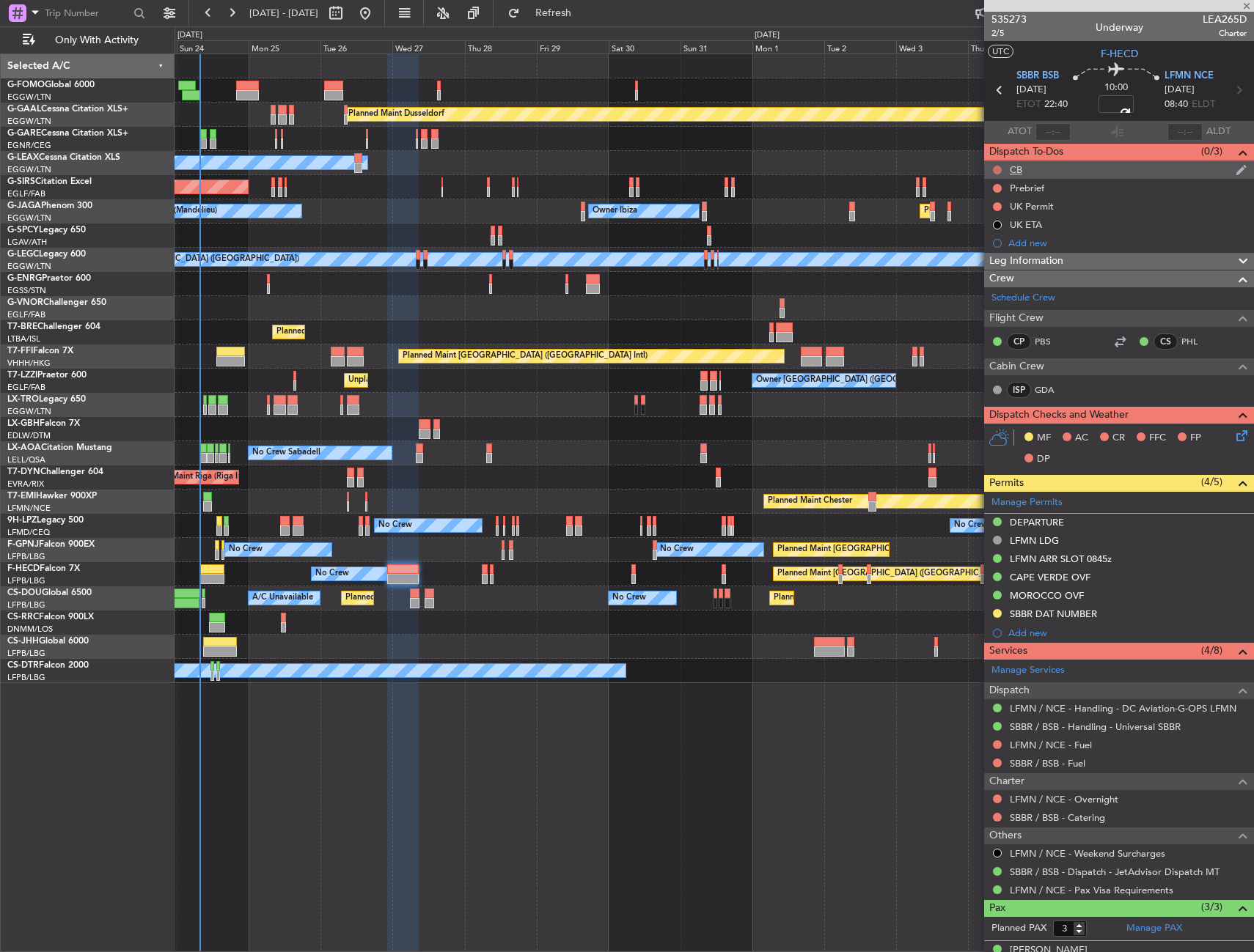
click at [998, 168] on button at bounding box center [997, 170] width 9 height 9
click at [991, 228] on span "Completed" at bounding box center [1003, 235] width 48 height 15
click at [995, 191] on button at bounding box center [997, 188] width 9 height 9
click at [990, 231] on span "In Progress" at bounding box center [1004, 231] width 50 height 15
click at [1233, 439] on icon at bounding box center [1239, 433] width 12 height 11
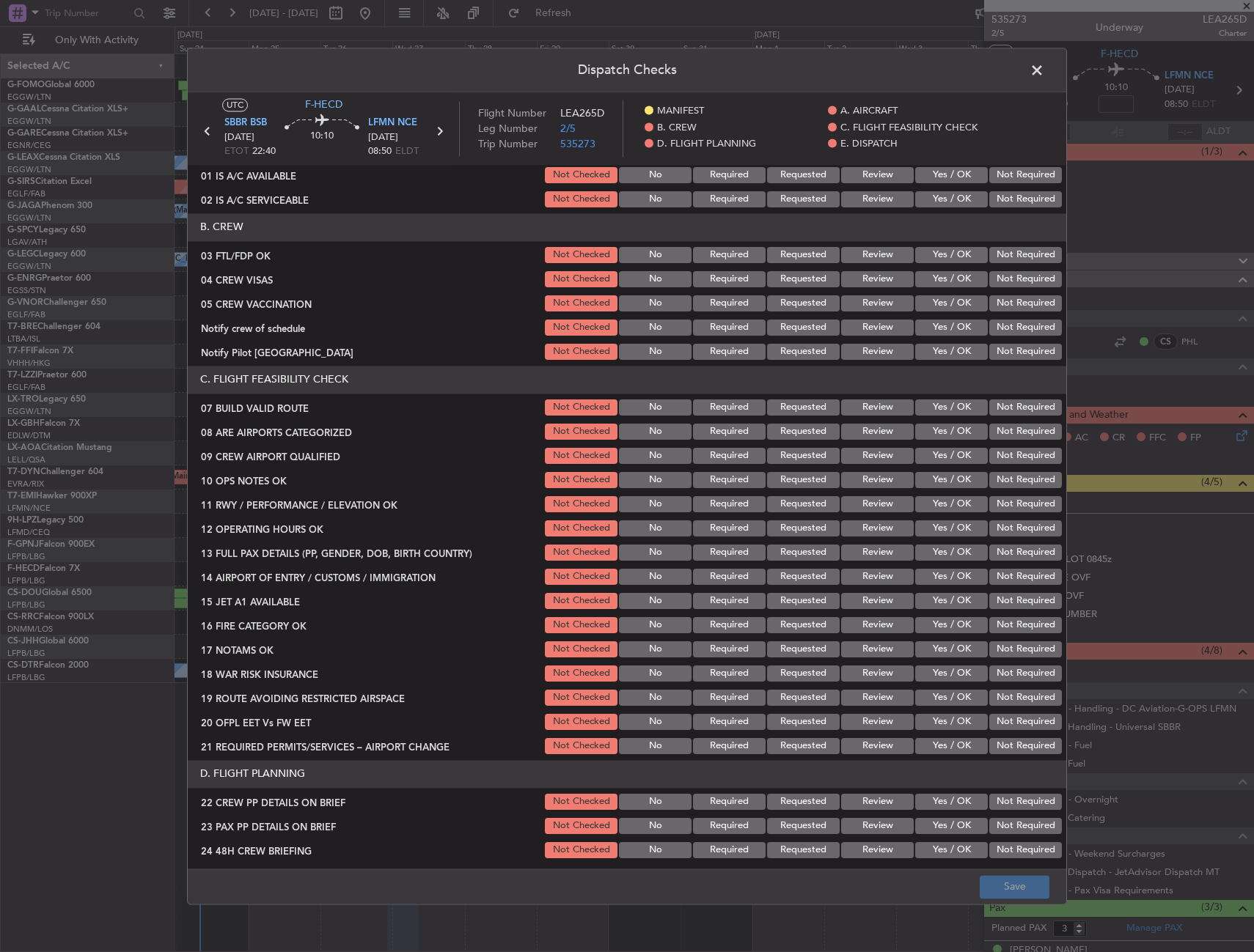
scroll to position [146, 0]
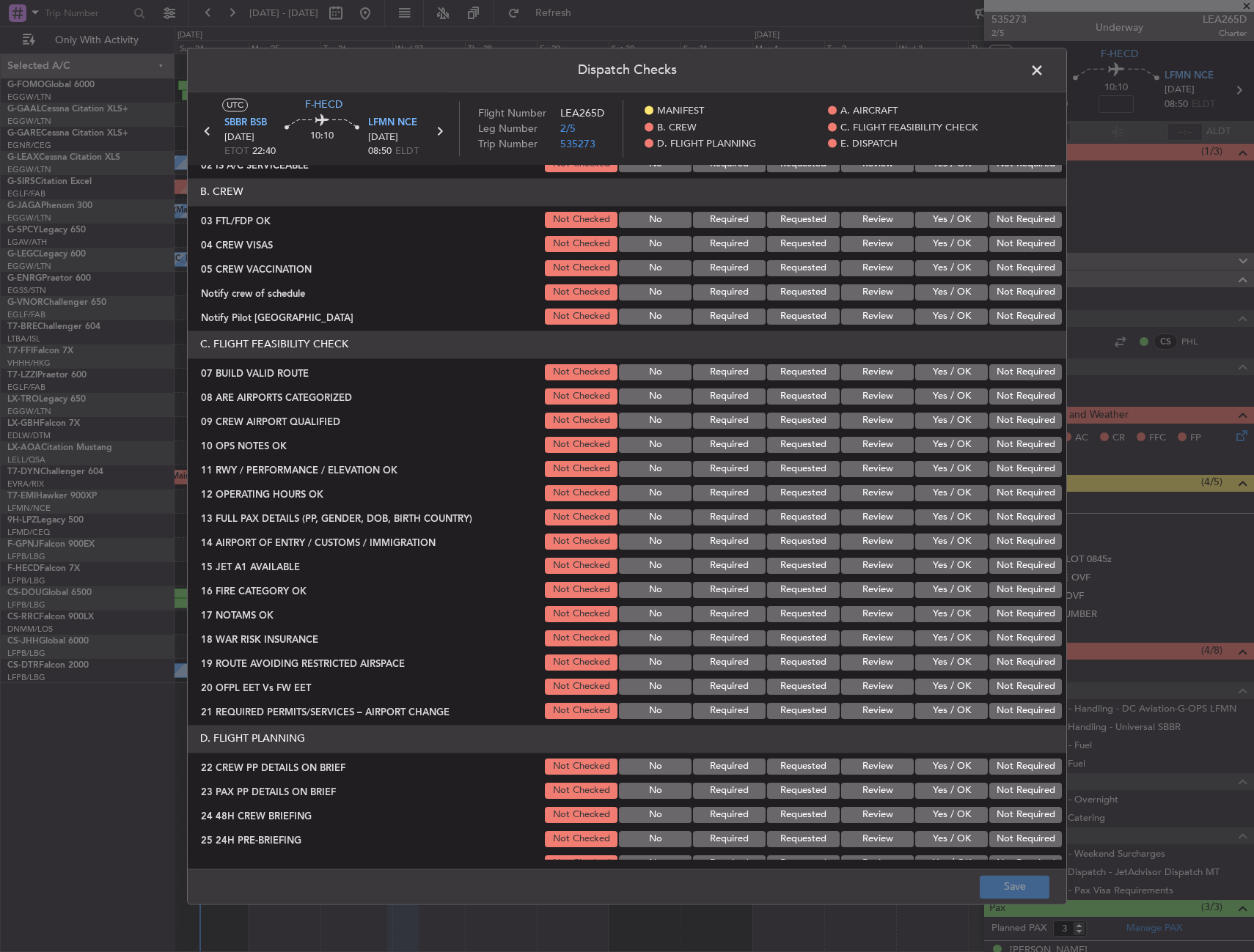
click at [934, 373] on button "Yes / OK" at bounding box center [952, 372] width 72 height 16
click at [929, 445] on button "Yes / OK" at bounding box center [952, 445] width 72 height 16
click at [921, 470] on button "Yes / OK" at bounding box center [952, 469] width 72 height 16
click at [931, 497] on button "Yes / OK" at bounding box center [952, 494] width 72 height 16
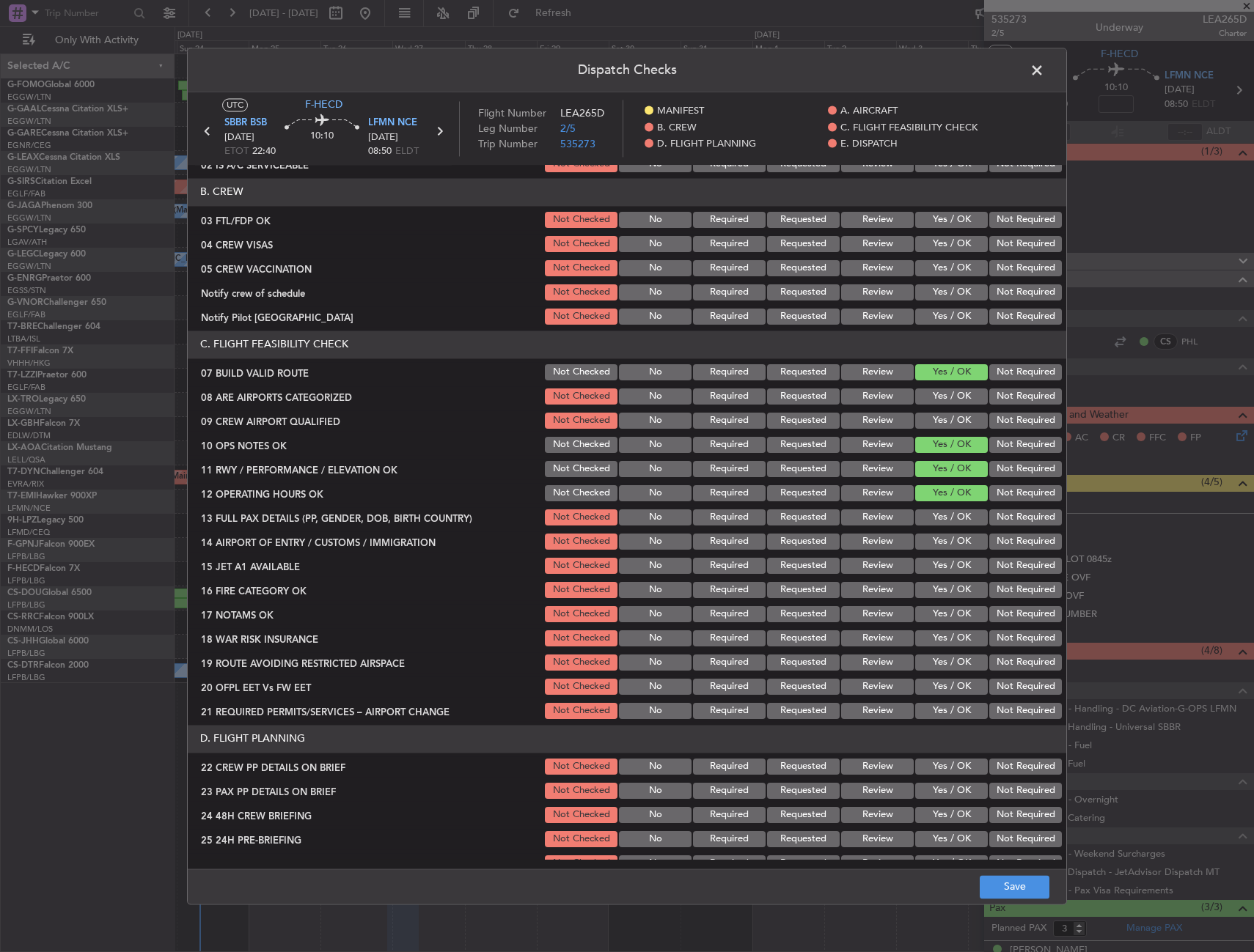
click at [934, 516] on button "Yes / OK" at bounding box center [952, 517] width 72 height 16
click at [933, 540] on button "Yes / OK" at bounding box center [952, 542] width 72 height 16
click at [934, 562] on button "Yes / OK" at bounding box center [952, 566] width 72 height 16
click at [935, 591] on button "Yes / OK" at bounding box center [952, 590] width 72 height 16
click at [930, 616] on button "Yes / OK" at bounding box center [952, 614] width 72 height 16
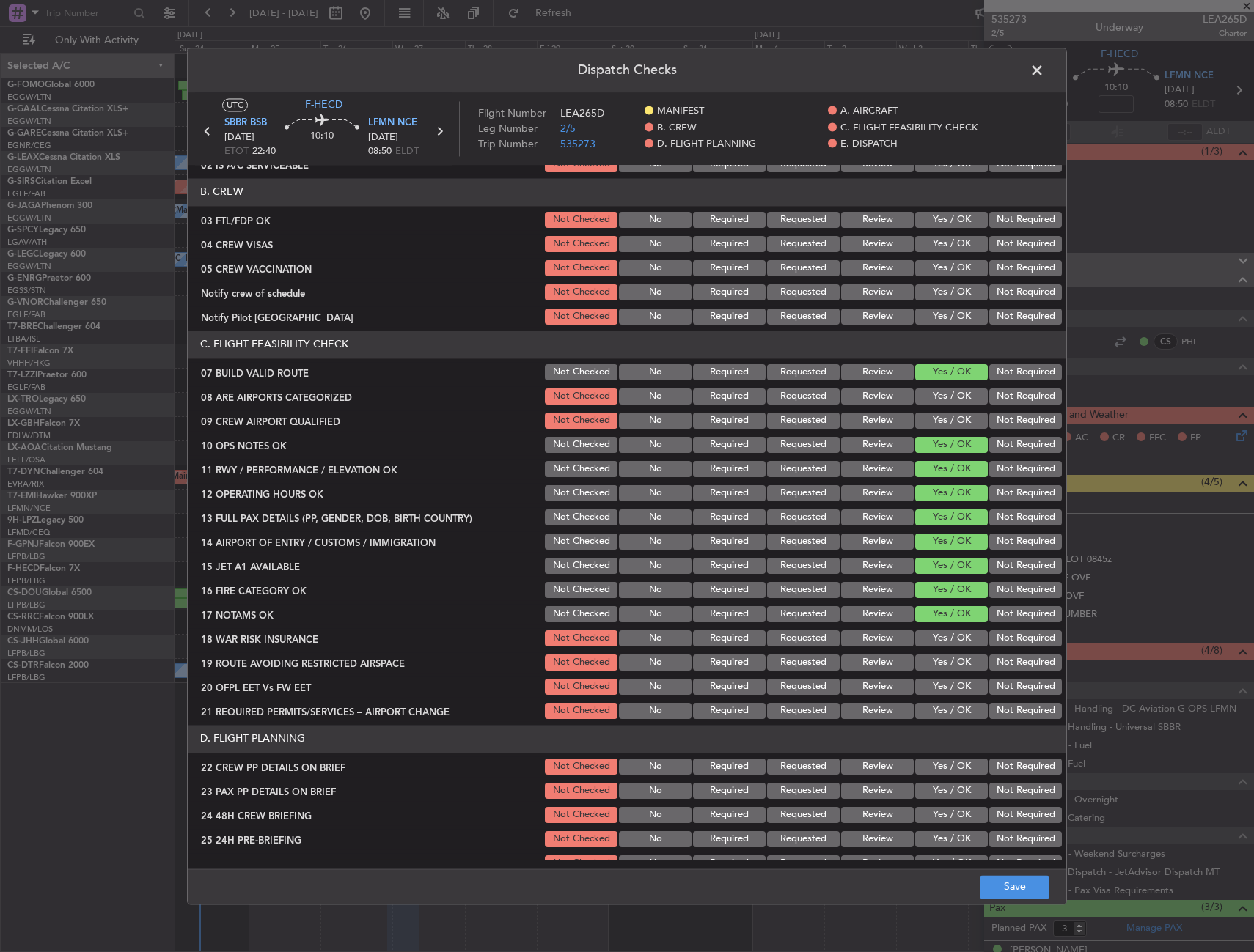
drag, startPoint x: 929, startPoint y: 634, endPoint x: 929, endPoint y: 644, distance: 10.0
click at [929, 636] on button "Yes / OK" at bounding box center [952, 638] width 72 height 16
click at [936, 665] on button "Yes / OK" at bounding box center [952, 663] width 72 height 16
click at [937, 680] on button "Yes / OK" at bounding box center [952, 687] width 72 height 16
click at [927, 707] on button "Yes / OK" at bounding box center [952, 711] width 72 height 16
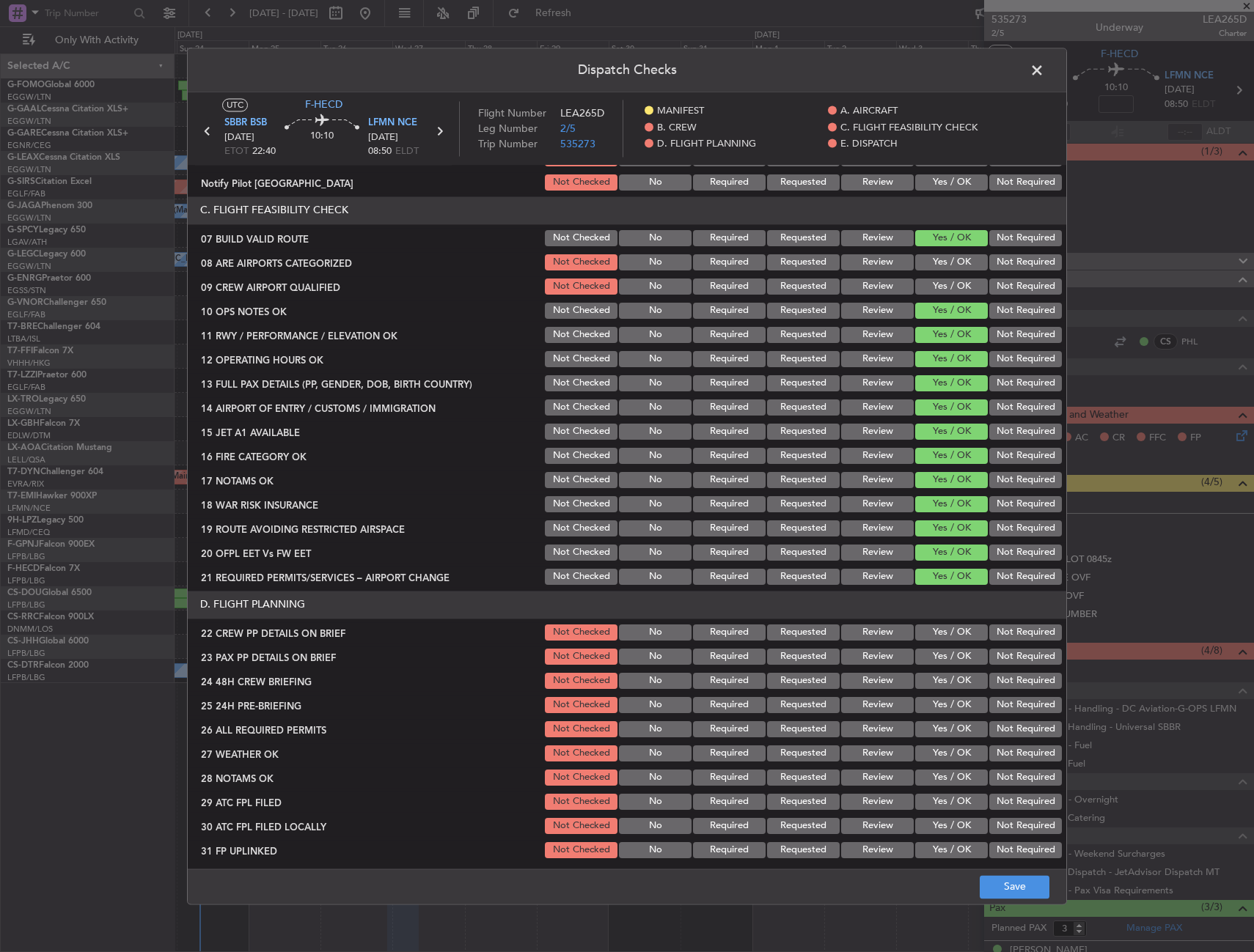
scroll to position [439, 0]
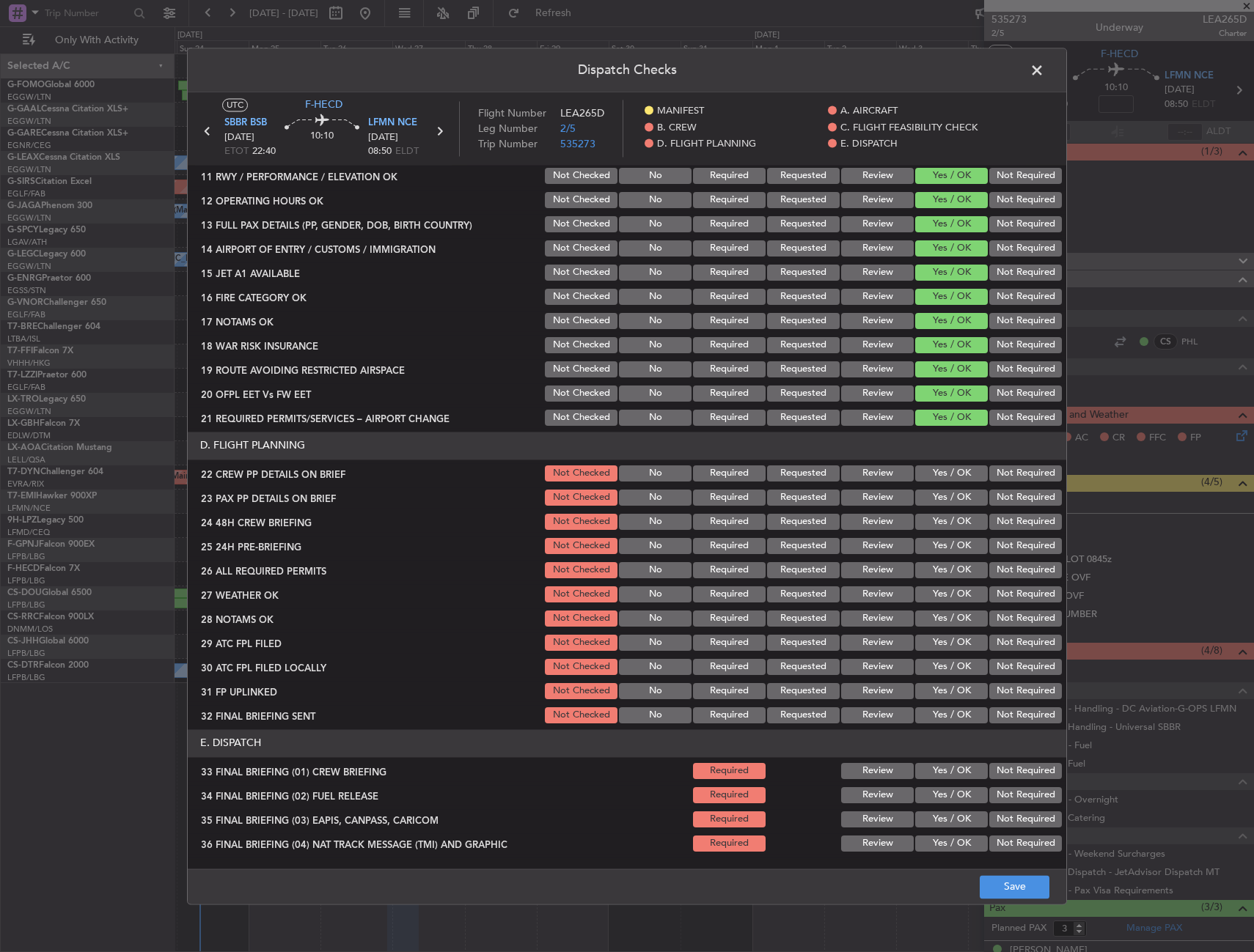
click at [932, 481] on div "Yes / OK" at bounding box center [950, 473] width 74 height 21
click at [934, 481] on button "Yes / OK" at bounding box center [952, 474] width 72 height 16
click at [935, 495] on button "Yes / OK" at bounding box center [952, 498] width 72 height 16
click at [935, 517] on button "Yes / OK" at bounding box center [952, 522] width 72 height 16
click at [1009, 887] on button "Save" at bounding box center [1014, 886] width 70 height 24
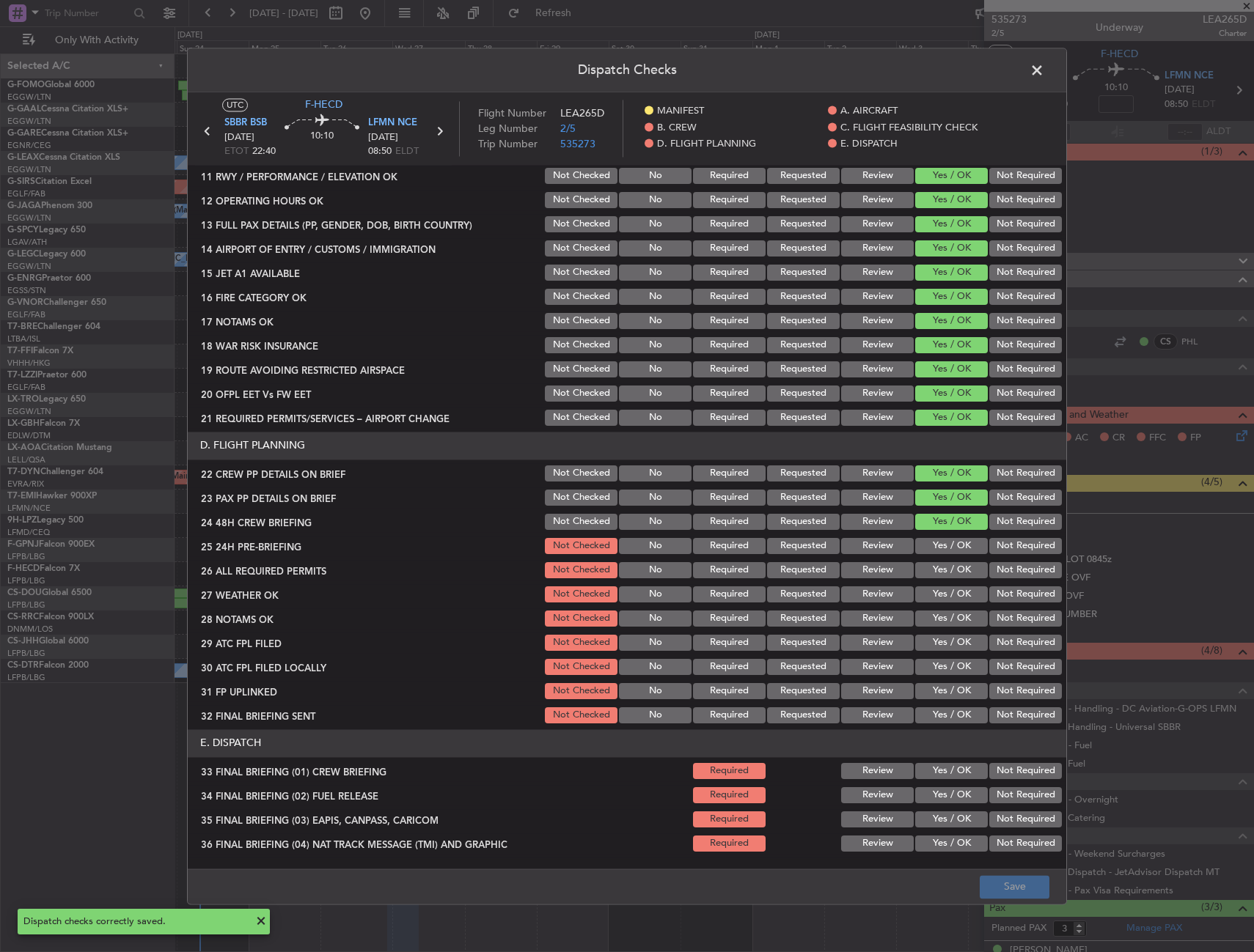
click at [1044, 64] on span at bounding box center [1044, 74] width 0 height 30
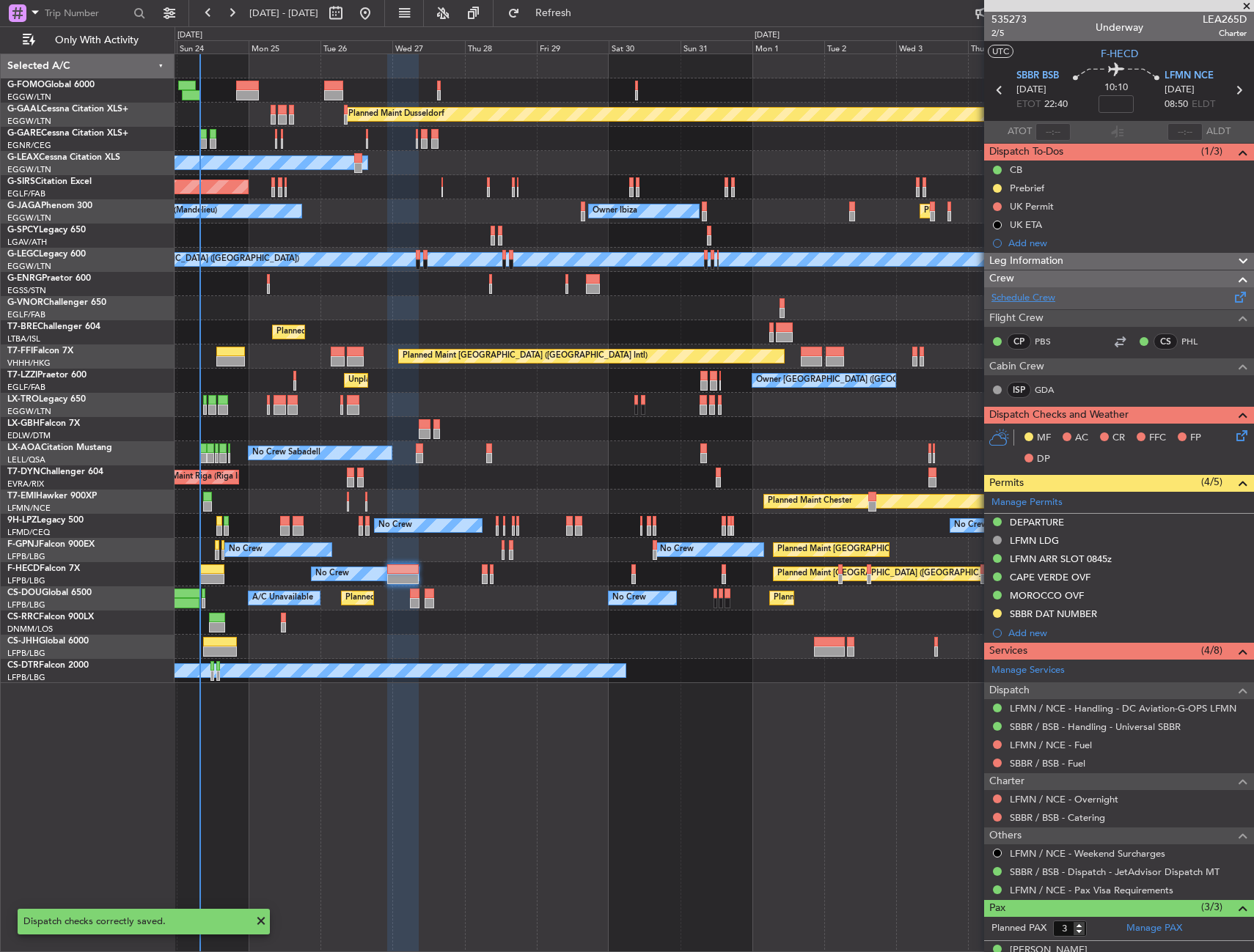
click at [1026, 294] on link "Schedule Crew" at bounding box center [1023, 298] width 64 height 15
click at [998, 32] on span "2/5" at bounding box center [1008, 33] width 35 height 12
click at [1044, 392] on link "GDA" at bounding box center [1051, 390] width 33 height 13
click at [1233, 432] on icon at bounding box center [1239, 433] width 12 height 11
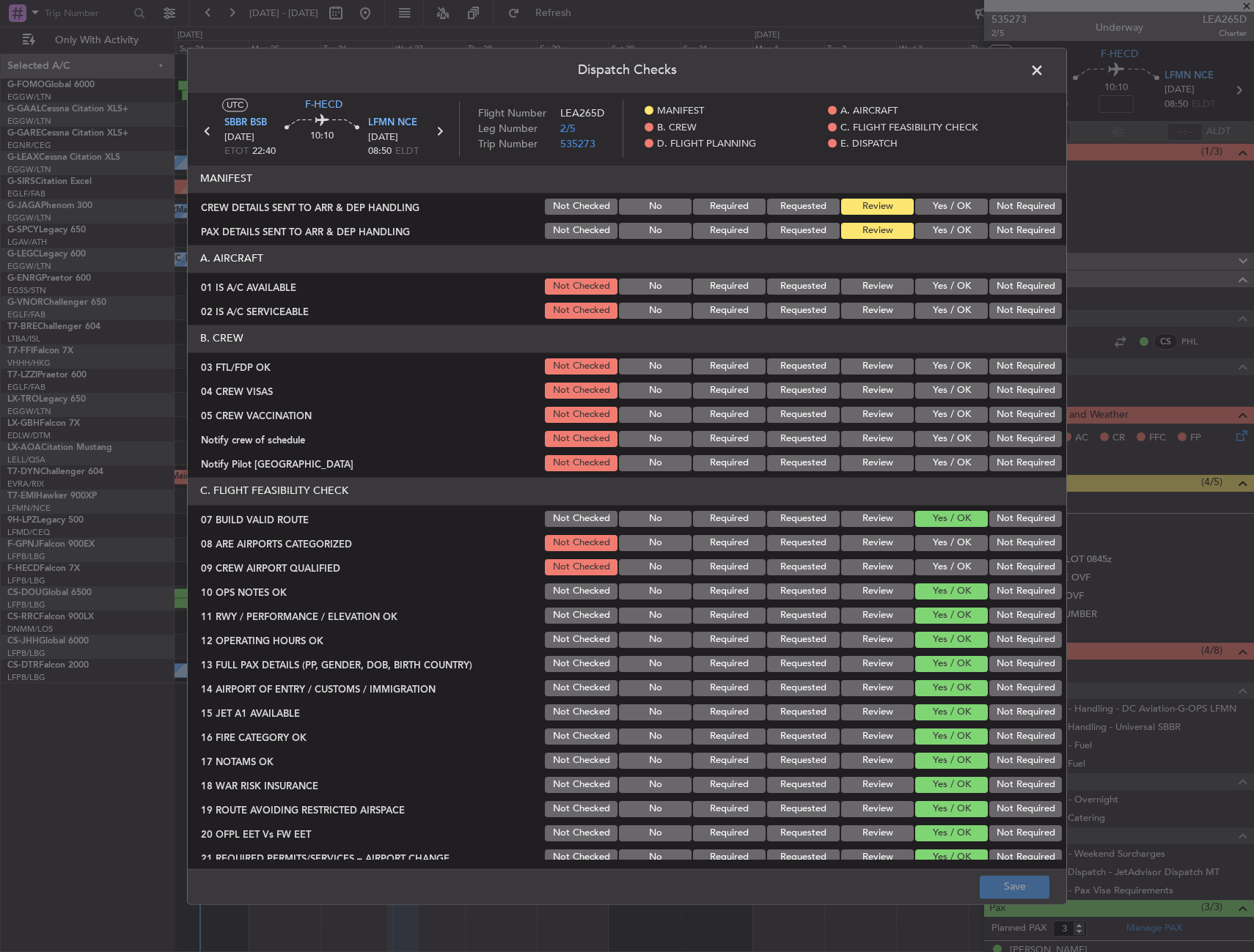
click at [1044, 73] on span at bounding box center [1044, 74] width 0 height 30
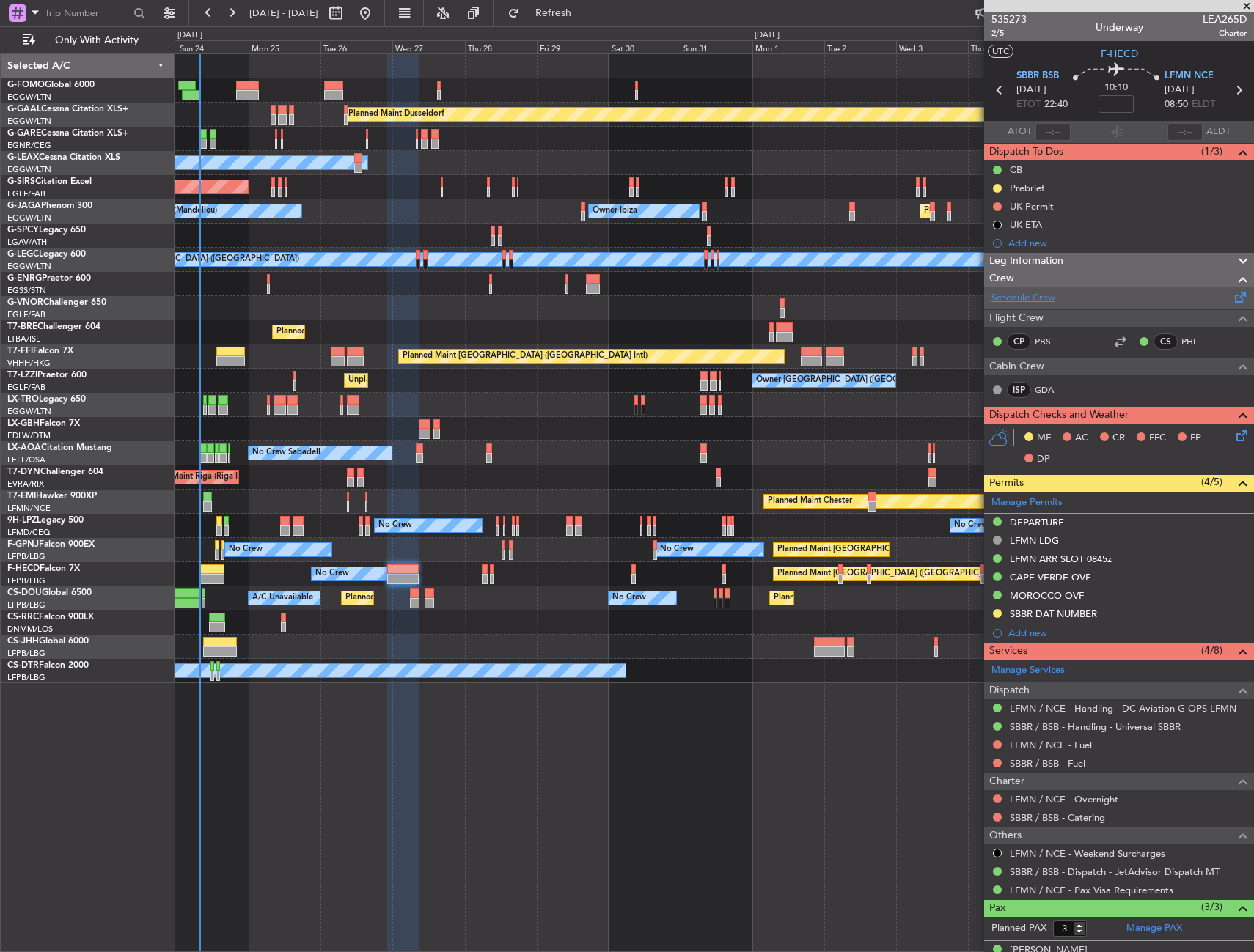
click at [1025, 302] on link "Schedule Crew" at bounding box center [1023, 298] width 64 height 15
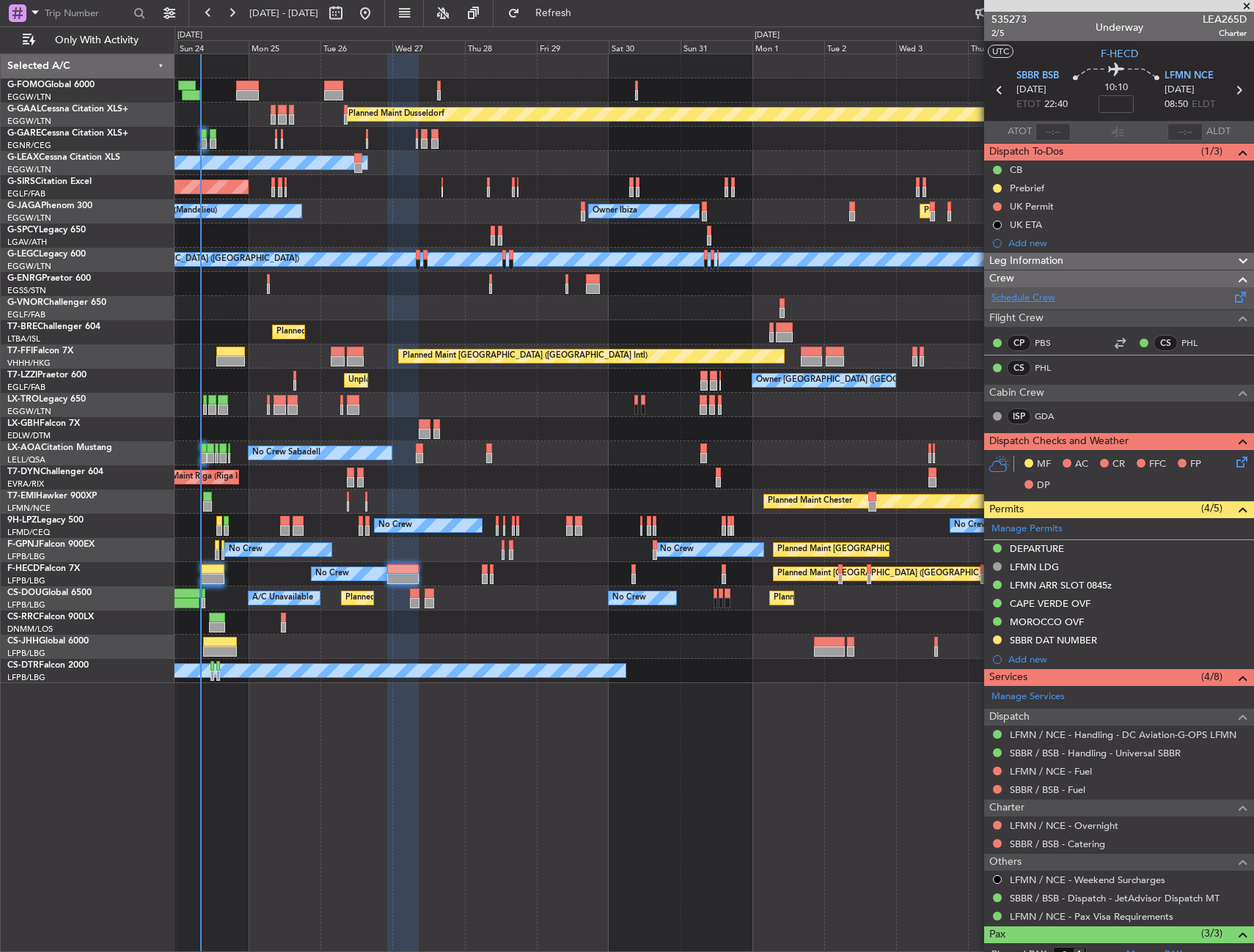
click at [994, 295] on link "Schedule Crew" at bounding box center [1023, 298] width 64 height 15
click at [999, 34] on span "2/5" at bounding box center [1008, 33] width 35 height 12
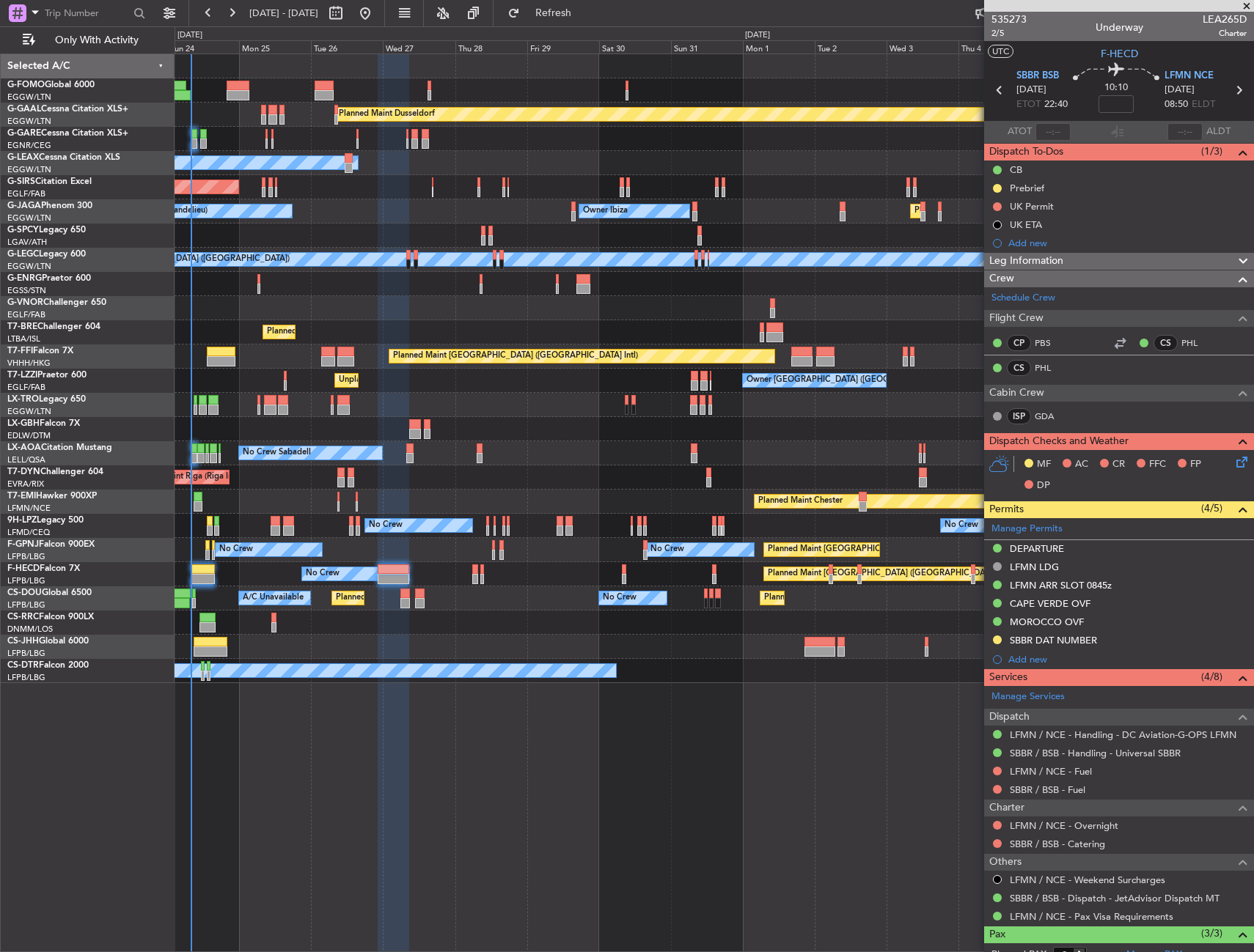
click at [333, 172] on div "Owner" at bounding box center [713, 163] width 1079 height 24
click at [1233, 459] on icon at bounding box center [1239, 459] width 12 height 11
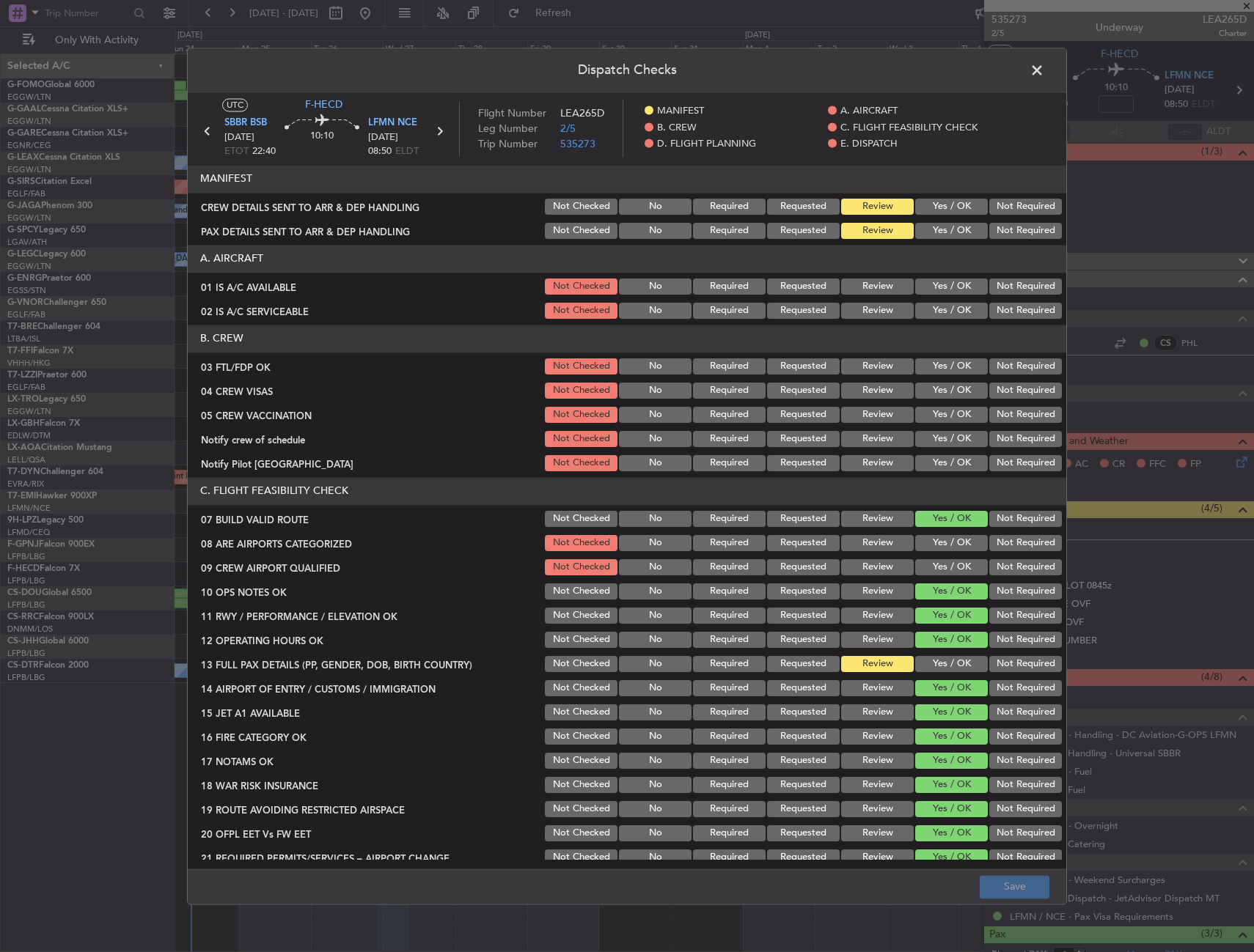
scroll to position [146, 0]
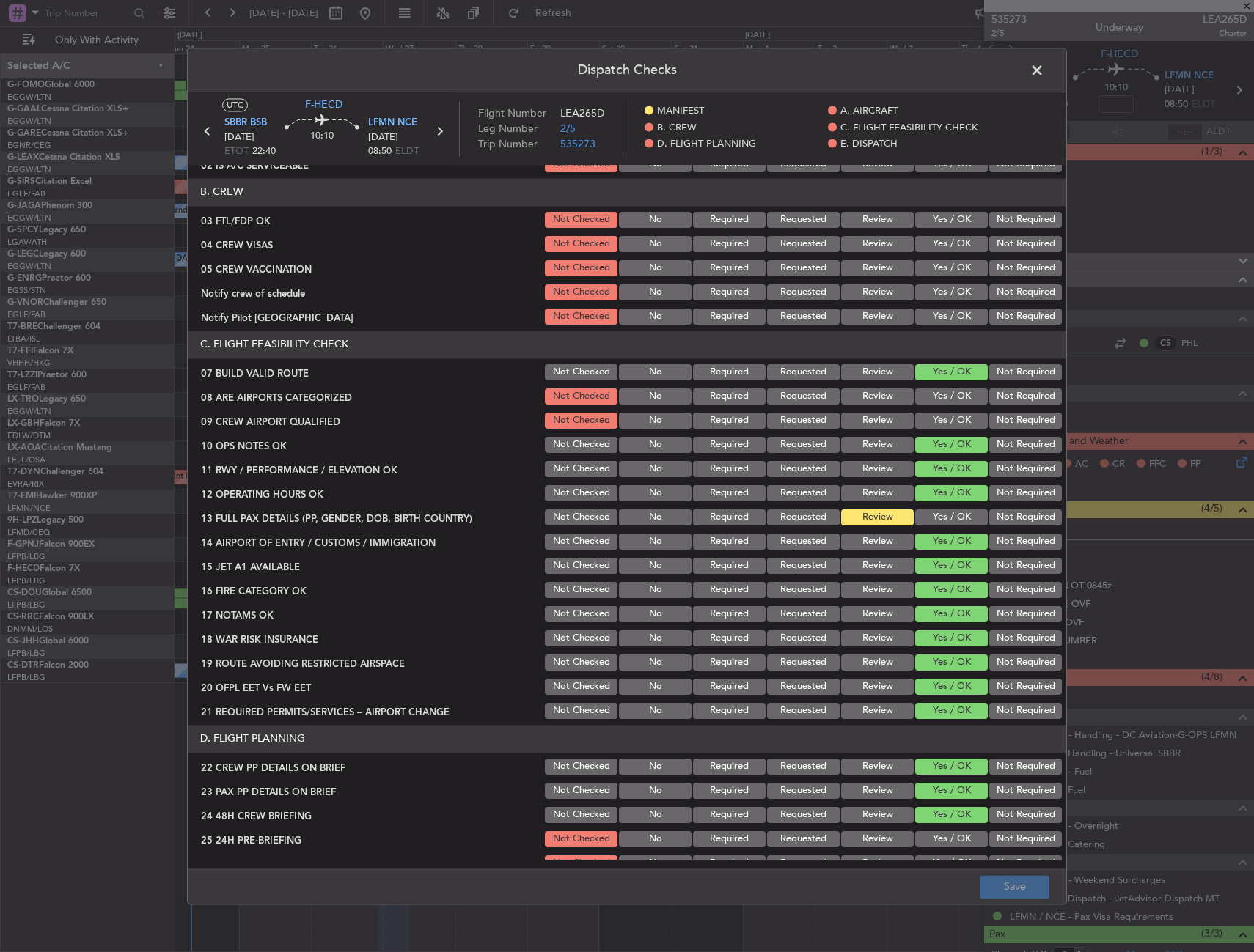
click at [940, 221] on button "Yes / OK" at bounding box center [952, 220] width 72 height 16
drag, startPoint x: 1004, startPoint y: 237, endPoint x: 1005, endPoint y: 246, distance: 9.1
click at [1004, 237] on button "Not Required" at bounding box center [1026, 244] width 72 height 16
click at [1004, 270] on button "Not Required" at bounding box center [1026, 269] width 72 height 16
click at [993, 293] on button "Not Required" at bounding box center [1026, 292] width 72 height 16
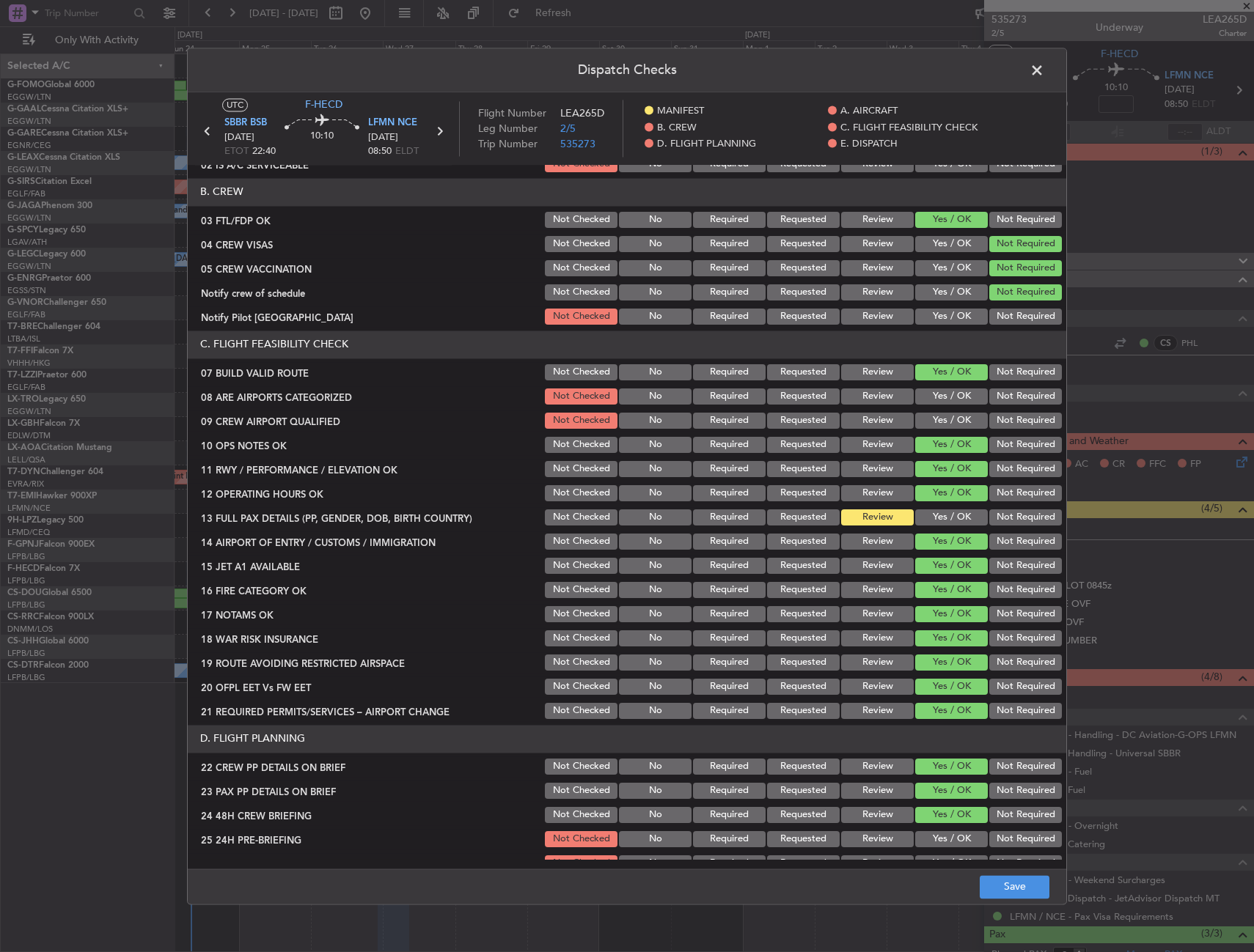
click at [932, 316] on button "Yes / OK" at bounding box center [952, 317] width 72 height 16
click at [938, 398] on button "Yes / OK" at bounding box center [952, 397] width 72 height 16
click at [935, 415] on button "Yes / OK" at bounding box center [952, 421] width 72 height 16
click at [917, 507] on div "Yes / OK" at bounding box center [950, 517] width 74 height 21
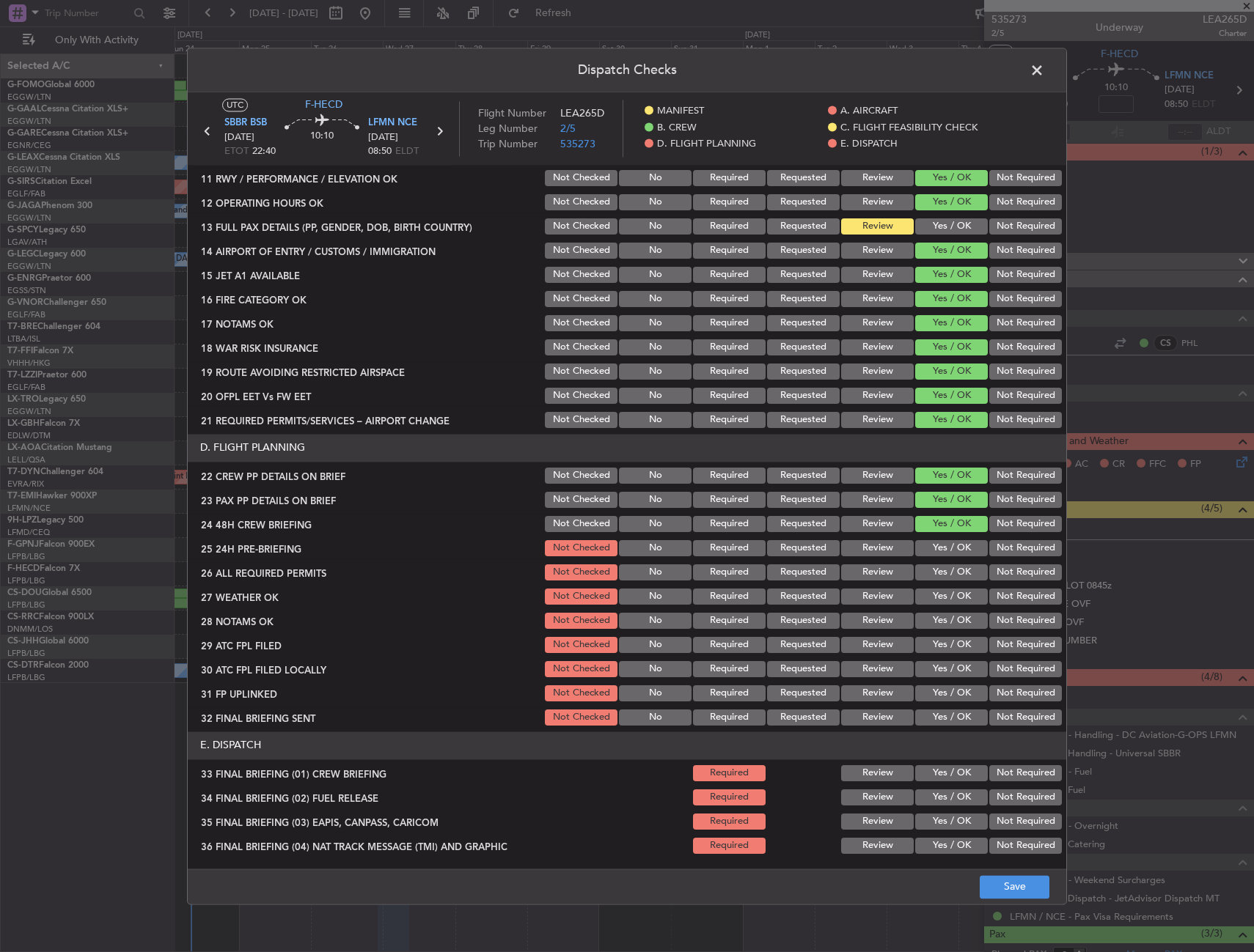
scroll to position [632, 0]
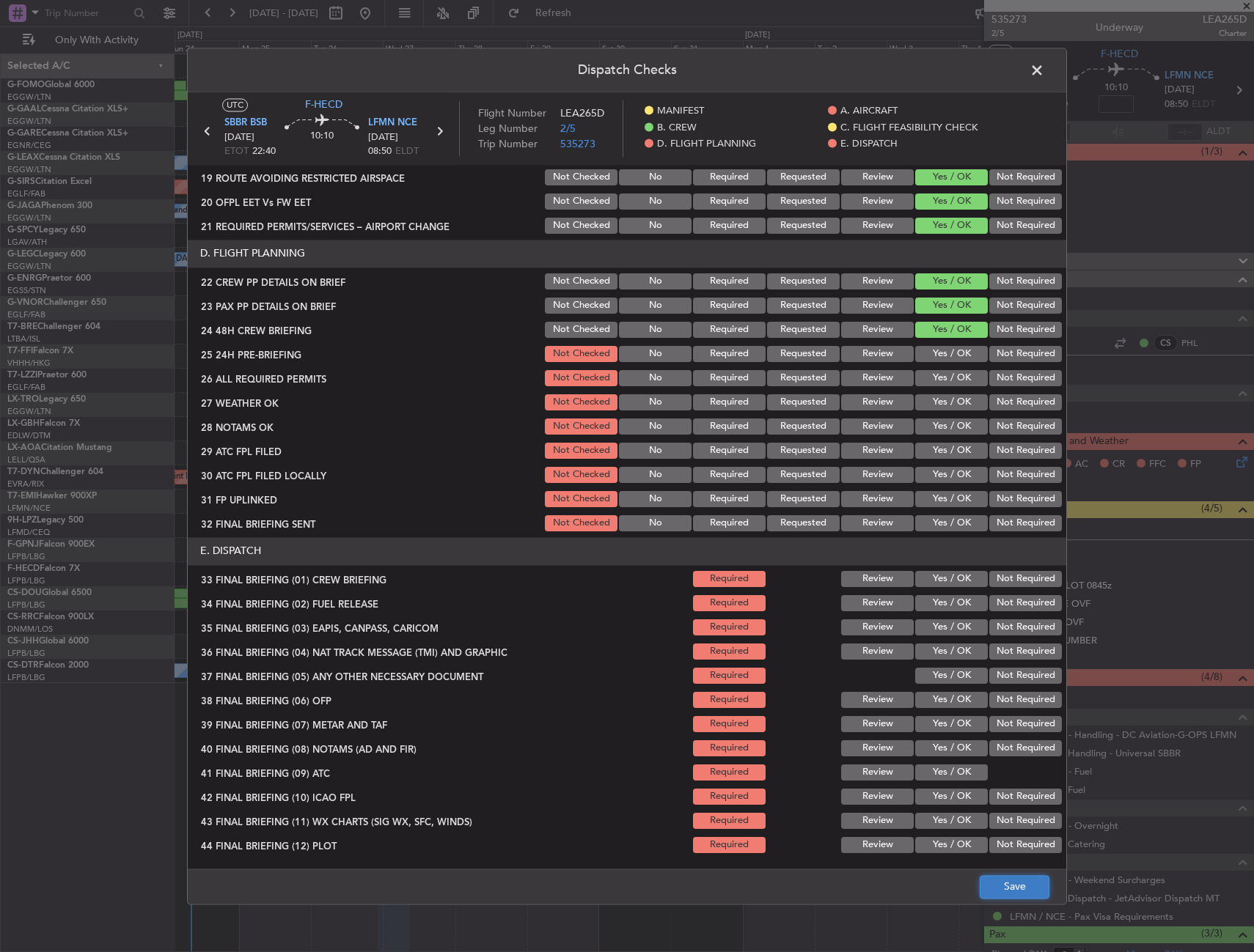
click at [1001, 881] on button "Save" at bounding box center [1014, 886] width 70 height 24
click at [1044, 67] on span at bounding box center [1044, 74] width 0 height 30
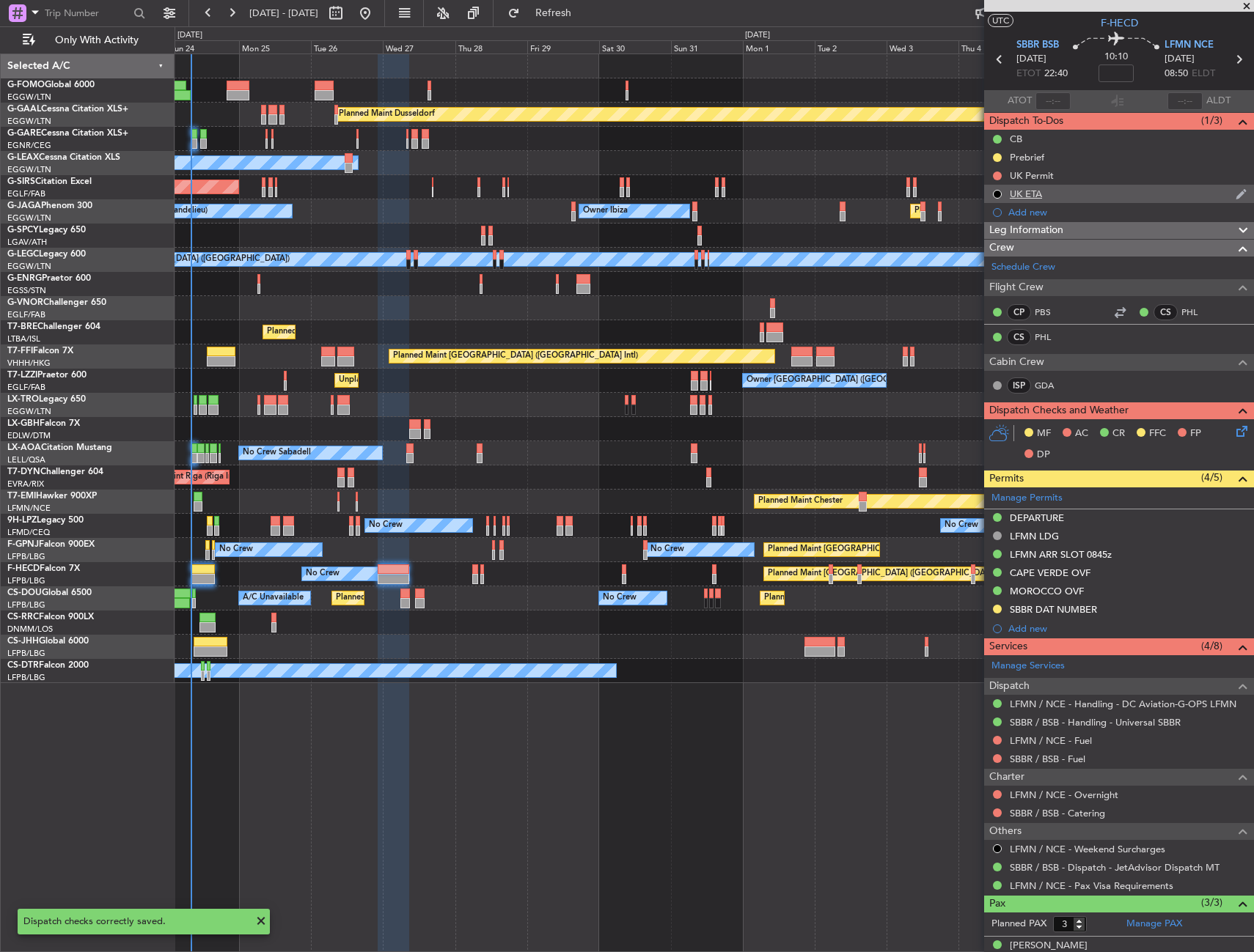
scroll to position [0, 0]
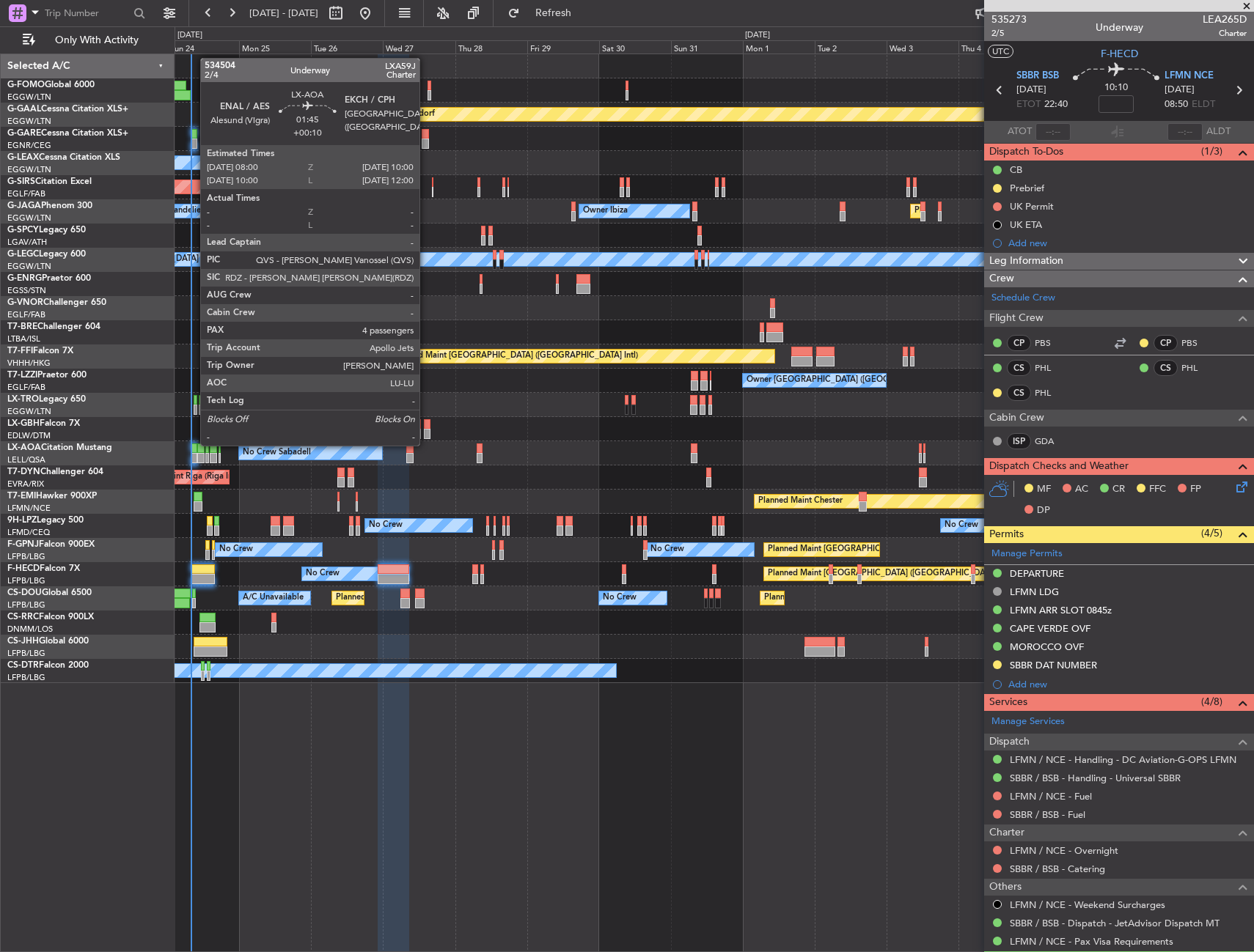
click at [192, 444] on div at bounding box center [194, 448] width 7 height 10
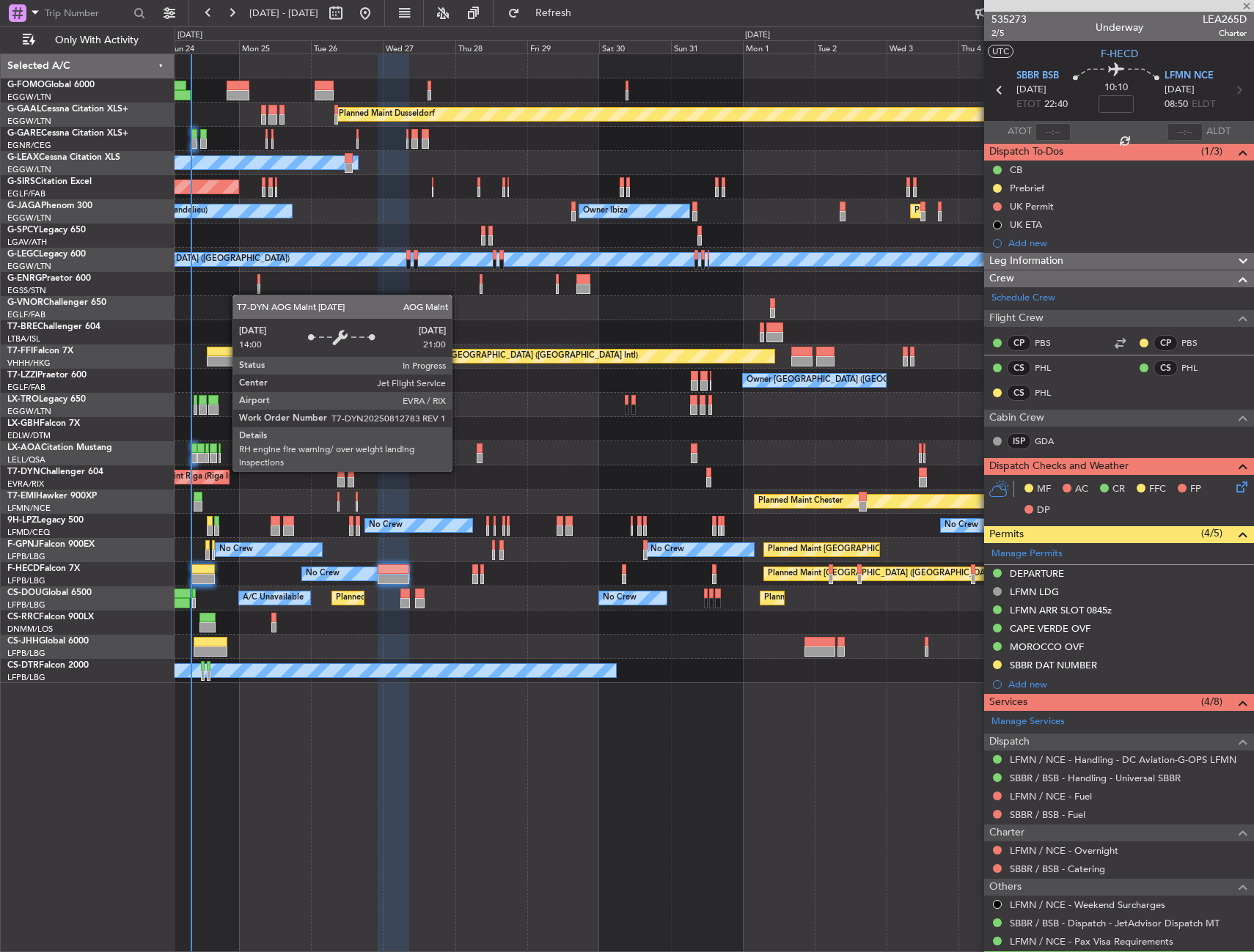
type input "+00:10"
type input "4"
